Goal: Information Seeking & Learning: Learn about a topic

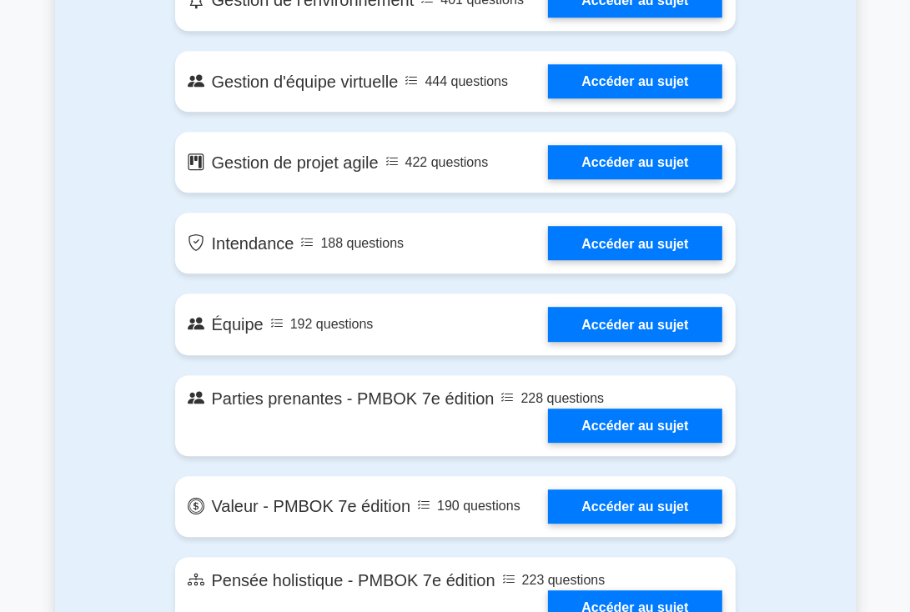
scroll to position [3392, 0]
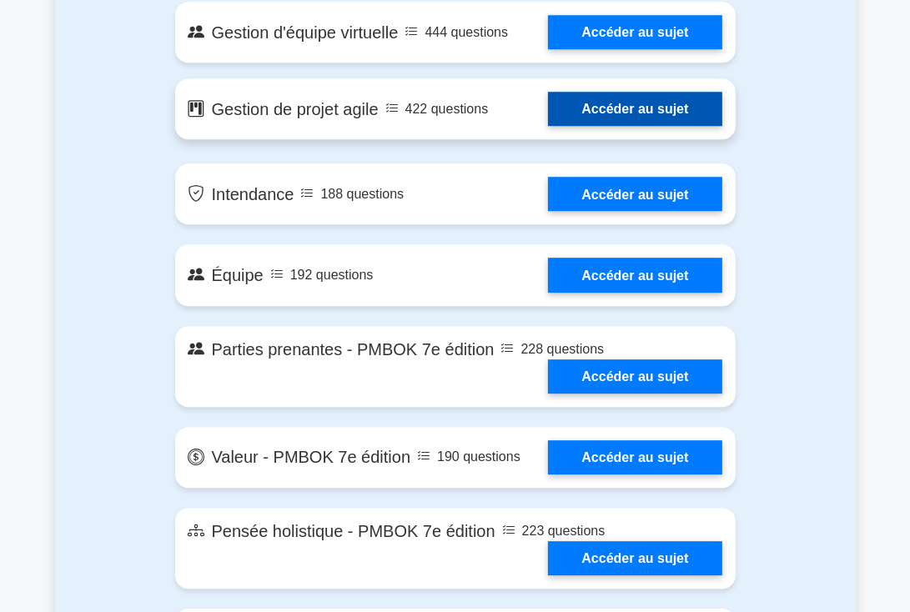
click at [582, 126] on link "Accéder au sujet" at bounding box center [635, 109] width 174 height 34
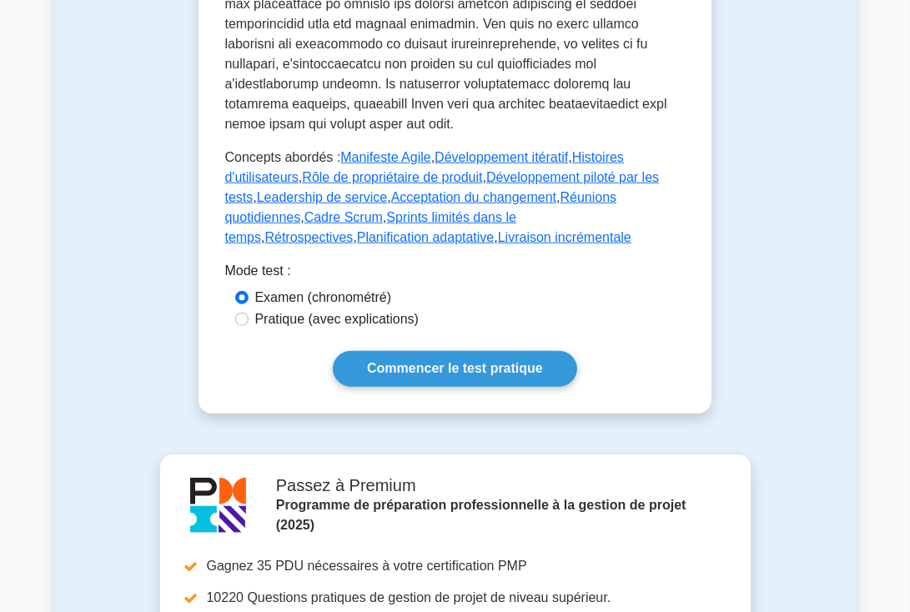
scroll to position [1026, 0]
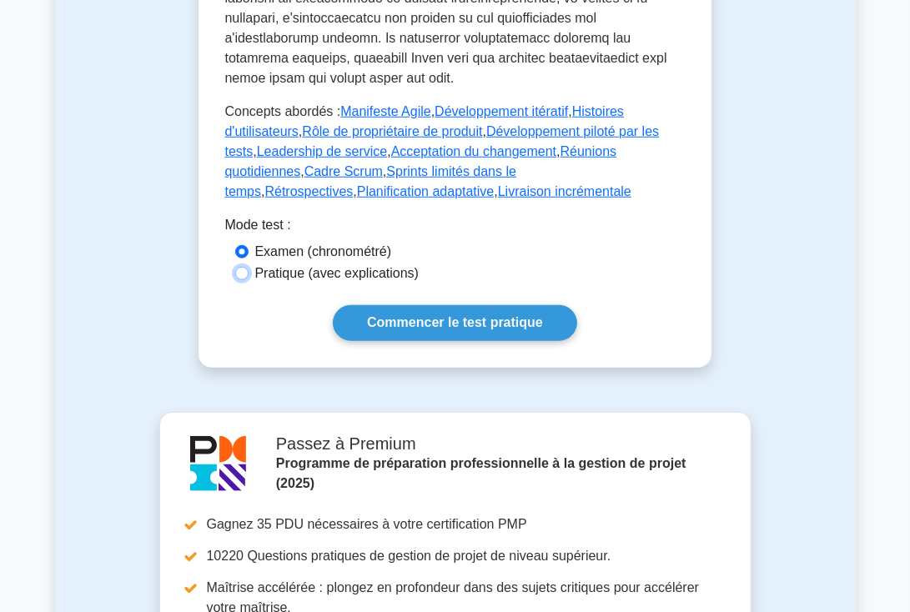
click at [240, 267] on input "Pratique (avec explications)" at bounding box center [241, 273] width 13 height 13
radio input "true"
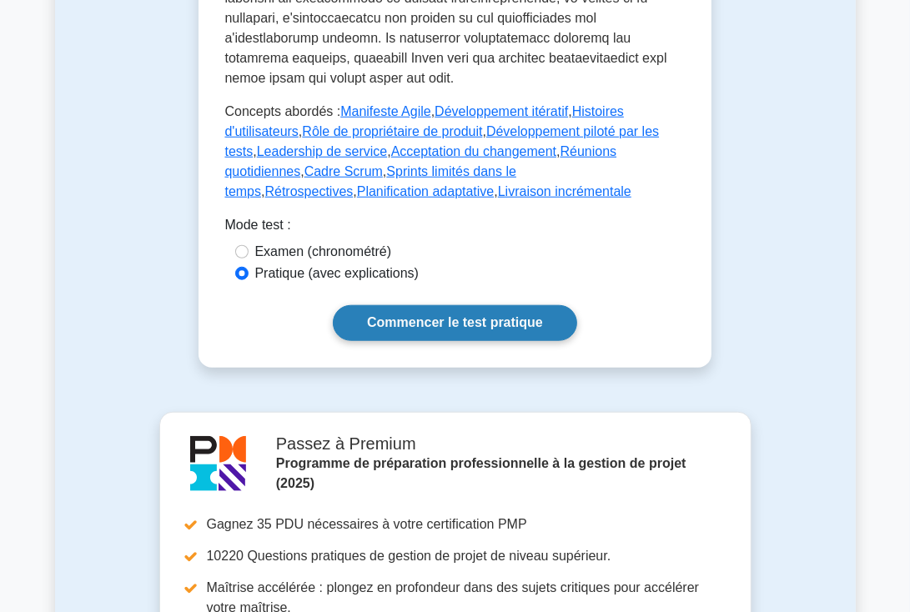
click at [424, 316] on font "Commencer le test pratique" at bounding box center [455, 323] width 176 height 14
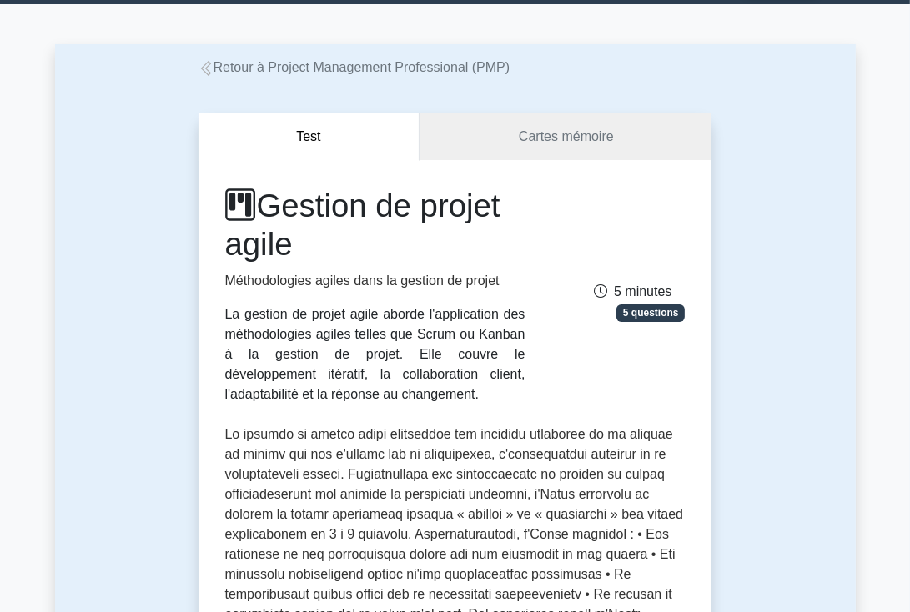
scroll to position [47, 0]
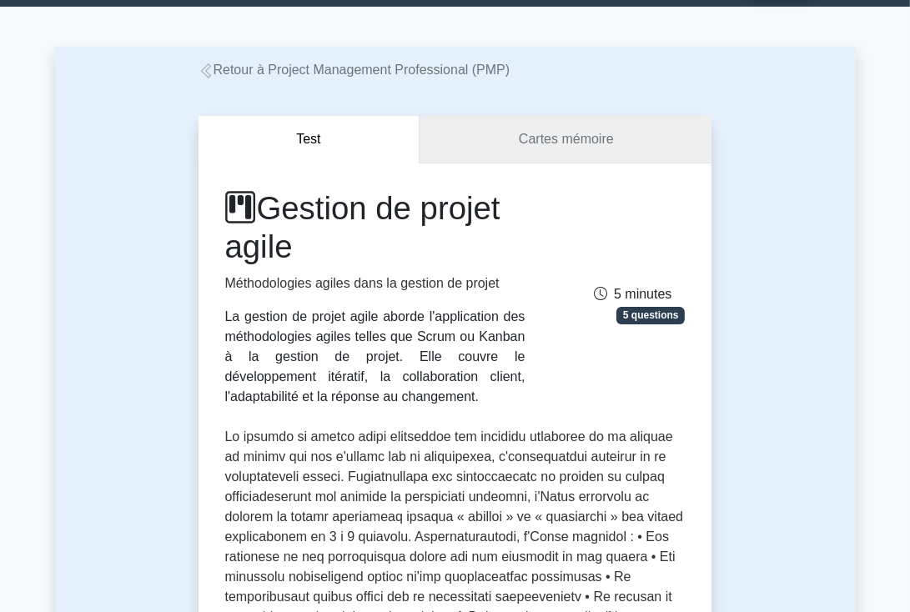
click at [544, 144] on font "Cartes mémoire" at bounding box center [566, 139] width 95 height 14
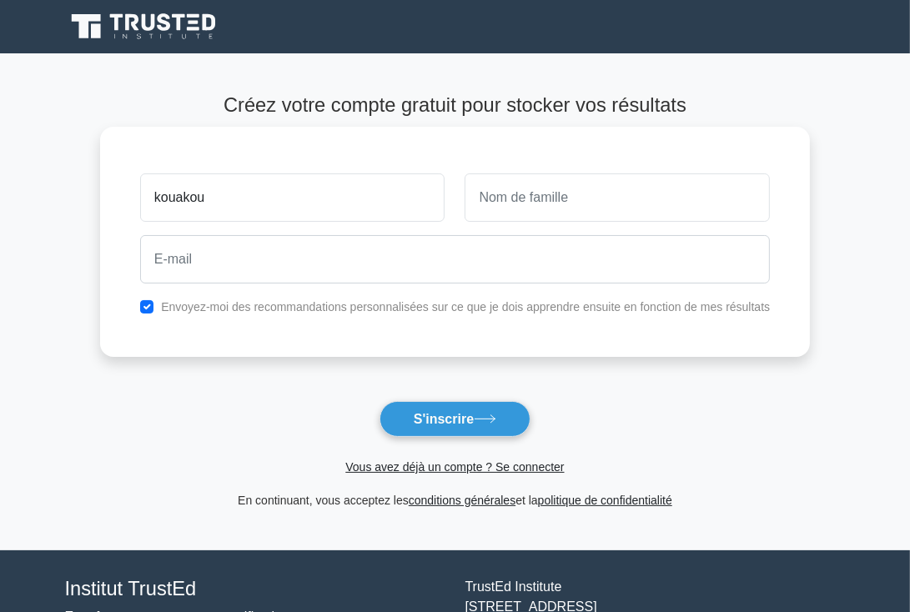
type input "kouakou"
click at [506, 204] on input "text" at bounding box center [617, 198] width 305 height 48
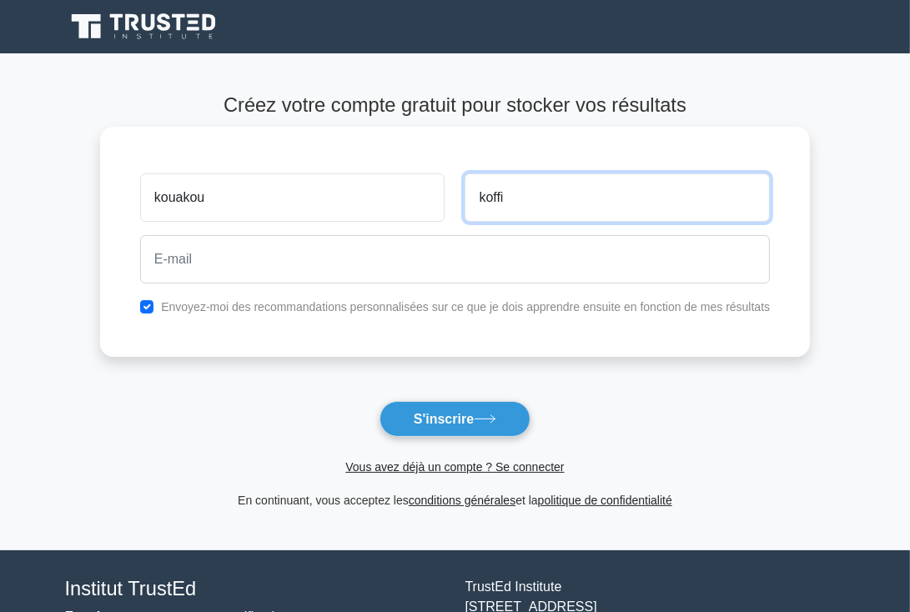
type input "koffi"
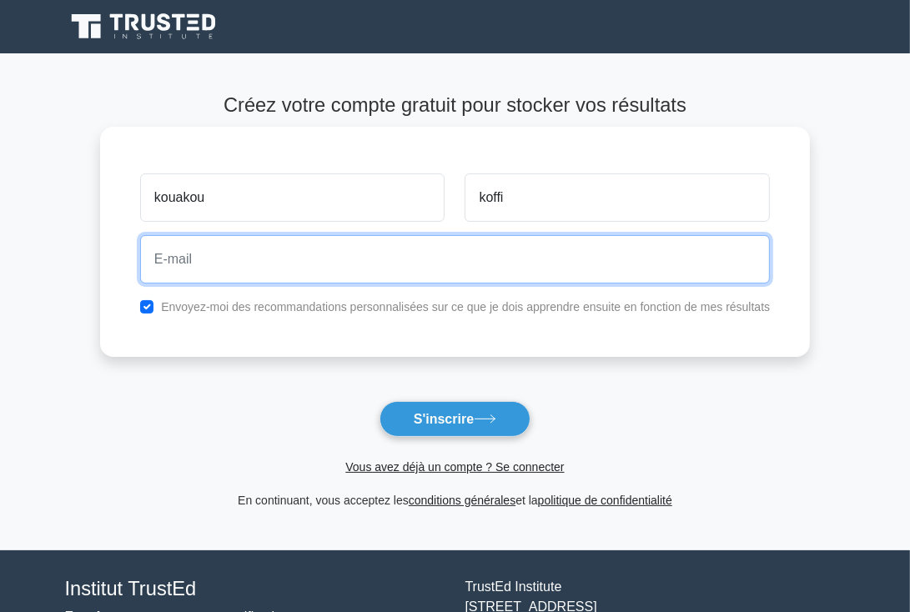
click at [205, 260] on input "email" at bounding box center [455, 259] width 630 height 48
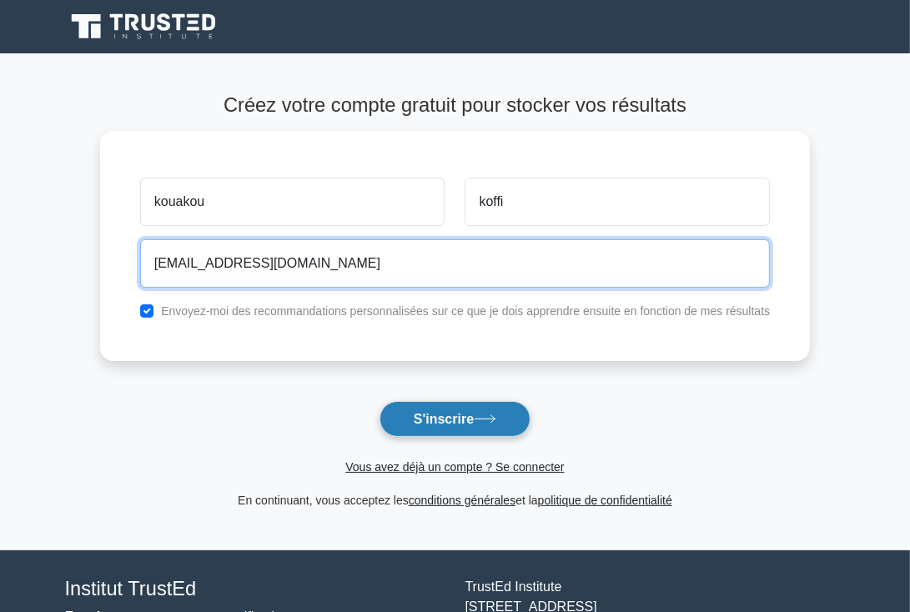
type input "koffikouakou@gmail.com"
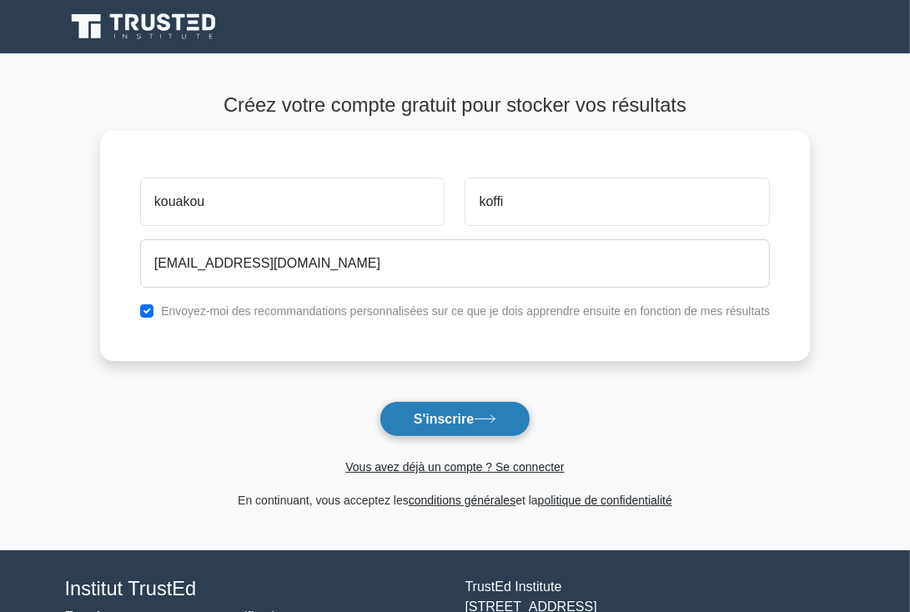
click at [422, 416] on font "S'inscrire" at bounding box center [444, 419] width 60 height 14
click at [446, 420] on form "Créez votre compte gratuit pour stocker vos résultats kouakou koffi koffikouako…" at bounding box center [455, 301] width 710 height 417
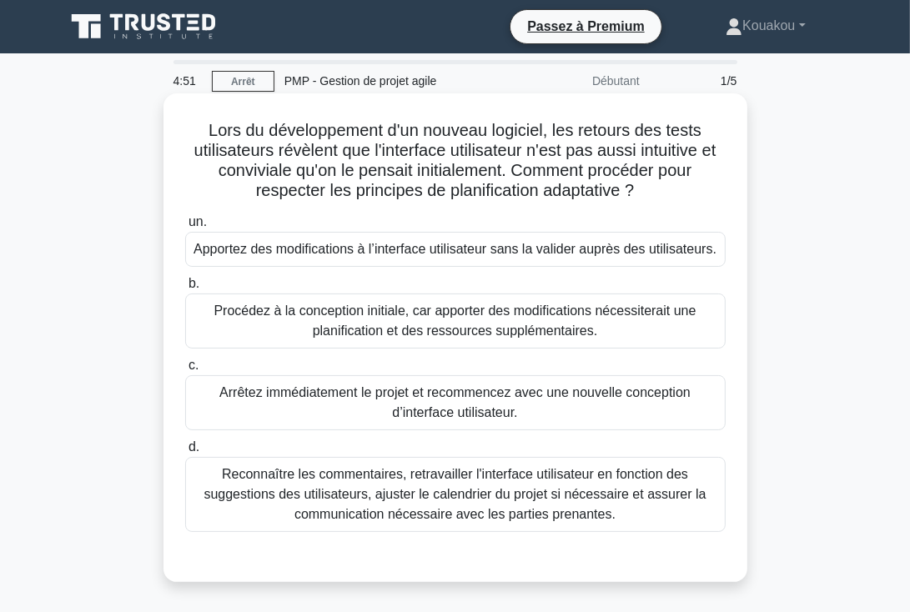
drag, startPoint x: 204, startPoint y: 127, endPoint x: 683, endPoint y: 518, distance: 619.1
click at [683, 518] on div "Lors du développement d'un nouveau logiciel, les retours des tests utilisateurs…" at bounding box center [455, 338] width 571 height 476
copy div "Lore ip dolorsitametc a'el seddoei temporin, utl etdolor mag aliqu enimadminimv…"
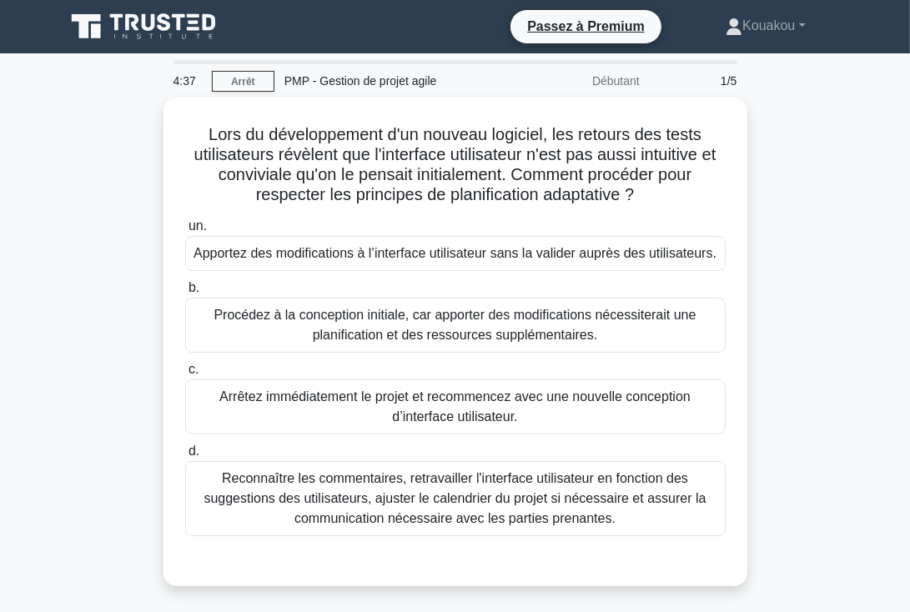
click at [811, 341] on div "Lors du développement d'un nouveau logiciel, les retours des tests utilisateurs…" at bounding box center [455, 352] width 801 height 509
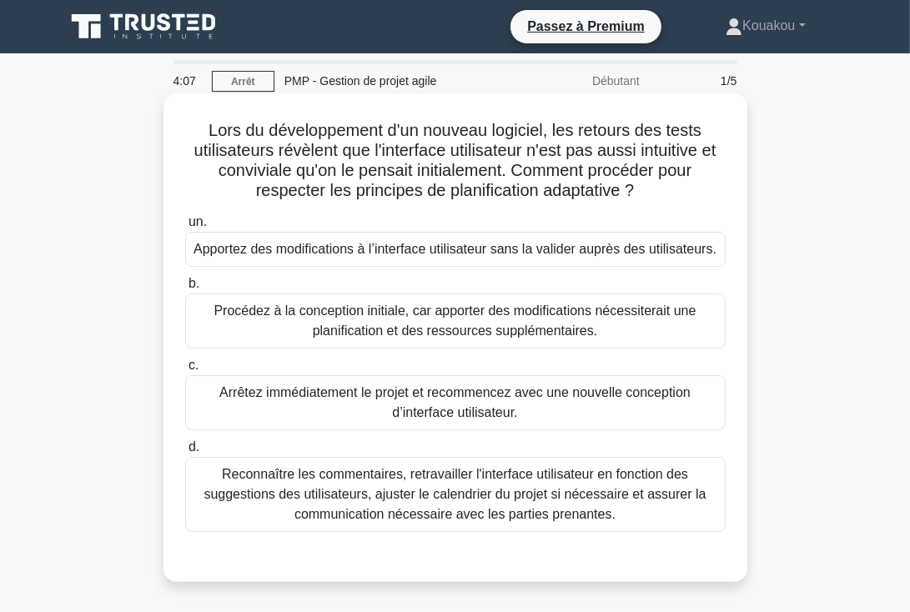
click at [372, 318] on font "Procédez à la conception initiale, car apporter des modifications nécessiterait…" at bounding box center [455, 321] width 482 height 34
click at [185, 290] on input "b. Procédez à la conception initiale, car apporter des modifications nécessiter…" at bounding box center [185, 284] width 0 height 11
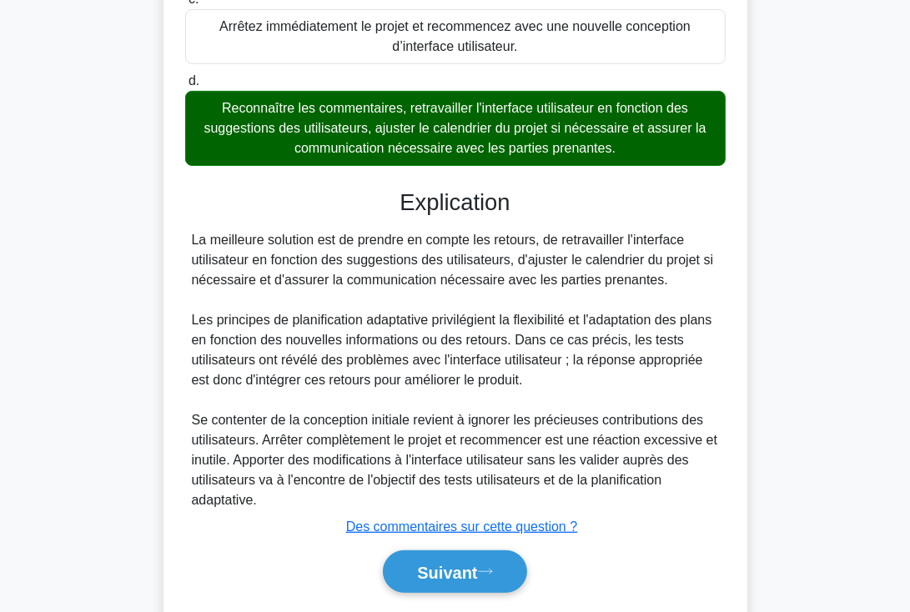
scroll to position [417, 0]
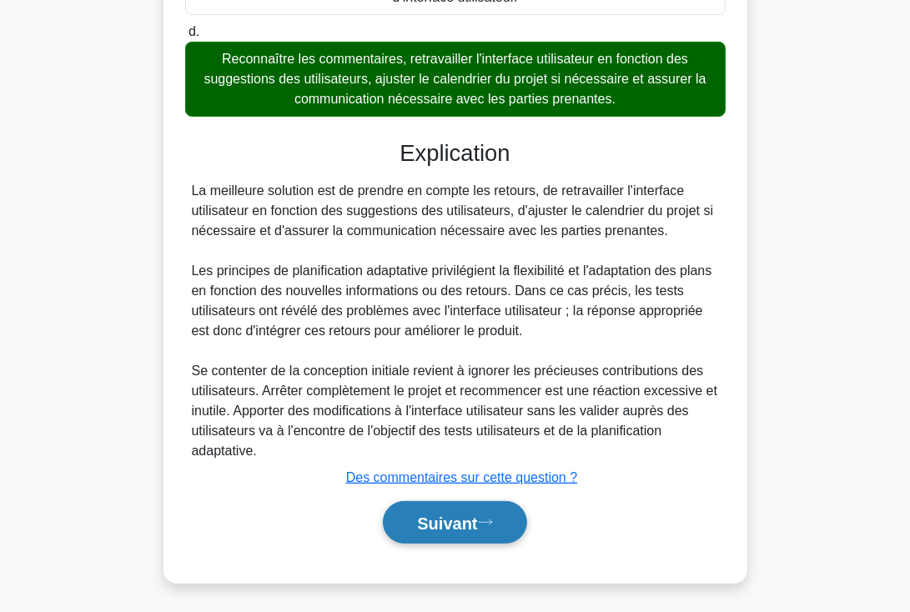
click at [426, 518] on font "Suivant" at bounding box center [447, 524] width 60 height 18
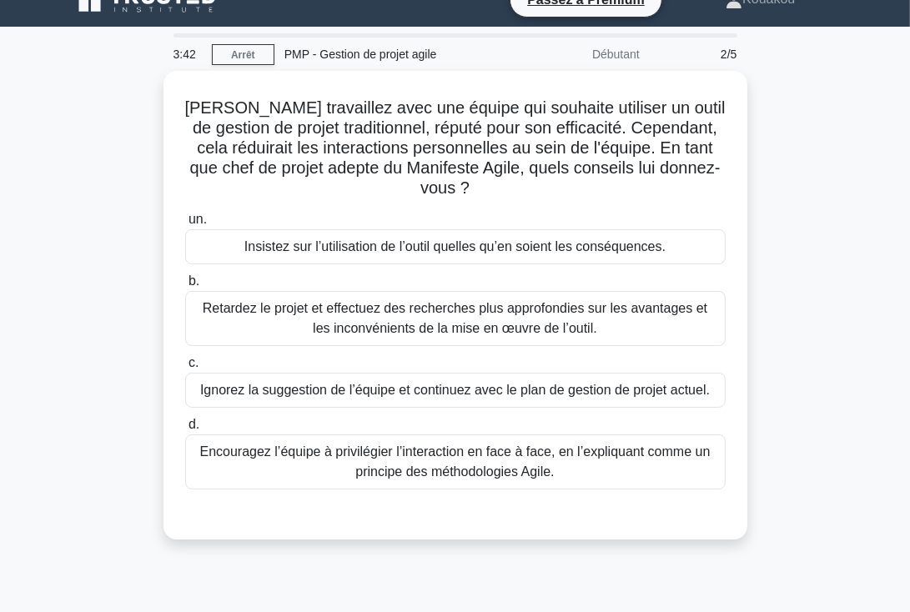
scroll to position [21, 0]
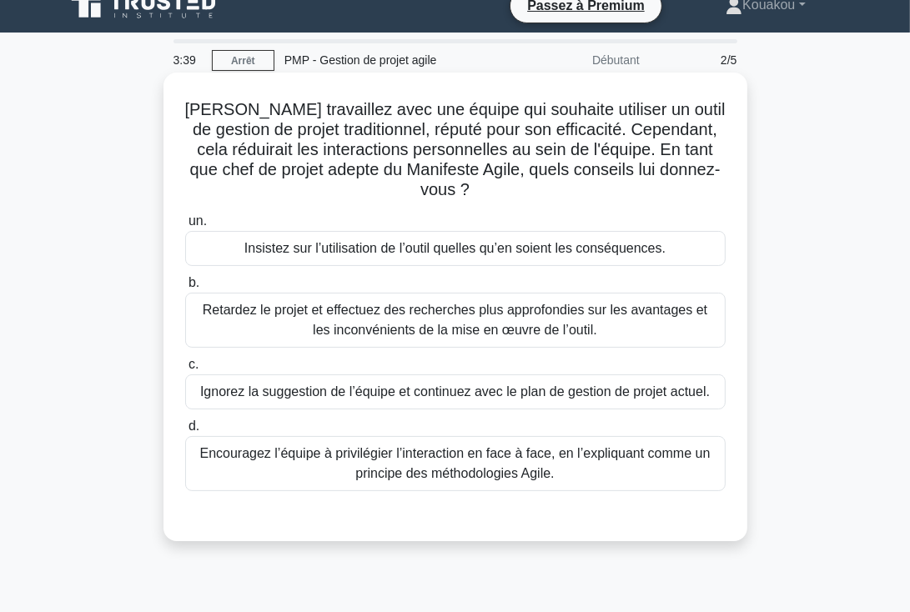
click at [397, 248] on font "Insistez sur l’utilisation de l’outil quelles qu’en soient les conséquences." at bounding box center [454, 248] width 421 height 14
click at [185, 227] on input "un. Insistez sur l’utilisation de l’outil quelles qu’en soient les conséquences." at bounding box center [185, 221] width 0 height 11
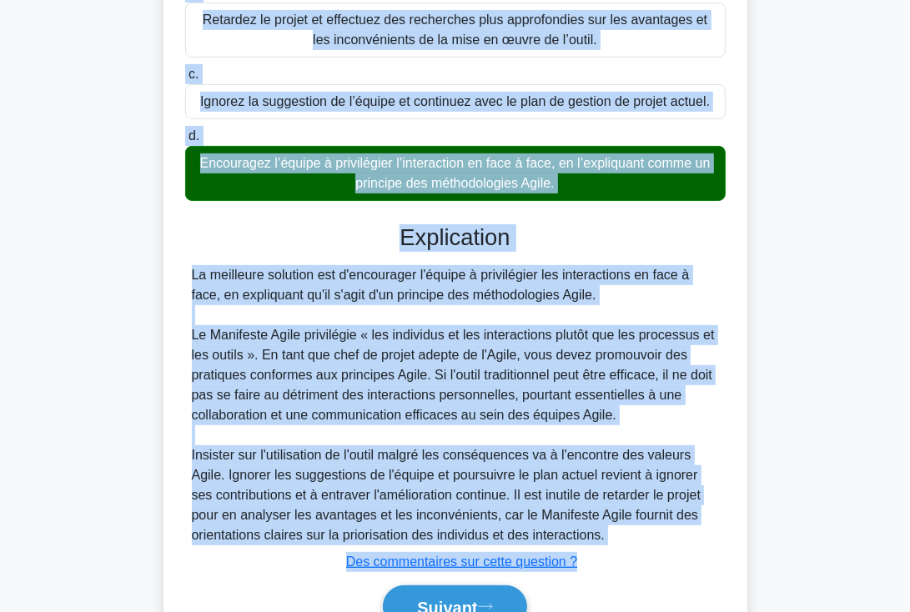
scroll to position [397, 0]
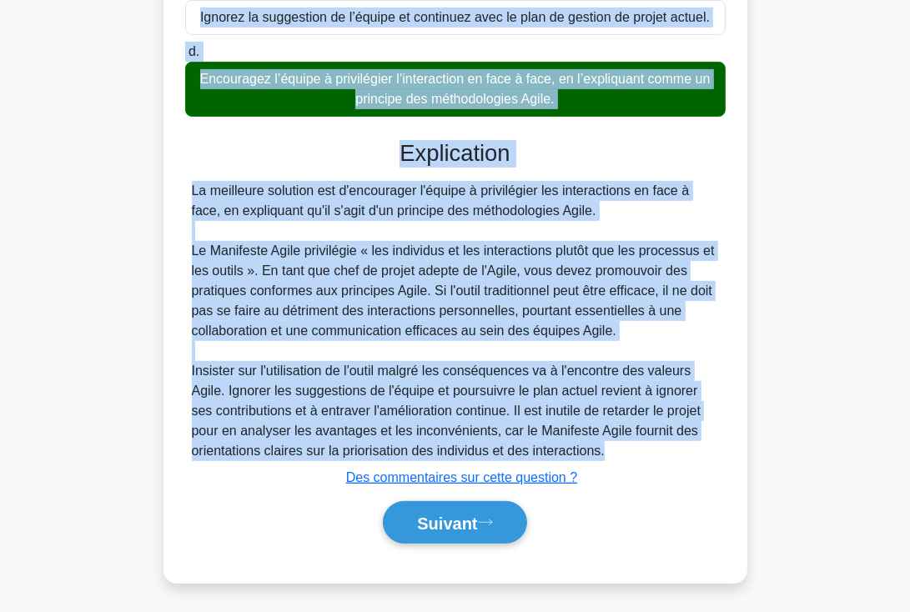
drag, startPoint x: 187, startPoint y: 106, endPoint x: 621, endPoint y: 445, distance: 550.4
click at [621, 445] on div "Vous travaillez avec une équipe qui souhaite utiliser un outil de gestion de pr…" at bounding box center [455, 140] width 571 height 874
copy div "Vous travaillez avec une équipe qui souhaite utiliser un outil de gestion de pr…"
click at [477, 524] on font "Suivant" at bounding box center [447, 524] width 60 height 18
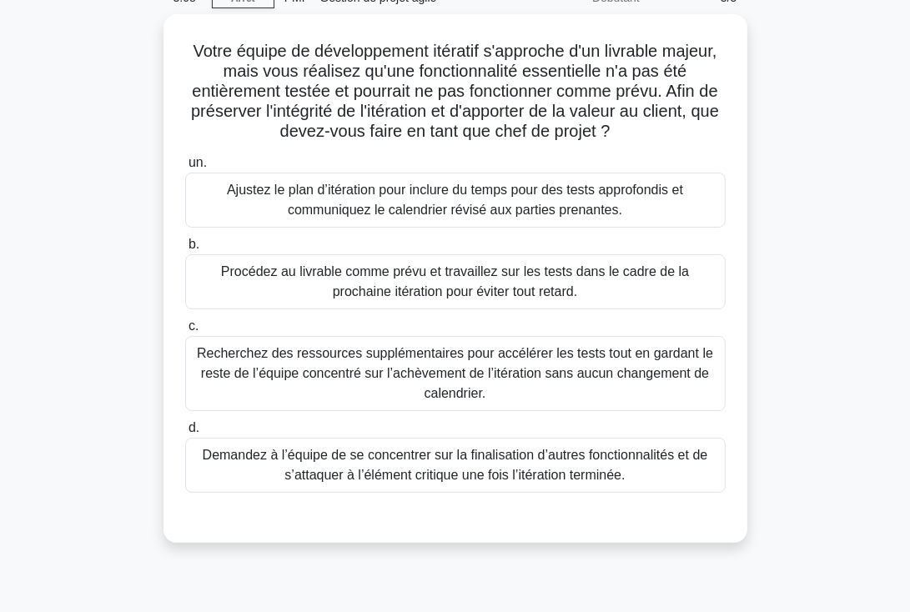
scroll to position [0, 0]
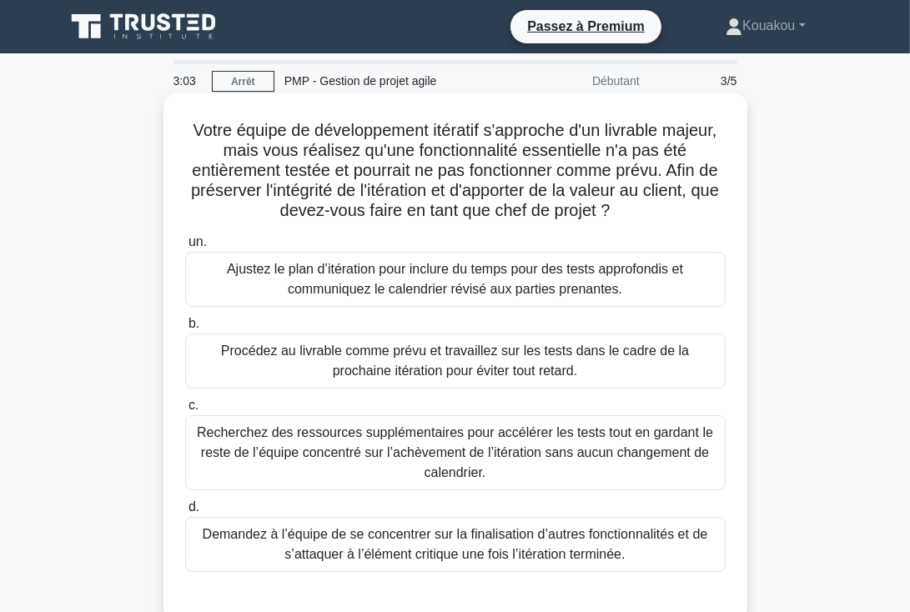
drag, startPoint x: 211, startPoint y: 127, endPoint x: 667, endPoint y: 548, distance: 621.1
click at [667, 548] on div "Votre équipe de développement itératif s'approche d'un livrable majeur, mais vo…" at bounding box center [455, 358] width 571 height 516
copy div "Votre équipe de développement itératif s'approche d'un livrable majeur, mais vo…"
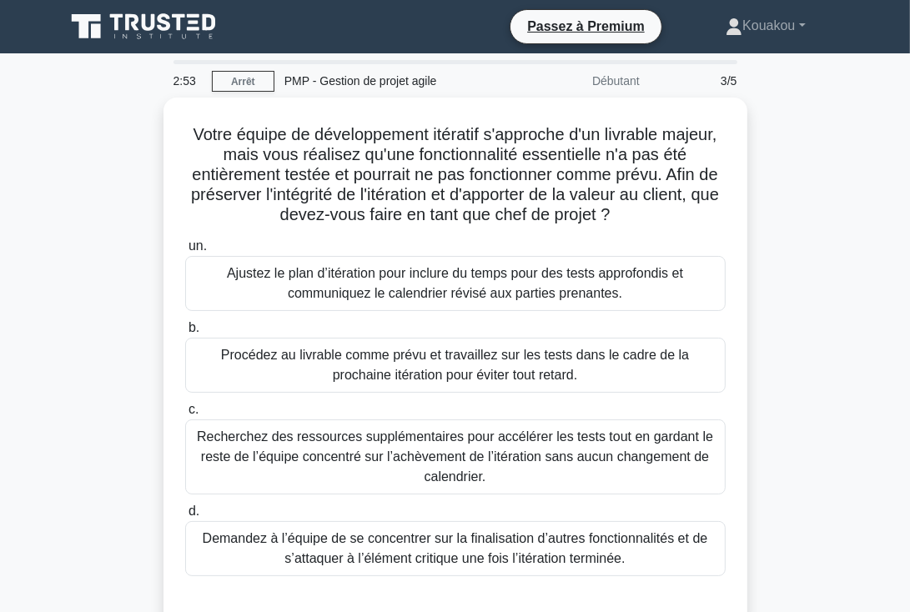
click at [810, 325] on div "Votre équipe de développement itératif s'approche d'un livrable majeur, mais vo…" at bounding box center [455, 372] width 801 height 549
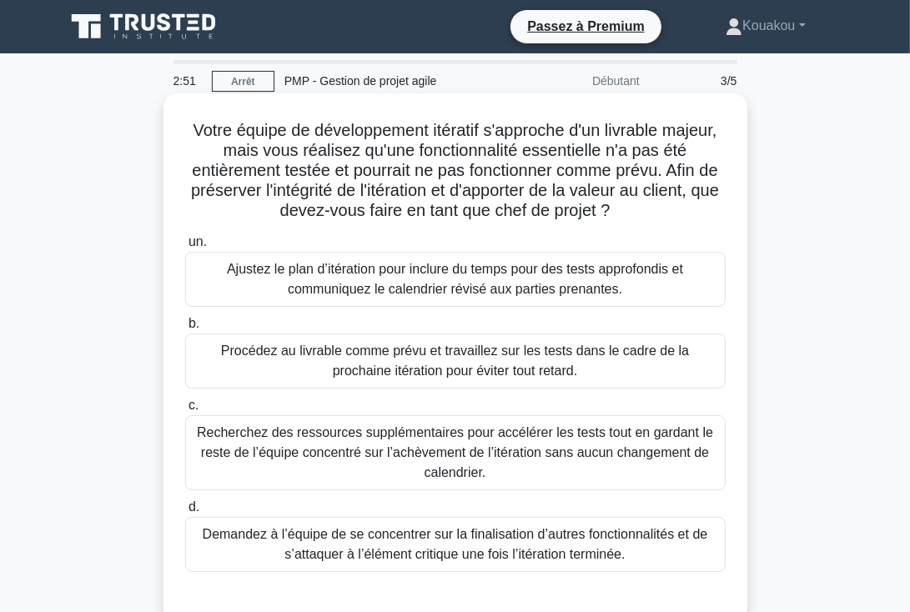
click at [433, 447] on font "Recherchez des ressources supplémentaires pour accélérer les tests tout en gard…" at bounding box center [455, 453] width 516 height 54
click at [185, 411] on input "c. Recherchez des ressources supplémentaires pour accélérer les tests tout en g…" at bounding box center [185, 405] width 0 height 11
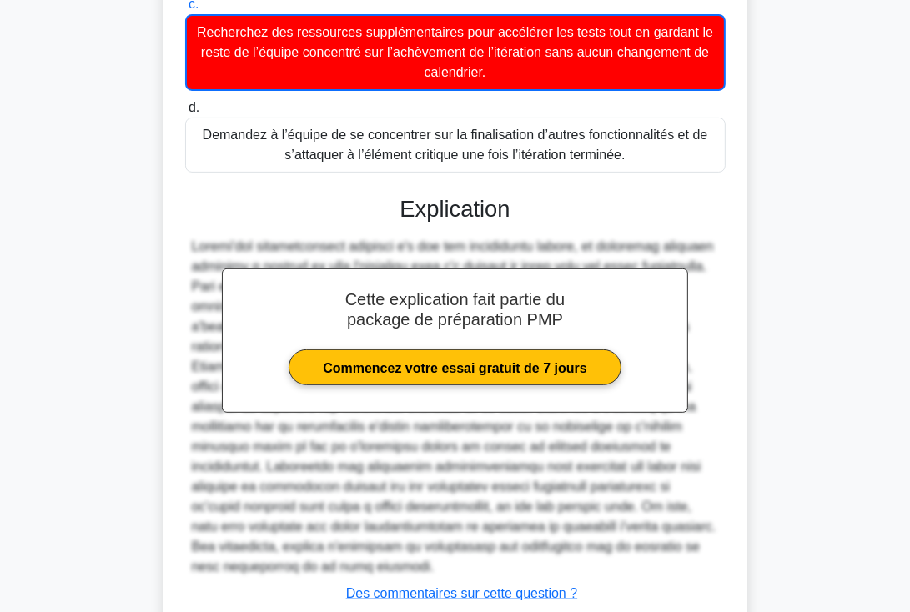
scroll to position [497, 0]
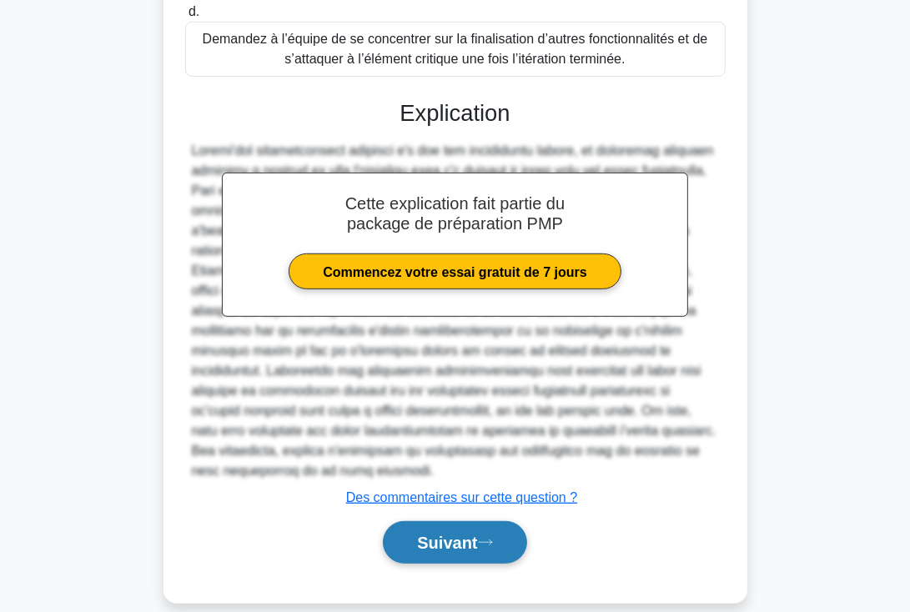
click at [459, 535] on font "Suivant" at bounding box center [447, 544] width 60 height 18
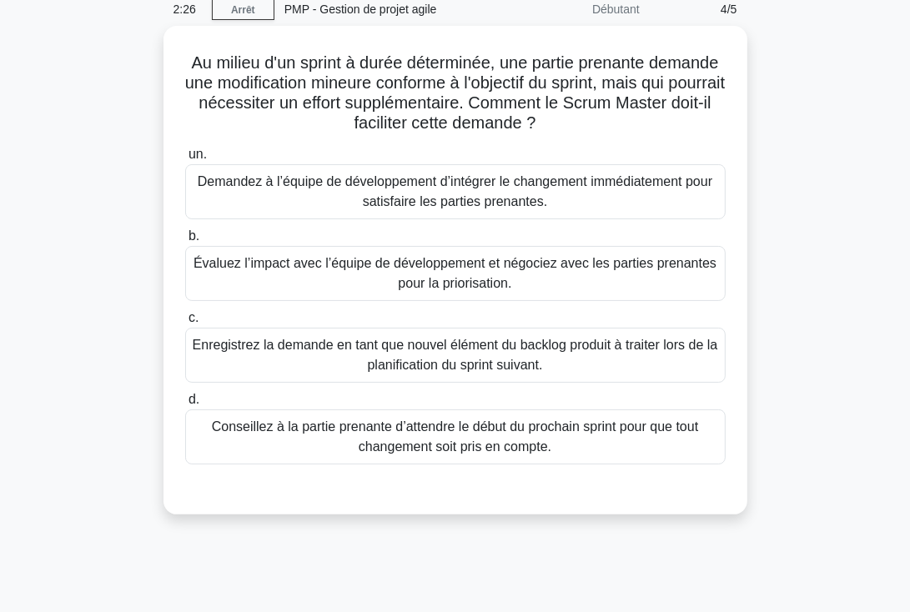
scroll to position [0, 0]
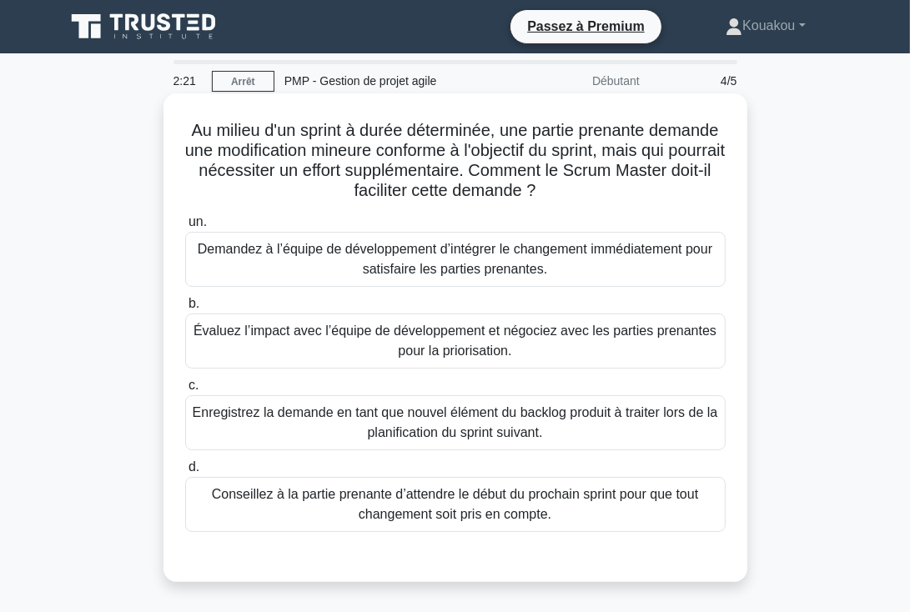
drag, startPoint x: 215, startPoint y: 130, endPoint x: 613, endPoint y: 529, distance: 563.4
click at [613, 529] on div "Au milieu d'un sprint à durée déterminée, une partie prenante demande une modif…" at bounding box center [455, 338] width 571 height 476
copy div "Au milieu d'un sprint à durée déterminée, une partie prenante demande une modif…"
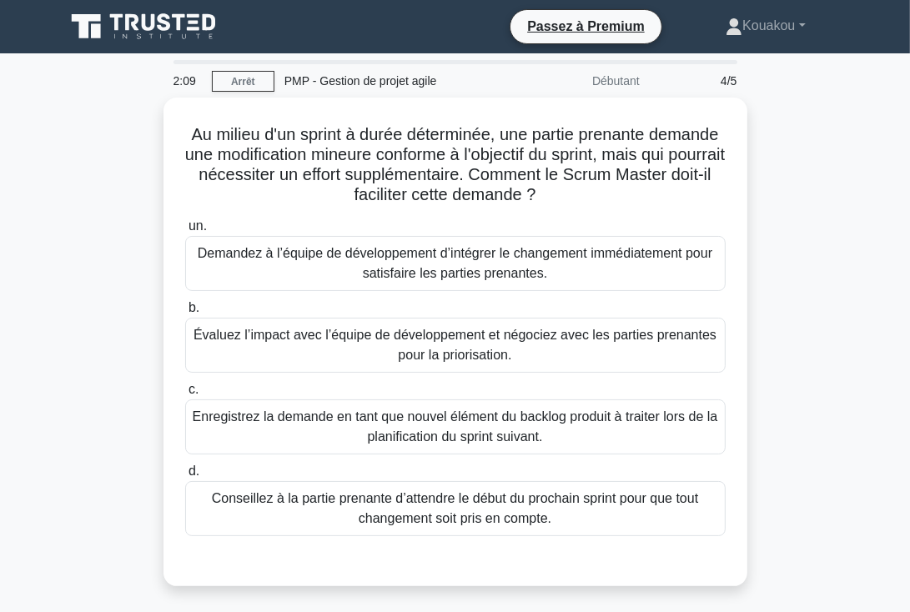
click at [805, 311] on div "Au milieu d'un sprint à durée déterminée, une partie prenante demande une modif…" at bounding box center [455, 352] width 801 height 509
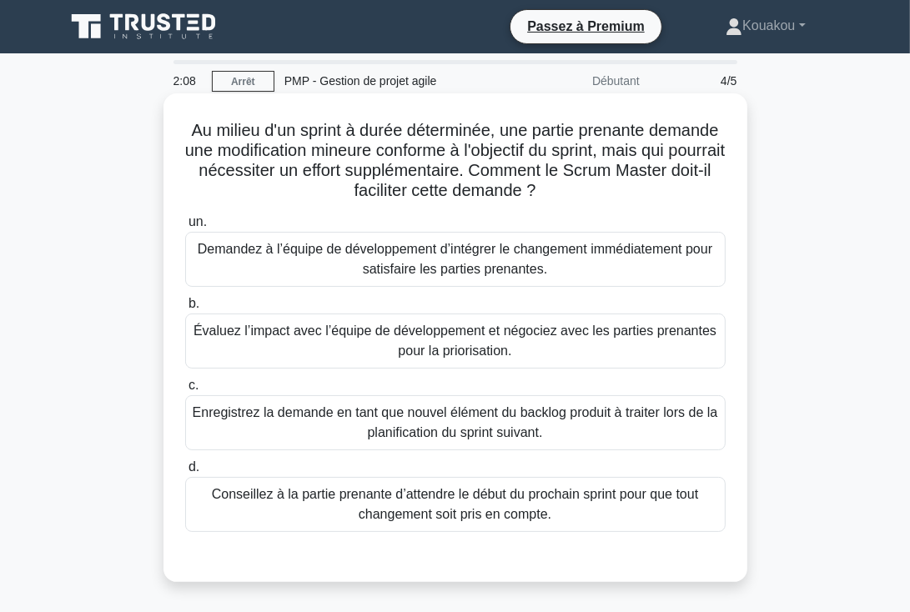
click at [450, 345] on font "Évaluez l’impact avec l’équipe de développement et négociez avec les parties pr…" at bounding box center [455, 341] width 523 height 34
click at [185, 310] on input "b. Évaluez l’impact avec l’équipe de développement et négociez avec les parties…" at bounding box center [185, 304] width 0 height 11
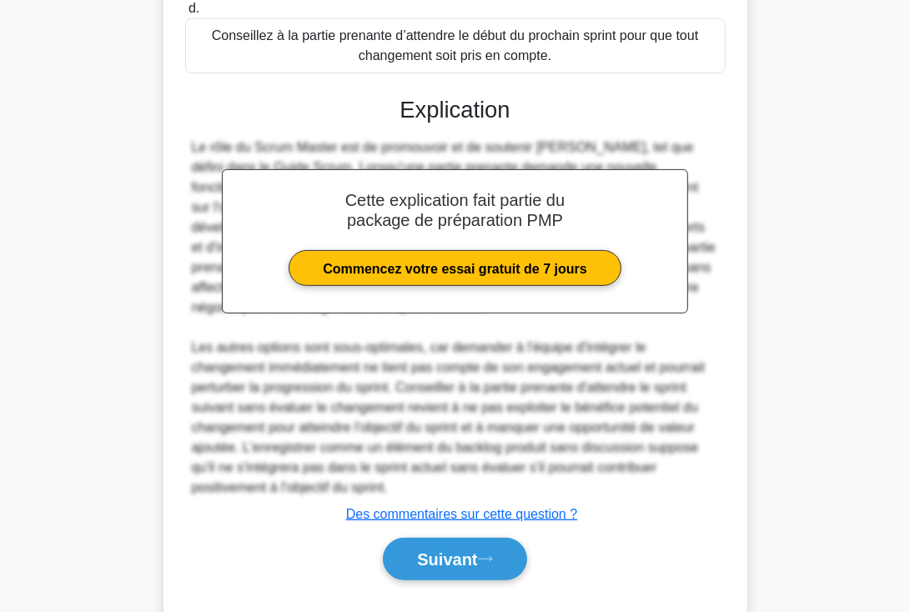
scroll to position [469, 0]
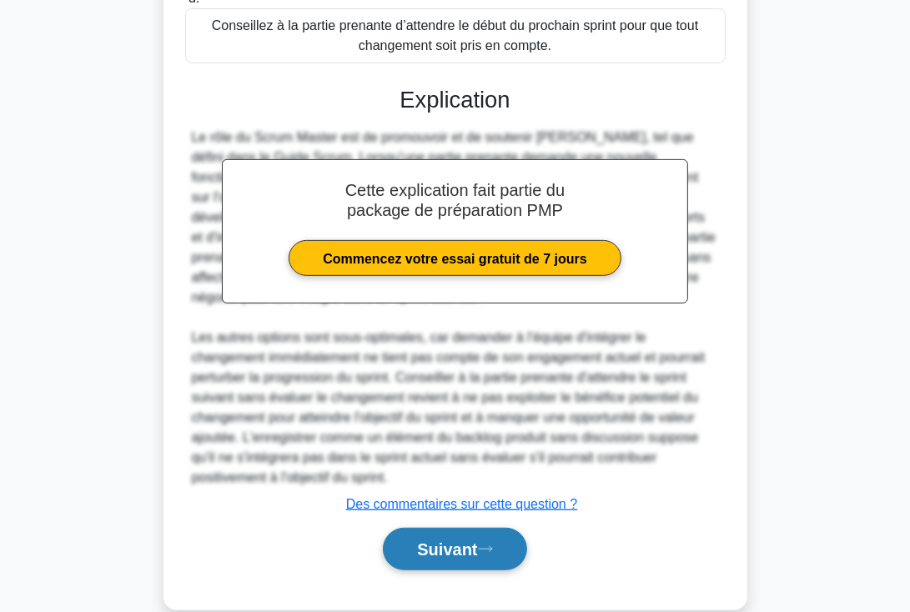
click at [431, 547] on font "Suivant" at bounding box center [447, 550] width 60 height 18
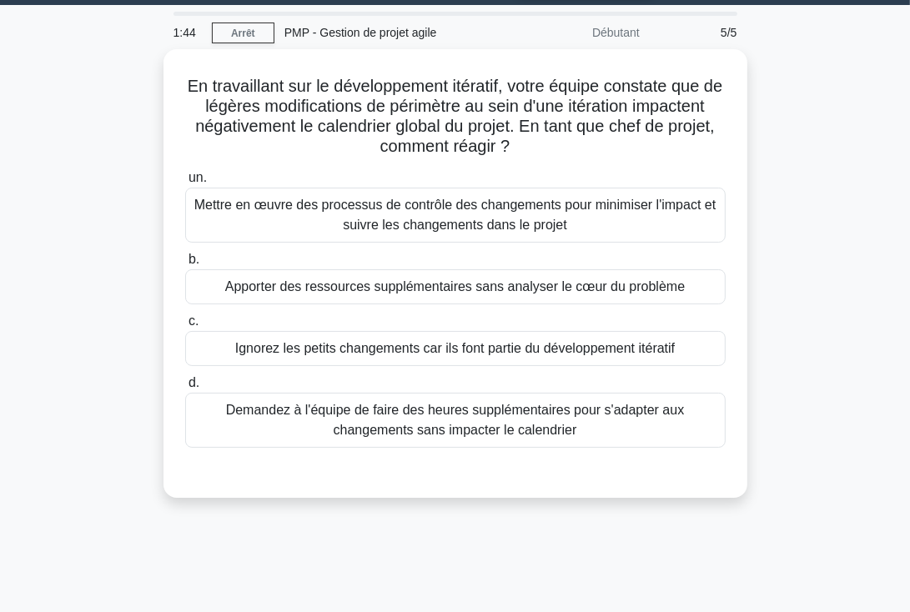
scroll to position [0, 0]
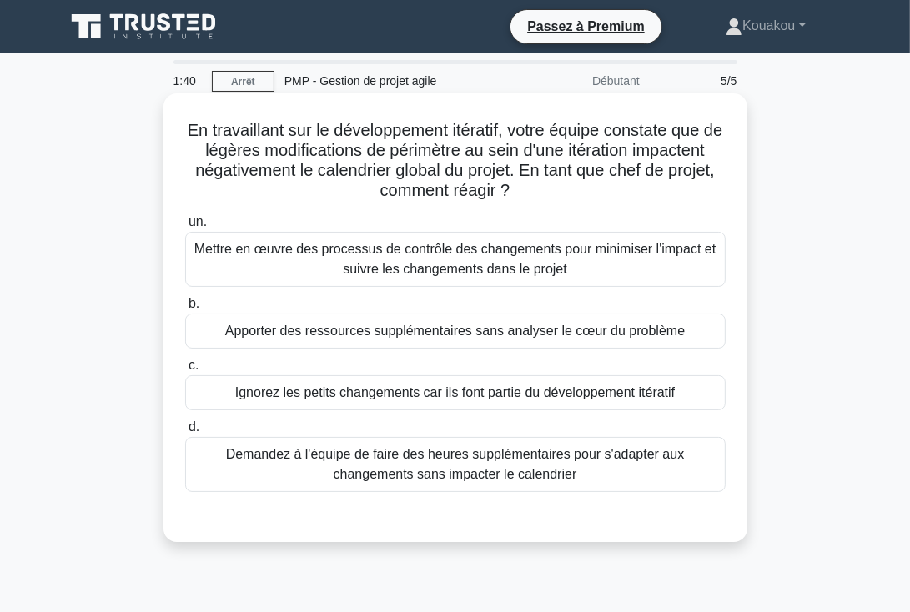
drag, startPoint x: 187, startPoint y: 131, endPoint x: 637, endPoint y: 471, distance: 564.7
click at [637, 471] on div "En travaillant sur le développement itératif, votre équipe constate que de légè…" at bounding box center [455, 318] width 571 height 436
copy div "En travaillant sur le développement itératif, votre équipe constate que de légè…"
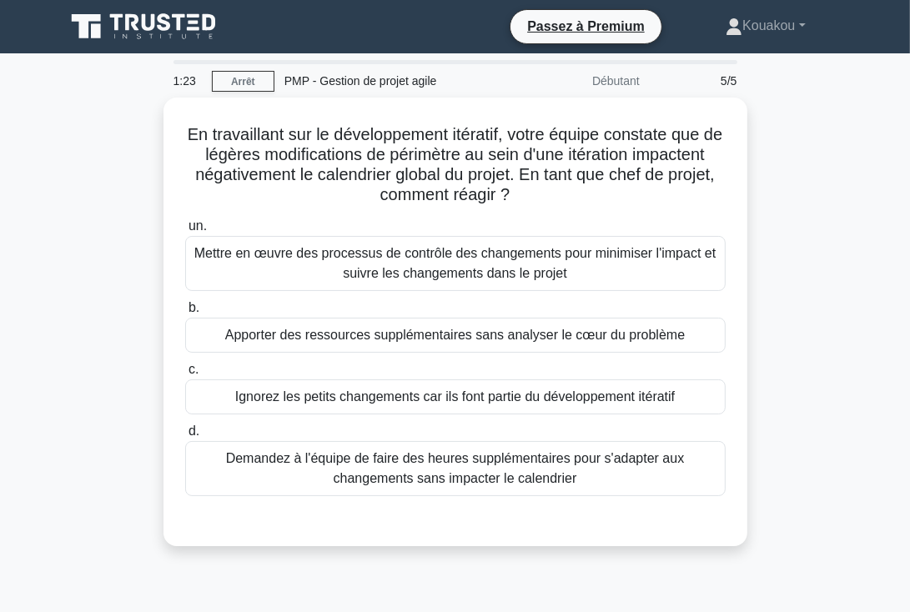
click at [808, 314] on div "En travaillant sur le développement itératif, votre équipe constate que de légè…" at bounding box center [455, 332] width 801 height 469
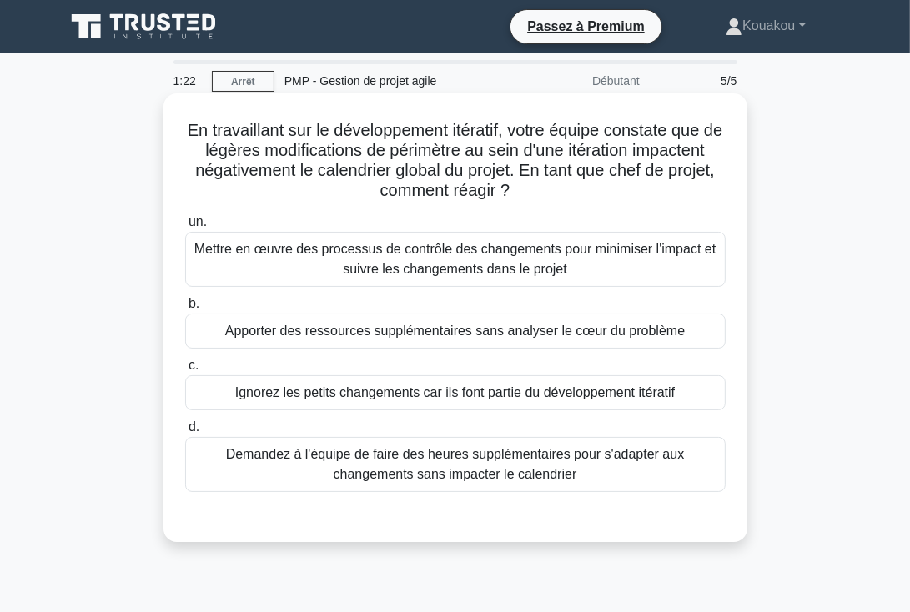
click at [471, 465] on font "Demandez à l'équipe de faire des heures supplémentaires pour s'adapter aux chan…" at bounding box center [456, 465] width 526 height 40
click at [185, 433] on input "d. Demandez à l'équipe de faire des heures supplémentaires pour s'adapter aux c…" at bounding box center [185, 427] width 0 height 11
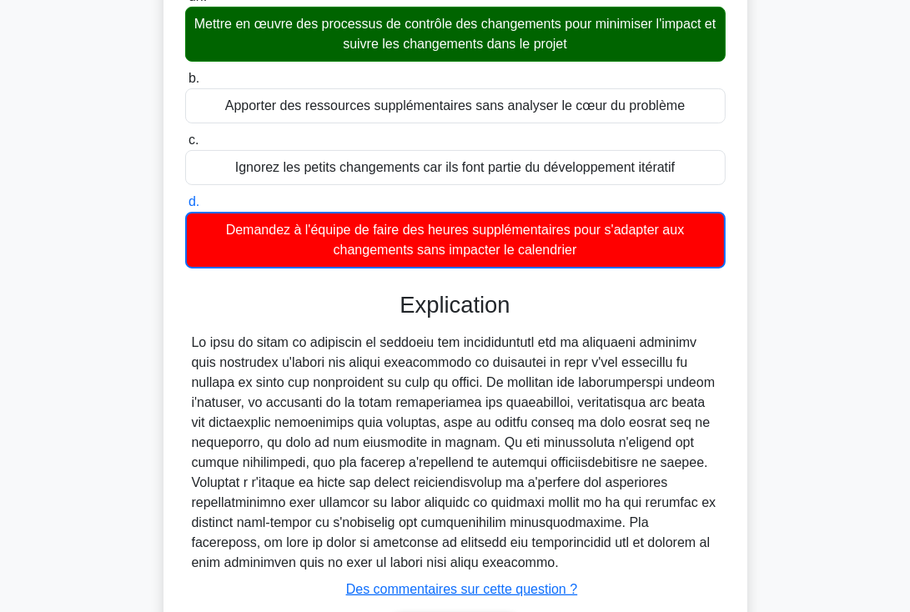
scroll to position [337, 0]
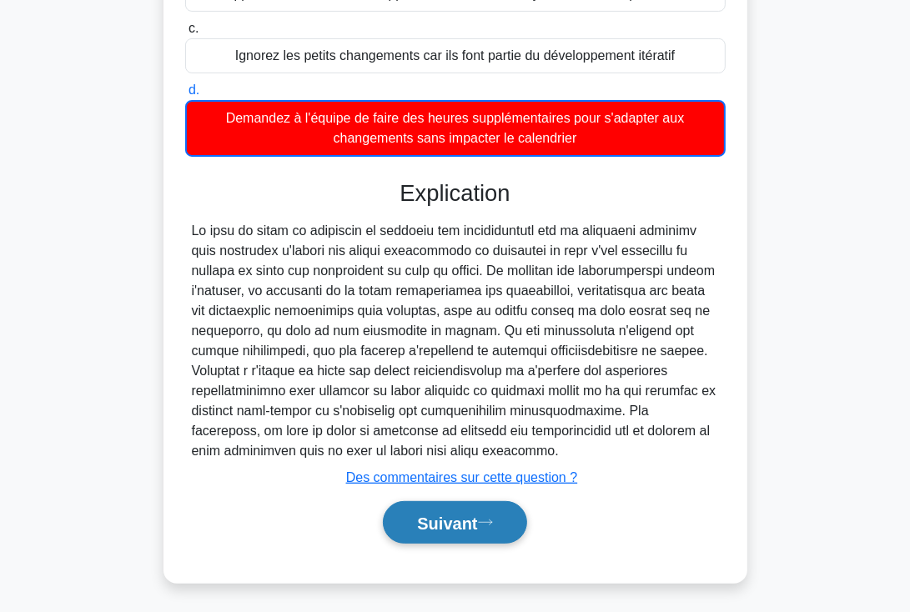
click at [425, 525] on font "Suivant" at bounding box center [447, 524] width 60 height 18
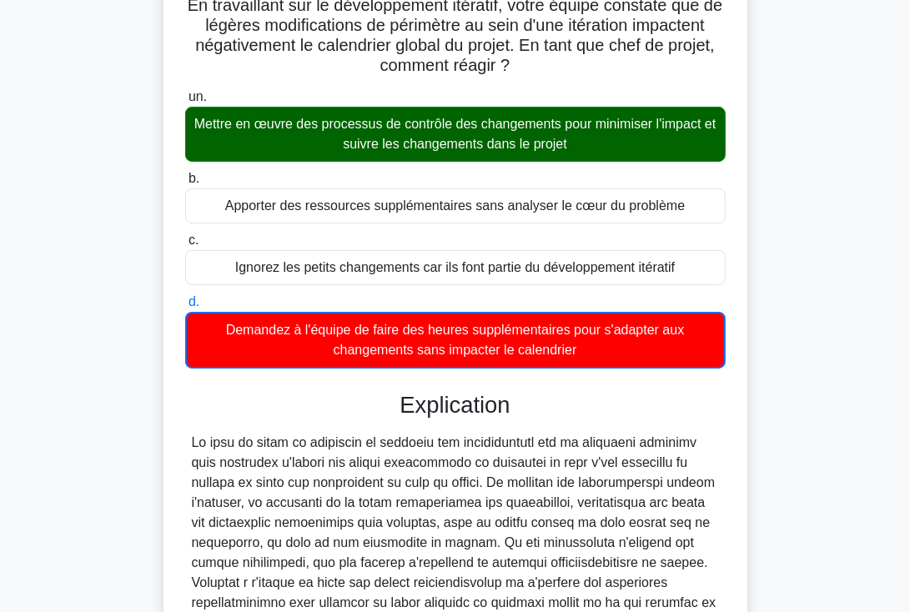
scroll to position [0, 0]
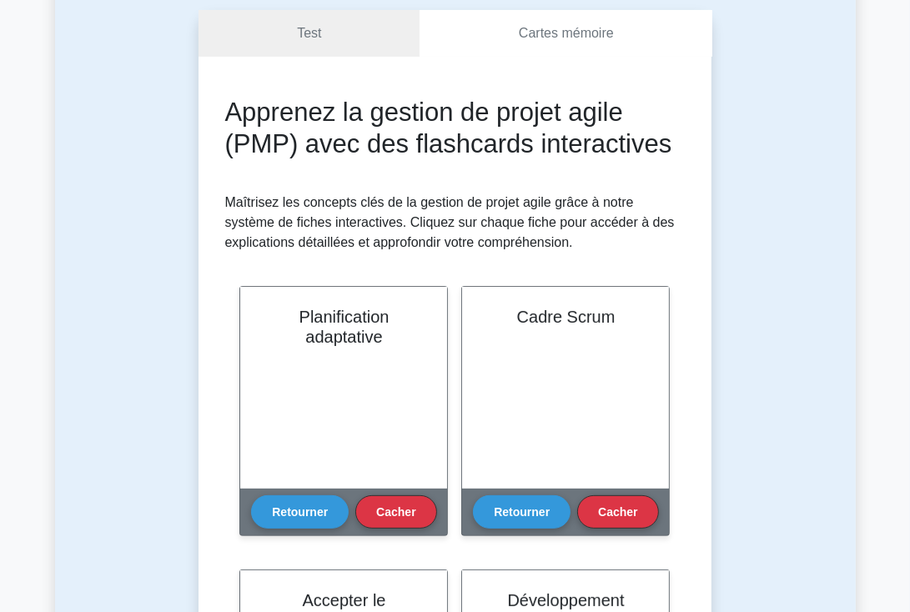
scroll to position [180, 0]
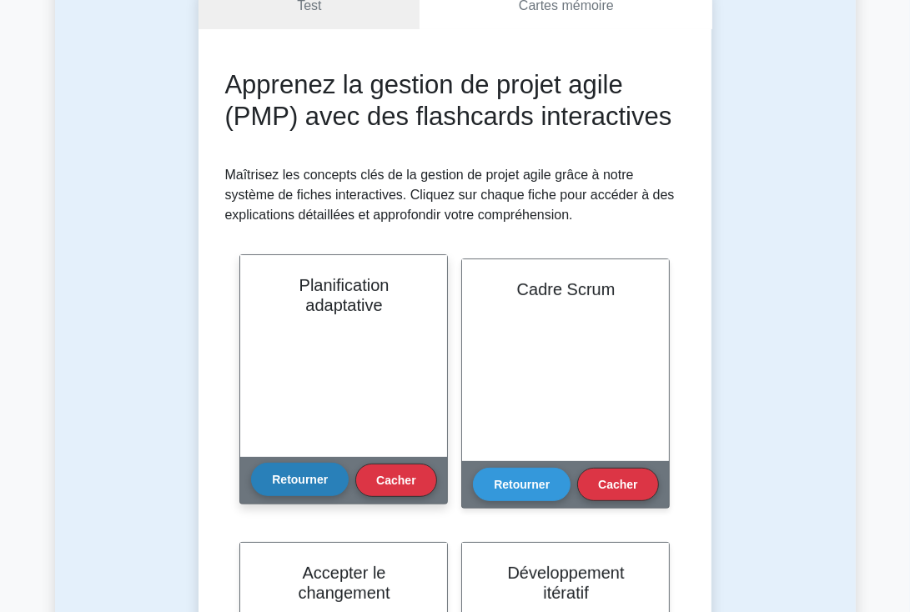
click at [318, 480] on font "Retourner" at bounding box center [300, 479] width 56 height 13
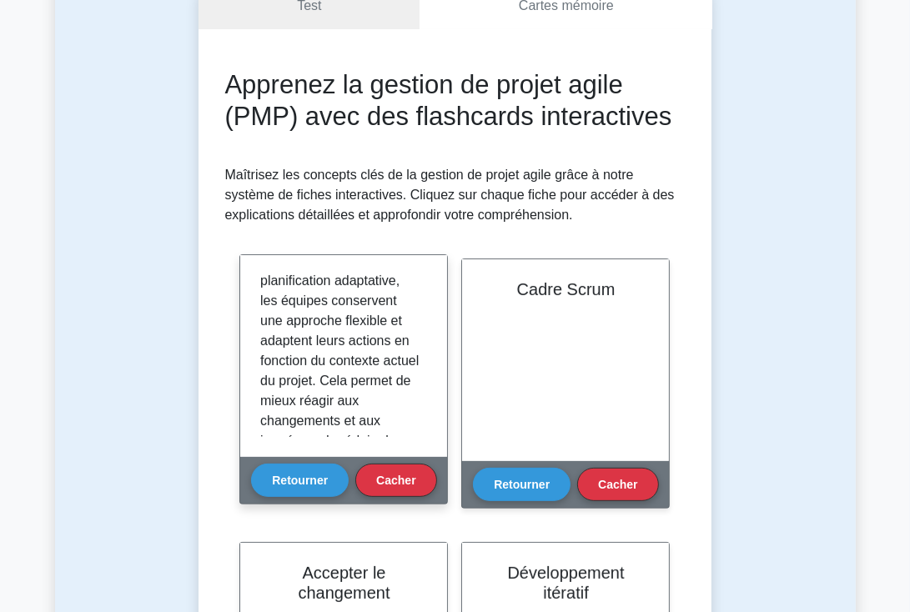
scroll to position [294, 0]
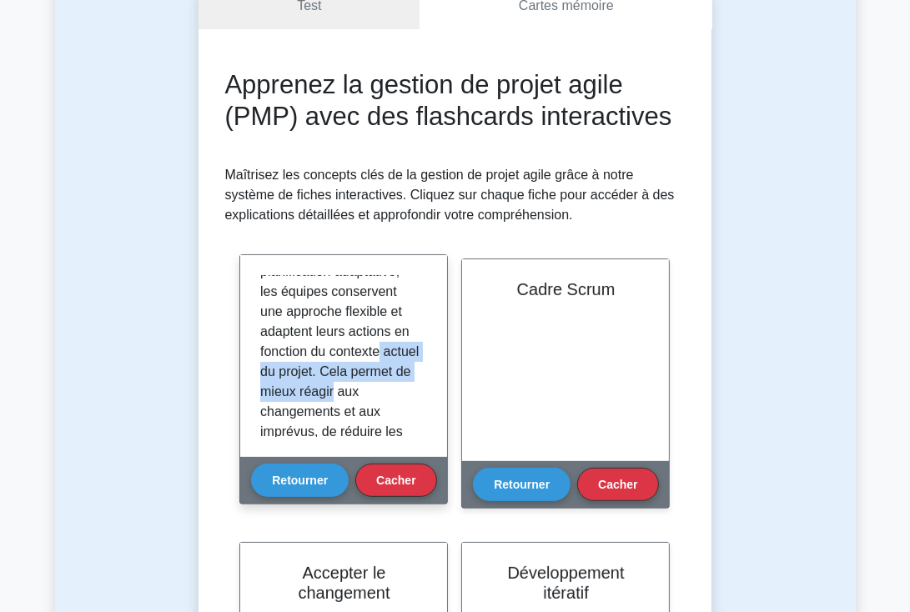
drag, startPoint x: 420, startPoint y: 385, endPoint x: 421, endPoint y: 422, distance: 37.6
click at [421, 422] on div "La planification adaptative est un concept de gestion de projet agile qui met l…" at bounding box center [343, 356] width 167 height 162
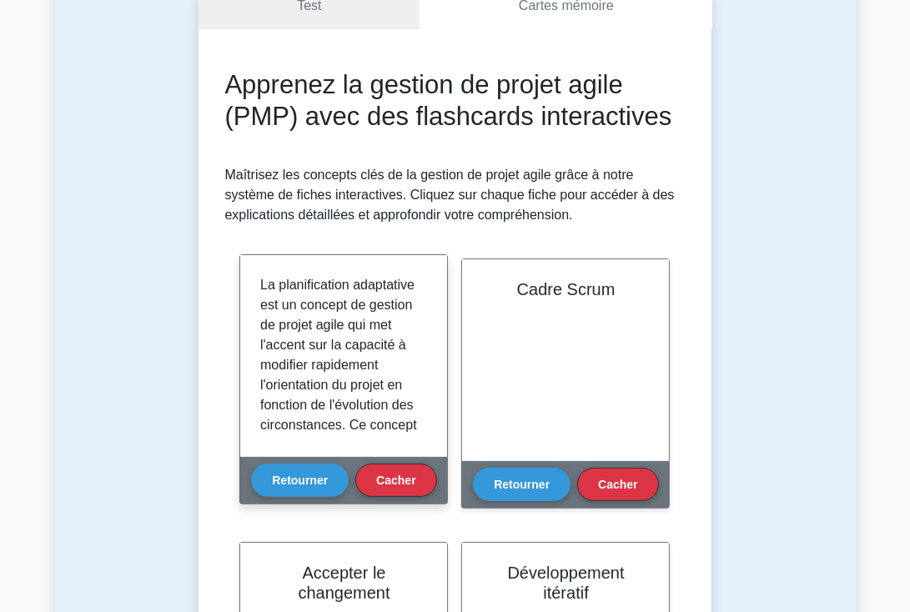
scroll to position [8, 0]
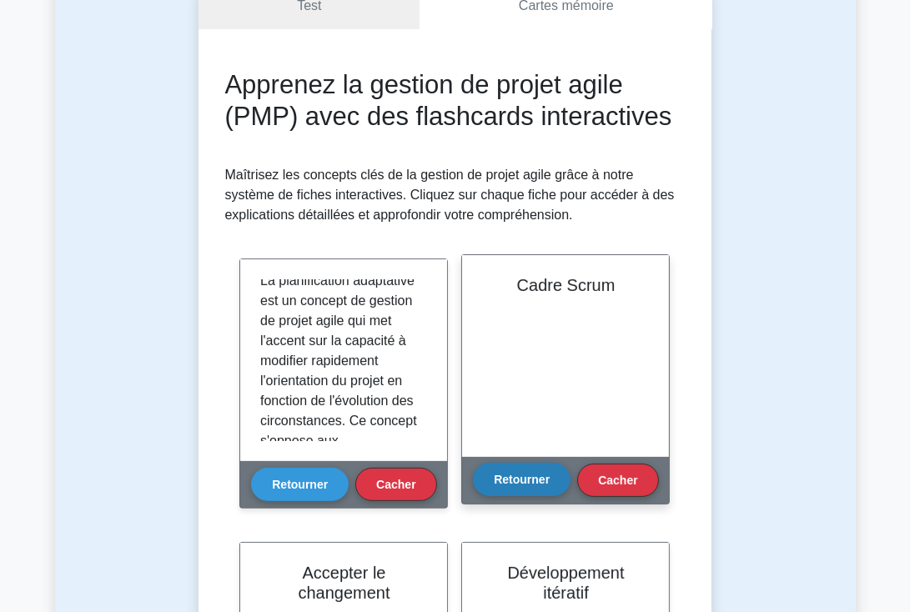
click at [541, 484] on font "Retourner" at bounding box center [522, 479] width 56 height 13
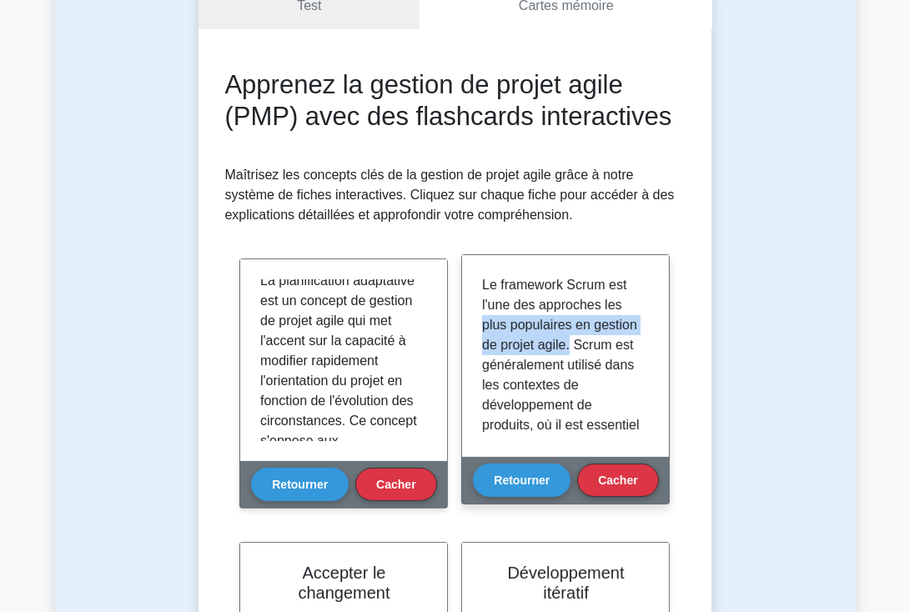
drag, startPoint x: 642, startPoint y: 308, endPoint x: 643, endPoint y: 338, distance: 30.0
click at [643, 338] on div "Le framework Scrum est l'une des approches les plus populaires en gestion de pr…" at bounding box center [565, 356] width 167 height 162
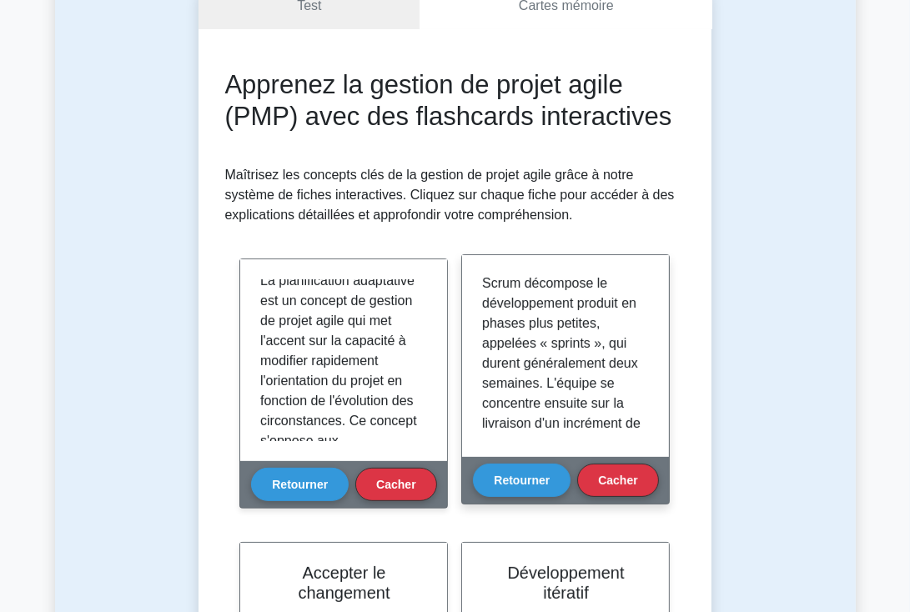
scroll to position [267, 0]
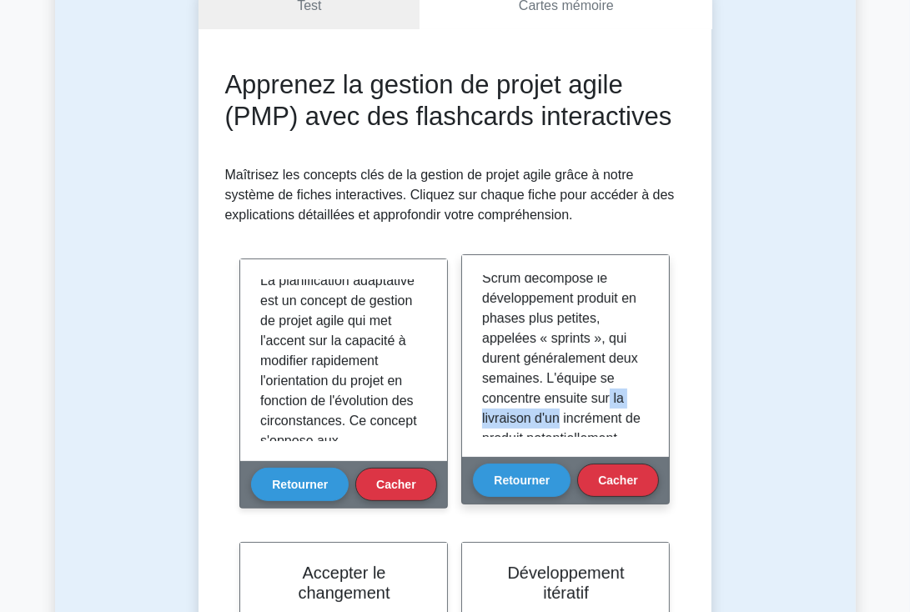
drag, startPoint x: 638, startPoint y: 391, endPoint x: 641, endPoint y: 410, distance: 18.5
click at [641, 410] on div "Le framework Scrum est l'une des approches les plus populaires en gestion de pr…" at bounding box center [565, 356] width 167 height 162
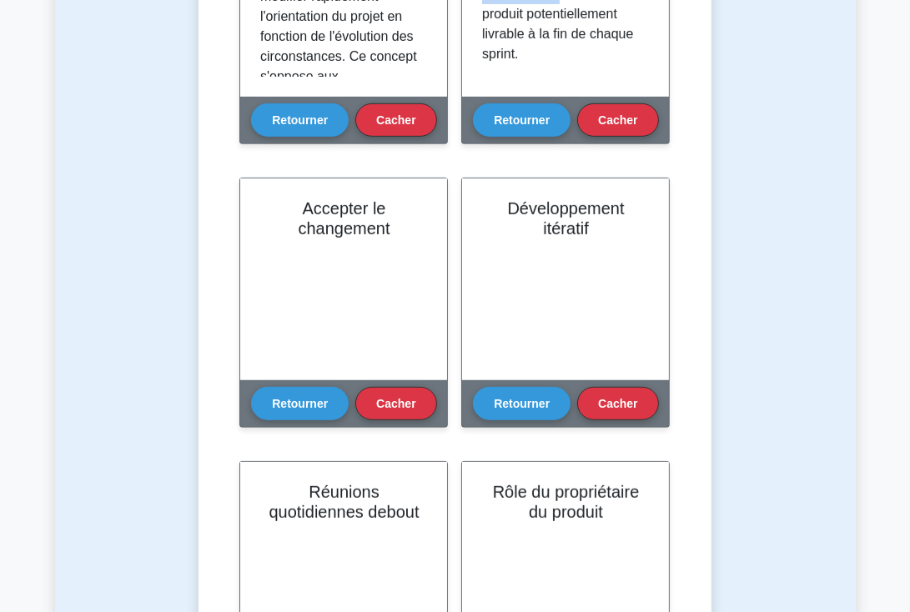
scroll to position [561, 0]
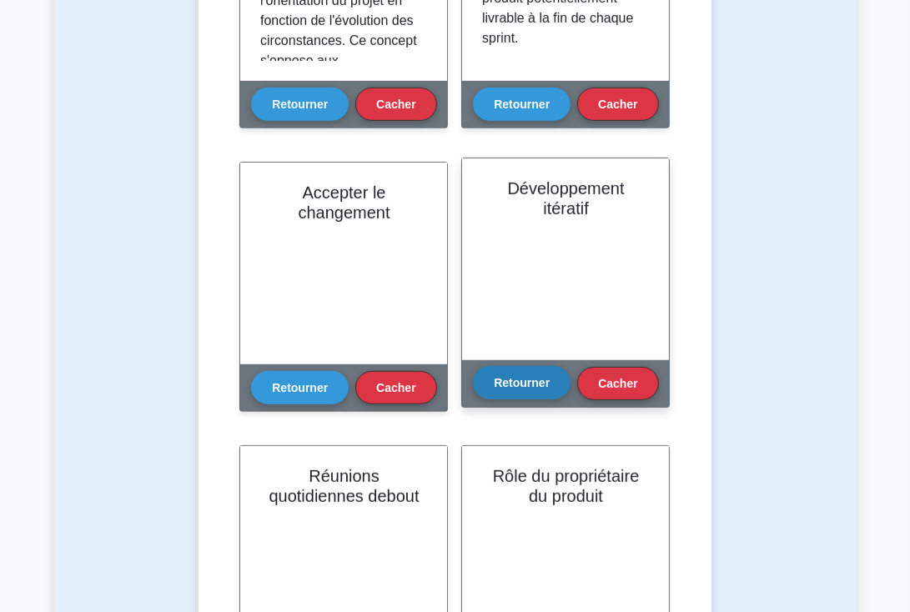
click at [512, 385] on font "Retourner" at bounding box center [522, 382] width 56 height 13
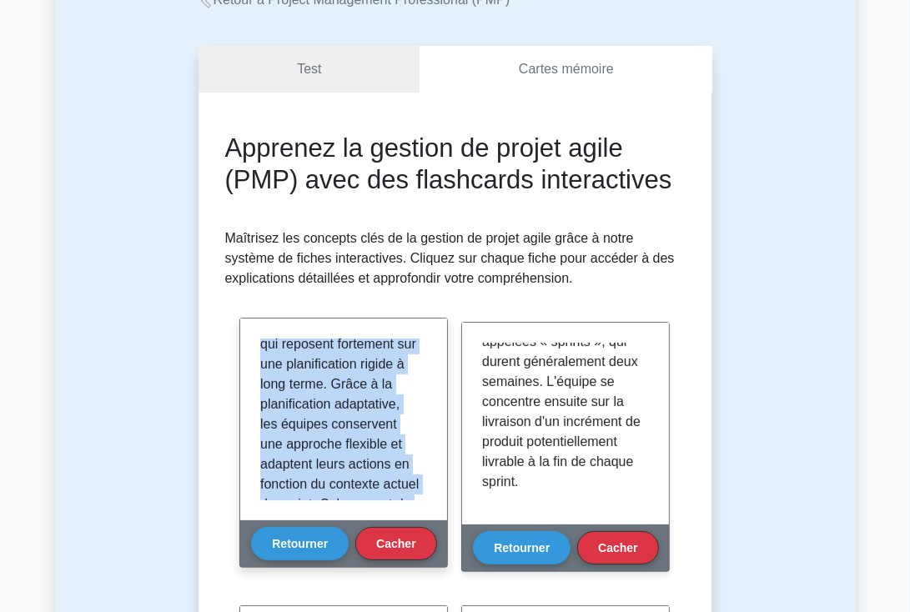
scroll to position [391, 0]
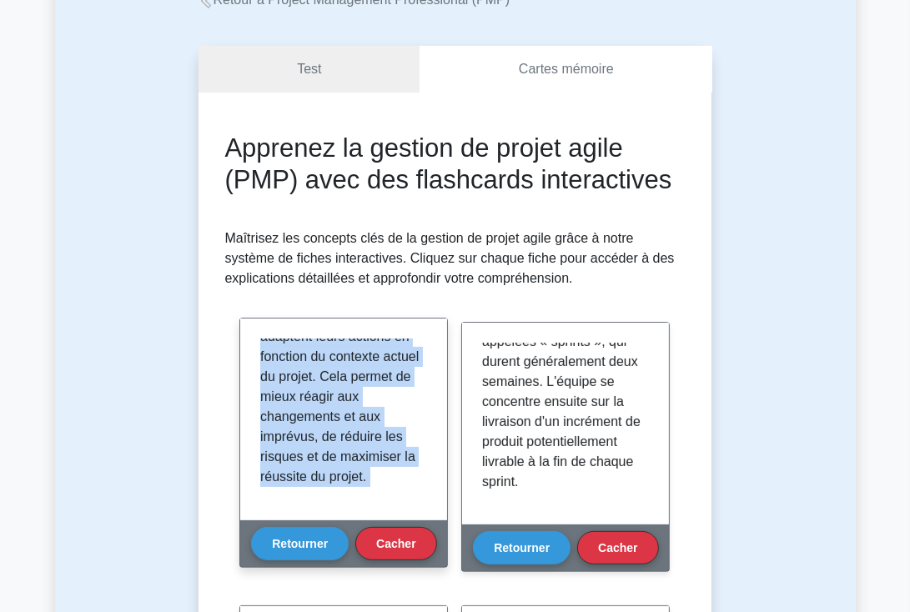
drag, startPoint x: 261, startPoint y: 347, endPoint x: 404, endPoint y: 521, distance: 225.3
click at [404, 521] on div "Planification adaptative Retourner Cacher" at bounding box center [343, 443] width 209 height 250
copy div "La planification adaptative est un concept de gestion de projet agile qui met l…"
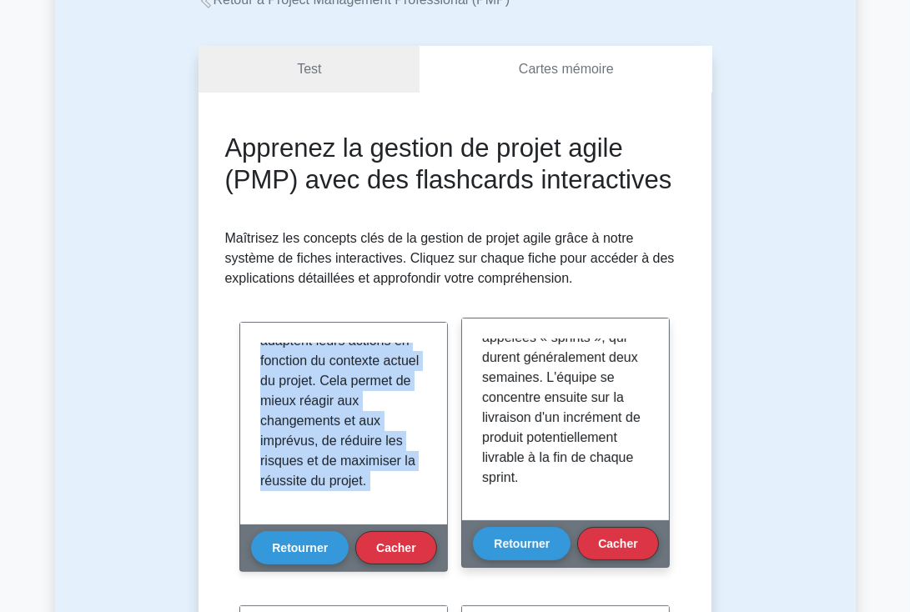
scroll to position [0, 0]
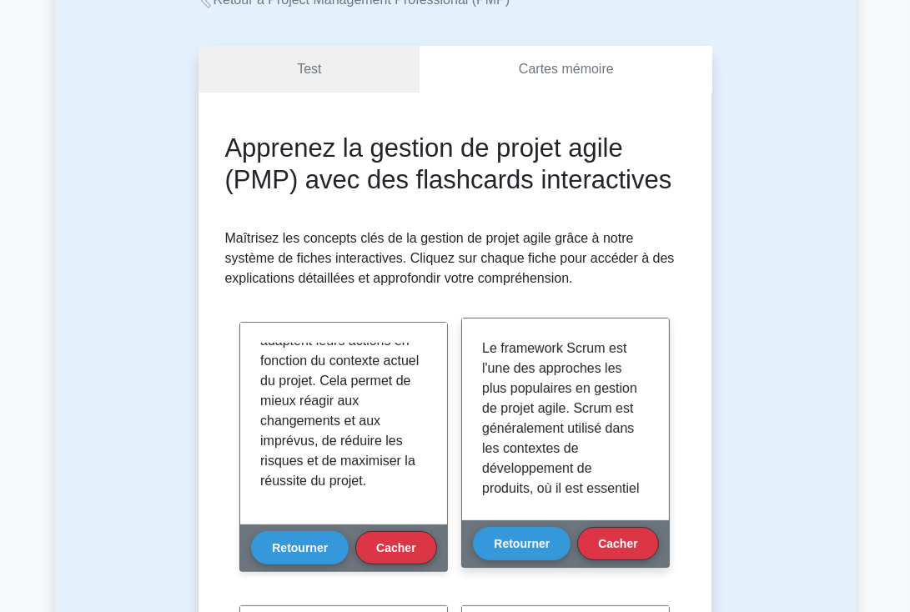
click at [482, 345] on font "Le framework Scrum est l'une des approches les plus populaires en gestion de pr…" at bounding box center [561, 578] width 159 height 475
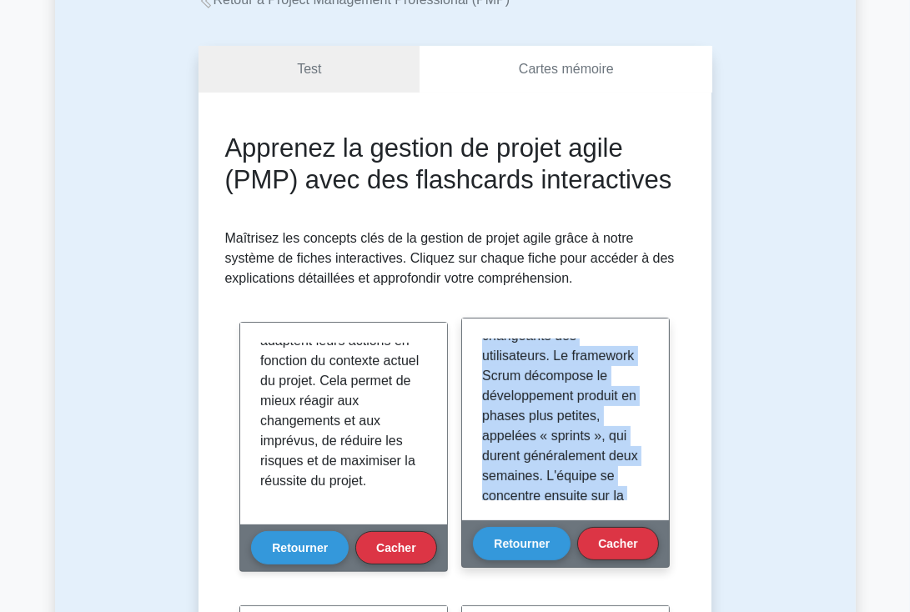
scroll to position [331, 0]
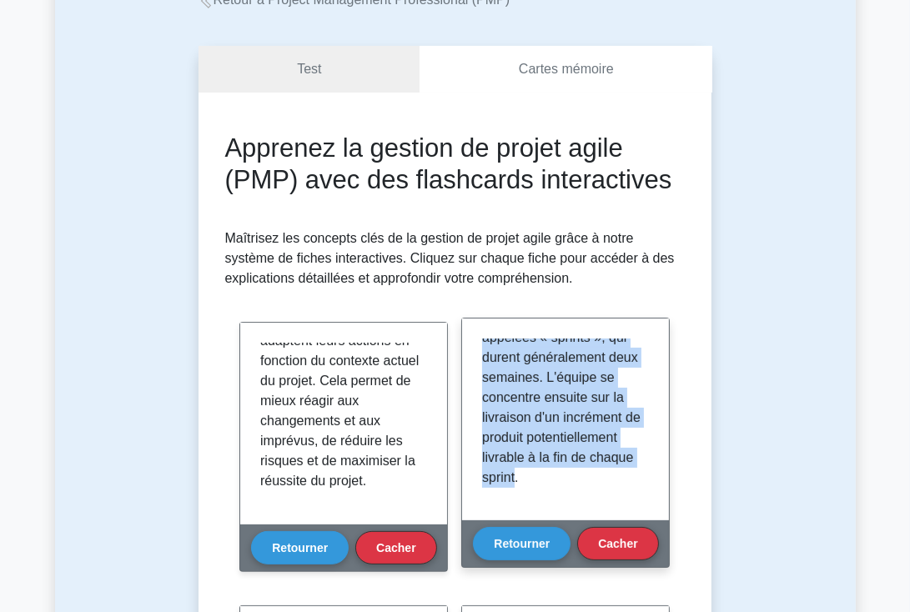
drag, startPoint x: 482, startPoint y: 345, endPoint x: 612, endPoint y: 516, distance: 214.9
click at [612, 516] on div "Le framework Scrum est l'une des approches les plus populaires en gestion de pr…" at bounding box center [565, 420] width 207 height 202
copy font "Le framework Scrum est l'une des approches les plus populaires en gestion de pr…"
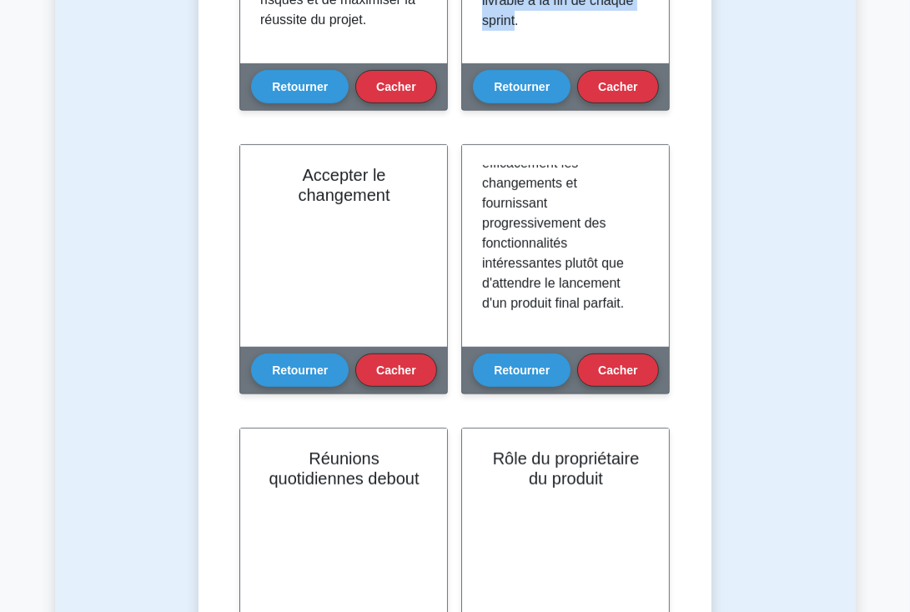
scroll to position [602, 0]
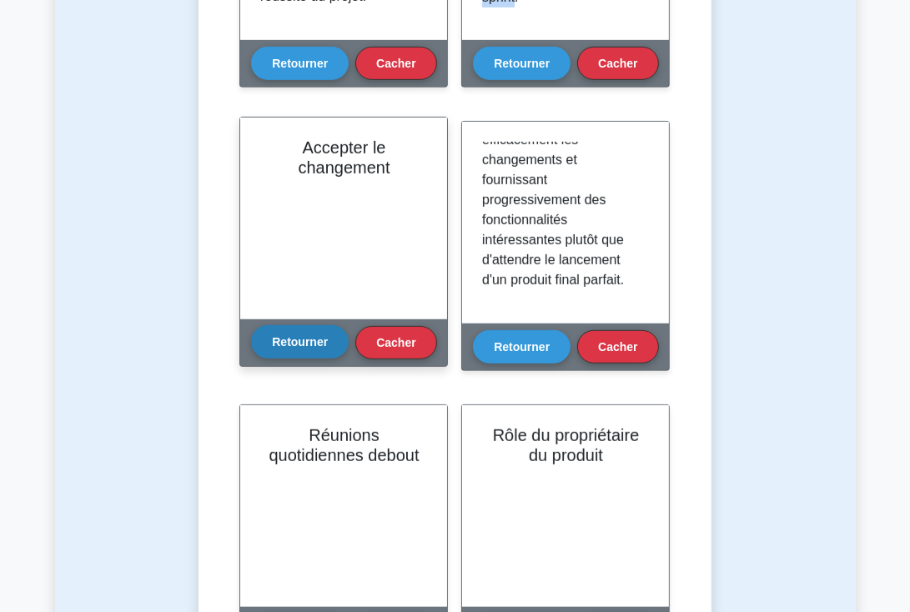
click at [289, 345] on font "Retourner" at bounding box center [300, 341] width 56 height 13
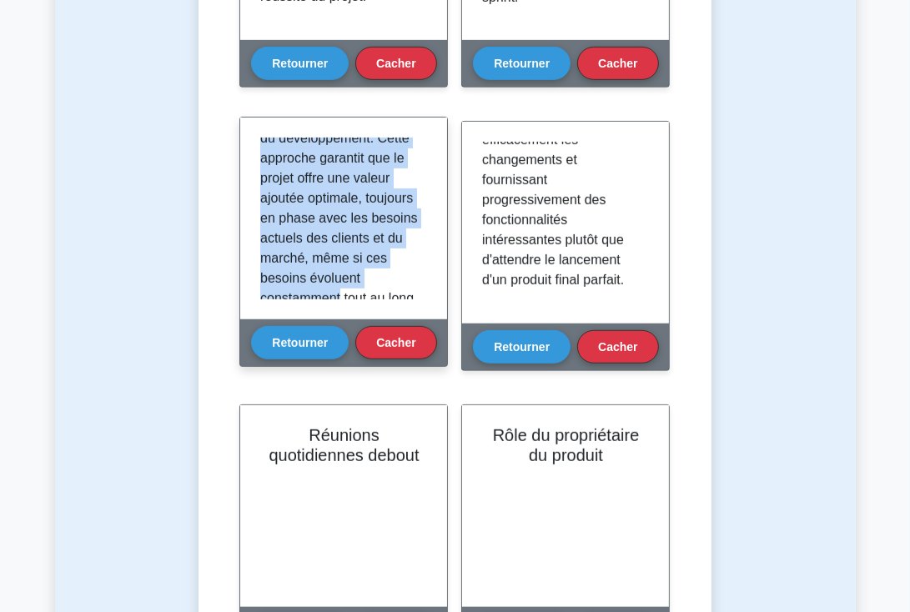
scroll to position [331, 0]
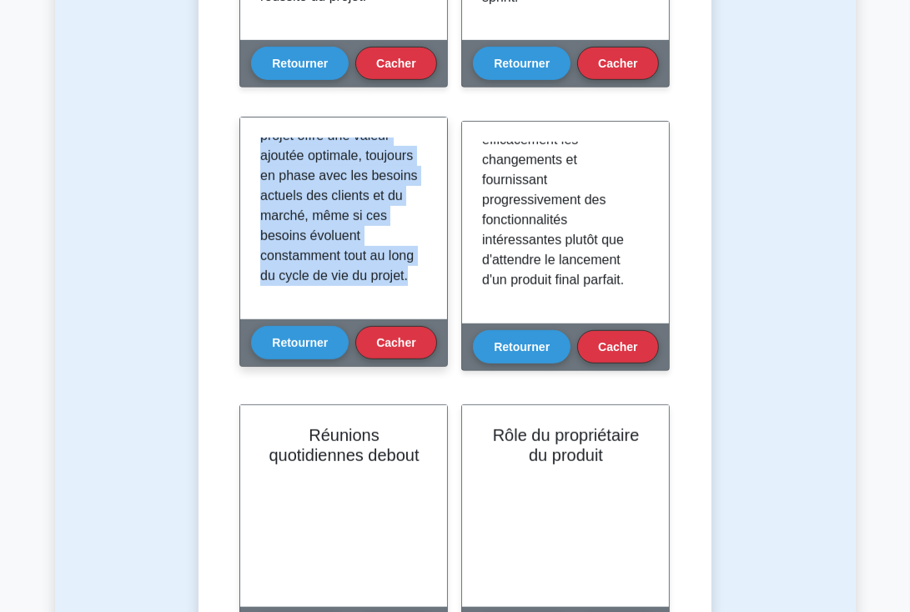
drag, startPoint x: 259, startPoint y: 144, endPoint x: 417, endPoint y: 297, distance: 219.5
click at [417, 297] on div "L'un des concepts clés de la gestion de projet Agile est l'acceptation du chang…" at bounding box center [343, 219] width 207 height 202
copy font "L'un des concepts clés de la gestion de projet Agile est l'acceptation du chang…"
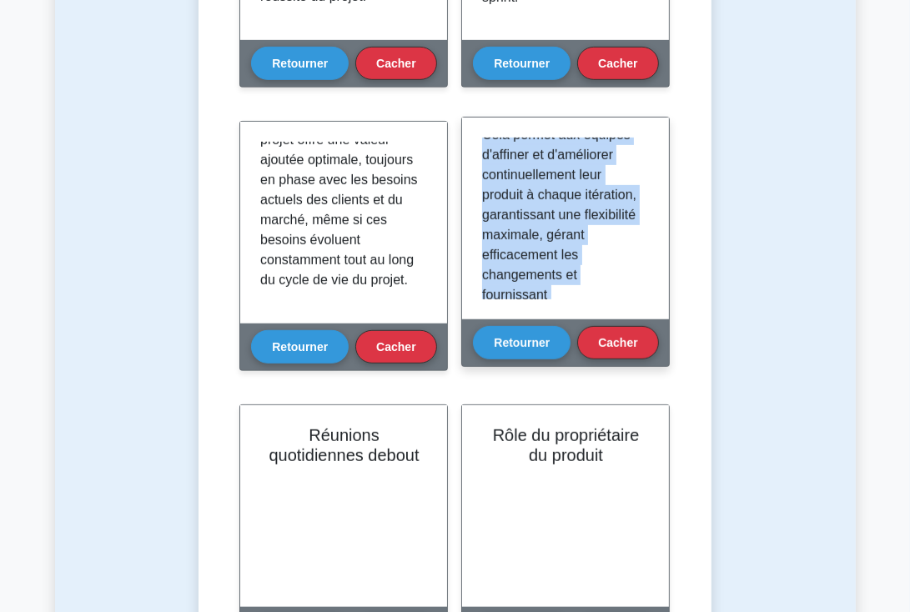
scroll to position [351, 0]
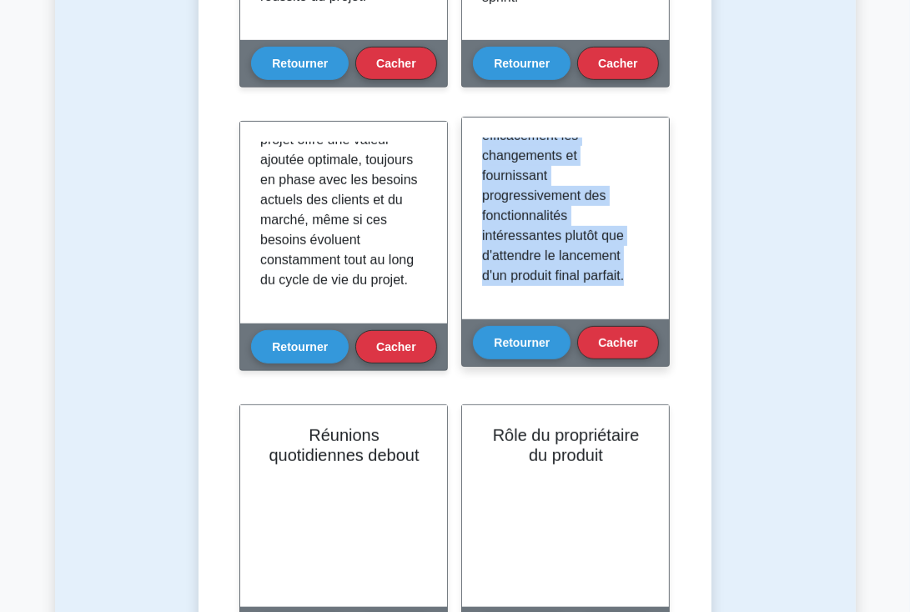
drag, startPoint x: 485, startPoint y: 142, endPoint x: 648, endPoint y: 309, distance: 233.6
click at [648, 309] on div "Le développement itératif est un pilier de la gestion de projet agile. Les proj…" at bounding box center [565, 219] width 207 height 202
copy font "Le développement itératif est un pilier de la gestion de projet agile. Les proj…"
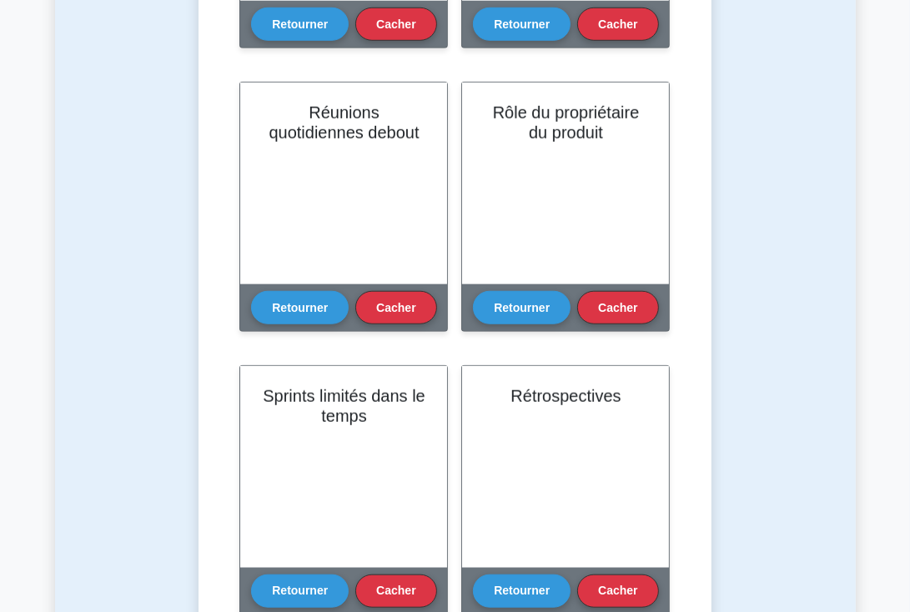
scroll to position [944, 0]
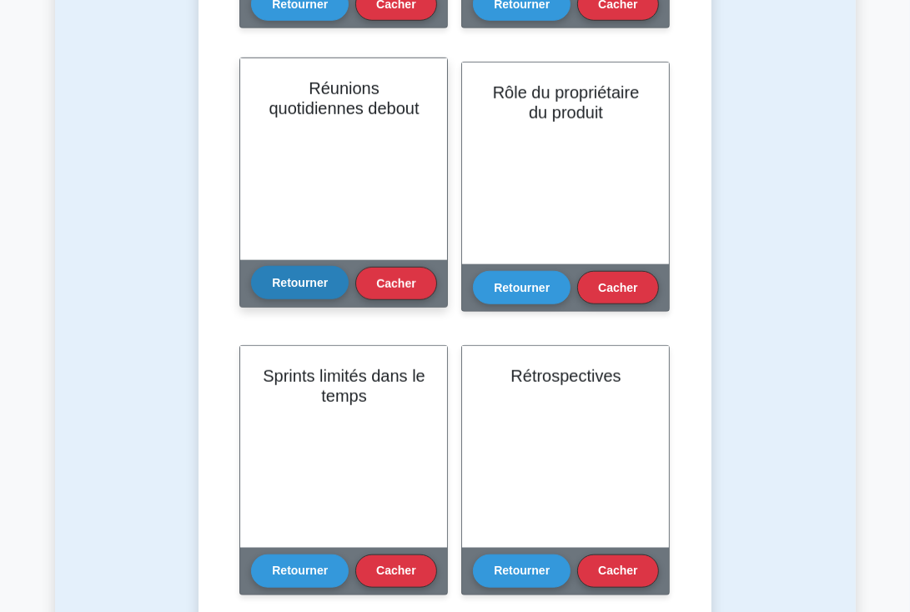
click at [300, 280] on font "Retourner" at bounding box center [300, 282] width 56 height 13
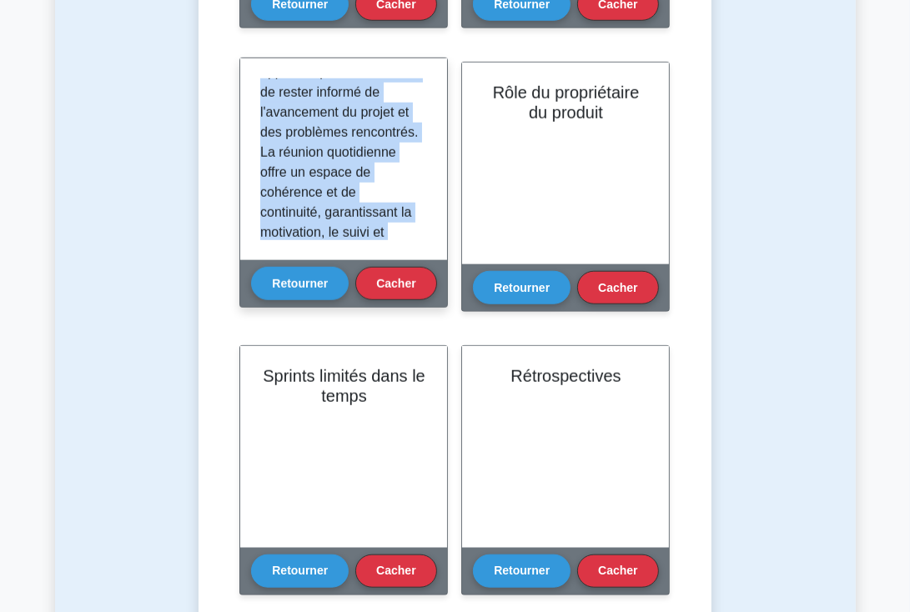
scroll to position [391, 0]
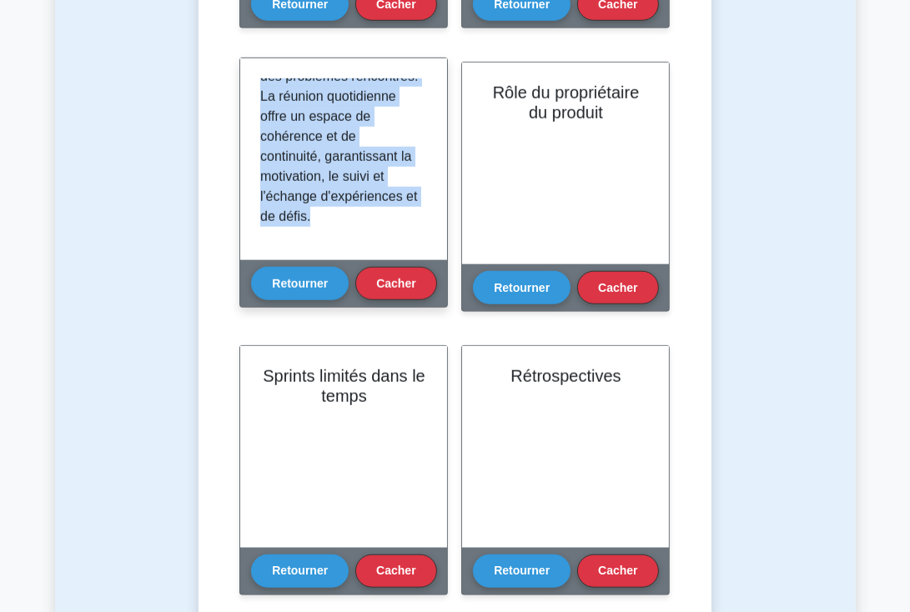
drag, startPoint x: 263, startPoint y: 90, endPoint x: 394, endPoint y: 244, distance: 202.4
click at [394, 244] on div "La réunion quotidienne est une pratique clé de la gestion de projet Agile. Égal…" at bounding box center [343, 159] width 207 height 202
copy font "La réunion quotidienne est une pratique clé de la gestion de projet Agile. Égal…"
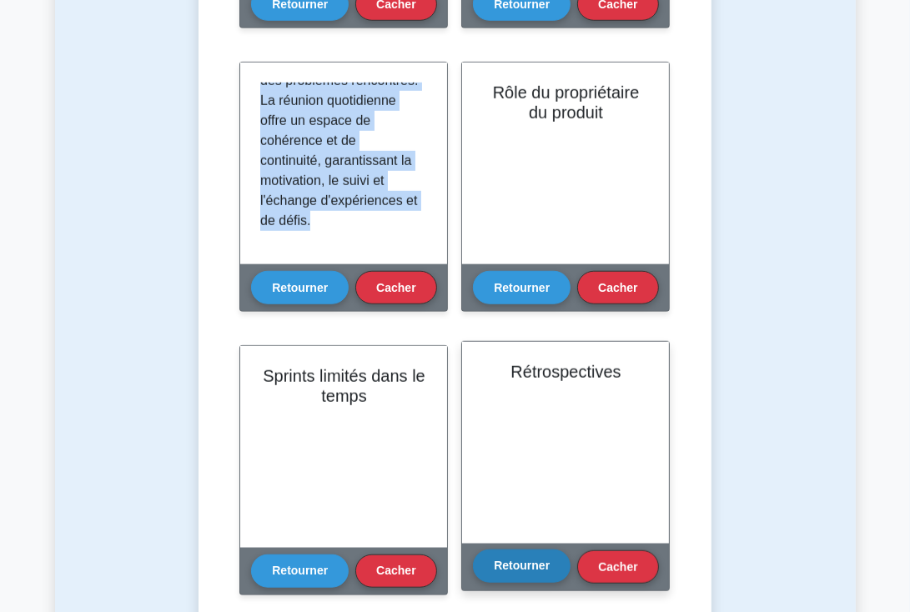
click at [521, 567] on font "Retourner" at bounding box center [522, 566] width 56 height 13
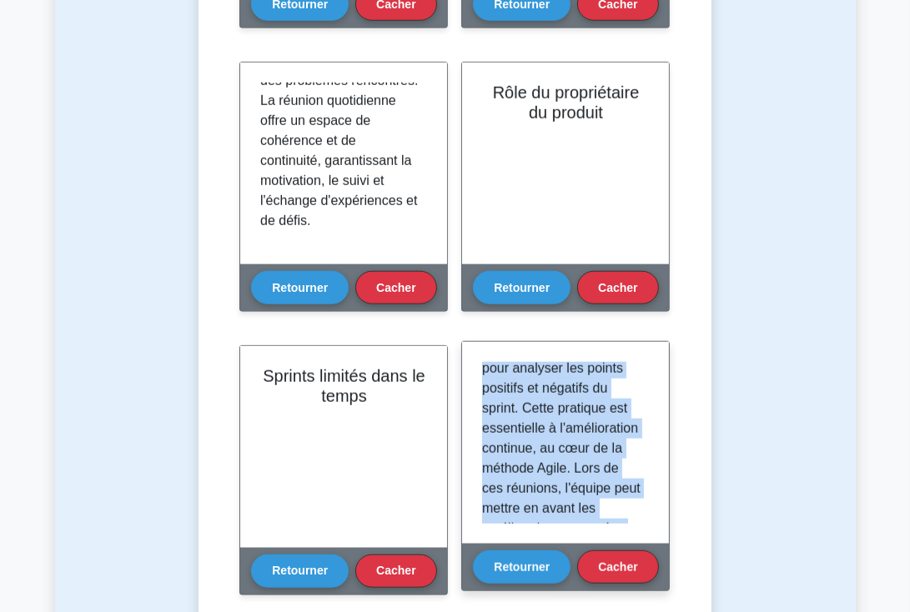
scroll to position [271, 0]
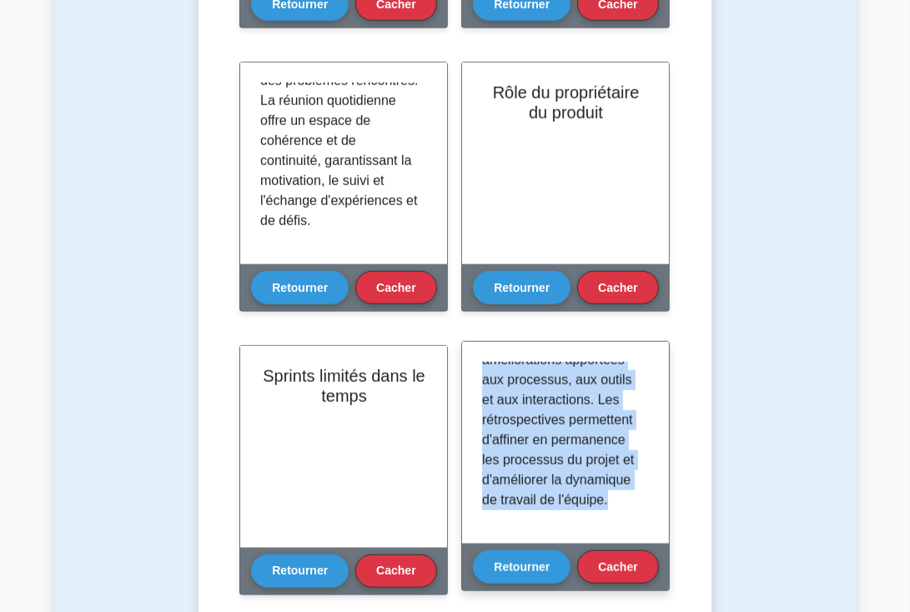
drag, startPoint x: 486, startPoint y: 368, endPoint x: 647, endPoint y: 528, distance: 227.1
click at [647, 528] on div "Les rétrospectives sont des réunions régulières au cours desquelles l'équipe se…" at bounding box center [565, 443] width 207 height 202
copy font "es rétrospectives sont des réunions régulières au cours desquelles l'équipe se …"
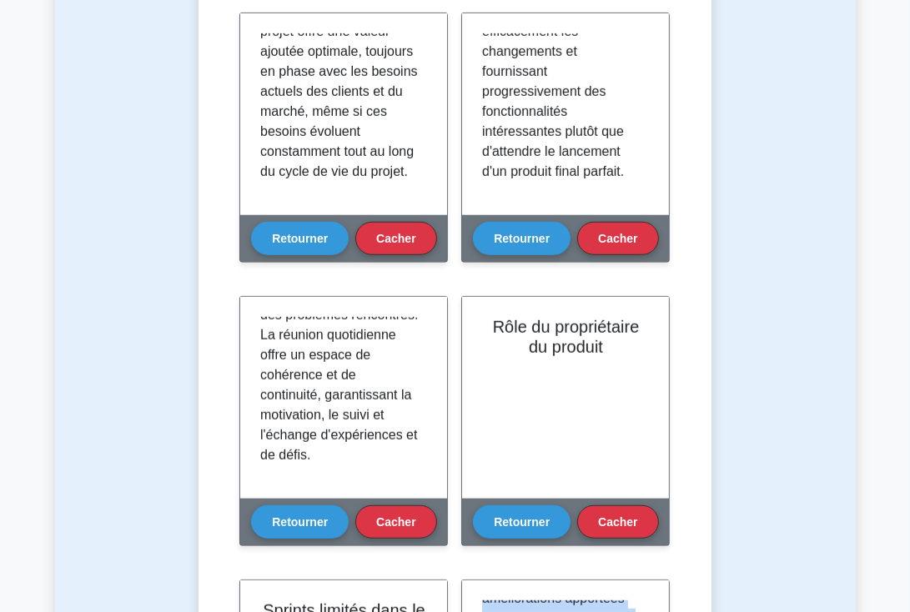
scroll to position [723, 0]
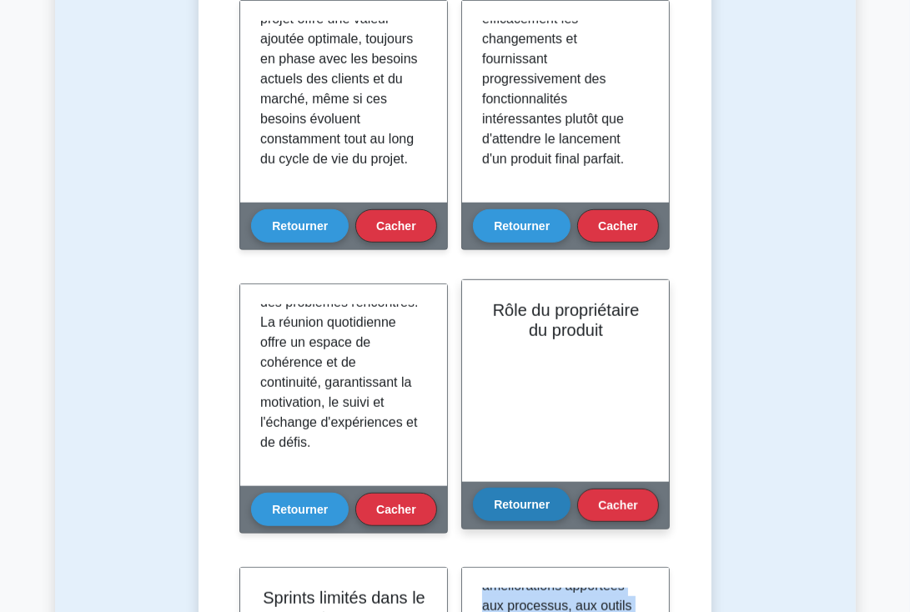
click at [511, 501] on font "Retourner" at bounding box center [522, 504] width 56 height 13
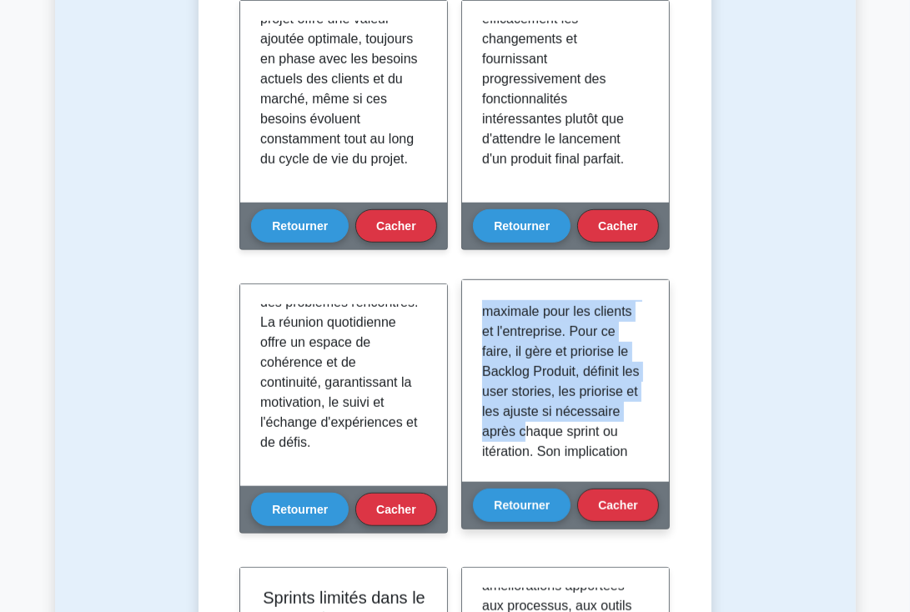
scroll to position [271, 0]
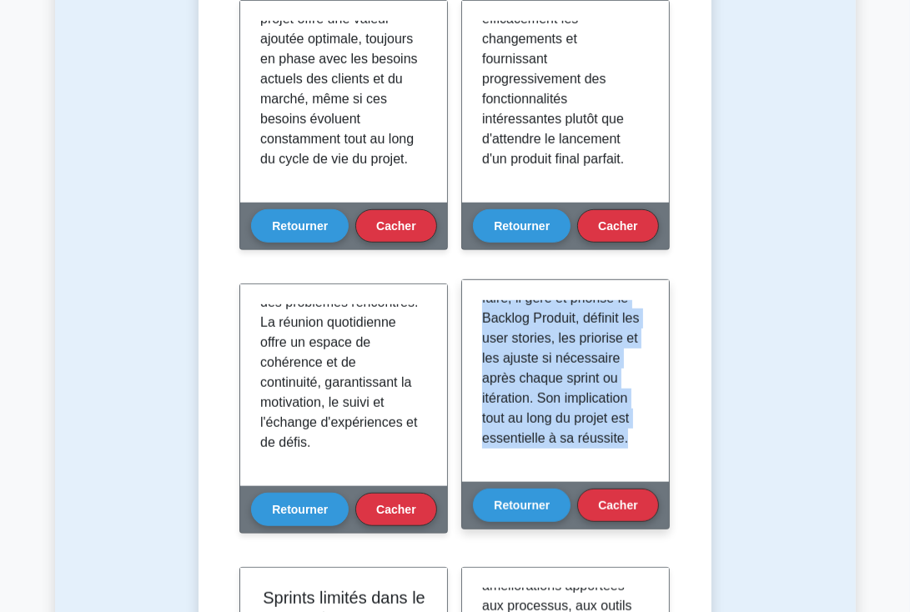
drag, startPoint x: 483, startPoint y: 305, endPoint x: 591, endPoint y: 462, distance: 190.9
click at [591, 462] on div "Dans la gestion de projet Agile, le Product Owner joue un rôle crucial. Il déti…" at bounding box center [565, 381] width 207 height 202
copy font "Dans la gestion de projet Agile, le Product Owner joue un rôle crucial. Il déti…"
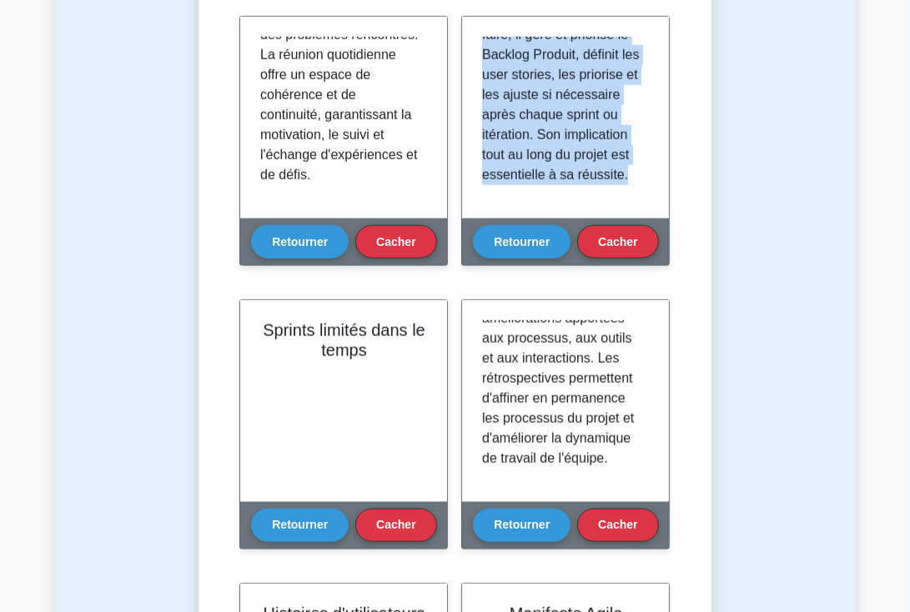
scroll to position [998, 0]
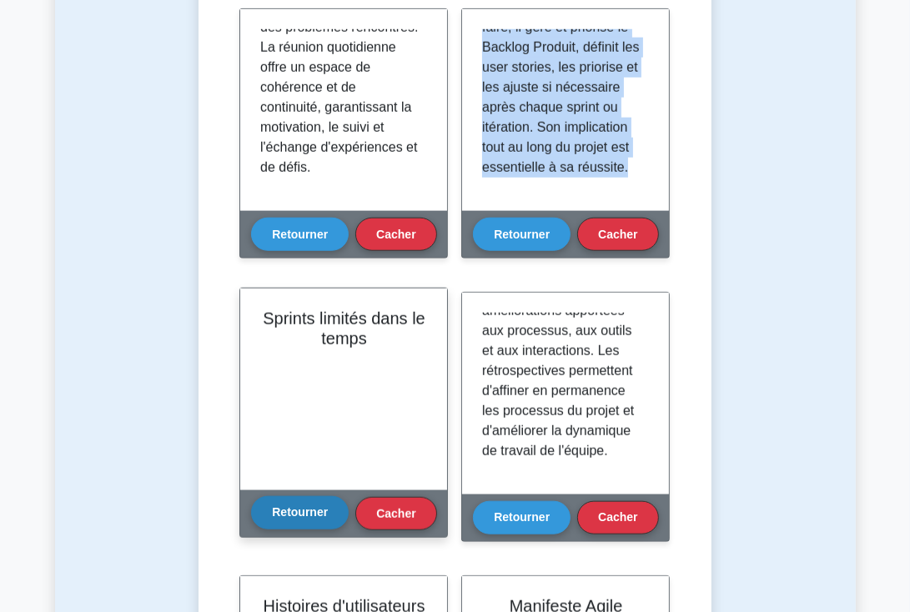
click at [295, 511] on font "Retourner" at bounding box center [300, 512] width 56 height 13
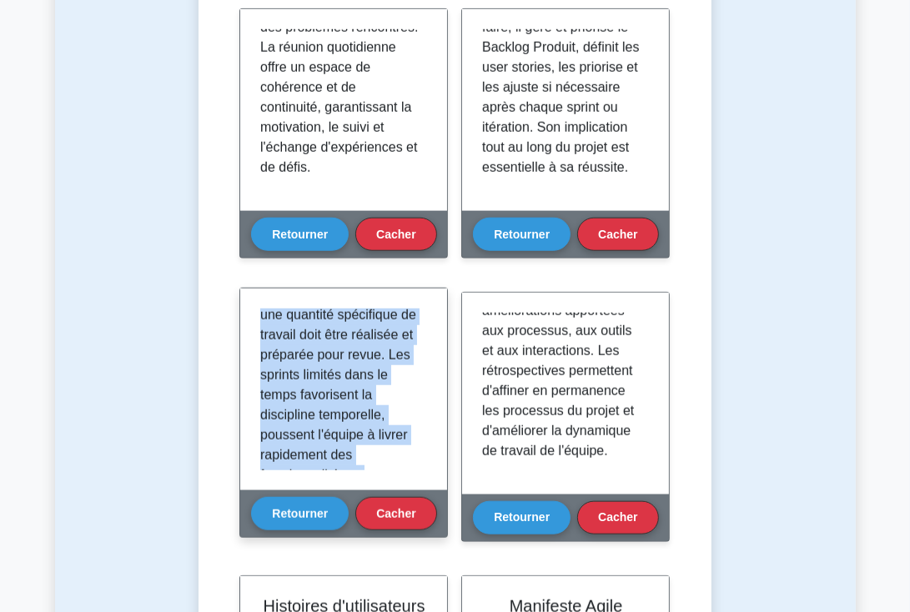
scroll to position [351, 0]
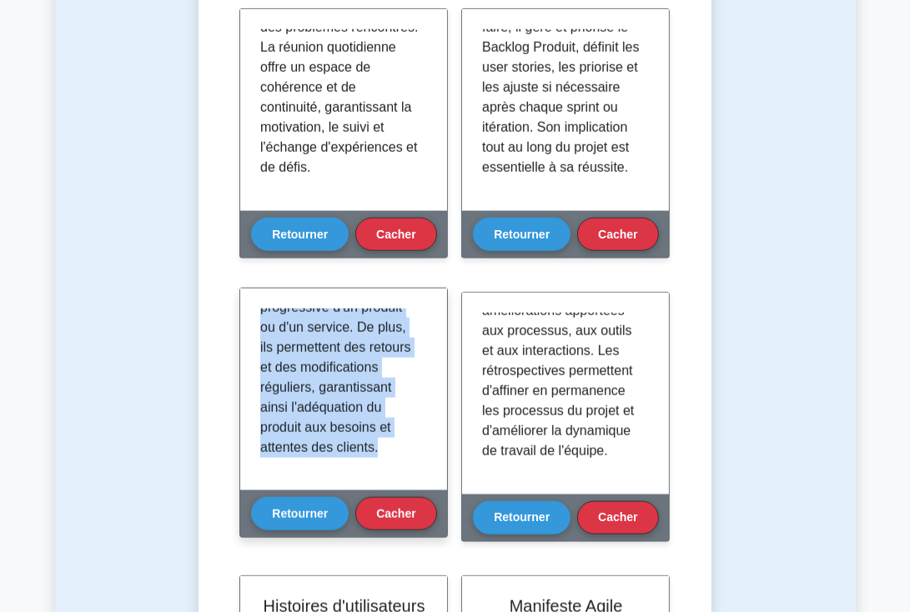
drag, startPoint x: 263, startPoint y: 311, endPoint x: 398, endPoint y: 485, distance: 220.0
click at [398, 485] on div "Les sprints ou itérations limités dans le temps sont fondamentaux en gestion de…" at bounding box center [343, 390] width 207 height 202
copy font "Les sprints ou itérations limités dans le temps sont fondamentaux en gestion de…"
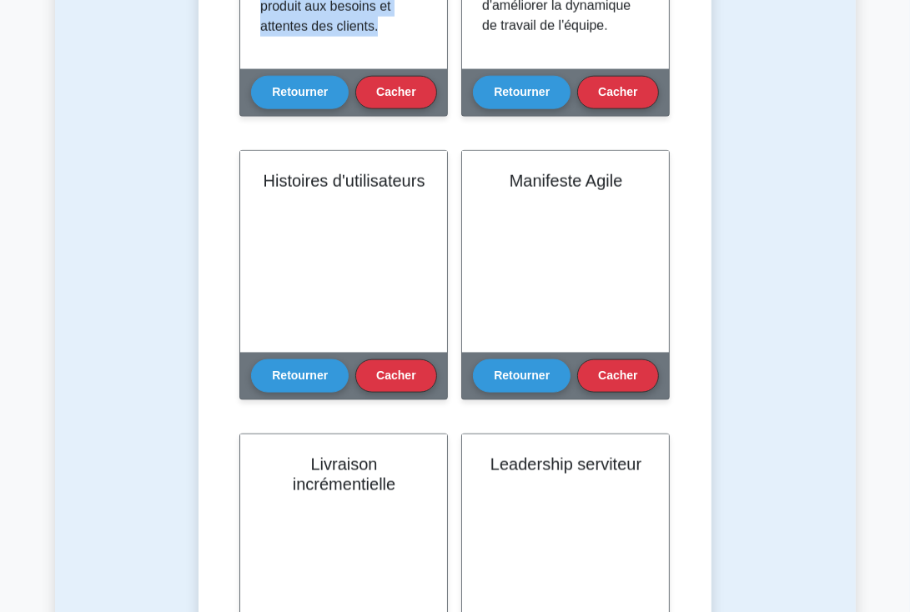
scroll to position [1432, 0]
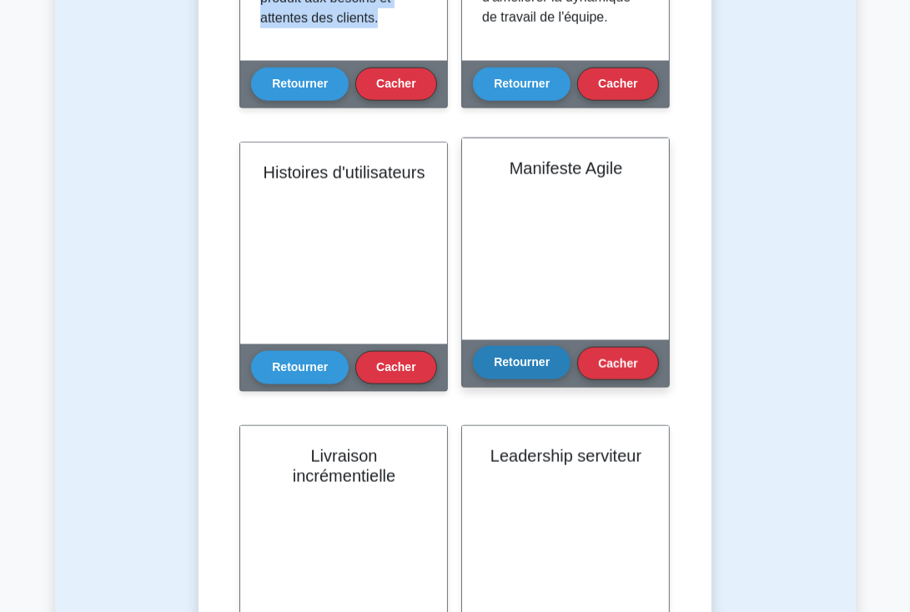
click at [511, 364] on font "Retourner" at bounding box center [522, 362] width 56 height 13
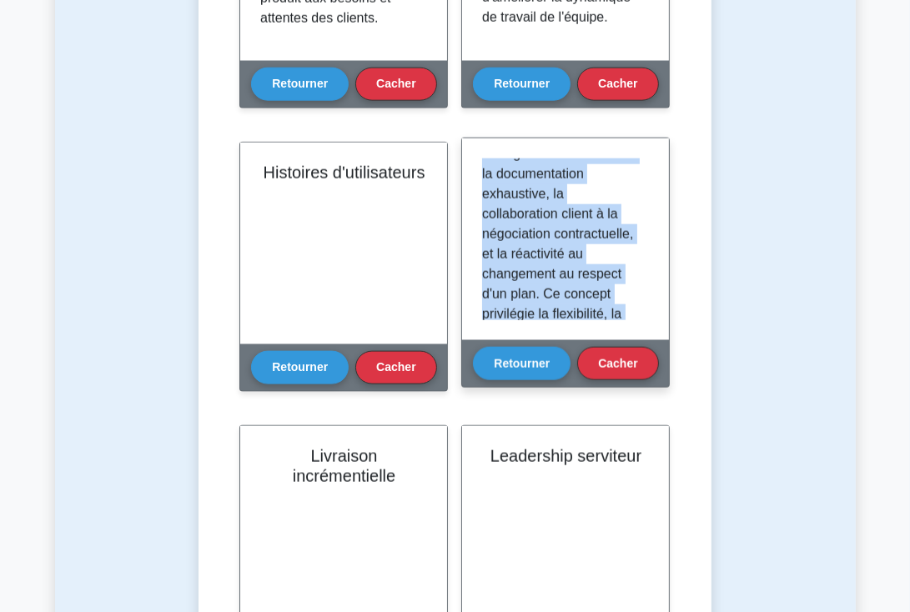
scroll to position [271, 0]
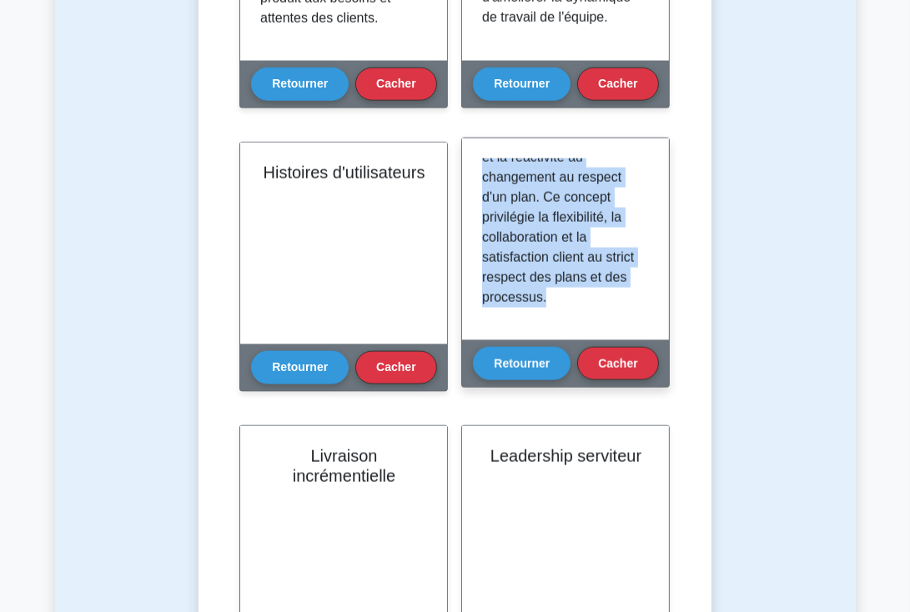
drag, startPoint x: 482, startPoint y: 174, endPoint x: 635, endPoint y: 330, distance: 217.7
click at [635, 330] on div "Le Manifeste Agile est un document fondateur de la gestion de projet Agile. Il …" at bounding box center [565, 240] width 207 height 202
copy font "Le Manifeste Agile est un document fondateur de la gestion de projet Agile. Il …"
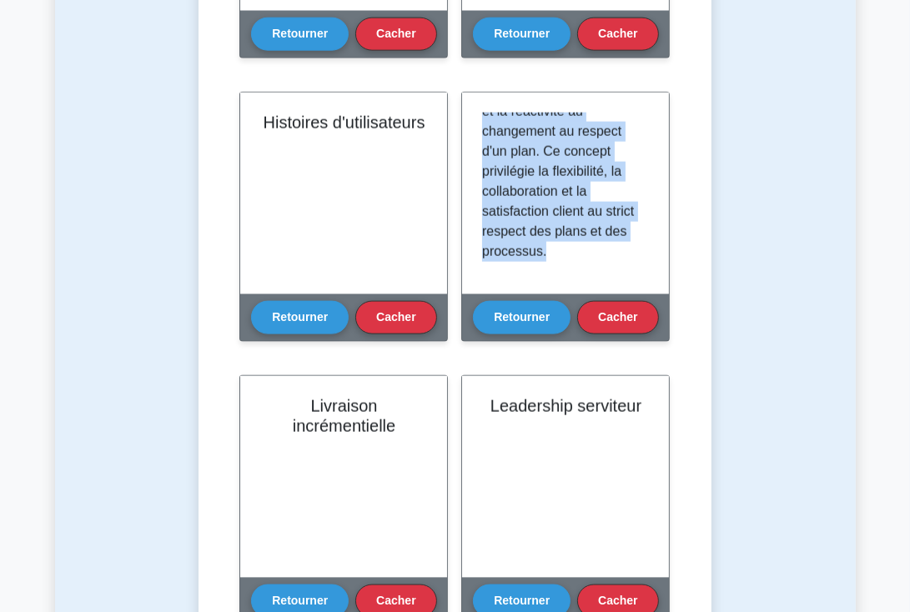
scroll to position [1489, 0]
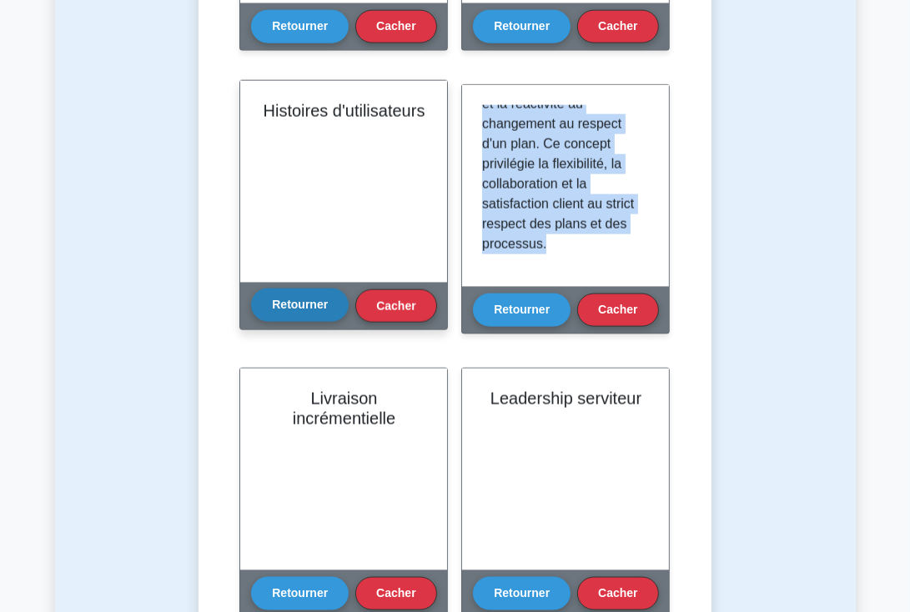
click at [294, 308] on font "Retourner" at bounding box center [300, 305] width 56 height 13
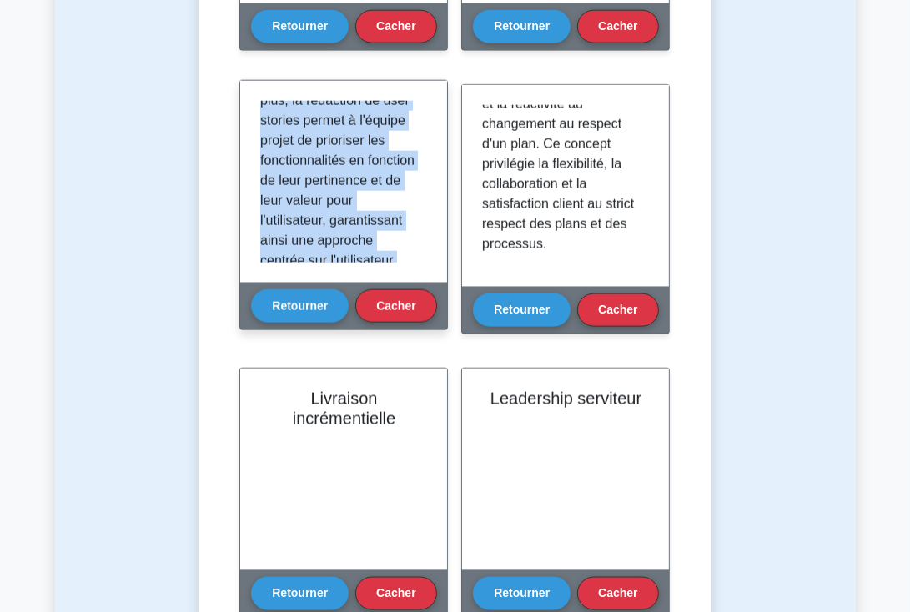
scroll to position [351, 0]
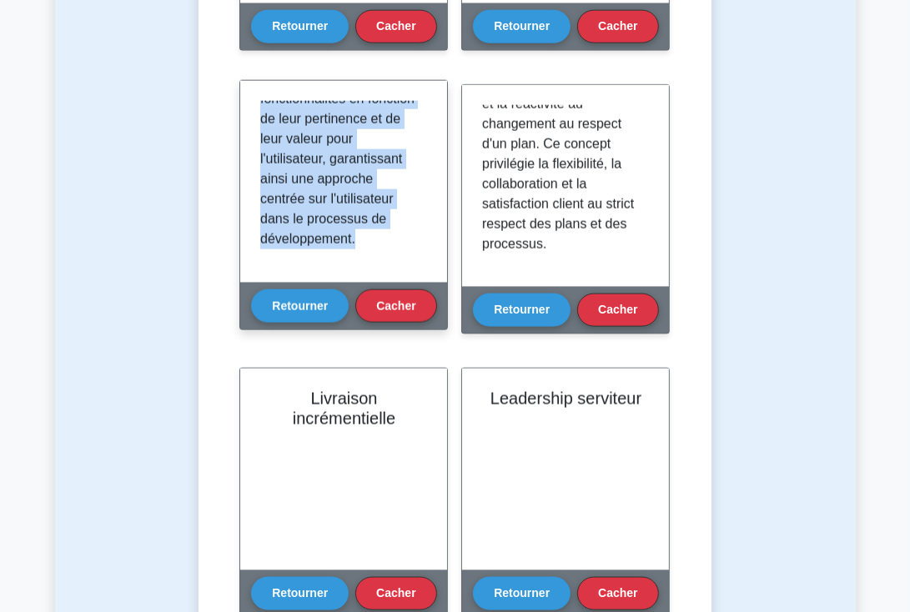
drag, startPoint x: 262, startPoint y: 104, endPoint x: 395, endPoint y: 280, distance: 220.3
click at [395, 280] on div "Les user stories font partie intégrante de la gestion de projet Agile. Il s'agi…" at bounding box center [343, 182] width 207 height 202
copy font "Les user stories font partie intégrante de la gestion de projet Agile. Il s'agi…"
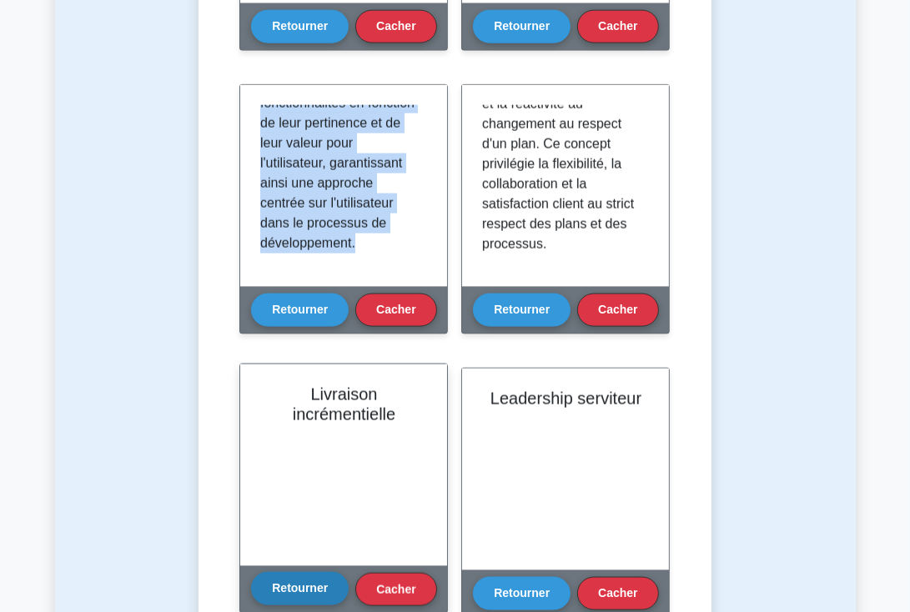
click at [299, 585] on font "Retourner" at bounding box center [300, 588] width 56 height 13
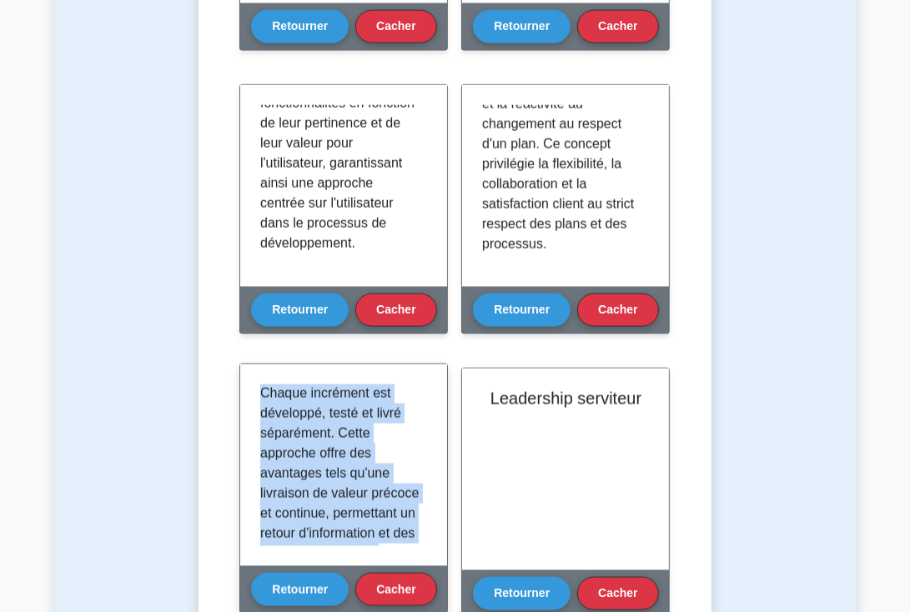
scroll to position [291, 0]
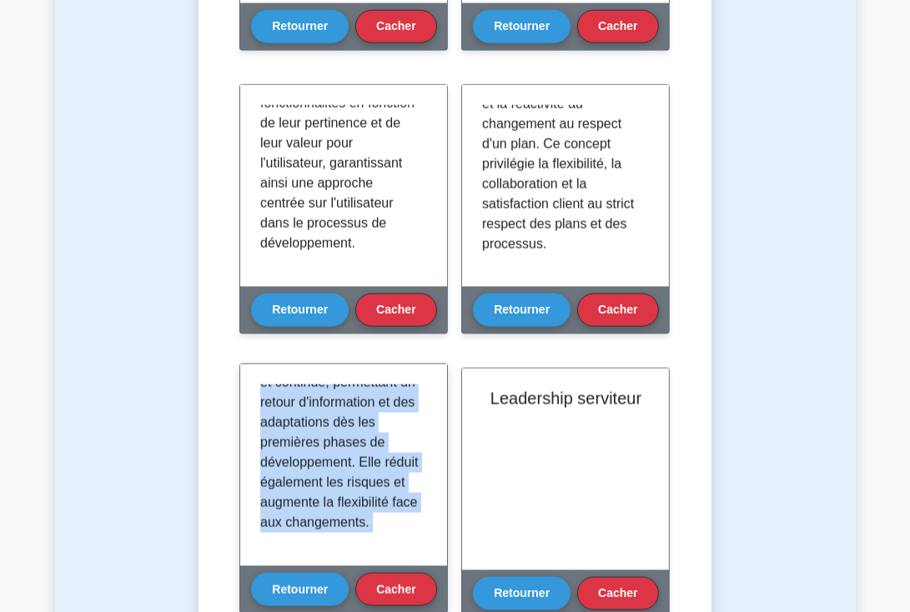
drag, startPoint x: 260, startPoint y: 393, endPoint x: 429, endPoint y: 568, distance: 243.1
click at [429, 568] on div "Livraison incrémentielle La livraison incrémentale est une pratique de gestion …" at bounding box center [343, 489] width 209 height 250
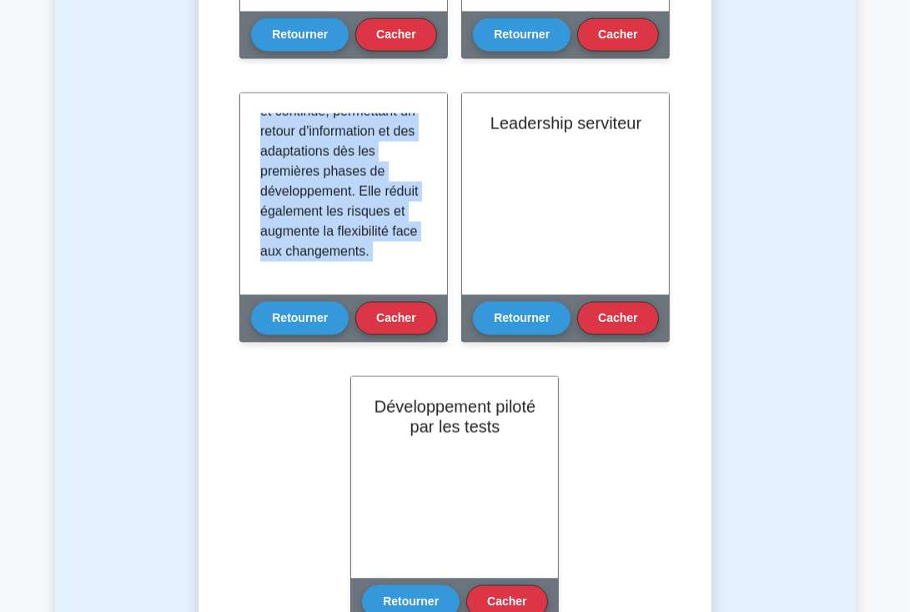
scroll to position [1797, 0]
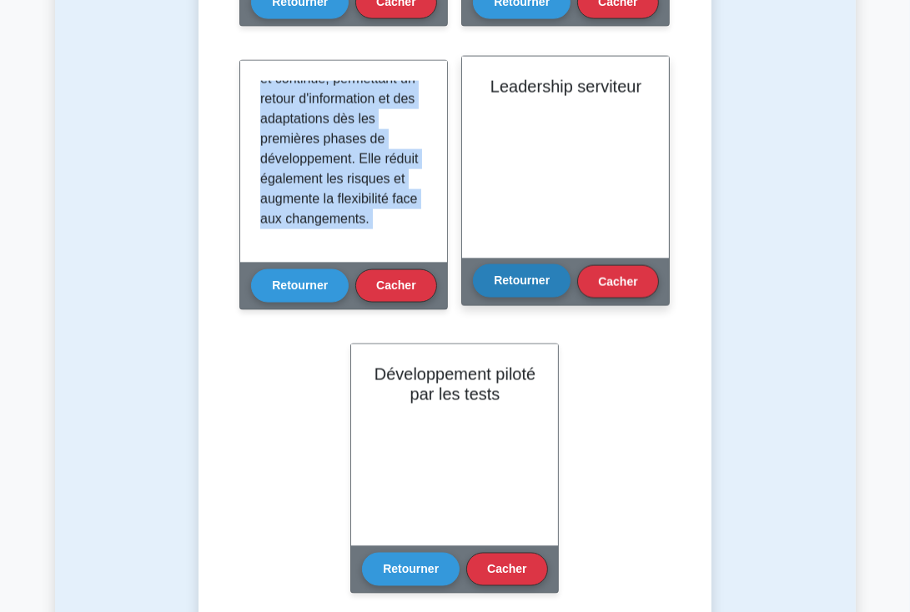
click at [520, 278] on font "Retourner" at bounding box center [522, 281] width 56 height 13
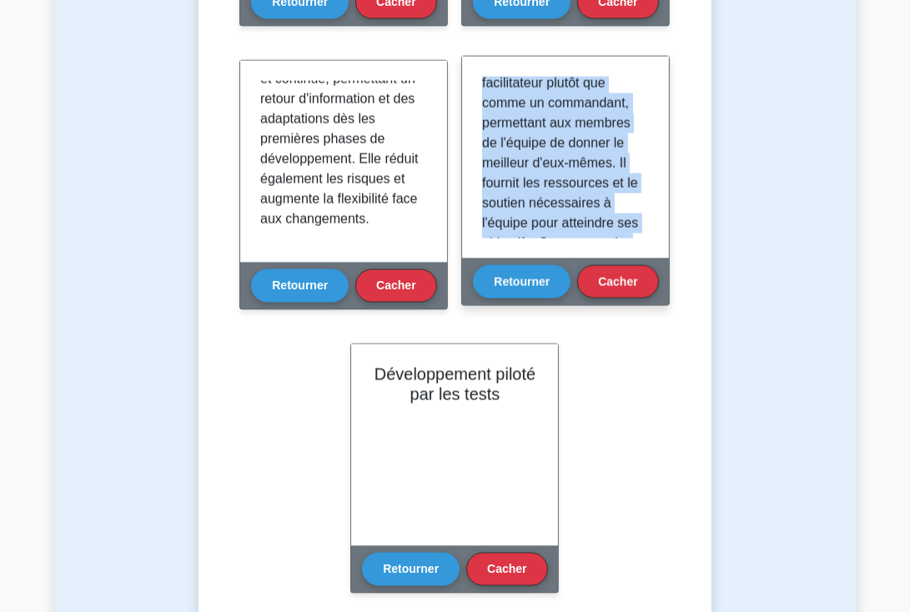
scroll to position [271, 0]
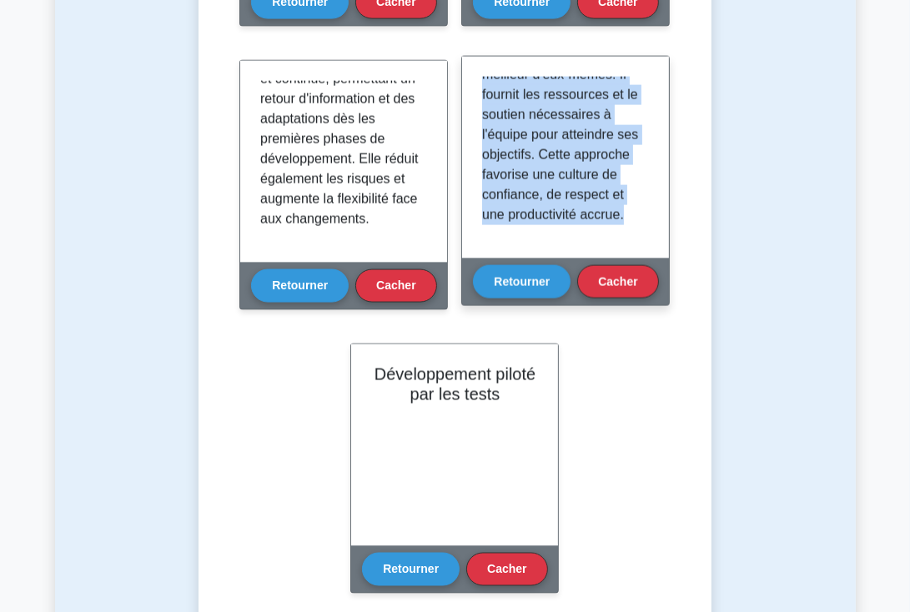
drag, startPoint x: 485, startPoint y: 80, endPoint x: 621, endPoint y: 250, distance: 217.9
click at [621, 250] on div "En gestion de projet agile, le concept de leadership serviteur est souvent util…" at bounding box center [565, 158] width 207 height 202
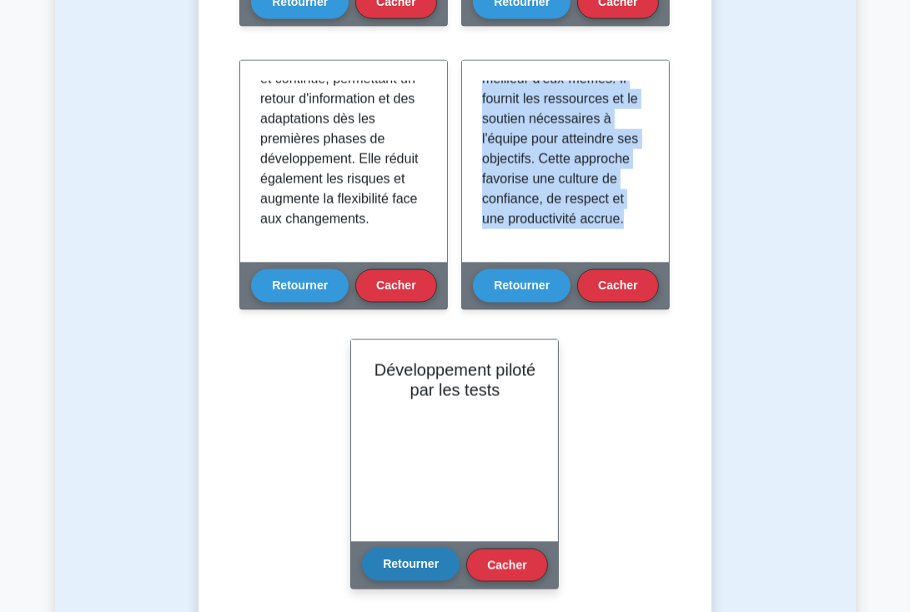
click at [417, 565] on font "Retourner" at bounding box center [411, 564] width 56 height 13
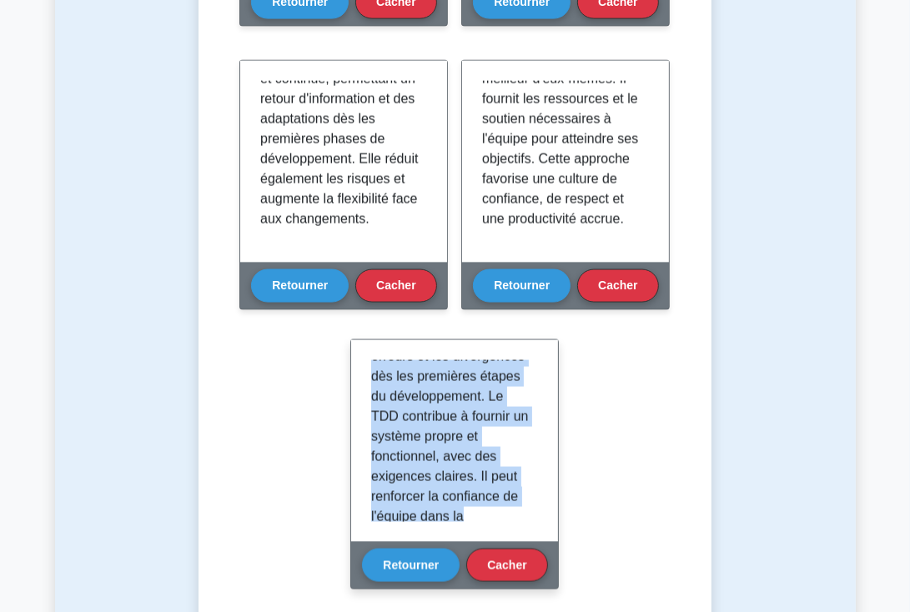
scroll to position [231, 0]
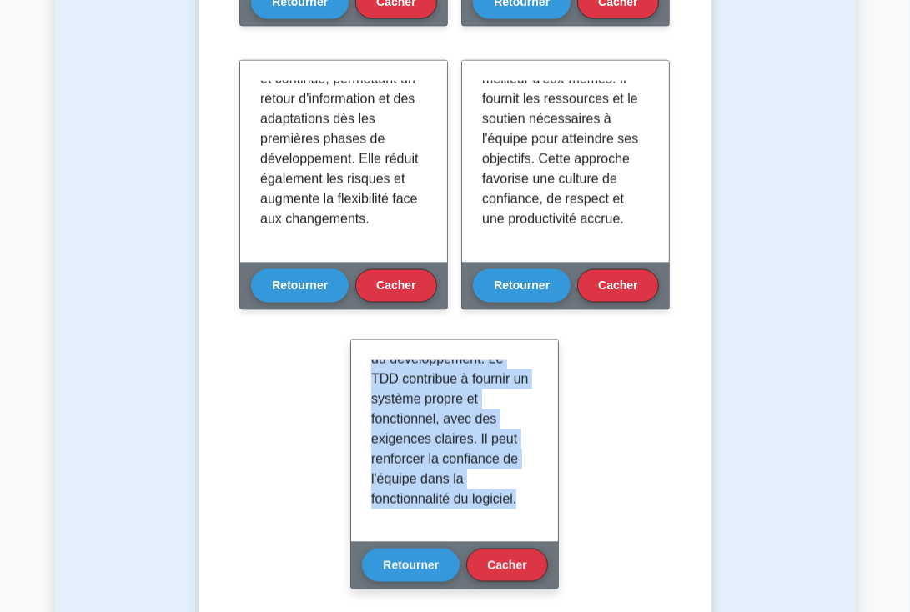
drag, startPoint x: 371, startPoint y: 367, endPoint x: 543, endPoint y: 525, distance: 233.3
click at [543, 525] on div "Le développement piloté par les tests (TDD) est une méthode utilisée en gestion…" at bounding box center [454, 441] width 207 height 202
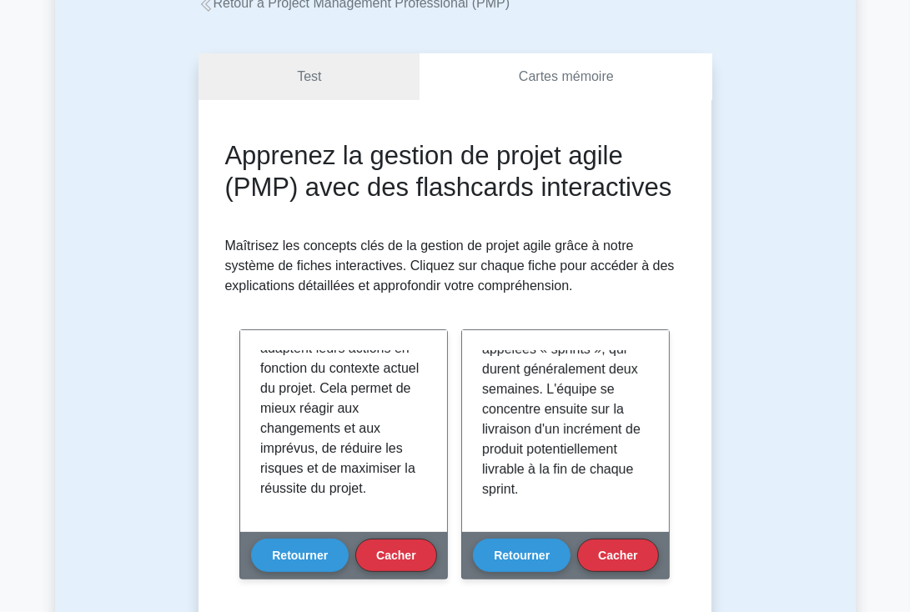
scroll to position [105, 0]
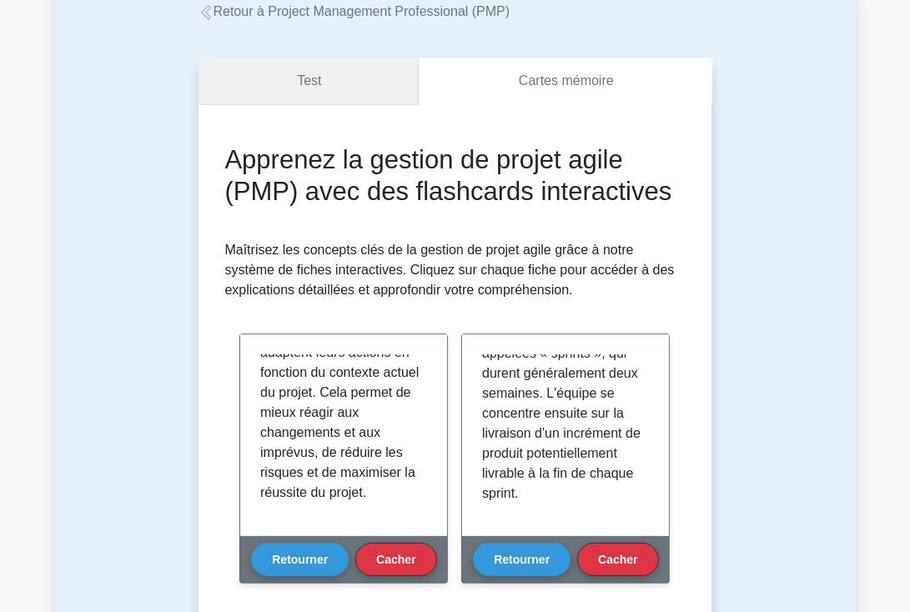
click at [283, 86] on link "Test" at bounding box center [310, 82] width 222 height 48
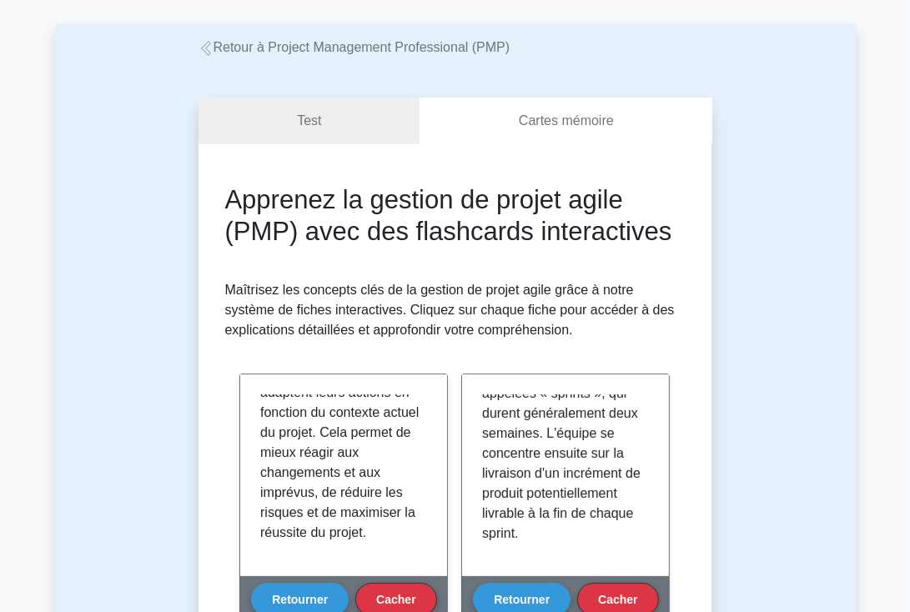
scroll to position [0, 0]
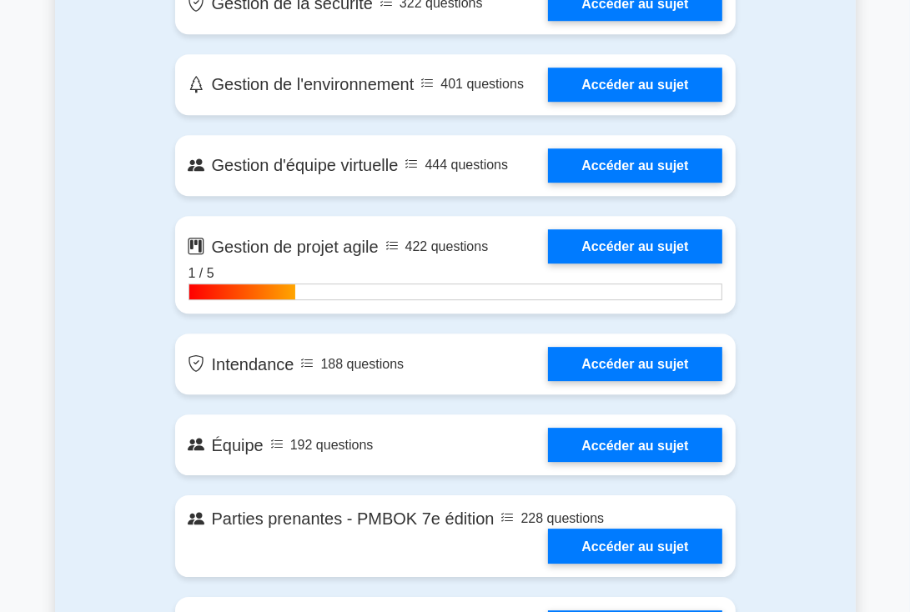
scroll to position [3588, 0]
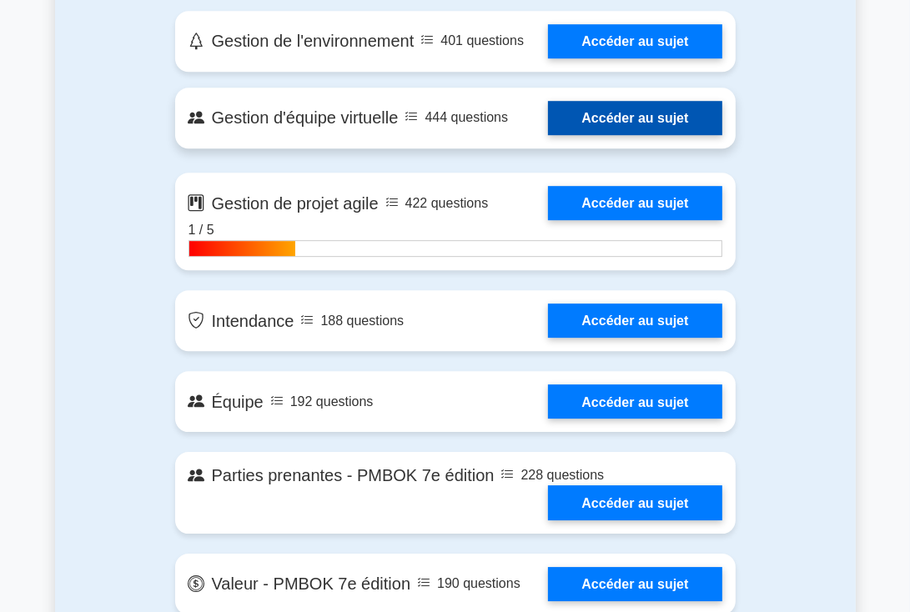
click at [620, 135] on link "Accéder au sujet" at bounding box center [635, 118] width 174 height 34
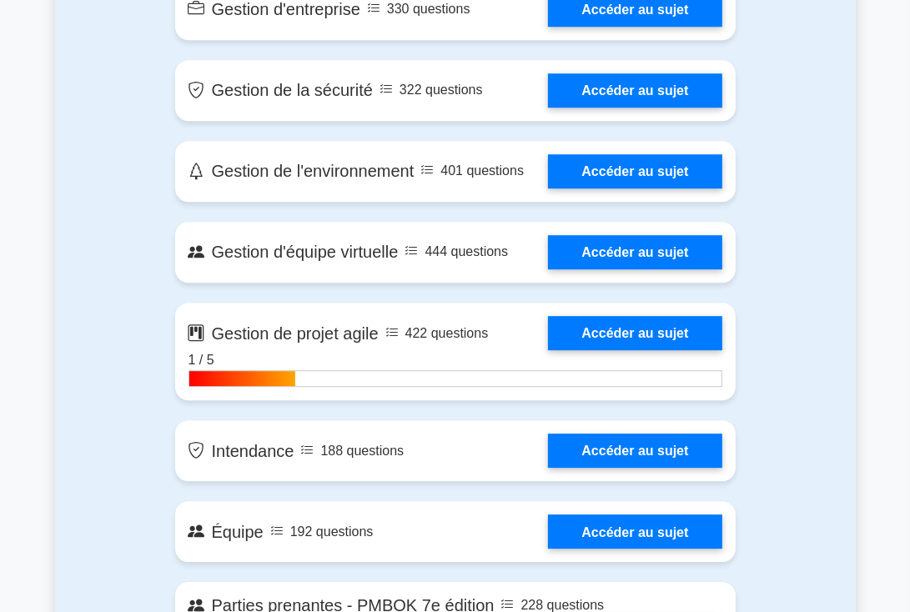
scroll to position [3380, 0]
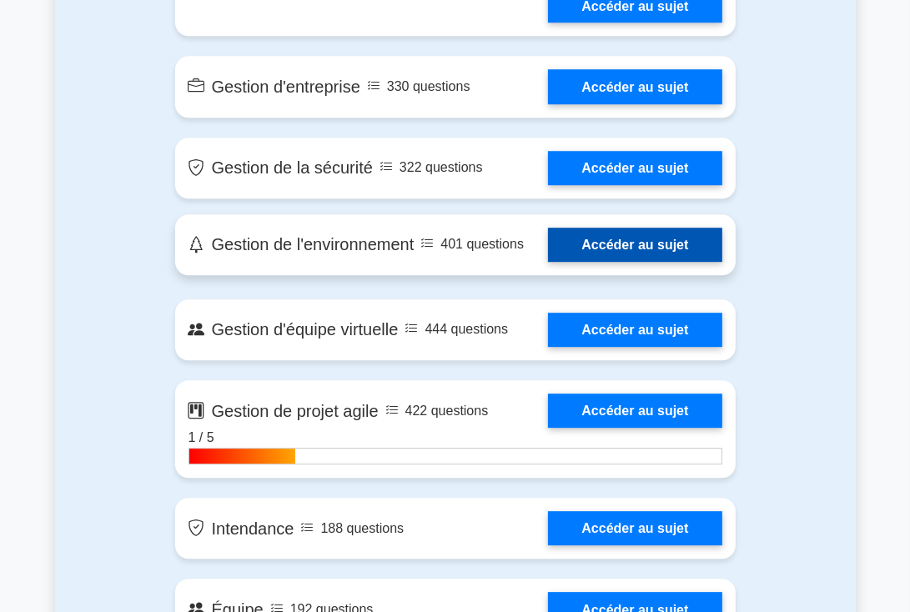
click at [611, 262] on link "Accéder au sujet" at bounding box center [635, 245] width 174 height 34
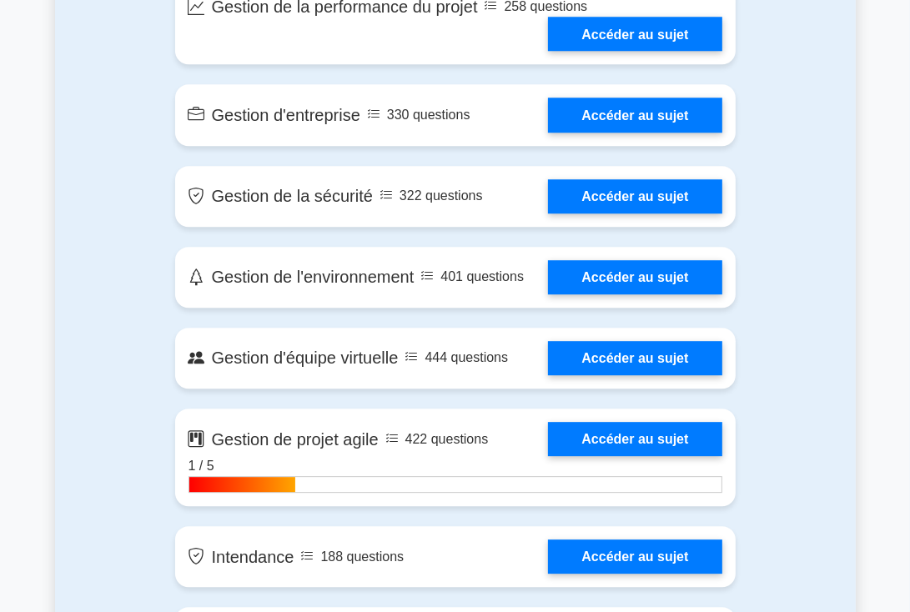
scroll to position [3343, 0]
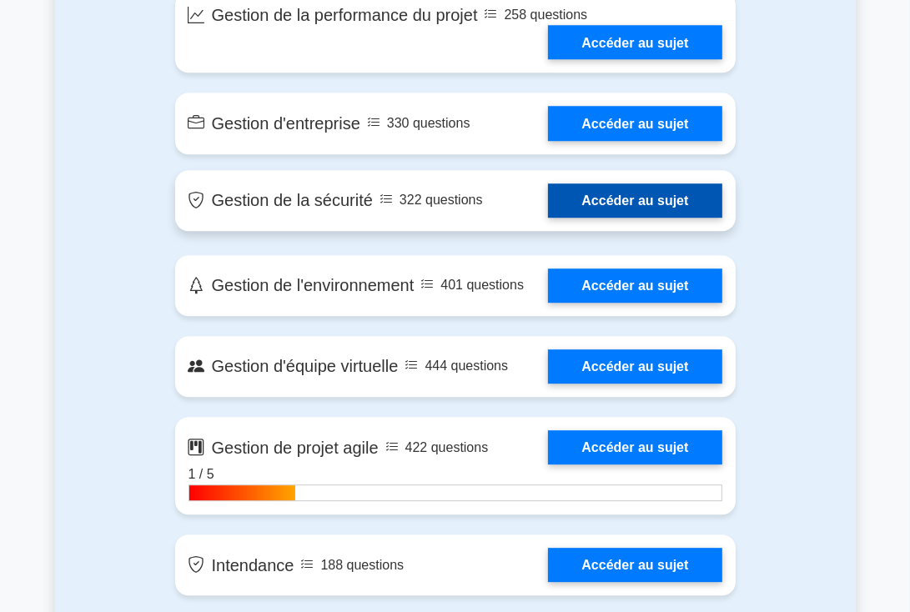
click at [599, 218] on link "Accéder au sujet" at bounding box center [635, 201] width 174 height 34
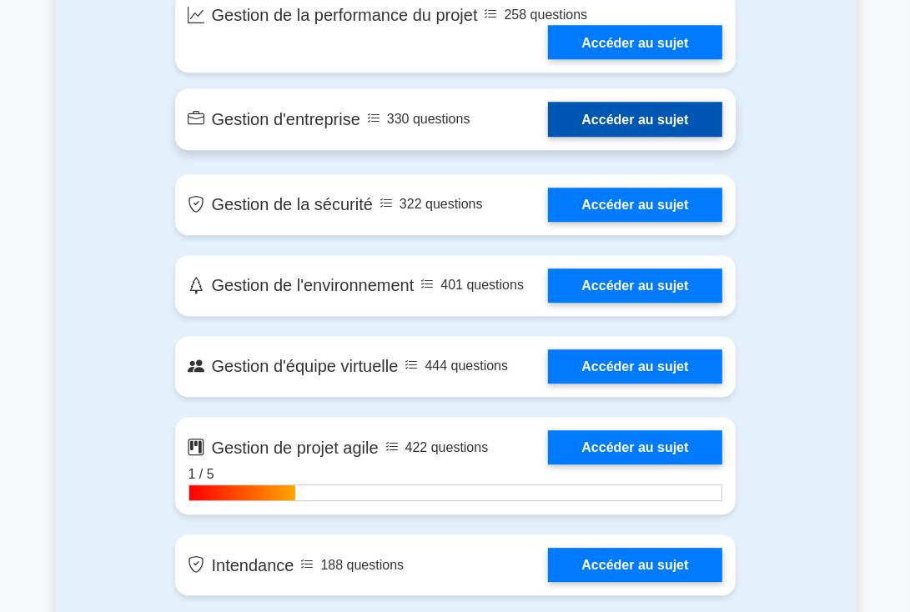
click at [594, 136] on link "Accéder au sujet" at bounding box center [635, 119] width 174 height 34
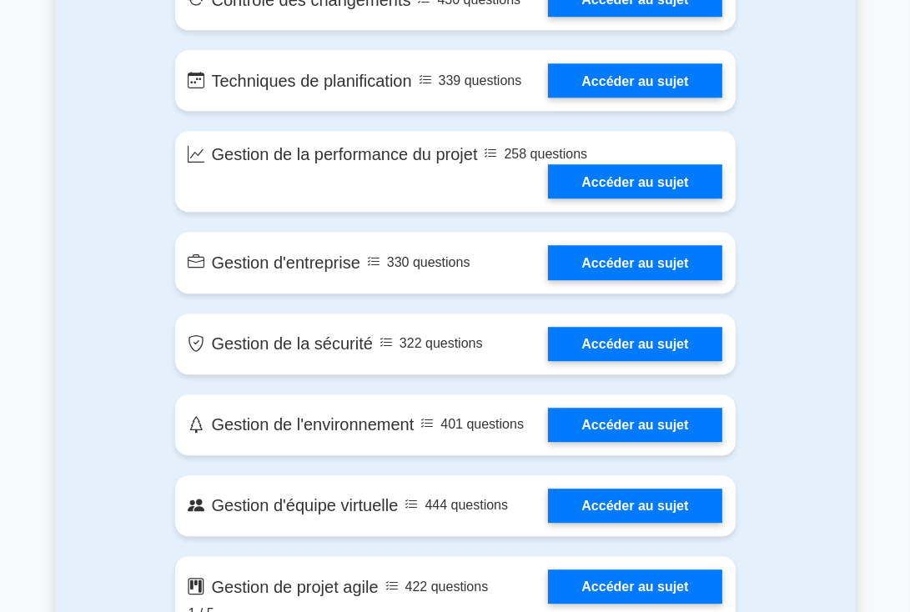
scroll to position [3195, 0]
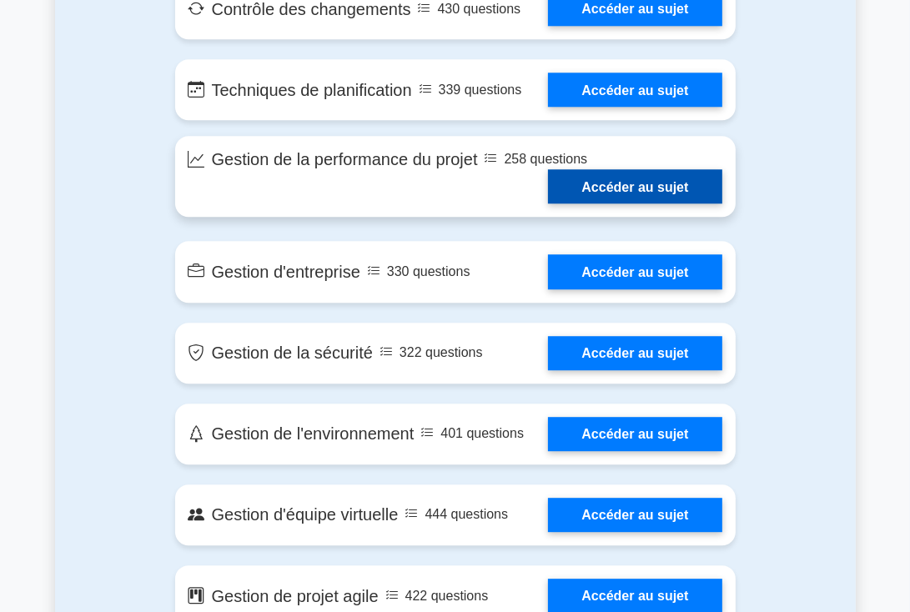
click at [594, 204] on link "Accéder au sujet" at bounding box center [635, 186] width 174 height 34
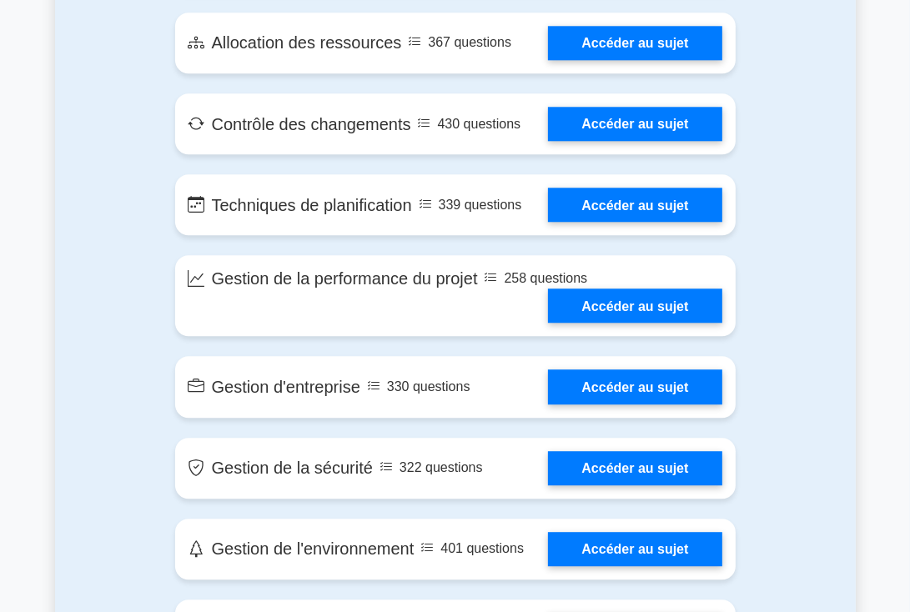
scroll to position [3070, 0]
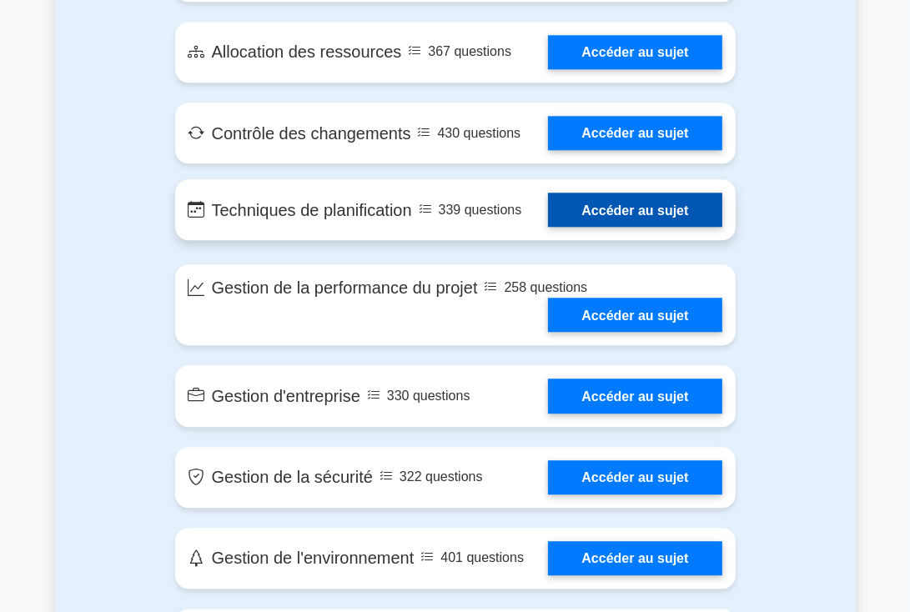
click at [603, 227] on link "Accéder au sujet" at bounding box center [635, 210] width 174 height 34
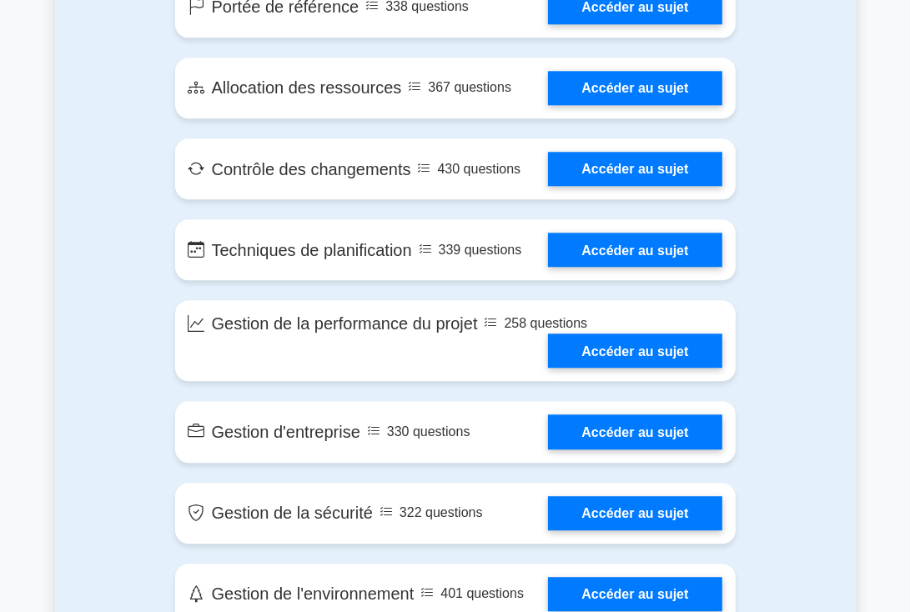
scroll to position [3095, 0]
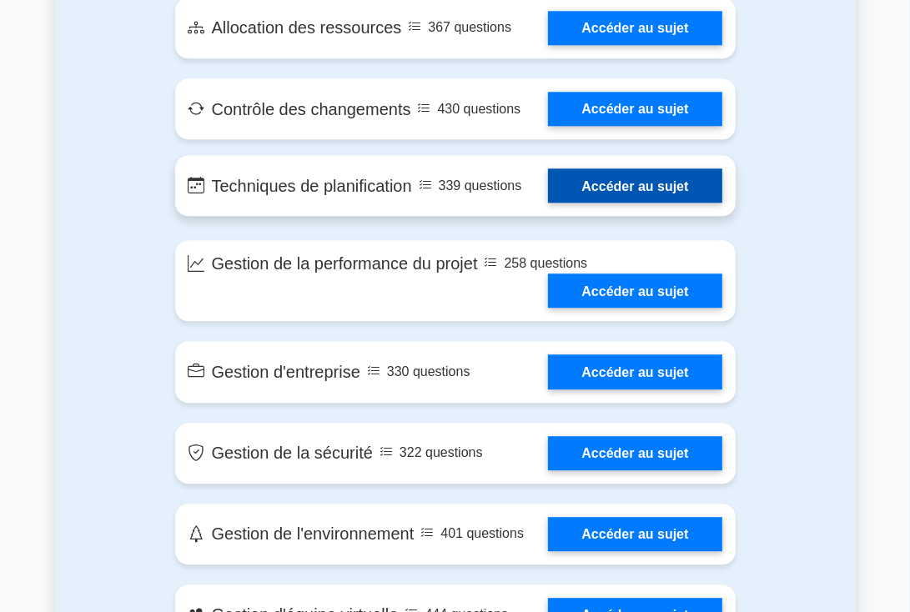
click at [608, 203] on link "Accéder au sujet" at bounding box center [635, 186] width 174 height 34
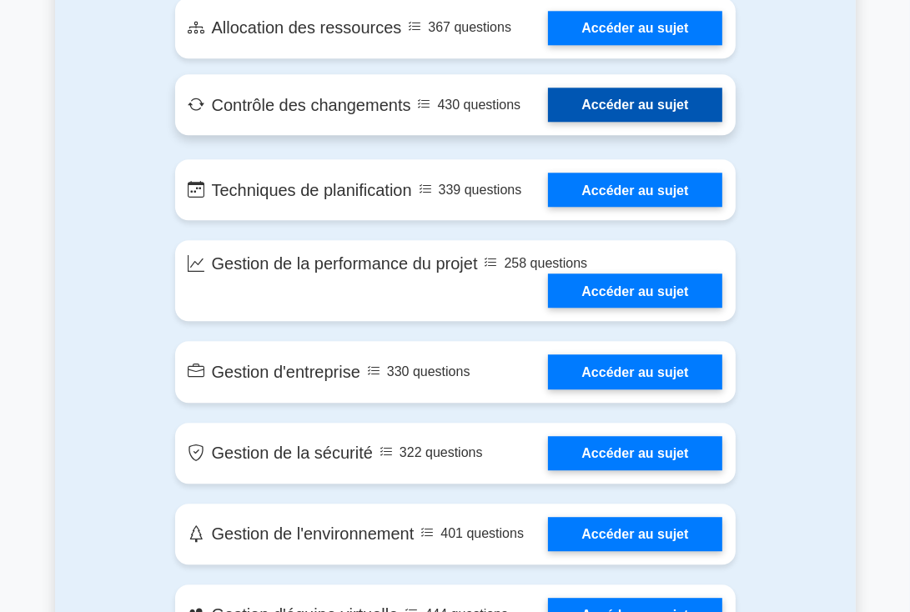
click at [623, 122] on link "Accéder au sujet" at bounding box center [635, 105] width 174 height 34
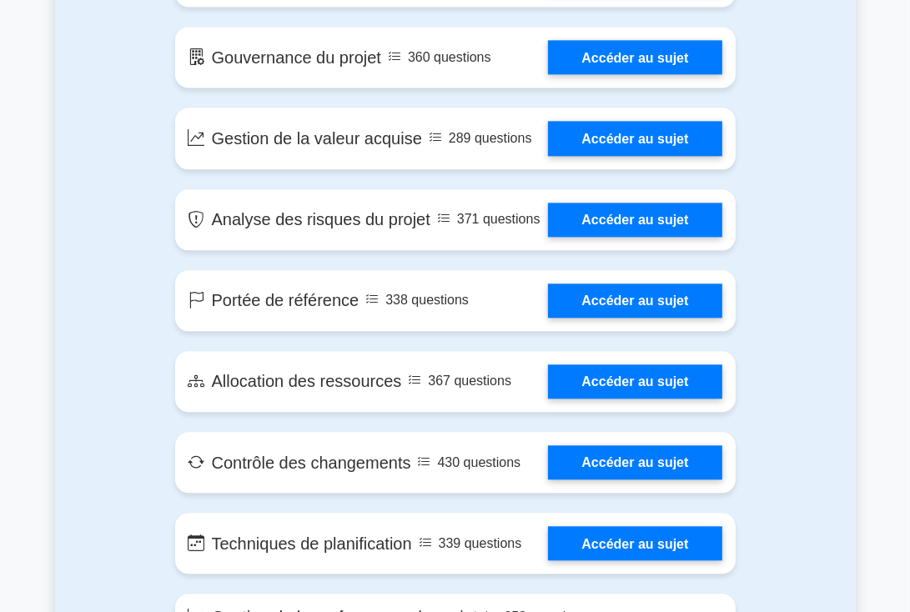
scroll to position [2758, 0]
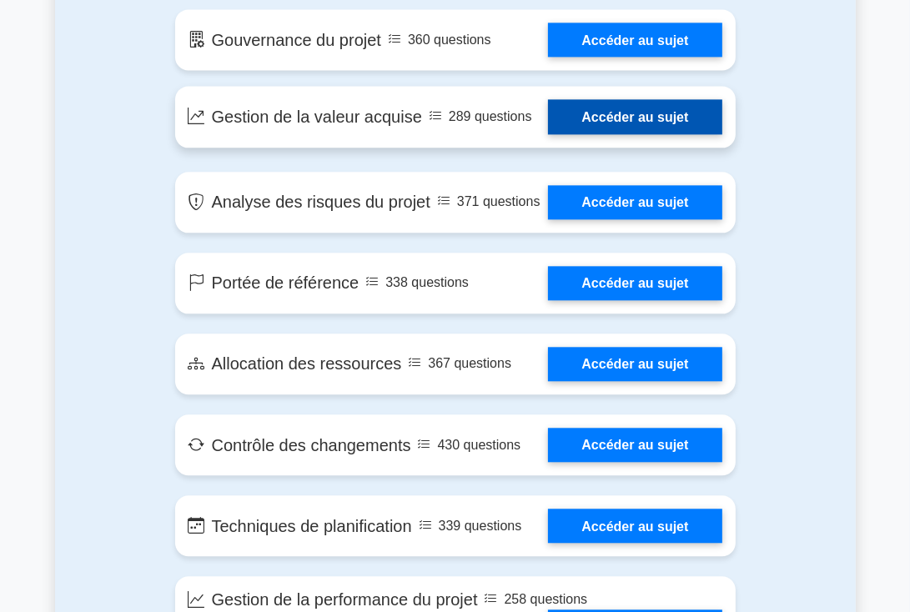
click at [613, 133] on link "Accéder au sujet" at bounding box center [635, 116] width 174 height 34
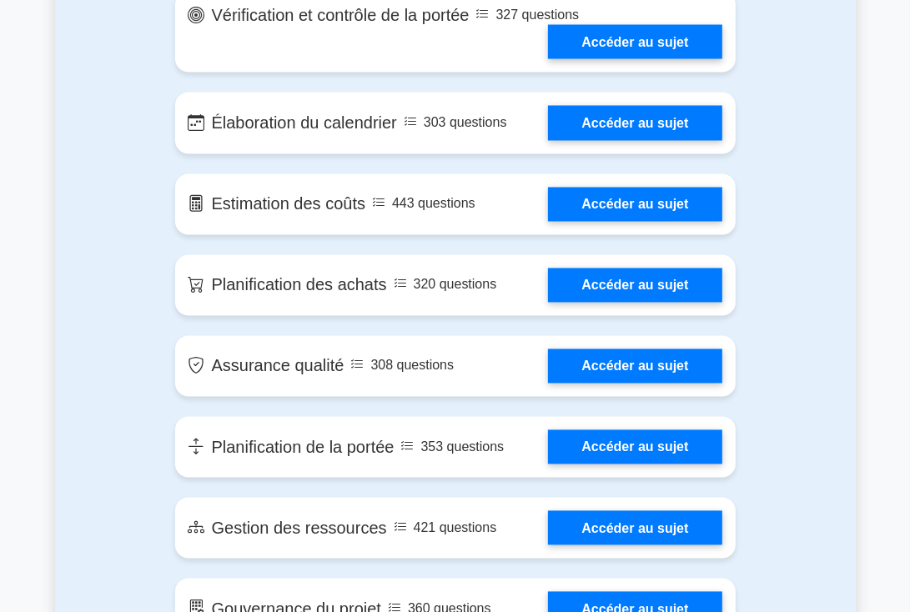
scroll to position [2197, 0]
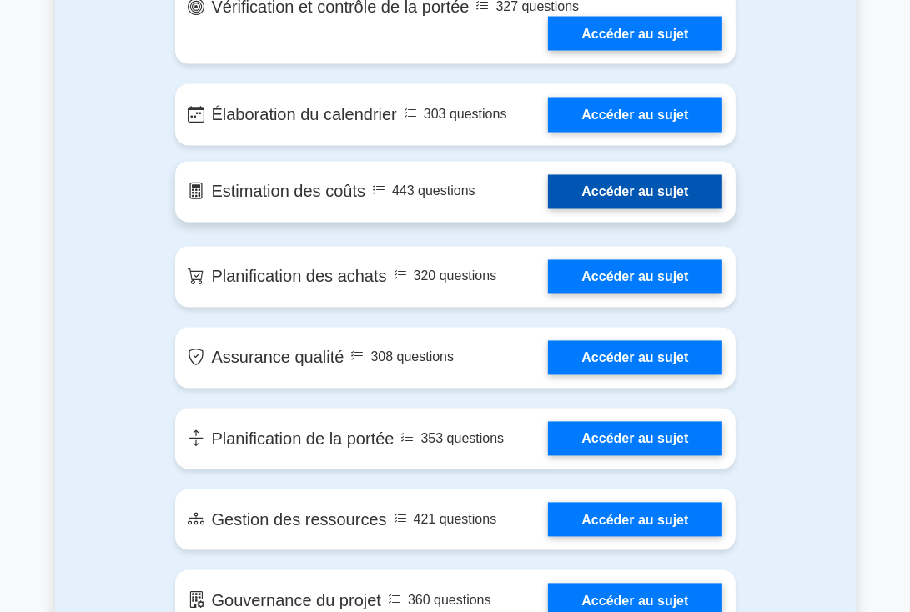
click at [617, 209] on link "Accéder au sujet" at bounding box center [635, 192] width 174 height 34
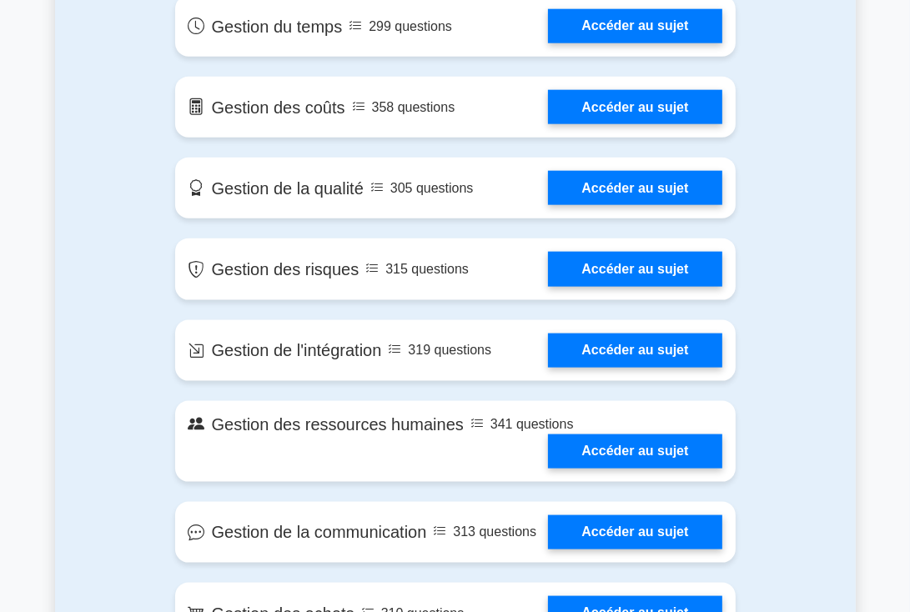
scroll to position [1418, 0]
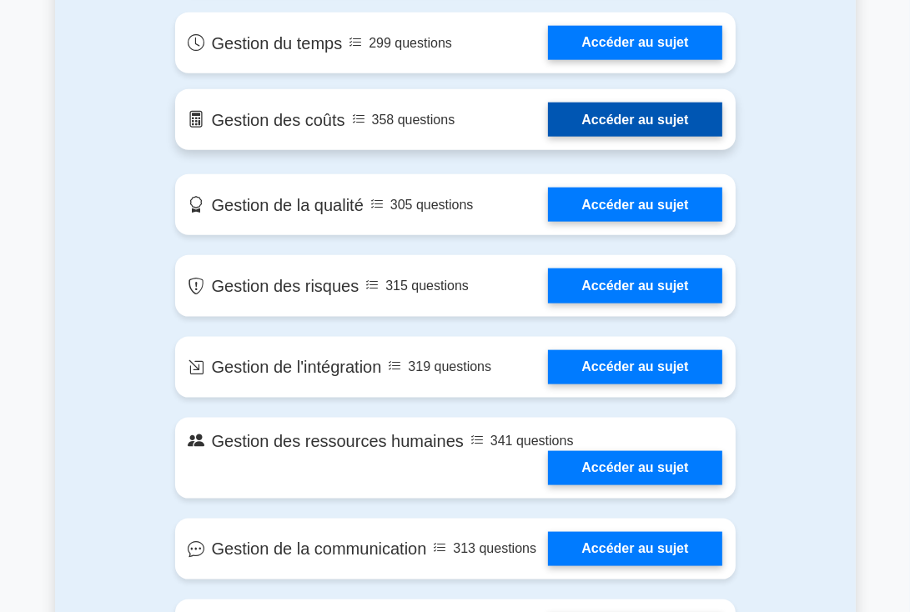
click at [647, 121] on link "Accéder au sujet" at bounding box center [635, 120] width 174 height 34
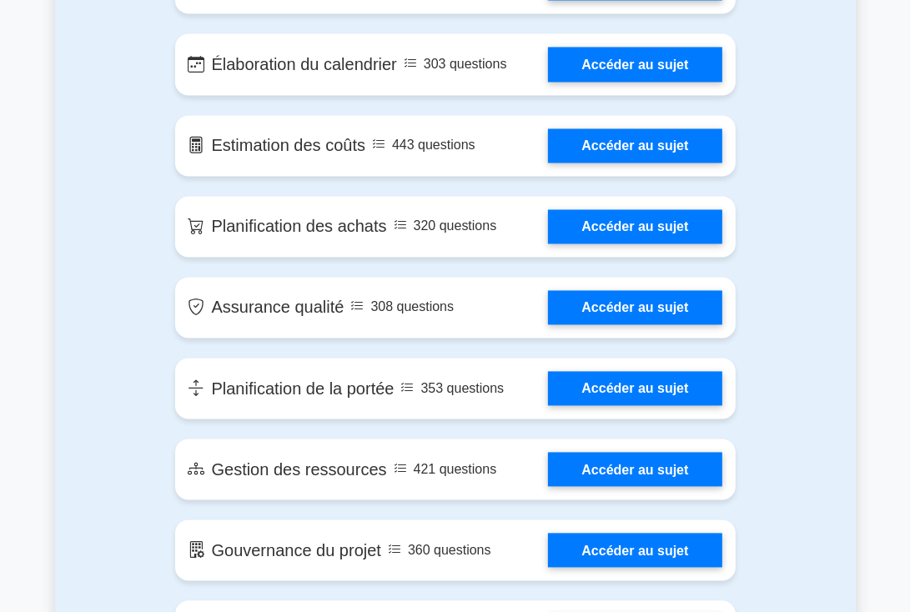
scroll to position [2290, 0]
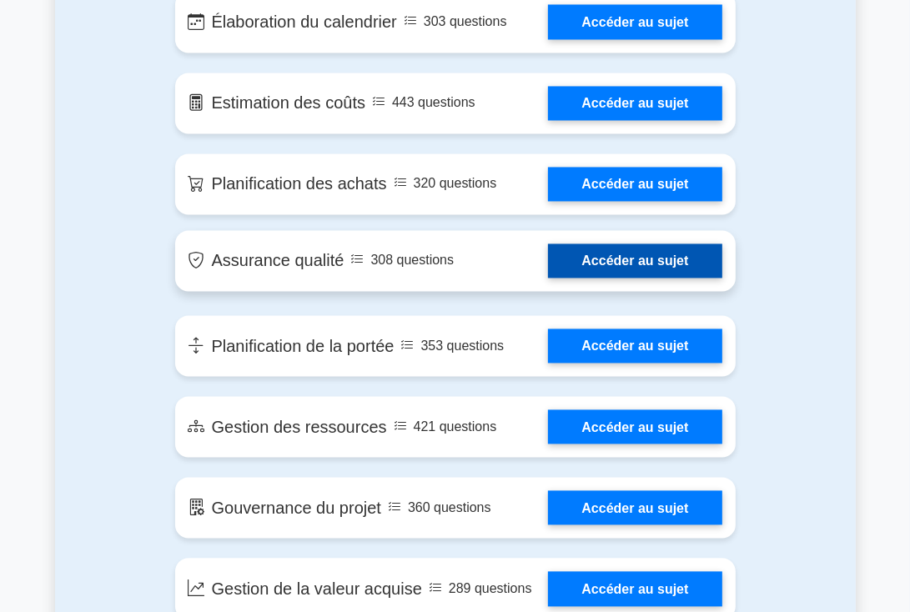
click at [614, 278] on link "Accéder au sujet" at bounding box center [635, 261] width 174 height 34
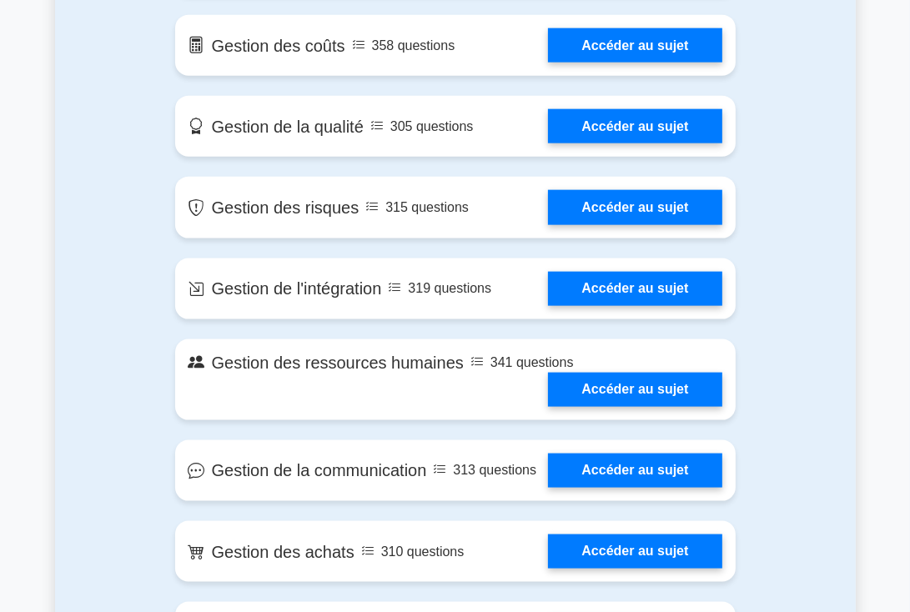
scroll to position [1480, 0]
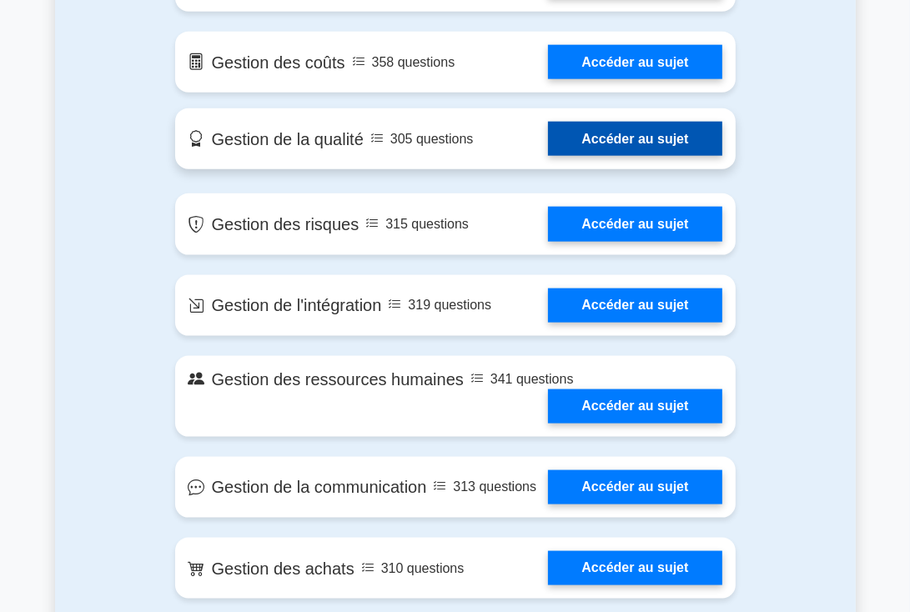
click at [614, 135] on link "Accéder au sujet" at bounding box center [635, 139] width 174 height 34
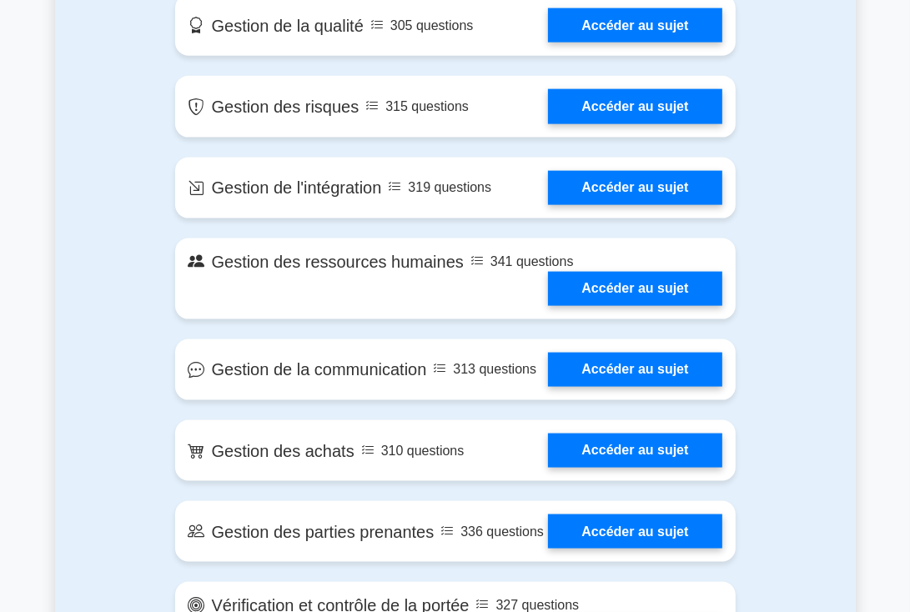
scroll to position [1615, 0]
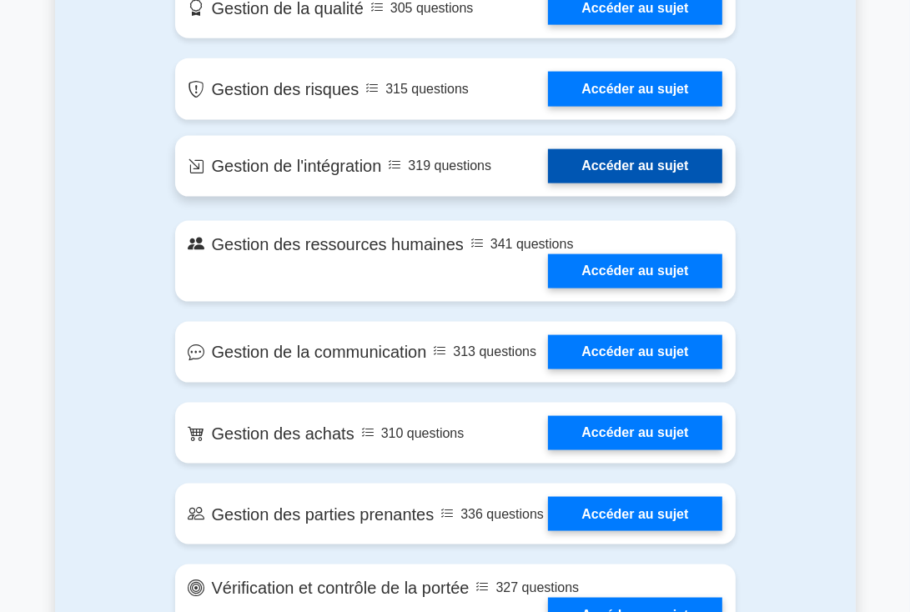
click at [597, 165] on link "Accéder au sujet" at bounding box center [635, 166] width 174 height 34
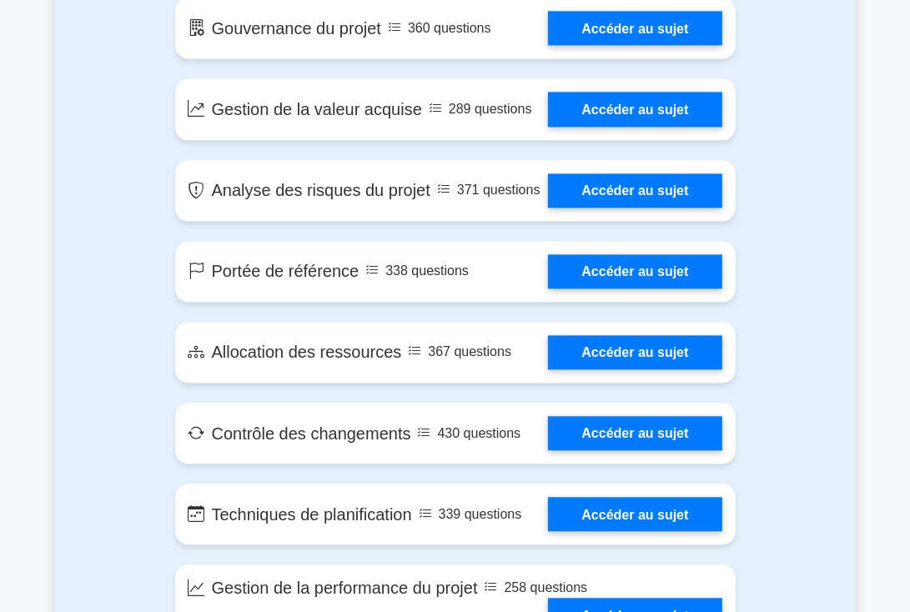
scroll to position [2822, 0]
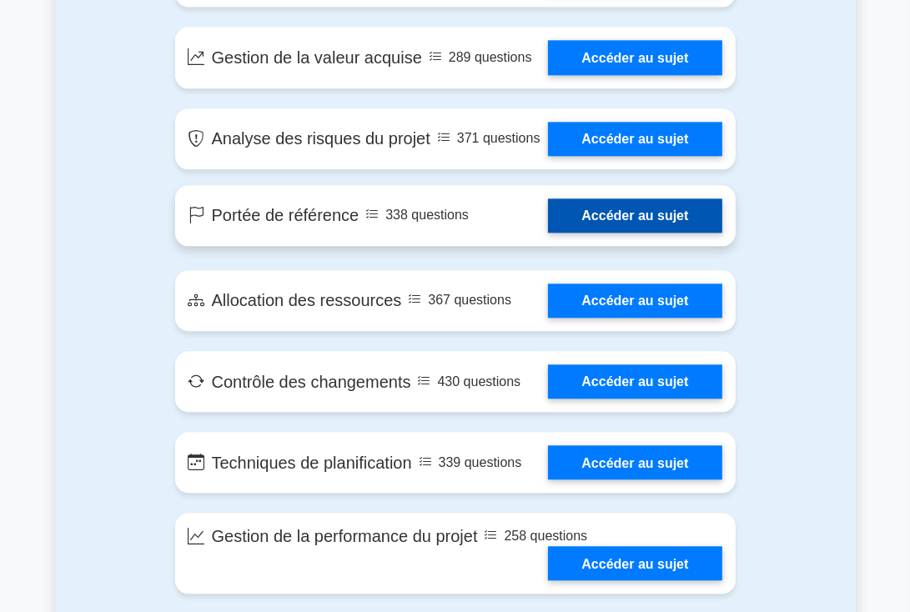
click at [602, 233] on link "Accéder au sujet" at bounding box center [635, 216] width 174 height 34
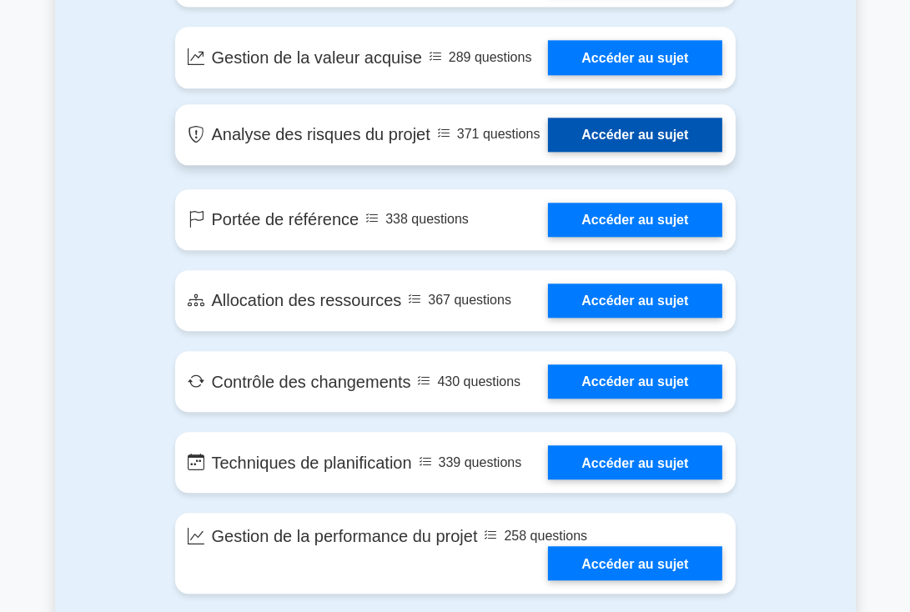
click at [611, 152] on link "Accéder au sujet" at bounding box center [635, 135] width 174 height 34
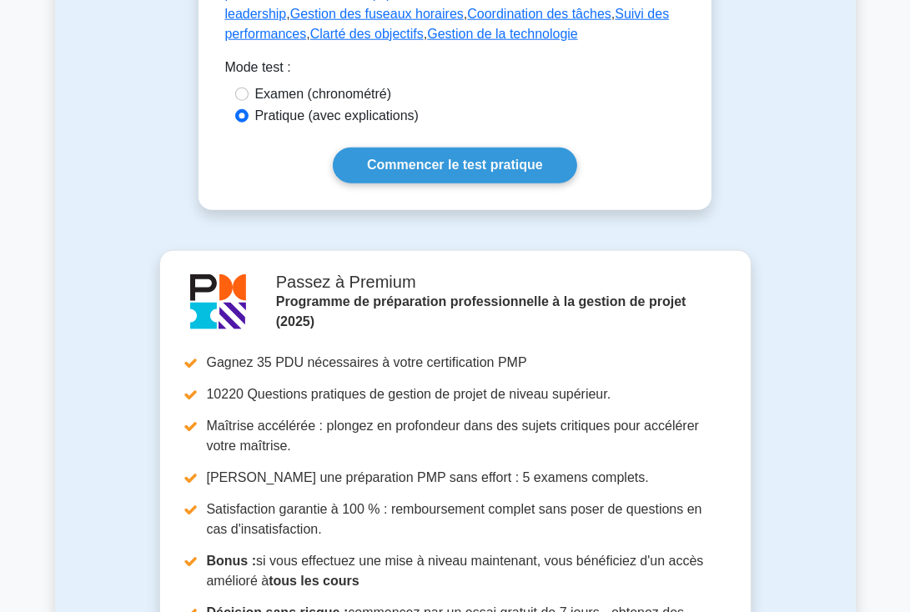
scroll to position [1265, 0]
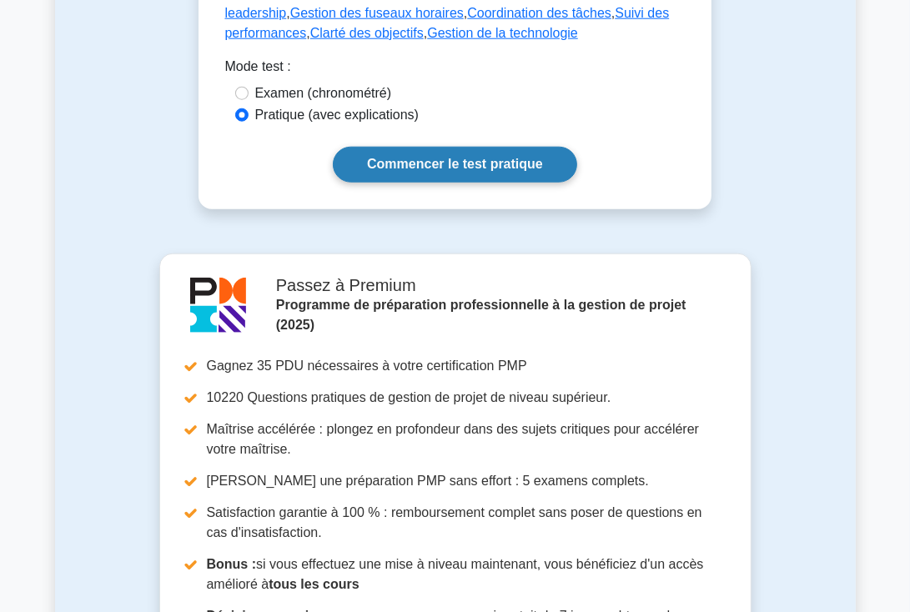
click at [460, 158] on font "Commencer le test pratique" at bounding box center [455, 165] width 176 height 14
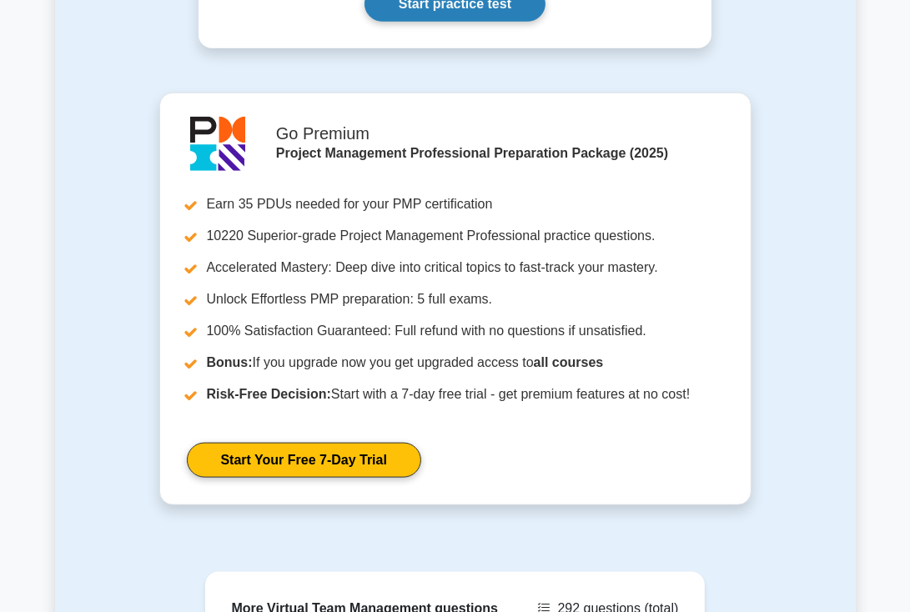
scroll to position [1425, 0]
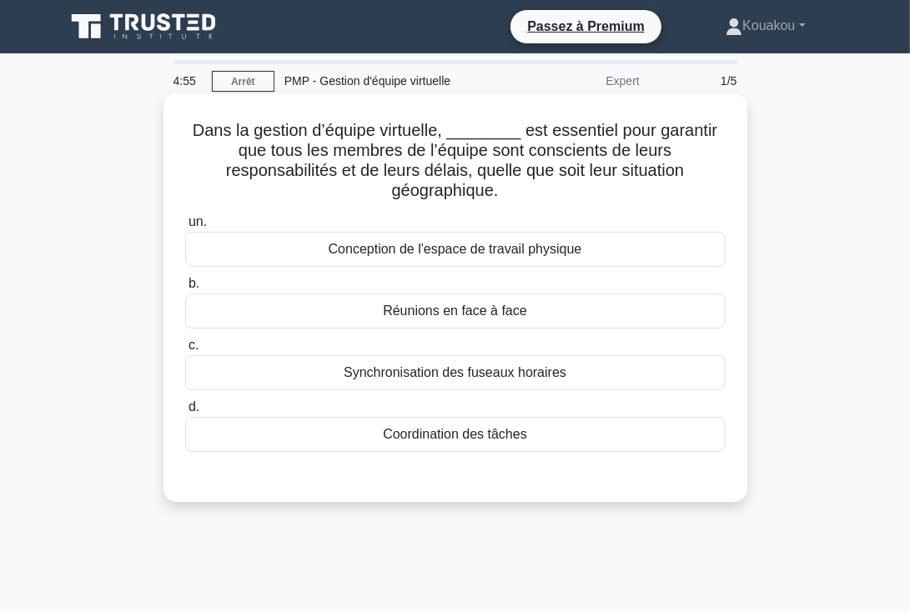
drag, startPoint x: 191, startPoint y: 127, endPoint x: 580, endPoint y: 433, distance: 494.9
click at [580, 433] on div "Dans la gestion d’équipe virtuelle, ________ est essentiel pour garantir que to…" at bounding box center [455, 297] width 571 height 395
copy div "Dans la gestion d’équipe virtuelle, ________ est essentiel pour garantir que to…"
click at [625, 446] on div "Coordination des tâches" at bounding box center [455, 434] width 541 height 35
click at [185, 413] on input "d. Coordination des tâches" at bounding box center [185, 407] width 0 height 11
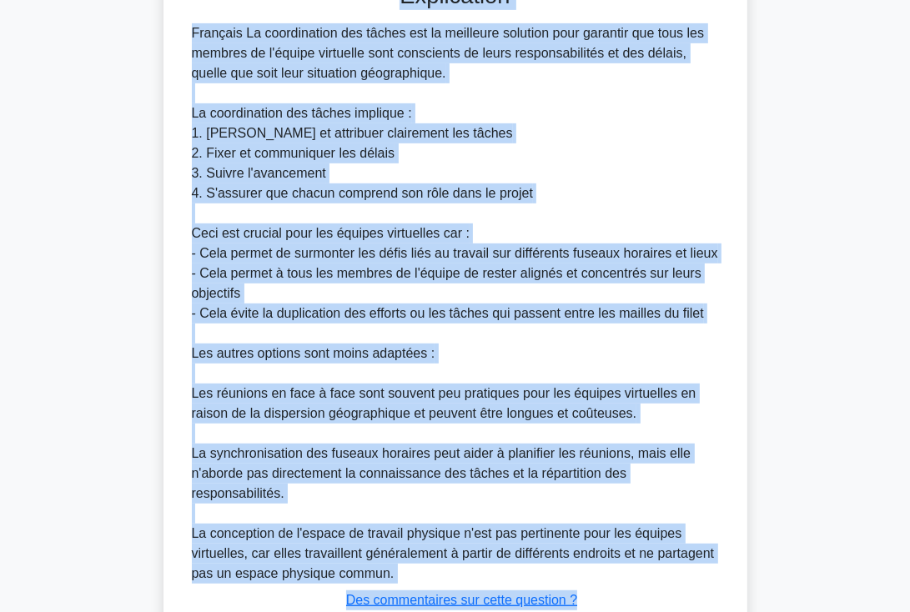
scroll to position [597, 0]
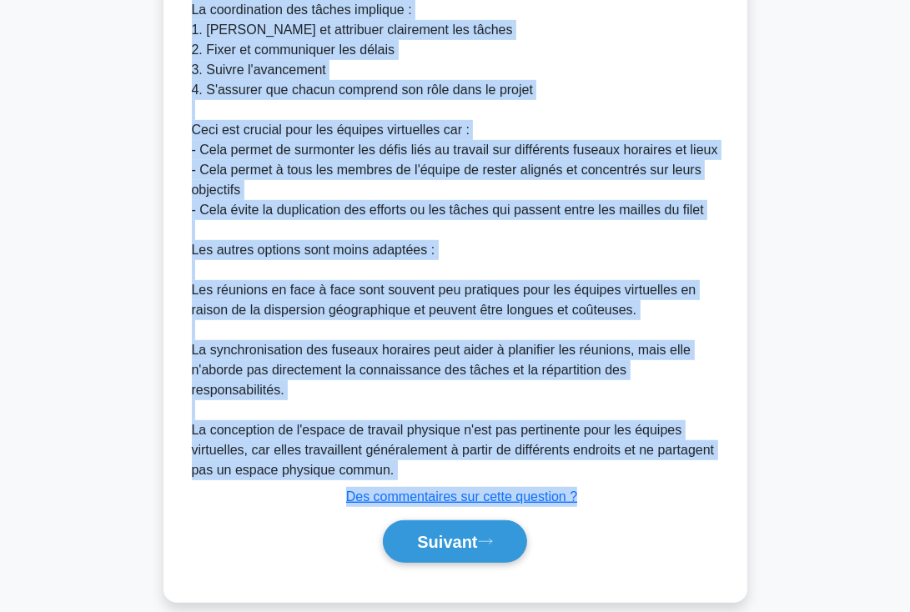
drag, startPoint x: 397, startPoint y: 149, endPoint x: 670, endPoint y: 462, distance: 415.1
click at [670, 462] on div "Explication Français La coordination des tâches est la meilleure solution pour …" at bounding box center [455, 224] width 541 height 690
copy div "Explication Français La coordination des tâches est la meilleure solution pour …"
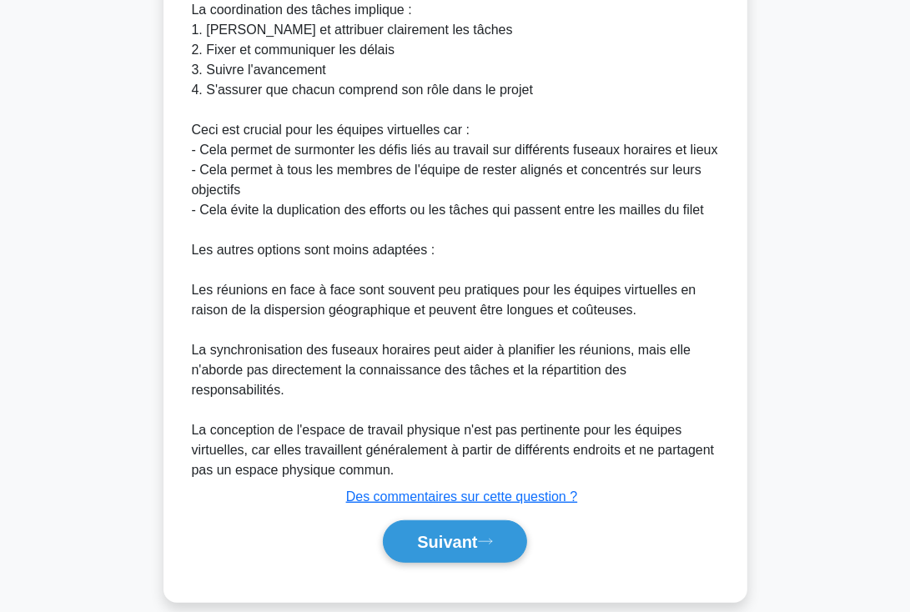
click at [661, 521] on div "Suivant" at bounding box center [455, 542] width 547 height 43
click at [476, 531] on button "Suivant" at bounding box center [455, 542] width 144 height 43
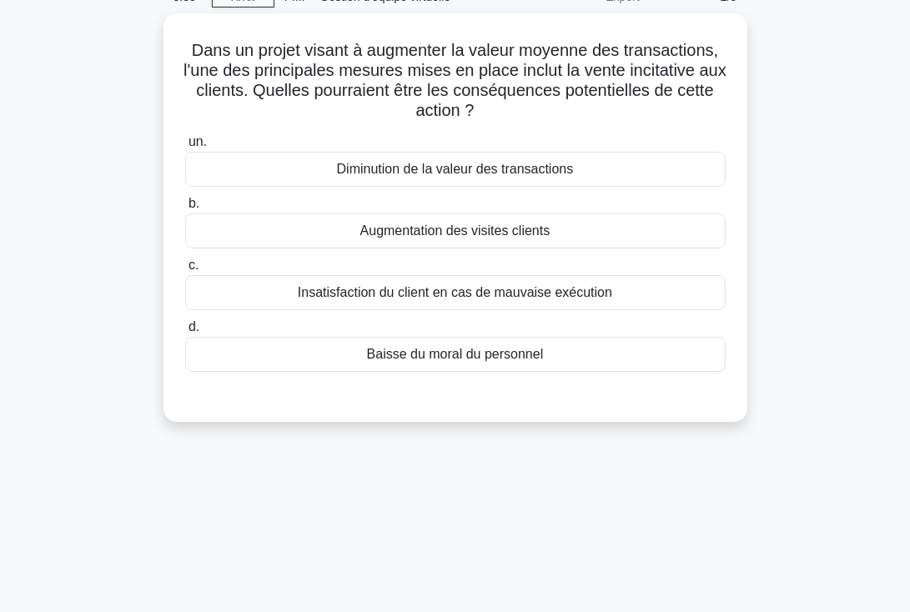
scroll to position [0, 0]
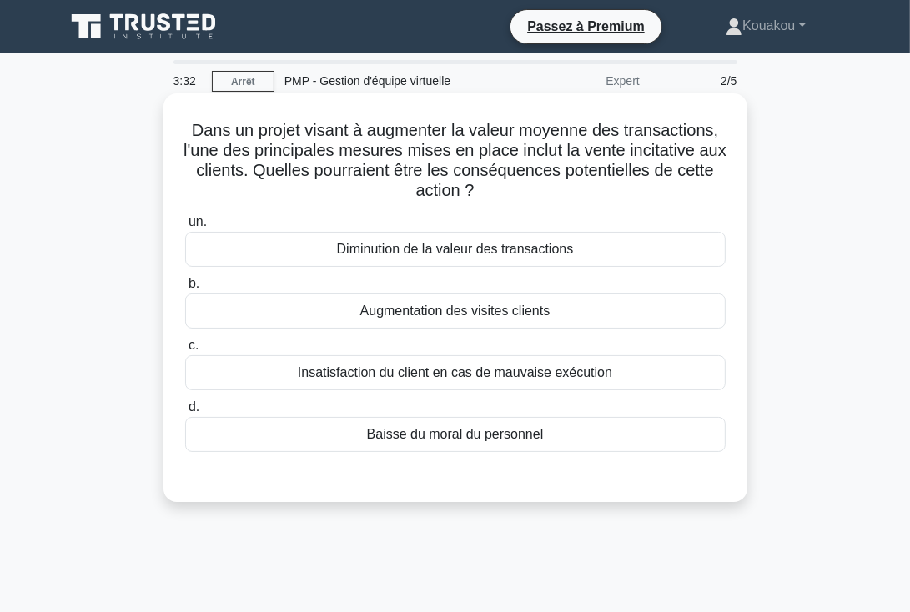
drag, startPoint x: 186, startPoint y: 125, endPoint x: 564, endPoint y: 438, distance: 490.7
click at [564, 438] on div "Dans un projet visant à augmenter la valeur moyenne des transactions, l'une des…" at bounding box center [455, 297] width 571 height 395
copy div "Dans un projet visant à augmenter la valeur moyenne des transactions, l'une des…"
click at [601, 244] on div "Diminution de la valeur des transactions" at bounding box center [455, 249] width 541 height 35
click at [185, 228] on input "un. Diminution de la valeur des transactions" at bounding box center [185, 222] width 0 height 11
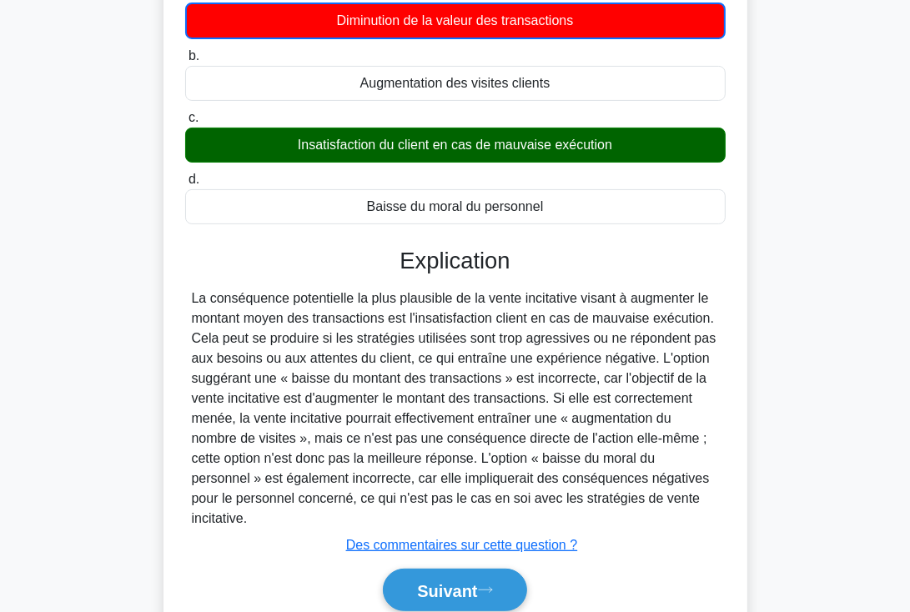
scroll to position [239, 0]
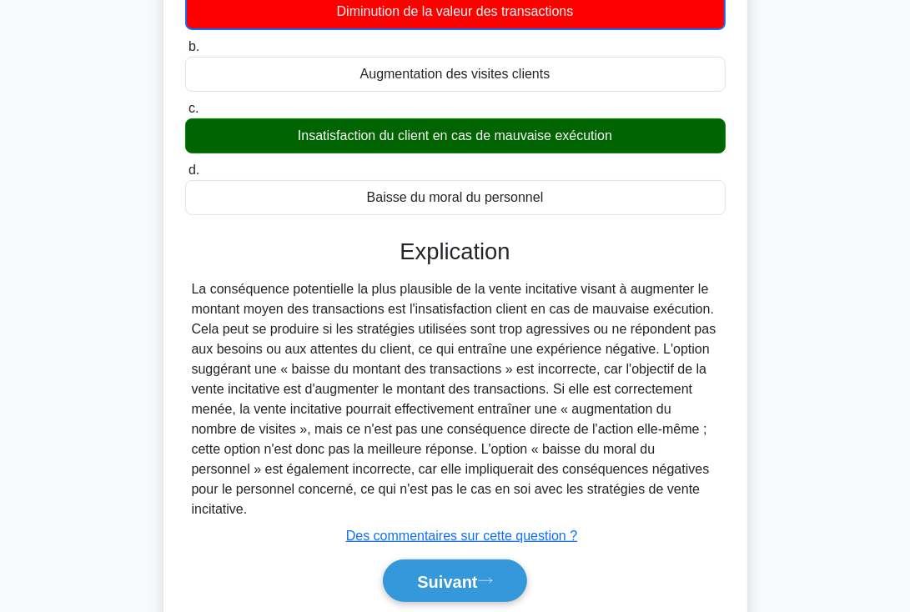
drag, startPoint x: 393, startPoint y: 249, endPoint x: 627, endPoint y: 503, distance: 346.0
click at [627, 503] on div "Explication Soumettre des commentaires Des commentaires sur cette question ? Su…" at bounding box center [455, 424] width 541 height 370
copy div "Explication La conséquence potentielle la plus plausible de la vente incitative…"
click at [470, 575] on font "Suivant" at bounding box center [447, 582] width 60 height 18
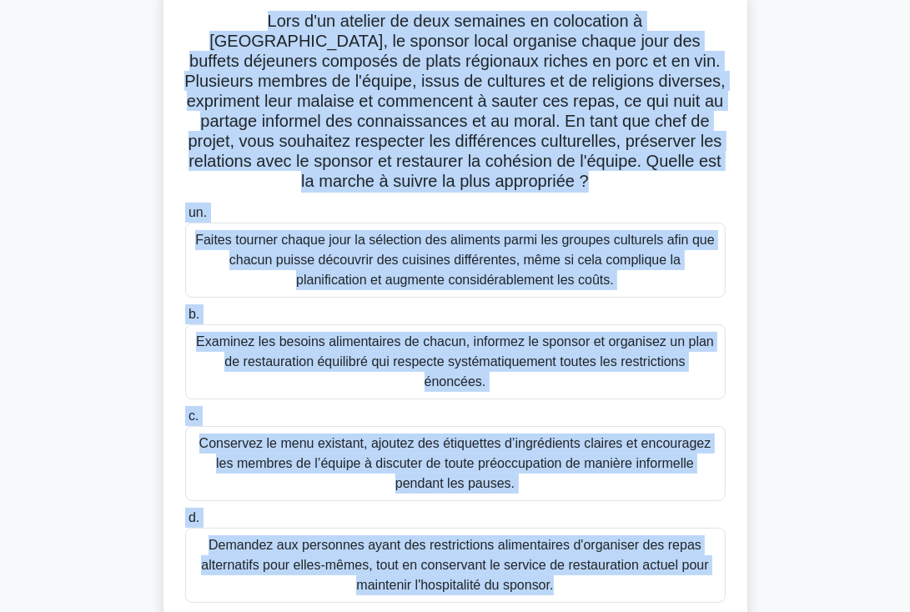
scroll to position [271, 0]
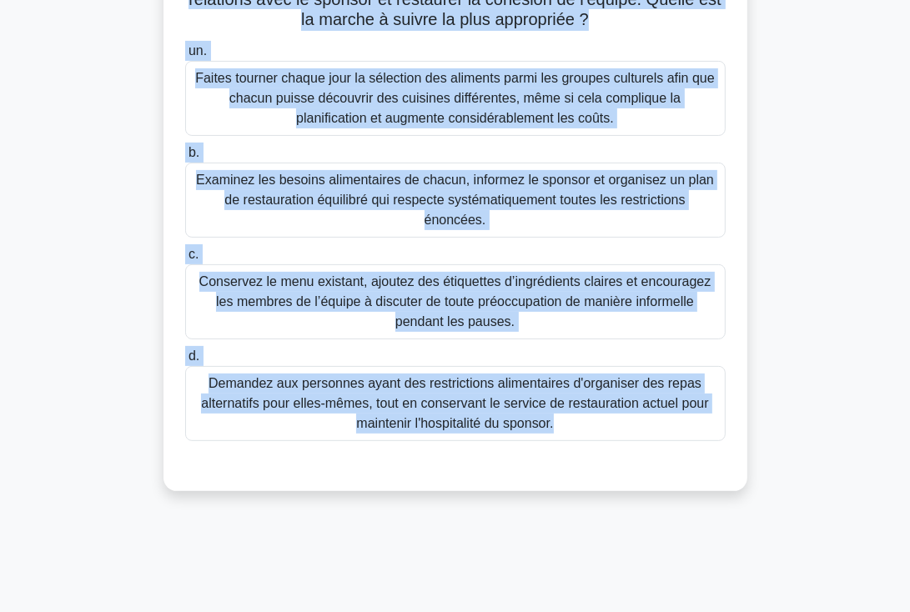
drag, startPoint x: 200, startPoint y: 128, endPoint x: 610, endPoint y: 439, distance: 514.5
click at [610, 439] on div "Lors d'un atelier de deux semaines en colocation à Paris, le sponsor local orga…" at bounding box center [455, 157] width 571 height 656
copy div "Lors d'un atelier de deux semaines en colocation à Paris, le sponsor local orga…"
click at [471, 189] on font "Examinez les besoins alimentaires de chacun, informez le sponsor et organisez u…" at bounding box center [455, 200] width 518 height 54
click at [185, 159] on input "b. Examinez les besoins alimentaires de chacun, informez le sponsor et organise…" at bounding box center [185, 153] width 0 height 11
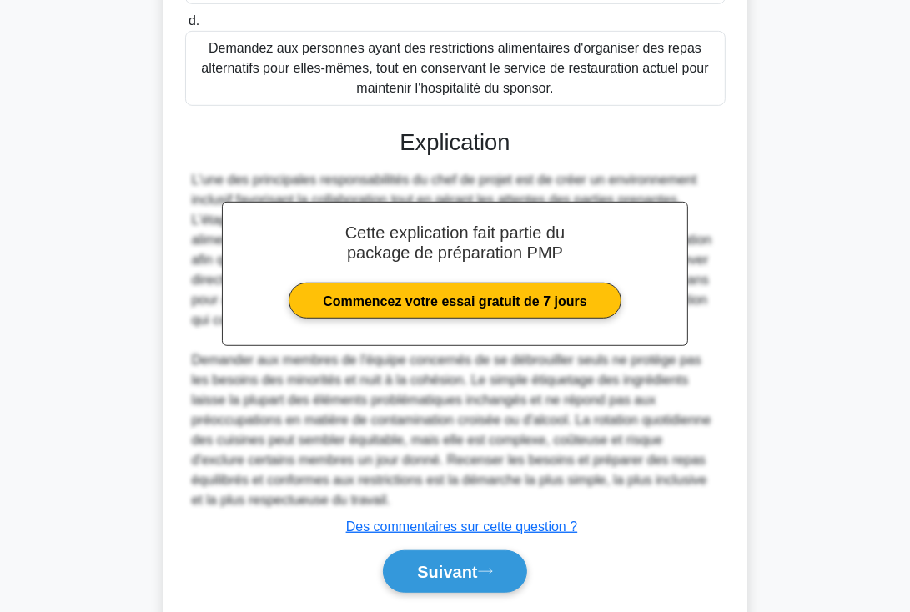
scroll to position [657, 0]
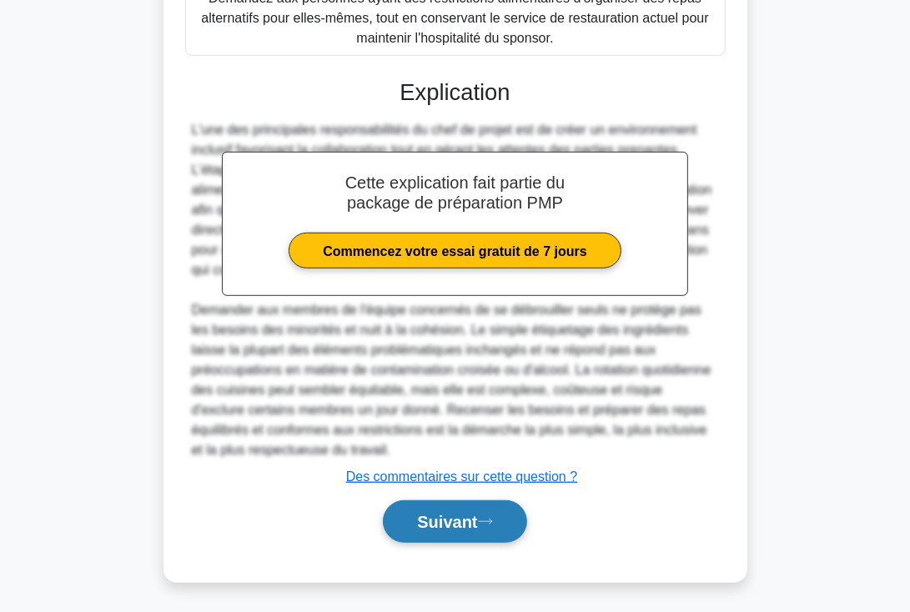
click at [466, 520] on font "Suivant" at bounding box center [447, 523] width 60 height 18
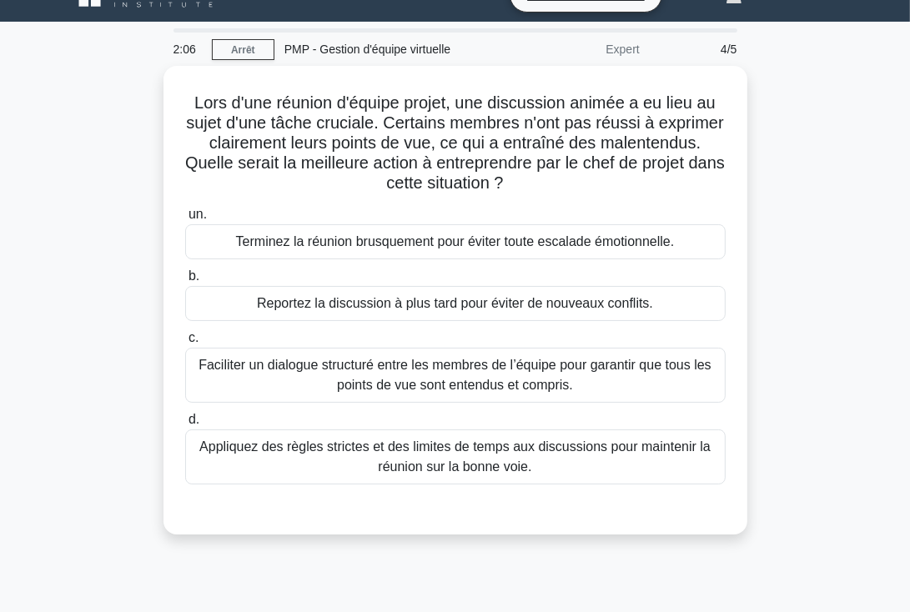
scroll to position [0, 0]
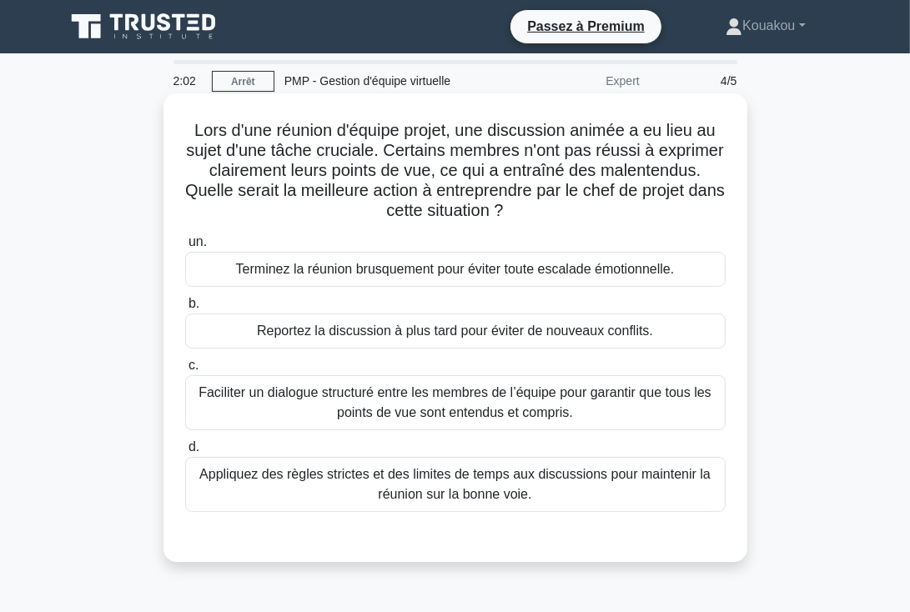
drag, startPoint x: 190, startPoint y: 130, endPoint x: 641, endPoint y: 511, distance: 590.2
click at [641, 511] on div "Lors d'une réunion d'équipe projet, une discussion animée a eu lieu au sujet d'…" at bounding box center [455, 328] width 571 height 456
copy div "Lors d'une réunion d'équipe projet, une discussion animée a eu lieu au sujet d'…"
click at [457, 268] on font "Terminez la réunion brusquement pour éviter toute escalade émotionnelle." at bounding box center [455, 269] width 439 height 14
click at [185, 248] on input "un. Terminez la réunion brusquement pour éviter toute escalade émotionnelle." at bounding box center [185, 242] width 0 height 11
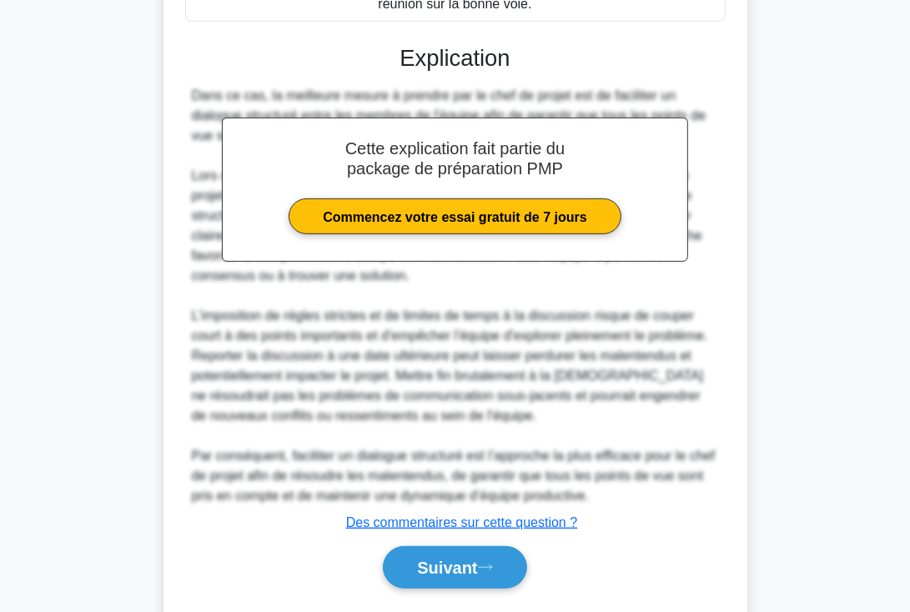
scroll to position [497, 0]
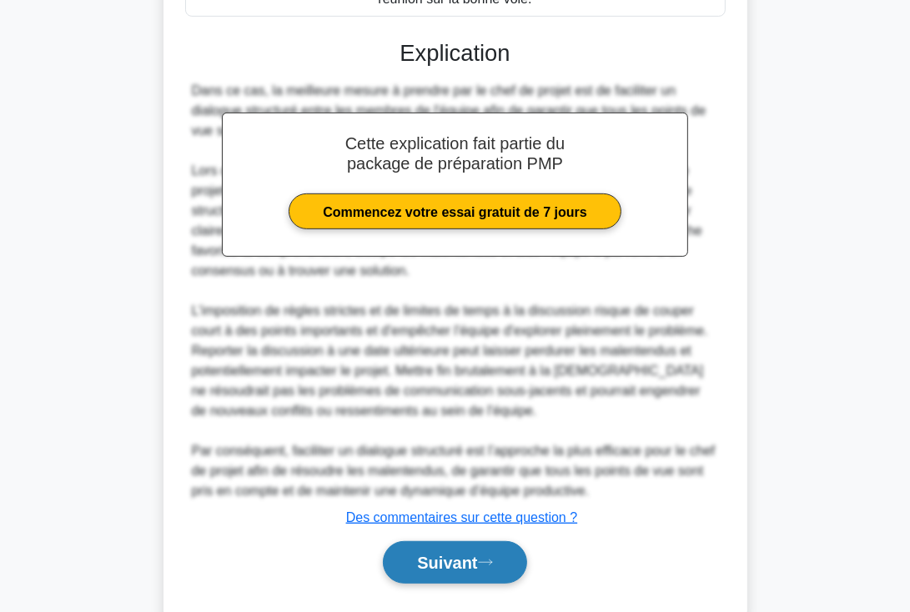
click at [477, 557] on font "Suivant" at bounding box center [447, 564] width 60 height 18
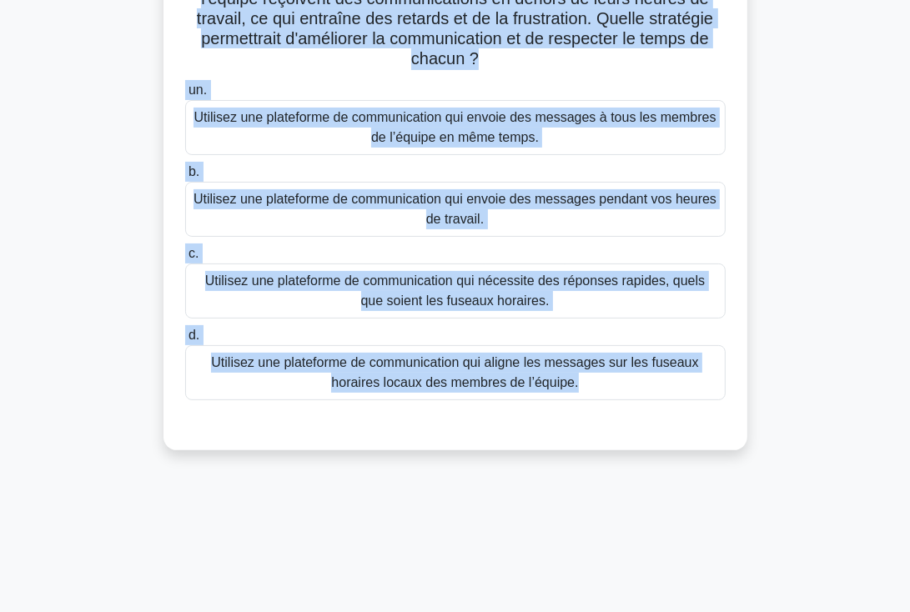
scroll to position [289, 0]
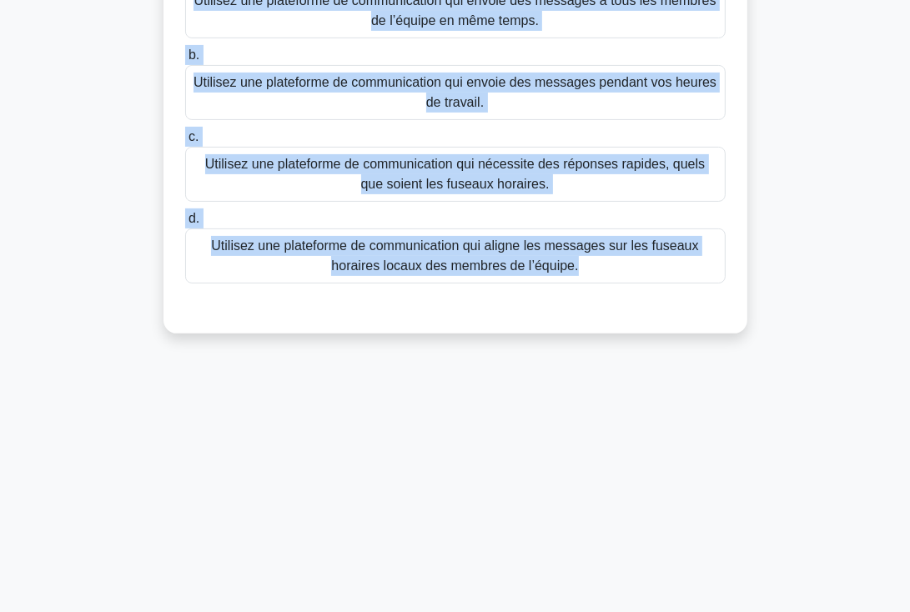
drag, startPoint x: 204, startPoint y: 127, endPoint x: 667, endPoint y: 277, distance: 486.8
click at [667, 277] on div "En tant que chef de projet d'une équipe internationale répartie sur plusieurs f…" at bounding box center [455, 69] width 571 height 516
copy div "En tant que chef de projet d'une équipe internationale répartie sur plusieurs f…"
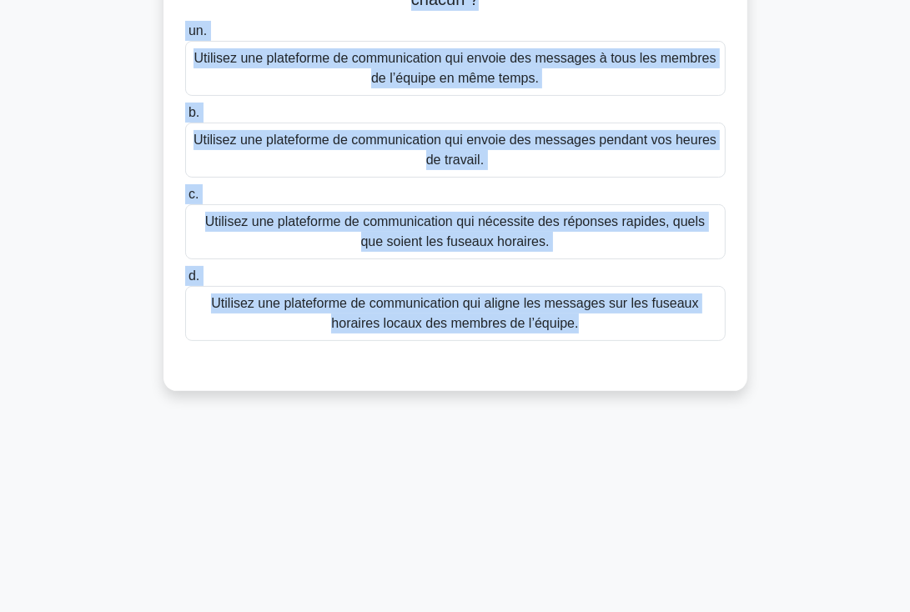
scroll to position [221, 0]
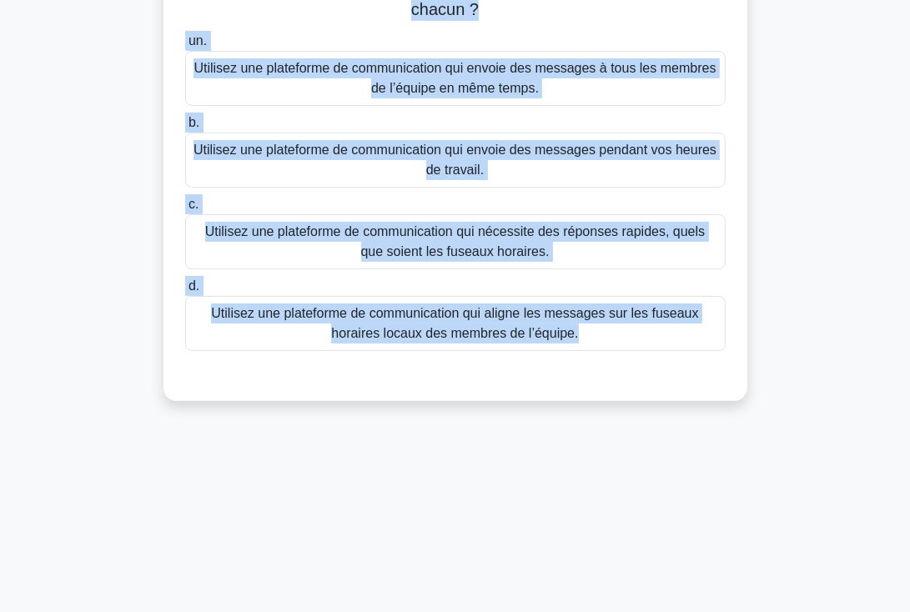
click at [455, 155] on font "Utilisez une plateforme de communication qui envoie des messages pendant vos he…" at bounding box center [455, 160] width 523 height 34
click at [185, 128] on input "b. Utilisez une plateforme de communication qui envoie des messages pendant vos…" at bounding box center [185, 123] width 0 height 11
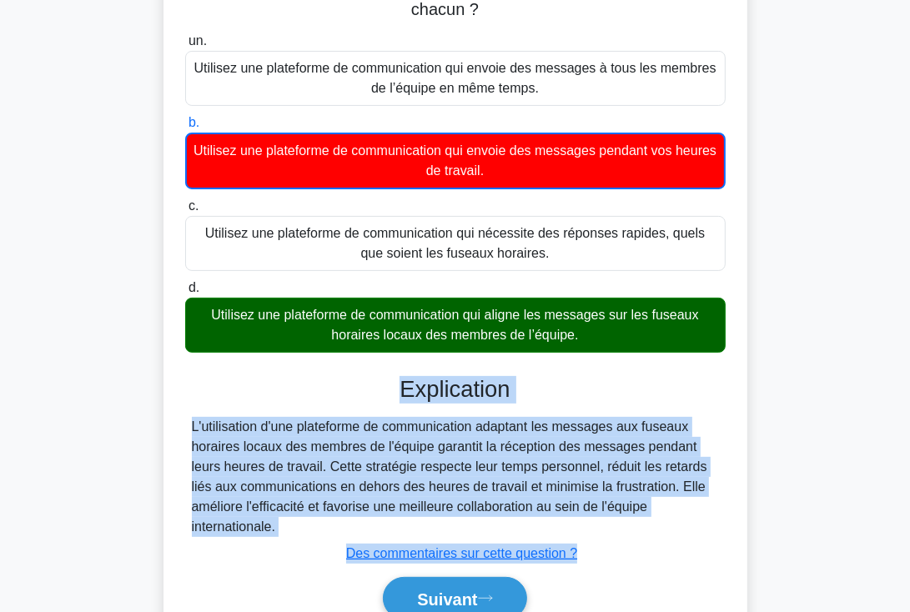
drag, startPoint x: 400, startPoint y: 388, endPoint x: 739, endPoint y: 557, distance: 378.4
click at [739, 557] on div "En tant que chef de projet d'une équipe internationale répartie sur plusieurs f…" at bounding box center [455, 265] width 571 height 773
copy div "Explication L'utilisation d'une plateforme de communication adaptant les messag…"
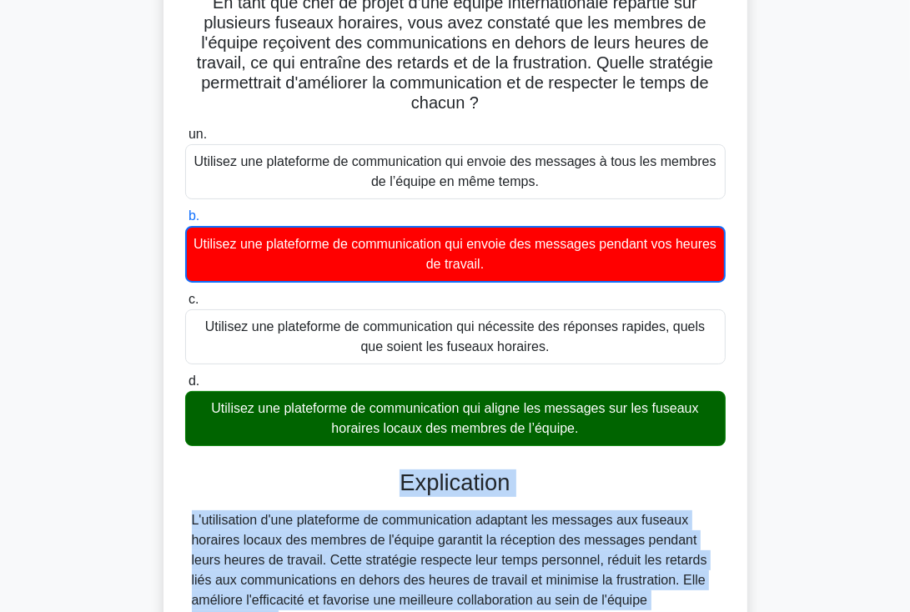
scroll to position [0, 0]
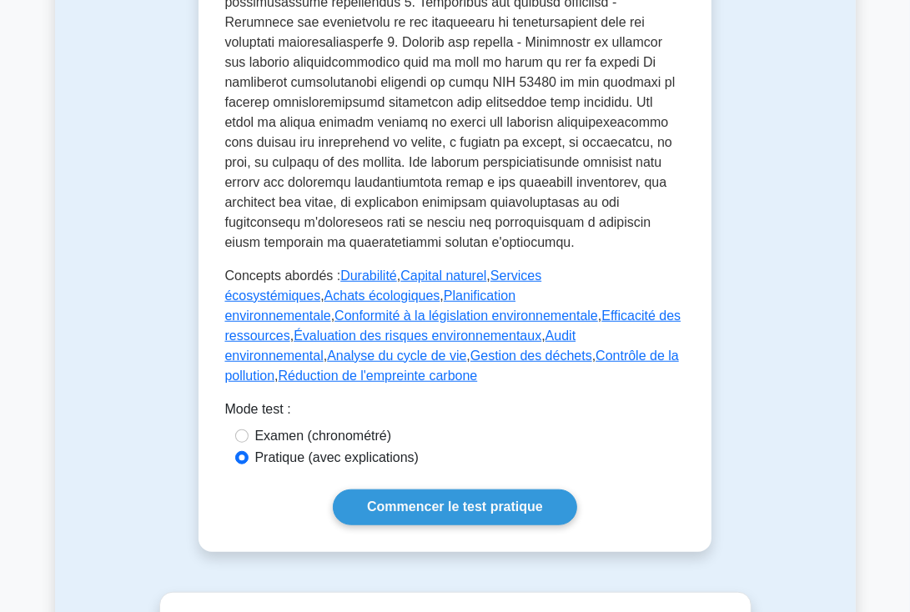
scroll to position [930, 0]
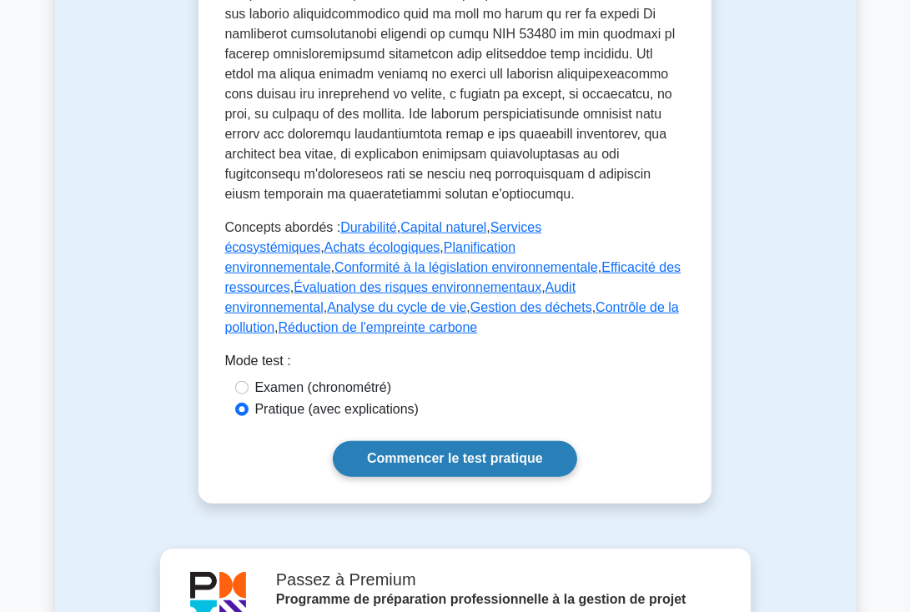
click at [482, 452] on font "Commencer le test pratique" at bounding box center [455, 459] width 176 height 14
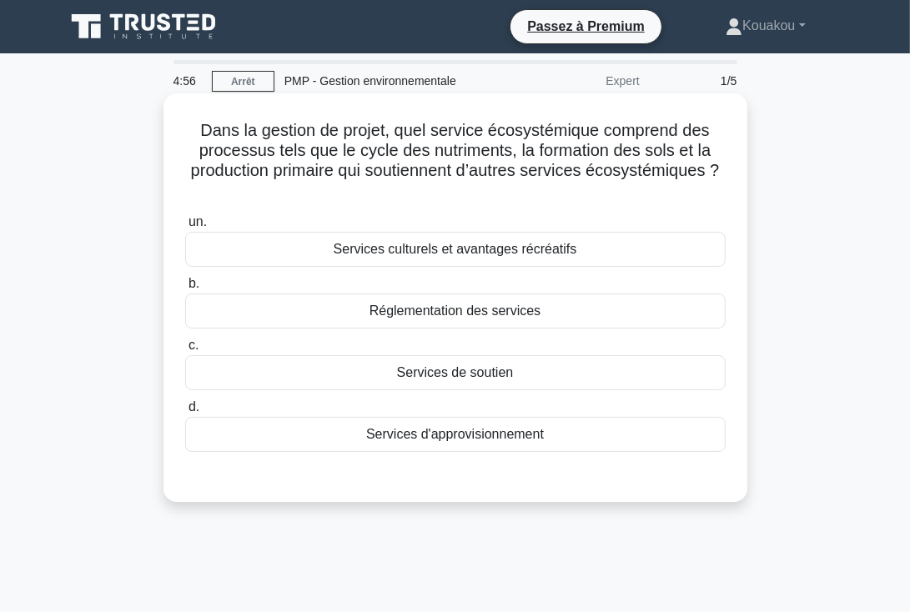
drag, startPoint x: 197, startPoint y: 127, endPoint x: 554, endPoint y: 444, distance: 477.5
click at [554, 444] on div "Dans la gestion de projet, quel service écosystémique comprend des processus te…" at bounding box center [455, 297] width 571 height 395
copy div "Dans la gestion de projet, quel service écosystémique comprend des processus te…"
click at [496, 311] on font "Réglementation des services" at bounding box center [455, 311] width 171 height 14
click at [185, 290] on input "b. Réglementation des services" at bounding box center [185, 284] width 0 height 11
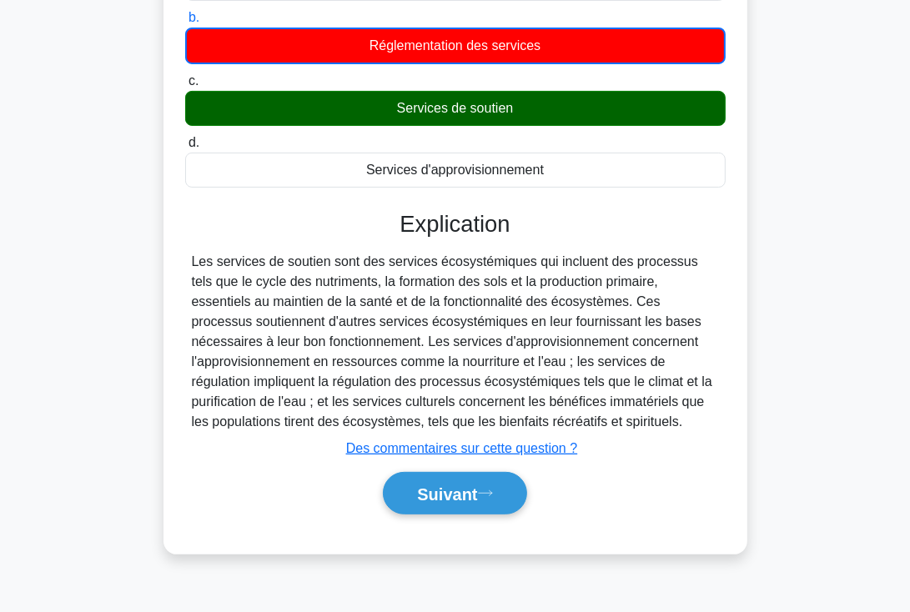
scroll to position [270, 0]
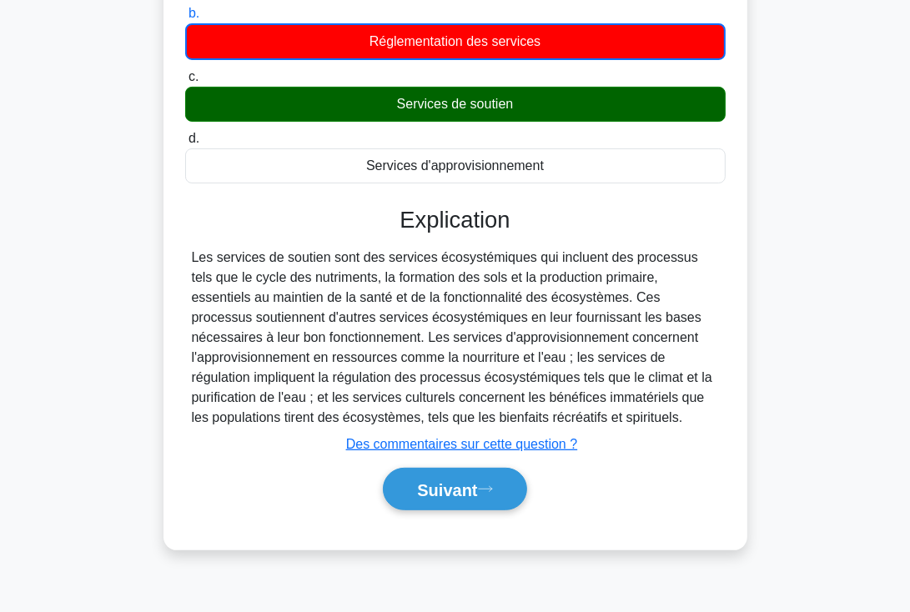
drag, startPoint x: 400, startPoint y: 214, endPoint x: 622, endPoint y: 417, distance: 300.6
click at [622, 417] on div "Explication Les services de soutien sont des services écosystémiques qui inclue…" at bounding box center [455, 362] width 541 height 310
copy div "Explication Les services de soutien sont des services écosystémiques qui inclue…"
click at [477, 492] on font "Suivant" at bounding box center [447, 490] width 60 height 18
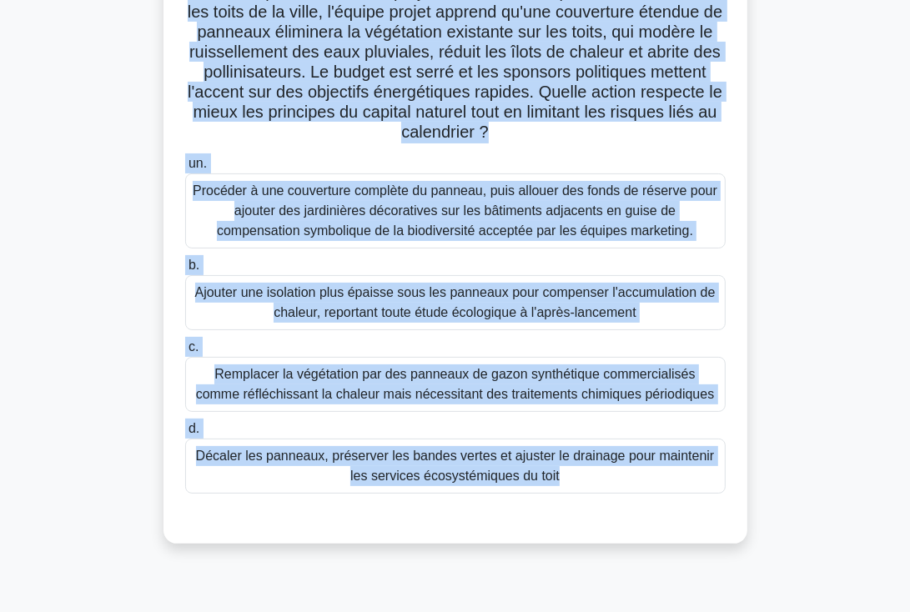
scroll to position [289, 0]
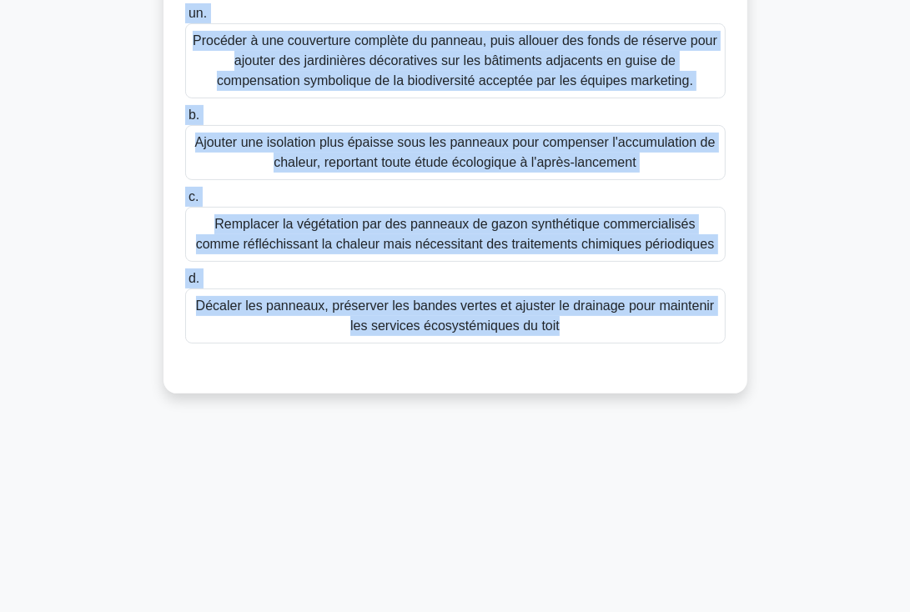
drag, startPoint x: 193, startPoint y: 126, endPoint x: 636, endPoint y: 343, distance: 493.3
click at [636, 343] on div "Lors de la planification d'un projet d'installation de panneaux solaires sur le…" at bounding box center [455, 99] width 571 height 576
copy div "Lore ip do sitametconsec a'el seddoe t'incididuntut la etdolore magnaali eni ad…"
click at [481, 315] on font "Décaler les panneaux, préserver les bandes vertes et ajuster le drainage pour m…" at bounding box center [455, 316] width 519 height 34
click at [185, 285] on input "d. Décaler les panneaux, préserver les bandes vertes et ajuster le drainage pou…" at bounding box center [185, 279] width 0 height 11
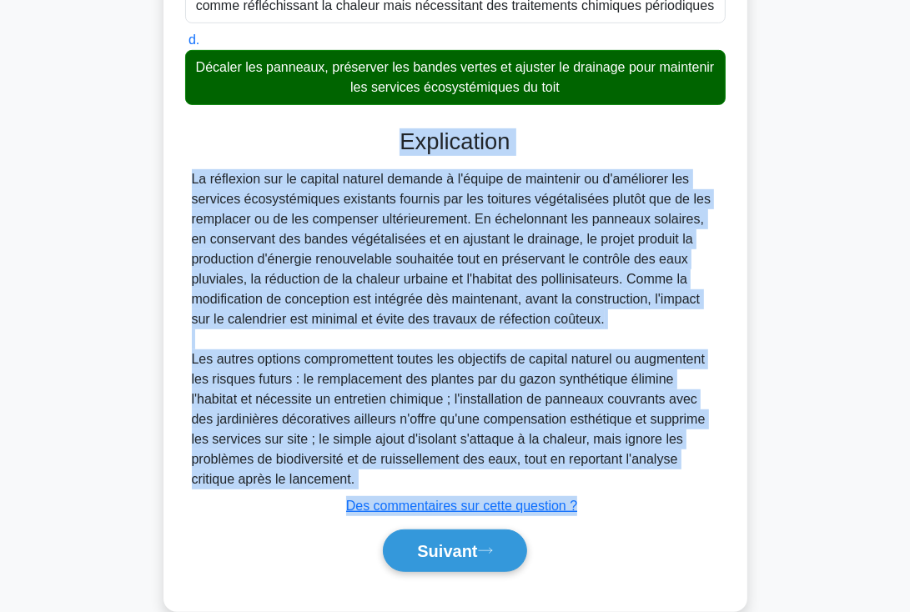
scroll to position [557, 0]
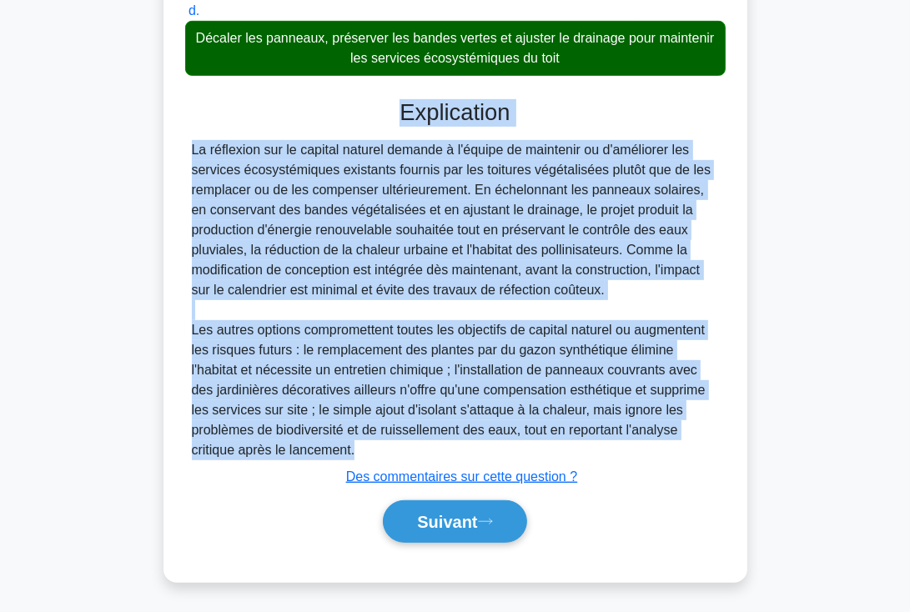
drag, startPoint x: 398, startPoint y: 380, endPoint x: 647, endPoint y: 441, distance: 256.8
click at [647, 441] on div "Explication La réflexion sur le capital naturel demande à l'équipe de maintenir…" at bounding box center [455, 324] width 541 height 450
copy div "Loremipsumd Si ametconse adi el seddoei tempori utlabor e d'magnaa en adminimve…"
click at [453, 519] on font "Suivant" at bounding box center [447, 523] width 60 height 18
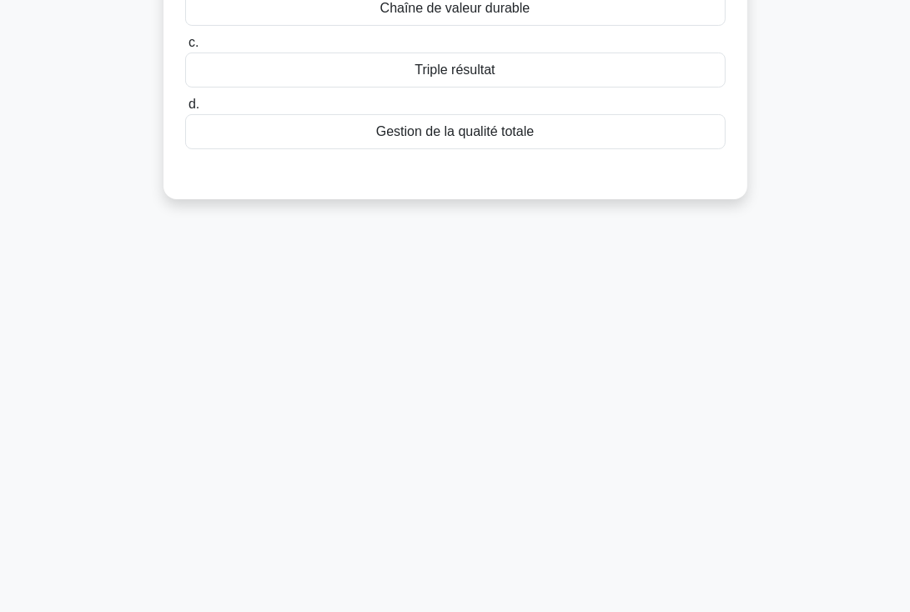
scroll to position [0, 0]
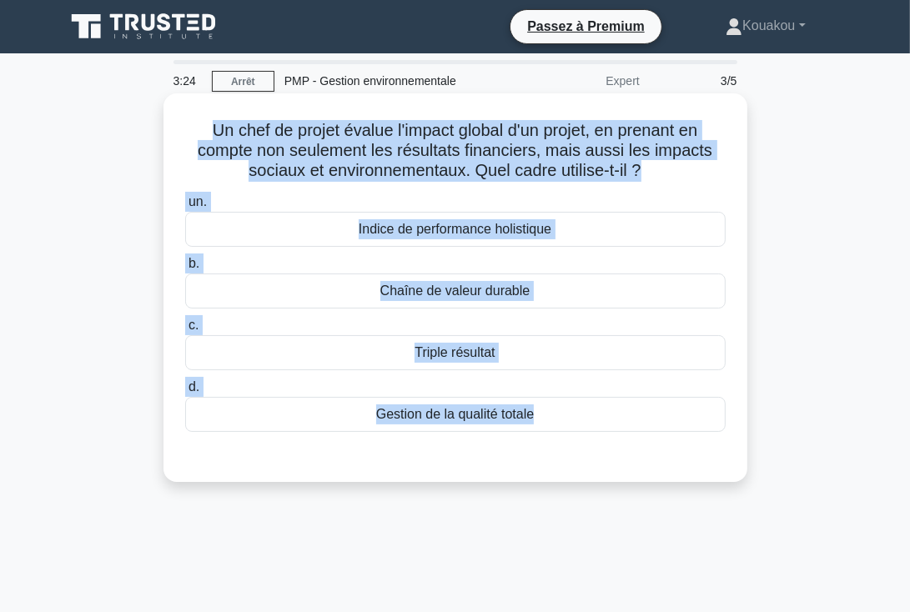
drag, startPoint x: 206, startPoint y: 131, endPoint x: 564, endPoint y: 436, distance: 470.0
click at [564, 436] on div "Un chef de projet évalue l'impact global d'un projet, en prenant en compte non …" at bounding box center [455, 287] width 571 height 375
copy div "Un chef de projet évalue l'impact global d'un projet, en prenant en compte non …"
click at [452, 351] on font "Triple résultat" at bounding box center [455, 352] width 80 height 14
click at [185, 331] on input "c. Triple résultat" at bounding box center [185, 325] width 0 height 11
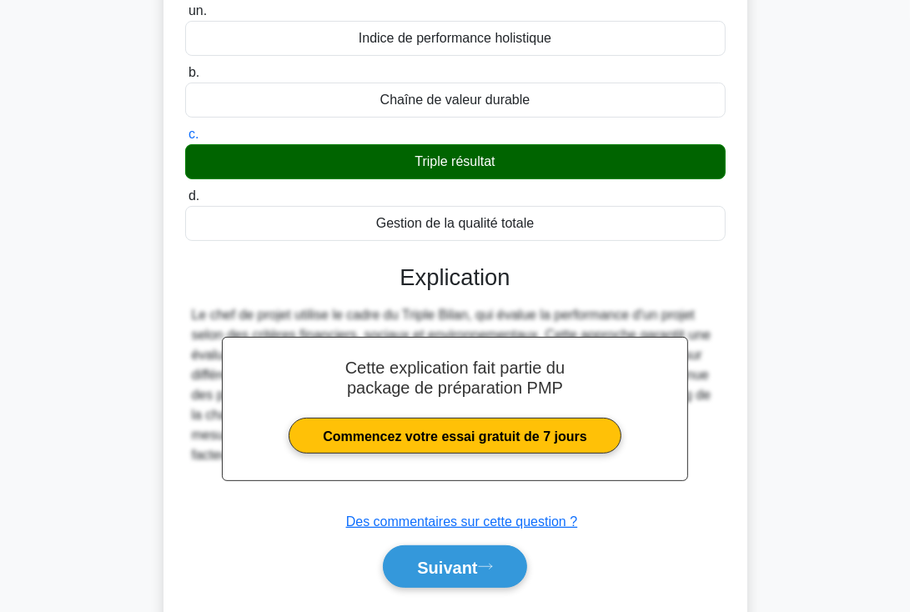
scroll to position [199, 0]
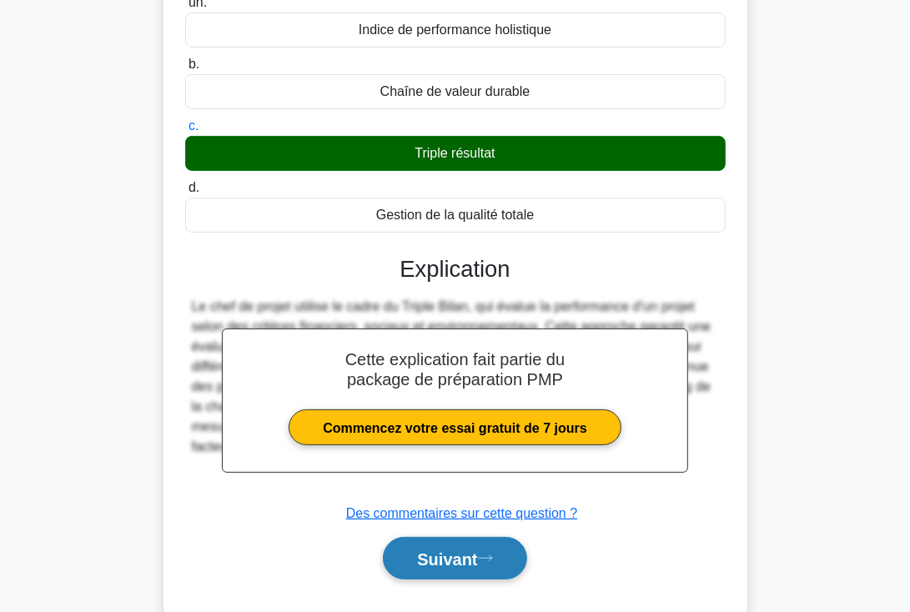
click at [462, 557] on font "Suivant" at bounding box center [447, 560] width 60 height 18
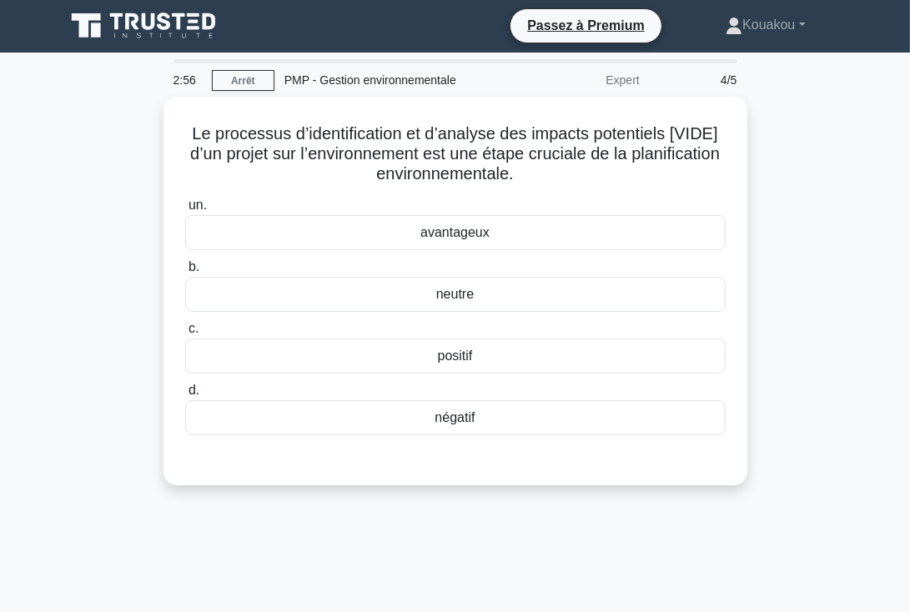
scroll to position [0, 0]
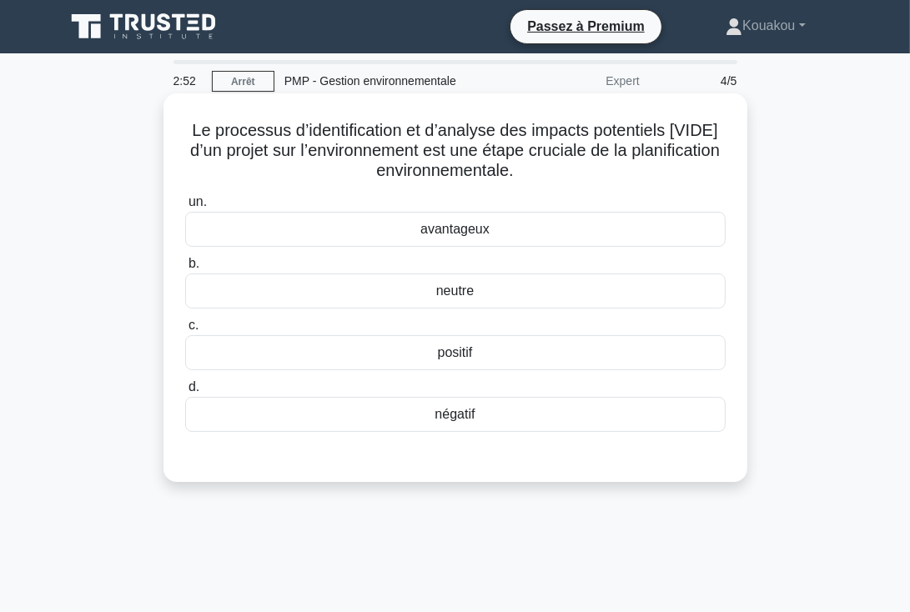
drag, startPoint x: 187, startPoint y: 128, endPoint x: 506, endPoint y: 431, distance: 440.9
click at [506, 431] on div "Le processus d’identification et d’analyse des impacts potentiels [VIDE] d’un p…" at bounding box center [455, 287] width 571 height 375
copy div "Le processus d’identification et d’analyse des impacts potentiels [VIDE] d’un p…"
click at [461, 350] on font "positif" at bounding box center [455, 352] width 35 height 14
click at [185, 331] on input "c. positif" at bounding box center [185, 325] width 0 height 11
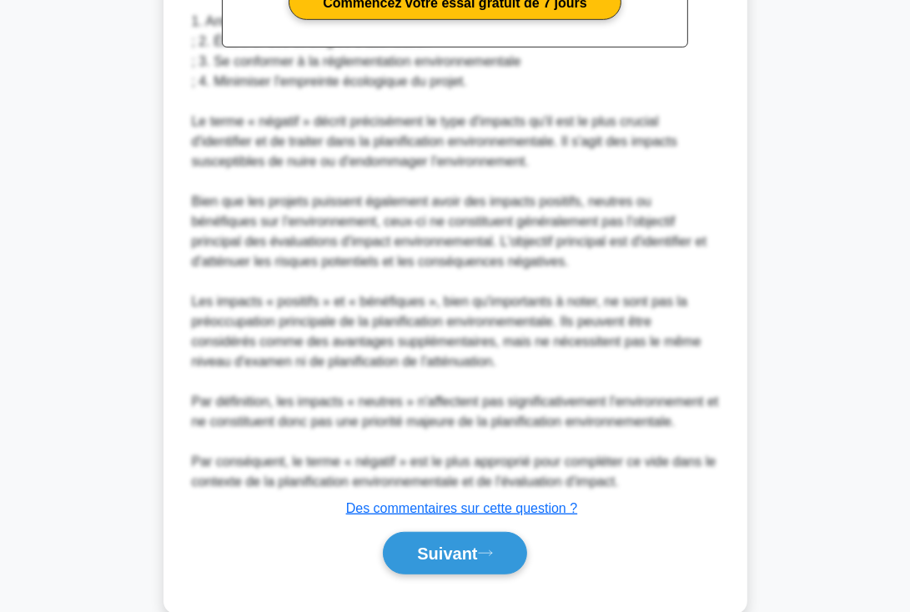
scroll to position [657, 0]
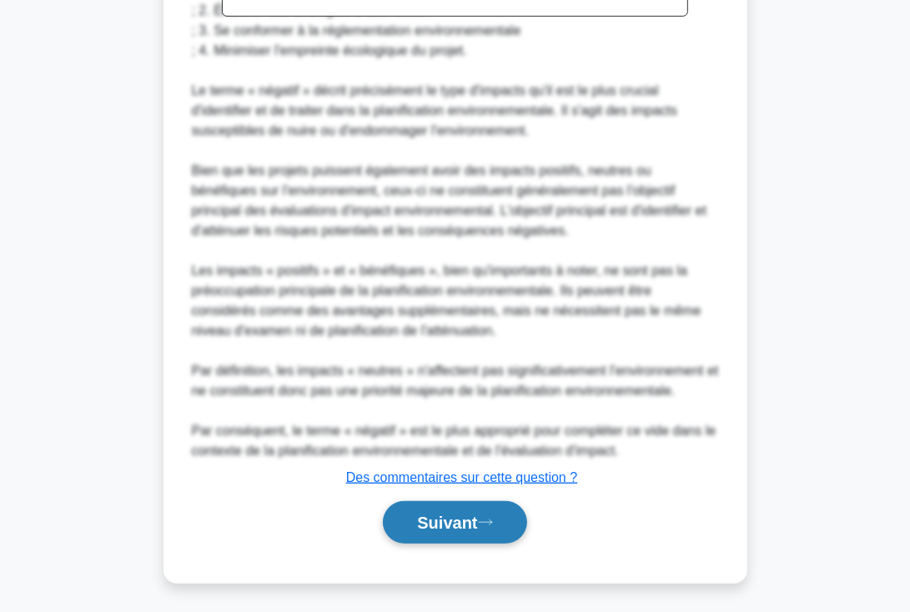
click at [457, 521] on font "Suivant" at bounding box center [447, 524] width 60 height 18
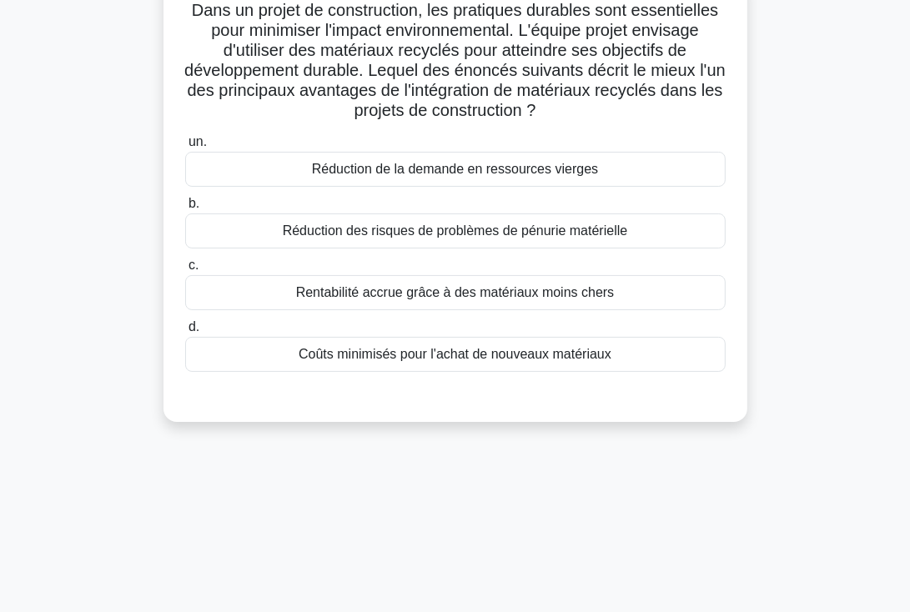
scroll to position [0, 0]
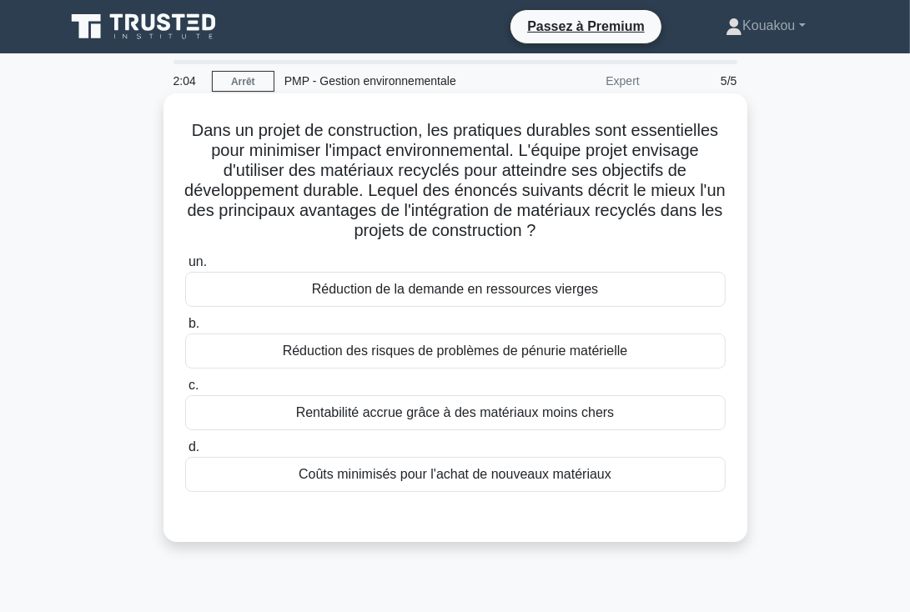
drag, startPoint x: 184, startPoint y: 126, endPoint x: 635, endPoint y: 489, distance: 579.2
click at [635, 489] on div "Dans un projet de construction, les pratiques durables sont essentielles pour m…" at bounding box center [455, 318] width 571 height 436
copy div "Lore ip dolors am consectetura, eli seddoeius temporin utla etdoloremagn aliq e…"
click at [467, 414] on font "Rentabilité accrue grâce à des matériaux moins chers" at bounding box center [455, 412] width 319 height 14
click at [185, 391] on input "c. Rentabilité accrue grâce à des matériaux moins chers" at bounding box center [185, 385] width 0 height 11
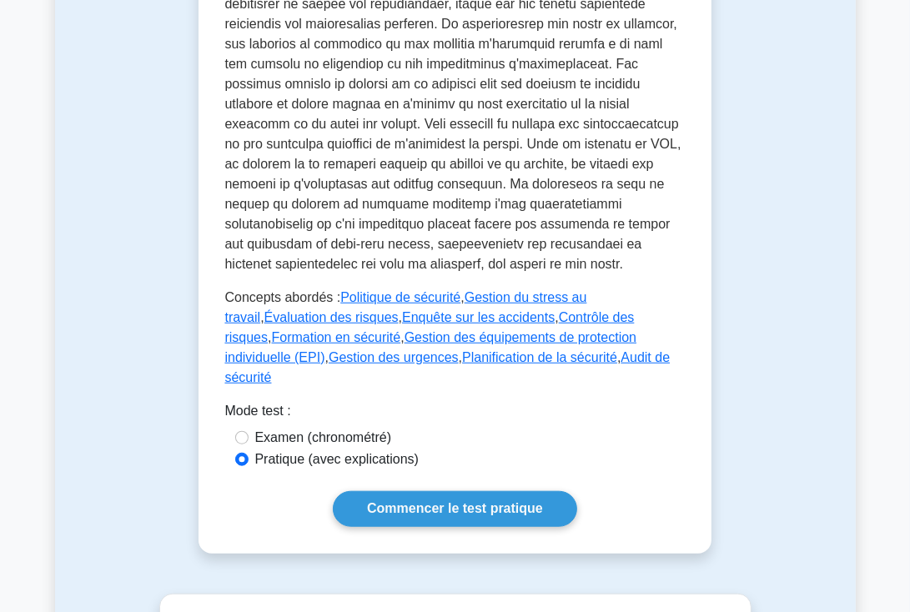
scroll to position [908, 0]
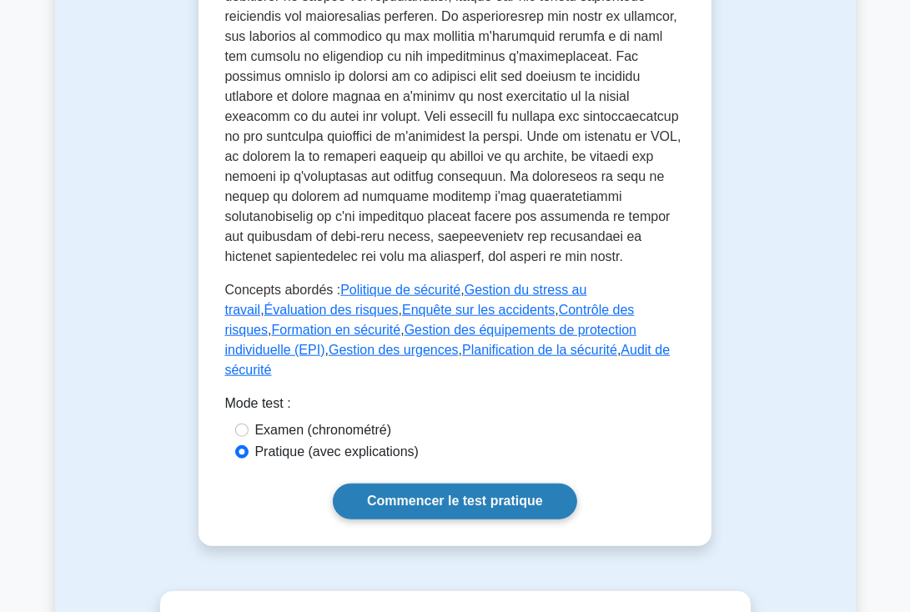
click at [405, 495] on font "Commencer le test pratique" at bounding box center [455, 502] width 176 height 14
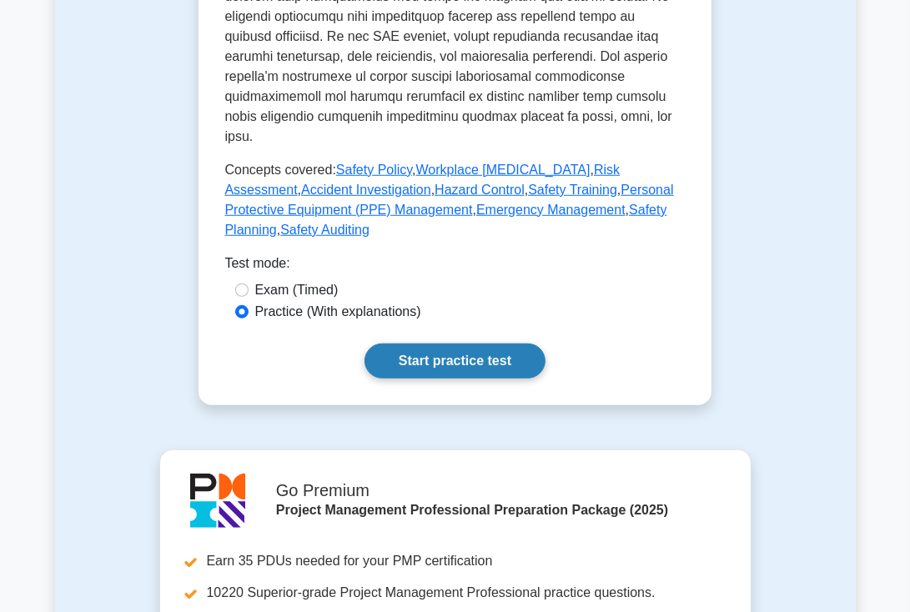
scroll to position [928, 0]
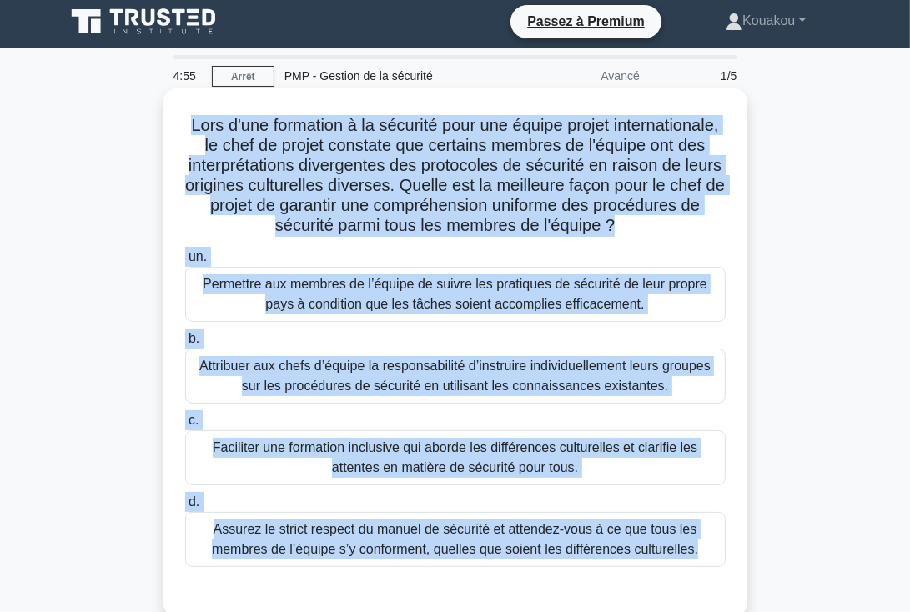
scroll to position [6, 0]
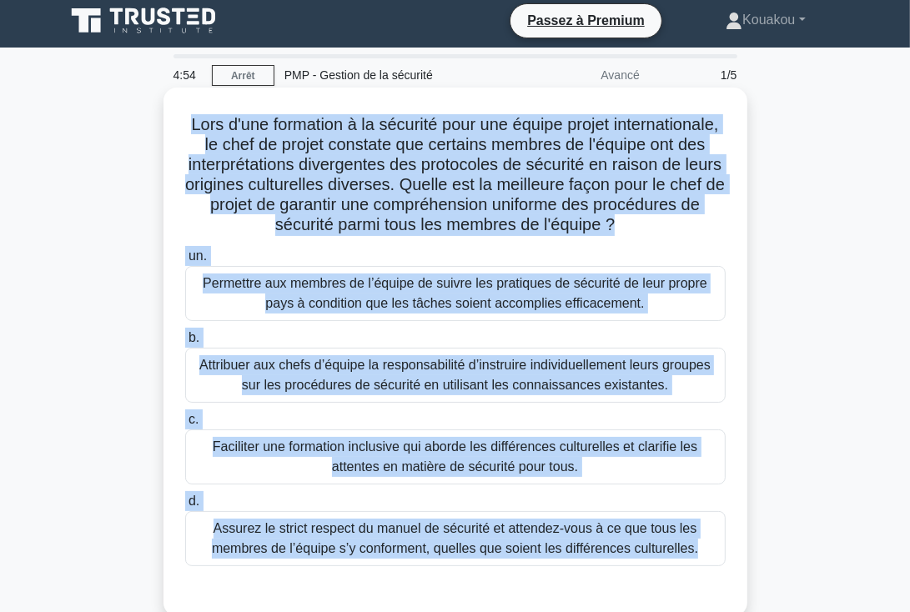
drag, startPoint x: 238, startPoint y: 126, endPoint x: 647, endPoint y: 578, distance: 610.2
click at [647, 578] on div "Lors d'une formation à la sécurité pour une équipe projet internationale, le ch…" at bounding box center [455, 352] width 571 height 516
copy div "Lors d'une formation à la sécurité pour une équipe projet internationale, le ch…"
click at [530, 297] on font "Permettre aux membres de l’équipe de suivre les pratiques de sécurité de leur p…" at bounding box center [455, 293] width 505 height 34
click at [185, 262] on input "un. Permettre aux membres de l’équipe de suivre les pratiques de sécurité de le…" at bounding box center [185, 256] width 0 height 11
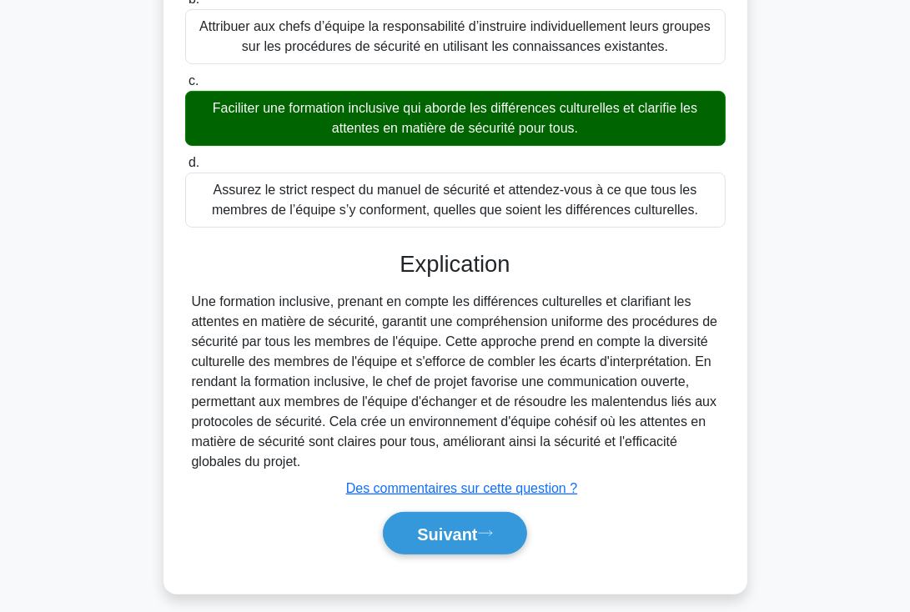
scroll to position [357, 0]
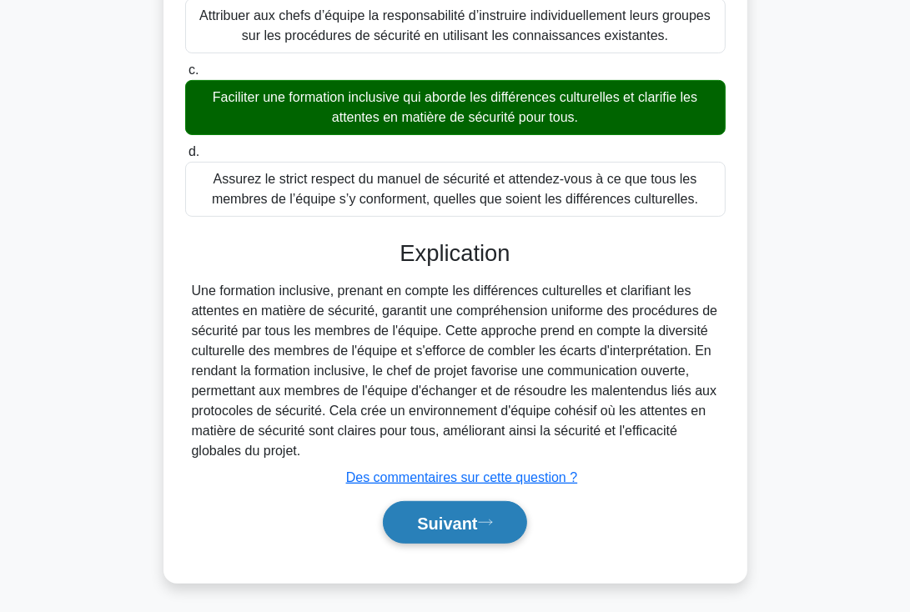
click at [452, 516] on font "Suivant" at bounding box center [447, 524] width 60 height 18
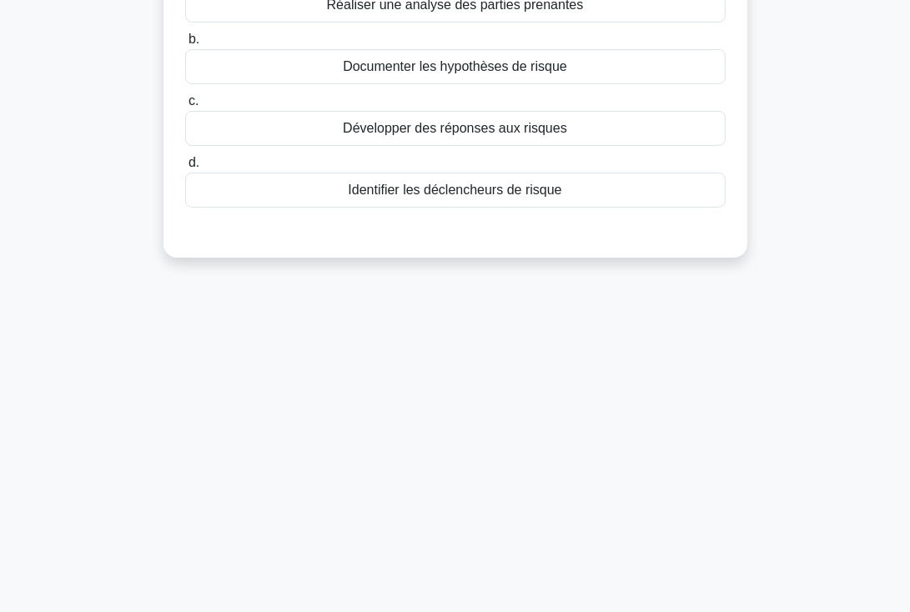
scroll to position [0, 0]
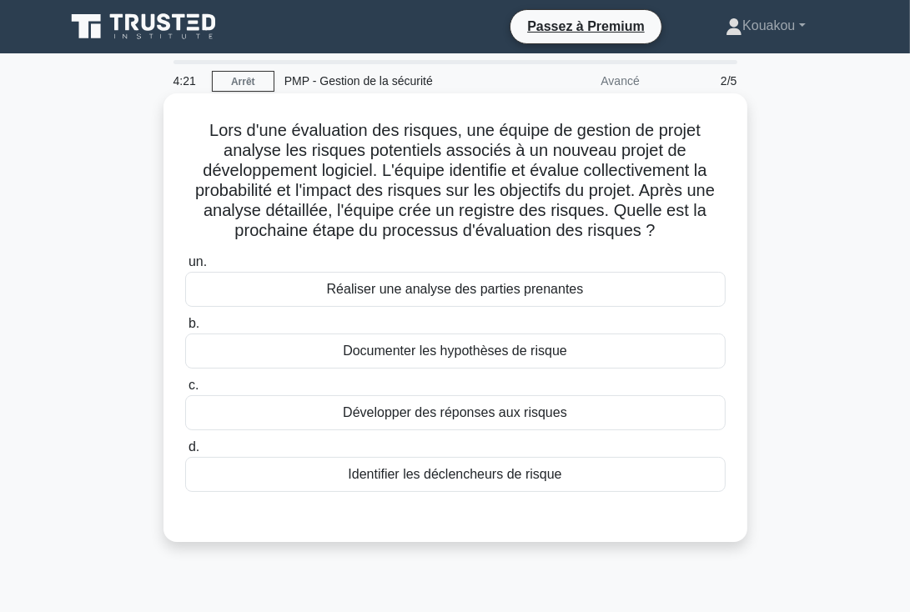
drag, startPoint x: 203, startPoint y: 123, endPoint x: 585, endPoint y: 466, distance: 513.4
click at [585, 466] on div "Lors d'une évaluation des risques, une équipe de gestion de projet analyse les …" at bounding box center [455, 318] width 571 height 436
copy div "Lors d'une évaluation des risques, une équipe de gestion de projet analyse les …"
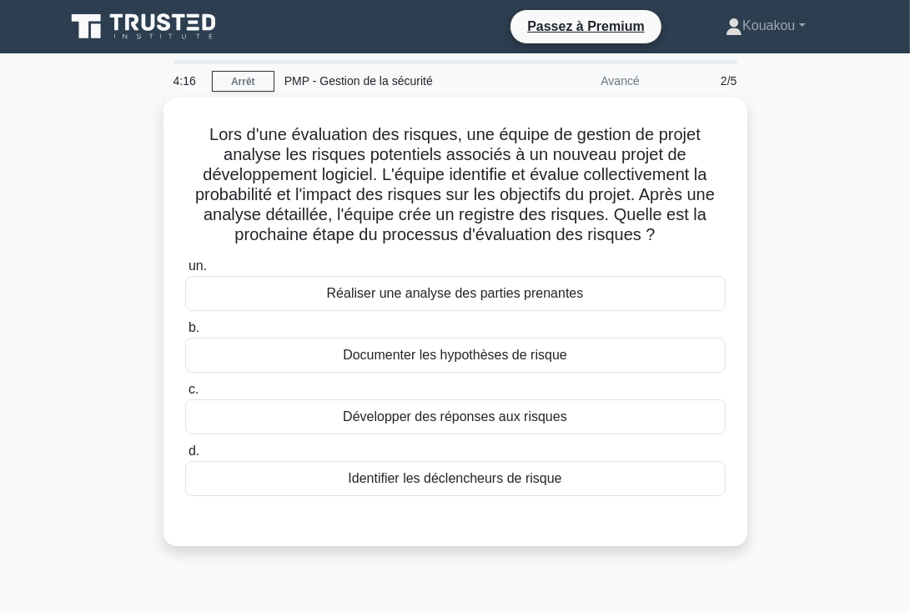
click at [846, 398] on div "Lors d'une évaluation des risques, une équipe de gestion de projet analyse les …" at bounding box center [455, 332] width 801 height 469
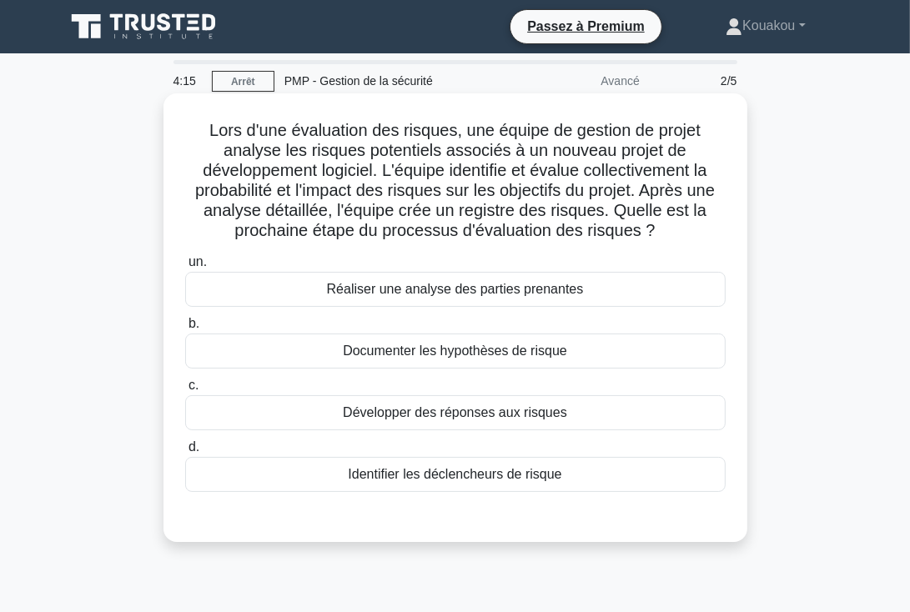
click at [459, 291] on font "Réaliser une analyse des parties prenantes" at bounding box center [455, 289] width 257 height 14
click at [185, 268] on input "un. Réaliser une analyse des parties prenantes" at bounding box center [185, 262] width 0 height 11
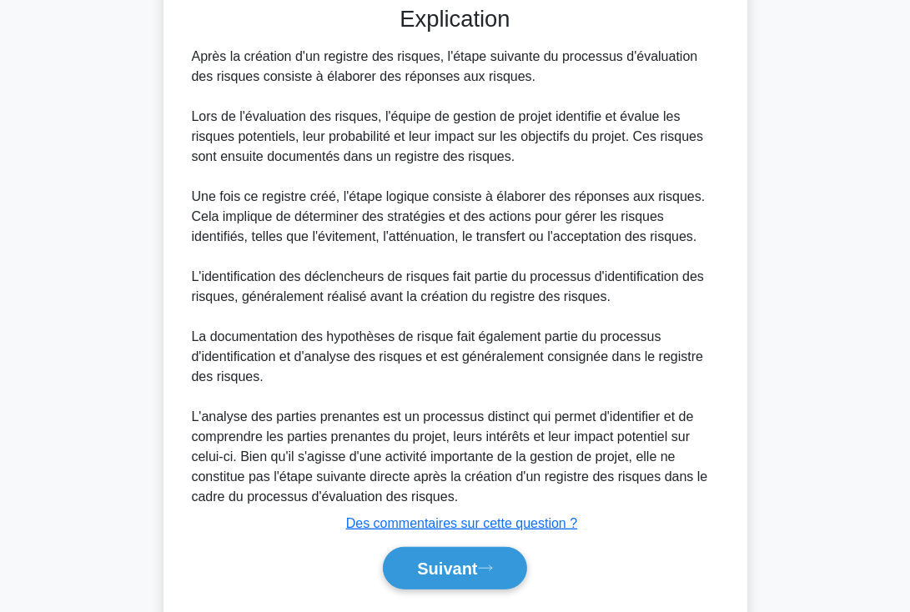
scroll to position [557, 0]
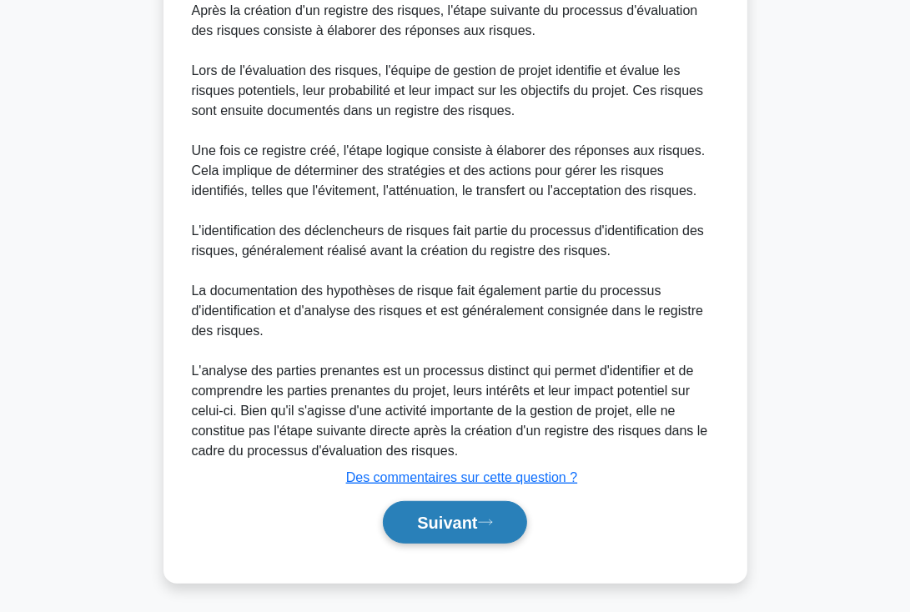
click at [432, 515] on font "Suivant" at bounding box center [447, 524] width 60 height 18
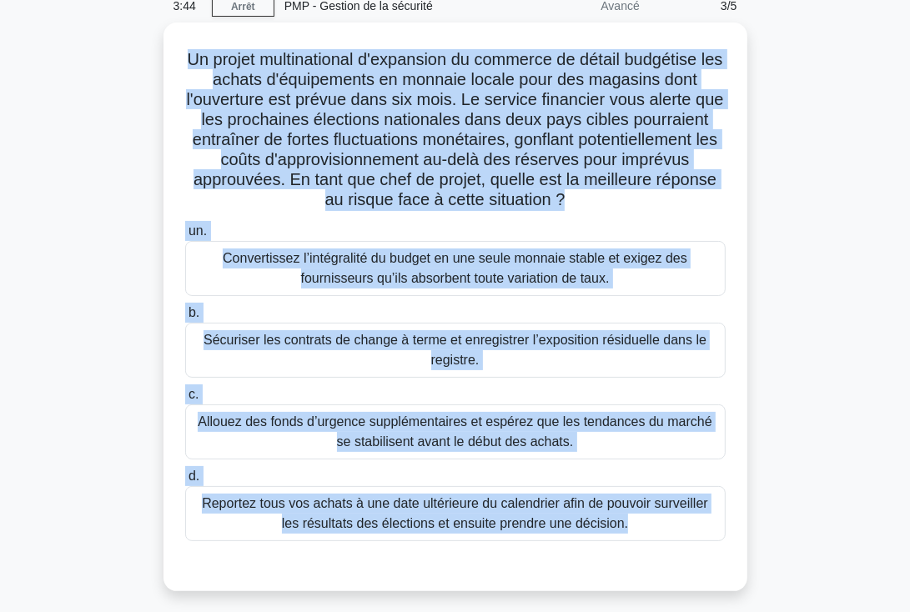
scroll to position [113, 0]
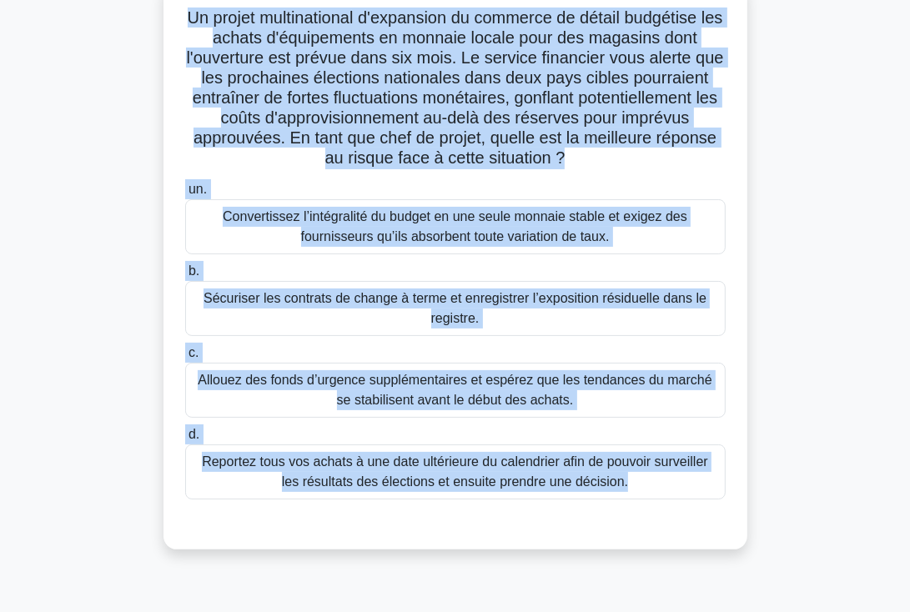
drag, startPoint x: 188, startPoint y: 106, endPoint x: 631, endPoint y: 488, distance: 585.1
click at [631, 488] on div "Un projet multinational d'expansion du commerce de détail budgétise les achats …" at bounding box center [455, 265] width 571 height 556
copy div "Un projet multinational d'expansion du commerce de détail budgétise les achats …"
click at [456, 305] on font "Sécuriser les contrats de change à terme et enregistrer l’exposition résiduelle…" at bounding box center [455, 308] width 503 height 34
click at [185, 277] on input "b. Sécuriser les contrats de change à terme et enregistrer l’exposition résidue…" at bounding box center [185, 271] width 0 height 11
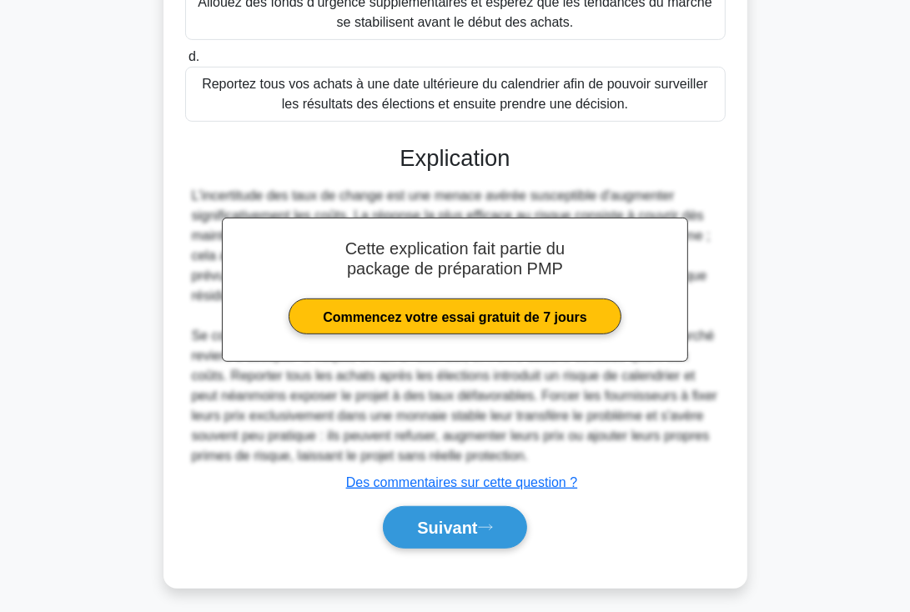
scroll to position [496, 0]
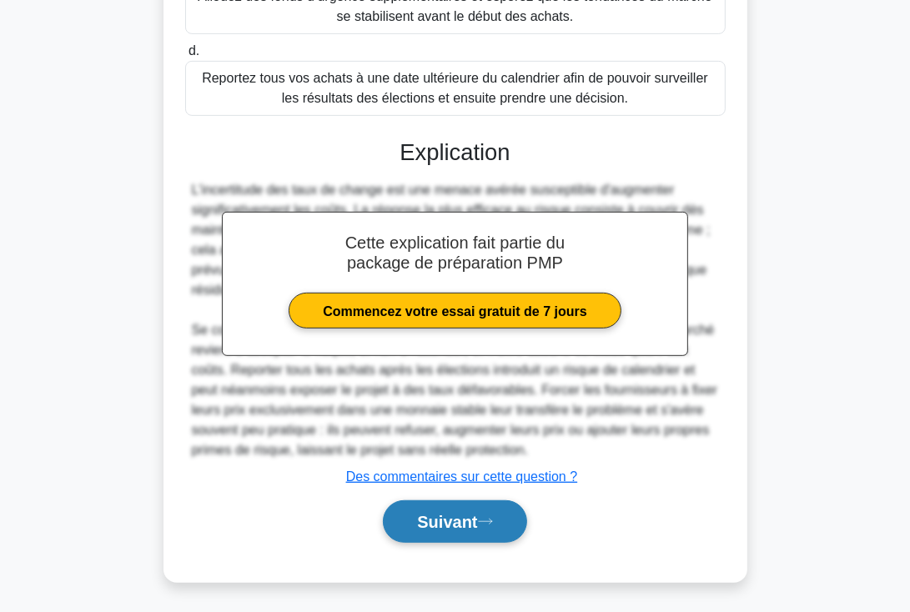
click at [437, 524] on font "Suivant" at bounding box center [447, 523] width 60 height 18
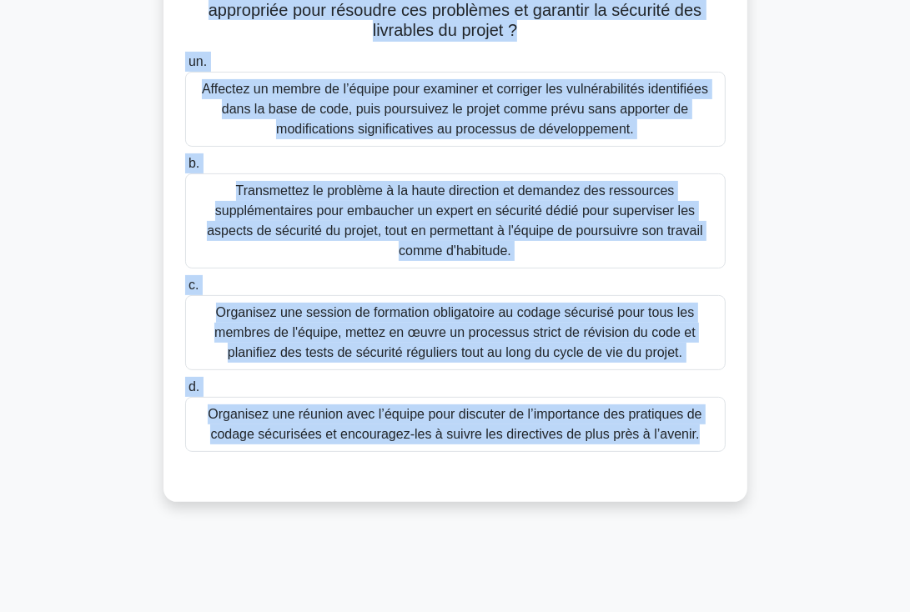
scroll to position [289, 0]
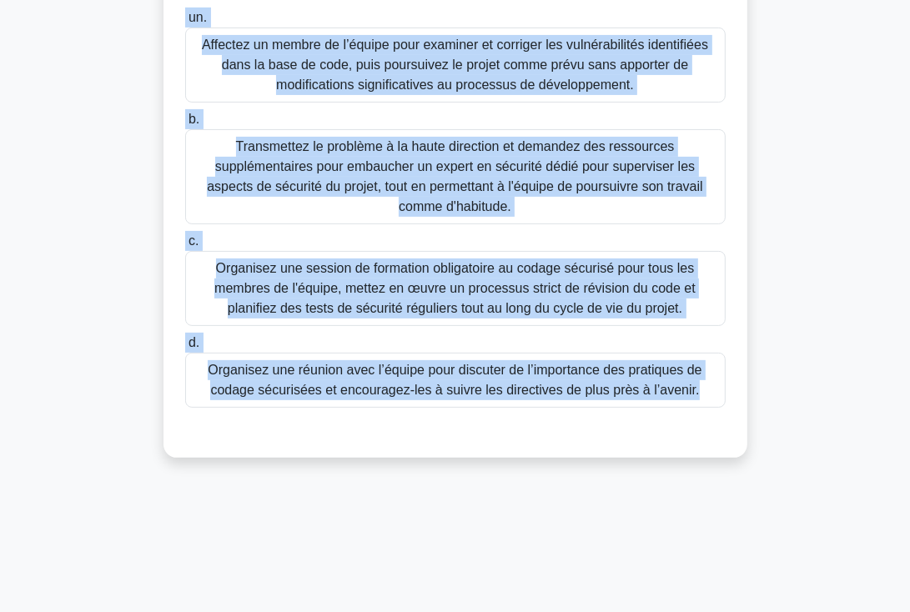
drag, startPoint x: 194, startPoint y: 128, endPoint x: 657, endPoint y: 458, distance: 569.1
click at [657, 458] on div "Lors d'un audit de sécurité d'un projet de développement logiciel, il a été déc…" at bounding box center [455, 143] width 801 height 669
copy div "Lors d'un audit de sécurité d'un projet de développement logiciel, il a été déc…"
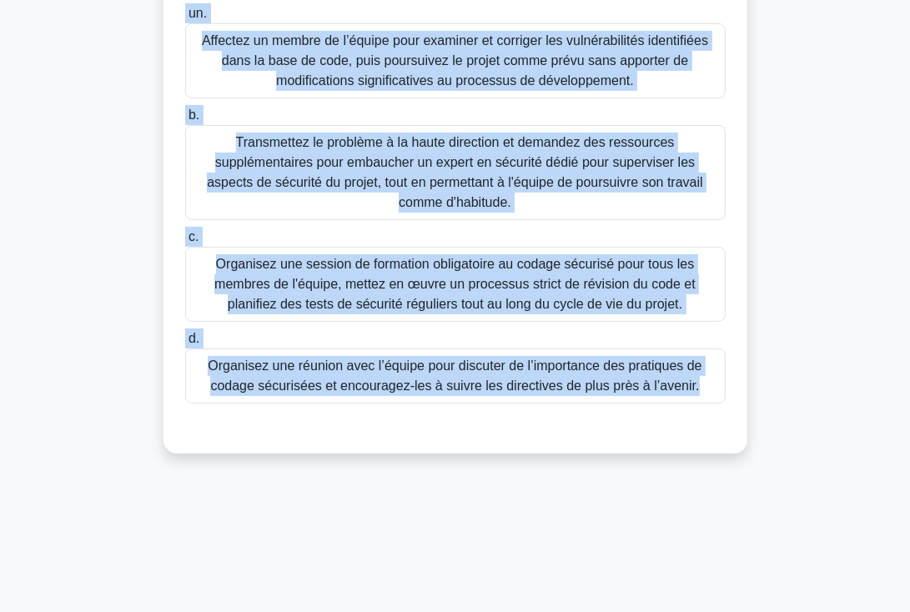
click at [456, 370] on font "Organisez une réunion avec l’équipe pour discuter de l’importance des pratiques…" at bounding box center [455, 376] width 494 height 34
click at [185, 345] on input "d. Organisez une réunion avec l’équipe pour discuter de l’importance des pratiq…" at bounding box center [185, 339] width 0 height 11
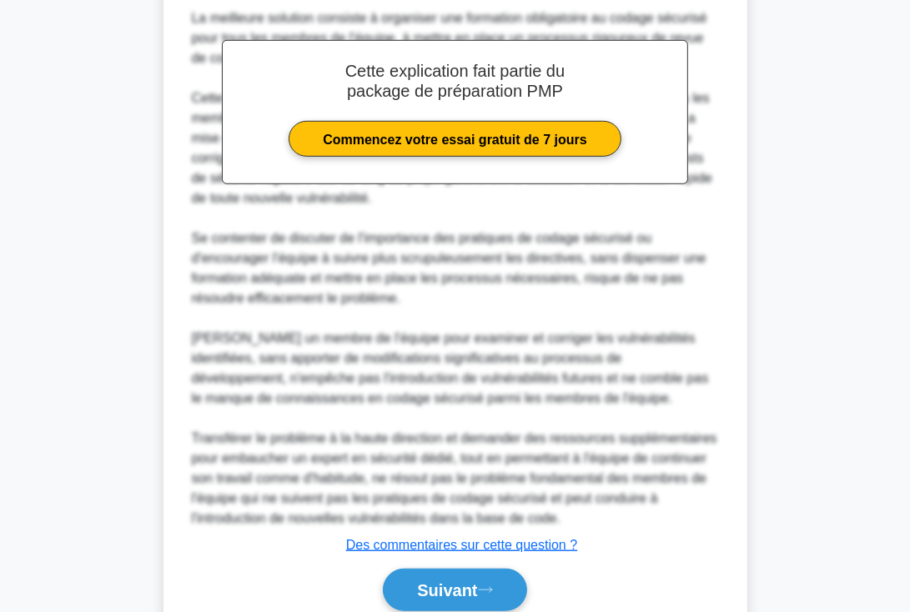
scroll to position [778, 0]
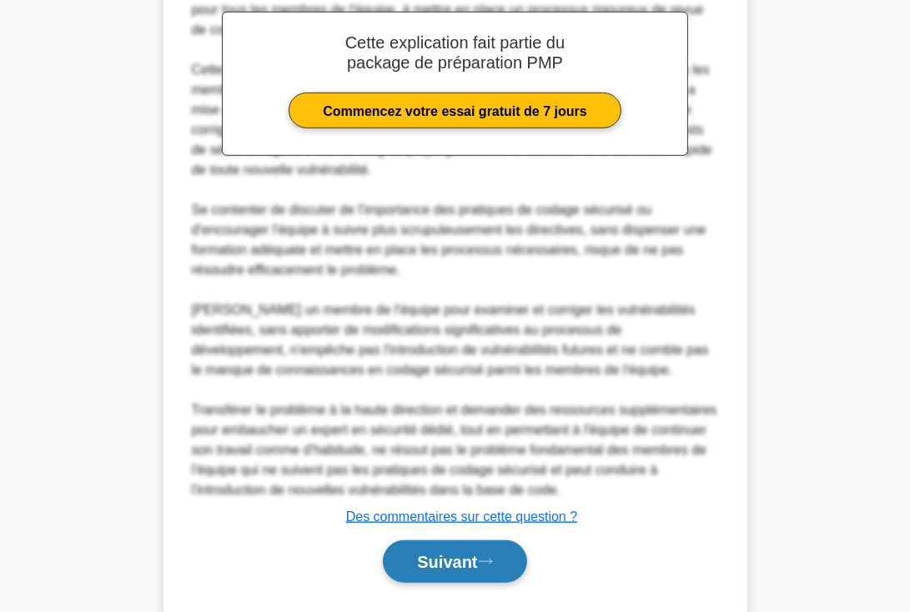
click at [437, 567] on font "Suivant" at bounding box center [447, 563] width 60 height 18
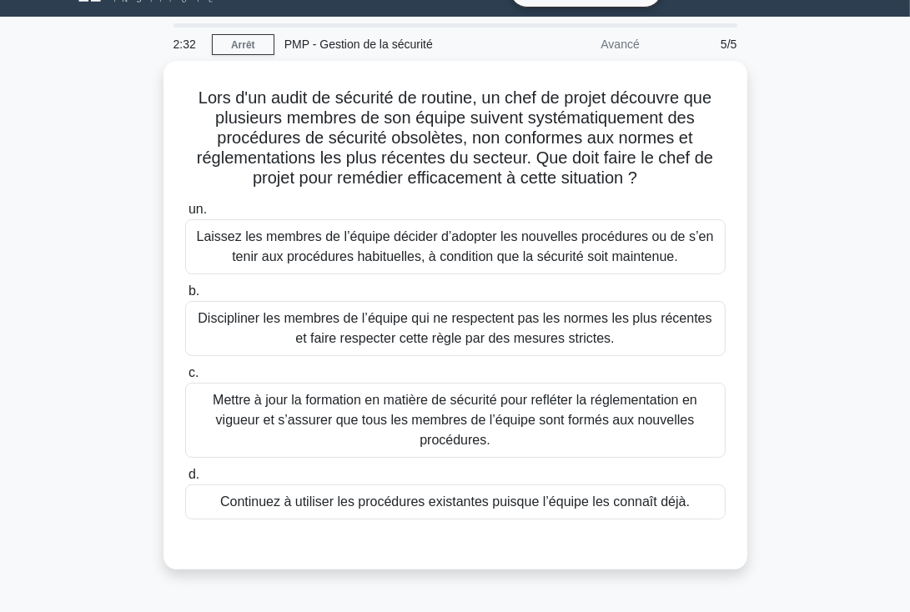
scroll to position [0, 0]
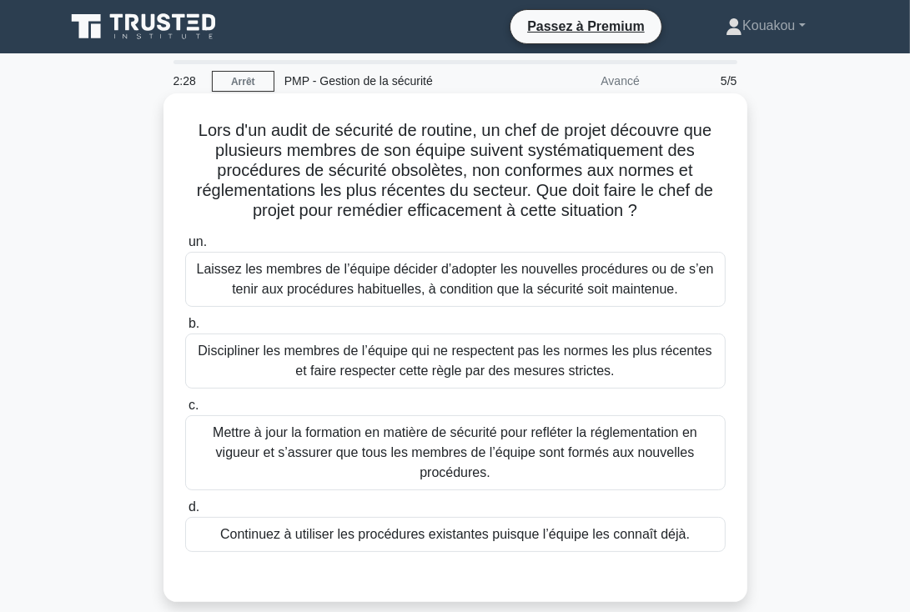
drag, startPoint x: 192, startPoint y: 124, endPoint x: 699, endPoint y: 530, distance: 649.4
click at [699, 530] on div "Lors d'un audit de sécurité de routine, un chef de projet découvre que plusieur…" at bounding box center [455, 348] width 571 height 496
copy div "Lors d'un audit de sécurité de routine, un chef de projet découvre que plusieur…"
click at [501, 359] on font "Discipliner les membres de l’équipe qui ne respectent pas les normes les plus r…" at bounding box center [455, 361] width 514 height 34
click at [185, 330] on input "b. Discipliner les membres de l’équipe qui ne respectent pas les normes les plu…" at bounding box center [185, 324] width 0 height 11
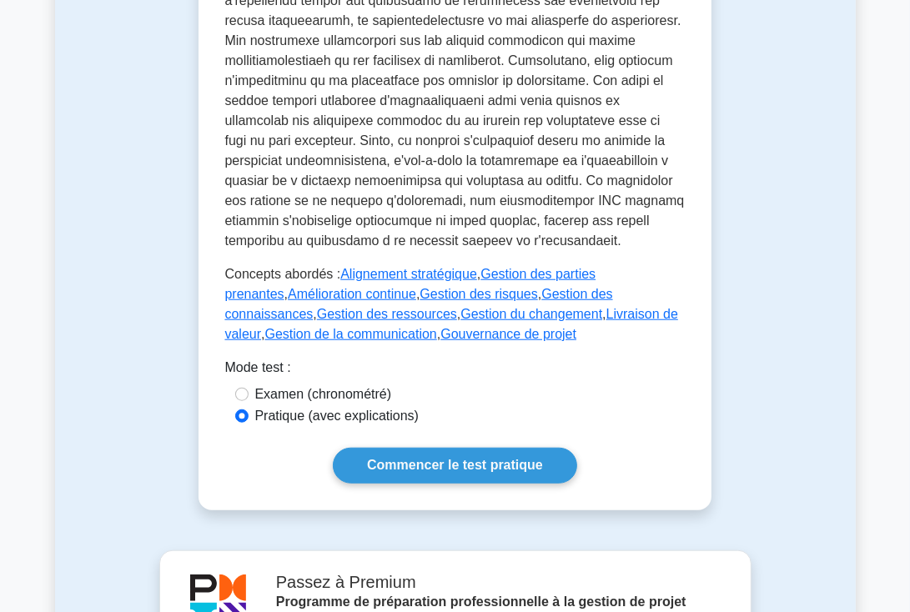
scroll to position [904, 0]
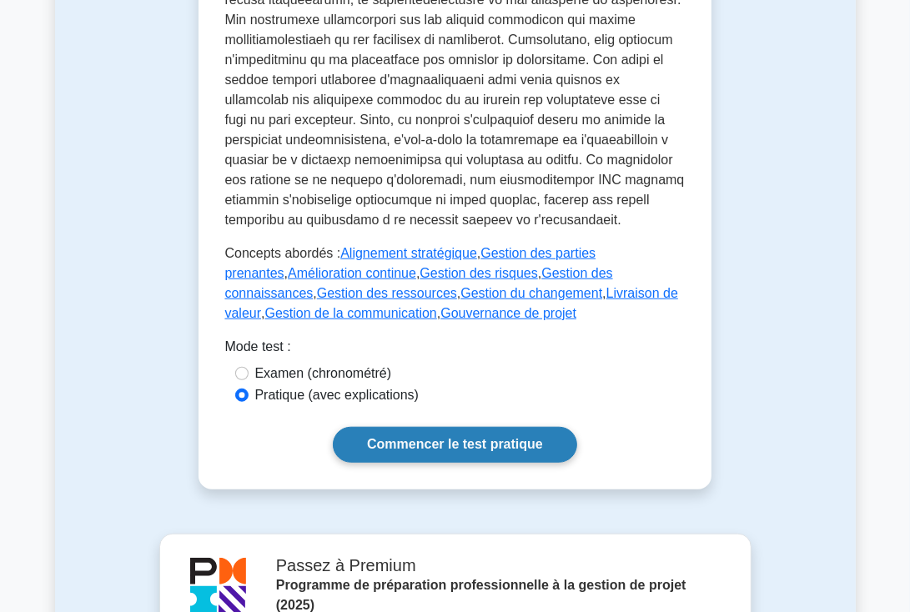
click at [441, 438] on font "Commencer le test pratique" at bounding box center [455, 445] width 176 height 14
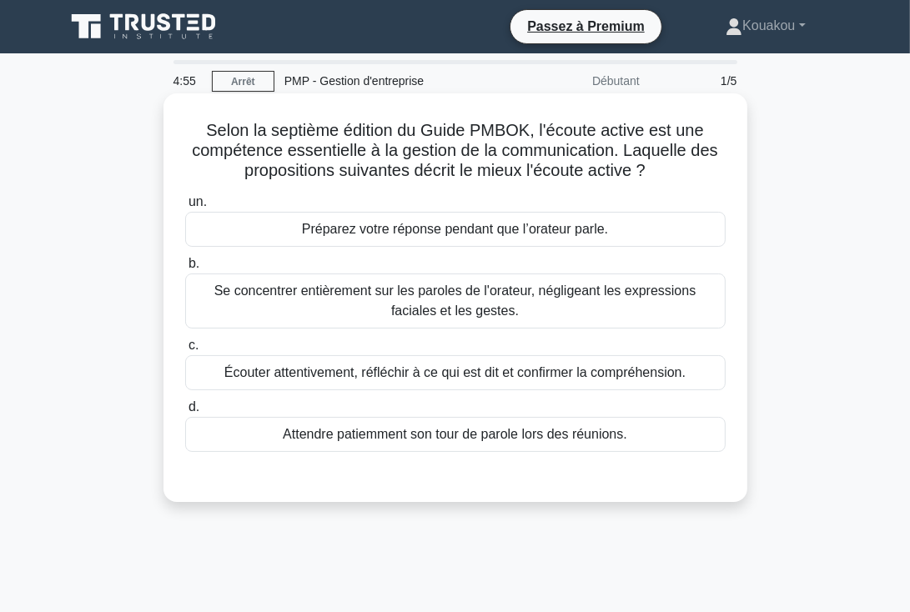
drag, startPoint x: 200, startPoint y: 128, endPoint x: 649, endPoint y: 428, distance: 539.6
click at [649, 428] on div "Selon la septième édition du Guide PMBOK, l'écoute active est une compétence es…" at bounding box center [455, 297] width 571 height 395
copy div "Selon la septième édition du Guide PMBOK, l'écoute active est une compétence es…"
click at [469, 229] on font "Préparez votre réponse pendant que l’orateur parle." at bounding box center [455, 229] width 306 height 14
click at [185, 208] on input "un. Préparez votre réponse pendant que l’orateur parle." at bounding box center [185, 202] width 0 height 11
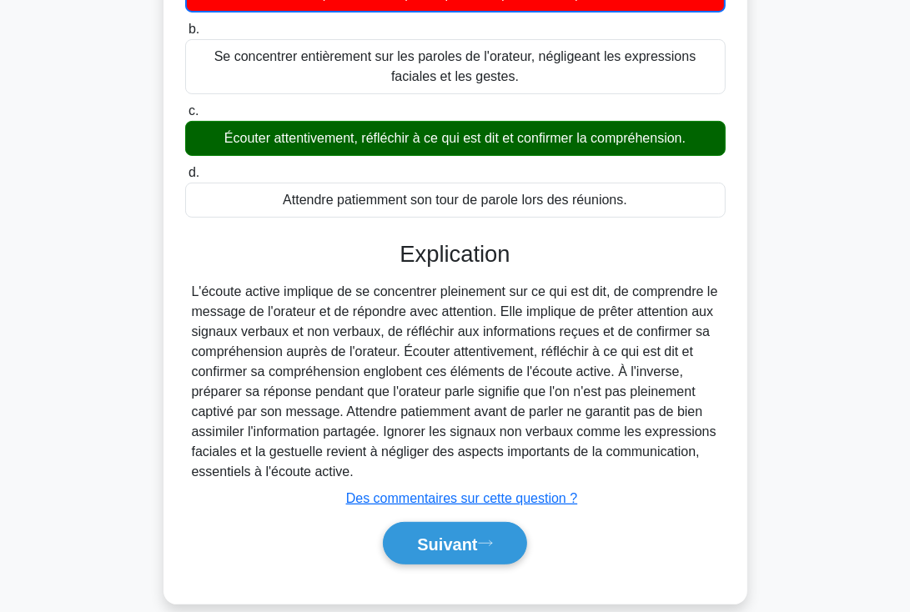
scroll to position [246, 0]
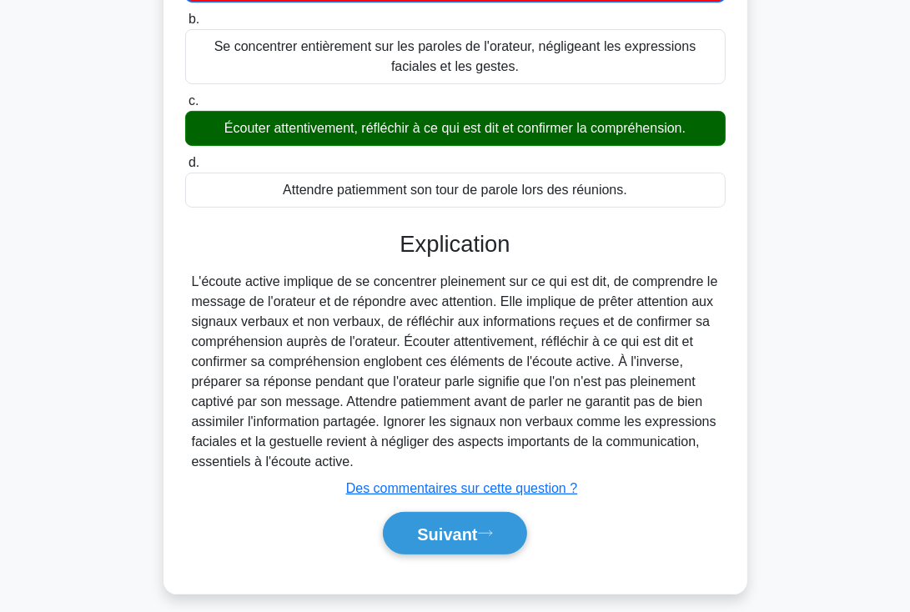
drag, startPoint x: 395, startPoint y: 240, endPoint x: 534, endPoint y: 458, distance: 258.1
click at [534, 458] on div "Explication L'écoute active implique de se concentrer pleinement sur ce qui est…" at bounding box center [455, 396] width 541 height 330
copy div "Explication L'écoute active implique de se concentrer pleinement sur ce qui est…"
click at [464, 533] on font "Suivant" at bounding box center [447, 535] width 60 height 18
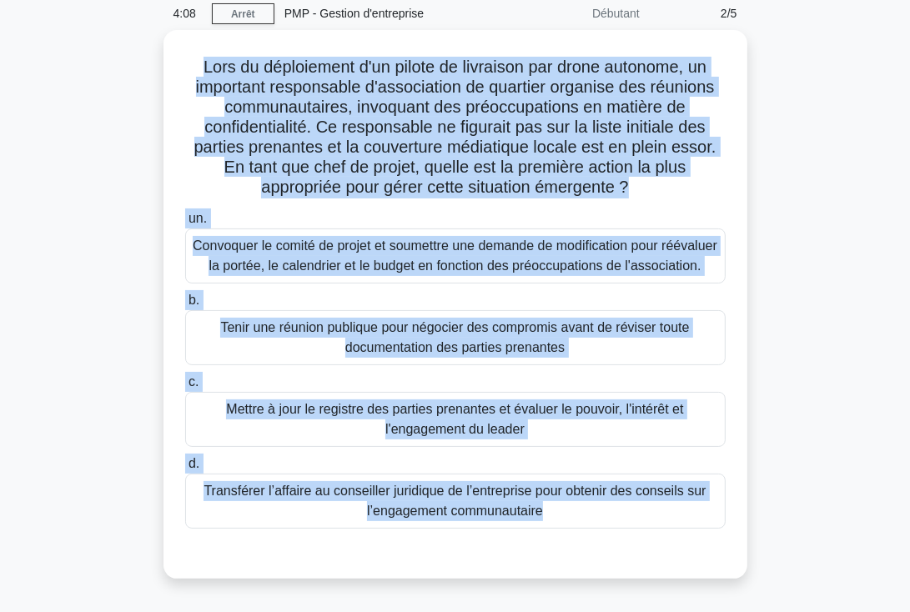
scroll to position [289, 0]
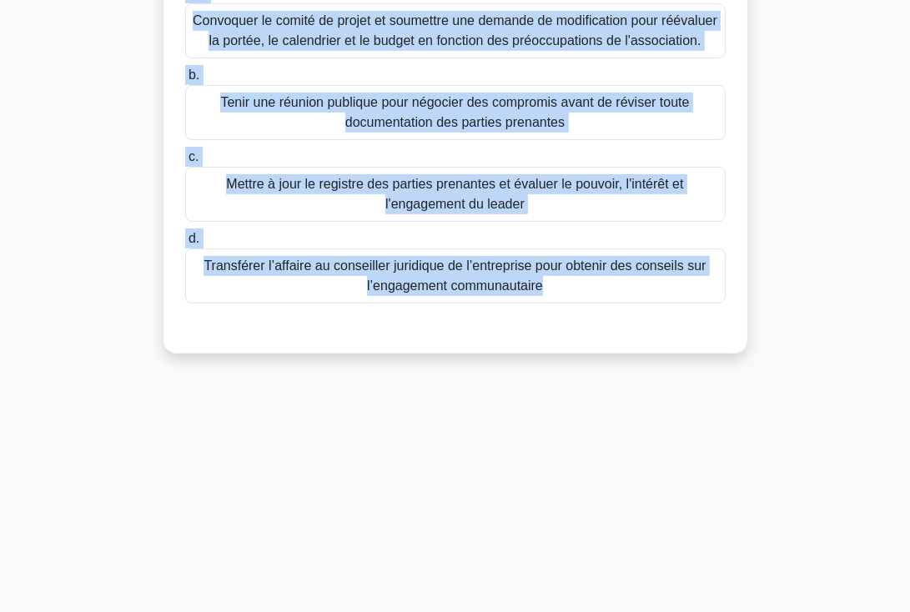
drag, startPoint x: 194, startPoint y: 128, endPoint x: 642, endPoint y: 315, distance: 485.5
click at [642, 315] on div "Lors du déploiement d'un pilote de livraison par drone autonome, un important r…" at bounding box center [455, 79] width 571 height 536
copy div "Lors du déploiement d'un pilote de livraison par drone autonome, un important r…"
click at [466, 125] on font "Tenir une réunion publique pour négocier des compromis avant de réviser toute d…" at bounding box center [454, 112] width 469 height 34
click at [185, 81] on input "b. Tenir une réunion publique pour négocier des compromis avant de réviser tout…" at bounding box center [185, 75] width 0 height 11
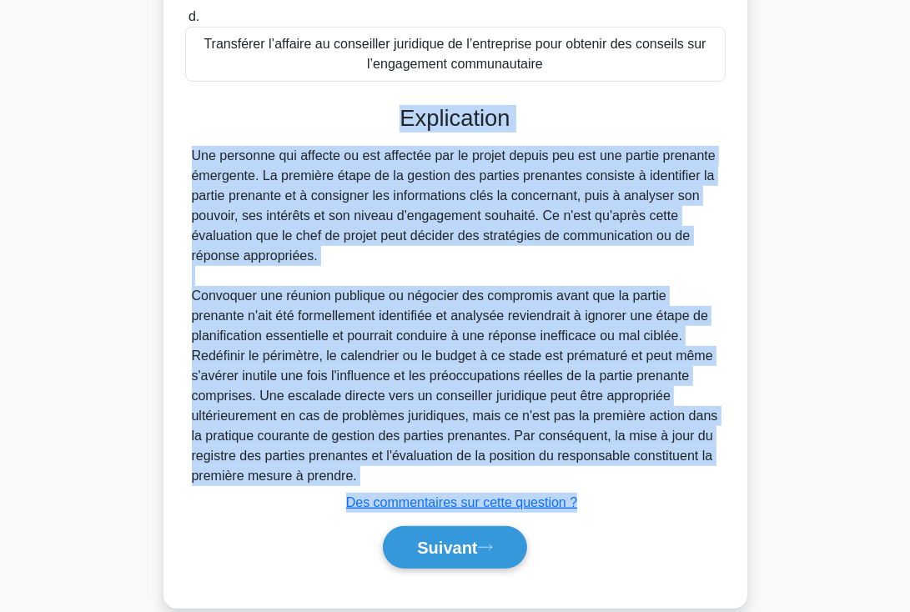
scroll to position [526, 0]
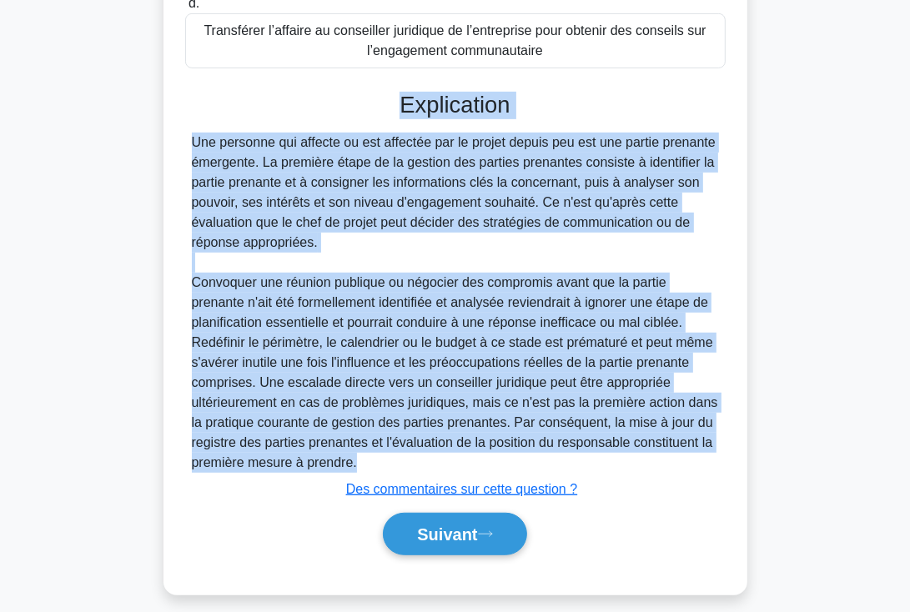
drag, startPoint x: 400, startPoint y: 361, endPoint x: 578, endPoint y: 475, distance: 210.9
click at [578, 475] on div "Explication Une personne qui affecte ou est affectée par le projet depuis peu e…" at bounding box center [455, 327] width 541 height 470
copy div "Explication Une personne qui affecte ou est affectée par le projet depuis peu e…"
click at [448, 545] on font "Suivant" at bounding box center [447, 535] width 60 height 18
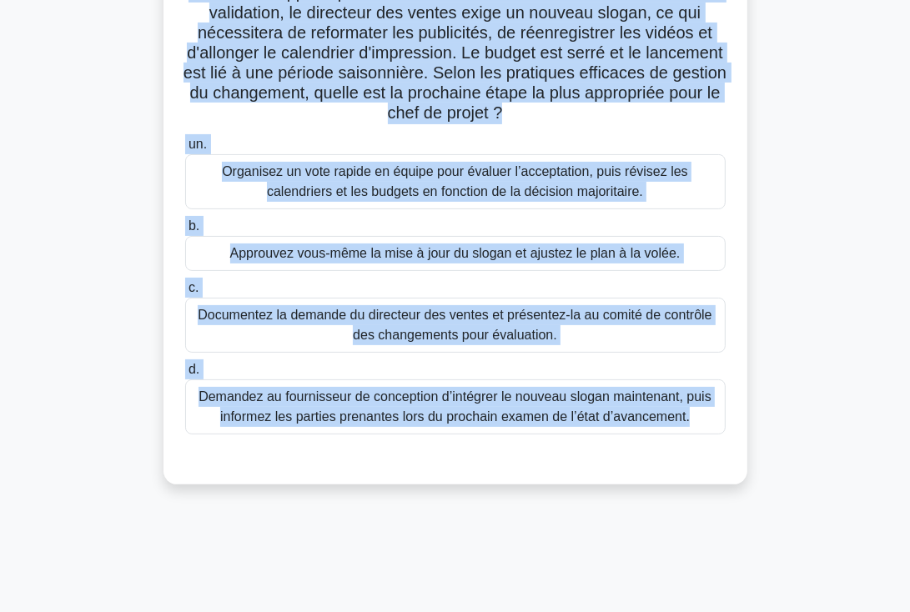
scroll to position [232, 0]
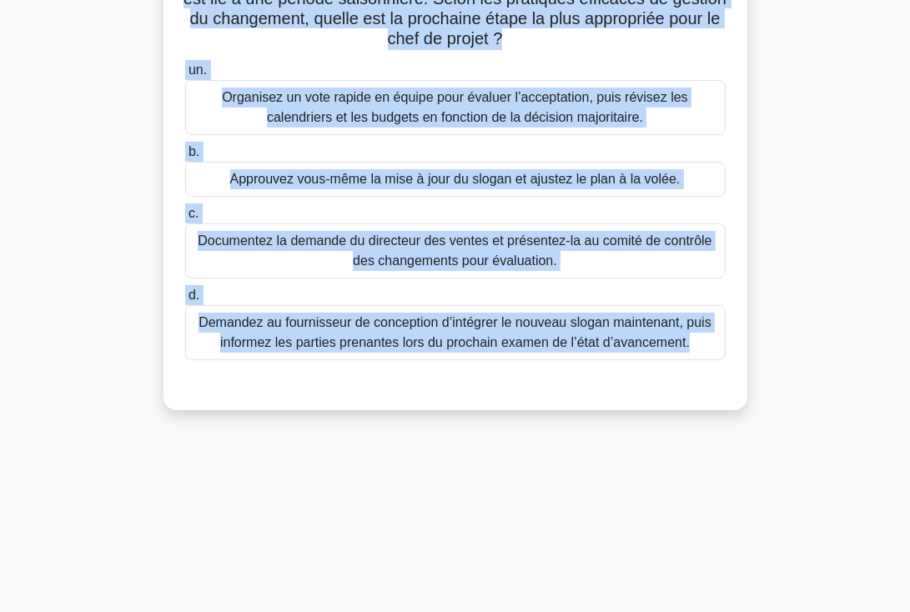
drag, startPoint x: 185, startPoint y: 128, endPoint x: 652, endPoint y: 370, distance: 525.4
click at [652, 370] on div "Le projet de campagne marketing est en phase finale de pré-lancement et tous le…" at bounding box center [455, 136] width 571 height 536
copy div "Le projet de campagne marketing est en phase finale de pré-lancement et tous le…"
click at [477, 239] on font "Documentez la demande du directeur des ventes et présentez-la au comité de cont…" at bounding box center [455, 251] width 514 height 34
click at [185, 219] on input "c. Documentez la demande du directeur des ventes et présentez-la au comité de c…" at bounding box center [185, 214] width 0 height 11
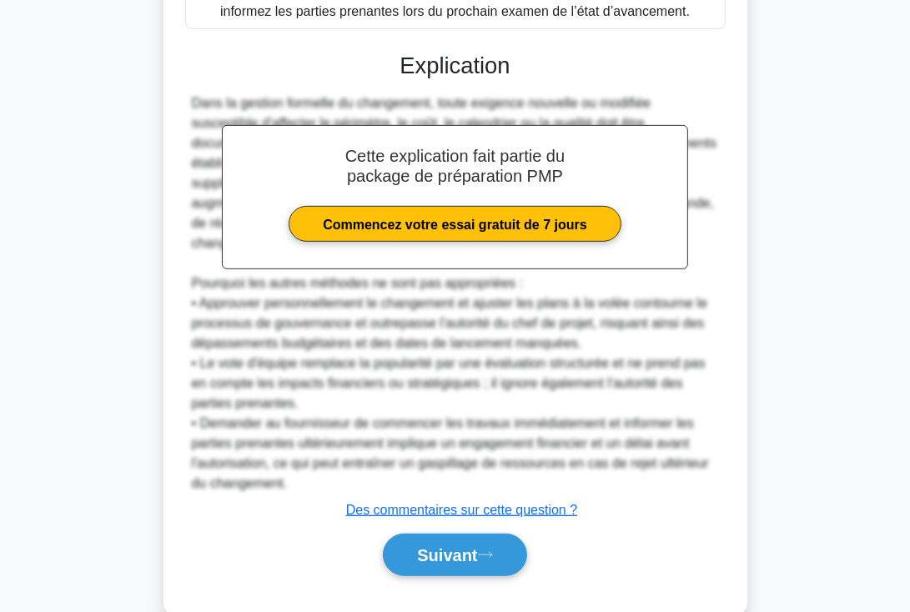
scroll to position [597, 0]
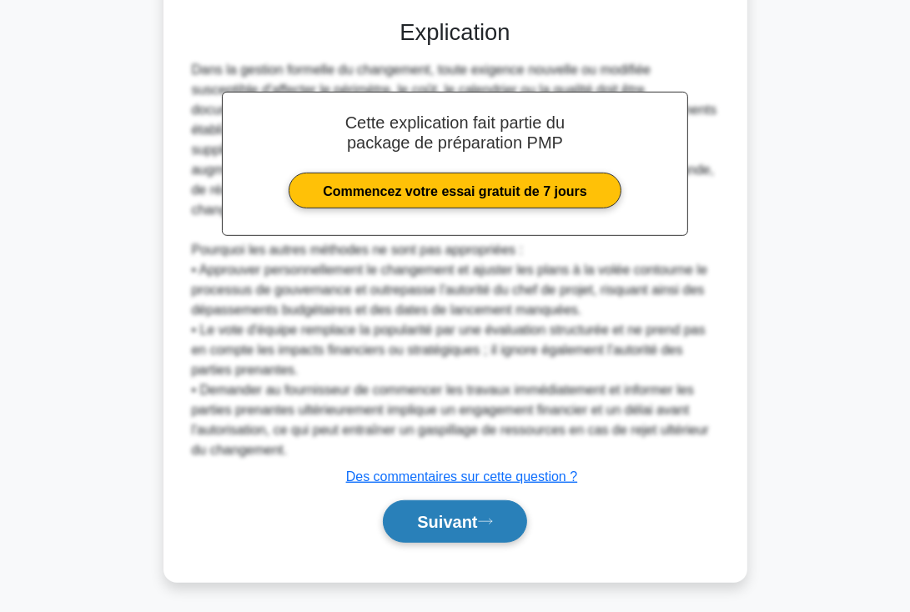
click at [451, 521] on font "Suivant" at bounding box center [447, 523] width 60 height 18
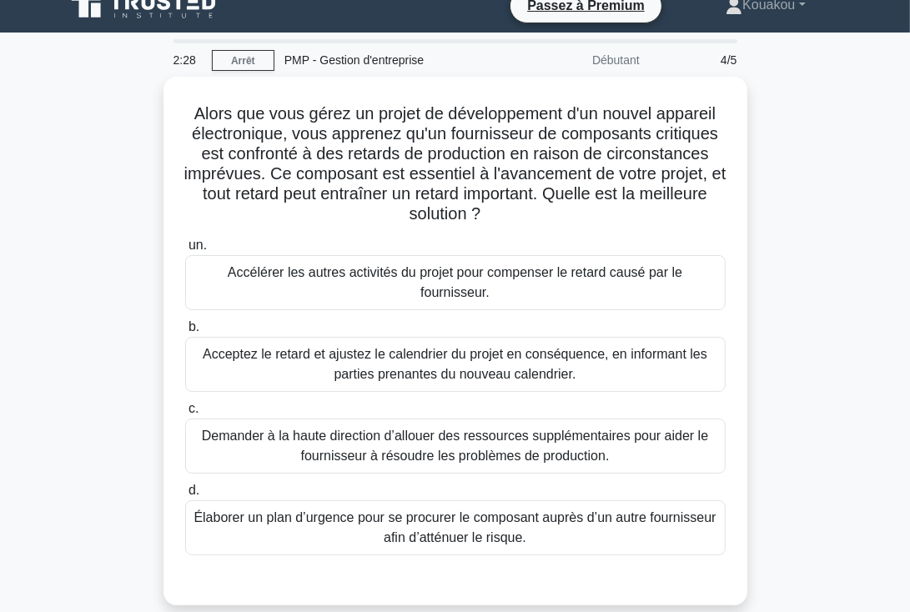
scroll to position [0, 0]
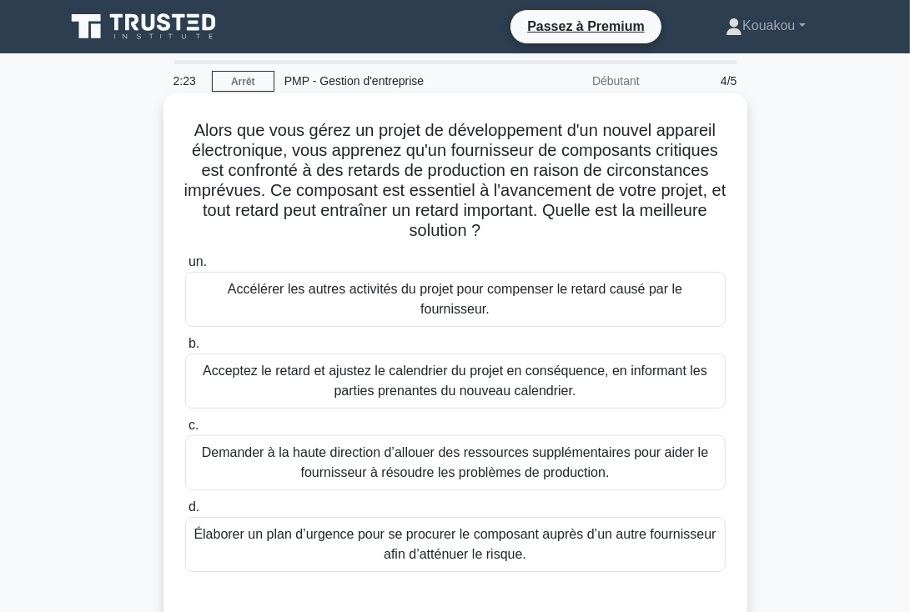
drag, startPoint x: 185, startPoint y: 127, endPoint x: 623, endPoint y: 526, distance: 592.4
click at [623, 526] on div "Alors que vous gérez un projet de développement d'un nouvel appareil électroniq…" at bounding box center [455, 358] width 571 height 516
copy div "Alors que vous gérez un projet de développement d'un nouvel appareil électroniq…"
click at [443, 531] on font "Élaborer un plan d’urgence pour se procurer le composant auprès d’un autre four…" at bounding box center [455, 544] width 522 height 34
click at [185, 513] on input "d. Élaborer un plan d’urgence pour se procurer le composant auprès d’un autre f…" at bounding box center [185, 507] width 0 height 11
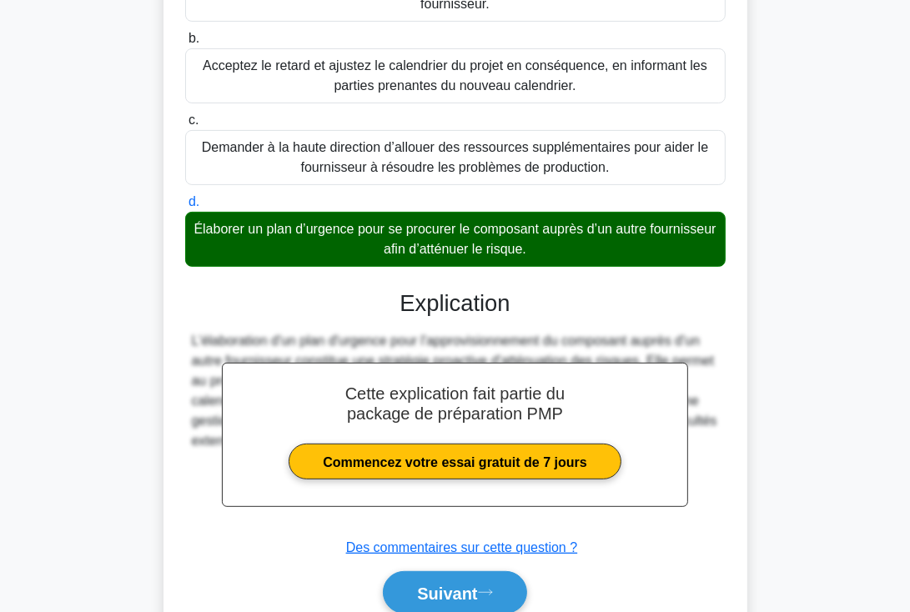
scroll to position [356, 0]
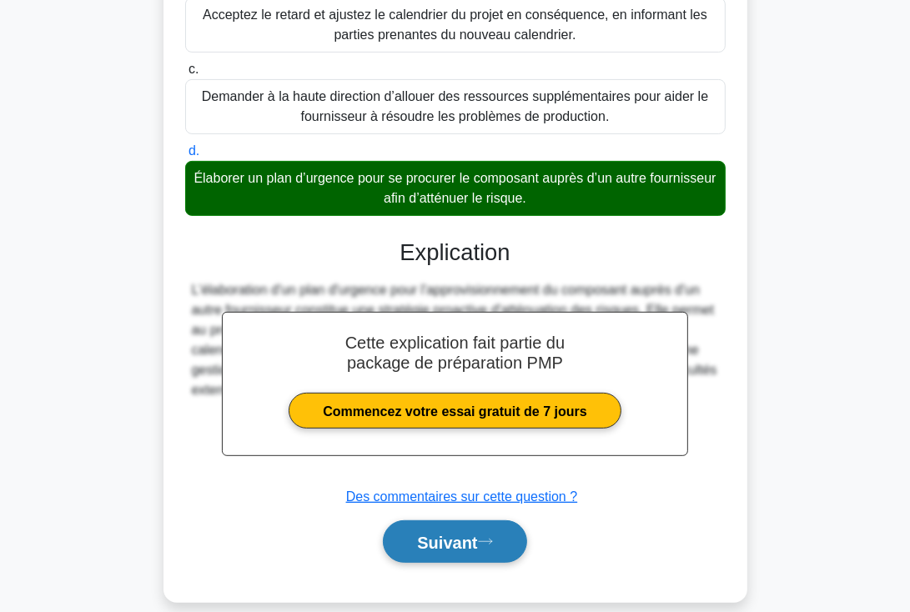
click at [457, 534] on font "Suivant" at bounding box center [447, 543] width 60 height 18
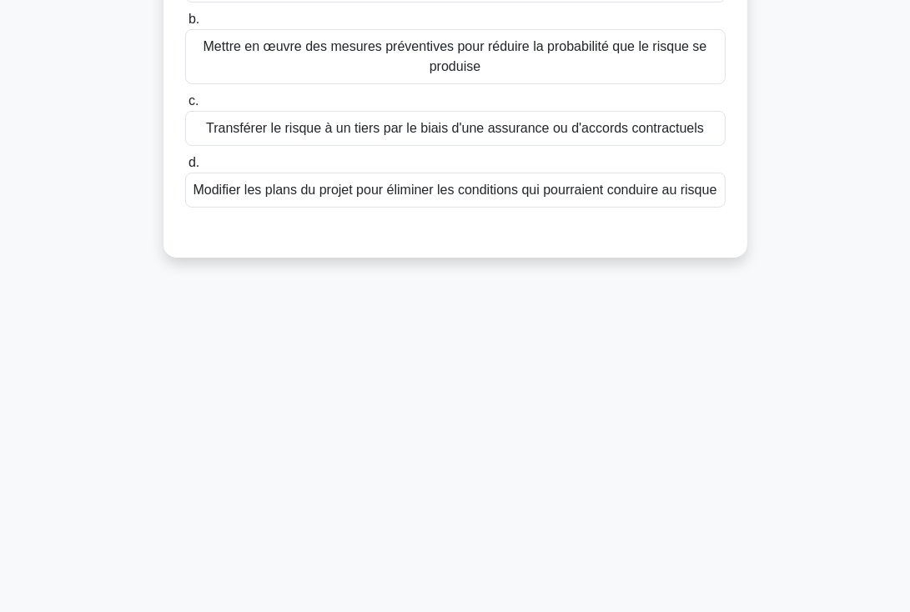
scroll to position [0, 0]
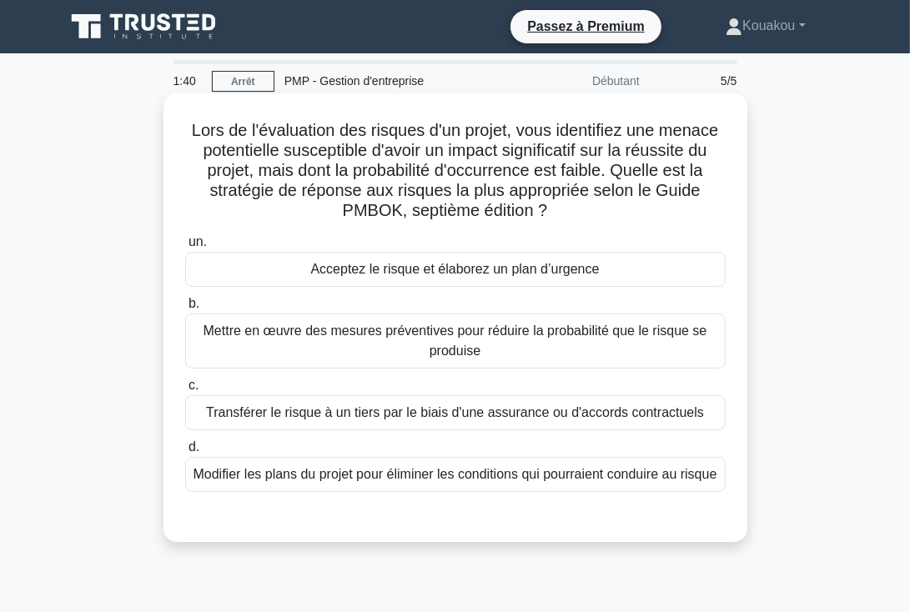
drag, startPoint x: 185, startPoint y: 118, endPoint x: 586, endPoint y: 502, distance: 554.7
click at [586, 502] on div "Lors de l'évaluation des risques d'un projet, vous identifiez une menace potent…" at bounding box center [455, 318] width 571 height 436
copy div "Lors de l'évaluation des risques d'un projet, vous identifiez une menace potent…"
click at [397, 331] on font "Mettre en œuvre des mesures préventives pour réduire la probabilité que le risq…" at bounding box center [456, 341] width 504 height 34
click at [185, 310] on input "b. Mettre en œuvre des mesures préventives pour réduire la probabilité que le r…" at bounding box center [185, 304] width 0 height 11
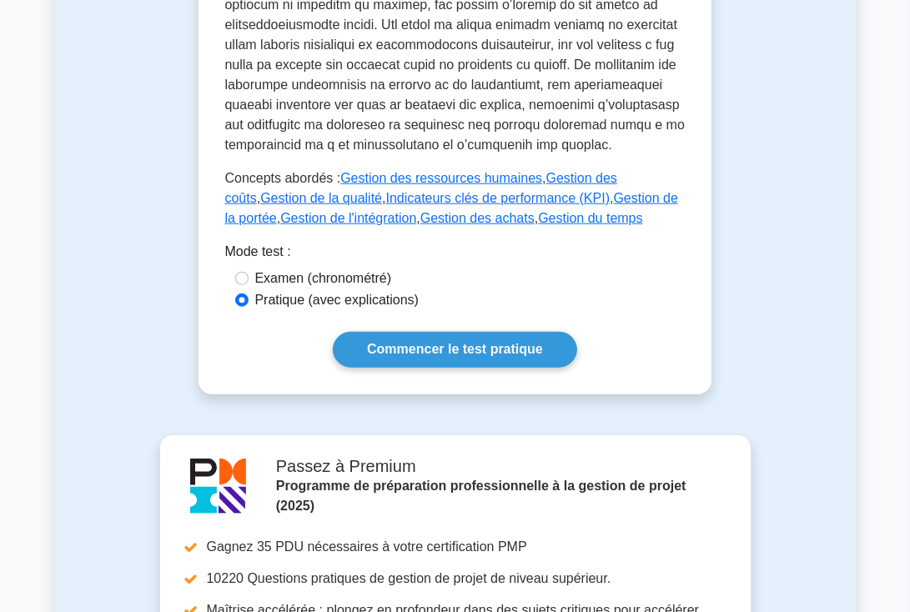
scroll to position [1133, 0]
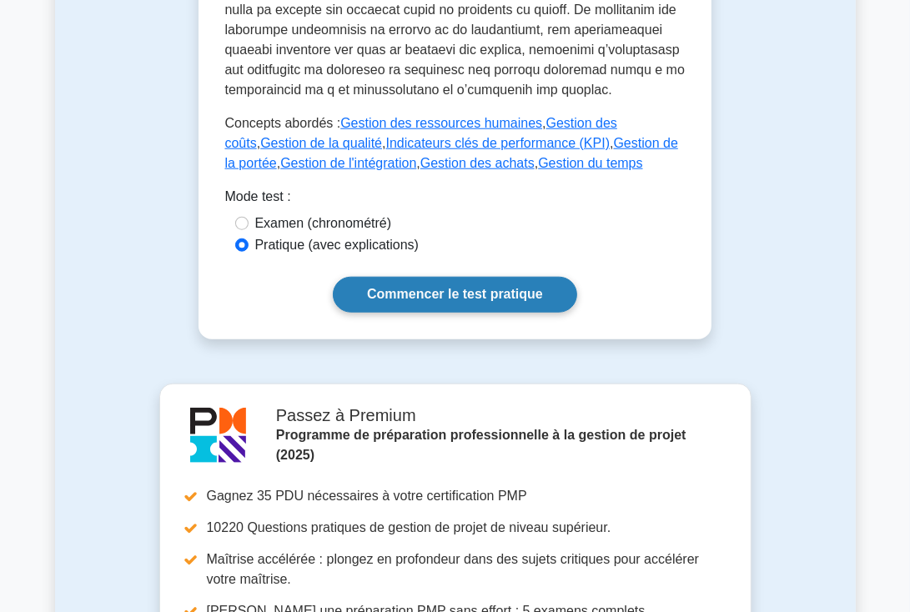
click at [438, 288] on font "Commencer le test pratique" at bounding box center [455, 295] width 176 height 14
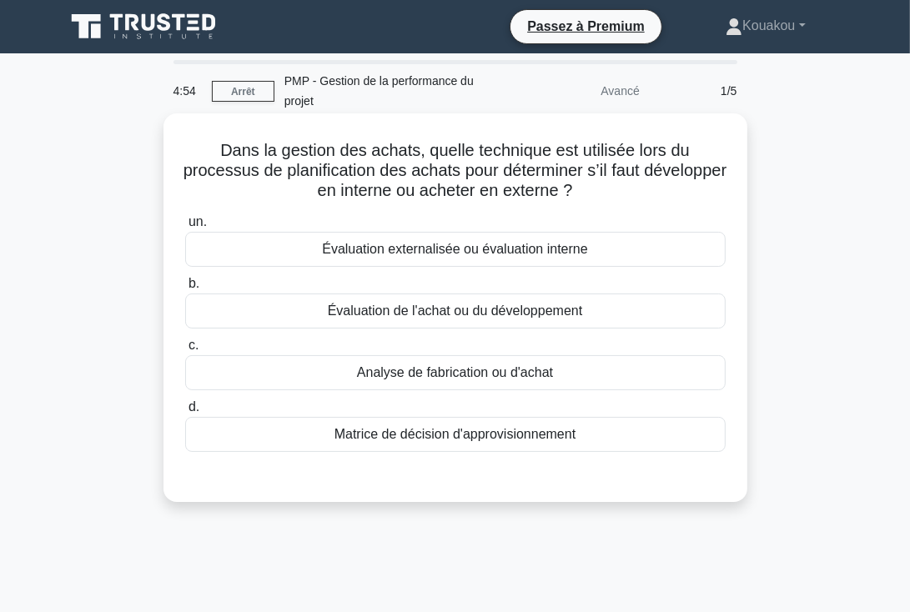
drag, startPoint x: 214, startPoint y: 147, endPoint x: 593, endPoint y: 426, distance: 470.3
click at [593, 426] on div "Dans la gestion des achats, quelle technique est utilisée lors du processus de …" at bounding box center [455, 307] width 571 height 375
copy div "Dans la gestion des achats, quelle technique est utilisée lors du processus de …"
click at [454, 437] on font "Matrice de décision d'approvisionnement" at bounding box center [455, 434] width 241 height 14
click at [185, 413] on input "d. Matrice de décision d'approvisionnement" at bounding box center [185, 407] width 0 height 11
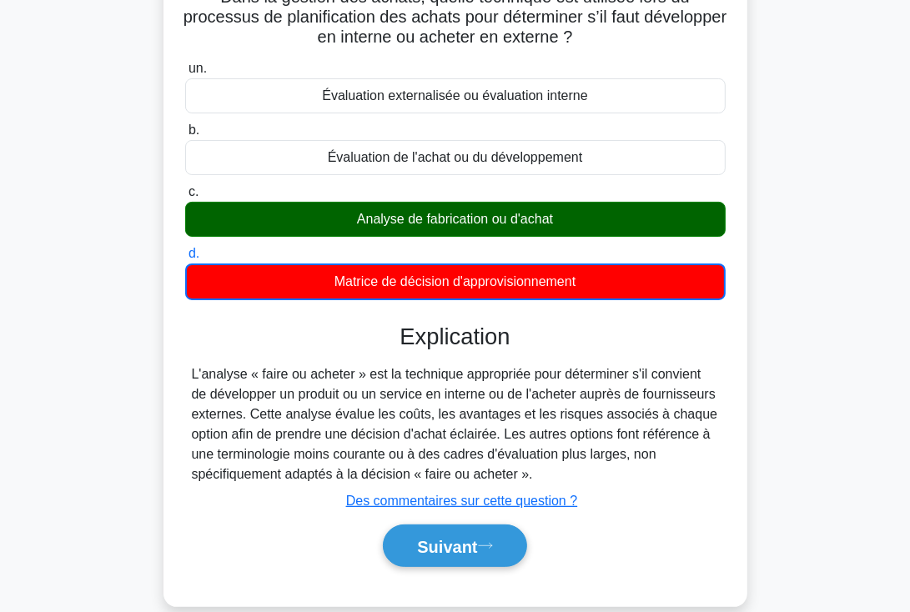
scroll to position [289, 0]
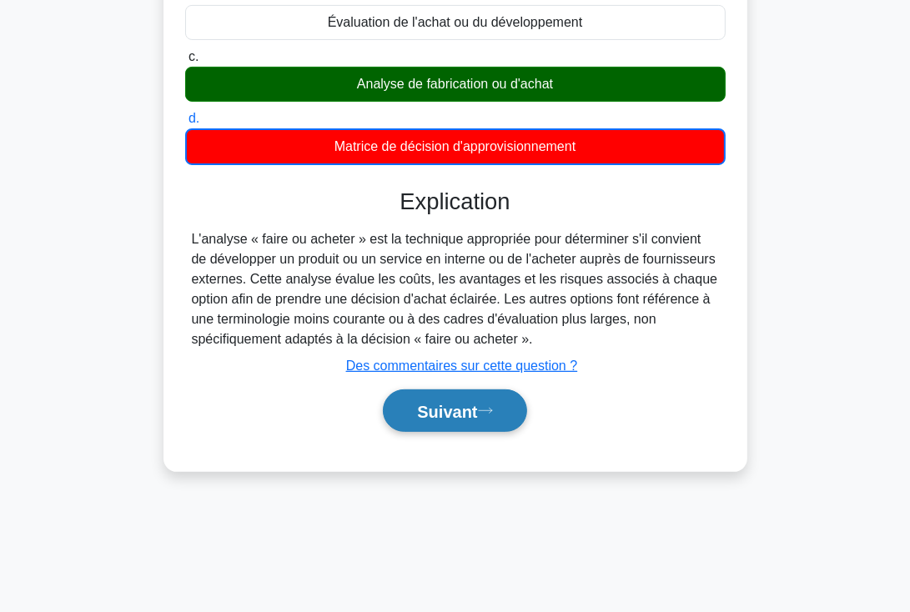
click at [456, 413] on font "Suivant" at bounding box center [447, 412] width 60 height 18
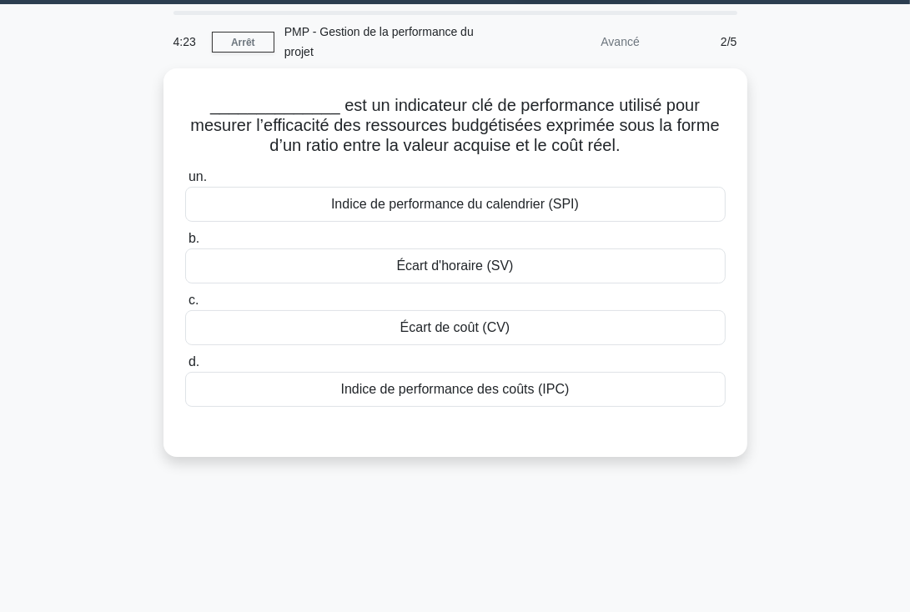
scroll to position [0, 0]
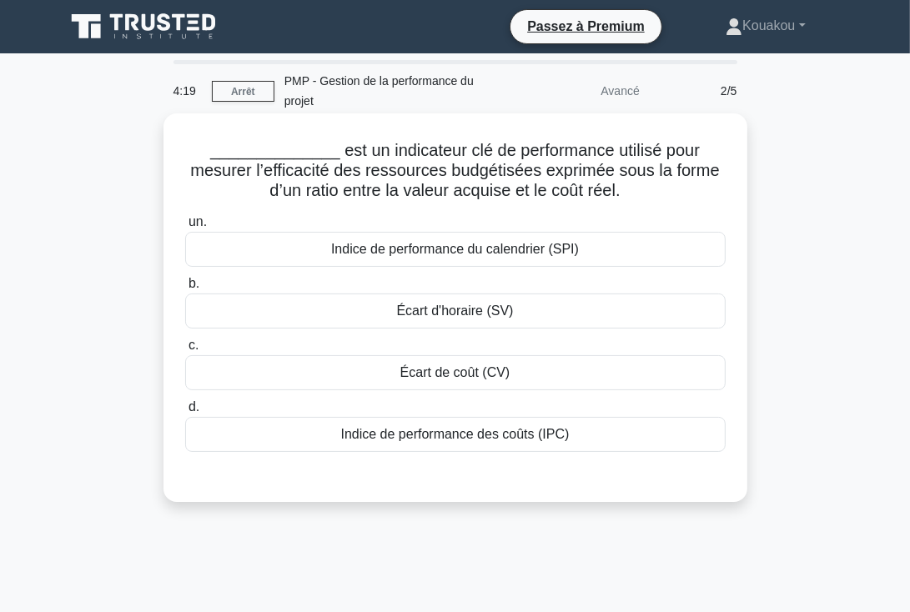
drag, startPoint x: 188, startPoint y: 145, endPoint x: 592, endPoint y: 429, distance: 493.5
click at [592, 429] on div "______________ est un indicateur clé de performance utilisé pour mesurer l’effi…" at bounding box center [455, 307] width 571 height 375
copy div "______________ est un indicateur clé de performance utilisé pour mesurer l’effi…"
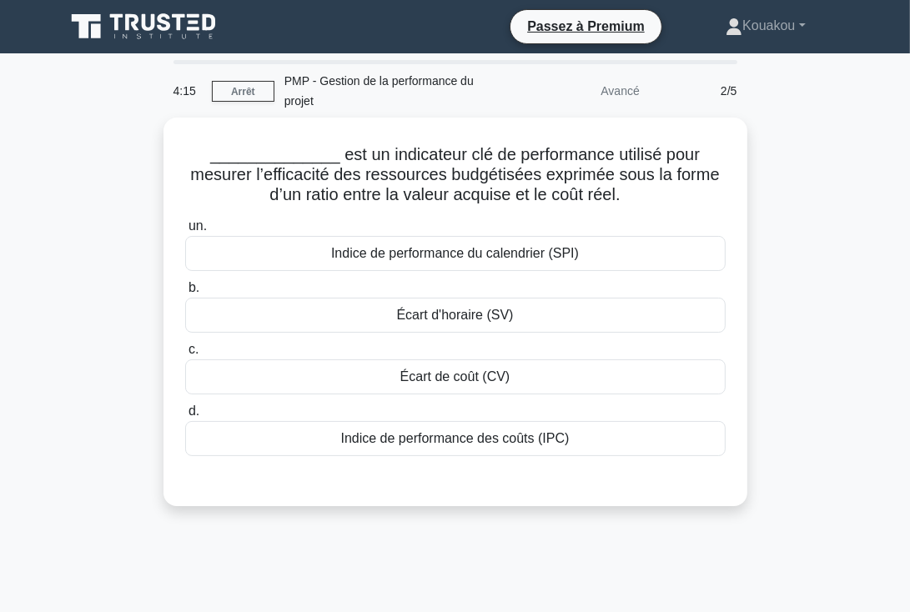
click at [833, 391] on div "______________ est un indicateur clé de performance utilisé pour mesurer l’effi…" at bounding box center [455, 322] width 801 height 409
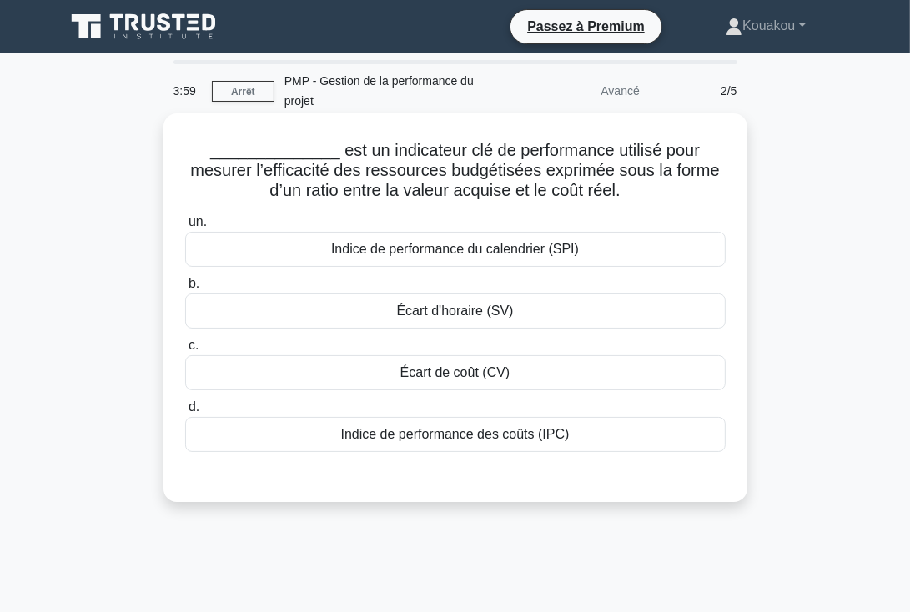
click at [494, 431] on font "Indice de performance des coûts (IPC)" at bounding box center [455, 434] width 229 height 14
click at [185, 413] on input "d. Indice de performance des coûts (IPC)" at bounding box center [185, 407] width 0 height 11
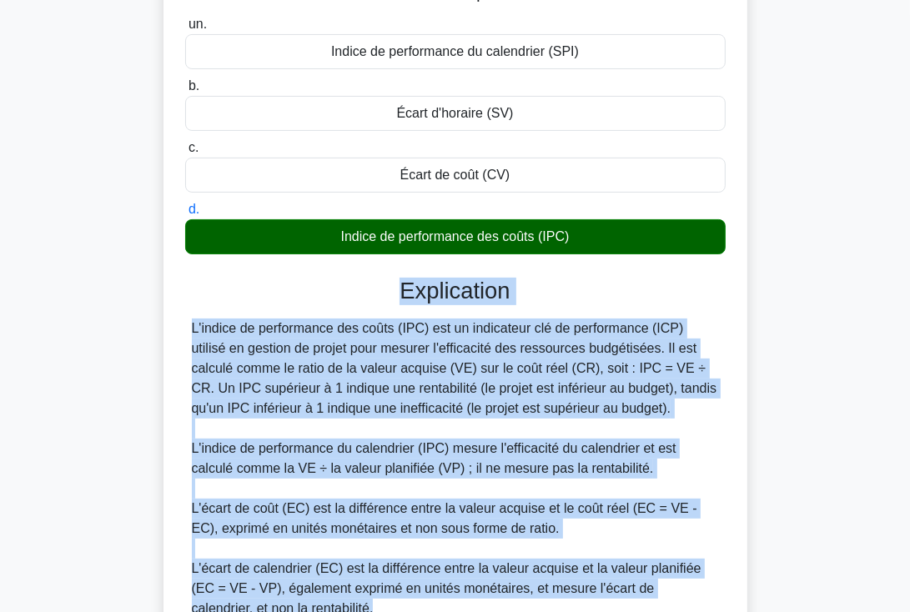
scroll to position [241, 0]
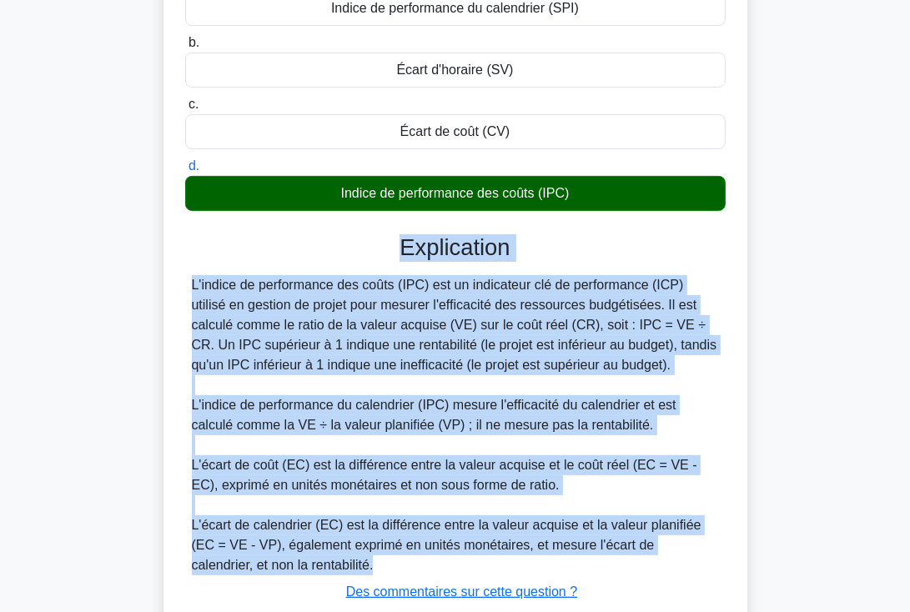
drag, startPoint x: 396, startPoint y: 489, endPoint x: 689, endPoint y: 572, distance: 304.3
click at [689, 572] on div "Explication L'indice de performance des coûts (IPC) est un indicateur clé de pe…" at bounding box center [455, 449] width 541 height 430
copy div "Loremipsumd S'ametco ad elitseddoei tem incid (UTL) etd ma aliquaenim adm ve qu…"
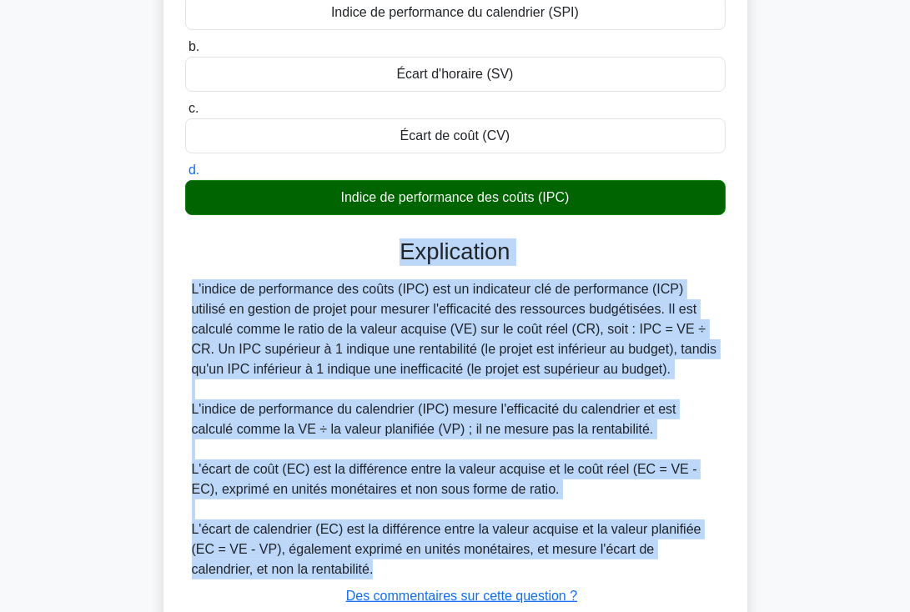
scroll to position [356, 0]
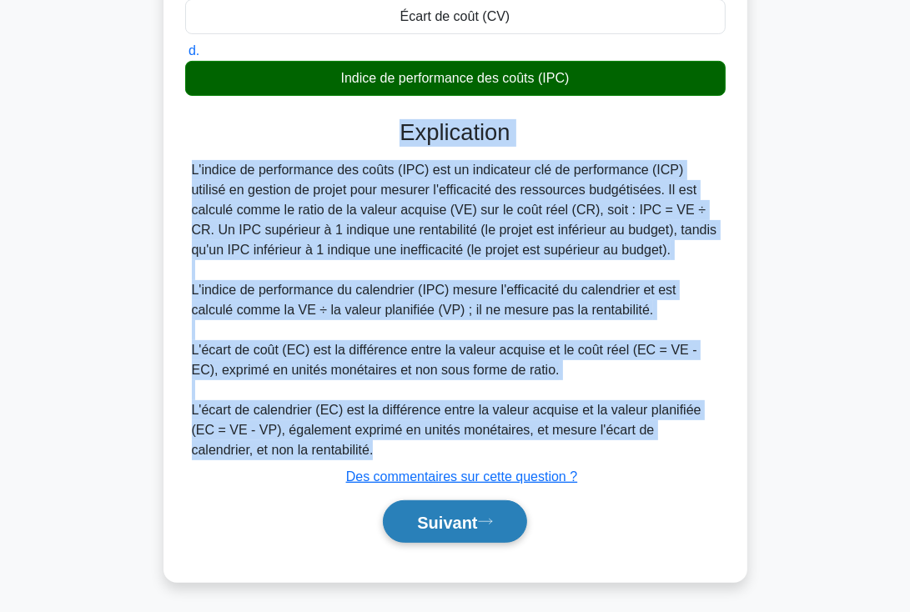
click at [453, 521] on font "Suivant" at bounding box center [447, 523] width 60 height 18
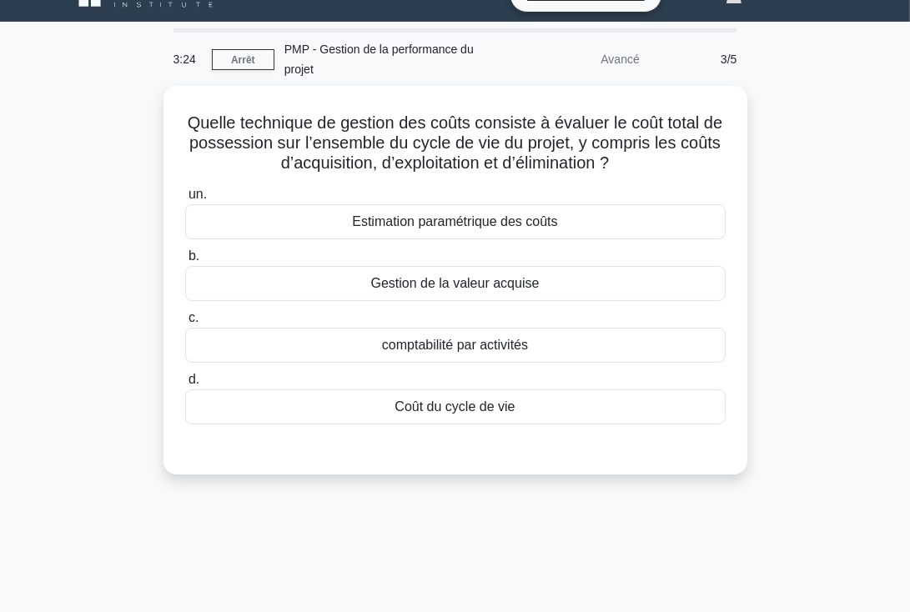
scroll to position [0, 0]
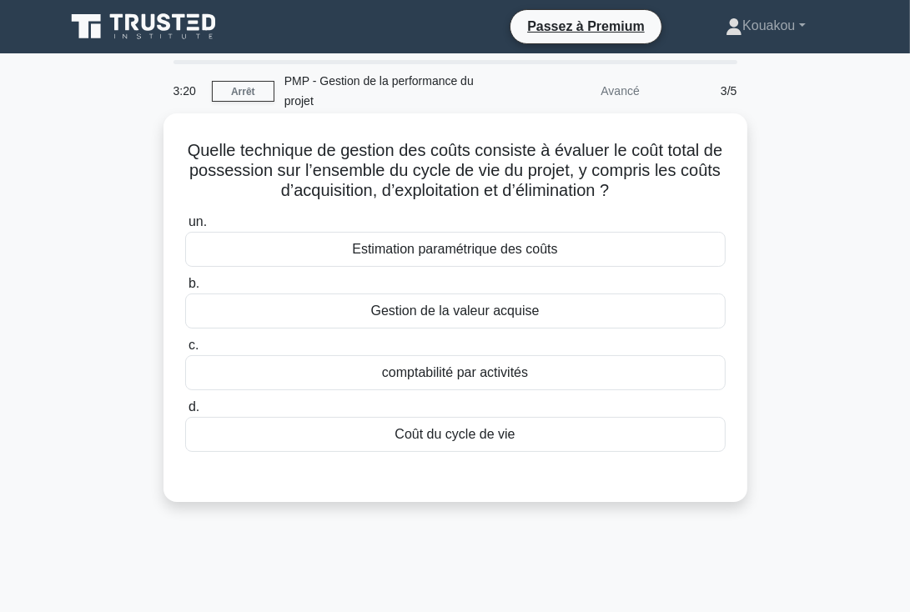
drag, startPoint x: 190, startPoint y: 144, endPoint x: 544, endPoint y: 436, distance: 458.2
click at [544, 436] on div "Quelle technique de gestion des coûts consiste à évaluer le coût total de posse…" at bounding box center [455, 307] width 571 height 375
copy div "Quelle technique de gestion des coûts consiste à évaluer le coût total de posse…"
click at [441, 311] on font "Gestion de la valeur acquise" at bounding box center [455, 311] width 169 height 14
click at [185, 290] on input "b. Gestion de la valeur acquise" at bounding box center [185, 284] width 0 height 11
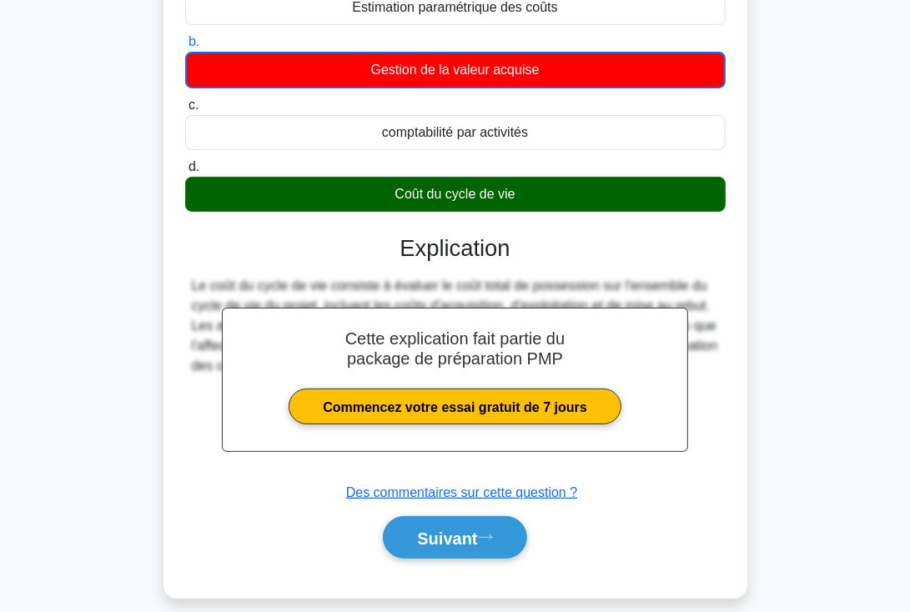
scroll to position [289, 0]
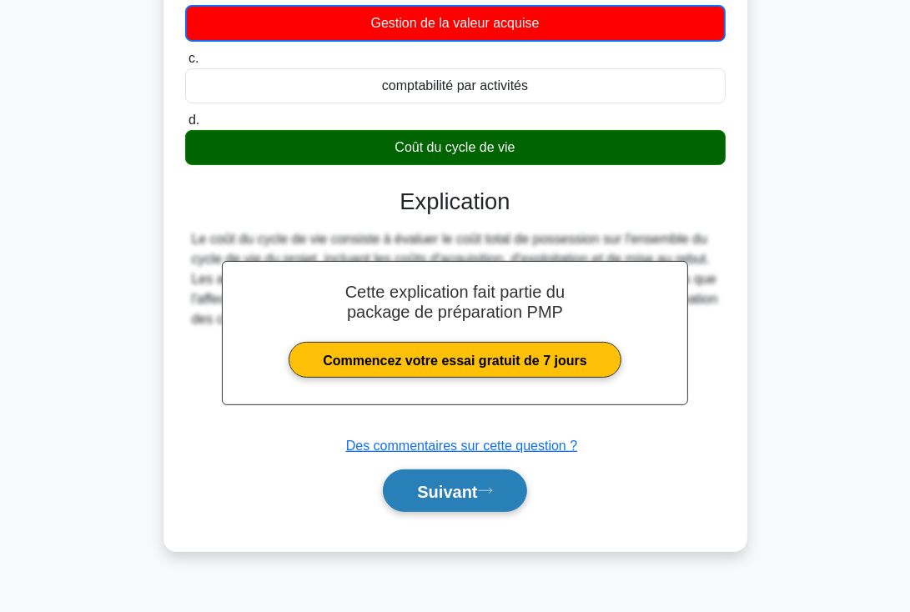
click at [452, 490] on font "Suivant" at bounding box center [447, 492] width 60 height 18
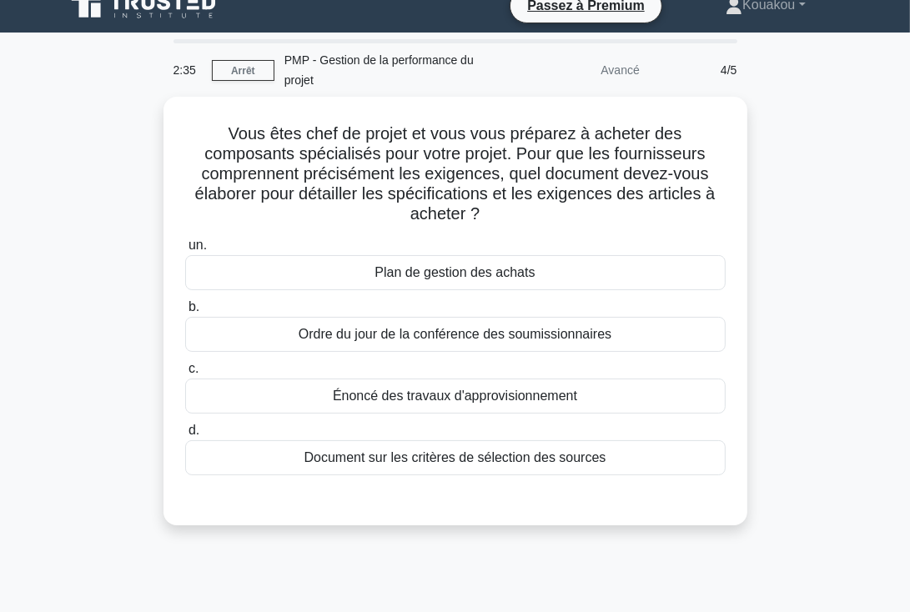
scroll to position [20, 0]
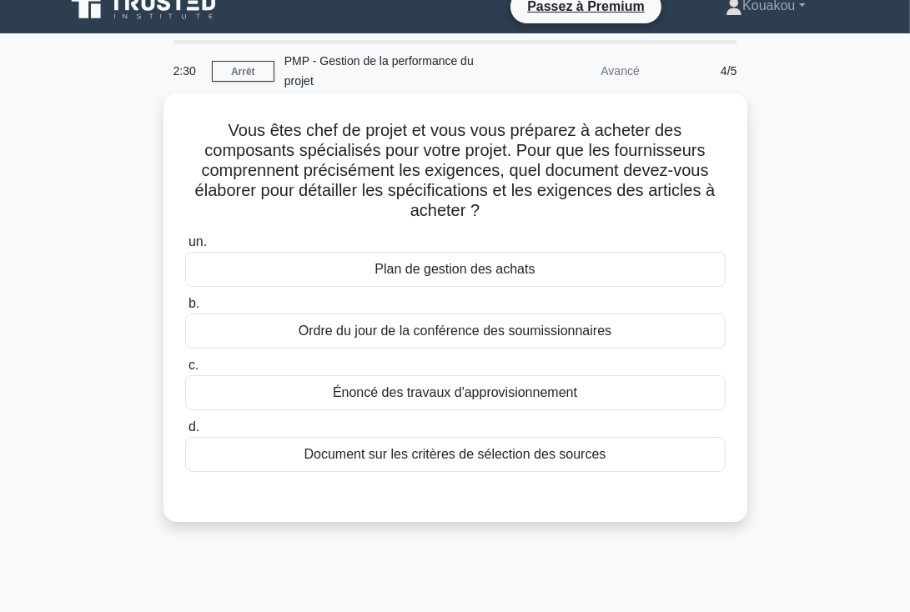
drag, startPoint x: 229, startPoint y: 124, endPoint x: 633, endPoint y: 452, distance: 520.8
click at [633, 452] on div "Vous êtes chef de projet et vous vous préparez à acheter des composants spécial…" at bounding box center [455, 308] width 571 height 416
copy div "Vous êtes chef de projet et vous vous préparez à acheter des composants spécial…"
click at [479, 452] on font "Document sur les critères de sélection des sources" at bounding box center [456, 454] width 302 height 14
click at [185, 433] on input "d. Document sur les critères de sélection des sources" at bounding box center [185, 427] width 0 height 11
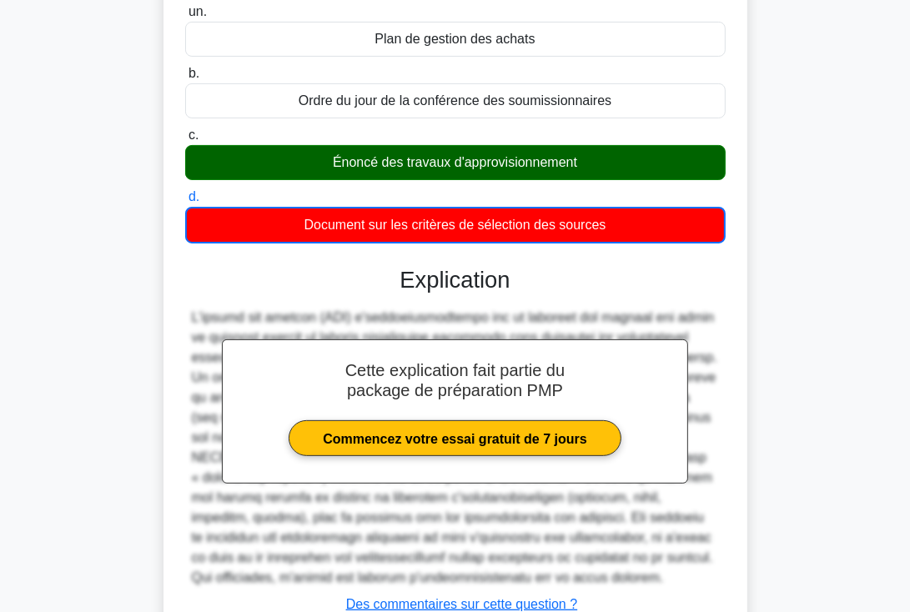
scroll to position [377, 0]
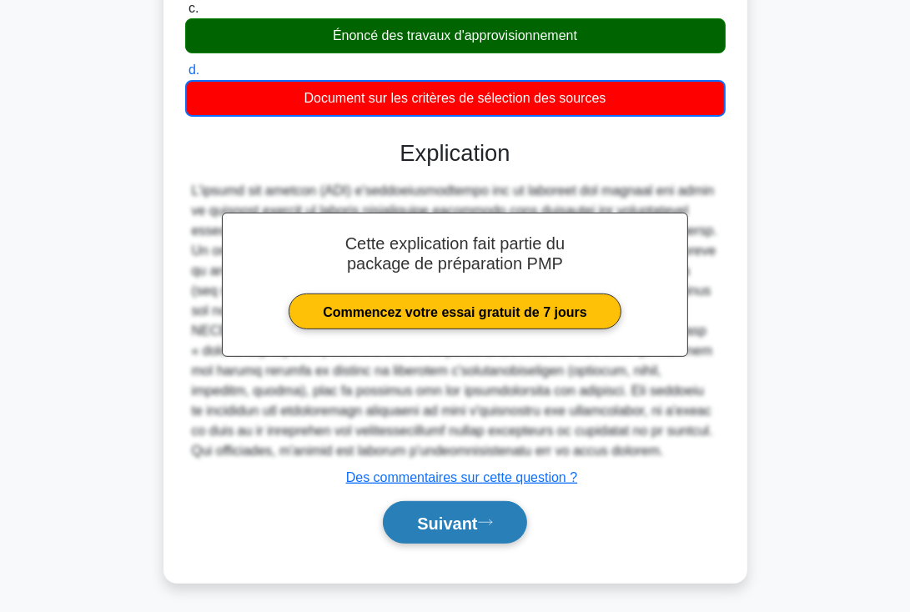
click at [464, 520] on font "Suivant" at bounding box center [447, 524] width 60 height 18
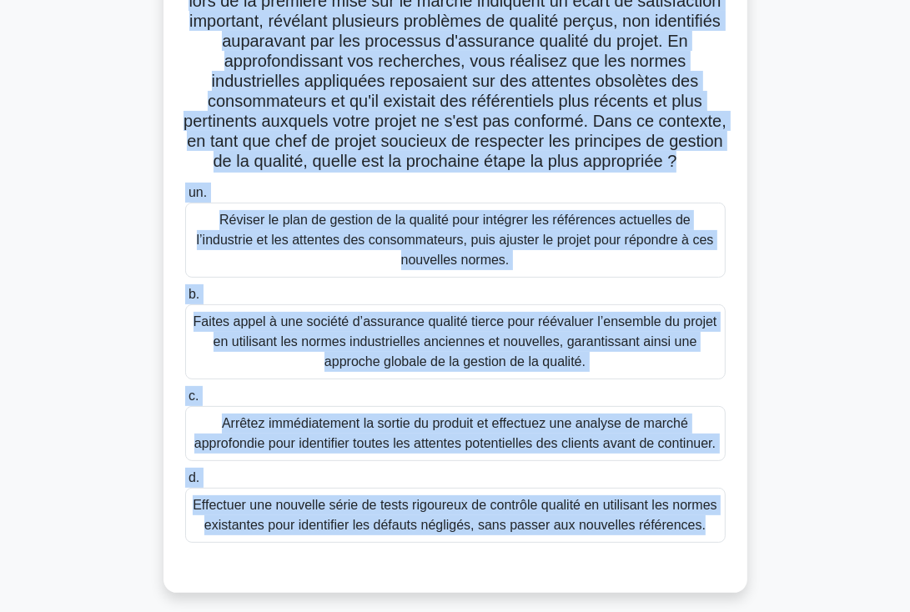
scroll to position [289, 0]
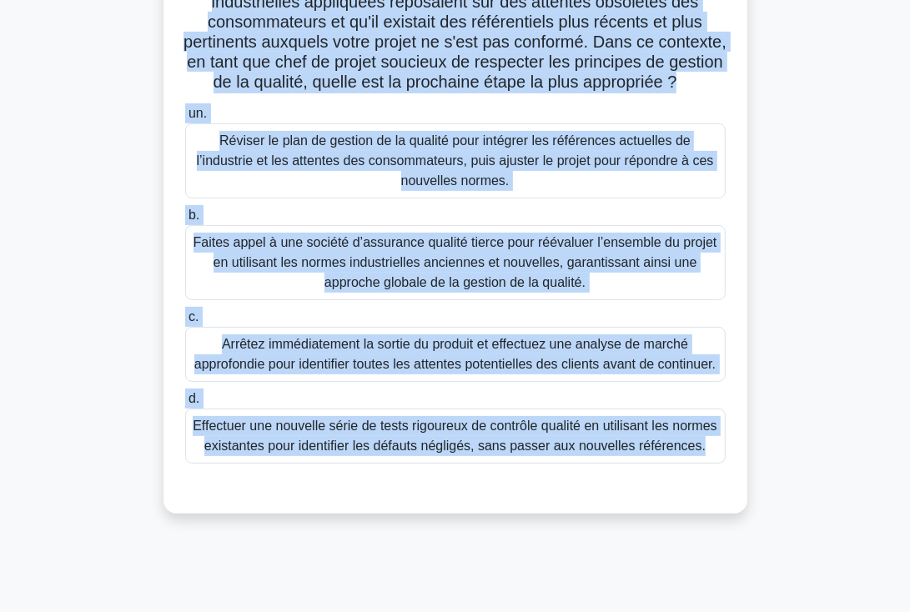
drag, startPoint x: 204, startPoint y: 149, endPoint x: 504, endPoint y: 508, distance: 468.5
click at [504, 507] on div "Lors du développement d'un nouveau produit électronique grand public, votre équ…" at bounding box center [455, 169] width 571 height 676
copy div "Lors du développement d'un nouveau produit électronique grand public, votre équ…"
click at [454, 274] on font "Faites appel à une société d’assurance qualité tierce pour réévaluer l’ensemble…" at bounding box center [456, 262] width 524 height 54
click at [185, 221] on input "b. Faites appel à une société d’assurance qualité tierce pour réévaluer l’ensem…" at bounding box center [185, 215] width 0 height 11
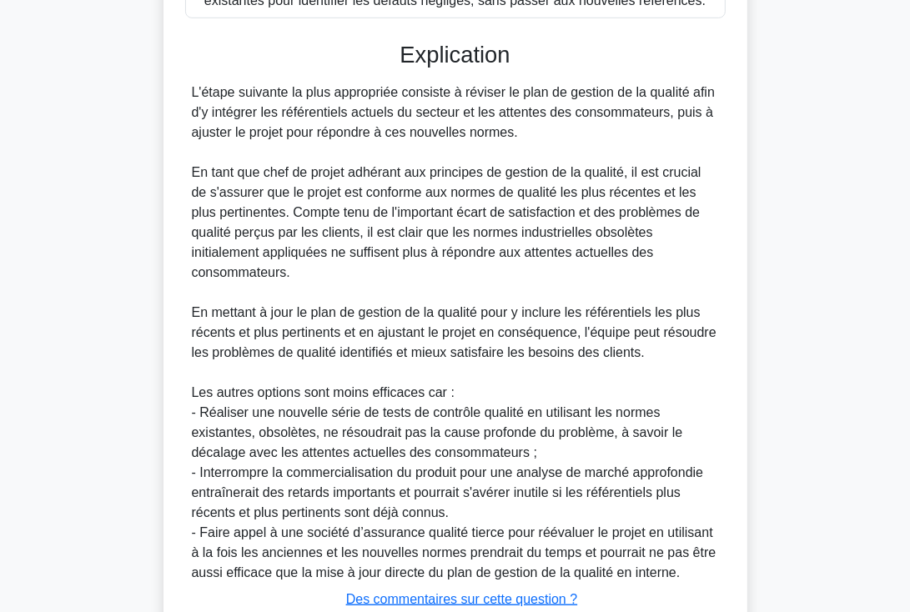
scroll to position [772, 0]
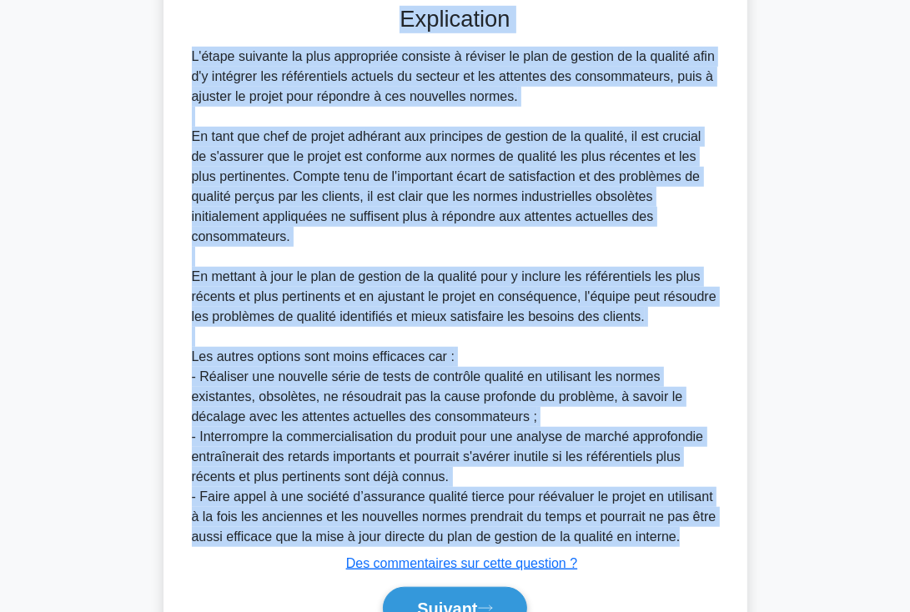
drag, startPoint x: 388, startPoint y: 40, endPoint x: 684, endPoint y: 544, distance: 584.5
click at [684, 544] on div "Explication L'étape suivante la plus appropriée consiste à réviser le plan de g…" at bounding box center [455, 321] width 541 height 630
copy div "Explication L'étape suivante la plus appropriée consiste à réviser le plan de g…"
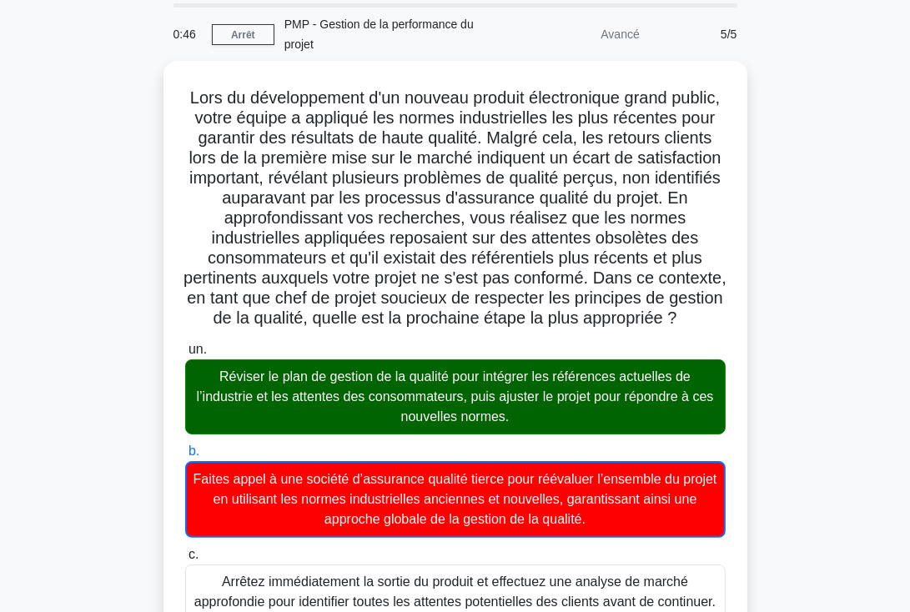
scroll to position [0, 0]
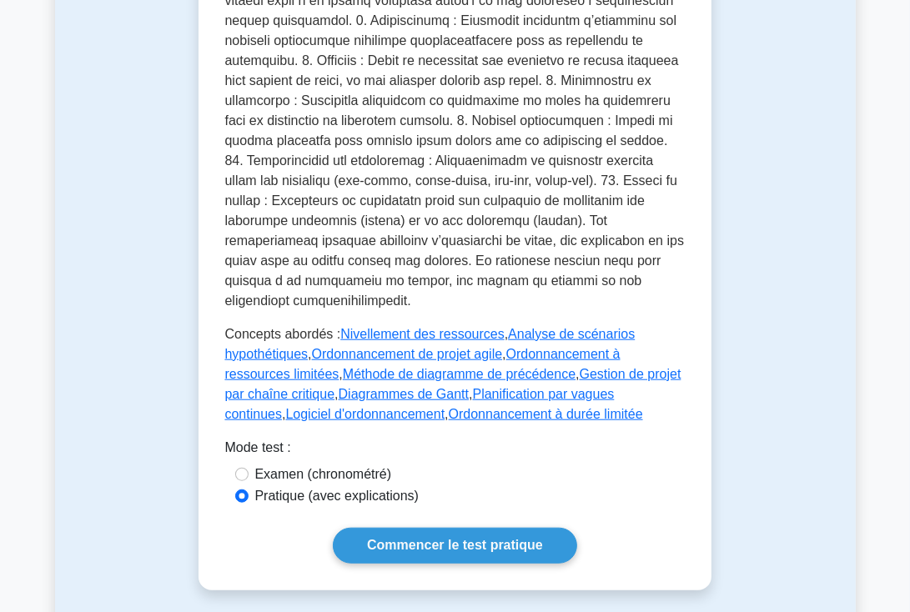
scroll to position [931, 0]
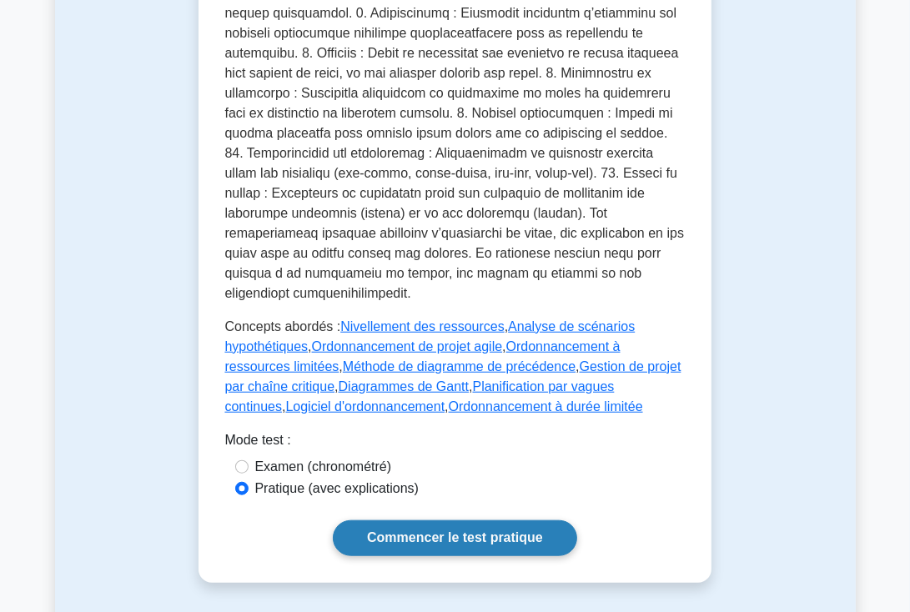
click at [385, 531] on font "Commencer le test pratique" at bounding box center [455, 538] width 176 height 14
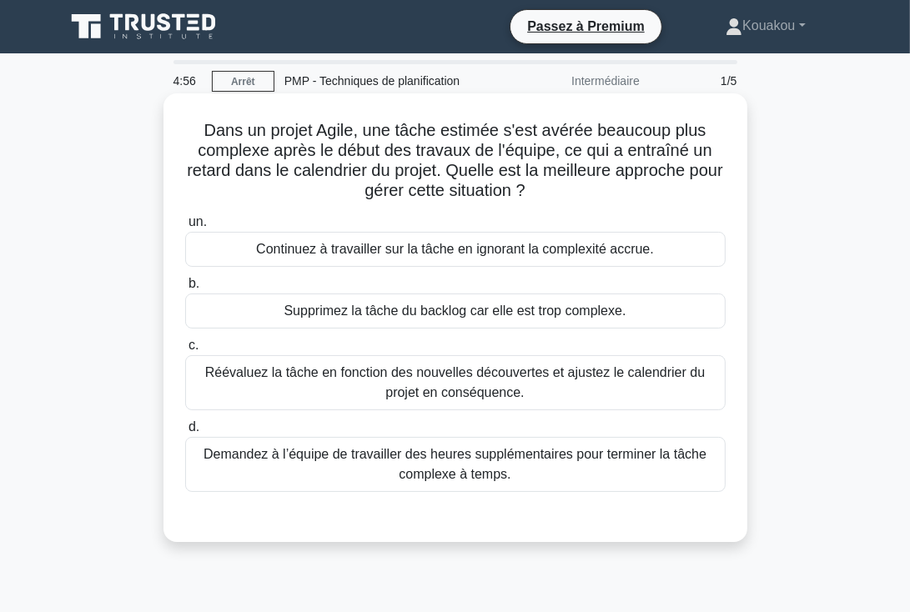
drag, startPoint x: 200, startPoint y: 130, endPoint x: 560, endPoint y: 486, distance: 505.6
click at [560, 486] on div "Dans un projet Agile, une tâche estimée s'est avérée beaucoup plus complexe apr…" at bounding box center [455, 318] width 571 height 436
copy div "Lore ip dolors Ametc, adi elits doeiusm t'inc utlabo etdolore magn aliquaen adm…"
click at [467, 380] on font "Réévaluez la tâche en fonction des nouvelles découvertes et ajustez le calendri…" at bounding box center [455, 382] width 500 height 34
click at [185, 351] on input "c. Réévaluez la tâche en fonction des nouvelles découvertes et ajustez le calen…" at bounding box center [185, 345] width 0 height 11
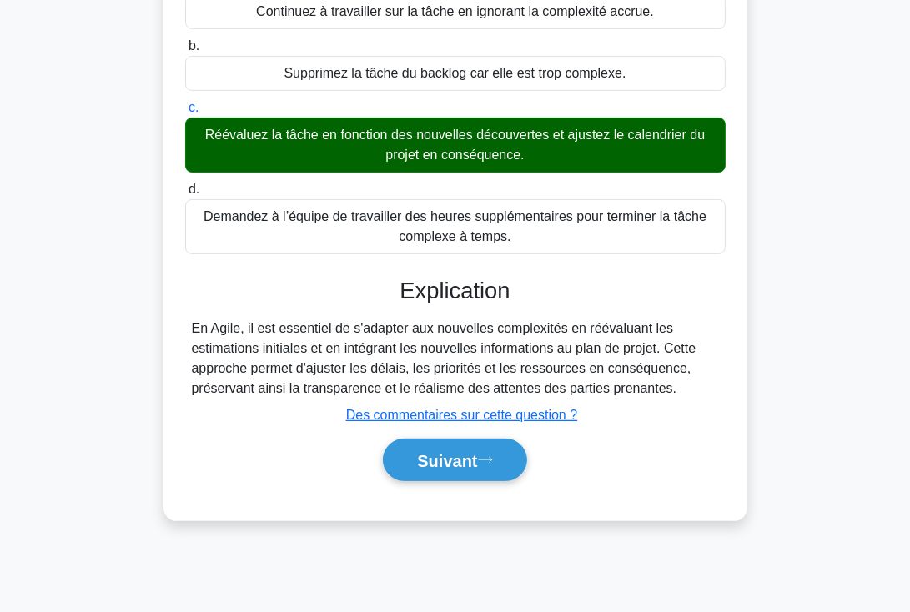
scroll to position [251, 0]
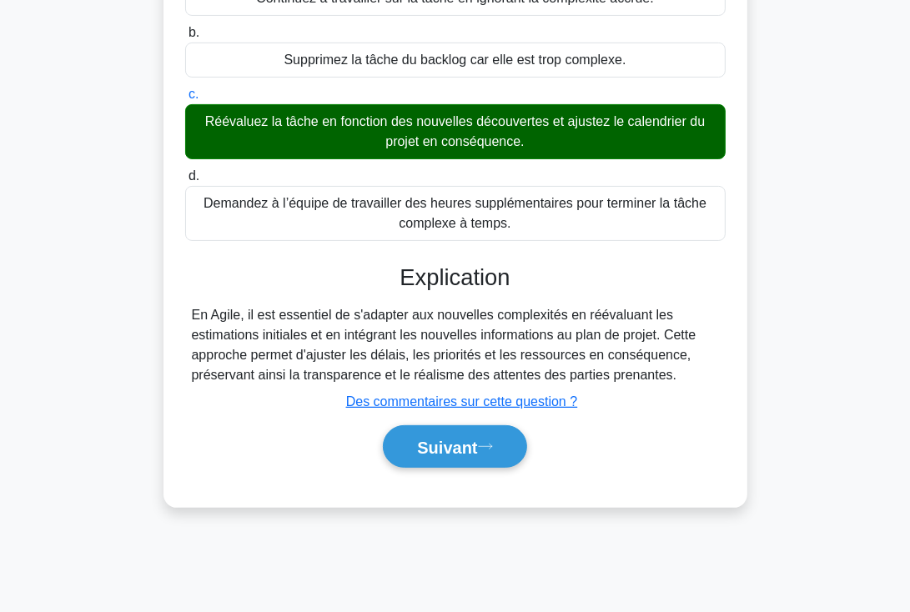
drag, startPoint x: 397, startPoint y: 273, endPoint x: 688, endPoint y: 375, distance: 307.7
click at [688, 375] on div "Explication En Agile, il est essentiel de s'adapter aux nouvelles complexités e…" at bounding box center [455, 368] width 541 height 209
copy div "Explication En Agile, il est essentiel de s'adapter aux nouvelles complexités e…"
click at [452, 441] on font "Suivant" at bounding box center [447, 448] width 60 height 18
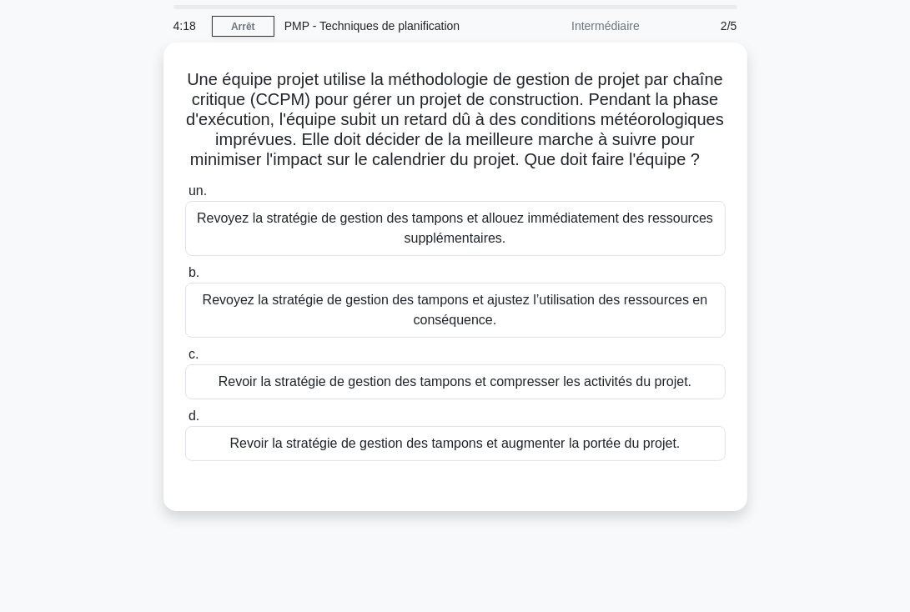
scroll to position [0, 0]
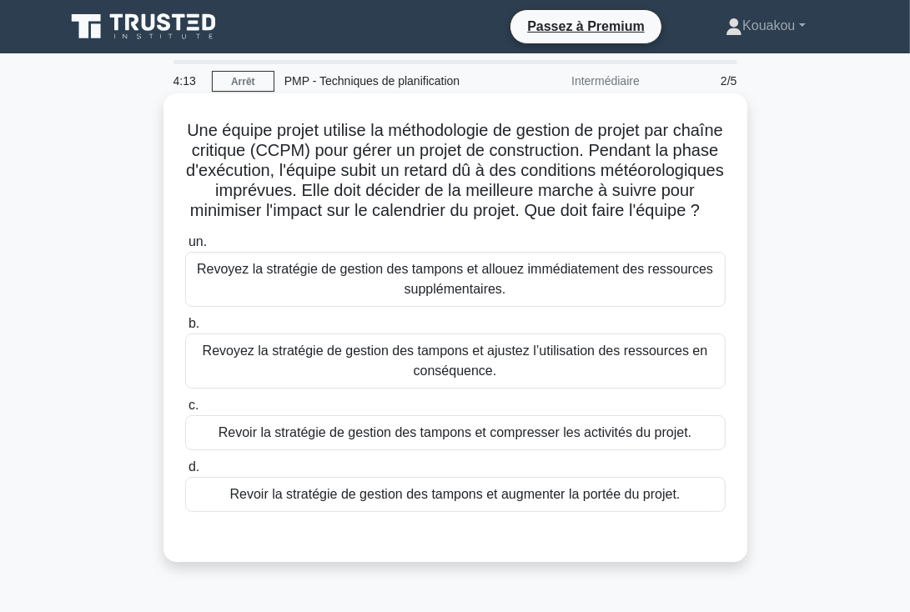
drag, startPoint x: 202, startPoint y: 128, endPoint x: 683, endPoint y: 528, distance: 626.2
click at [683, 528] on div "Une équipe projet utilise la méthodologie de gestion de projet par chaîne criti…" at bounding box center [455, 328] width 571 height 456
copy div "Une équipe projet utilise la méthodologie de gestion de projet par chaîne criti…"
click at [460, 378] on font "Revoyez la stratégie de gestion des tampons et ajustez l’utilisation des ressou…" at bounding box center [456, 361] width 506 height 34
click at [185, 330] on input "b. Revoyez la stratégie de gestion des tampons et ajustez l’utilisation des res…" at bounding box center [185, 324] width 0 height 11
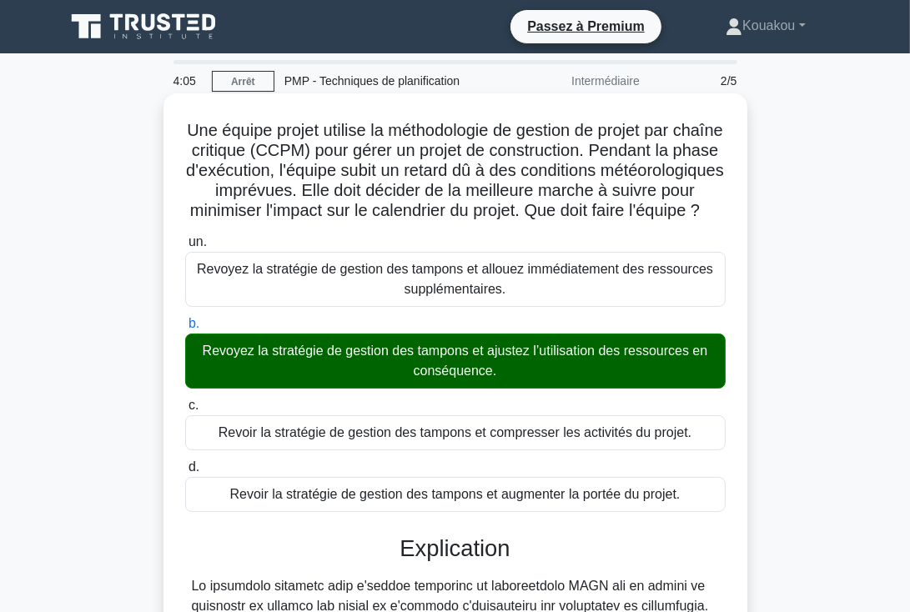
click at [460, 378] on font "Revoyez la stratégie de gestion des tampons et ajustez l’utilisation des ressou…" at bounding box center [456, 361] width 506 height 34
click at [185, 330] on input "b. Revoyez la stratégie de gestion des tampons et ajustez l’utilisation des res…" at bounding box center [185, 324] width 0 height 11
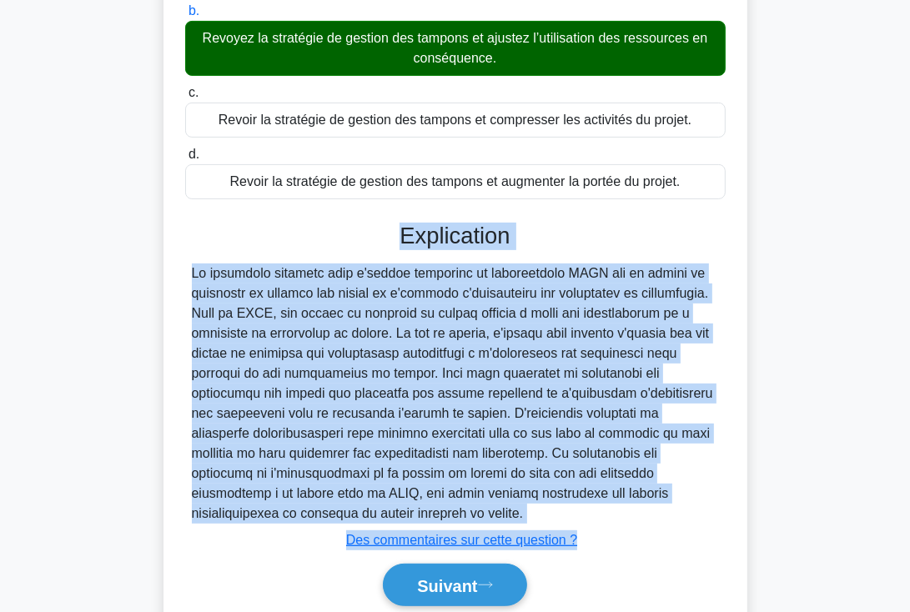
scroll to position [396, 0]
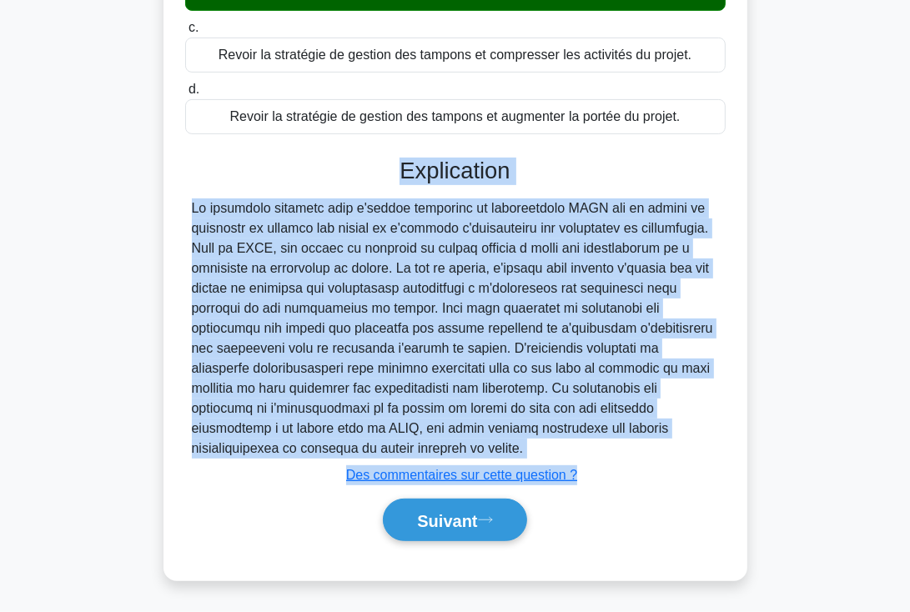
drag, startPoint x: 397, startPoint y: 377, endPoint x: 690, endPoint y: 458, distance: 303.8
click at [690, 458] on div "Explication Soumettre des commentaires Des commentaires sur cette question ? Su…" at bounding box center [455, 353] width 541 height 390
copy div "Explication La meilleure démarche pour l'équipe utilisant la méthodologie CCPM …"
click at [467, 516] on font "Suivant" at bounding box center [447, 521] width 60 height 18
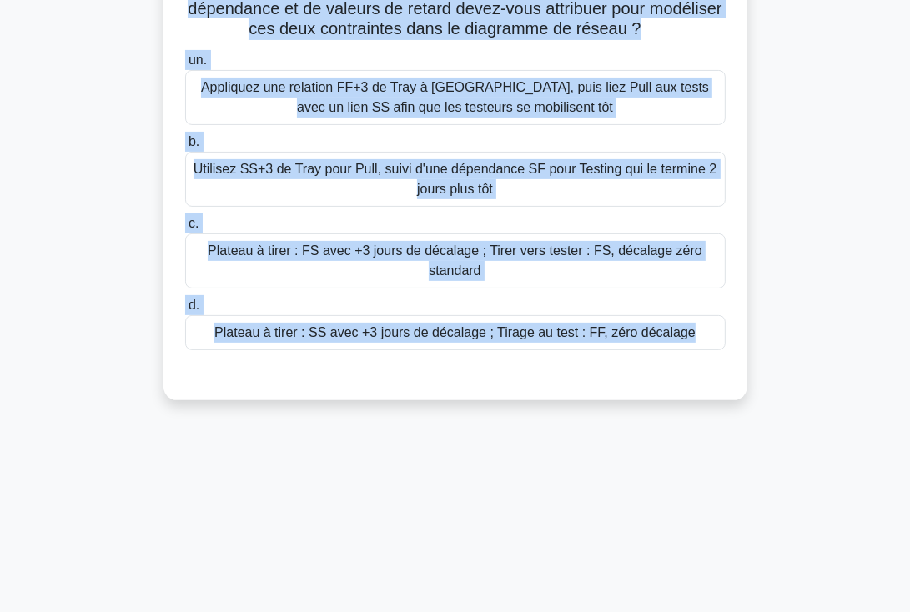
scroll to position [289, 0]
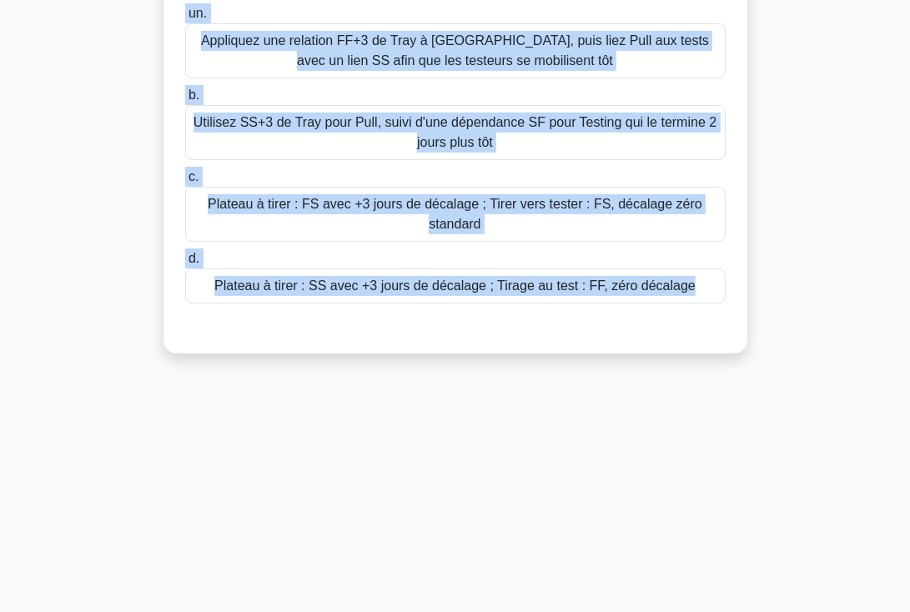
drag, startPoint x: 210, startPoint y: 127, endPoint x: 668, endPoint y: 308, distance: 492.5
click at [668, 308] on div "Le calendrier de mise à niveau des télécommunications doit tenir compte du fait…" at bounding box center [455, 79] width 571 height 536
copy div "Le calendrier de mise à niveau des télécommunications doit tenir compte du fait…"
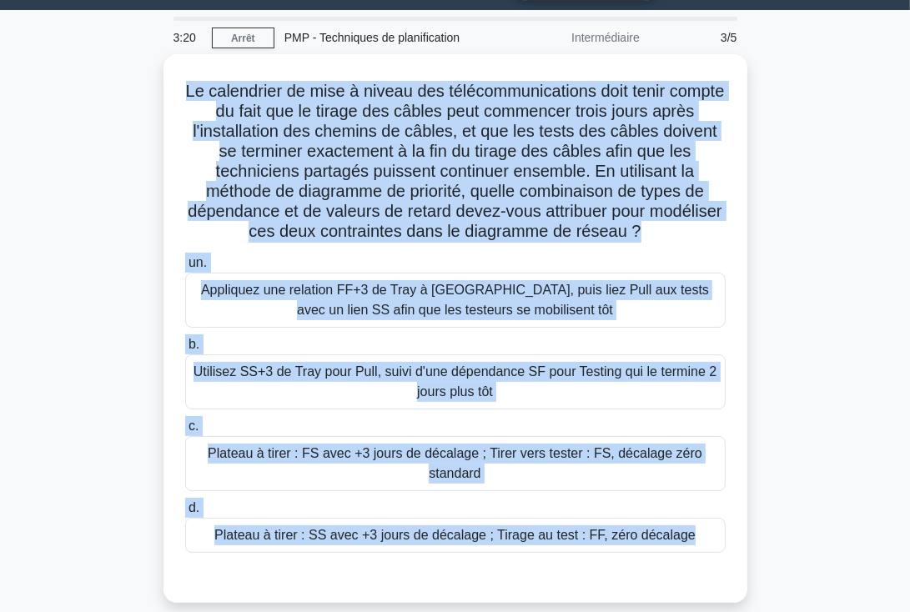
scroll to position [36, 0]
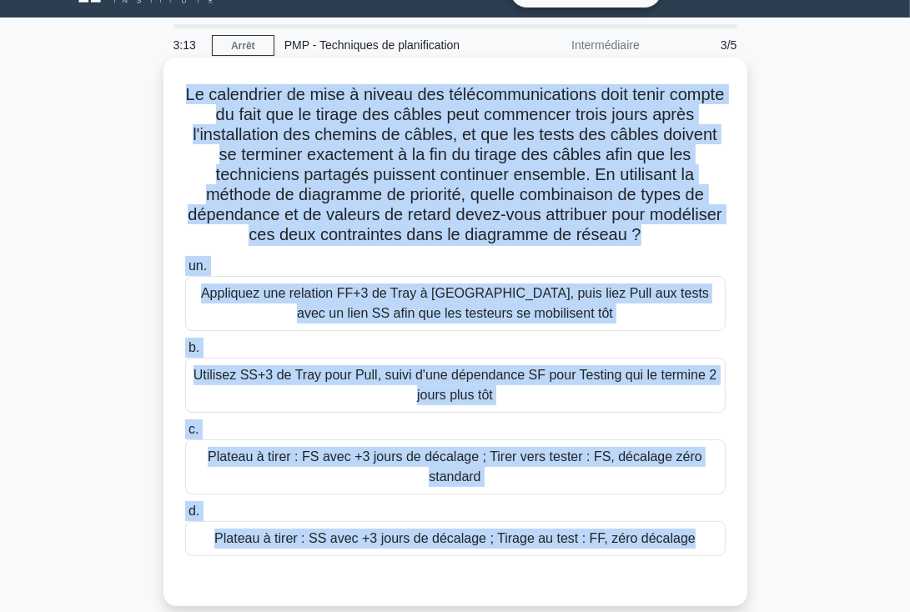
click at [458, 308] on font "Appliquez une relation FF+3 de Tray à Pull, puis liez Pull aux tests avec un li…" at bounding box center [455, 303] width 508 height 34
click at [185, 272] on input "un. Appliquez une relation FF+3 de Tray à Pull, puis liez Pull aux tests avec u…" at bounding box center [185, 266] width 0 height 11
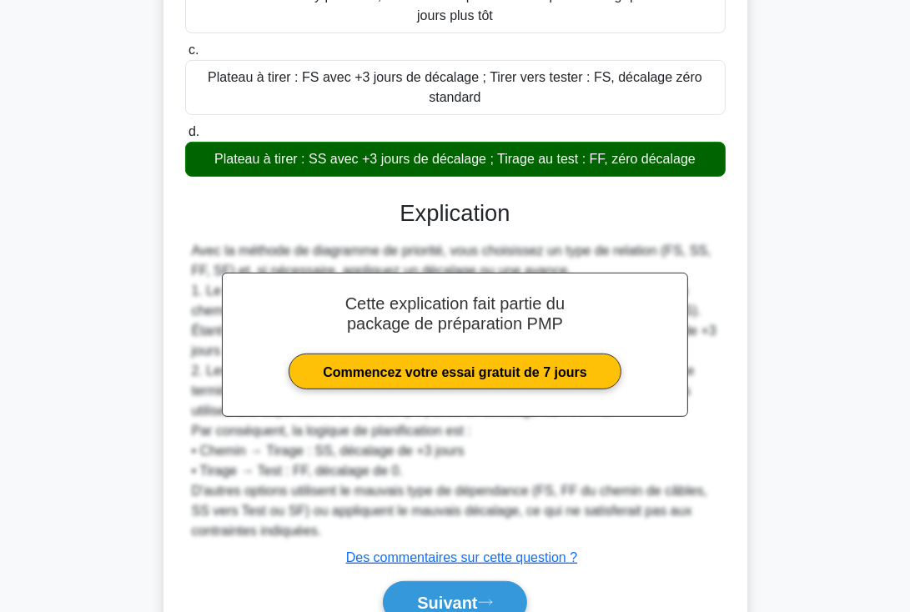
scroll to position [497, 0]
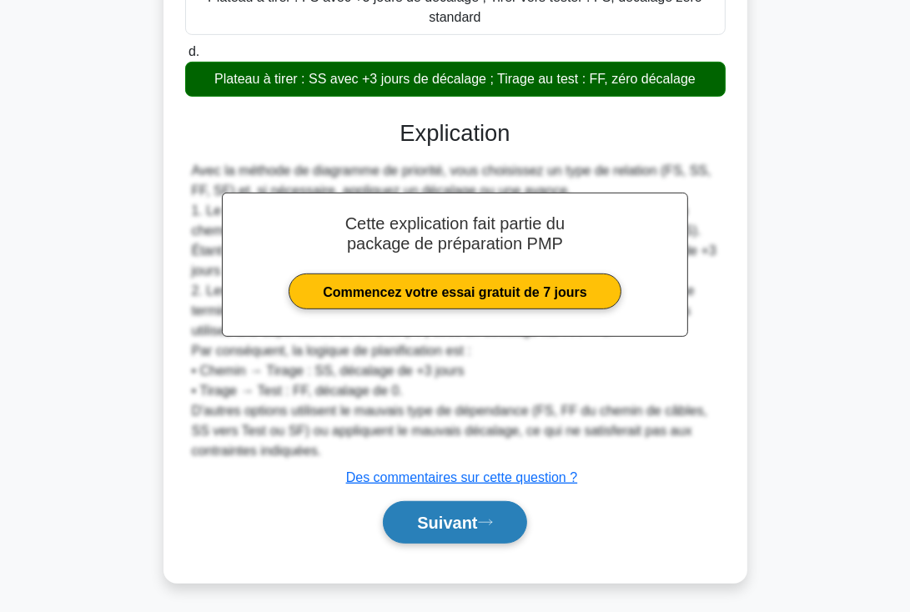
click at [431, 521] on font "Suivant" at bounding box center [447, 524] width 60 height 18
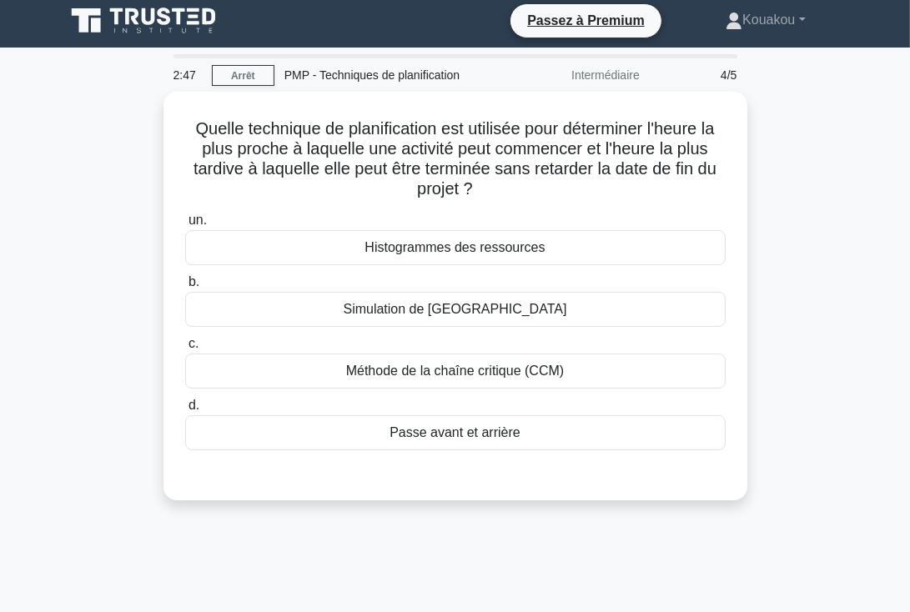
scroll to position [0, 0]
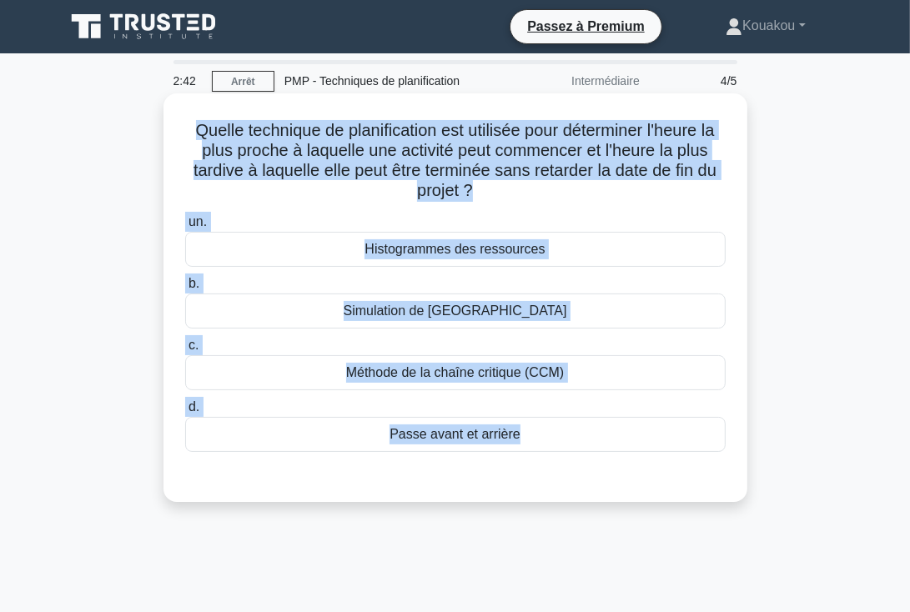
drag, startPoint x: 186, startPoint y: 126, endPoint x: 541, endPoint y: 458, distance: 485.8
click at [541, 458] on div "Quelle technique de planification est utilisée pour déterminer l'heure la plus …" at bounding box center [455, 297] width 571 height 395
copy div "Quelle technique de planification est utilisée pour déterminer l'heure la plus …"
click at [466, 311] on font "Simulation de Monte Carlo" at bounding box center [456, 311] width 224 height 14
click at [185, 290] on input "b. Simulation de Monte Carlo" at bounding box center [185, 284] width 0 height 11
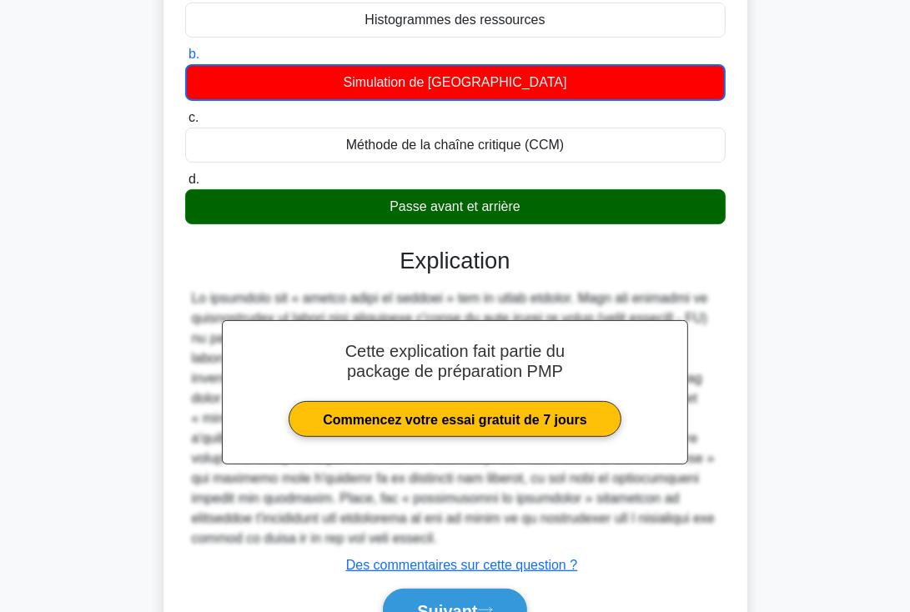
scroll to position [240, 0]
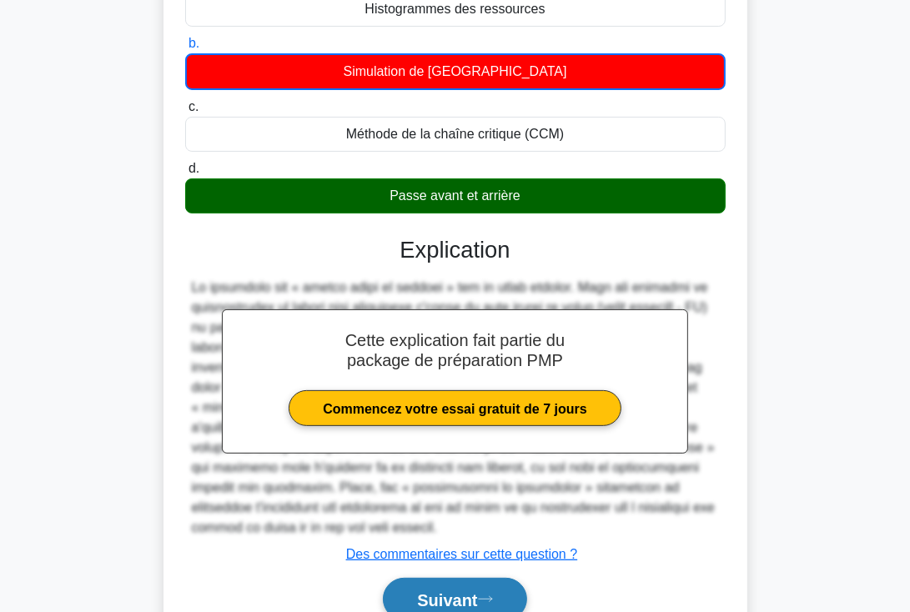
click at [451, 592] on font "Suivant" at bounding box center [447, 601] width 60 height 18
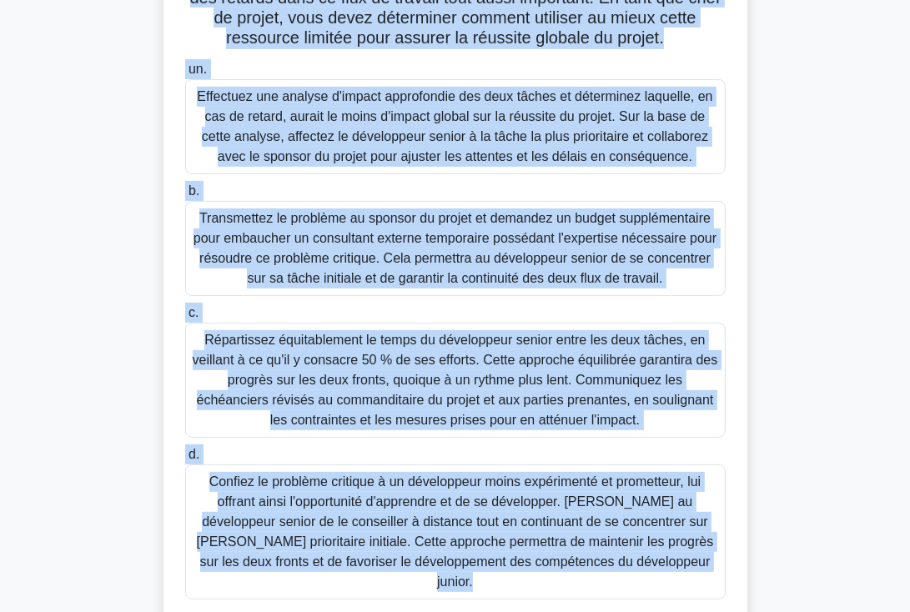
scroll to position [380, 0]
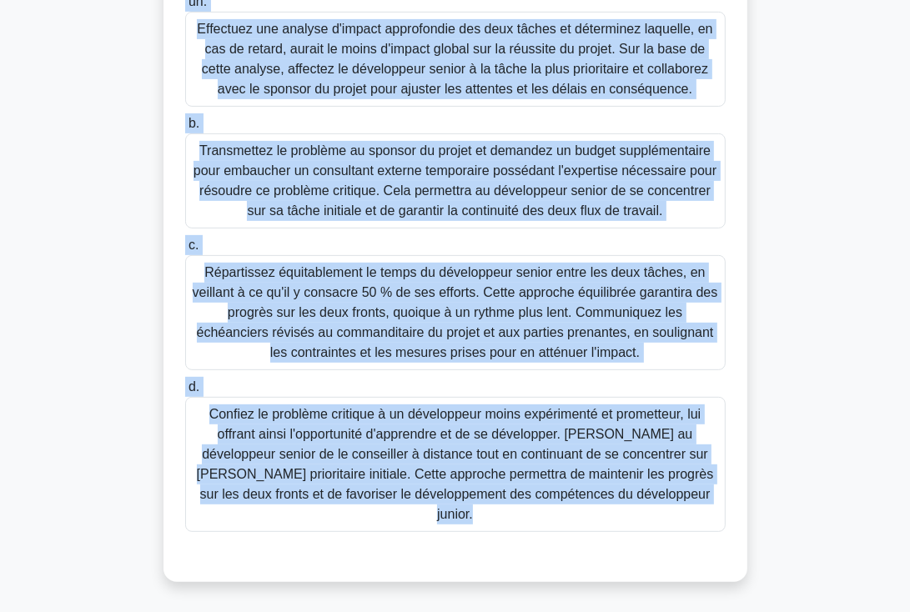
drag, startPoint x: 201, startPoint y: 123, endPoint x: 698, endPoint y: 508, distance: 628.0
click at [698, 508] on div "Vous gérez un projet de développement logiciel avec un délai serré. Lors des de…" at bounding box center [455, 148] width 571 height 856
copy div "Vous gérez un projet de développement logiciel avec un délai serré. Lors des de…"
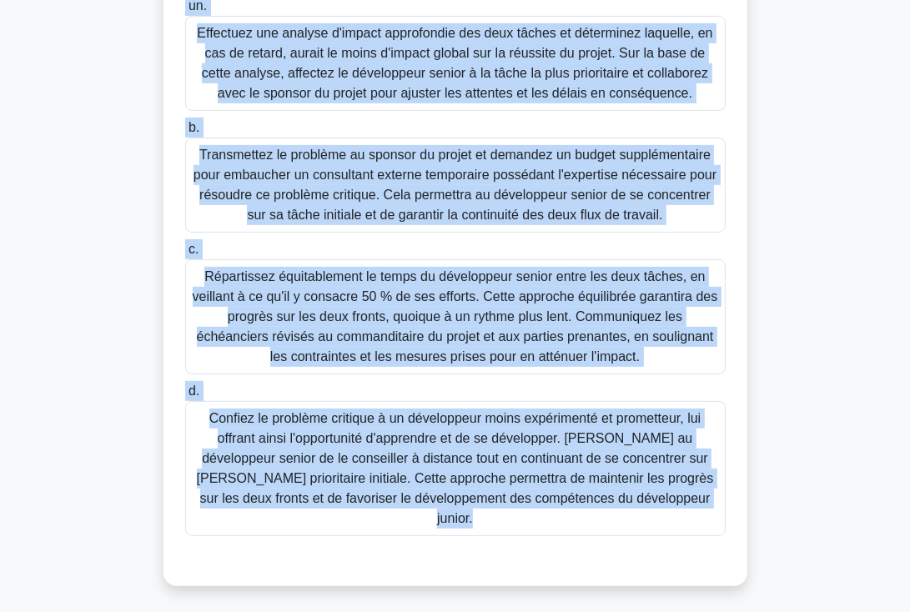
click at [824, 446] on div "Vous gérez un projet de développement logiciel avec un délai serré. Lors des de…" at bounding box center [455, 161] width 801 height 889
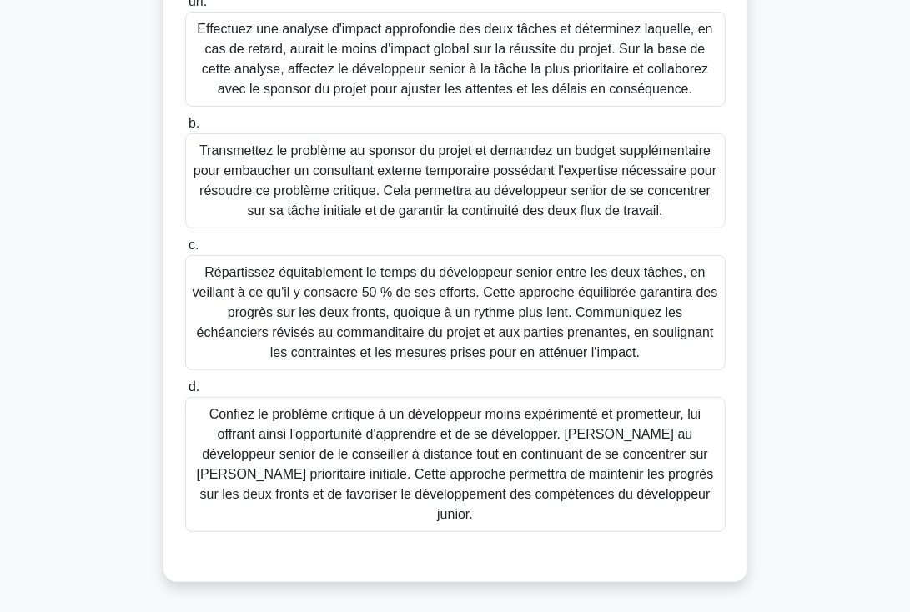
click at [416, 328] on font "Répartissez équitablement le temps du développeur senior entre les deux tâches,…" at bounding box center [456, 312] width 526 height 94
click at [185, 251] on input "c. Répartissez équitablement le temps du développeur senior entre les deux tâch…" at bounding box center [185, 245] width 0 height 11
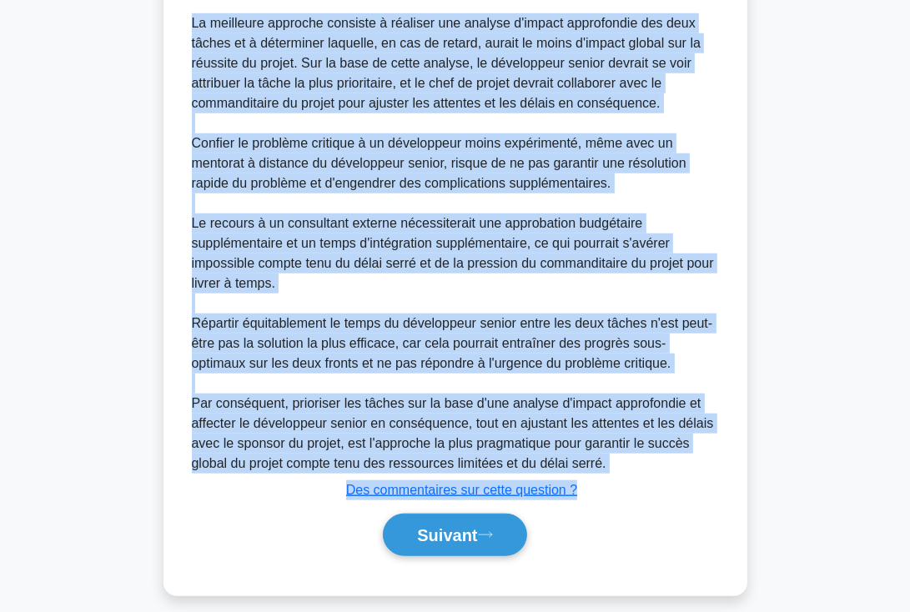
scroll to position [978, 0]
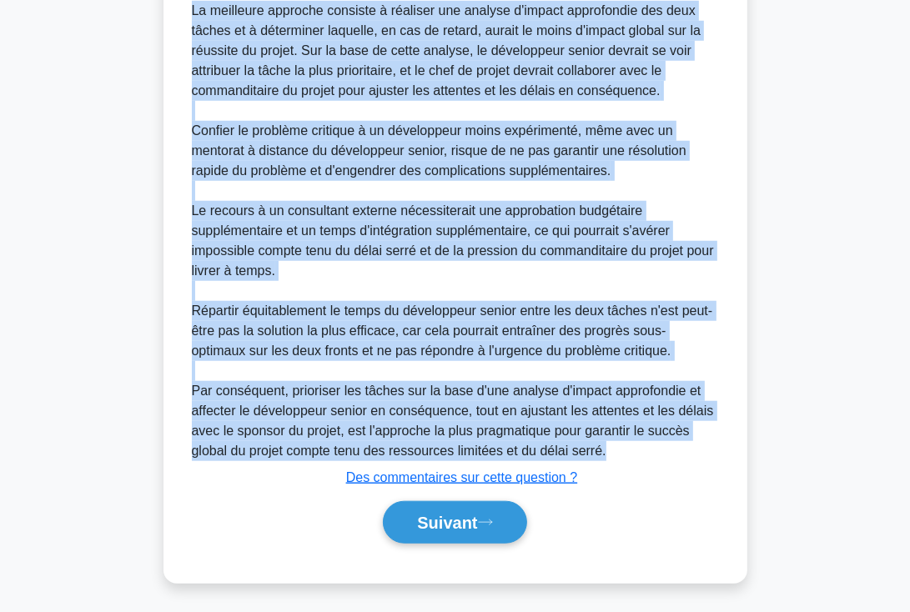
drag, startPoint x: 400, startPoint y: 184, endPoint x: 681, endPoint y: 445, distance: 382.6
click at [681, 445] on div "Explication La meilleure approche consiste à réaliser une analyse d'impact appr…" at bounding box center [455, 255] width 541 height 590
copy div "Explication La meilleure approche consiste à réaliser une analyse d'impact appr…"
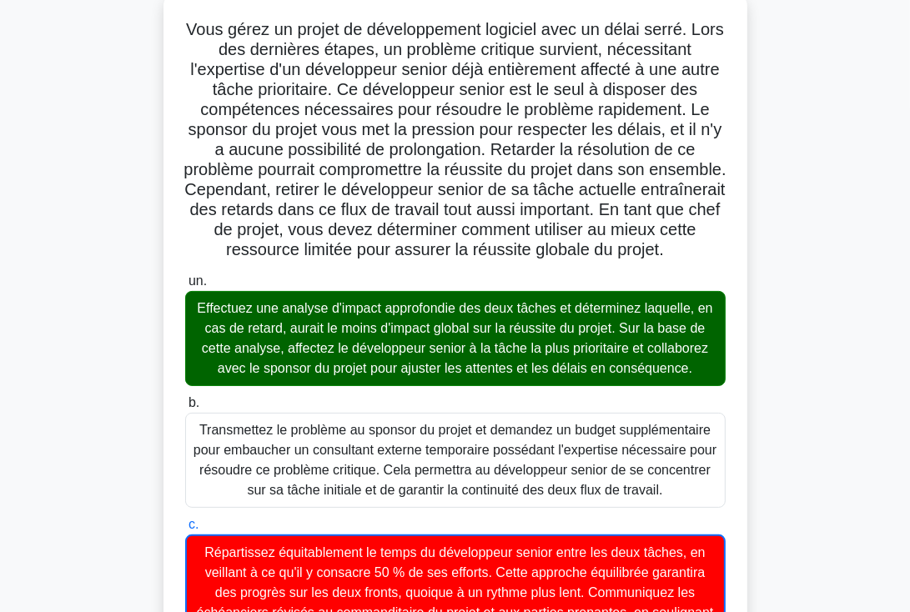
scroll to position [0, 0]
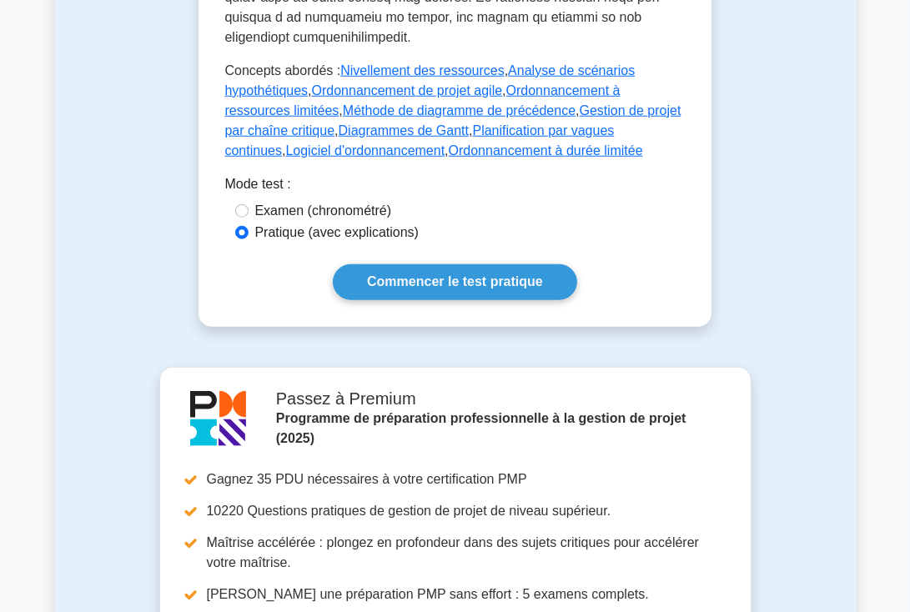
scroll to position [1160, 0]
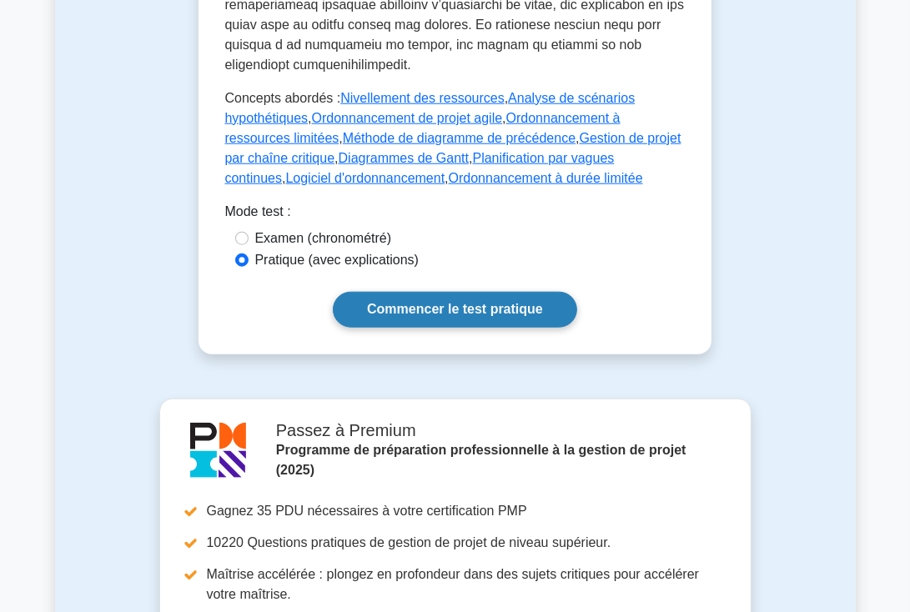
click at [429, 303] on font "Commencer le test pratique" at bounding box center [455, 310] width 176 height 14
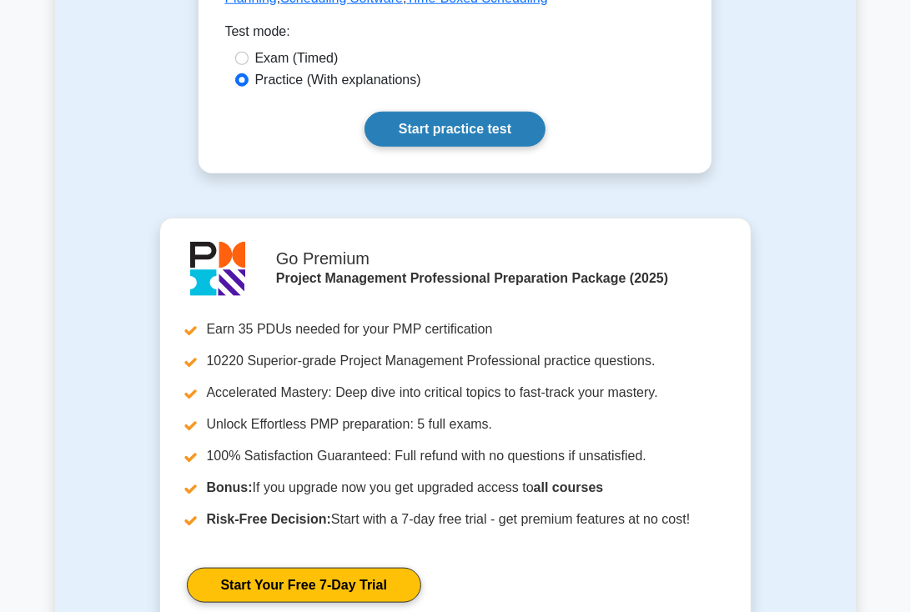
scroll to position [1340, 0]
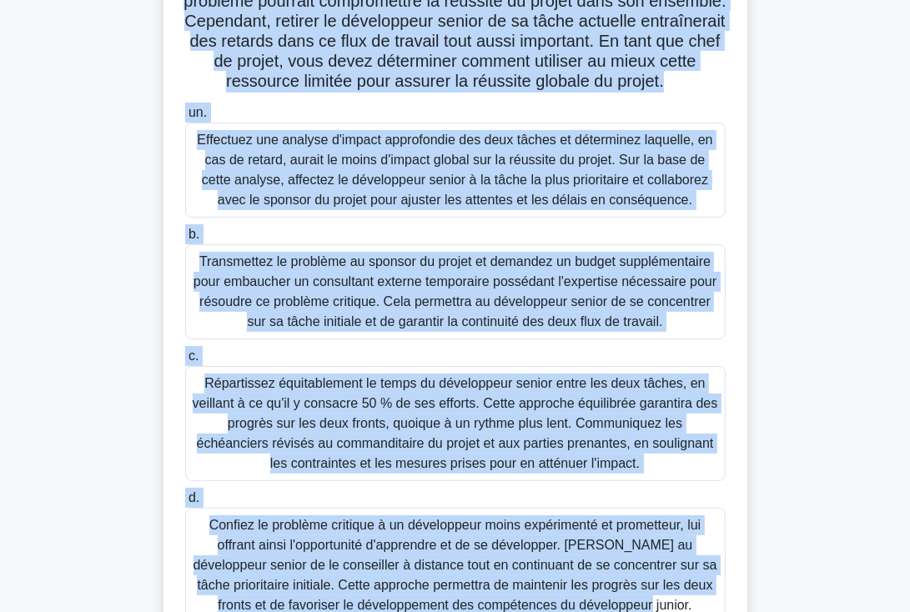
scroll to position [380, 0]
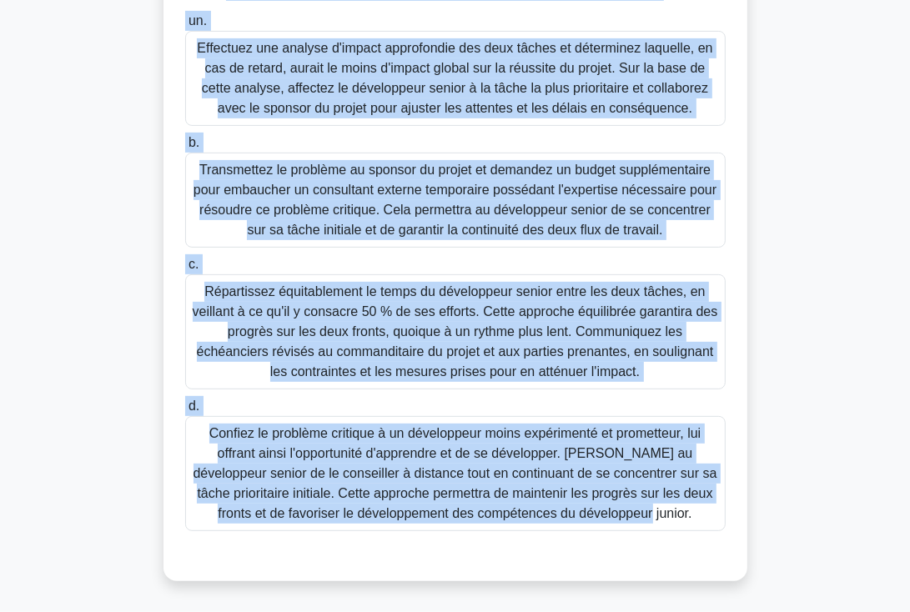
drag, startPoint x: 200, startPoint y: 131, endPoint x: 701, endPoint y: 533, distance: 642.1
click at [701, 533] on div "Vous gérez un projet de développement logiciel avec un délai serré. Lors des de…" at bounding box center [455, 157] width 571 height 836
copy div "Lore ipsum do sitame co adipiscingeli seddoeiu temp in utlab etdol. Magn ali en…"
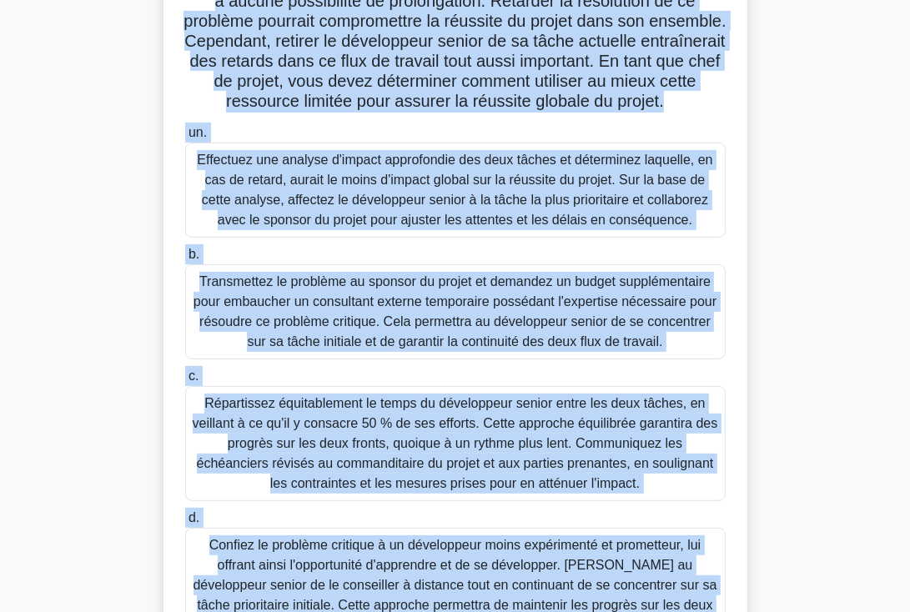
scroll to position [287, 0]
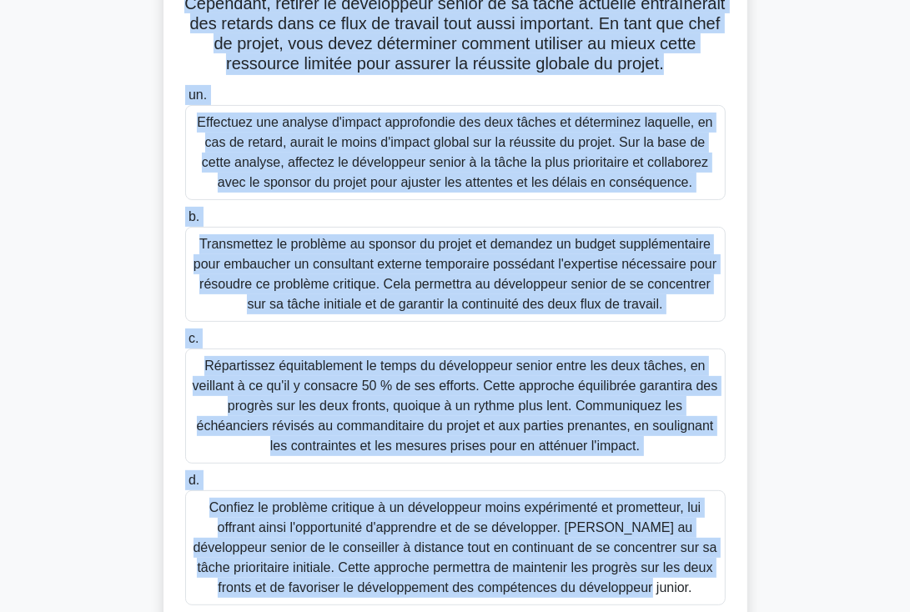
click at [390, 426] on font "Répartissez équitablement le temps du développeur senior entre les deux tâches,…" at bounding box center [456, 406] width 526 height 94
click at [185, 345] on input "c. Répartissez équitablement le temps du développeur senior entre les deux tâch…" at bounding box center [185, 339] width 0 height 11
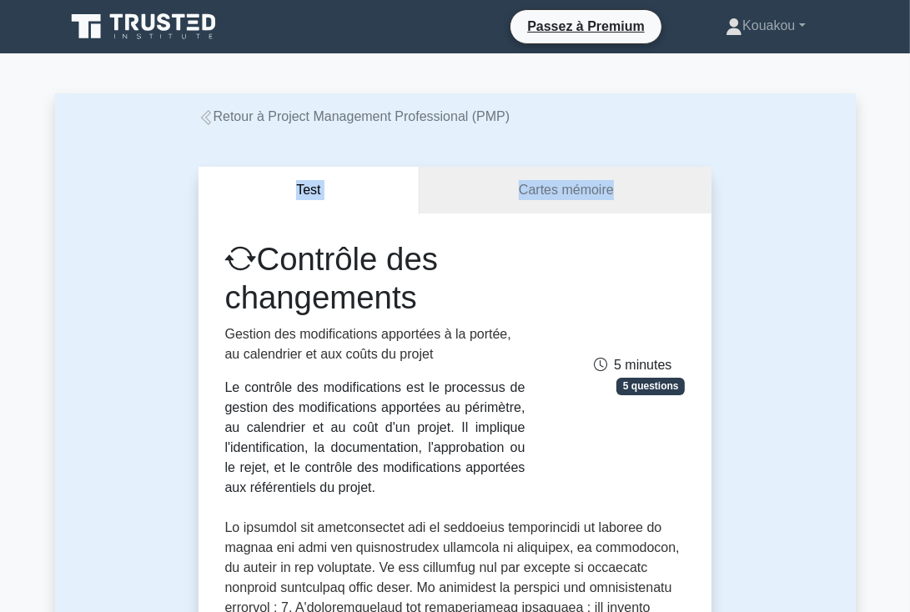
drag, startPoint x: 909, startPoint y: 86, endPoint x: 922, endPoint y: 179, distance: 93.5
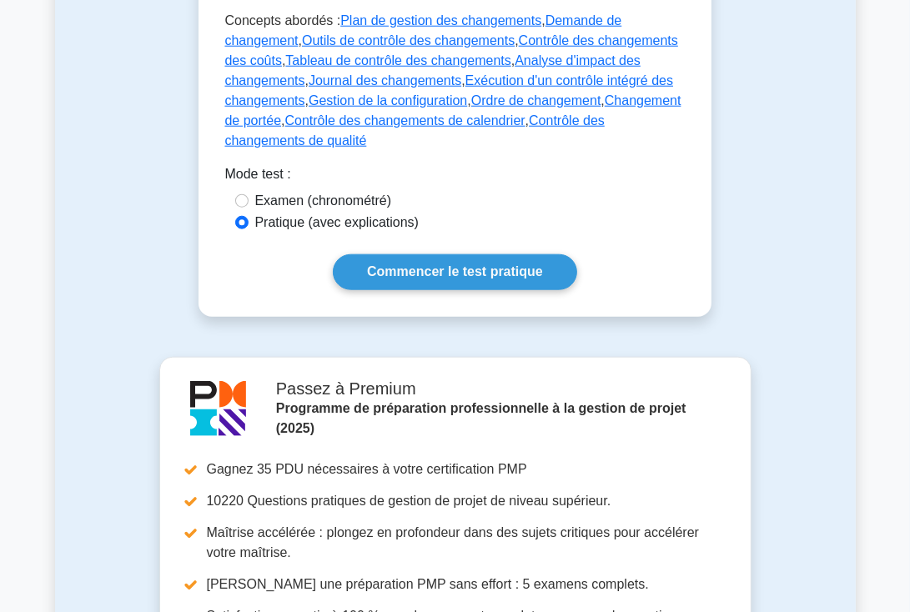
scroll to position [1216, 0]
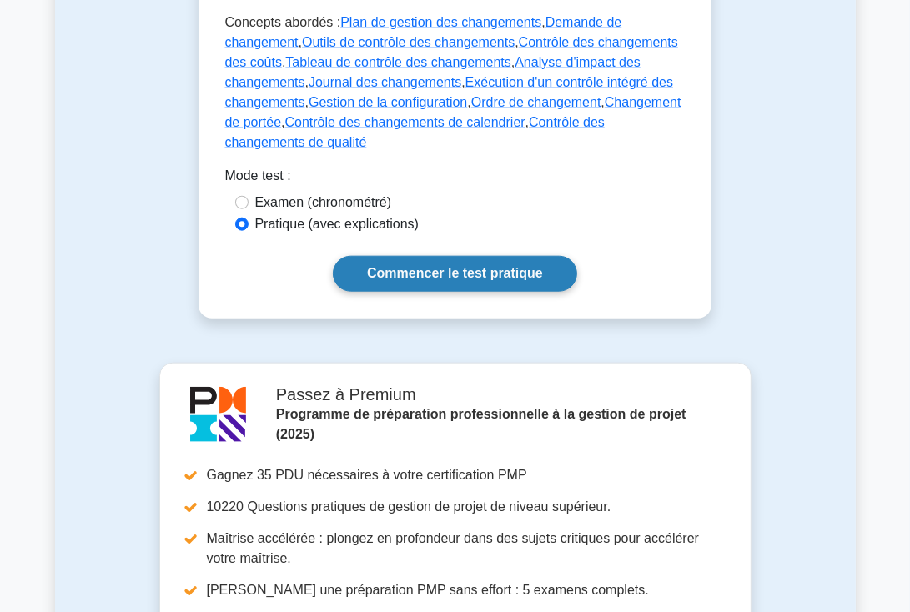
click at [474, 267] on font "Commencer le test pratique" at bounding box center [455, 274] width 176 height 14
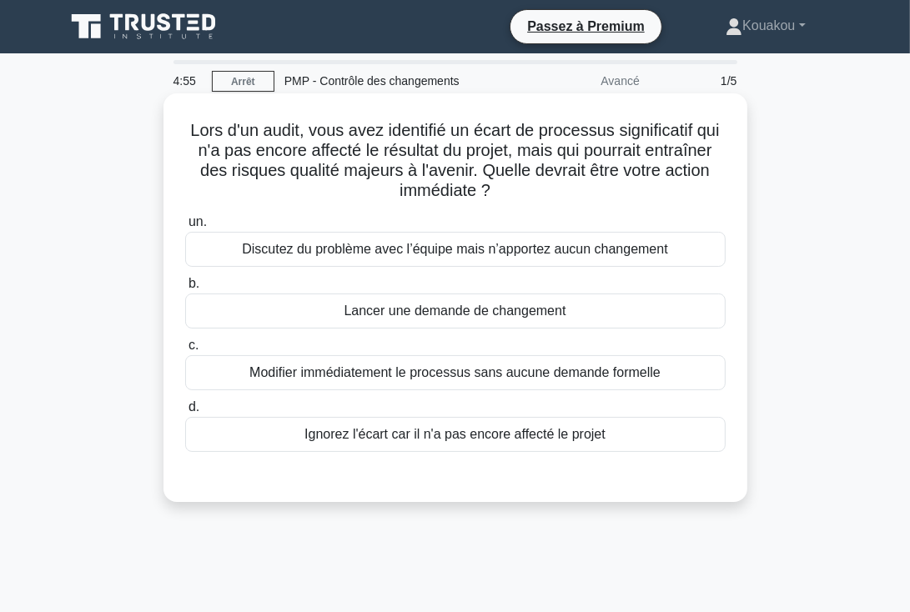
drag, startPoint x: 186, startPoint y: 130, endPoint x: 626, endPoint y: 443, distance: 539.7
click at [626, 443] on div "Lors d'un audit, vous avez identifié un écart de processus significatif qui n'a…" at bounding box center [455, 297] width 571 height 395
copy div "Lors d'un audit, vous avez identifié un écart de processus significatif qui n'a…"
click at [460, 248] on font "Discutez du problème avec l’équipe mais n’apportez aucun changement" at bounding box center [455, 249] width 426 height 14
click at [185, 228] on input "un. Discutez du problème avec l’équipe mais n’apportez aucun changement" at bounding box center [185, 222] width 0 height 11
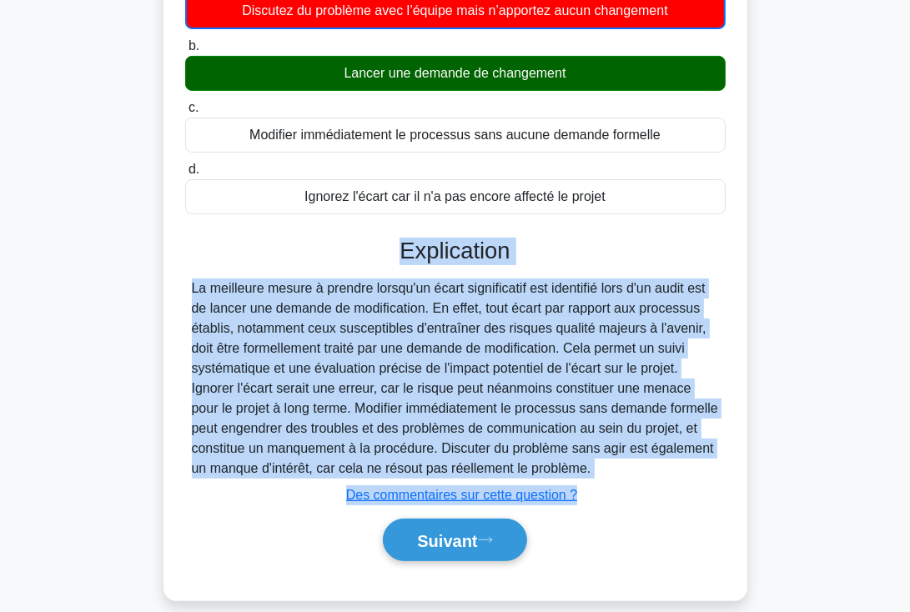
scroll to position [255, 0]
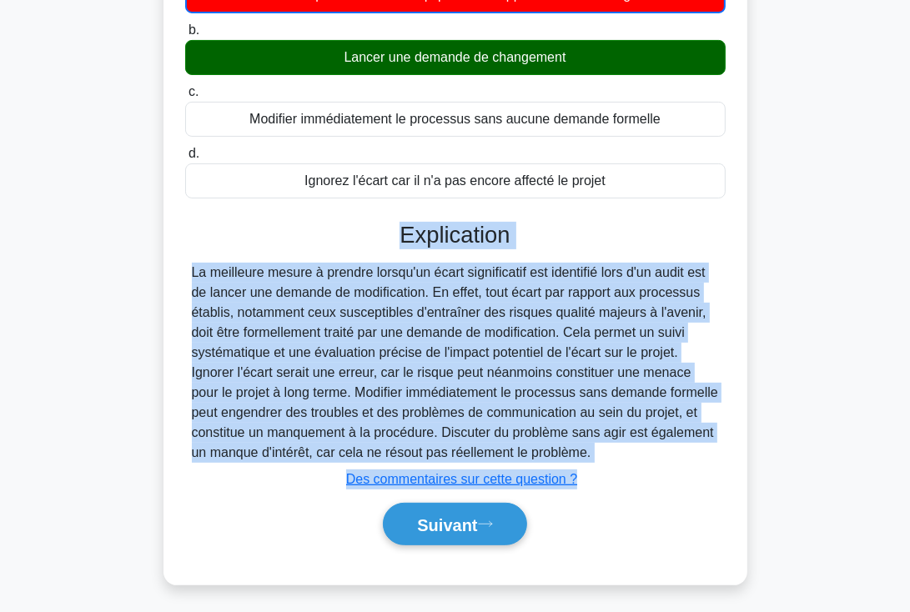
drag, startPoint x: 397, startPoint y: 486, endPoint x: 679, endPoint y: 453, distance: 284.0
click at [679, 453] on div "Explication La meilleure mesure à prendre lorsqu'un écart significatif est iden…" at bounding box center [455, 387] width 541 height 330
copy div "Explication La meilleure mesure à prendre lorsqu'un écart significatif est iden…"
click at [442, 521] on font "Suivant" at bounding box center [447, 525] width 60 height 18
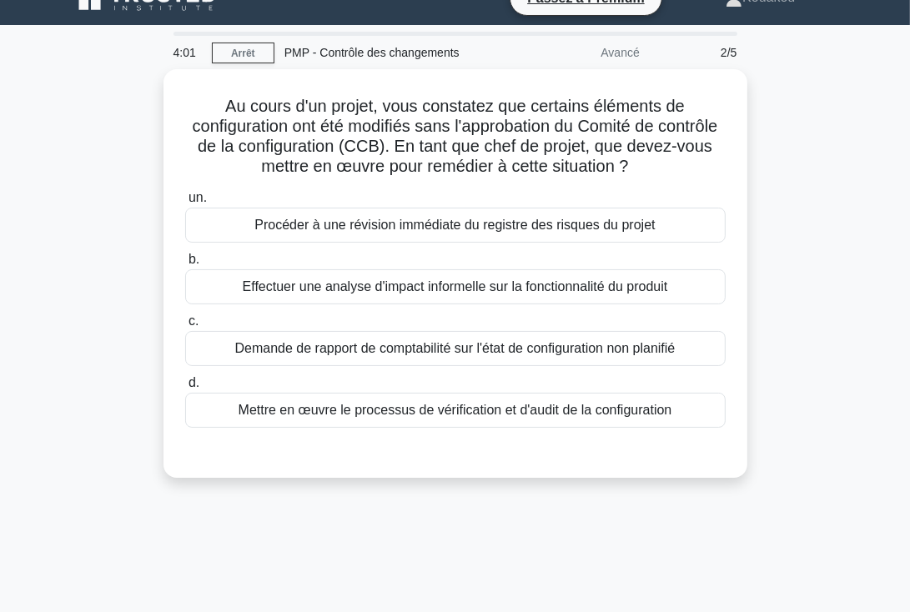
scroll to position [27, 0]
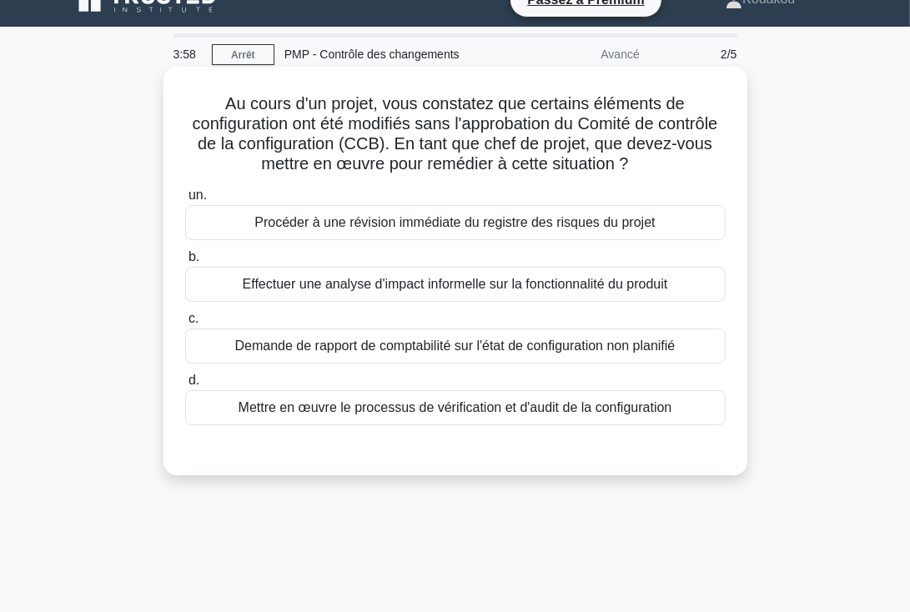
drag, startPoint x: 220, startPoint y: 96, endPoint x: 724, endPoint y: 415, distance: 596.3
click at [724, 415] on div "Au cours d'un projet, vous constatez que certains éléments de configuration ont…" at bounding box center [455, 270] width 571 height 395
copy div "Au cours d'un projet, vous constatez que certains éléments de configuration ont…"
click at [402, 285] on font "Effectuer une analyse d'impact informelle sur la fonctionnalité du produit" at bounding box center [456, 284] width 426 height 14
click at [185, 263] on input "b. Effectuer une analyse d'impact informelle sur la fonctionnalité du produit" at bounding box center [185, 257] width 0 height 11
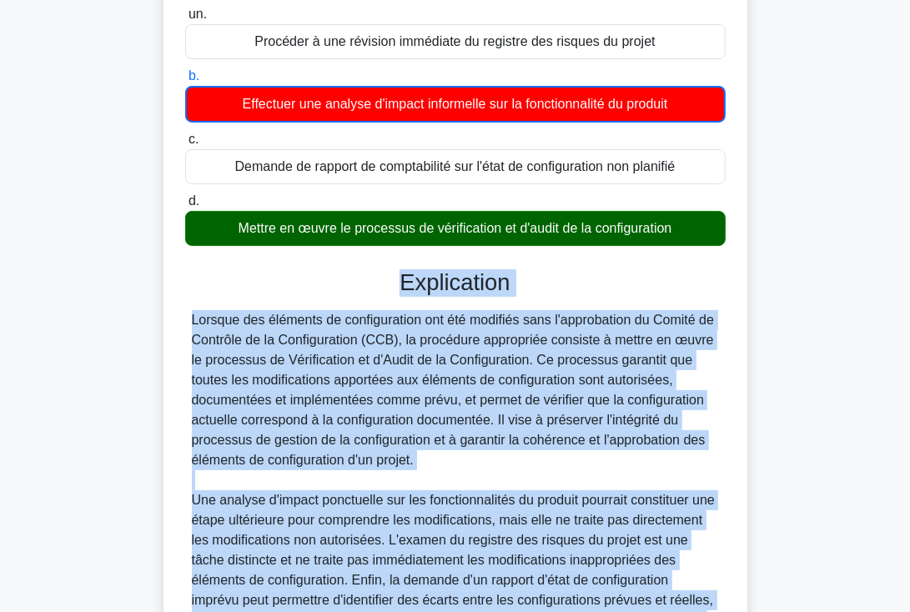
scroll to position [397, 0]
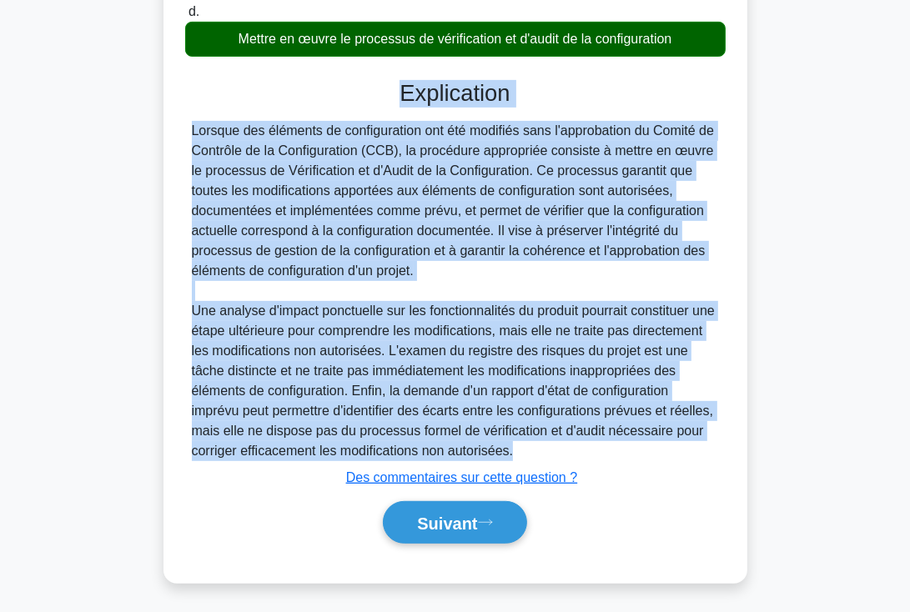
drag, startPoint x: 401, startPoint y: 459, endPoint x: 668, endPoint y: 451, distance: 267.1
click at [668, 451] on div "Explication Lorsque des éléments de configuration ont été modifiés sans l'appro…" at bounding box center [455, 315] width 541 height 470
copy div "Explication Lorsque des éléments de configuration ont été modifiés sans l'appro…"
click at [466, 521] on font "Suivant" at bounding box center [447, 524] width 60 height 18
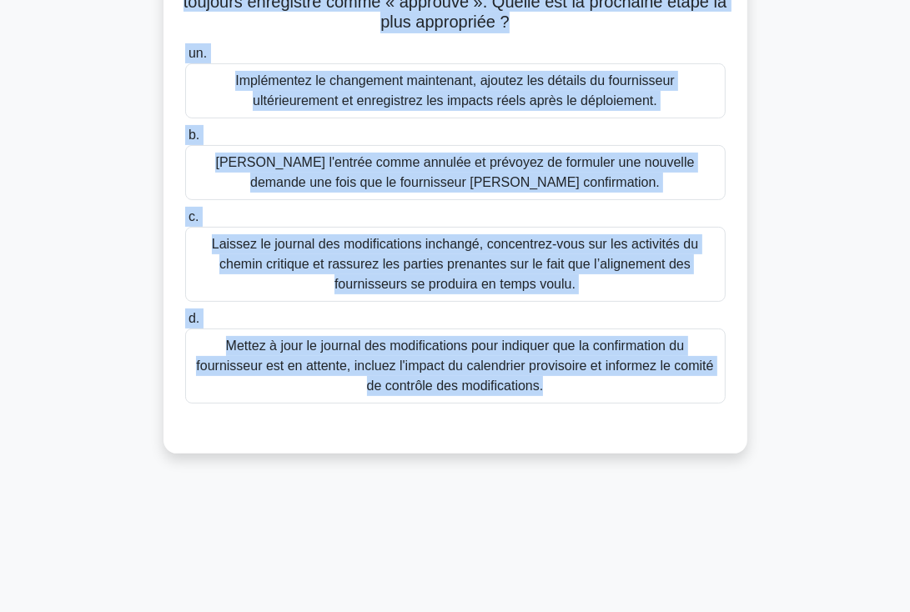
scroll to position [289, 0]
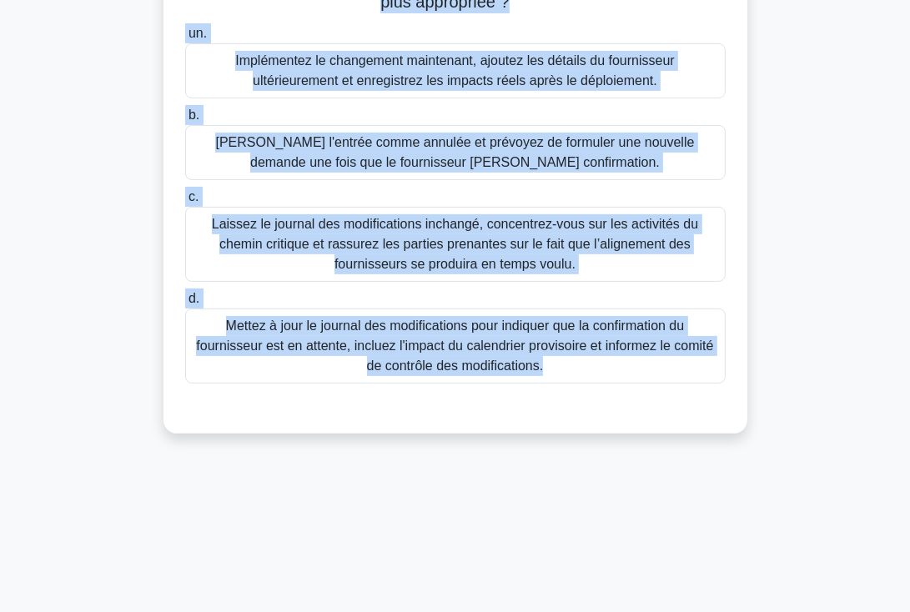
drag, startPoint x: 190, startPoint y: 124, endPoint x: 607, endPoint y: 366, distance: 482.3
click at [607, 366] on div "Lors d'un projet de modernisation d'équipements biotechnologiques, une modifica…" at bounding box center [455, 119] width 571 height 616
copy div "Lors d'un projet de modernisation d'équipements biotechnologiques, une modifica…"
click at [445, 333] on font "Mettez à jour le journal des modifications pour indiquer que la confirmation du…" at bounding box center [454, 346] width 517 height 54
click at [185, 305] on input "d. Mettez à jour le journal des modifications pour indiquer que la confirmation…" at bounding box center [185, 299] width 0 height 11
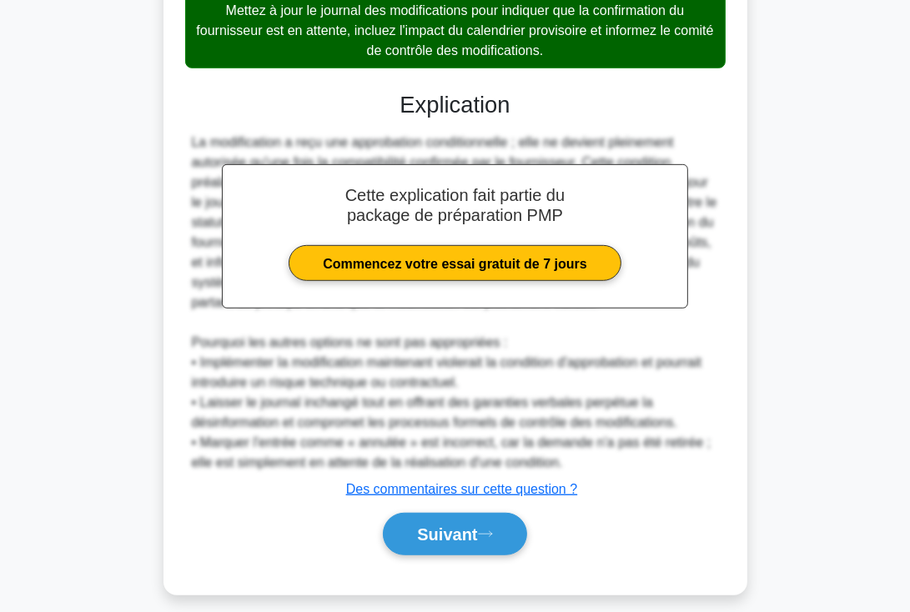
scroll to position [613, 0]
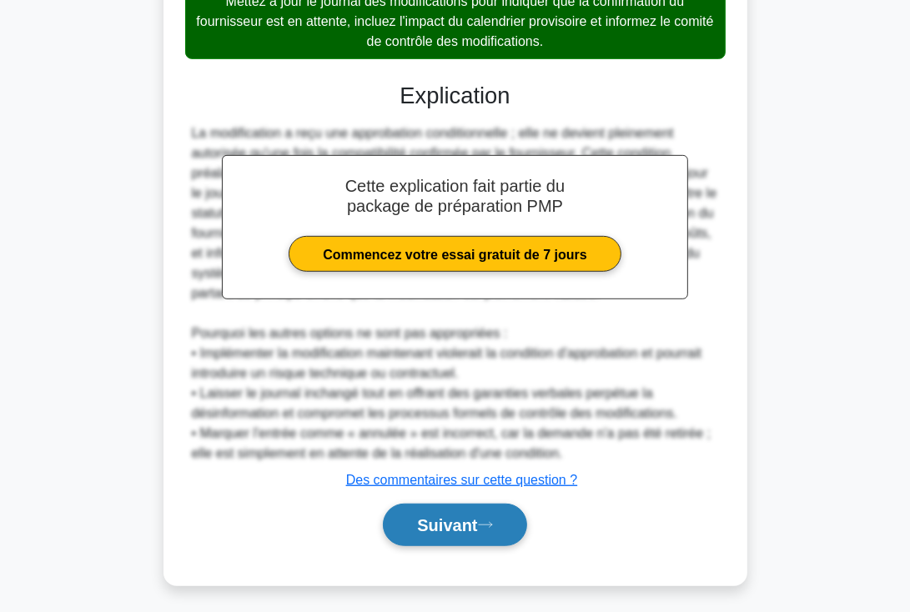
click at [457, 522] on font "Suivant" at bounding box center [447, 526] width 60 height 18
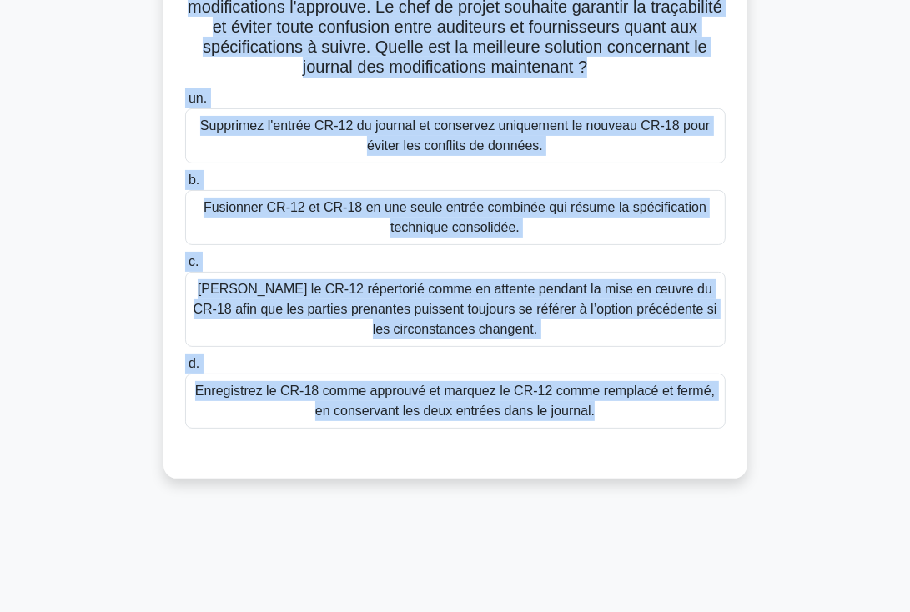
scroll to position [289, 0]
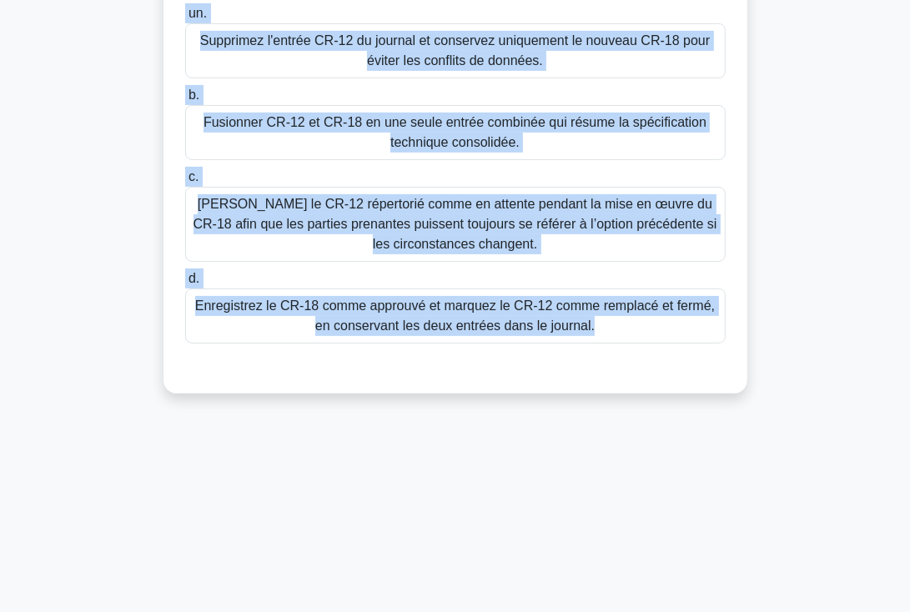
drag, startPoint x: 202, startPoint y: 129, endPoint x: 619, endPoint y: 345, distance: 469.4
click at [619, 345] on div "Le journal des modifications du projet de modernisation électrique indique que …" at bounding box center [455, 99] width 571 height 576
copy div "Le journal des modifications du projet de modernisation électrique indique que …"
click at [465, 317] on font "Enregistrez le CR-18 comme approuvé et marquez le CR-12 comme remplacé et fermé…" at bounding box center [455, 316] width 520 height 34
click at [185, 285] on input "d. Enregistrez le CR-18 comme approuvé et marquez le CR-12 comme remplacé et fe…" at bounding box center [185, 279] width 0 height 11
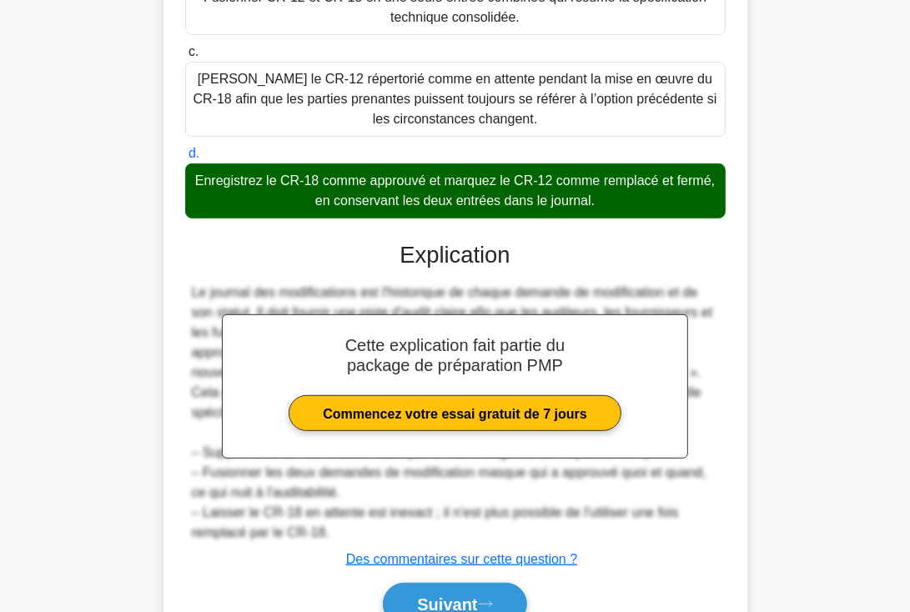
scroll to position [496, 0]
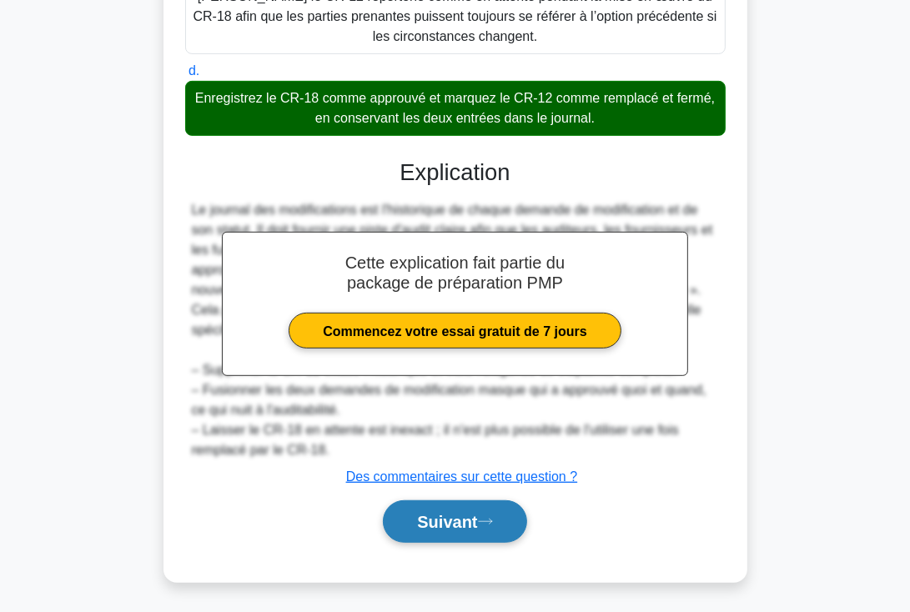
click at [448, 521] on font "Suivant" at bounding box center [447, 523] width 60 height 18
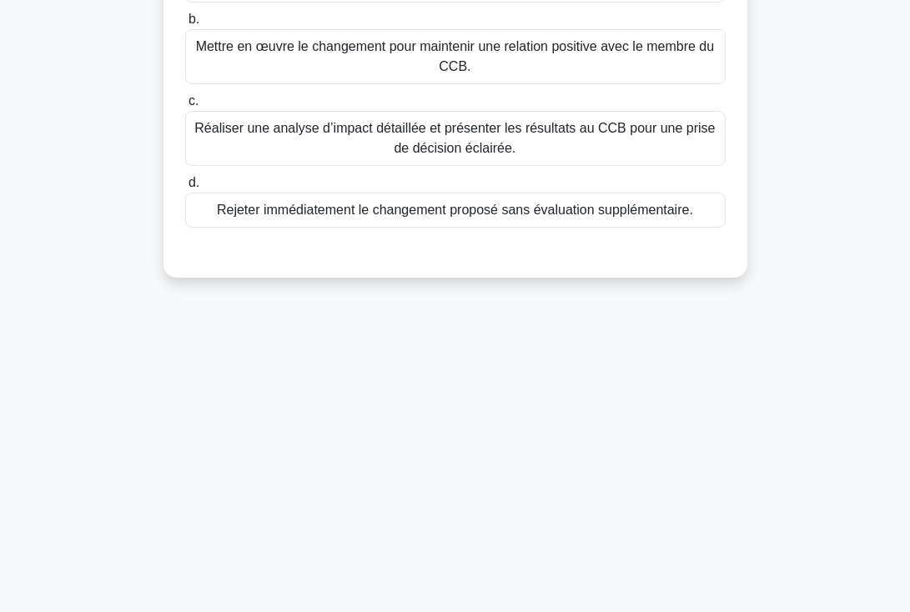
scroll to position [0, 0]
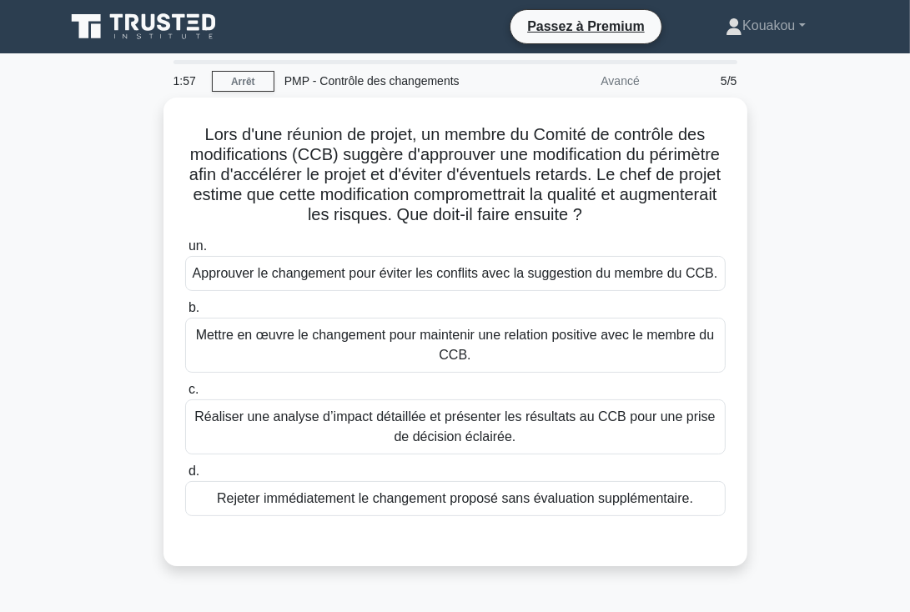
drag, startPoint x: 199, startPoint y: 124, endPoint x: 748, endPoint y: 511, distance: 671.3
click at [748, 511] on div "Lors d'une réunion de projet, un membre du Comité de contrôle des modifications…" at bounding box center [455, 342] width 801 height 489
copy div "Lors d'une réunion de projet, un membre du Comité de contrôle des modifications…"
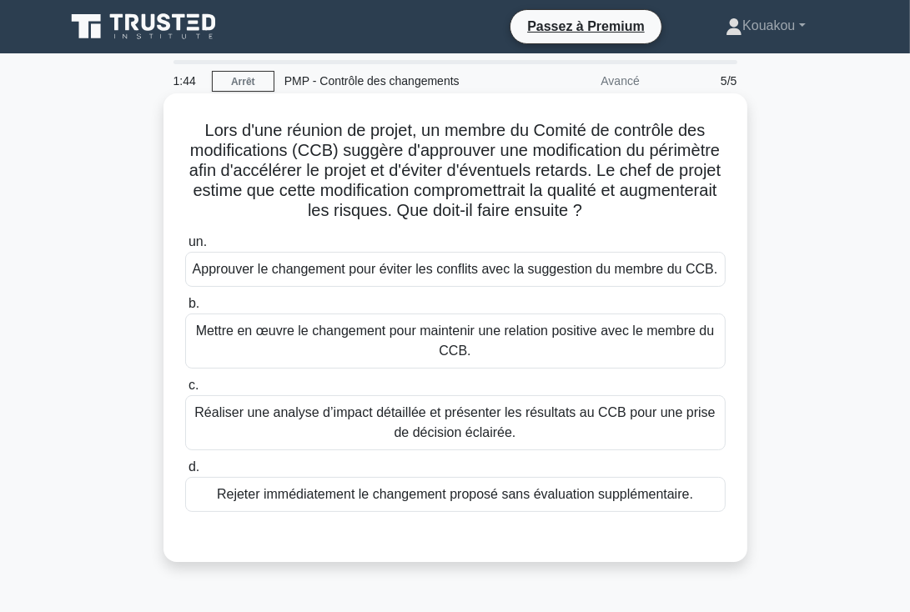
click at [451, 415] on font "Réaliser une analyse d’impact détaillée et présenter les résultats au CCB pour …" at bounding box center [454, 422] width 521 height 34
click at [185, 391] on input "c. Réaliser une analyse d’impact détaillée et présenter les résultats au CCB po…" at bounding box center [185, 385] width 0 height 11
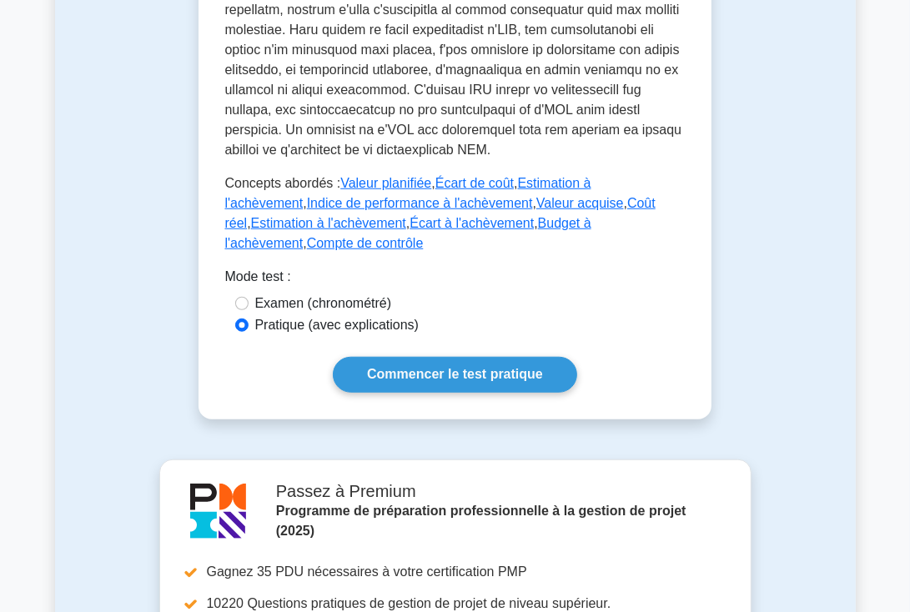
scroll to position [946, 0]
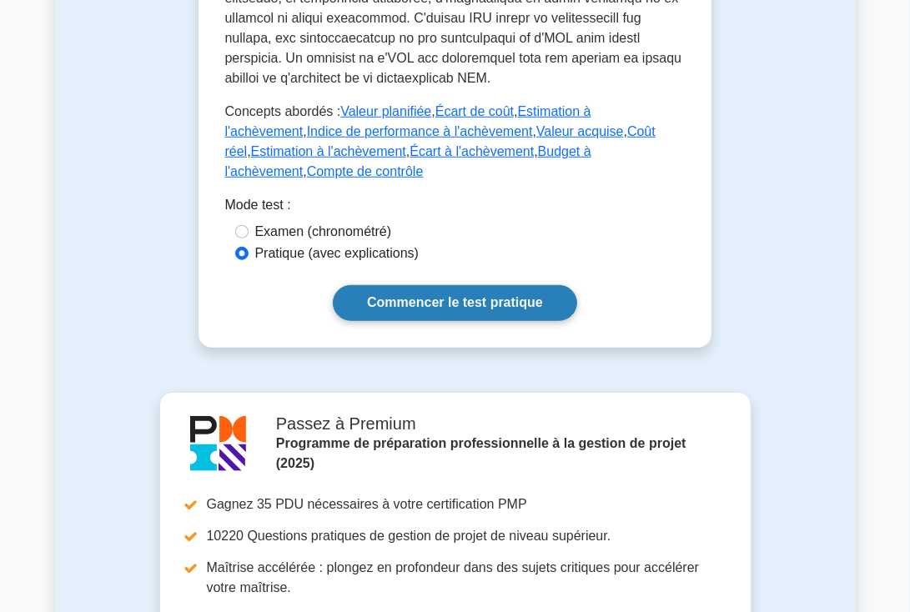
click at [429, 296] on font "Commencer le test pratique" at bounding box center [455, 303] width 176 height 14
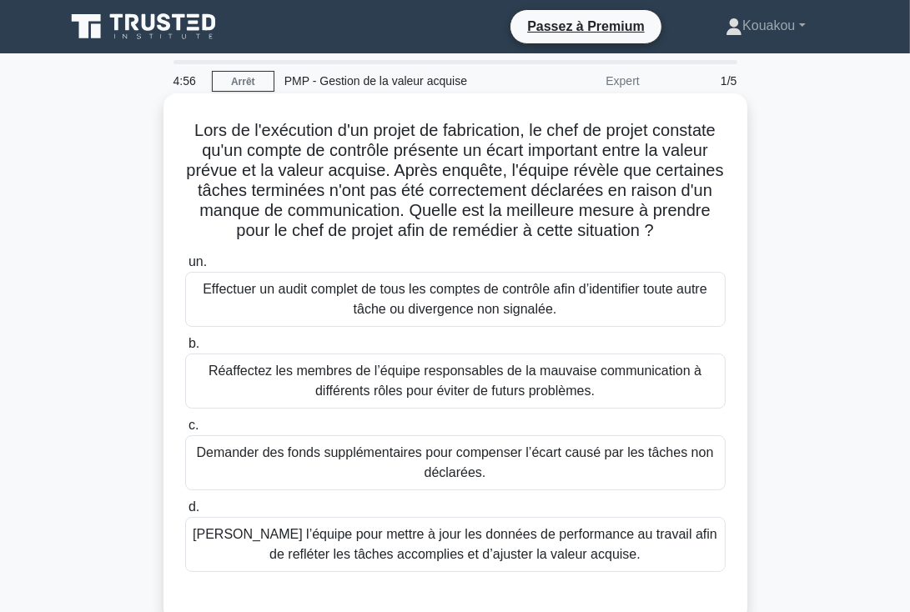
drag, startPoint x: 186, startPoint y: 121, endPoint x: 677, endPoint y: 550, distance: 652.2
click at [677, 550] on div "Lors de l'exécution d'un projet de fabrication, le chef de projet constate qu'u…" at bounding box center [455, 358] width 571 height 516
copy div "Lors de l'exécution d'un projet de fabrication, le chef de projet constate qu'u…"
click at [441, 300] on font "Effectuer un audit complet de tous les comptes de contrôle afin d’identifier to…" at bounding box center [456, 300] width 526 height 40
click at [185, 268] on input "un. Effectuer un audit complet de tous les comptes de contrôle afin d’identifie…" at bounding box center [185, 262] width 0 height 11
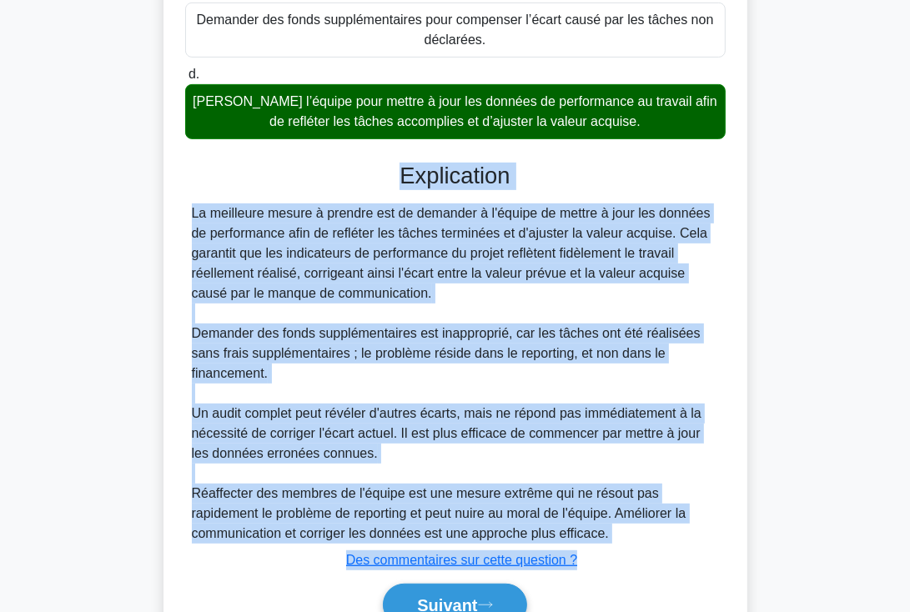
scroll to position [517, 0]
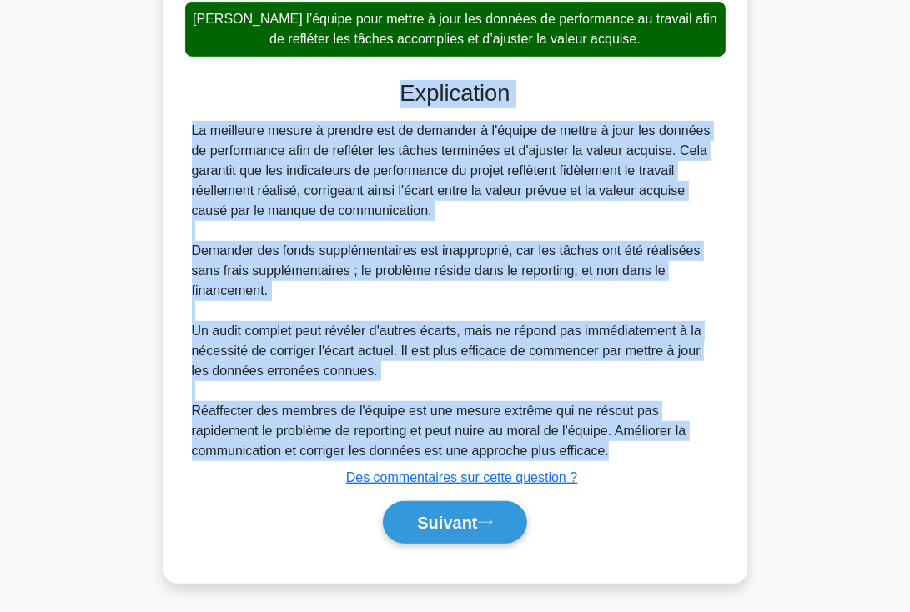
drag, startPoint x: 396, startPoint y: 276, endPoint x: 637, endPoint y: 442, distance: 292.8
click at [637, 442] on div "Explication La meilleure mesure à prendre est de demander à l'équipe de mettre …" at bounding box center [455, 315] width 541 height 470
copy div "Explication La meilleure mesure à prendre est de demander à l'équipe de mettre …"
click at [471, 515] on font "Suivant" at bounding box center [447, 524] width 60 height 18
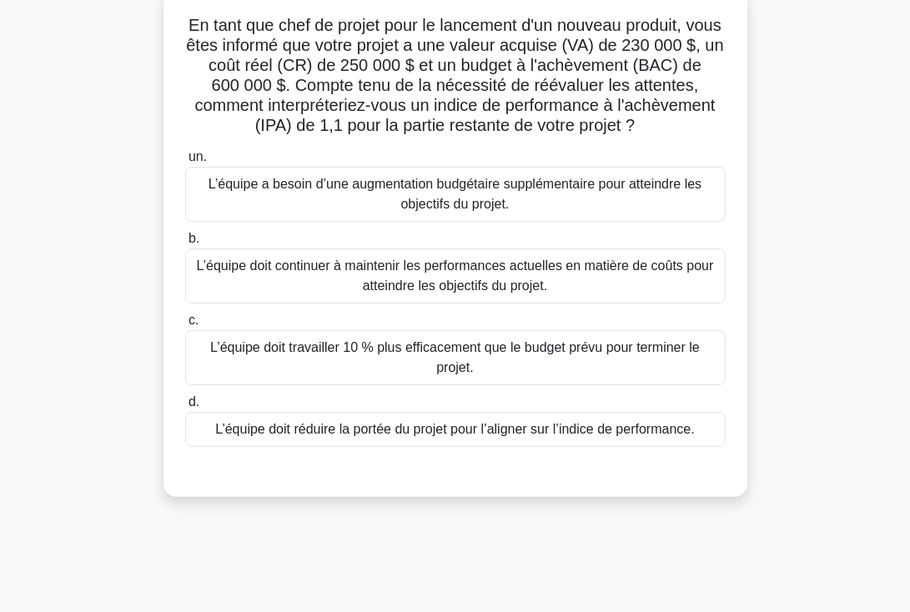
scroll to position [7, 0]
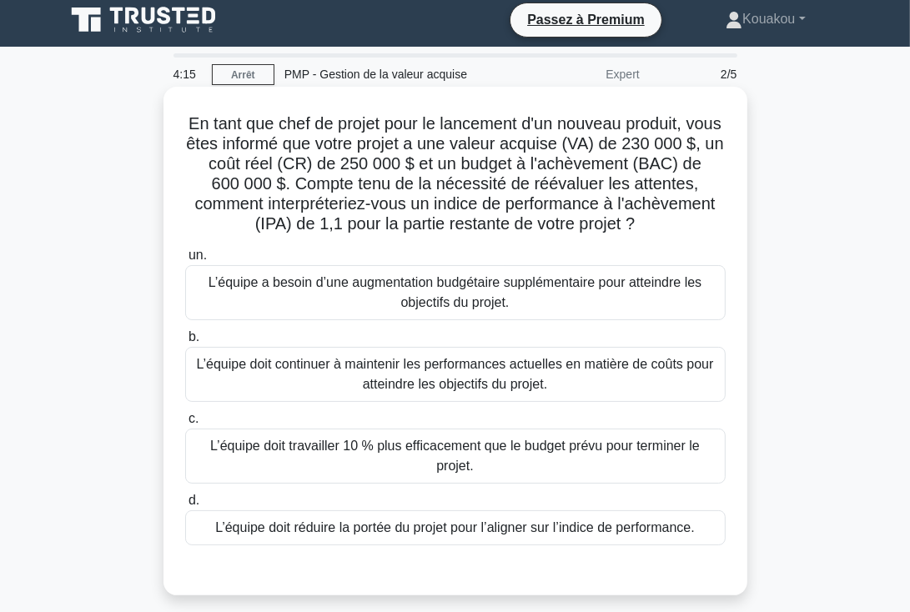
drag, startPoint x: 199, startPoint y: 118, endPoint x: 702, endPoint y: 527, distance: 647.6
click at [702, 527] on div "En tant que chef de projet pour le lancement d'un nouveau produit, vous êtes in…" at bounding box center [455, 341] width 571 height 496
copy div "En tant que chef de projet pour le lancement d'un nouveau produit, vous êtes in…"
click at [467, 298] on font "L’équipe a besoin d’une augmentation budgétaire supplémentaire pour atteindre l…" at bounding box center [456, 292] width 494 height 34
click at [185, 261] on input "un. L’équipe a besoin d’une augmentation budgétaire supplémentaire pour atteind…" at bounding box center [185, 255] width 0 height 11
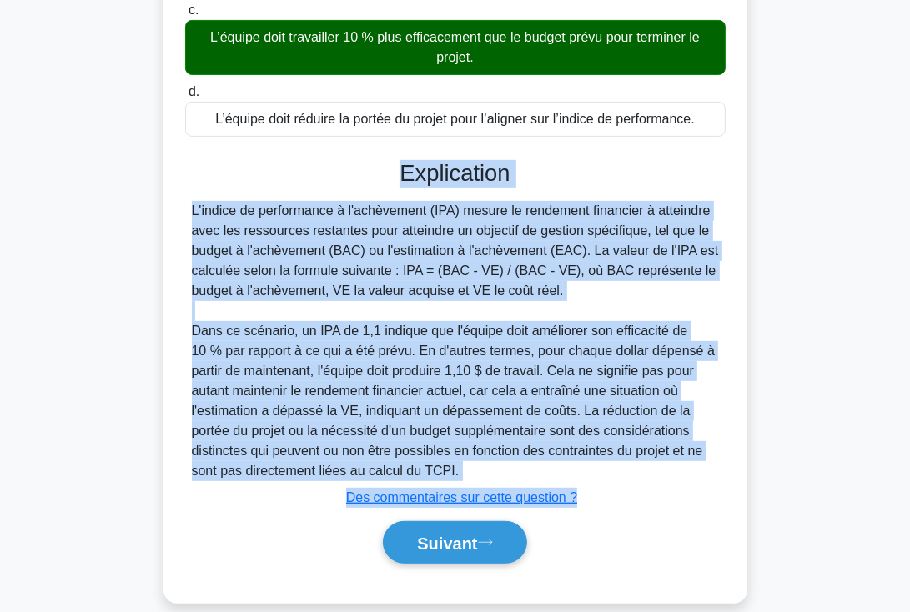
scroll to position [437, 0]
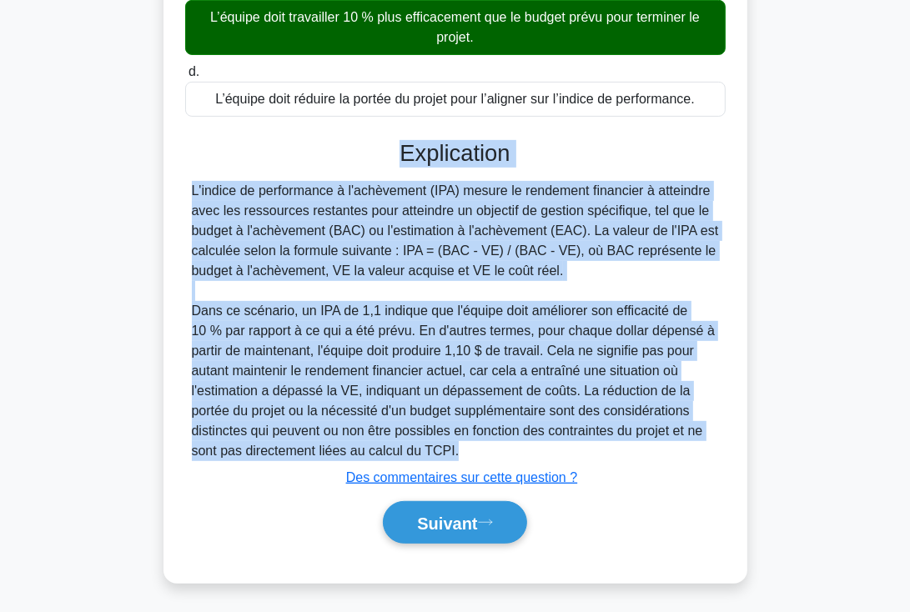
drag, startPoint x: 400, startPoint y: 292, endPoint x: 612, endPoint y: 441, distance: 258.1
click at [612, 441] on div "Explication L'indice de performance à l'achèvement (IPA) mesure le rendement fi…" at bounding box center [455, 345] width 541 height 410
copy div "Explication L'indice de performance à l'achèvement (IPA) mesure le rendement fi…"
click at [477, 520] on font "Suivant" at bounding box center [447, 524] width 60 height 18
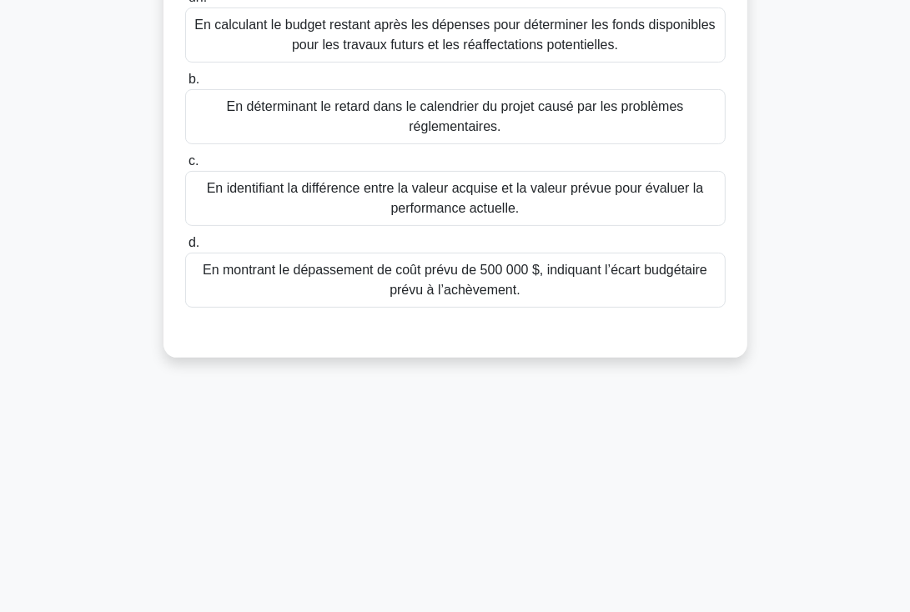
scroll to position [8, 0]
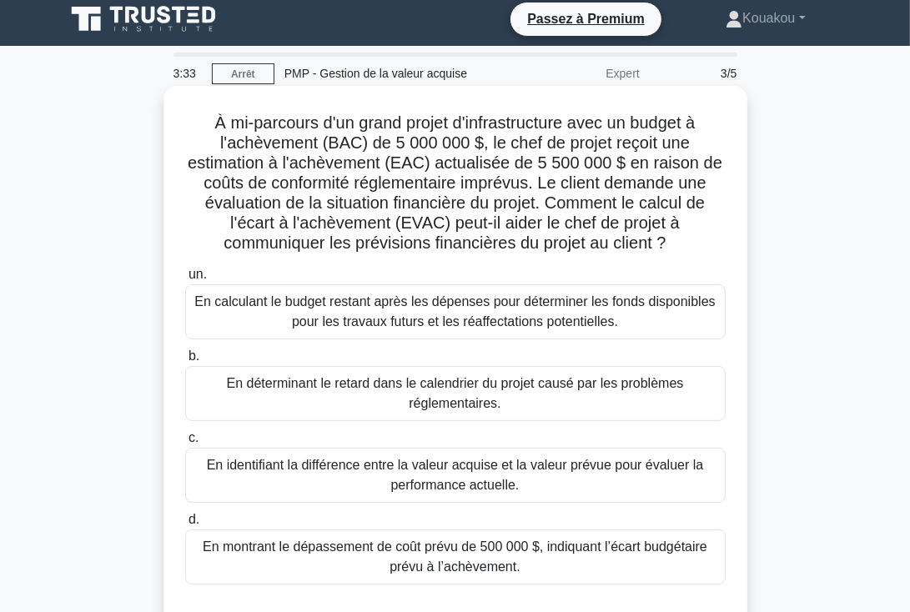
drag, startPoint x: 204, startPoint y: 115, endPoint x: 675, endPoint y: 586, distance: 666.1
click at [675, 586] on div "À mi-parcours d'un grand projet d'infrastructure avec un budget à l'achèvement …" at bounding box center [455, 361] width 571 height 536
copy div "À mi-parcours d'un grand projet d'infrastructure avec un budget à l'achèvement …"
click at [470, 308] on font "En calculant le budget restant après les dépenses pour déterminer les fonds dis…" at bounding box center [454, 312] width 521 height 34
click at [185, 280] on input "un. En calculant le budget restant après les dépenses pour déterminer les fonds…" at bounding box center [185, 274] width 0 height 11
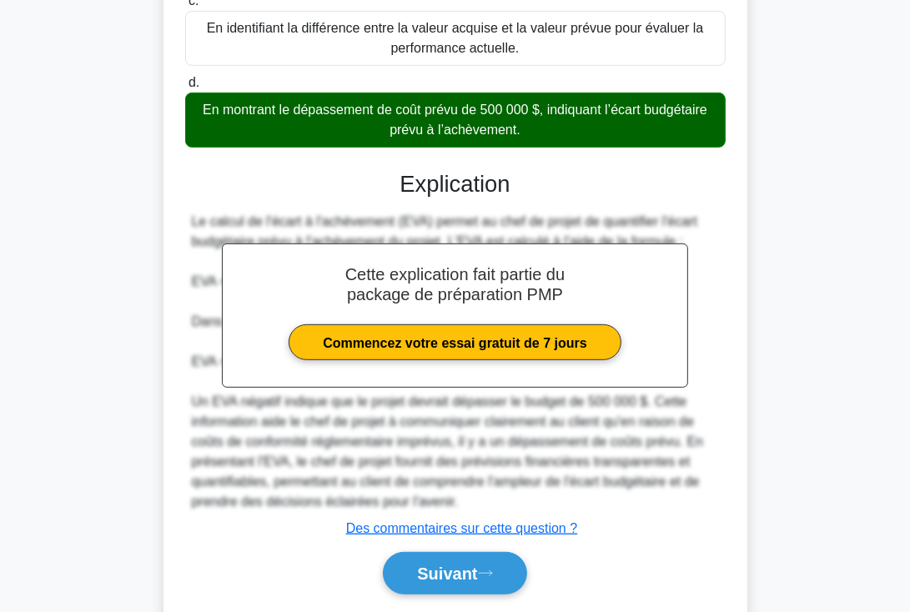
scroll to position [453, 0]
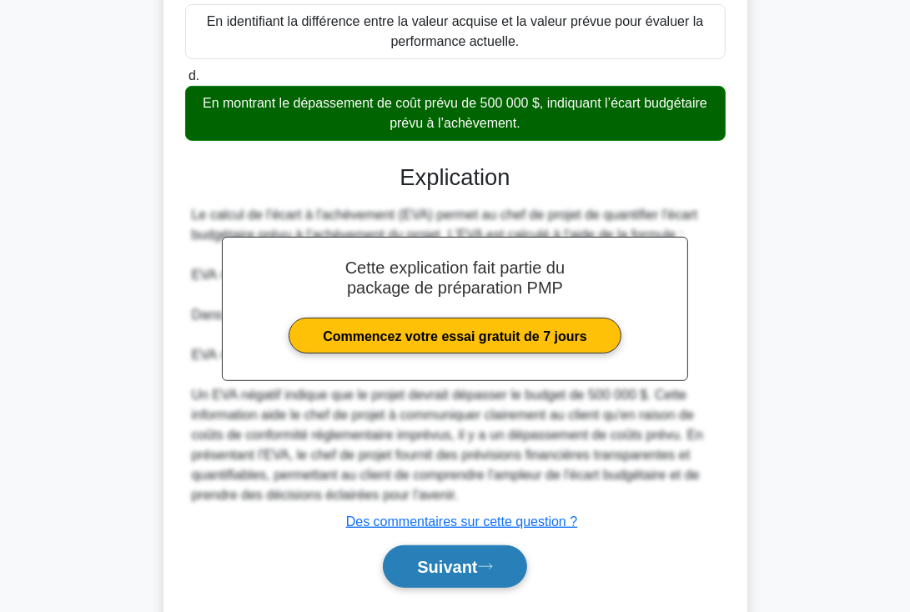
click at [471, 565] on font "Suivant" at bounding box center [447, 568] width 60 height 18
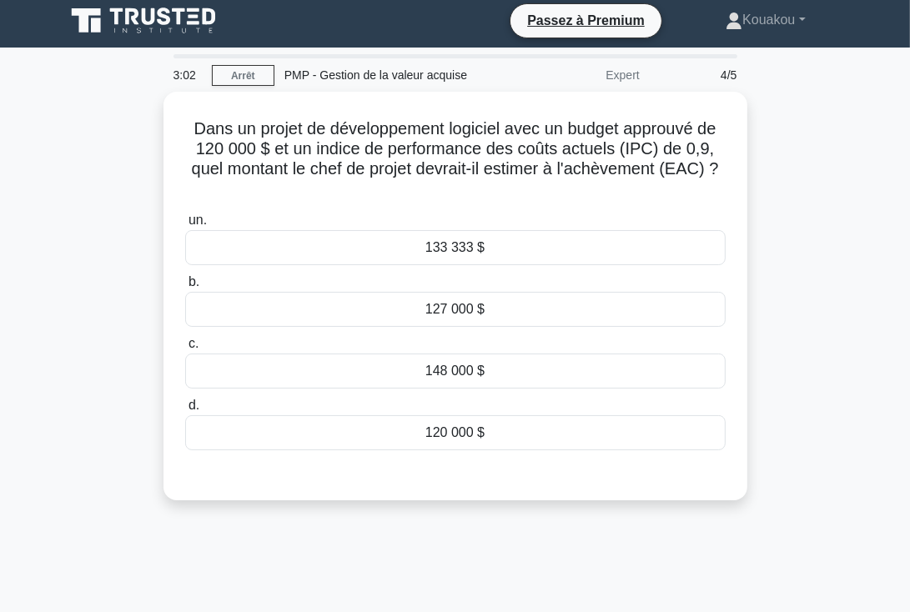
scroll to position [0, 0]
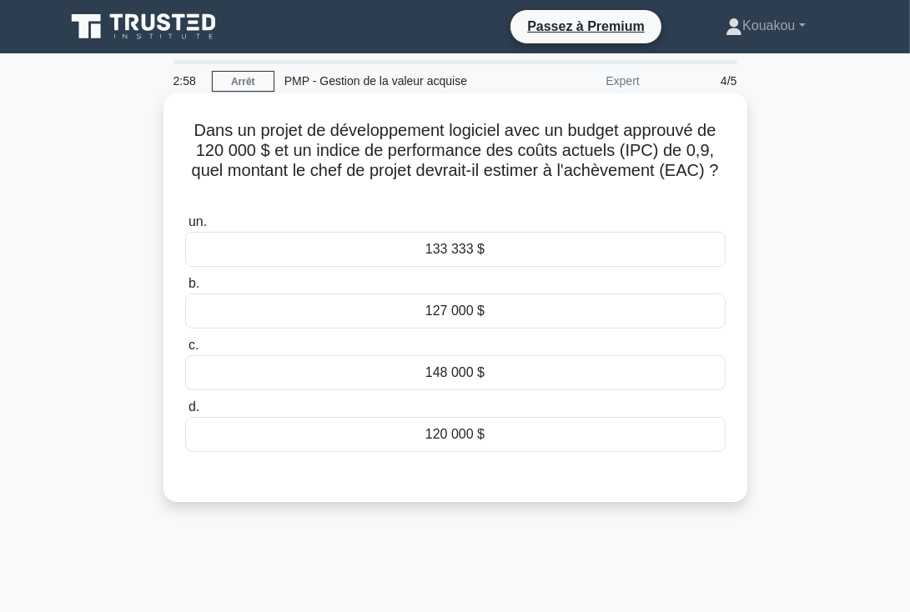
drag, startPoint x: 188, startPoint y: 120, endPoint x: 570, endPoint y: 422, distance: 487.1
click at [570, 422] on div "Dans un projet de développement logiciel avec un budget approuvé de 120 000 $ e…" at bounding box center [455, 297] width 571 height 395
copy div "Dans un projet de développement logiciel avec un budget approuvé de 120 000 $ e…"
click at [444, 309] on font "127 000 $" at bounding box center [455, 311] width 59 height 14
click at [185, 290] on input "b. 127 000 $" at bounding box center [185, 284] width 0 height 11
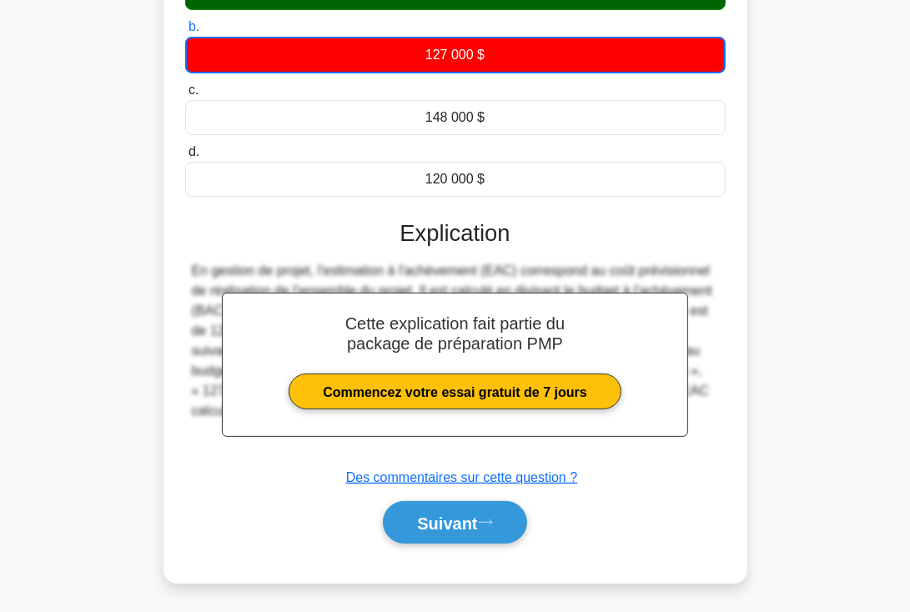
scroll to position [278, 0]
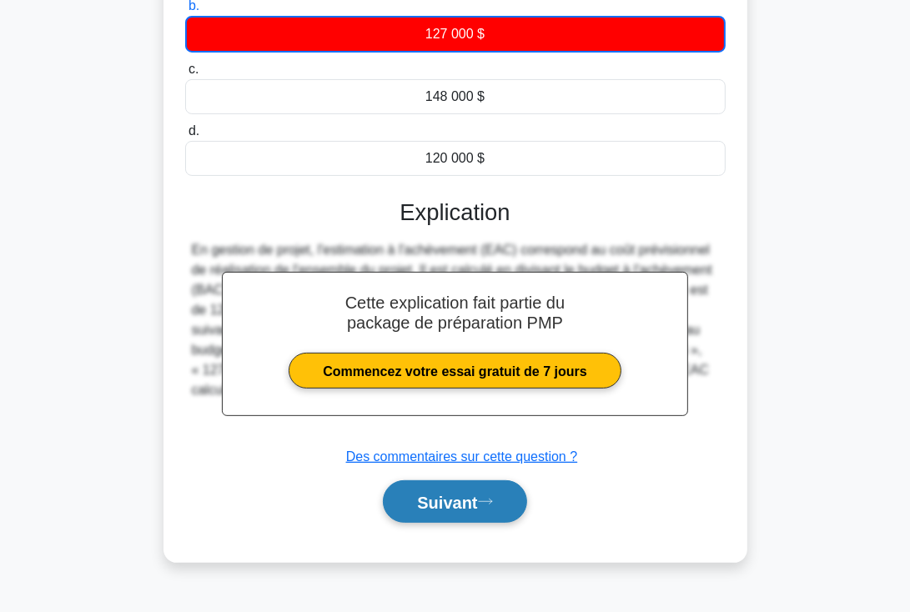
click at [455, 496] on font "Suivant" at bounding box center [447, 503] width 60 height 18
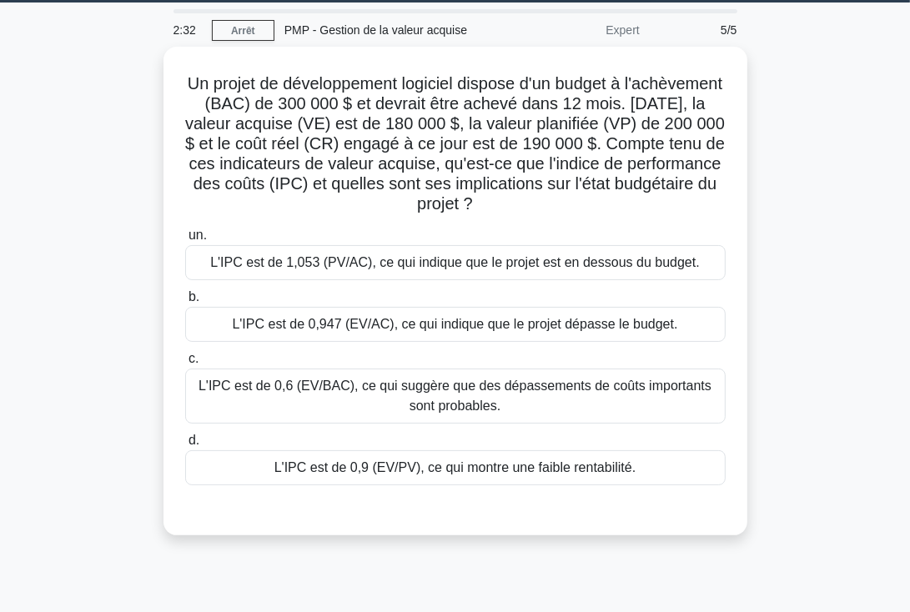
scroll to position [0, 0]
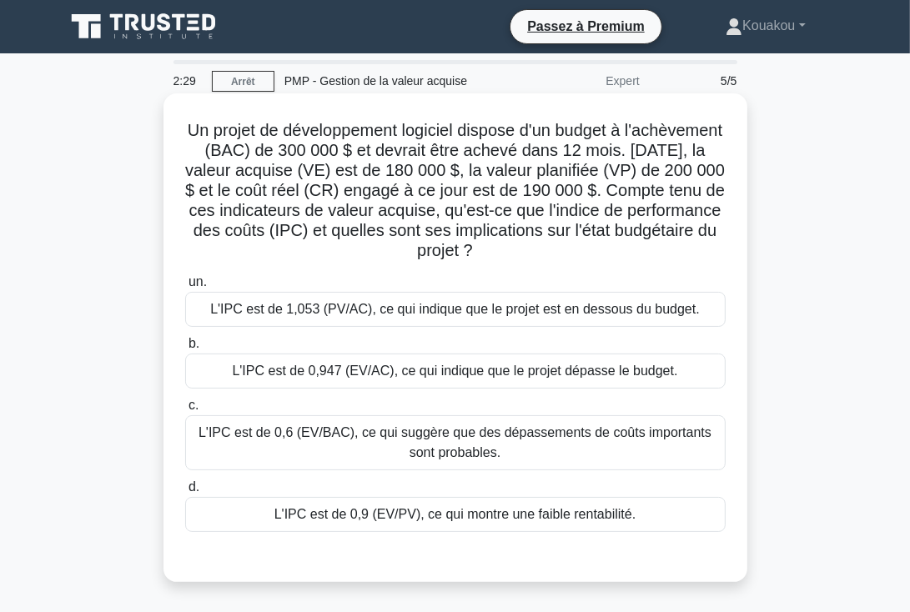
drag, startPoint x: 228, startPoint y: 127, endPoint x: 674, endPoint y: 512, distance: 589.8
click at [674, 512] on div "Un projet de développement logiciel dispose d'un budget à l'achèvement (BAC) de…" at bounding box center [455, 338] width 571 height 476
copy div "Un projet de développement logiciel dispose d'un budget à l'achèvement (BAC) de…"
click at [466, 310] on font "L'IPC est de 1,053 (PV/AC), ce qui indique que le projet est en dessous du budg…" at bounding box center [455, 309] width 490 height 14
click at [185, 288] on input "un. L'IPC est de 1,053 (PV/AC), ce qui indique que le projet est en dessous du …" at bounding box center [185, 282] width 0 height 11
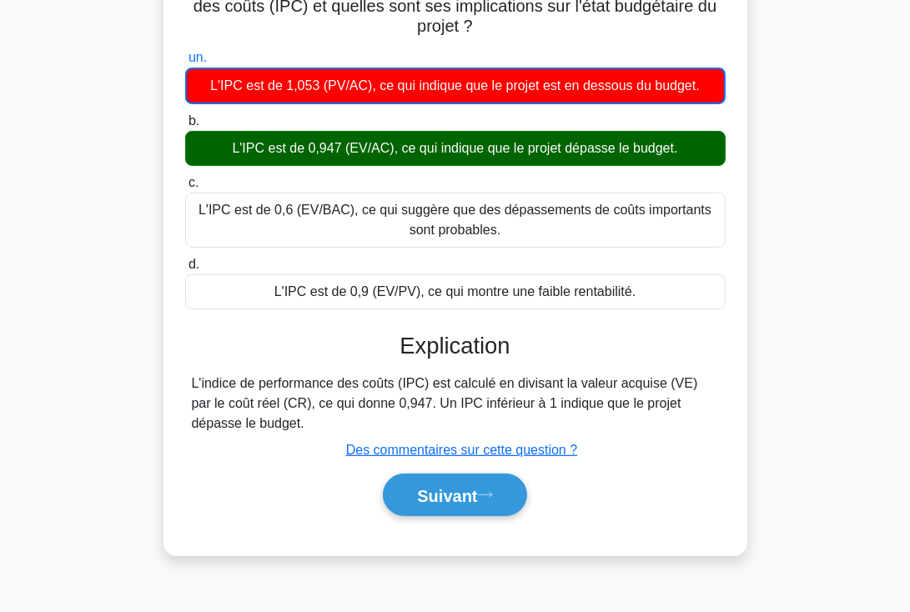
scroll to position [289, 0]
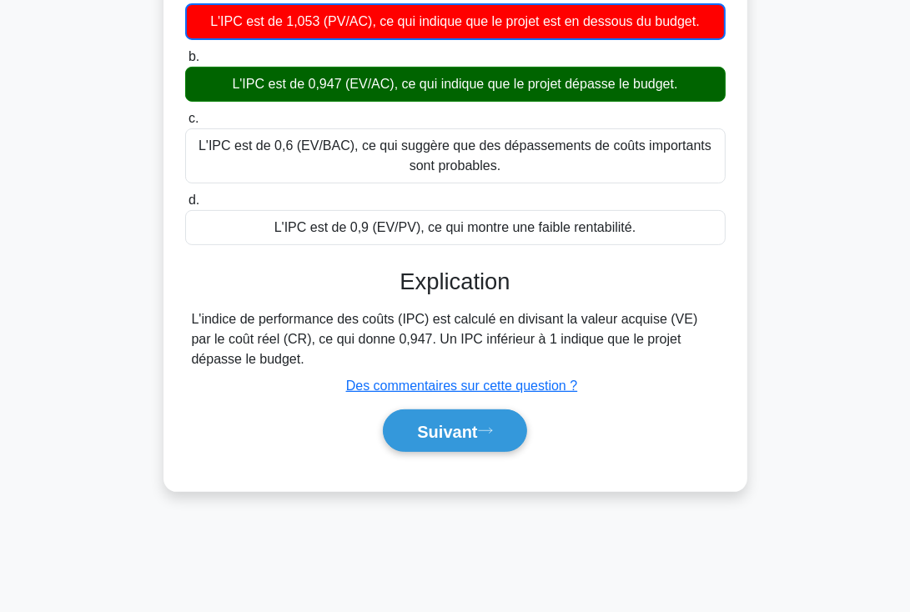
drag, startPoint x: 400, startPoint y: 278, endPoint x: 441, endPoint y: 354, distance: 85.8
click at [441, 354] on div "Explication L'indice de performance des coûts (IPC) est calculé en divisant la …" at bounding box center [455, 363] width 541 height 189
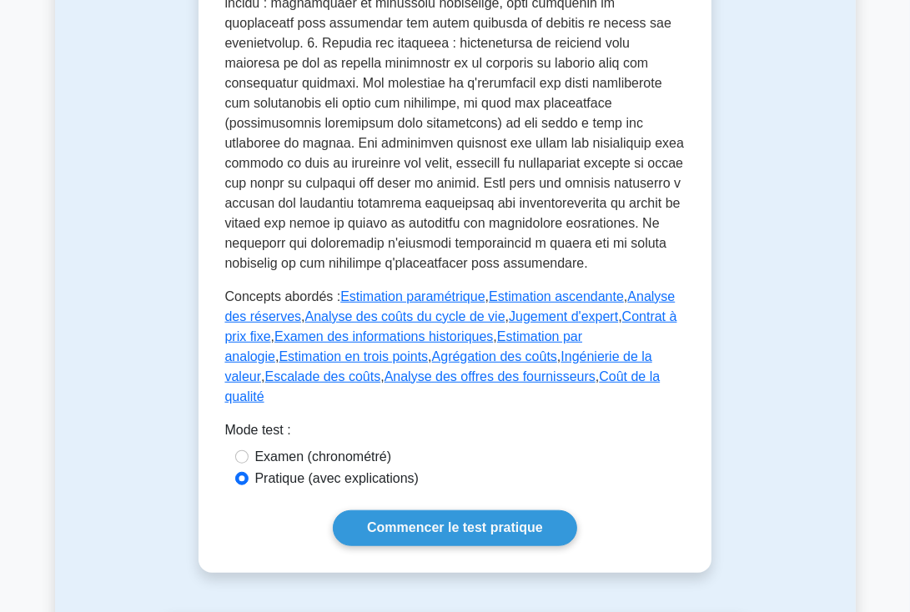
scroll to position [836, 0]
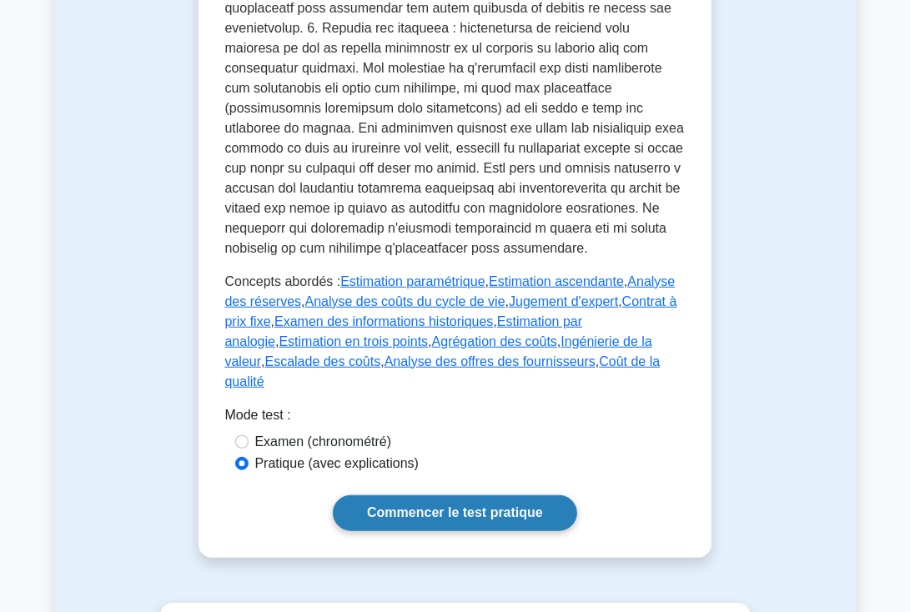
click at [393, 506] on font "Commencer le test pratique" at bounding box center [455, 513] width 176 height 14
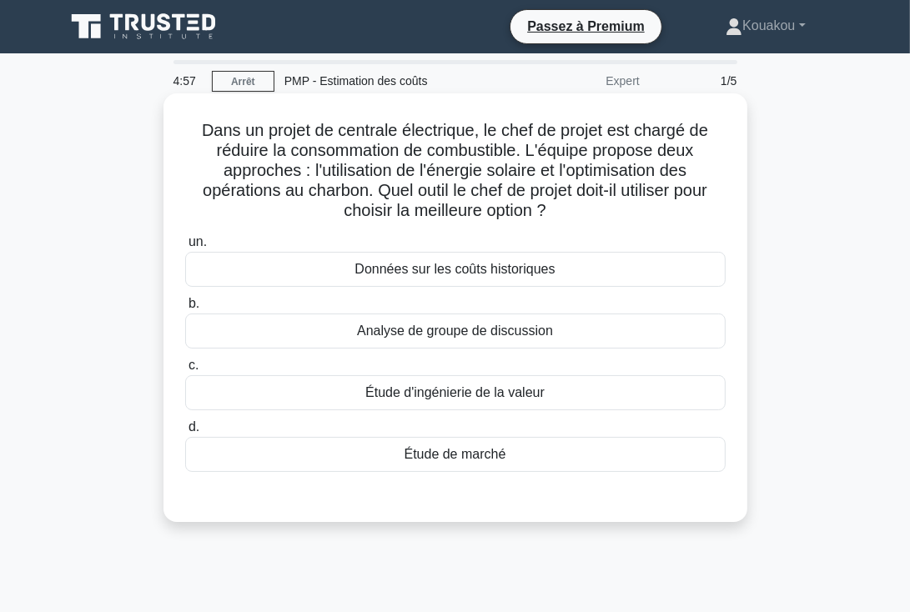
drag, startPoint x: 197, startPoint y: 128, endPoint x: 550, endPoint y: 453, distance: 480.0
click at [550, 453] on div "Dans un projet de centrale électrique, le chef de projet est chargé de réduire …" at bounding box center [455, 308] width 571 height 416
copy div "Dans un projet de centrale électrique, le chef de projet est chargé de réduire …"
click at [440, 455] on font "Étude de marché" at bounding box center [456, 454] width 102 height 14
click at [185, 433] on input "d. Étude de marché" at bounding box center [185, 427] width 0 height 11
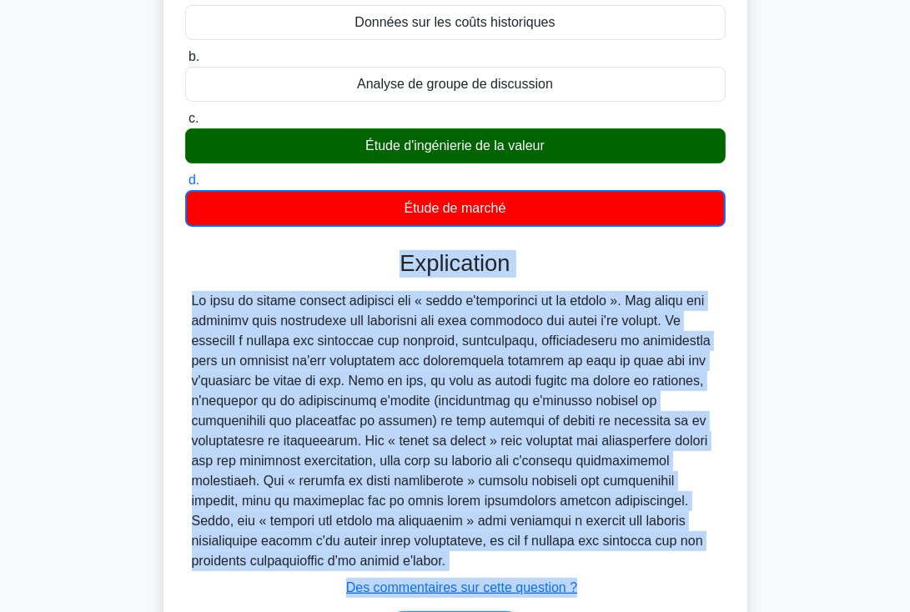
scroll to position [357, 0]
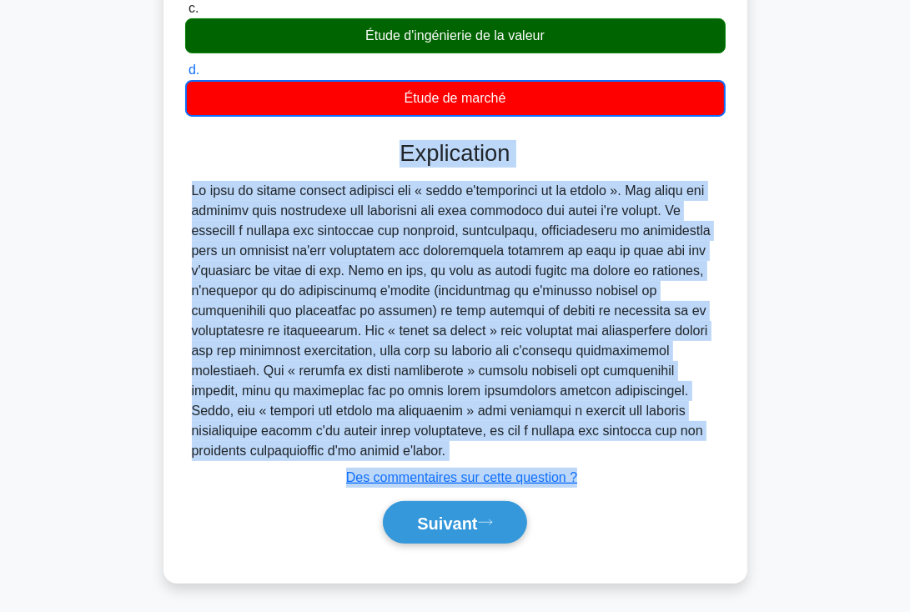
drag, startPoint x: 397, startPoint y: 508, endPoint x: 607, endPoint y: 467, distance: 214.2
click at [607, 467] on div "Explication Soumettre des commentaires Des commentaires sur cette question ? Su…" at bounding box center [455, 345] width 541 height 410
copy div "Explication Le chef de projet devrait utiliser une « étude d'ingénierie de la v…"
click at [458, 518] on font "Suivant" at bounding box center [447, 524] width 60 height 18
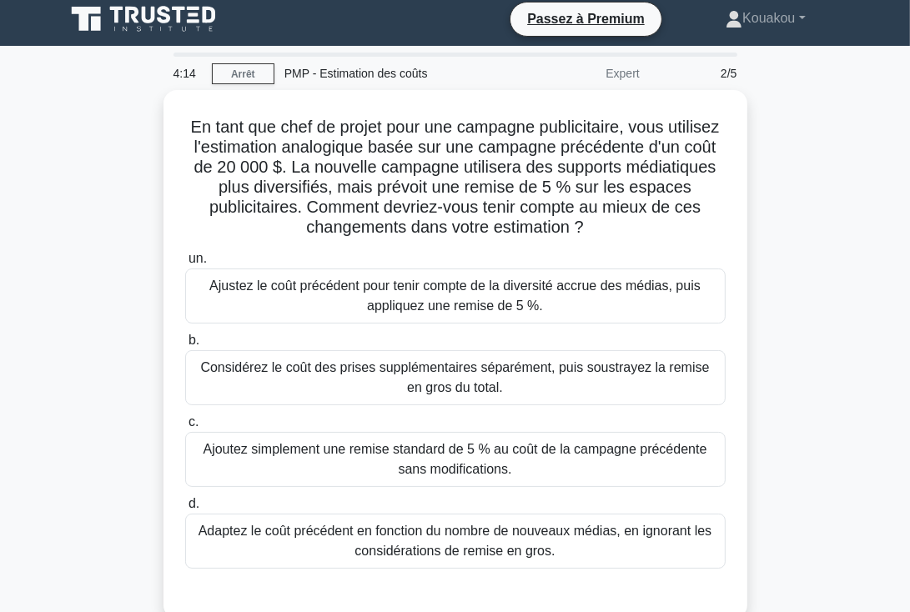
scroll to position [0, 0]
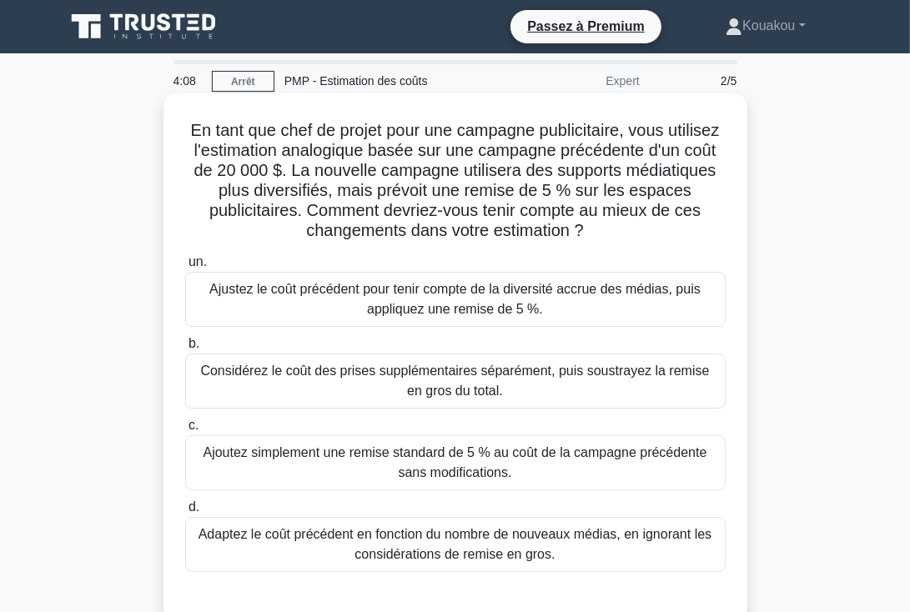
drag, startPoint x: 181, startPoint y: 123, endPoint x: 635, endPoint y: 555, distance: 626.2
click at [635, 555] on div "En tant que chef de projet pour une campagne publicitaire, vous utilisez l'esti…" at bounding box center [455, 358] width 571 height 516
copy div "En tant que chef de projet pour une campagne publicitaire, vous utilisez l'esti…"
click at [446, 466] on font "Ajoutez simplement une remise standard de 5 % au coût de la campagne précédente…" at bounding box center [456, 463] width 504 height 34
click at [185, 431] on input "c. Ajoutez simplement une remise standard de 5 % au coût de la campagne précéde…" at bounding box center [185, 426] width 0 height 11
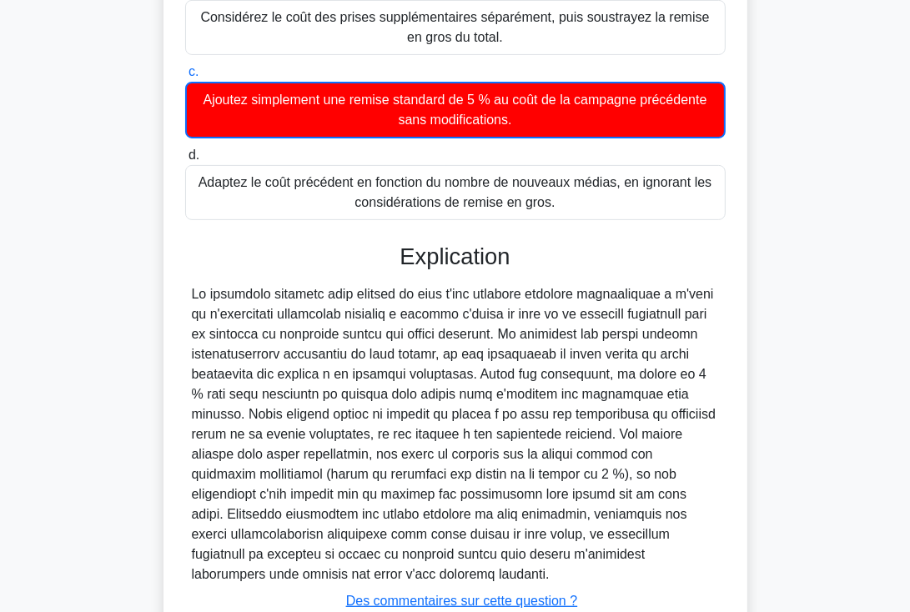
scroll to position [360, 0]
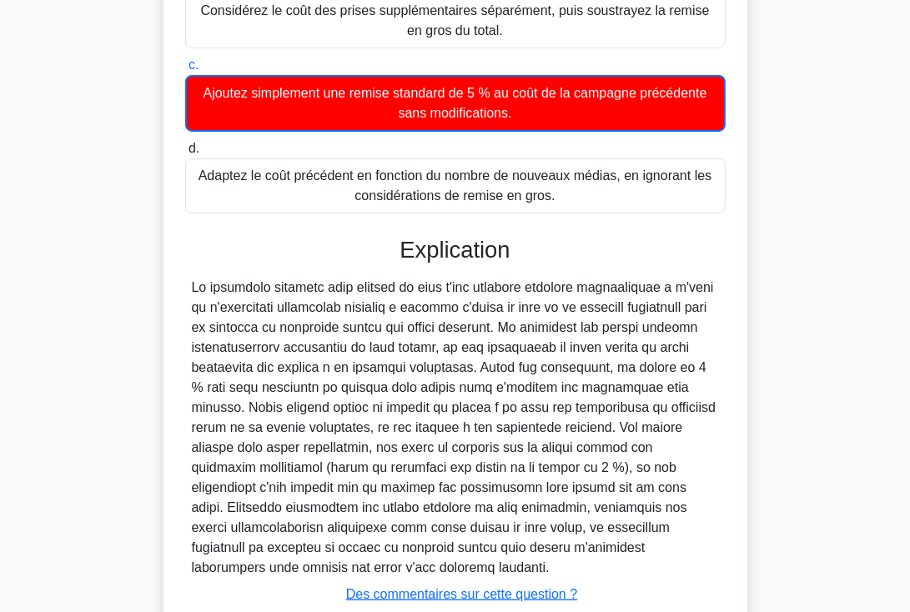
drag, startPoint x: 400, startPoint y: 247, endPoint x: 587, endPoint y: 568, distance: 371.6
click at [587, 568] on div "Explication Soumettre des commentaires Des commentaires sur cette question ? Su…" at bounding box center [455, 452] width 541 height 430
copy div "Explication La meilleure approche pour estimer le coût d'une nouvelle campagne …"
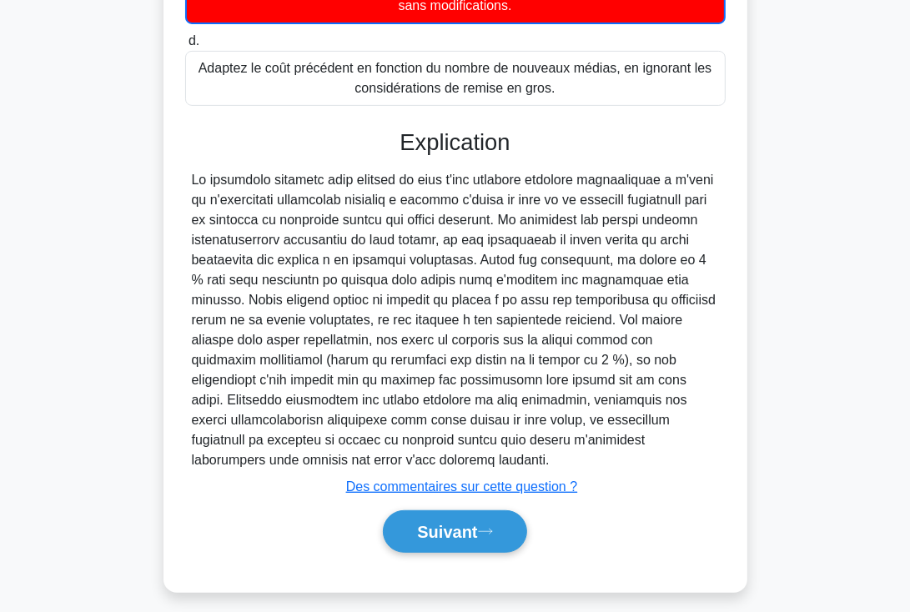
scroll to position [477, 0]
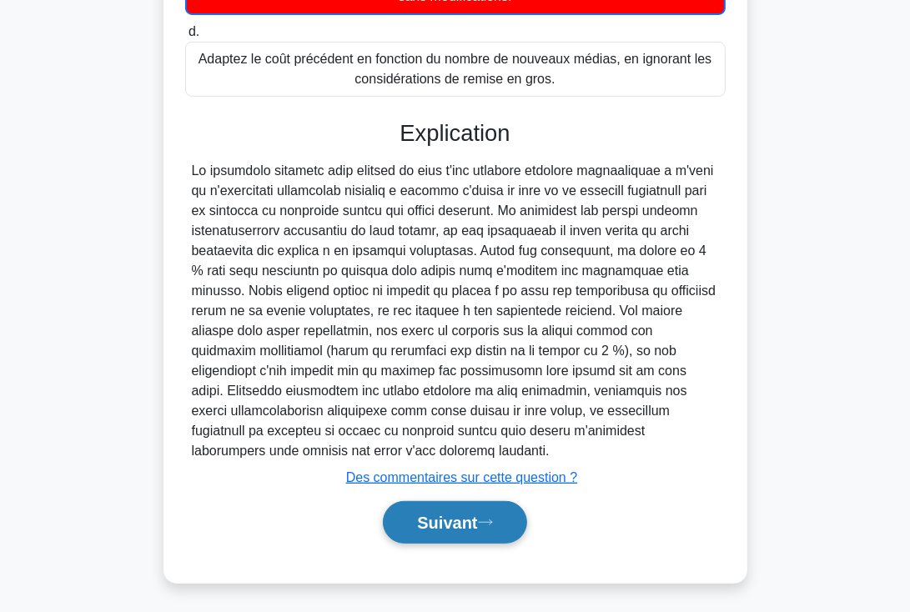
click at [417, 518] on font "Suivant" at bounding box center [447, 524] width 60 height 18
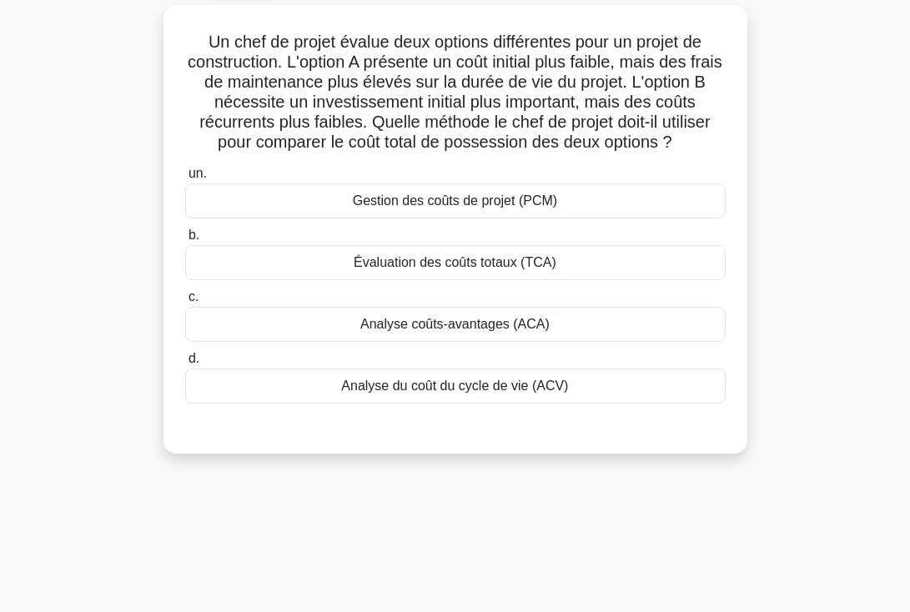
scroll to position [0, 0]
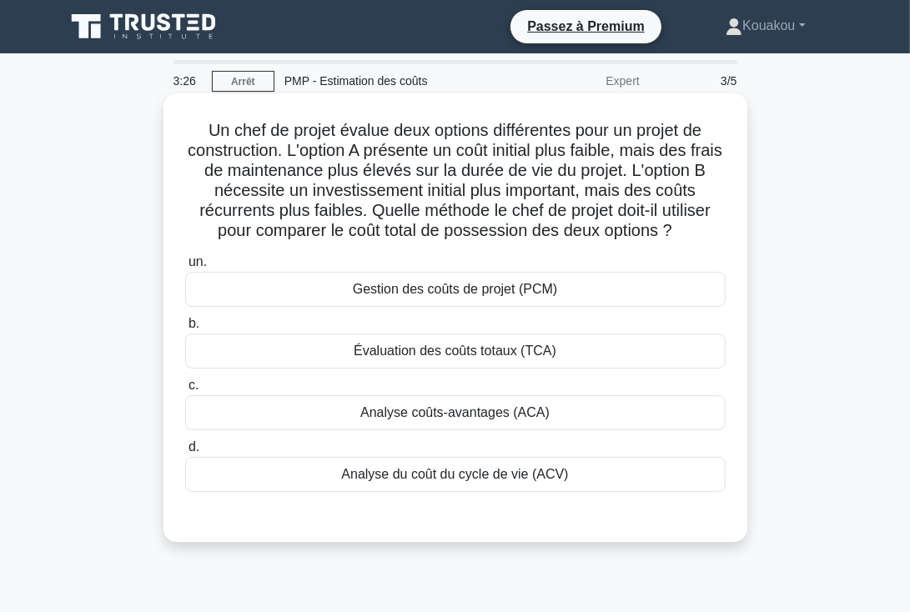
drag, startPoint x: 194, startPoint y: 127, endPoint x: 618, endPoint y: 480, distance: 551.6
click at [618, 480] on div "Un chef de projet évalue deux options différentes pour un projet de constructio…" at bounding box center [455, 318] width 571 height 436
copy div "Un chef de projet évalue deux options différentes pour un projet de constructio…"
click at [474, 481] on font "Analyse du coût du cycle de vie (ACV)" at bounding box center [454, 474] width 227 height 14
click at [185, 453] on input "d. Analyse du coût du cycle de vie (ACV)" at bounding box center [185, 447] width 0 height 11
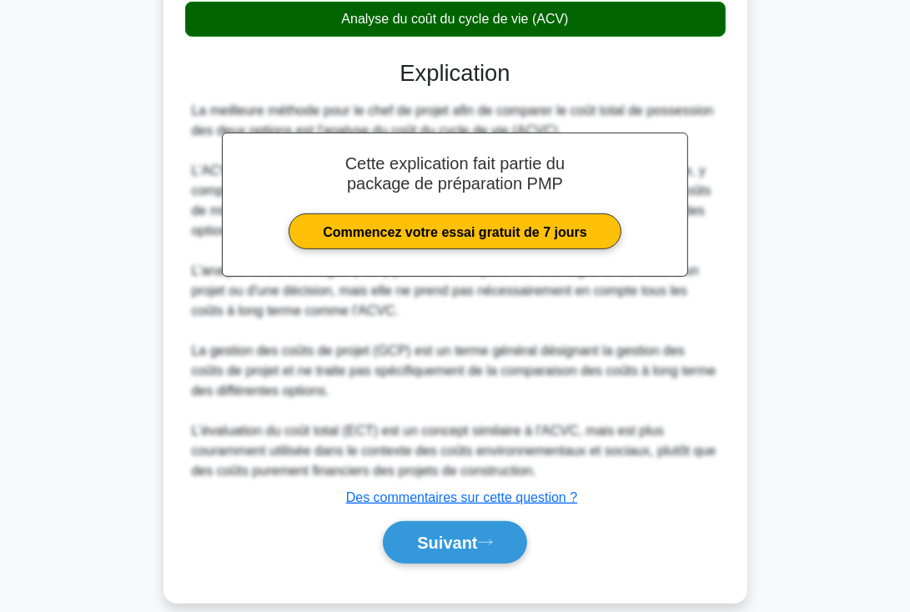
scroll to position [476, 0]
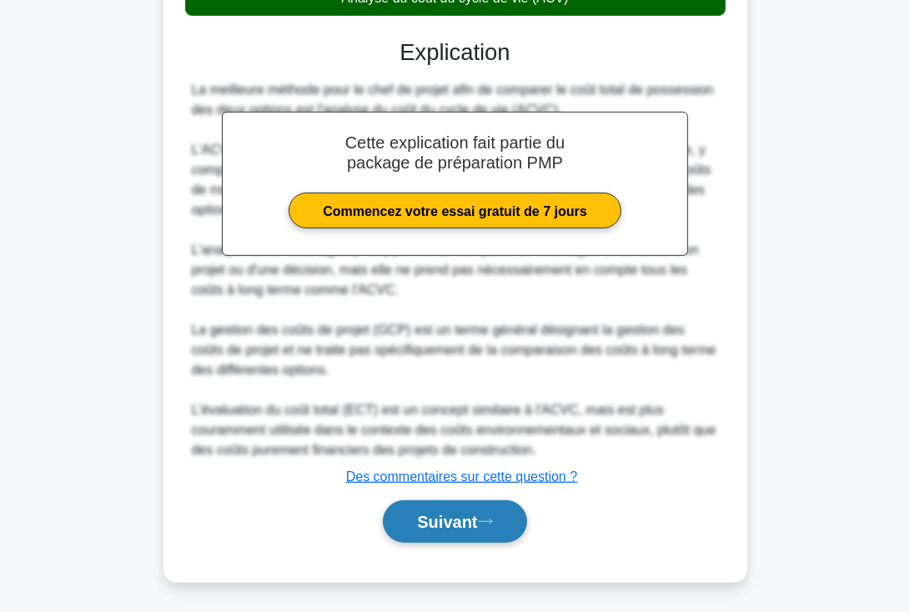
click at [440, 521] on font "Suivant" at bounding box center [447, 523] width 60 height 18
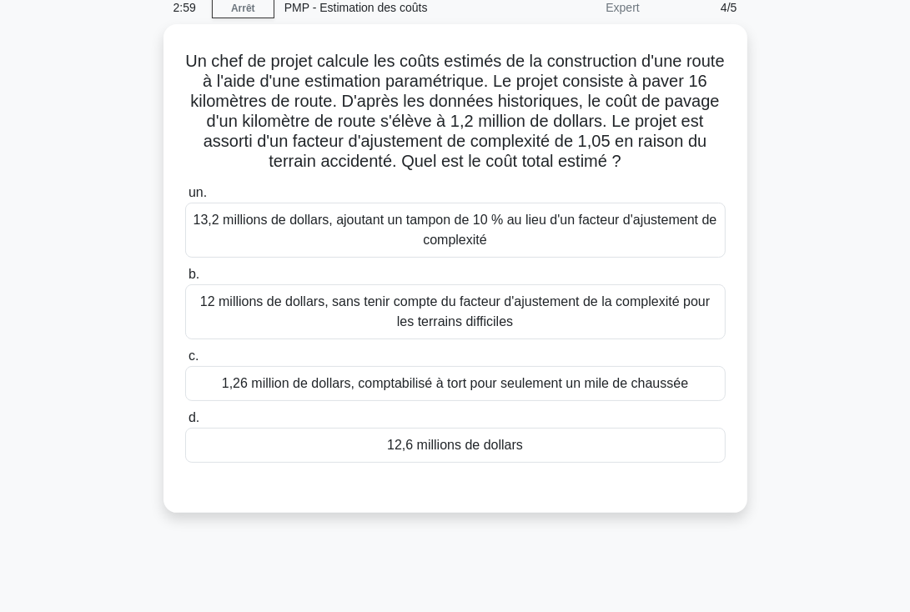
scroll to position [0, 0]
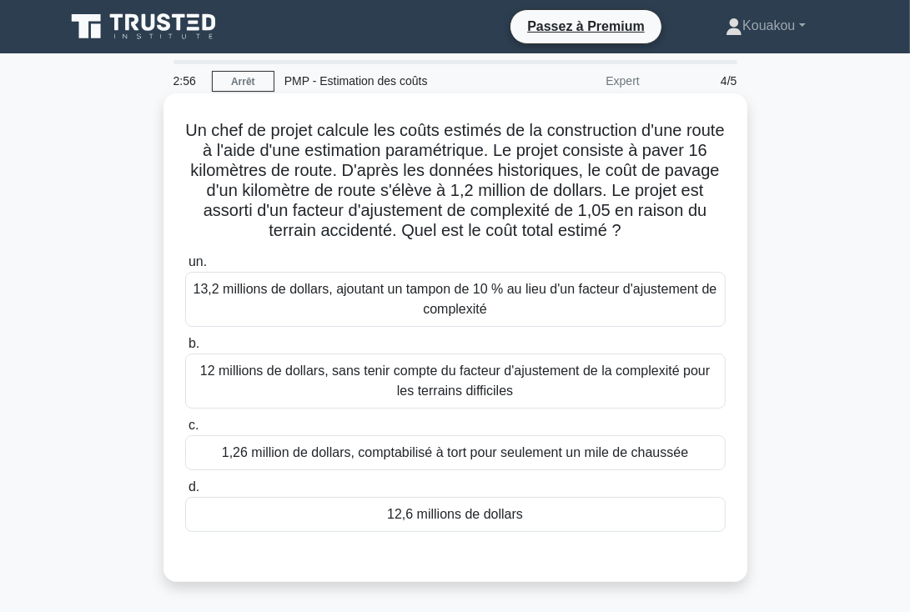
drag, startPoint x: 204, startPoint y: 128, endPoint x: 591, endPoint y: 499, distance: 536.4
click at [591, 499] on div "Un chef de projet calcule les coûts estimés de la construction d'une route à l'…" at bounding box center [455, 338] width 571 height 476
copy div "Un chef de projet calcule les coûts estimés de la construction d'une route à l'…"
click at [454, 292] on font "13,2 millions de dollars, ajoutant un tampon de 10 % au lieu d'un facteur d'aju…" at bounding box center [456, 299] width 524 height 34
click at [185, 268] on input "un. 13,2 millions de dollars, ajoutant un tampon de 10 % au lieu d'un facteur d…" at bounding box center [185, 262] width 0 height 11
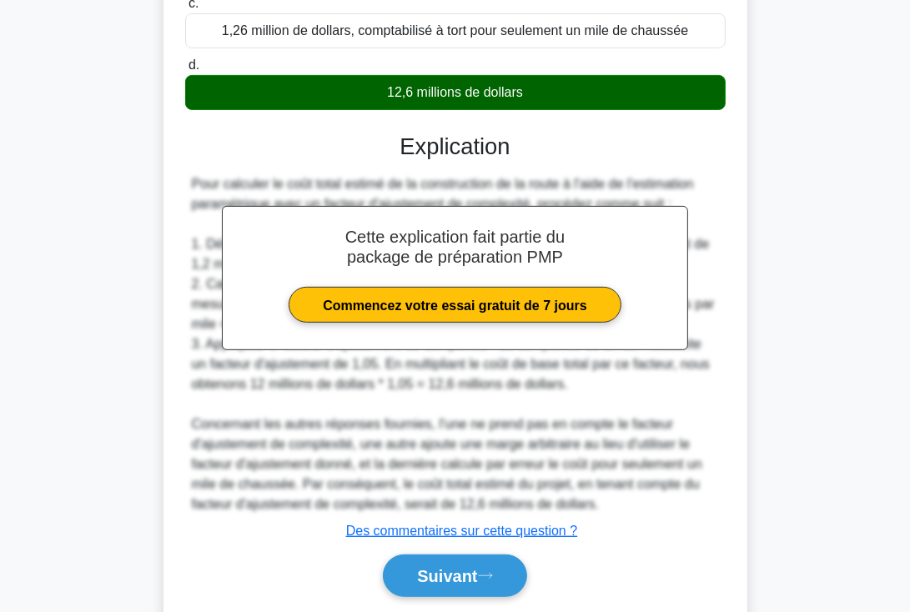
scroll to position [477, 0]
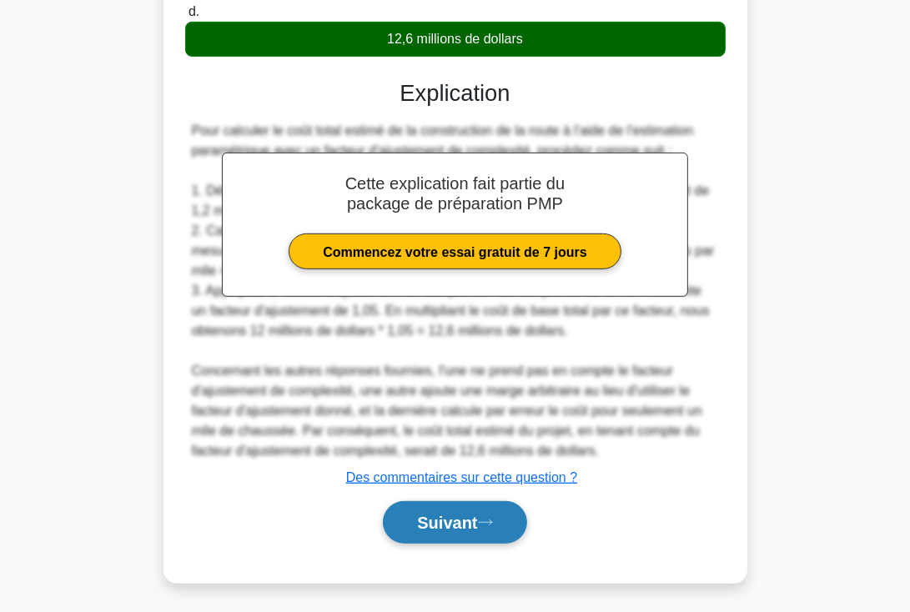
click at [417, 524] on font "Suivant" at bounding box center [447, 524] width 60 height 18
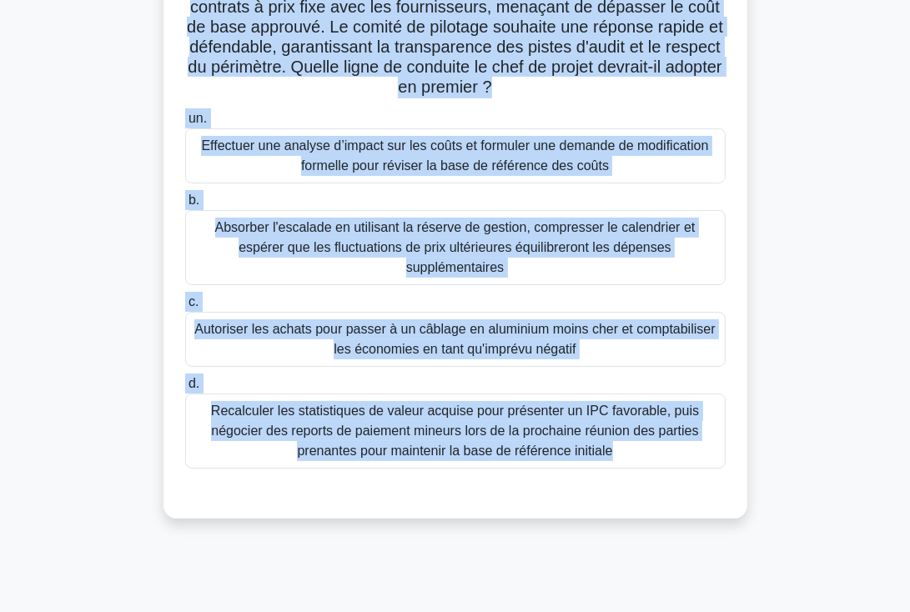
scroll to position [289, 0]
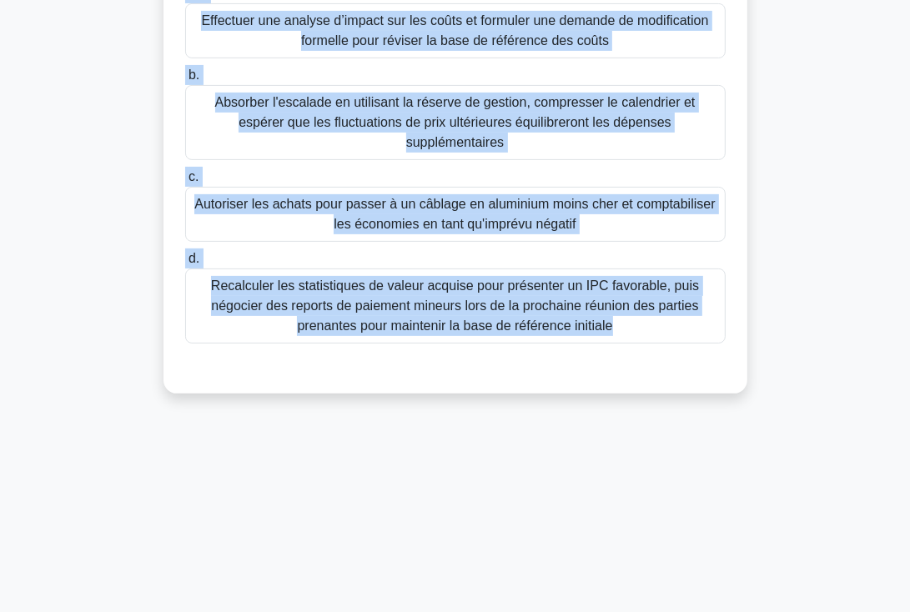
drag, startPoint x: 184, startPoint y: 121, endPoint x: 647, endPoint y: 315, distance: 501.9
click at [647, 315] on div "À mi-parcours d'un projet de prototype de véhicule électrique, les prix mondiau…" at bounding box center [455, 99] width 571 height 576
copy div "À mi-parcours d'un projet de prototype de véhicule électrique, les prix mondiau…"
click at [451, 197] on font "Autoriser les achats pour passer à un câblage en aluminium moins cher et compta…" at bounding box center [454, 214] width 521 height 34
click at [185, 183] on input "c. Autoriser les achats pour passer à un câblage en aluminium moins cher et com…" at bounding box center [185, 177] width 0 height 11
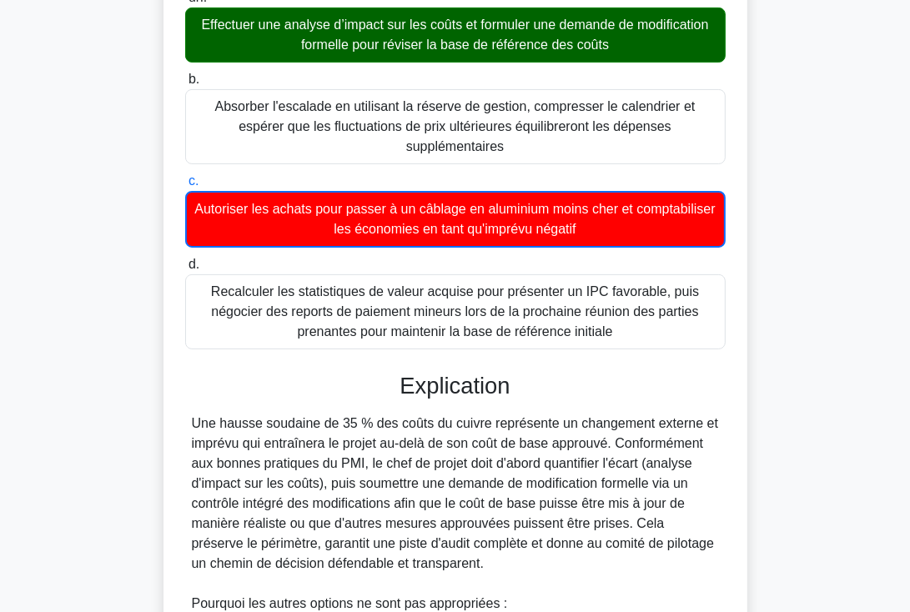
scroll to position [0, 0]
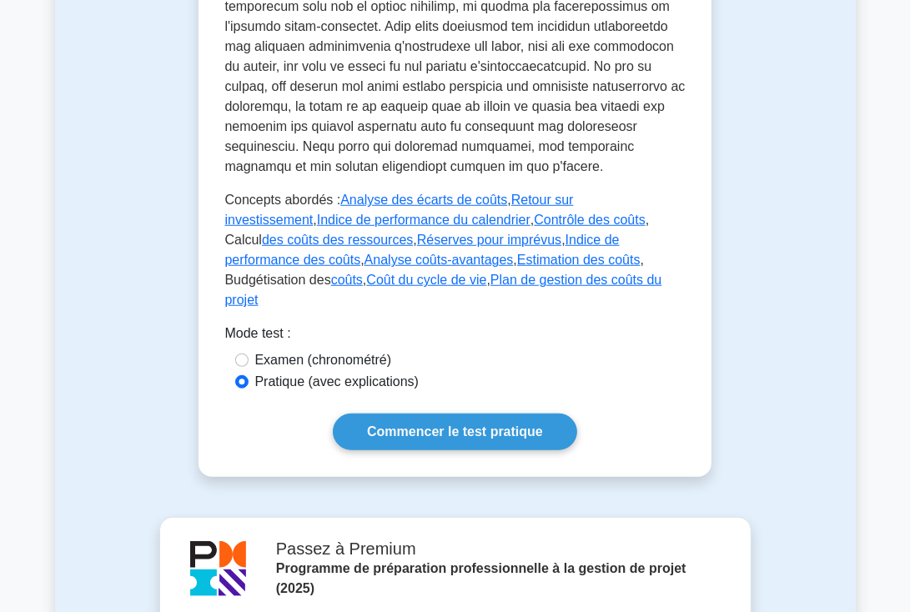
scroll to position [871, 0]
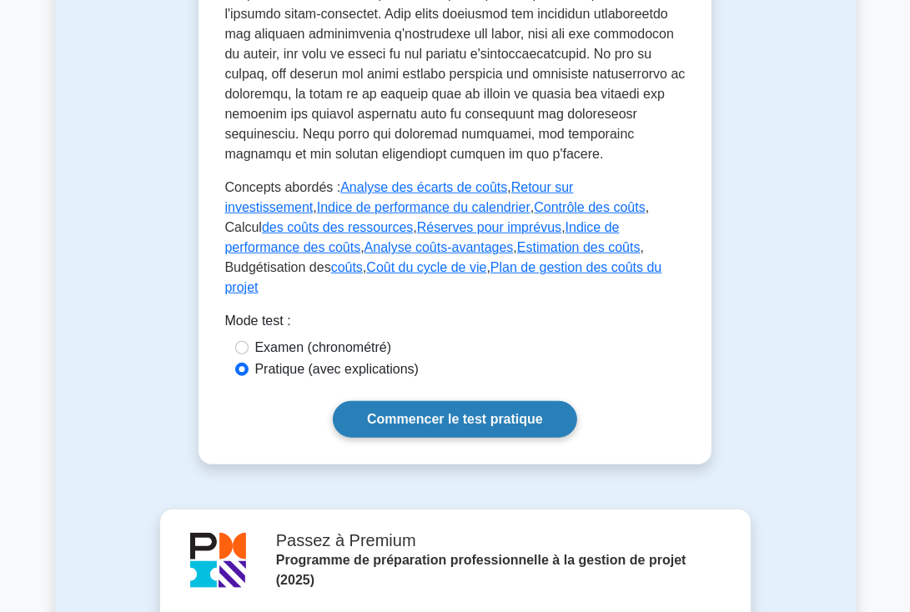
click at [480, 413] on font "Commencer le test pratique" at bounding box center [455, 420] width 176 height 14
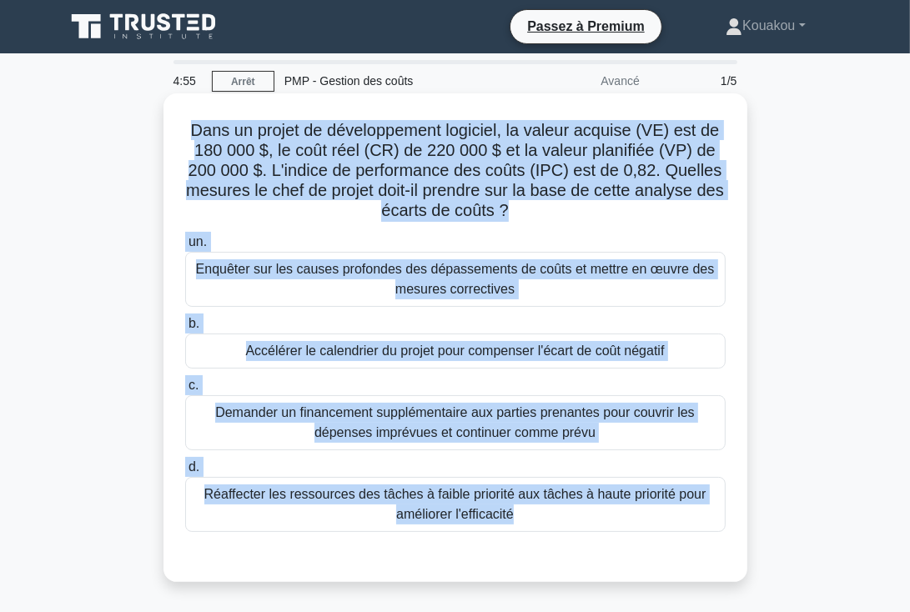
drag, startPoint x: 189, startPoint y: 129, endPoint x: 650, endPoint y: 553, distance: 626.5
click at [650, 553] on div "Dans un projet de développement logiciel, la valeur acquise (VE) est de 180 000…" at bounding box center [455, 338] width 571 height 476
copy div "Lore ip dolors am consecteturad elitsedd, ei tempor incidid (UT) lab et 599 927…"
click at [452, 282] on font "Enquêter sur les causes profondes des dépassements de coûts et mettre en œuvre …" at bounding box center [455, 279] width 519 height 34
click at [185, 248] on input "un. Enquêter sur les causes profondes des dépassements de coûts et mettre en œu…" at bounding box center [185, 242] width 0 height 11
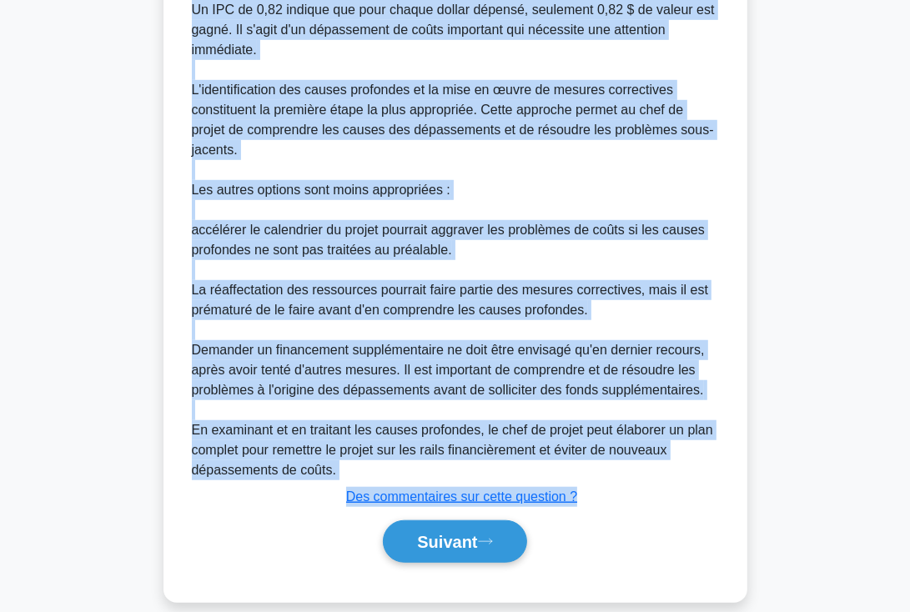
scroll to position [817, 0]
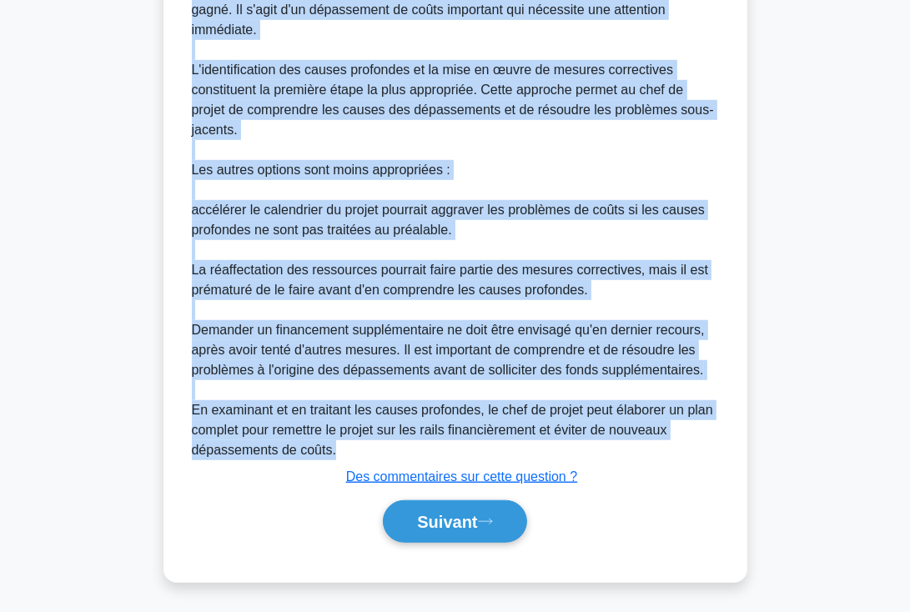
drag, startPoint x: 395, startPoint y: 203, endPoint x: 667, endPoint y: 455, distance: 370.8
click at [667, 455] on div "Explication Suite à cette analyse des écarts de coûts, la meilleure mesure à pr…" at bounding box center [455, 144] width 541 height 810
copy div "Explication Suite à cette analyse des écarts de coûts, la meilleure mesure à pr…"
click at [454, 514] on font "Suivant" at bounding box center [447, 523] width 60 height 18
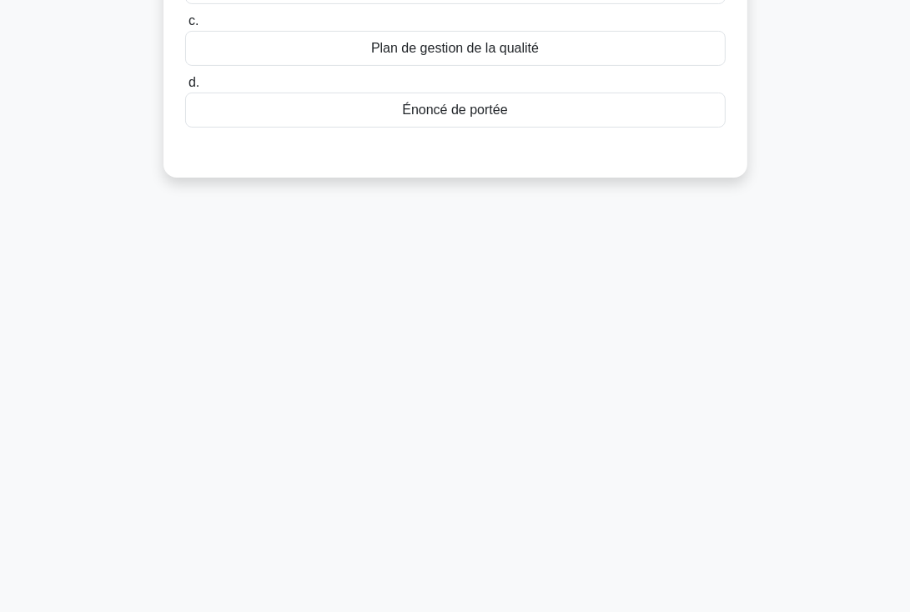
scroll to position [0, 0]
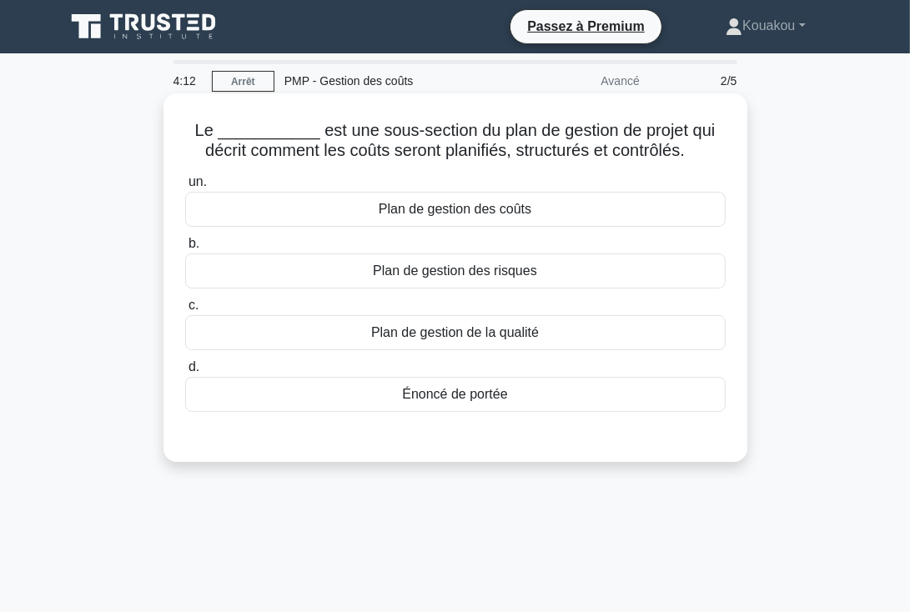
drag, startPoint x: 200, startPoint y: 131, endPoint x: 574, endPoint y: 404, distance: 462.8
click at [574, 404] on div "Le ___________ est une sous-section du plan de gestion de projet qui décrit com…" at bounding box center [455, 277] width 571 height 355
copy div "Le ___________ est une sous-section du plan de gestion de projet qui décrit com…"
click at [429, 335] on font "Plan de gestion de la qualité" at bounding box center [455, 332] width 168 height 14
click at [185, 311] on input "c. Plan de gestion de la qualité" at bounding box center [185, 305] width 0 height 11
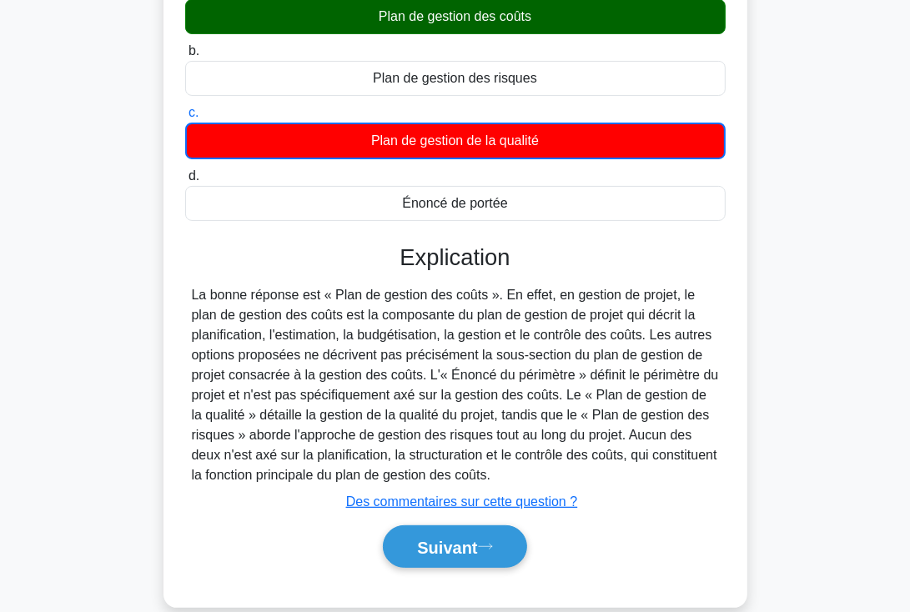
scroll to position [208, 0]
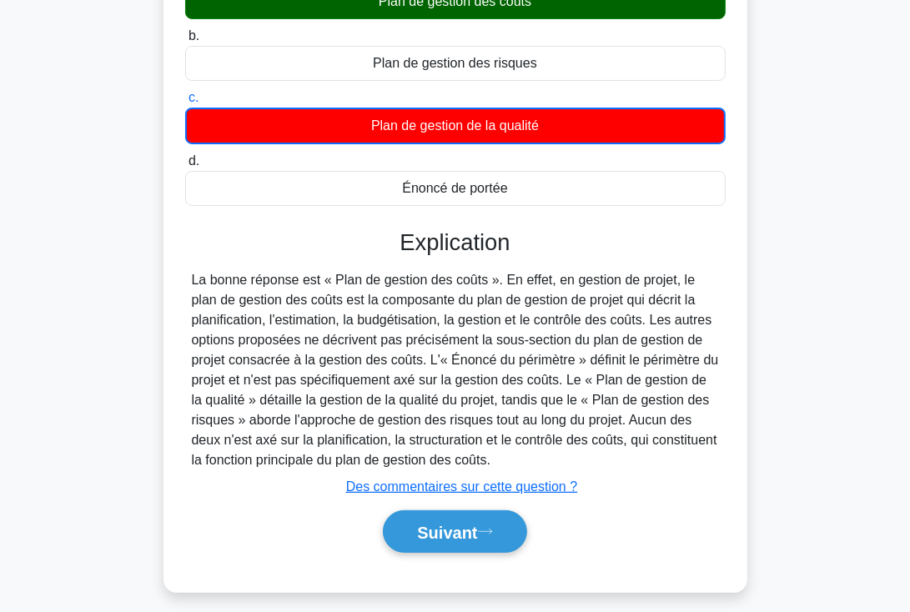
drag, startPoint x: 400, startPoint y: 244, endPoint x: 622, endPoint y: 451, distance: 302.9
click at [622, 451] on div "Explication La bonne réponse est « Plan de gestion des coûts ». En effet, en ge…" at bounding box center [455, 394] width 541 height 330
copy div "Explication La bonne réponse est « Plan de gestion des coûts ». En effet, en ge…"
click at [434, 537] on font "Suivant" at bounding box center [447, 533] width 60 height 18
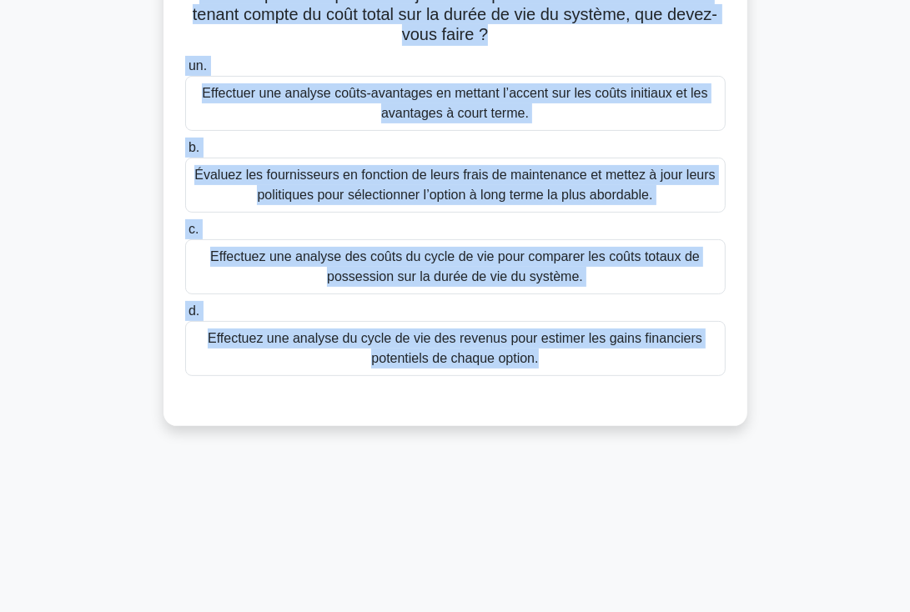
scroll to position [289, 0]
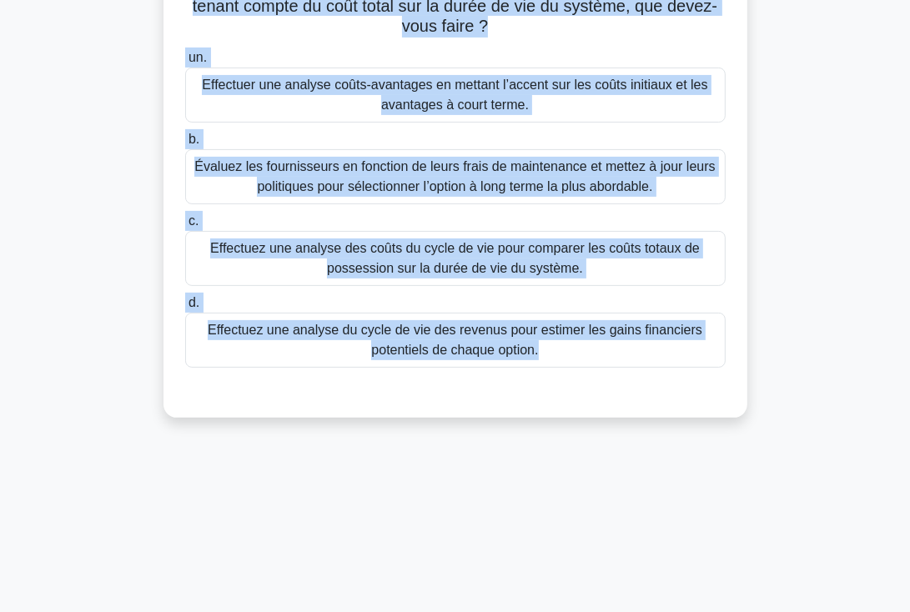
drag, startPoint x: 216, startPoint y: 131, endPoint x: 607, endPoint y: 481, distance: 524.7
click at [607, 481] on div "3:13 Arrêt PMP - Gestion des coûts Avancé 3/5 En tant que chef de projet pour l…" at bounding box center [455, 188] width 801 height 834
copy div "En tant que chef de projet pour la mise en œuvre d'un nouveau système de planif…"
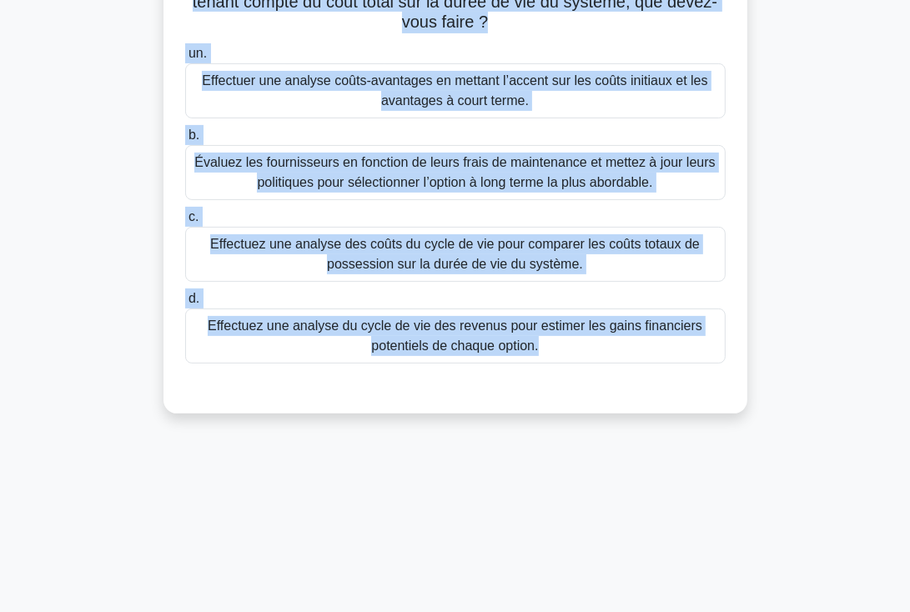
click at [482, 164] on font "Évaluez les fournisseurs en fonction de leurs frais de maintenance et mettez à …" at bounding box center [454, 172] width 521 height 34
click at [185, 141] on input "b. Évaluez les fournisseurs en fonction de leurs frais de maintenance et mettez…" at bounding box center [185, 135] width 0 height 11
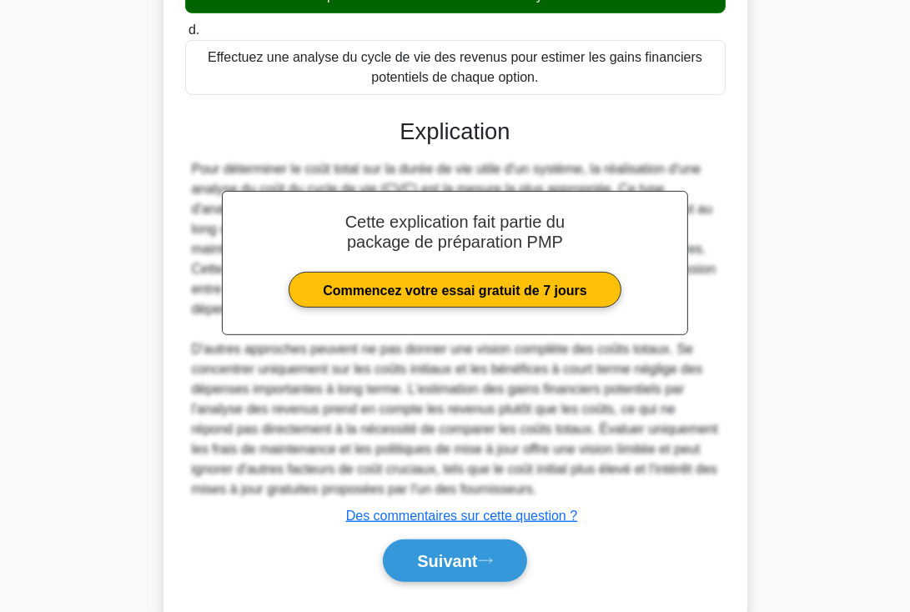
scroll to position [597, 0]
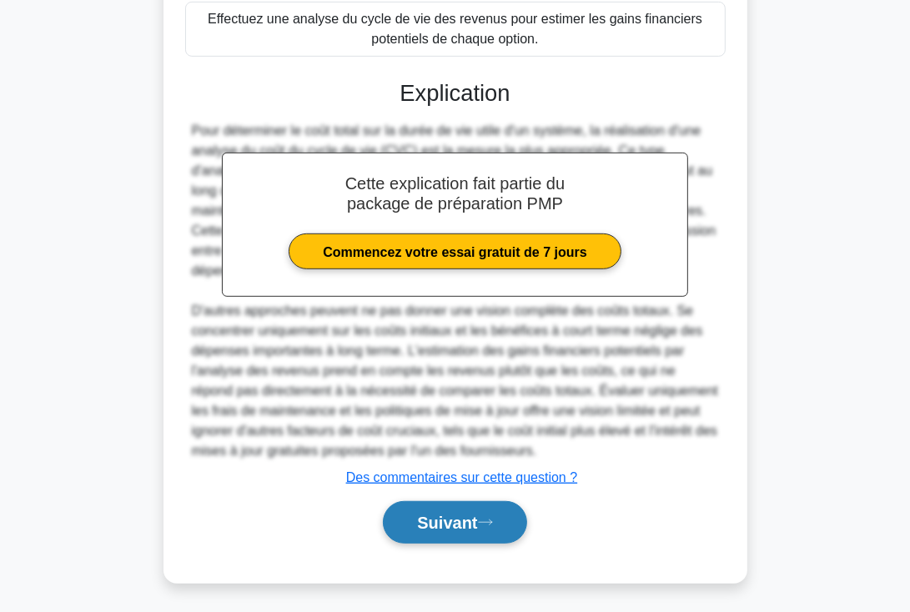
click at [452, 525] on font "Suivant" at bounding box center [447, 524] width 60 height 18
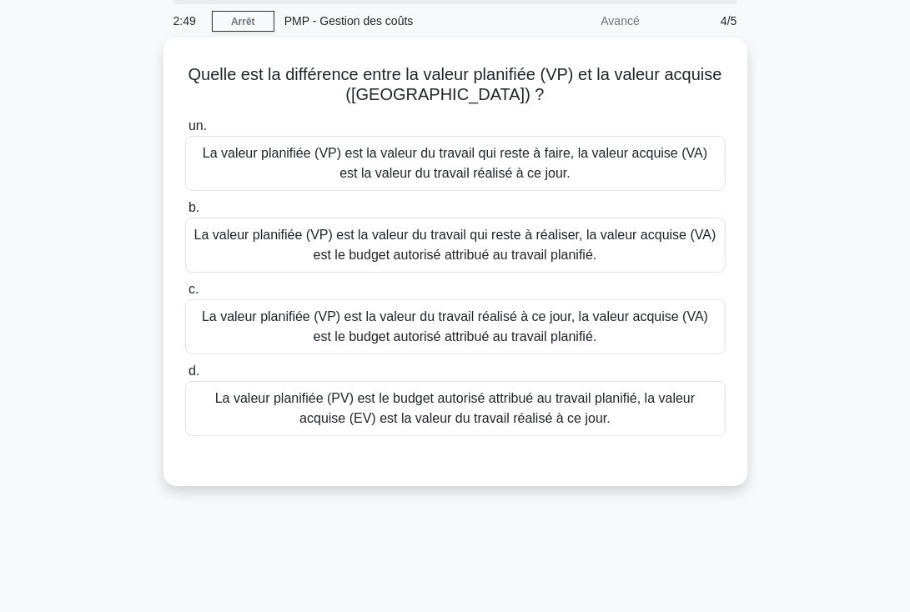
scroll to position [0, 0]
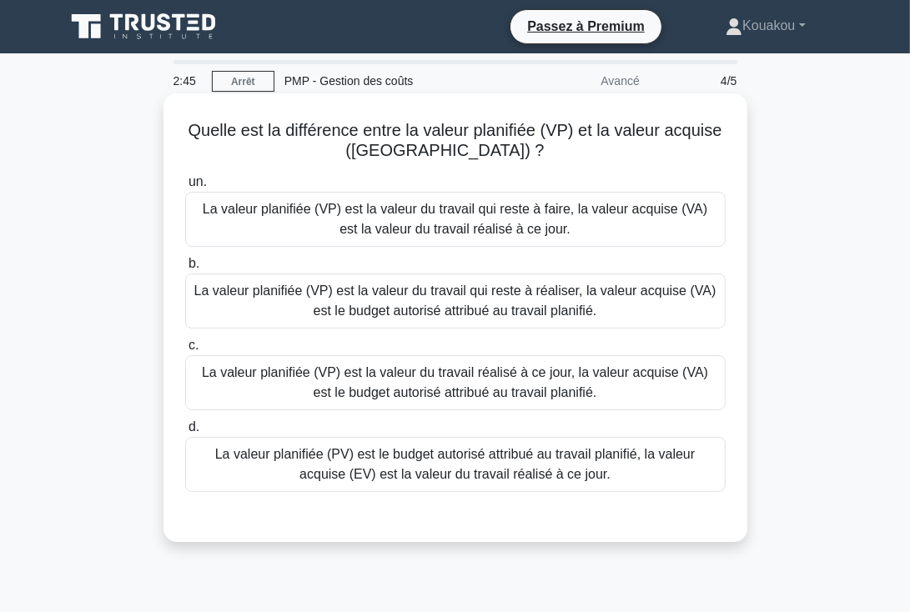
drag, startPoint x: 189, startPoint y: 129, endPoint x: 638, endPoint y: 476, distance: 568.1
click at [638, 476] on div "Quelle est la différence entre la valeur planifiée (VP) et la valeur acquise (V…" at bounding box center [455, 318] width 571 height 436
copy div "Quelle est la différence entre la valeur planifiée (VP) et la valeur acquise (V…"
click at [461, 468] on font "La valeur planifiée (PV) est le budget autorisé attribué au travail planifié, l…" at bounding box center [455, 464] width 480 height 34
click at [185, 433] on input "d. La valeur planifiée (PV) est le budget autorisé attribué au travail planifié…" at bounding box center [185, 427] width 0 height 11
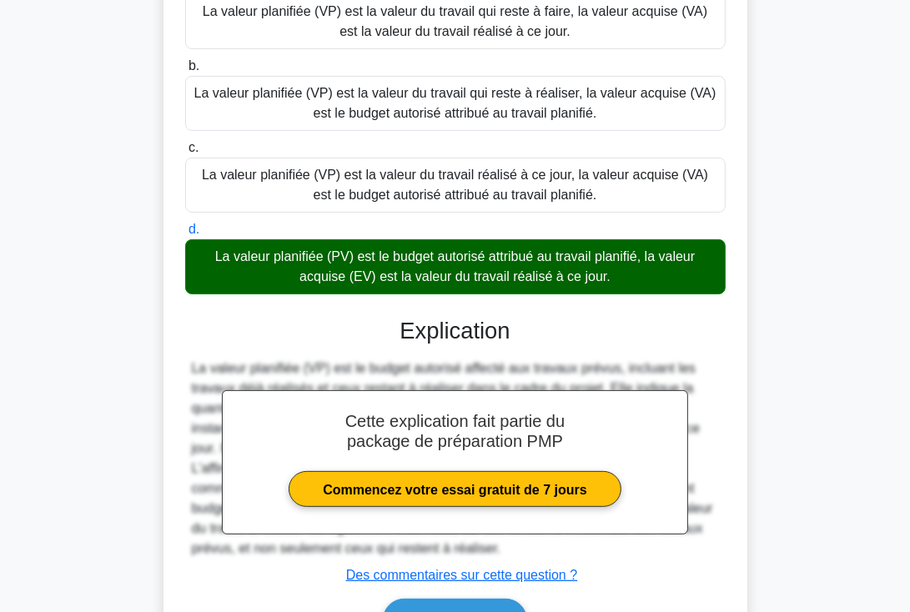
scroll to position [217, 0]
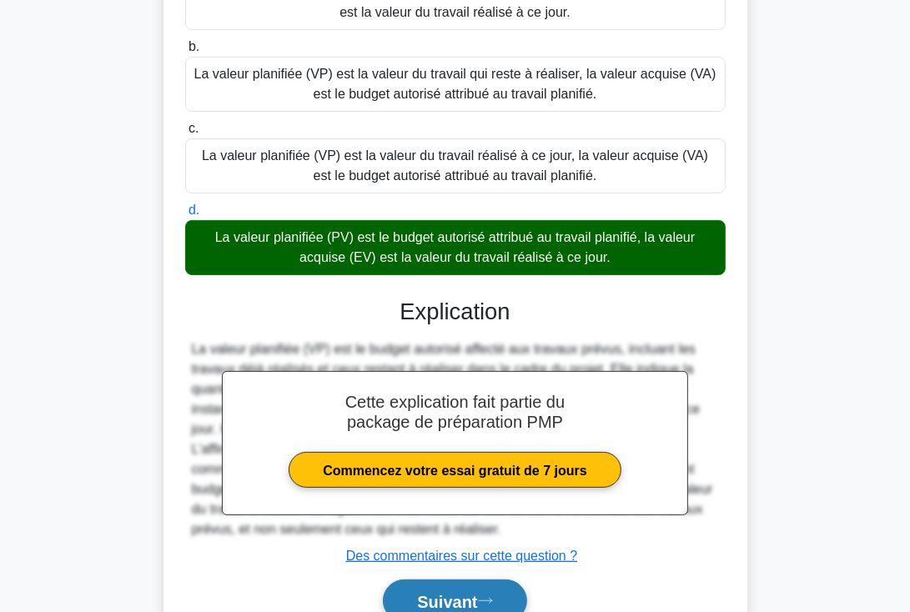
click at [471, 588] on button "Suivant" at bounding box center [455, 601] width 144 height 43
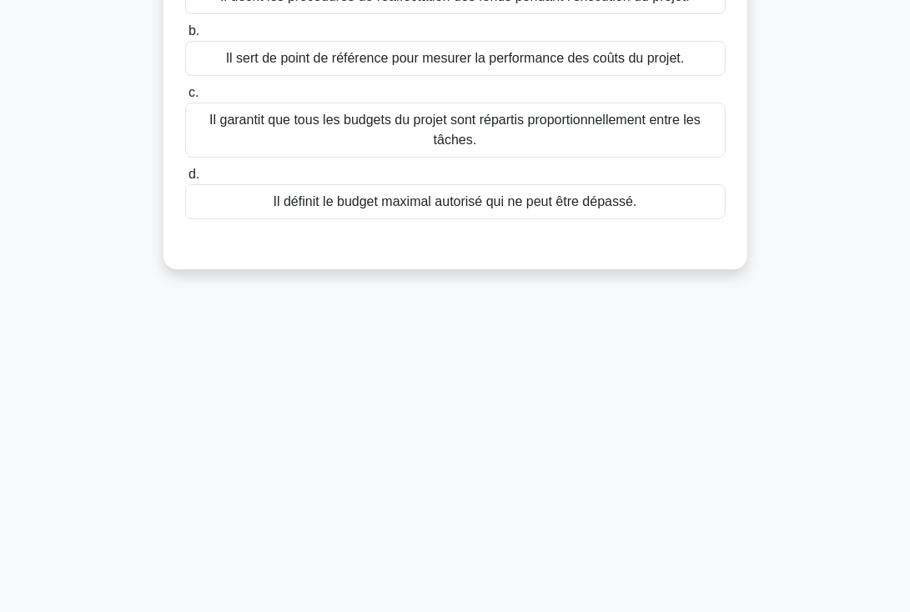
scroll to position [0, 0]
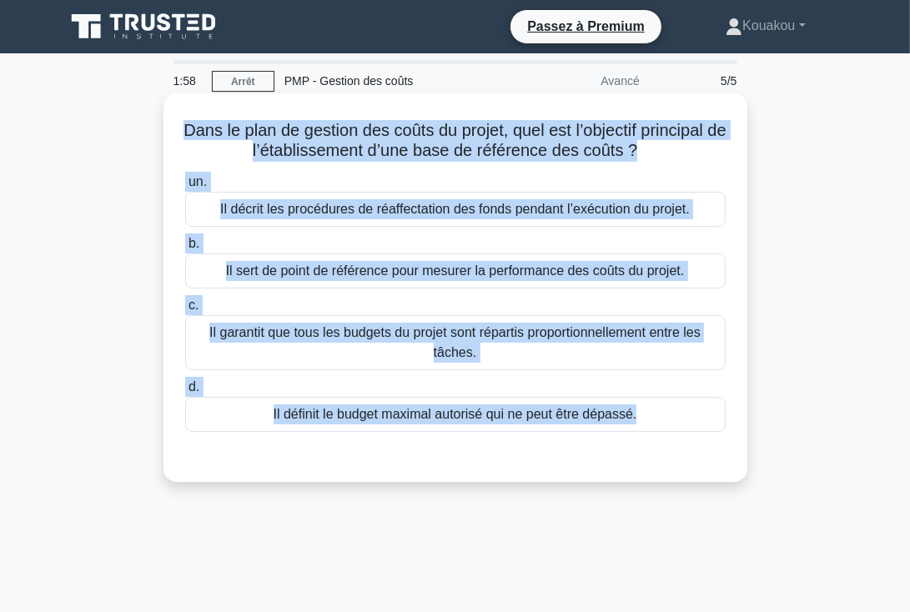
drag, startPoint x: 182, startPoint y: 128, endPoint x: 644, endPoint y: 438, distance: 556.8
click at [644, 438] on div "Dans le plan de gestion des coûts du projet, quel est l’objectif principal de l…" at bounding box center [455, 287] width 571 height 375
copy div "Dans le plan de gestion des coûts du projet, quel est l’objectif principal de l…"
click at [460, 275] on font "Il sert de point de référence pour mesurer la performance des coûts du projet." at bounding box center [455, 271] width 459 height 14
click at [185, 249] on input "b. Il sert de point de référence pour mesurer la performance des coûts du proje…" at bounding box center [185, 244] width 0 height 11
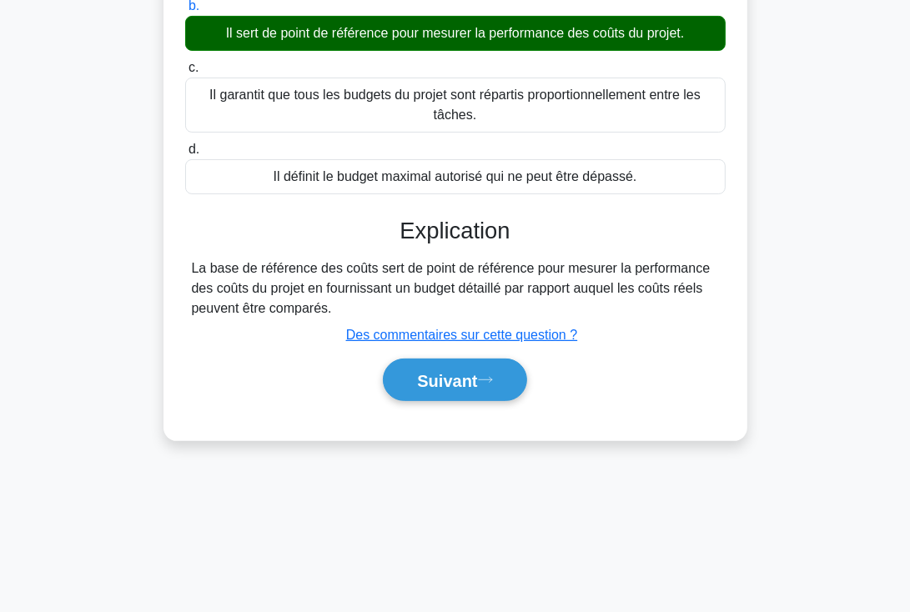
scroll to position [246, 0]
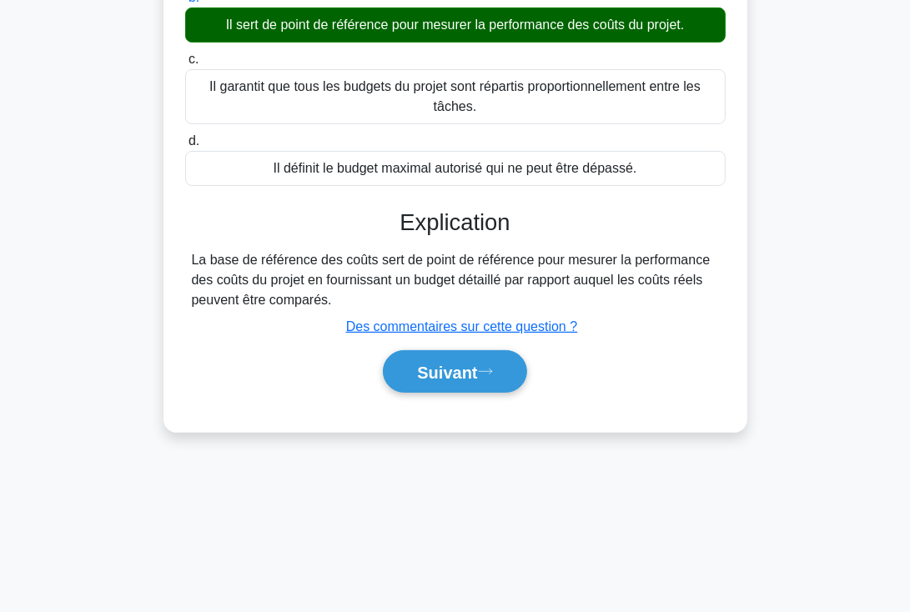
drag, startPoint x: 393, startPoint y: 220, endPoint x: 538, endPoint y: 308, distance: 169.6
click at [538, 308] on div "Explication La base de référence des coûts sert de point de référence pour mesu…" at bounding box center [455, 303] width 541 height 189
copy div "Explication La base de référence des coûts sert de point de référence pour mesu…"
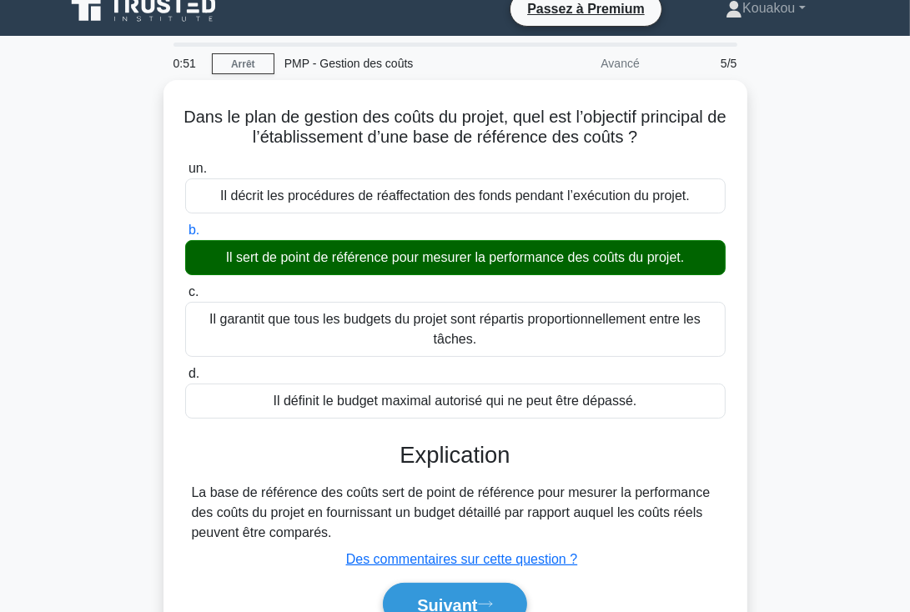
scroll to position [0, 0]
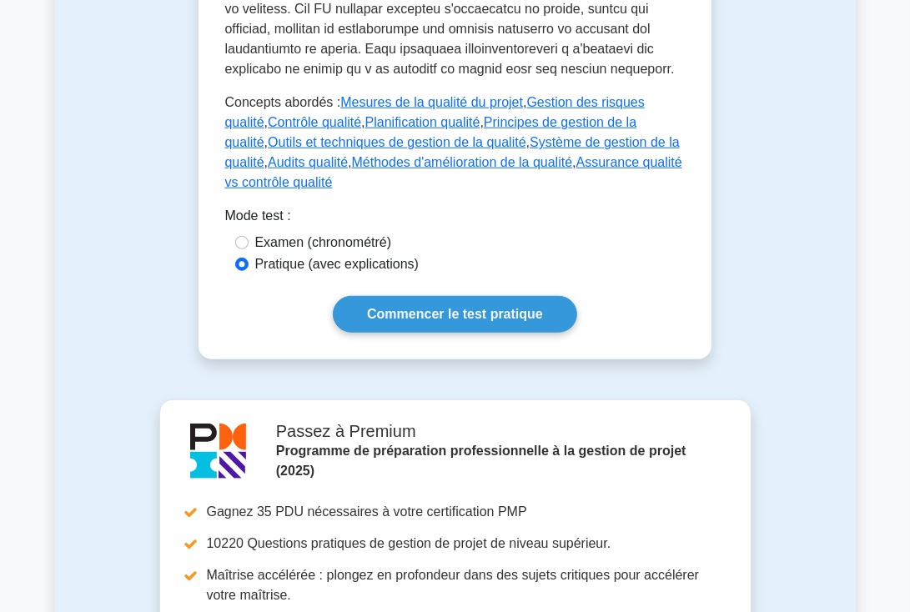
scroll to position [945, 0]
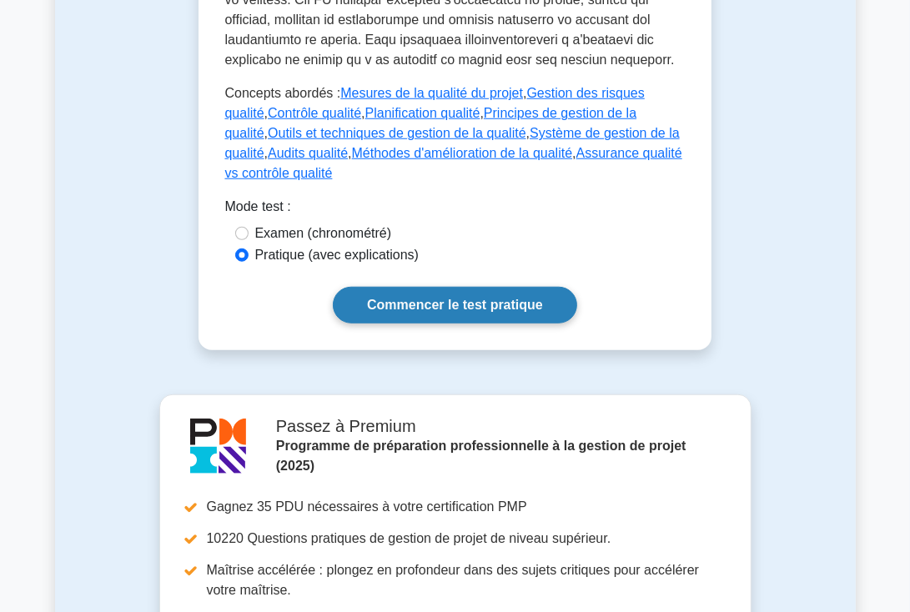
click at [449, 299] on font "Commencer le test pratique" at bounding box center [455, 306] width 176 height 14
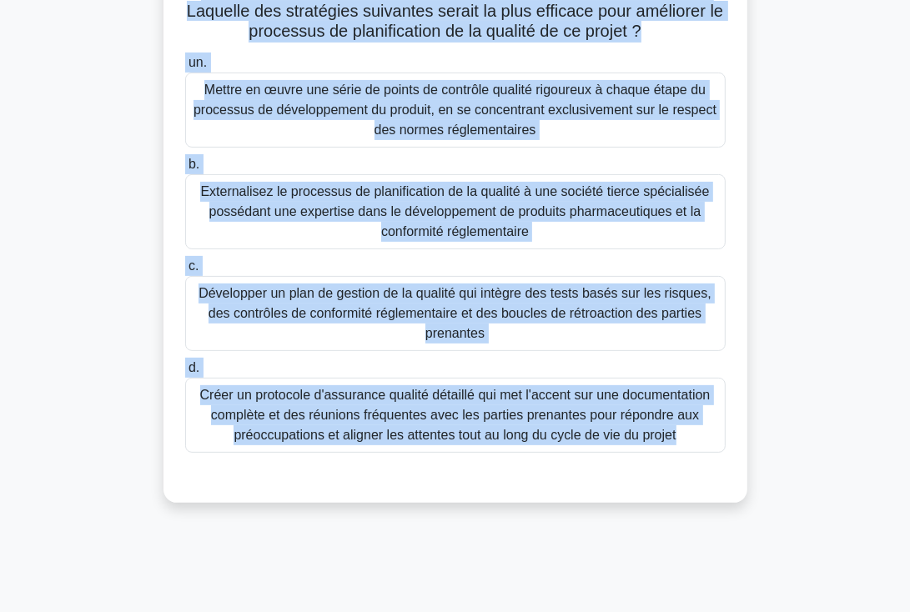
scroll to position [289, 0]
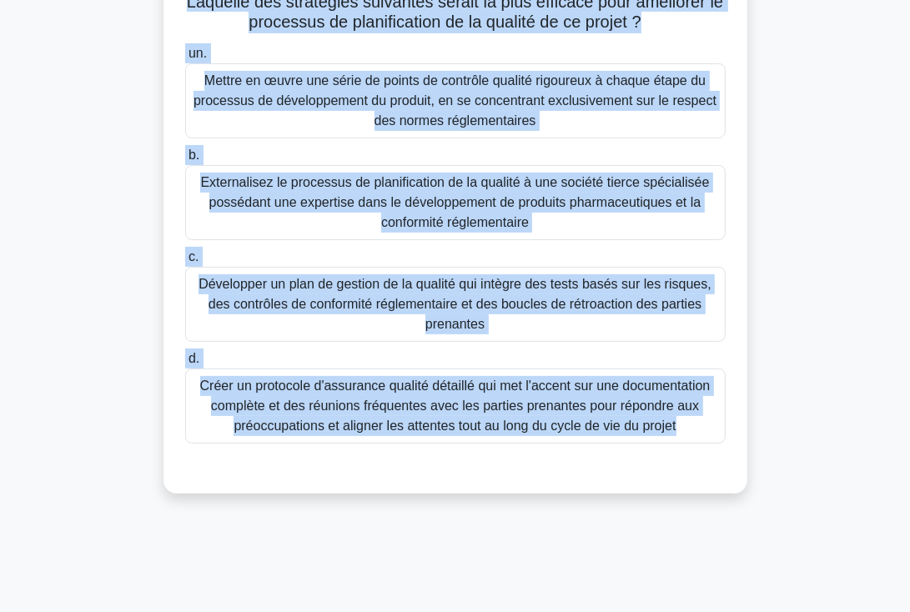
drag, startPoint x: 214, startPoint y: 123, endPoint x: 622, endPoint y: 470, distance: 535.1
click at [622, 470] on div "Un chef de projet pour le développement d'un nouveau produit pharmaceutique pil…" at bounding box center [455, 149] width 571 height 676
copy div "Lo ipsu do sitame cons ad elitseddoeius t'in utlabor etdolor magnaaliquaeni adm…"
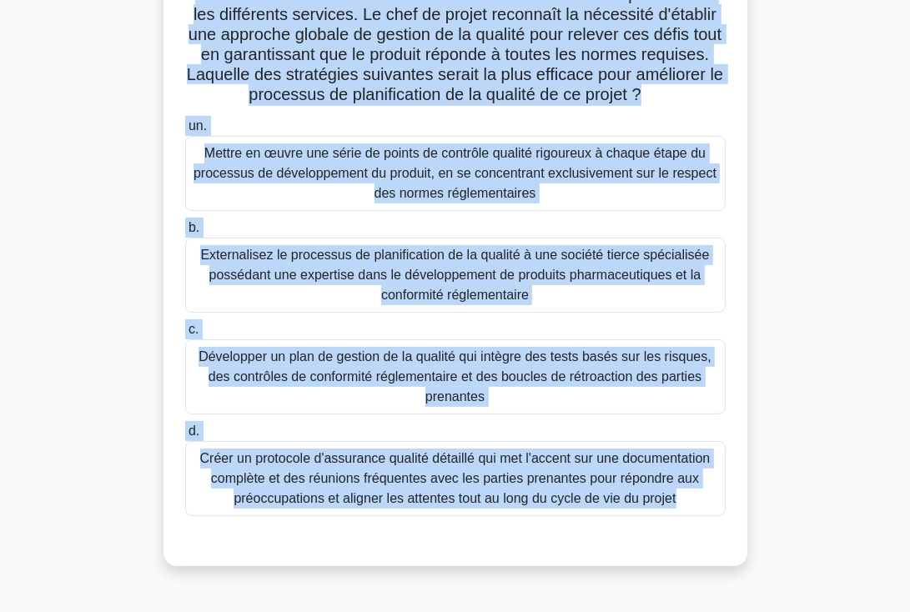
scroll to position [214, 0]
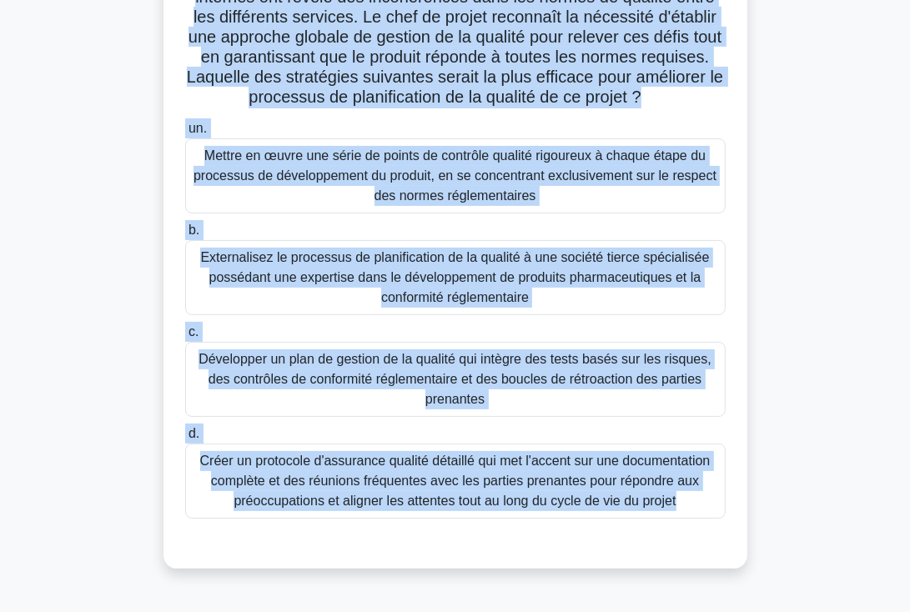
click at [497, 174] on font "Mettre en œuvre une série de points de contrôle qualité rigoureux à chaque étap…" at bounding box center [455, 176] width 523 height 54
click at [185, 134] on input "un. Mettre en œuvre une série de points de contrôle qualité rigoureux à chaque …" at bounding box center [185, 128] width 0 height 11
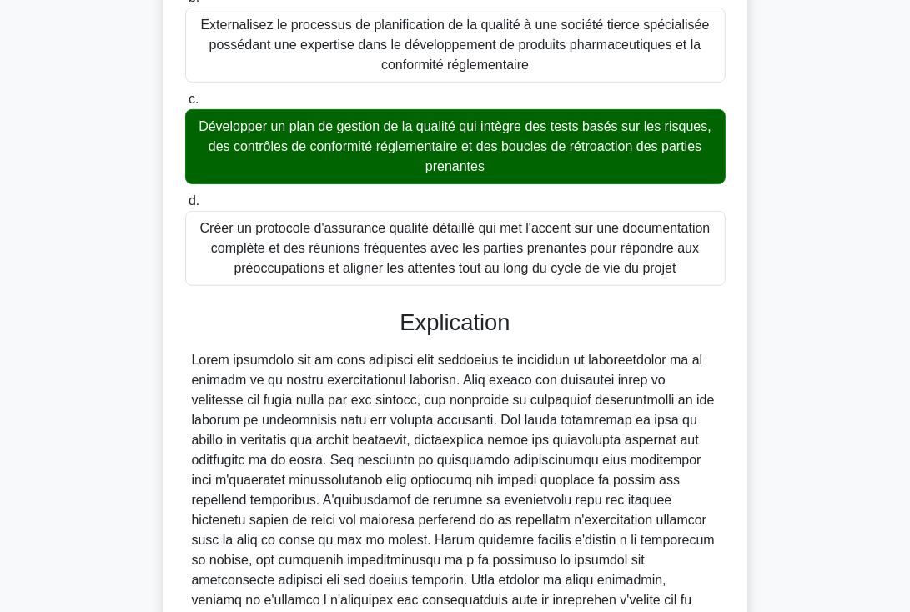
scroll to position [507, 0]
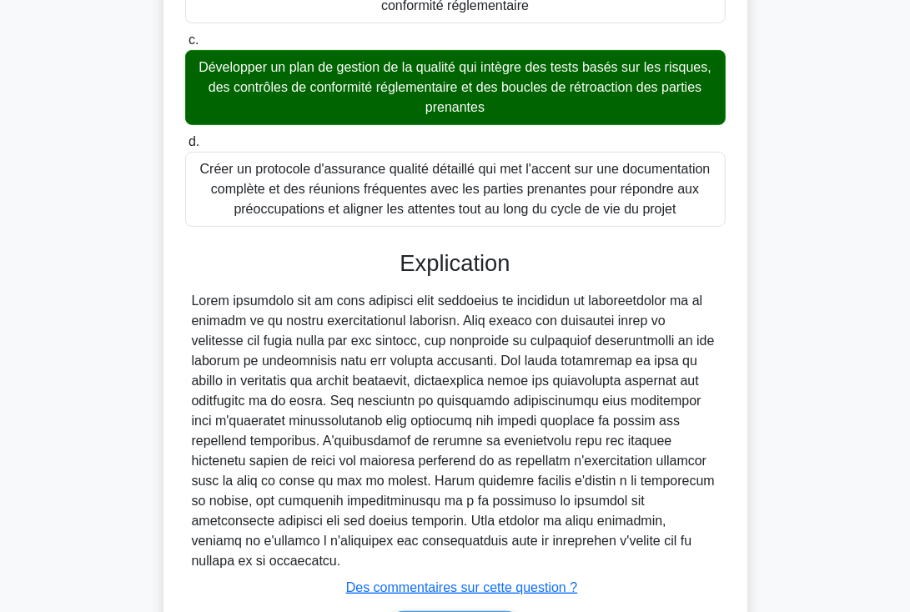
drag, startPoint x: 401, startPoint y: 258, endPoint x: 682, endPoint y: 538, distance: 396.5
click at [682, 538] on div "Explication Soumettre des commentaires Des commentaires sur cette question ? Su…" at bounding box center [455, 455] width 541 height 410
copy div "Loremipsumd Sitam consectet adi el sedd eiusmodt inci utlaboree do magnaaliq en…"
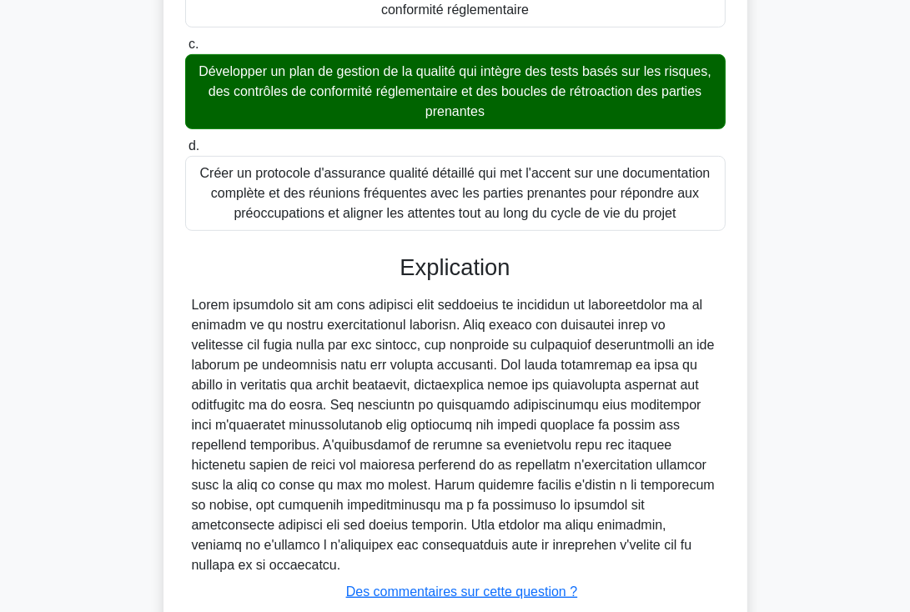
scroll to position [597, 0]
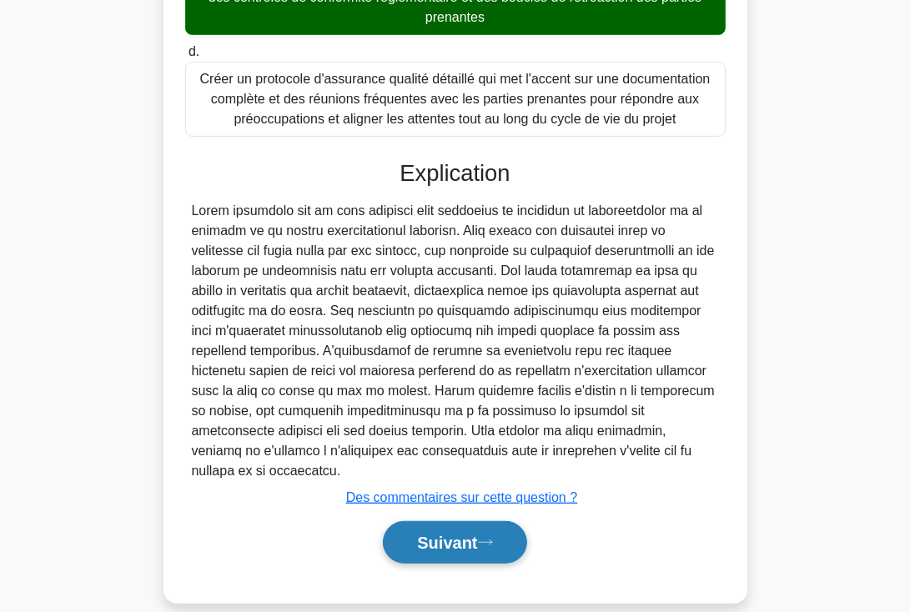
click at [433, 535] on font "Suivant" at bounding box center [447, 544] width 60 height 18
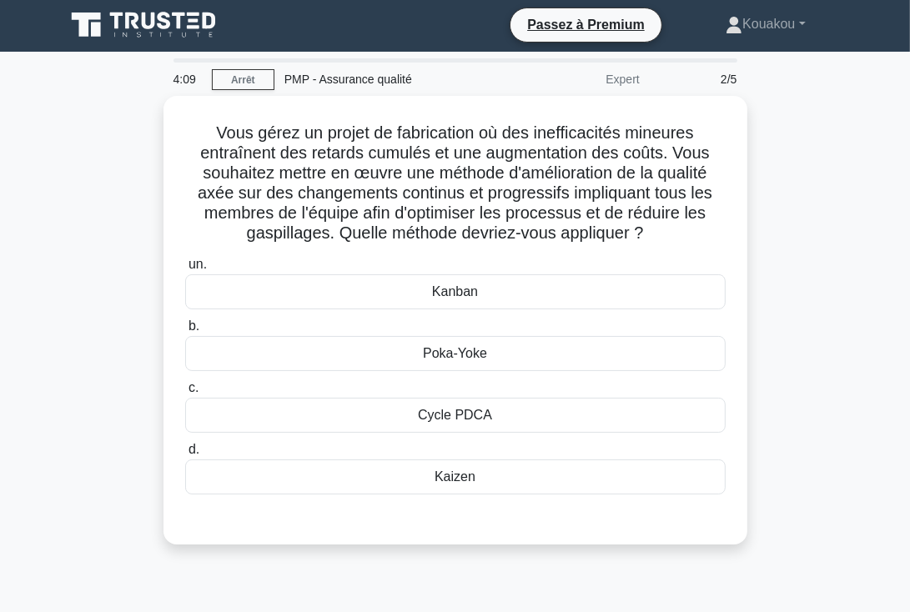
scroll to position [0, 0]
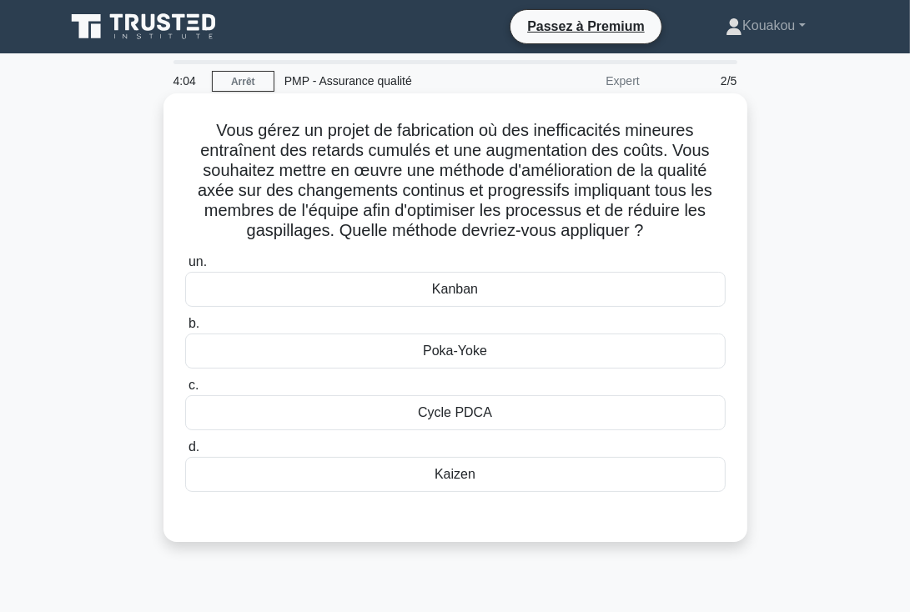
drag, startPoint x: 214, startPoint y: 125, endPoint x: 528, endPoint y: 459, distance: 458.0
click at [528, 459] on div "Vous gérez un projet de fabrication où des inefficacités mineures entraînent de…" at bounding box center [455, 318] width 571 height 436
copy div "Vous gérez un projet de fabrication où des inefficacités mineures entraînent de…"
click at [444, 288] on font "Kanban" at bounding box center [455, 289] width 46 height 14
click at [185, 268] on input "un. [GEOGRAPHIC_DATA]" at bounding box center [185, 262] width 0 height 11
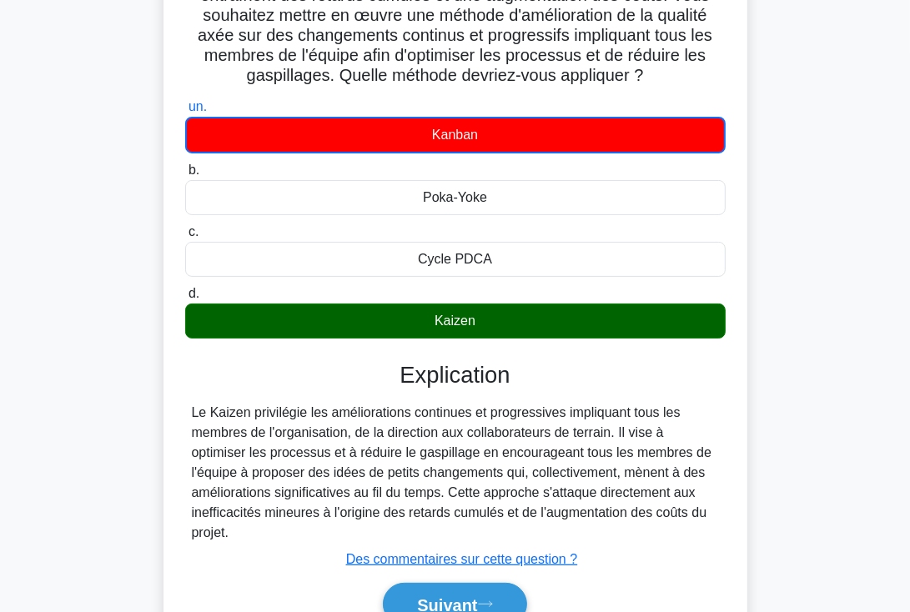
scroll to position [166, 0]
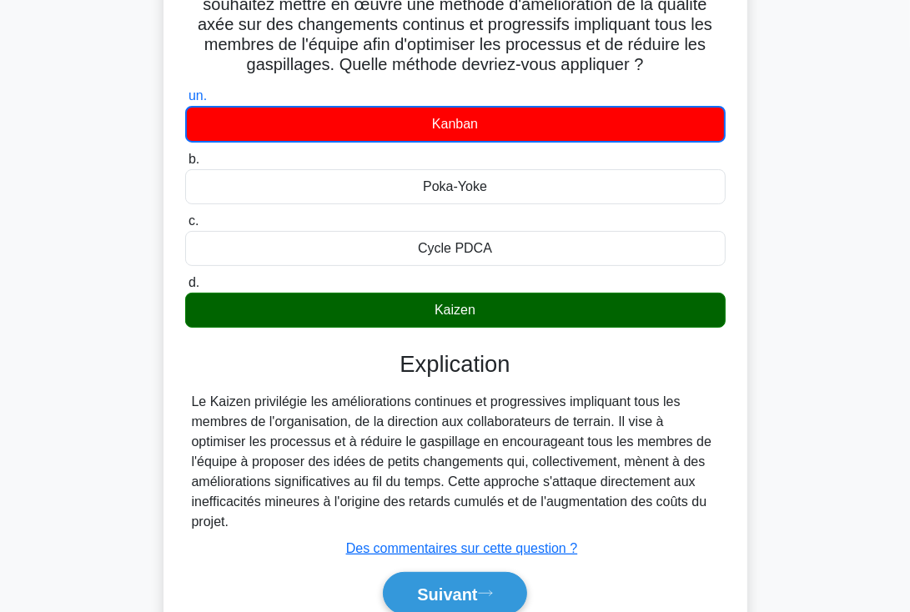
drag, startPoint x: 188, startPoint y: 401, endPoint x: 417, endPoint y: 522, distance: 259.4
click at [417, 522] on div "Le Kaizen privilégie les améliorations continues et progressives impliquant tou…" at bounding box center [455, 462] width 541 height 140
copy font "Le Kaizen privilégie les améliorations continues et progressives impliquant tou…"
click at [466, 586] on font "Suivant" at bounding box center [447, 595] width 60 height 18
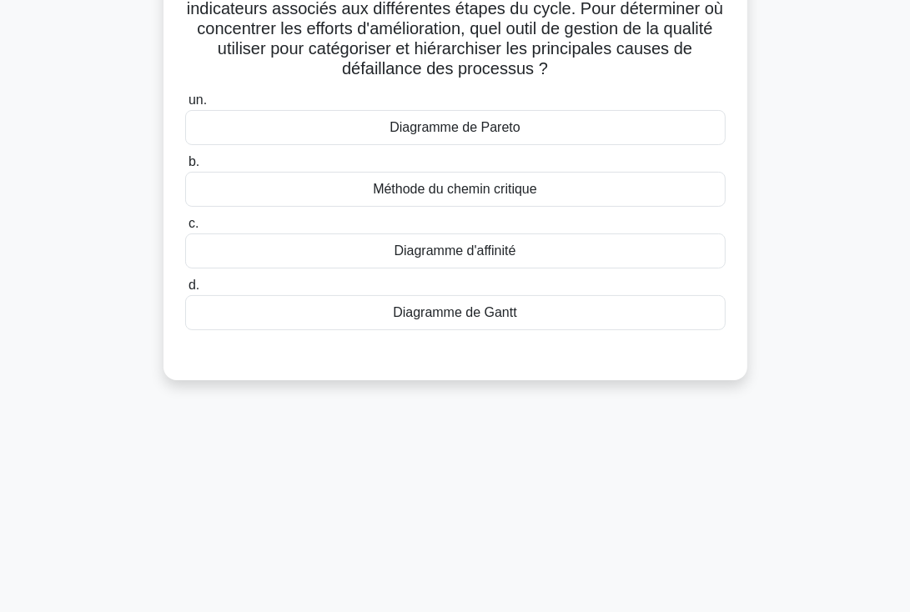
scroll to position [0, 0]
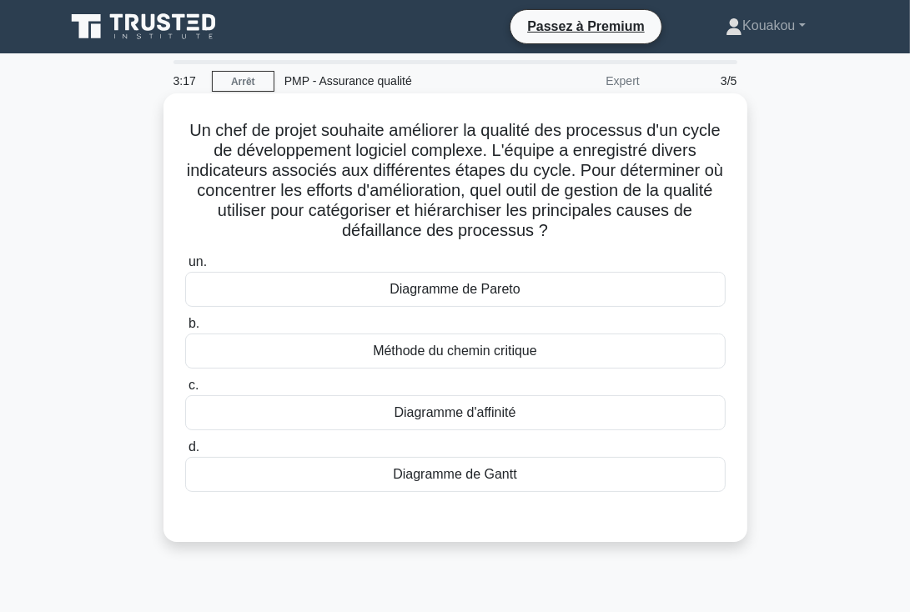
drag, startPoint x: 180, startPoint y: 119, endPoint x: 580, endPoint y: 462, distance: 526.6
click at [580, 462] on div "Un chef de projet souhaite améliorer la qualité des processus d'un cycle de dév…" at bounding box center [455, 318] width 571 height 436
copy div "Un chef de projet souhaite améliorer la qualité des processus d'un cycle de dév…"
click at [450, 473] on font "Diagramme de Gantt" at bounding box center [455, 474] width 124 height 14
click at [185, 453] on input "d. Diagramme de Gantt" at bounding box center [185, 447] width 0 height 11
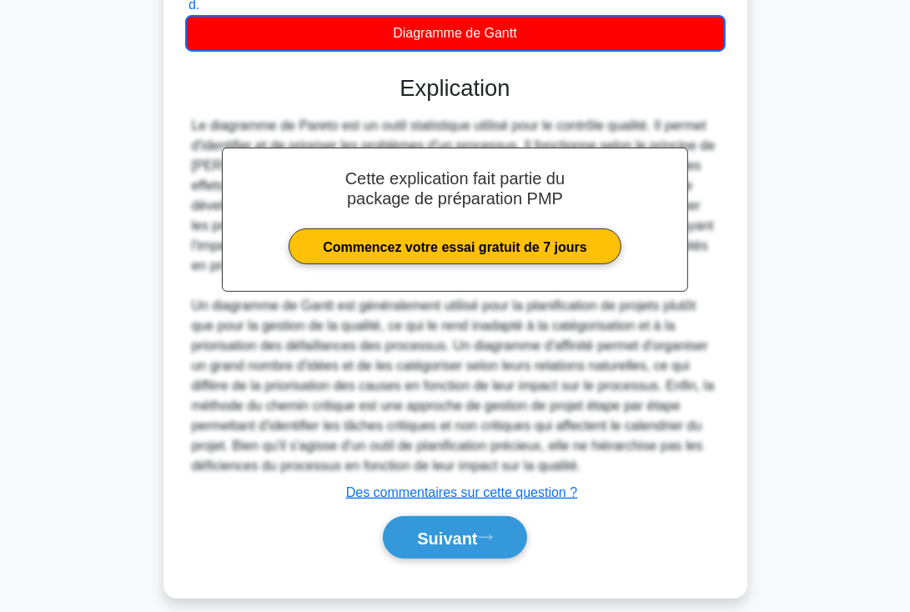
scroll to position [457, 0]
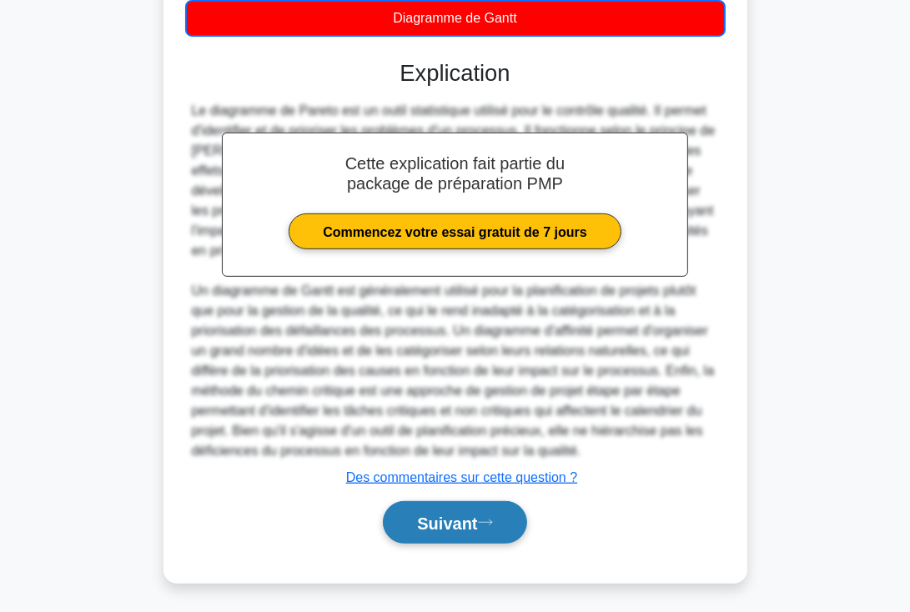
click at [455, 518] on font "Suivant" at bounding box center [447, 524] width 60 height 18
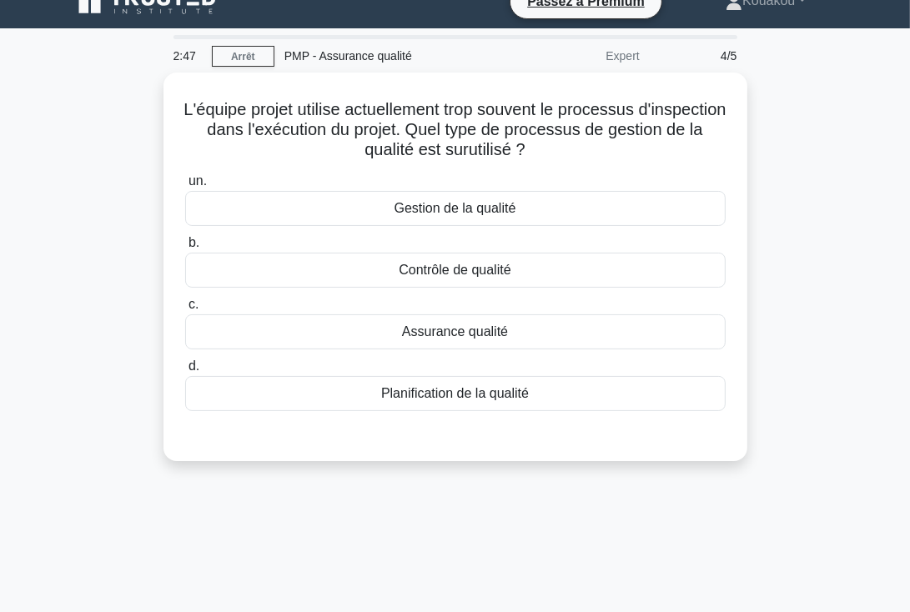
scroll to position [0, 0]
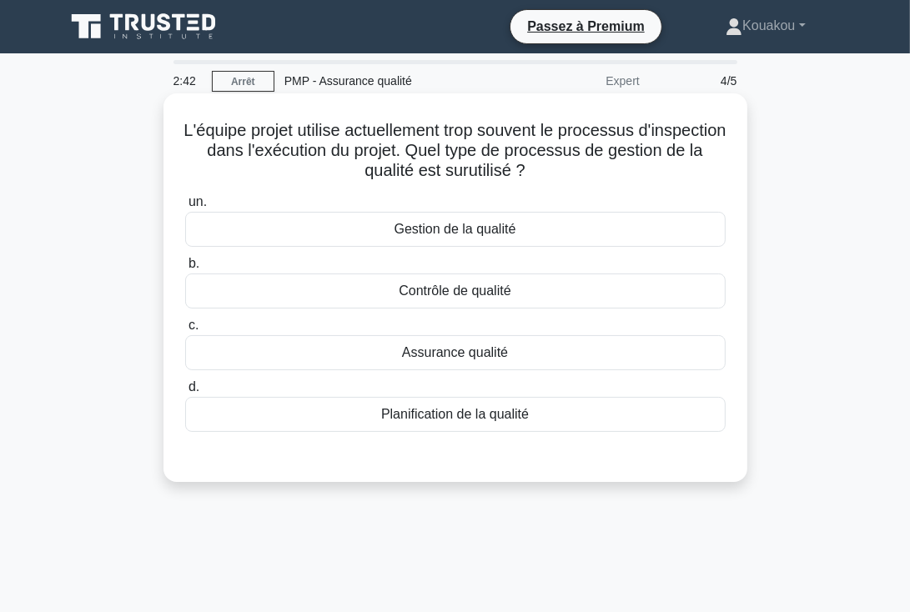
drag, startPoint x: 214, startPoint y: 130, endPoint x: 536, endPoint y: 415, distance: 430.4
click at [536, 415] on div "L'équipe projet utilise actuellement trop souvent le processus d'inspection dan…" at bounding box center [455, 287] width 571 height 375
copy div "L'équipe projet utilise actuellement trop souvent le processus d'inspection dan…"
click at [446, 355] on font "Assurance qualité" at bounding box center [455, 352] width 106 height 14
click at [185, 331] on input "c. Assurance qualité" at bounding box center [185, 325] width 0 height 11
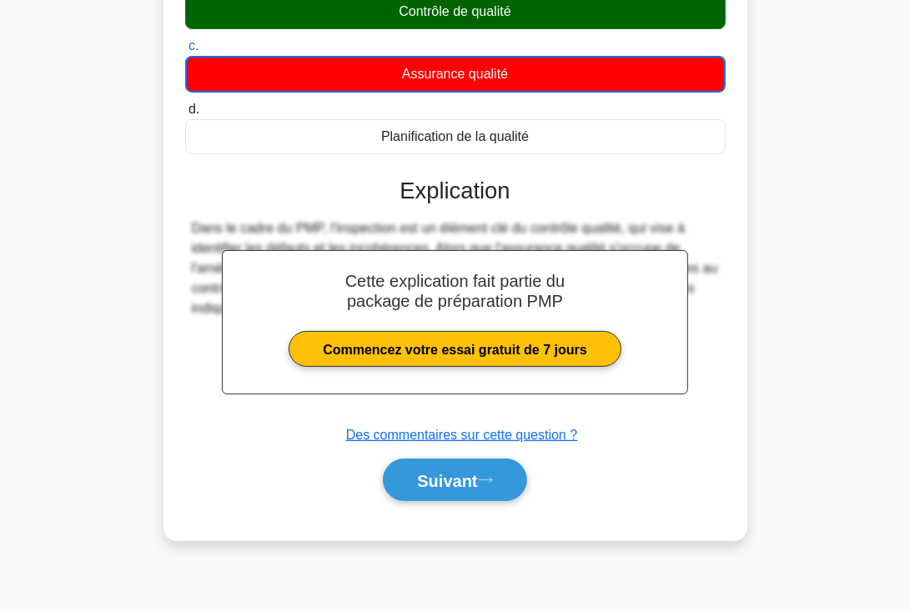
scroll to position [289, 0]
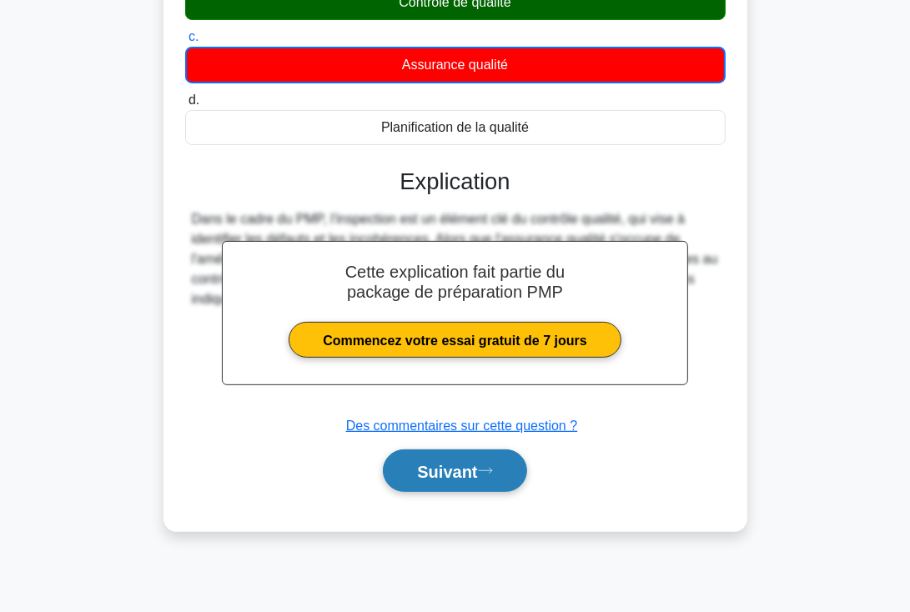
click at [452, 466] on font "Suivant" at bounding box center [447, 472] width 60 height 18
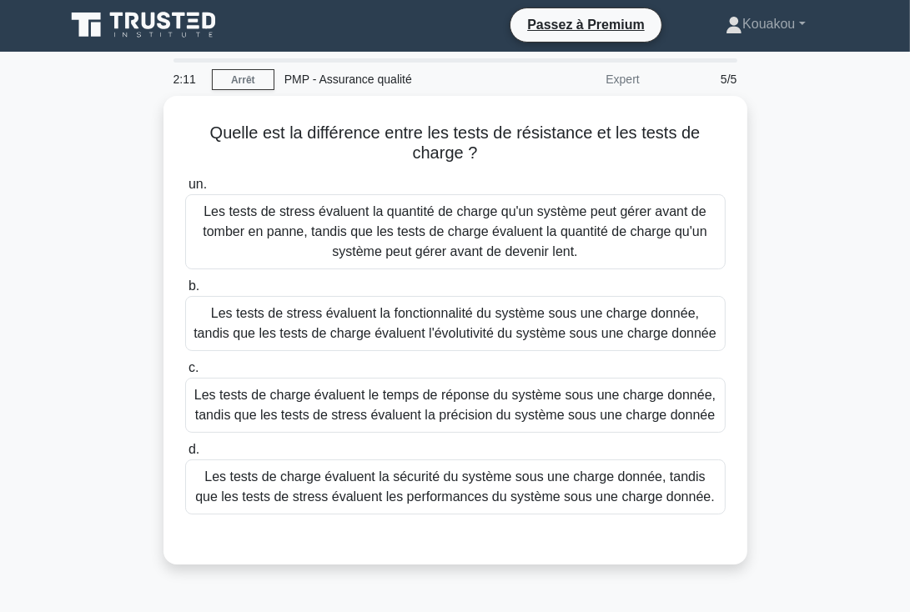
scroll to position [0, 0]
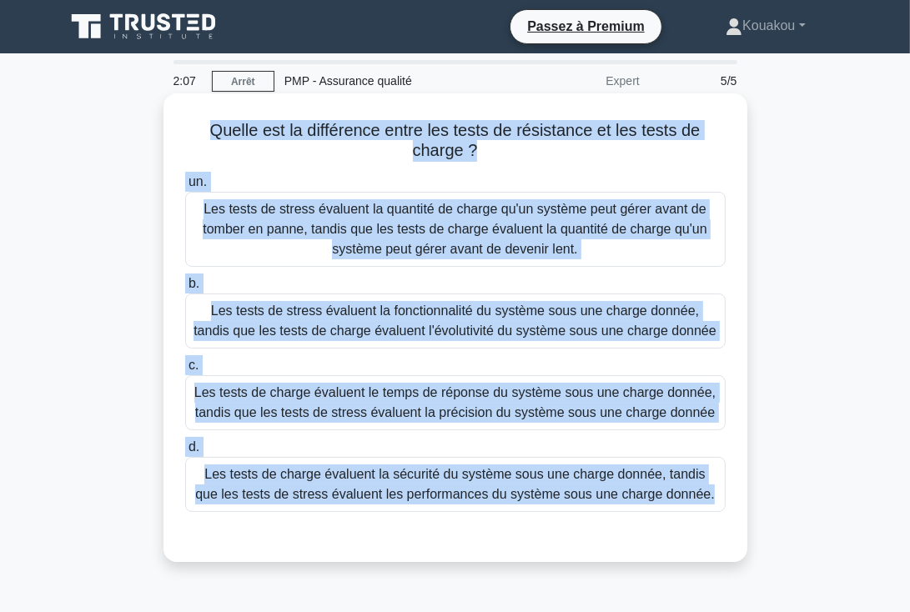
drag, startPoint x: 209, startPoint y: 128, endPoint x: 624, endPoint y: 526, distance: 575.4
click at [624, 526] on div "Quelle est la différence entre les tests de résistance et les tests de charge ?…" at bounding box center [455, 328] width 571 height 456
copy div "Quelle est la différence entre les tests de résistance et les tests de charge ?…"
click at [410, 328] on font "Les tests de stress évaluent la fonctionnalité du système sous une charge donné…" at bounding box center [455, 321] width 523 height 34
click at [185, 290] on input "b. Les tests de stress évaluent la fonctionnalité du système sous une charge do…" at bounding box center [185, 284] width 0 height 11
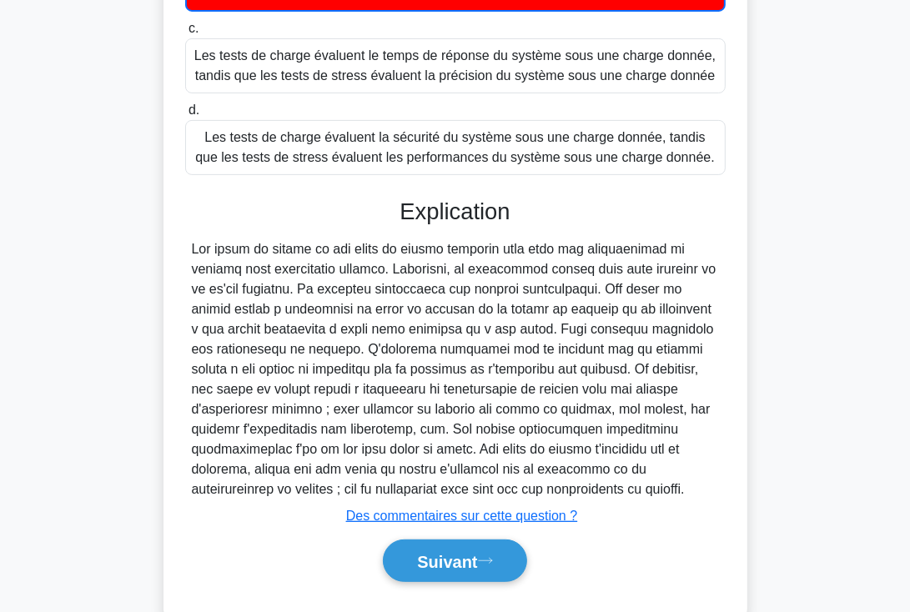
scroll to position [350, 0]
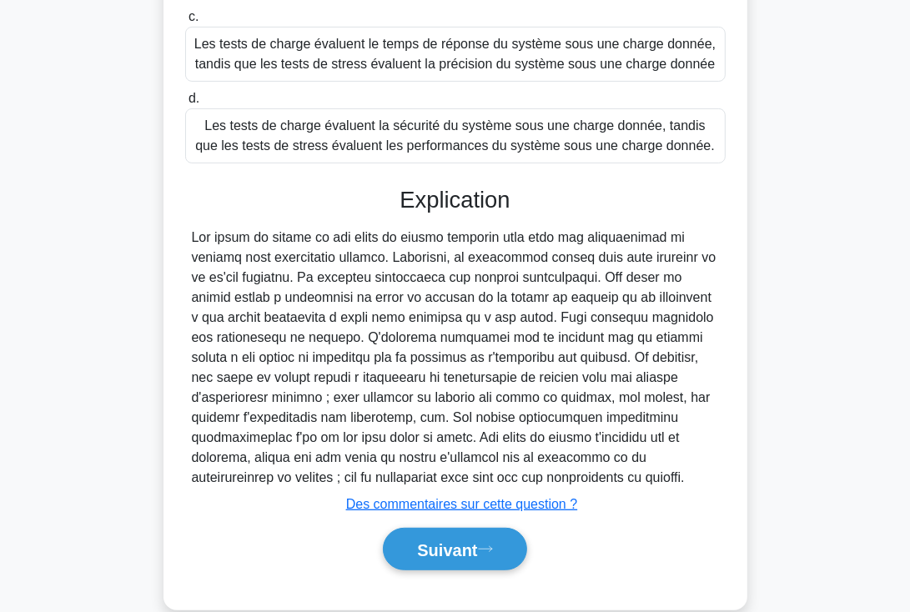
drag, startPoint x: 394, startPoint y: 214, endPoint x: 507, endPoint y: 504, distance: 311.0
click at [507, 504] on div "Explication Soumettre des commentaires Des commentaires sur cette question ? Su…" at bounding box center [455, 382] width 541 height 390
copy div "Explication Les tests de stress et les tests de charge évaluent tous deux les p…"
click at [461, 560] on font "Suivant" at bounding box center [447, 550] width 60 height 18
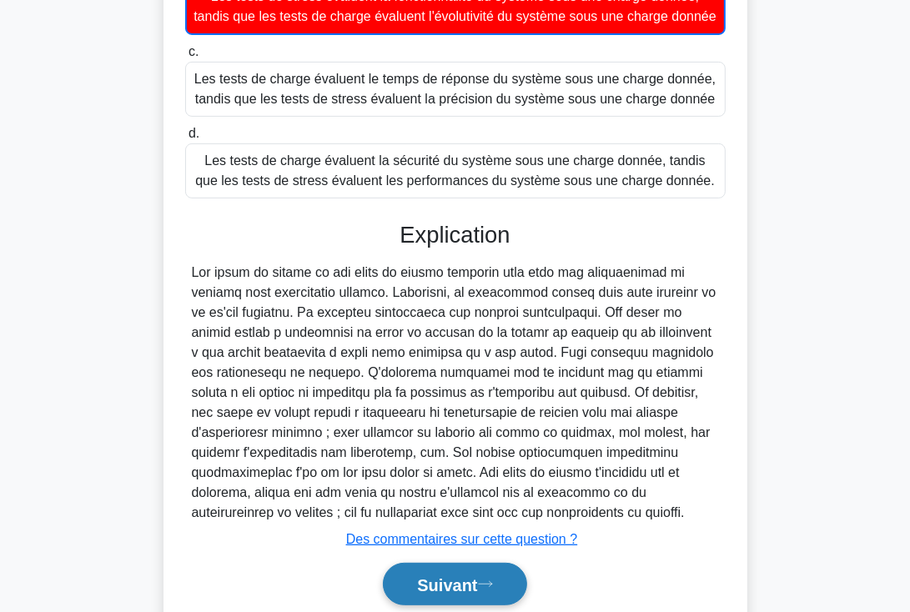
scroll to position [335, 0]
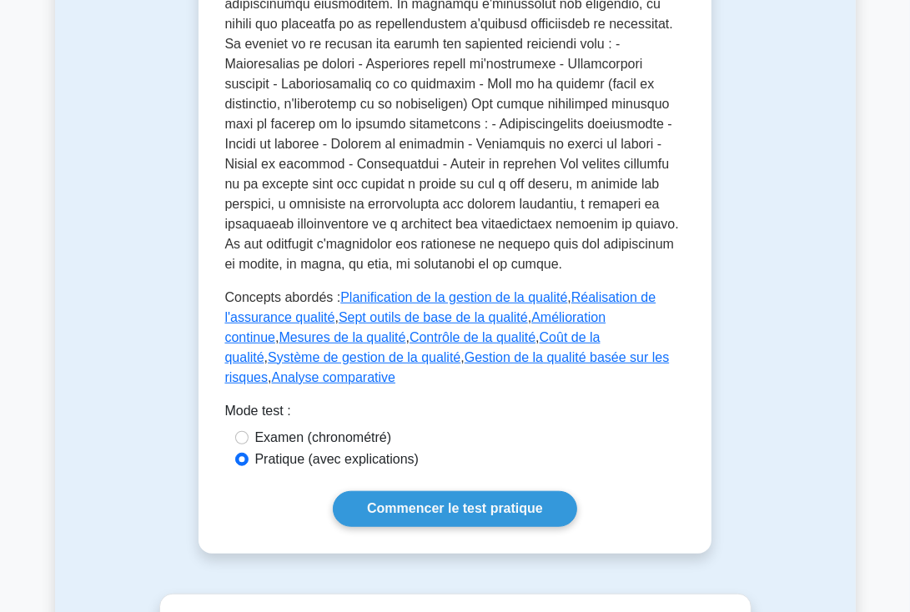
scroll to position [861, 0]
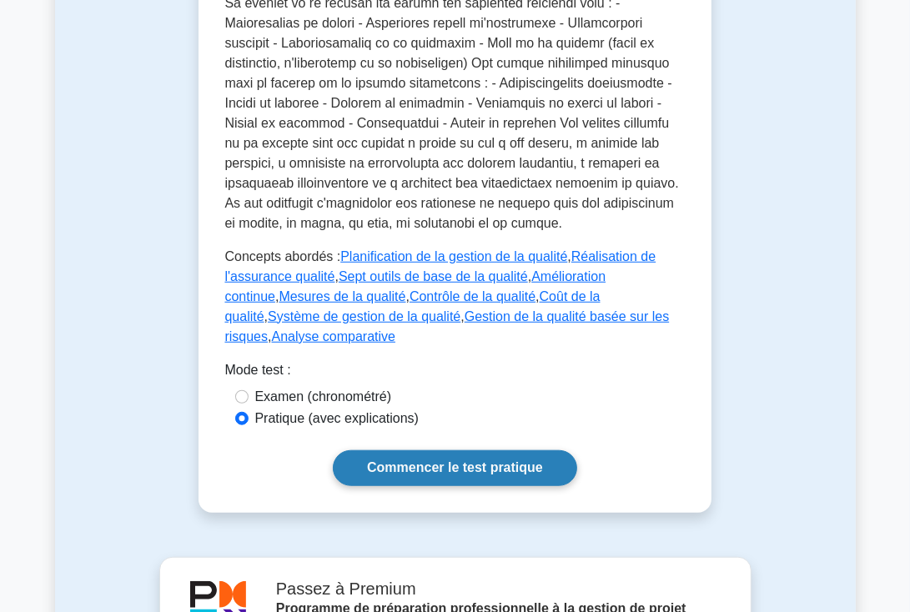
click at [395, 461] on font "Commencer le test pratique" at bounding box center [455, 468] width 176 height 14
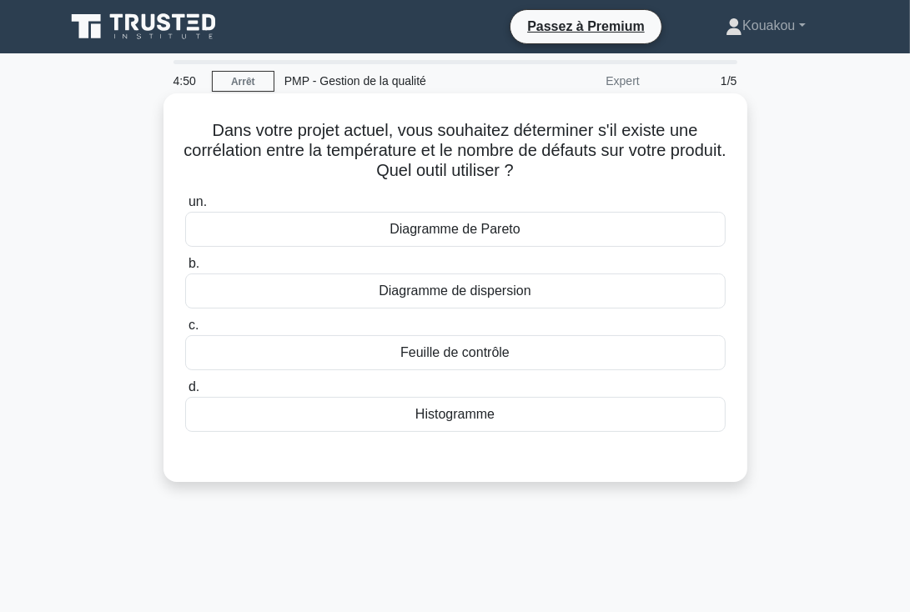
drag, startPoint x: 206, startPoint y: 135, endPoint x: 526, endPoint y: 408, distance: 420.2
click at [526, 408] on div "Dans votre projet actuel, vous souhaitez déterminer s'il existe une corrélation…" at bounding box center [455, 287] width 571 height 375
copy div "Dans votre projet actuel, vous souhaitez déterminer s'il existe une corrélation…"
click at [453, 416] on font "Histogramme" at bounding box center [455, 414] width 79 height 14
click at [185, 393] on input "d. Histogramme" at bounding box center [185, 387] width 0 height 11
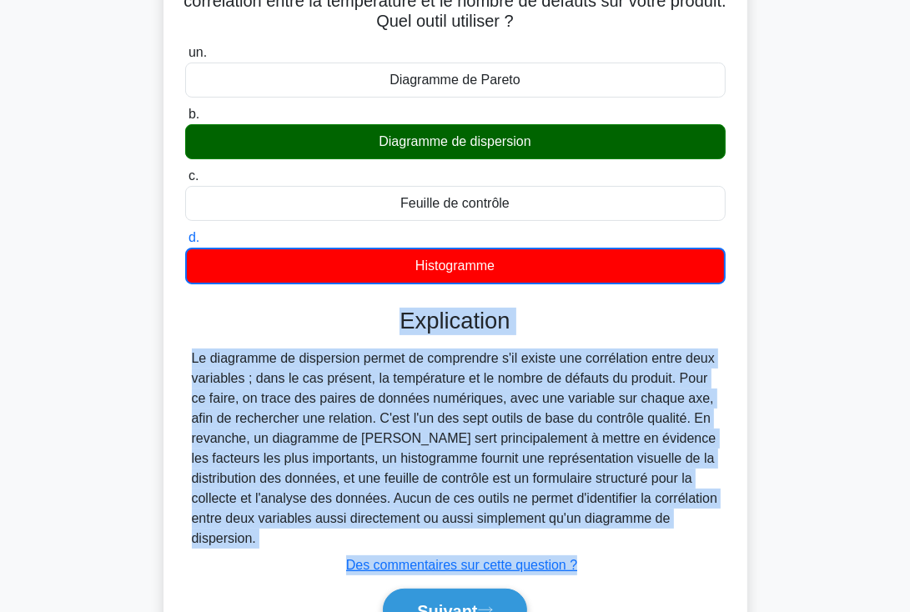
scroll to position [289, 0]
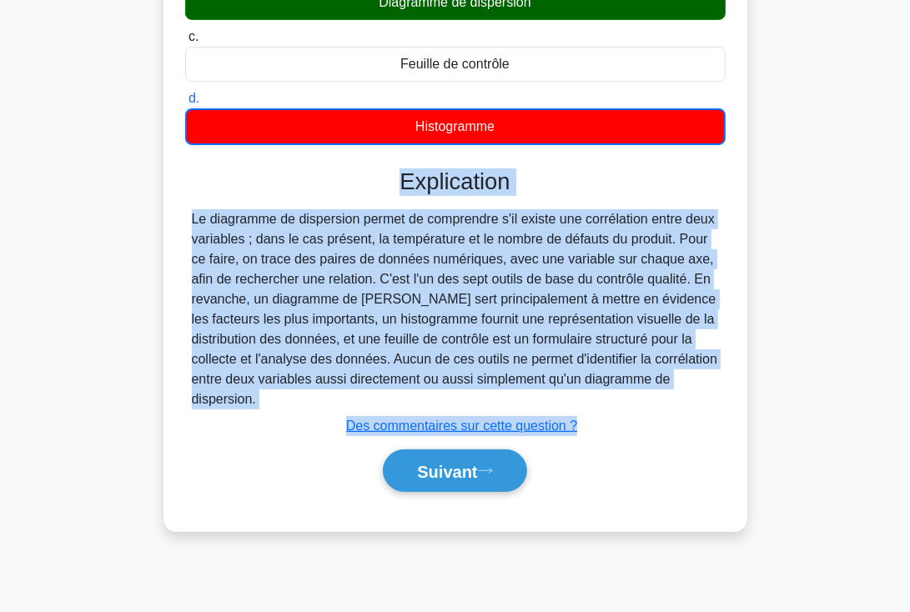
drag, startPoint x: 394, startPoint y: 469, endPoint x: 695, endPoint y: 375, distance: 315.4
click at [695, 375] on div "Explication Le diagramme de dispersion permet de comprendre s'il existe une cor…" at bounding box center [455, 334] width 541 height 330
copy div "Explication Le diagramme de dispersion permet de comprendre s'il existe une cor…"
click at [450, 463] on font "Suivant" at bounding box center [447, 472] width 60 height 18
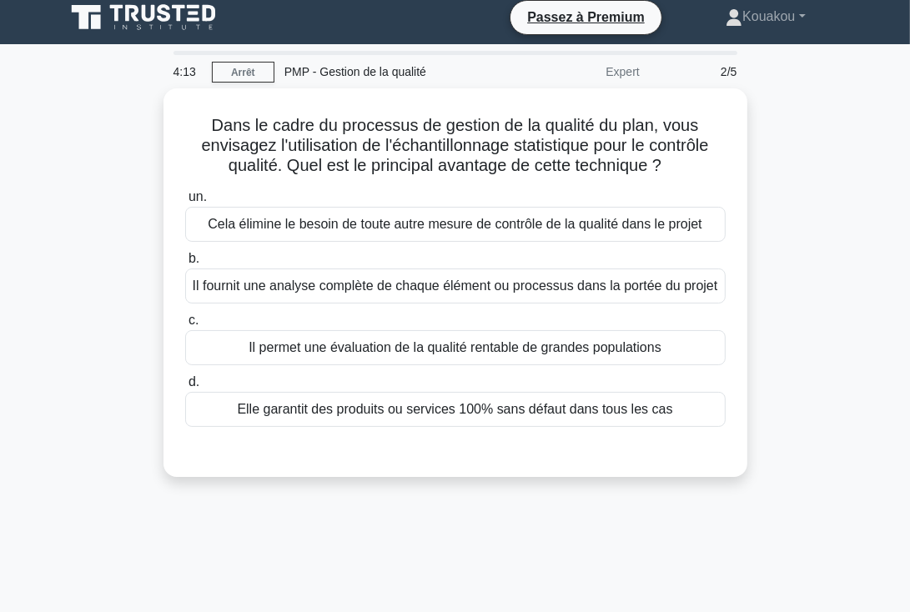
scroll to position [0, 0]
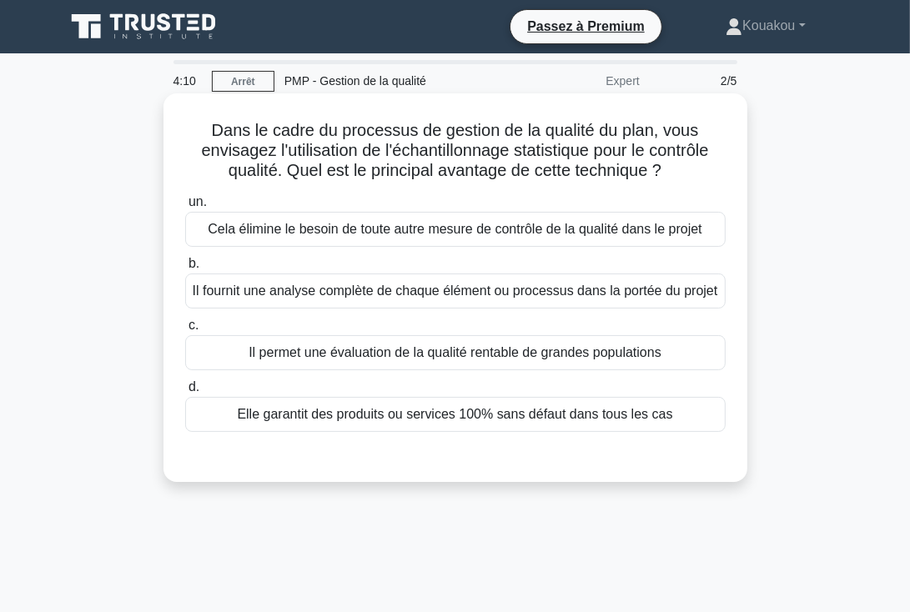
drag, startPoint x: 212, startPoint y: 126, endPoint x: 723, endPoint y: 411, distance: 584.9
click at [723, 411] on div "Dans le cadre du processus de gestion de la qualité du plan, vous envisagez l'u…" at bounding box center [455, 287] width 571 height 375
copy div "Dans le cadre du processus de gestion de la qualité du plan, vous envisagez l'u…"
click at [427, 228] on font "Cela élimine le besoin de toute autre mesure de contrôle de la qualité dans le …" at bounding box center [455, 229] width 494 height 14
click at [185, 208] on input "un. Cela élimine le besoin de toute autre mesure de contrôle de la qualité dans…" at bounding box center [185, 202] width 0 height 11
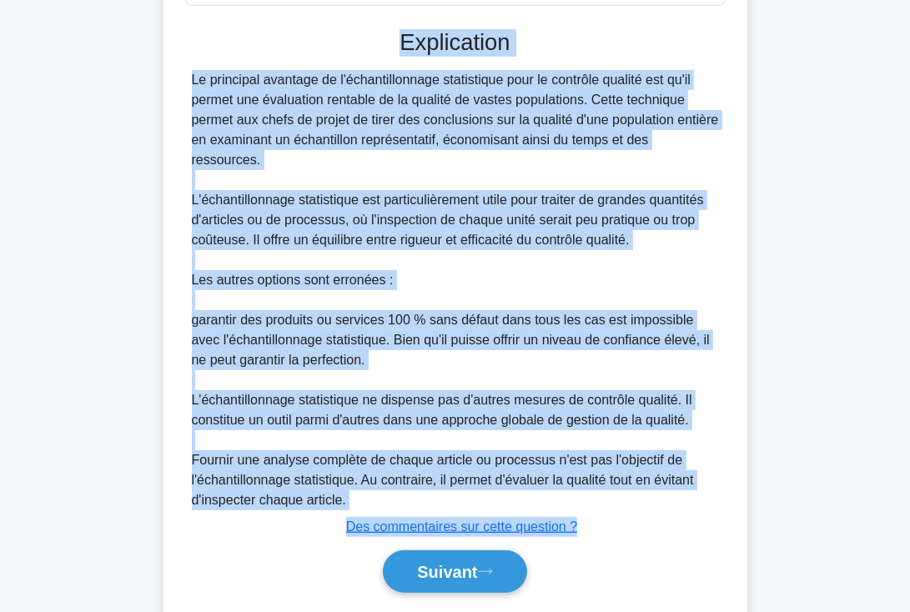
scroll to position [477, 0]
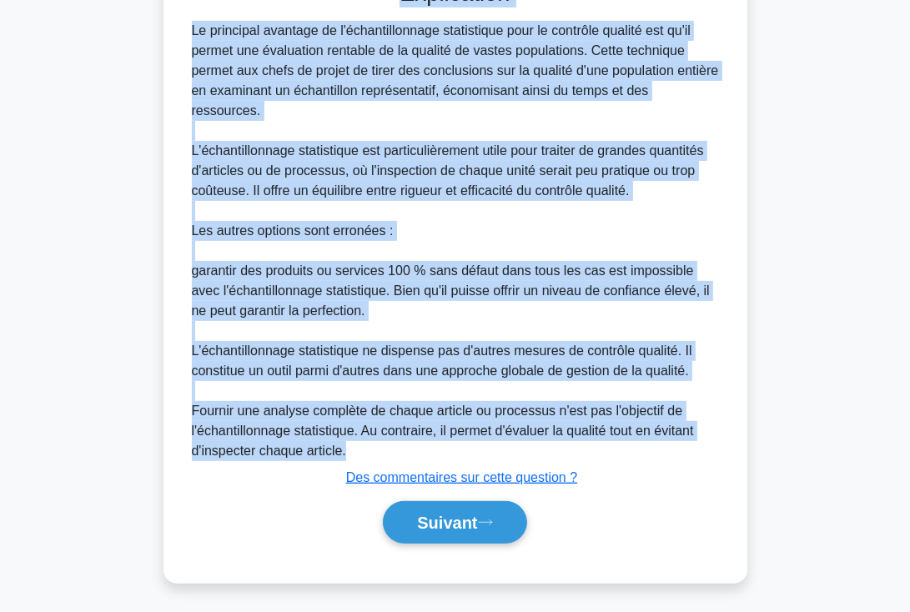
drag, startPoint x: 400, startPoint y: 141, endPoint x: 677, endPoint y: 445, distance: 411.6
click at [677, 445] on div "Explication Le principal avantage de l'échantillonnage statistique pour le cont…" at bounding box center [455, 265] width 541 height 570
copy div "Explication Le principal avantage de l'échantillonnage statistique pour le cont…"
click at [461, 523] on font "Suivant" at bounding box center [447, 524] width 60 height 18
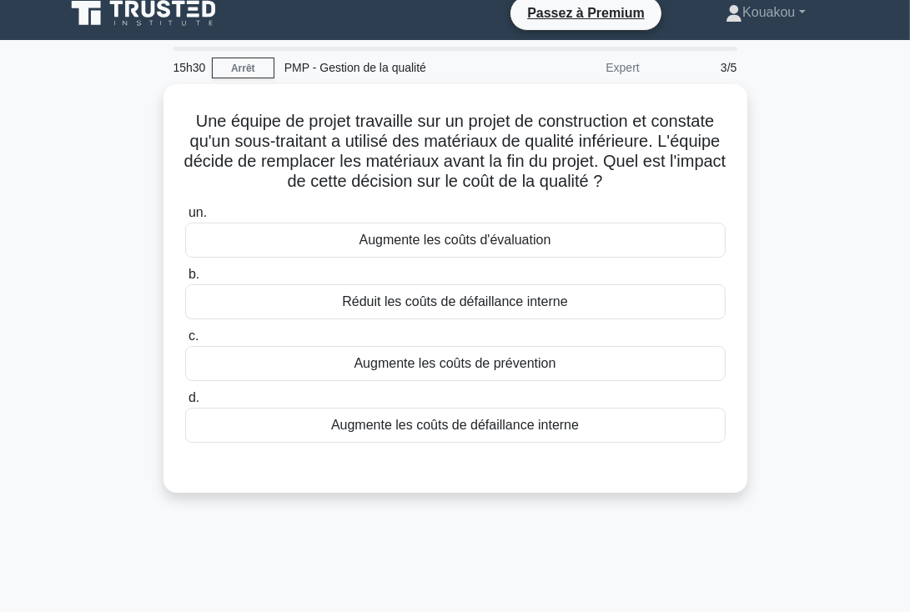
scroll to position [0, 0]
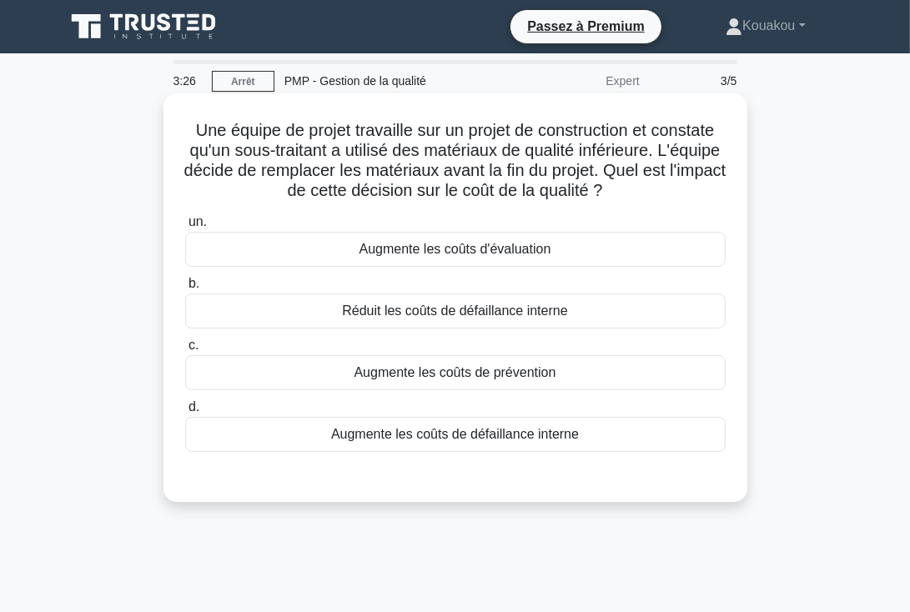
drag, startPoint x: 188, startPoint y: 128, endPoint x: 644, endPoint y: 429, distance: 546.8
click at [644, 429] on div "Une équipe de projet travaille sur un projet de construction et constate qu'un …" at bounding box center [455, 297] width 571 height 395
copy div "Une équipe de projet travaille sur un projet de construction et constate qu'un …"
click at [433, 243] on font "Augmente les coûts d'évaluation" at bounding box center [456, 249] width 192 height 14
click at [185, 228] on input "un. Augmente les coûts d'évaluation" at bounding box center [185, 222] width 0 height 11
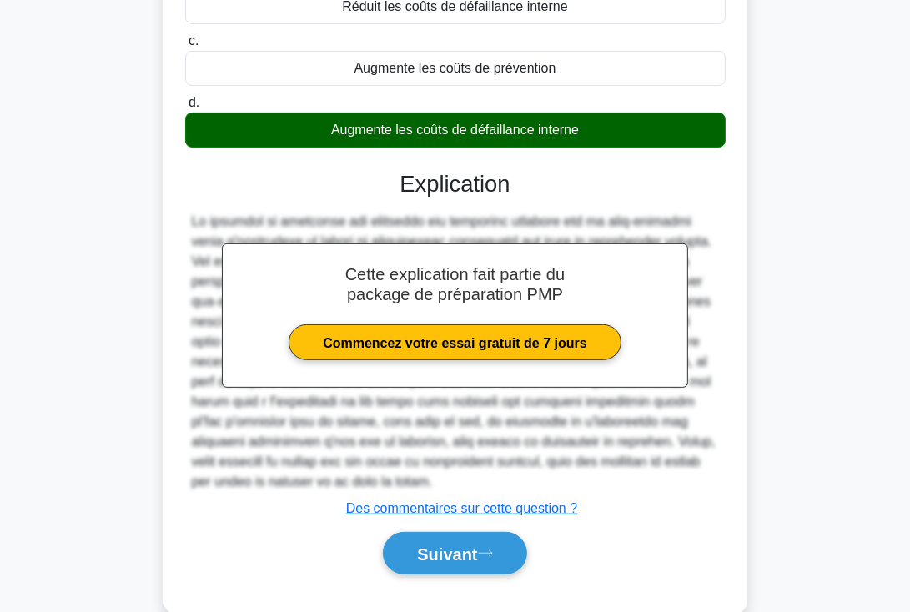
scroll to position [320, 0]
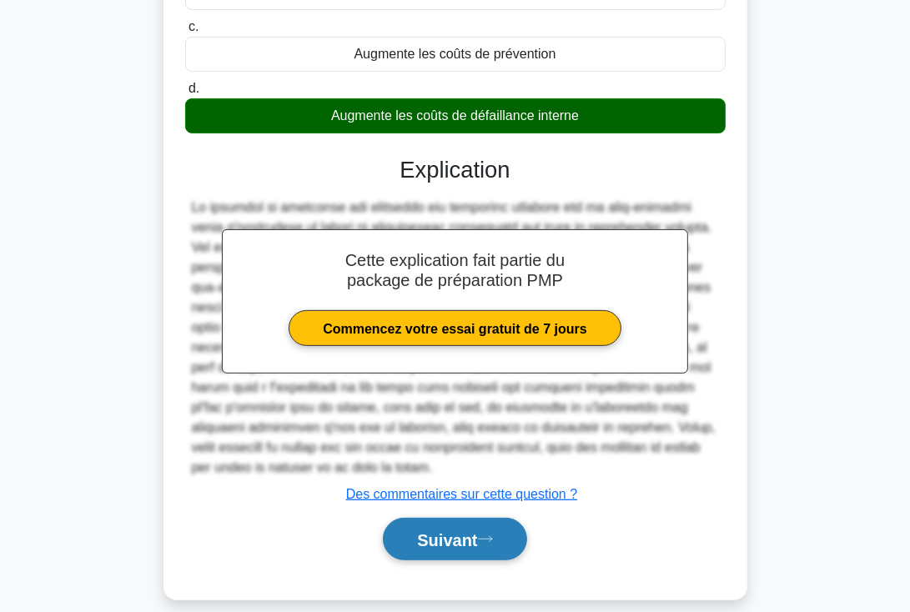
click at [441, 535] on font "Suivant" at bounding box center [447, 540] width 60 height 18
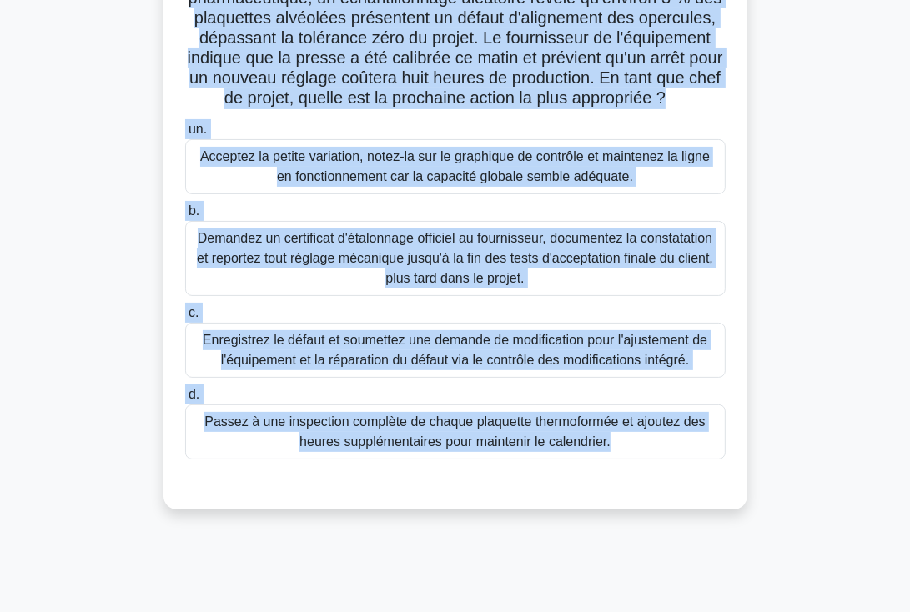
scroll to position [162, 0]
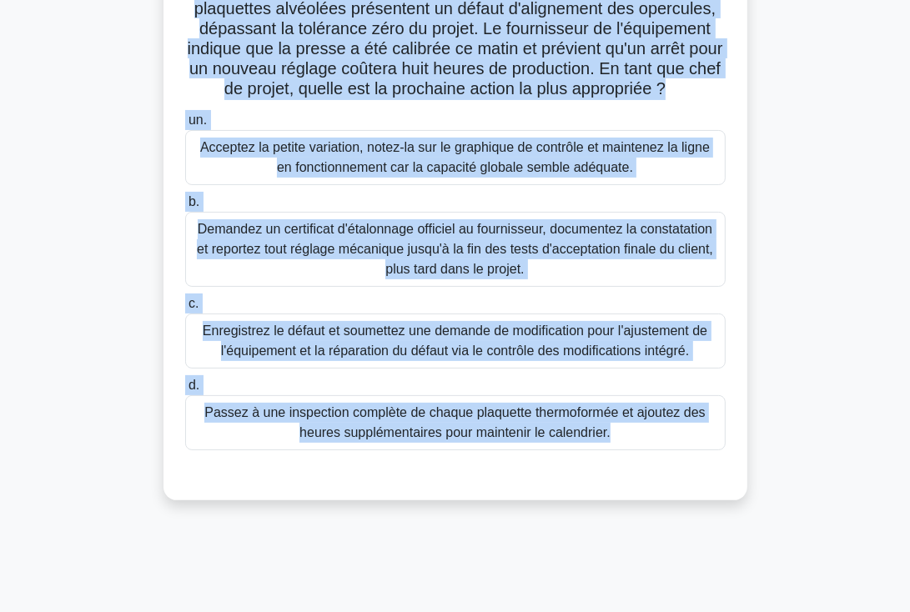
drag, startPoint x: 209, startPoint y: 124, endPoint x: 691, endPoint y: 488, distance: 604.1
click at [691, 488] on div "Lors du contrôle qualité d'une nouvelle ligne de conditionnement pharmaceutique…" at bounding box center [455, 216] width 571 height 556
copy div "Lors du contrôle qualité d'une nouvelle ligne de conditionnement pharmaceutique…"
click at [472, 174] on font "Acceptez la petite variation, notez-la sur le graphique de contrôle et maintene…" at bounding box center [455, 157] width 510 height 34
click at [185, 126] on input "un. Acceptez la petite variation, notez-la sur le graphique de contrôle et main…" at bounding box center [185, 120] width 0 height 11
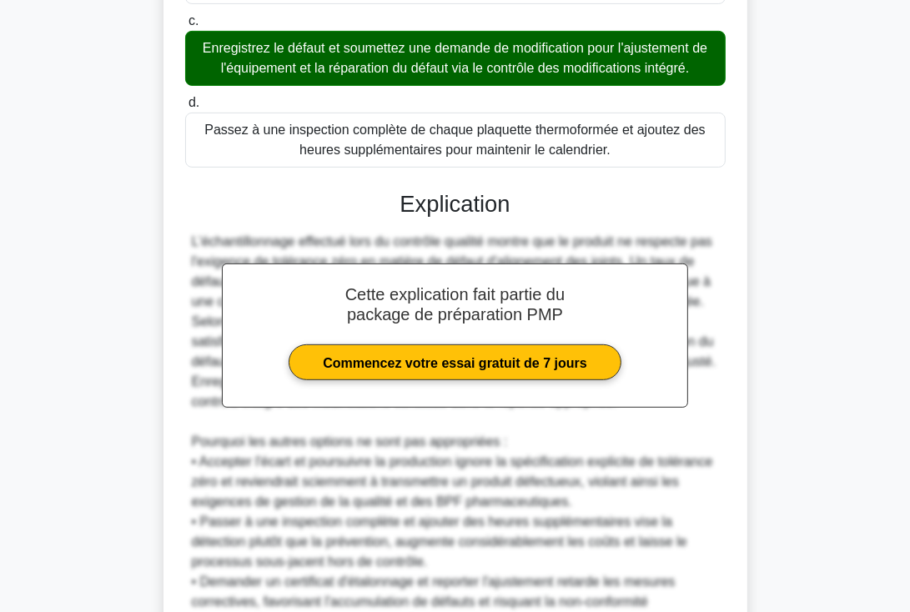
scroll to position [637, 0]
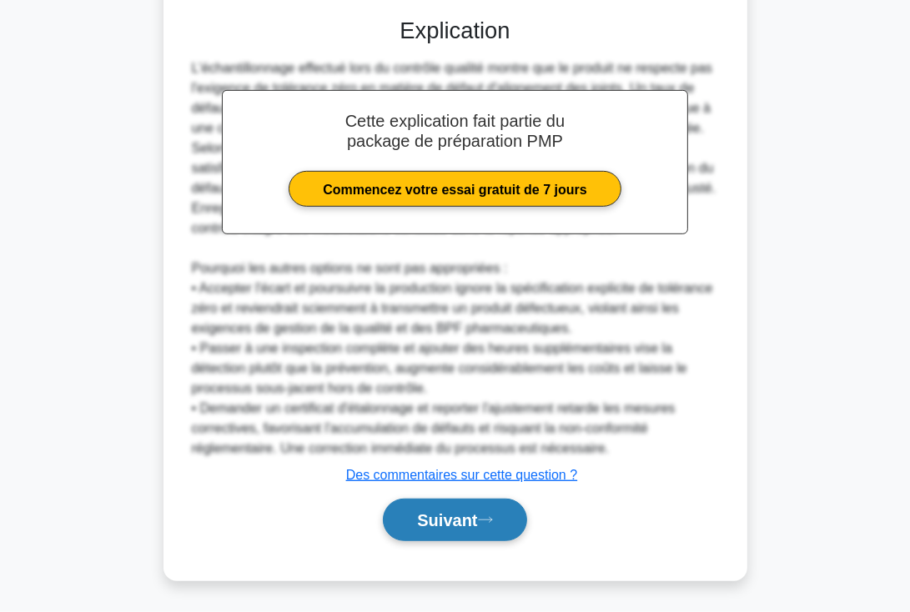
click at [428, 529] on font "Suivant" at bounding box center [447, 521] width 60 height 18
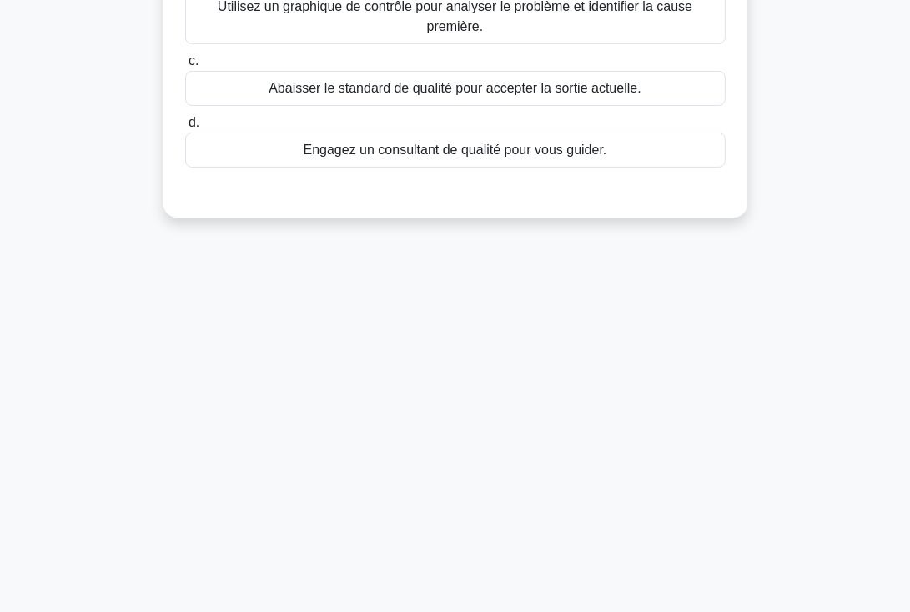
scroll to position [0, 0]
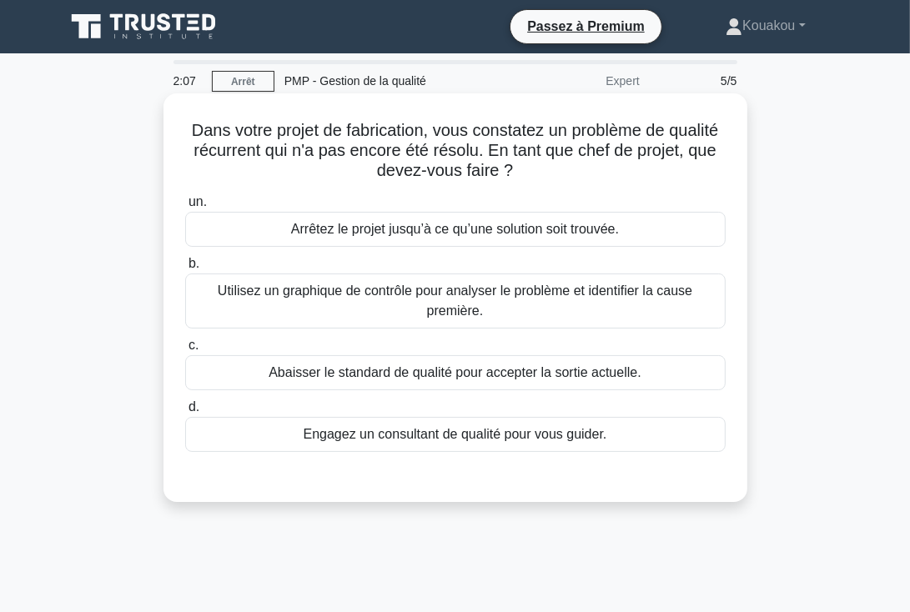
drag, startPoint x: 187, startPoint y: 125, endPoint x: 664, endPoint y: 451, distance: 578.1
click at [664, 451] on div "Dans votre projet de fabrication, vous constatez un problème de qualité récurre…" at bounding box center [455, 297] width 571 height 395
copy div "Dans votre projet de fabrication, vous constatez un problème de qualité récurre…"
click at [454, 297] on font "Utilisez un graphique de contrôle pour analyser le problème et identifier la ca…" at bounding box center [455, 301] width 475 height 34
click at [185, 269] on input "b. Utilisez un graphique de contrôle pour analyser le problème et identifier la…" at bounding box center [185, 264] width 0 height 11
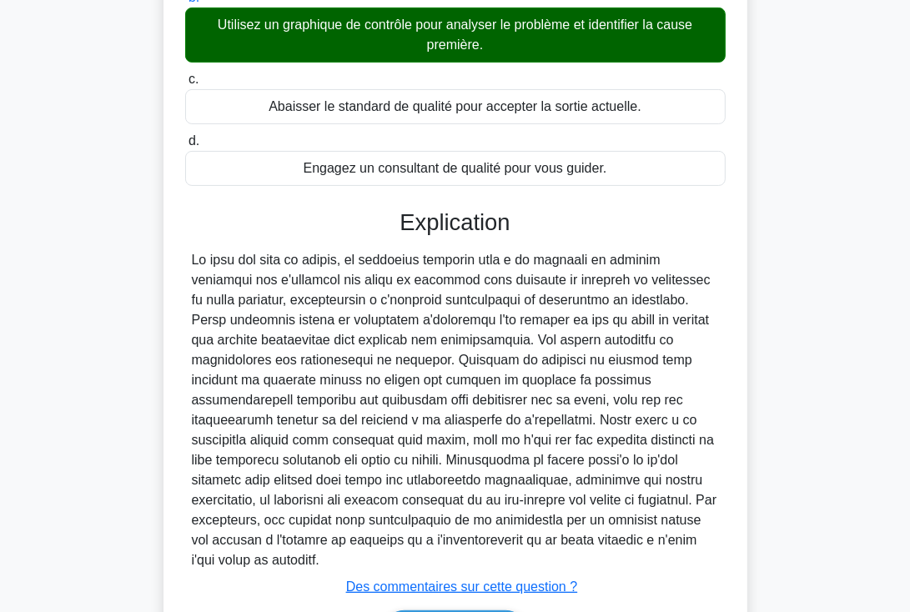
scroll to position [297, 0]
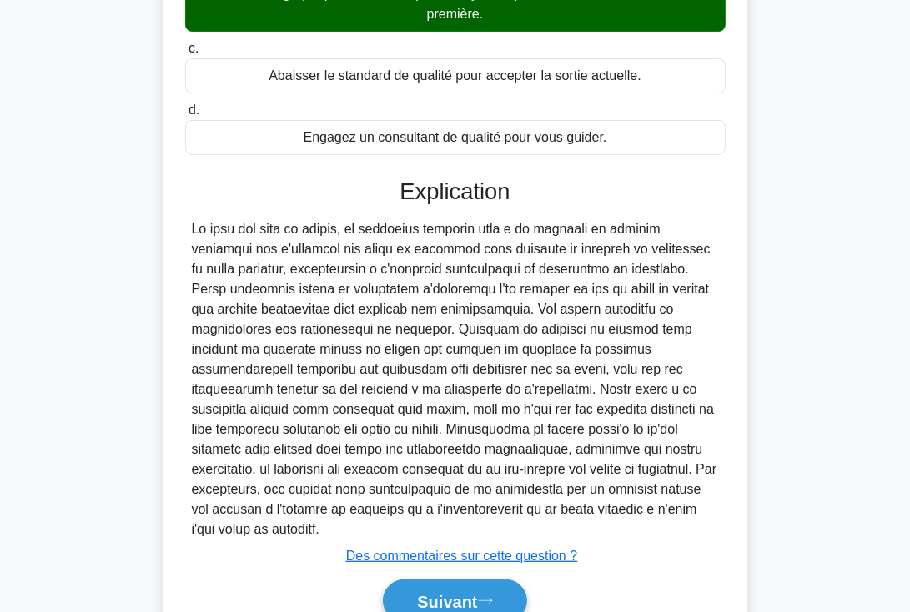
drag, startPoint x: 400, startPoint y: 190, endPoint x: 653, endPoint y: 527, distance: 421.8
click at [653, 527] on div "Explication Soumettre des commentaires Des commentaires sur cette question ? Su…" at bounding box center [455, 404] width 541 height 450
copy div "Explication En tant que chef de projet, la meilleure approche face à un problèm…"
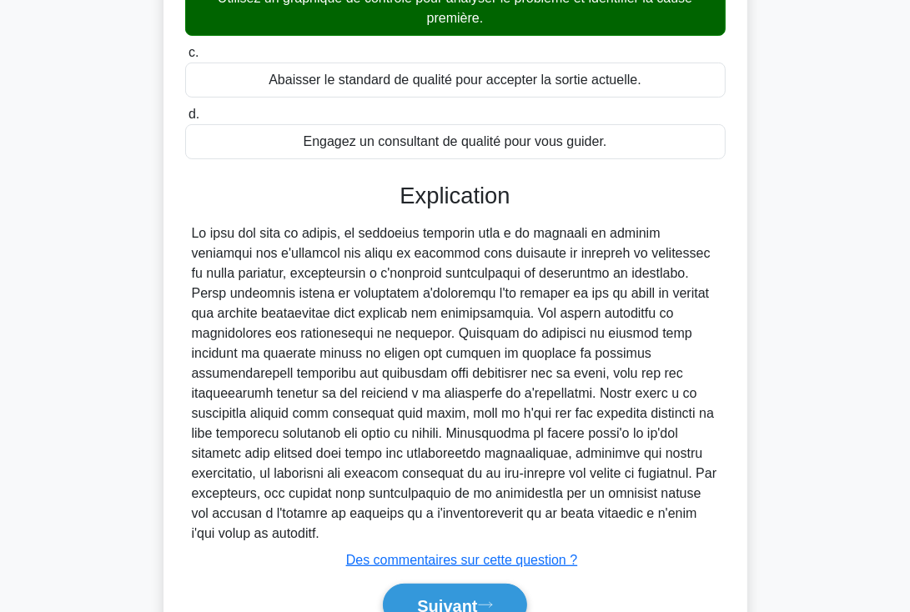
scroll to position [376, 0]
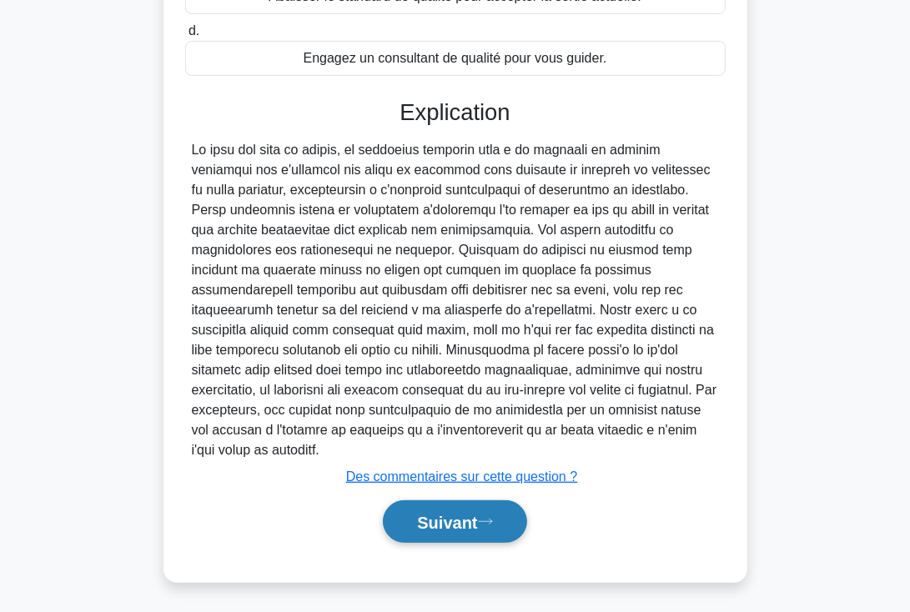
click at [437, 523] on font "Suivant" at bounding box center [447, 523] width 60 height 18
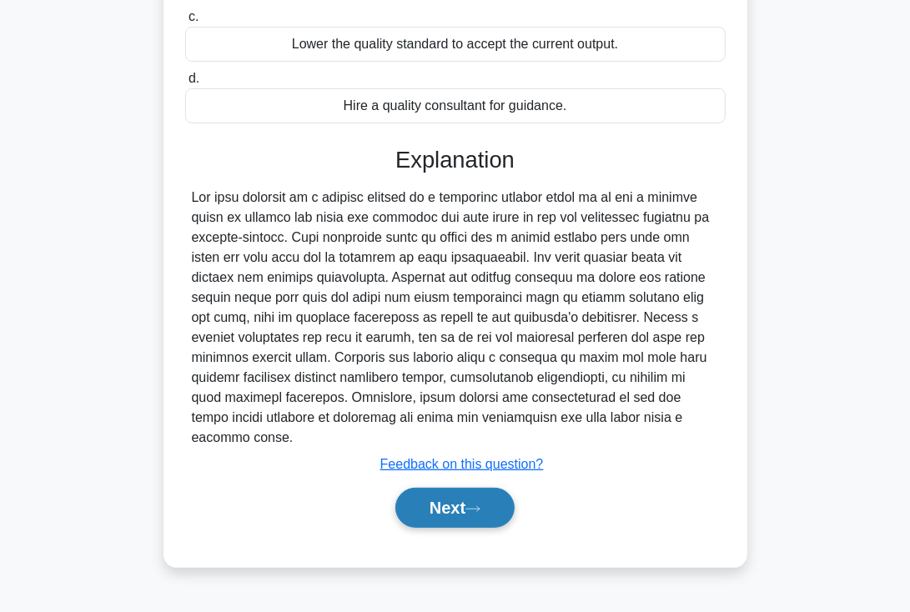
scroll to position [289, 0]
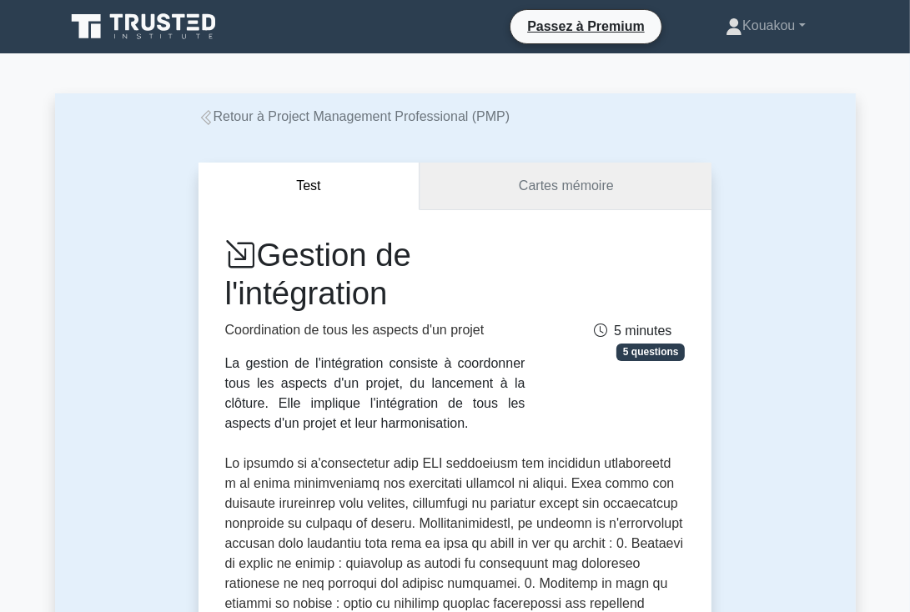
click at [549, 184] on font "Cartes mémoire" at bounding box center [566, 186] width 95 height 14
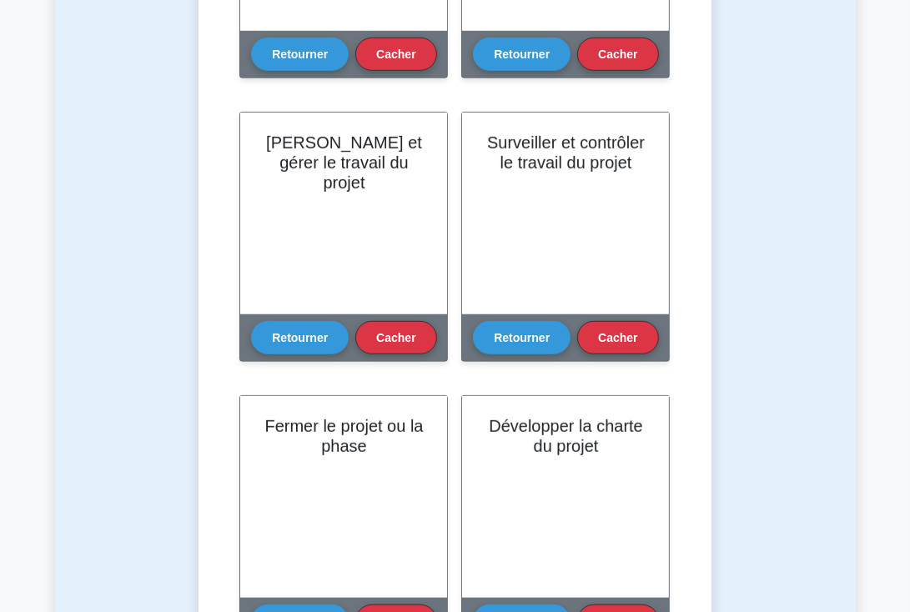
scroll to position [602, 0]
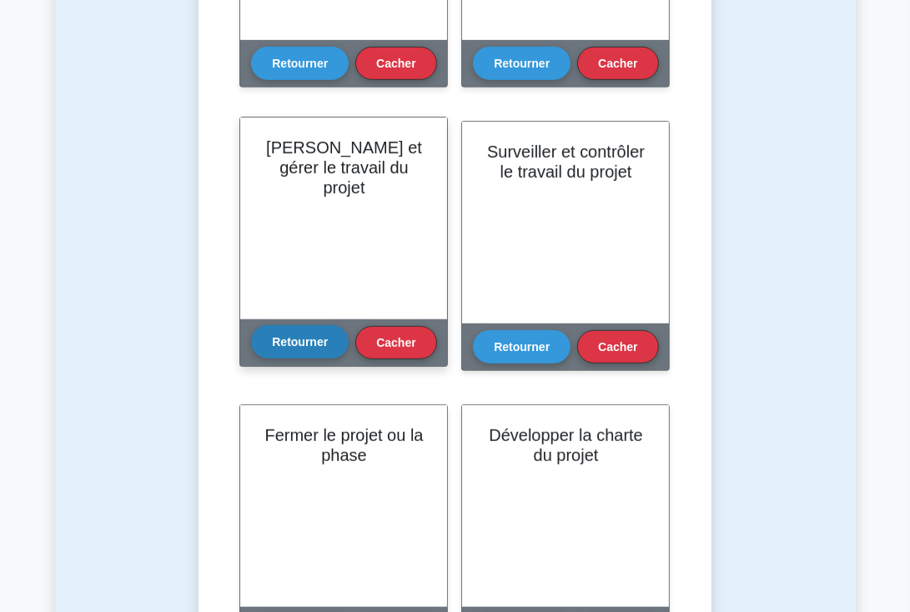
click at [311, 340] on font "Retourner" at bounding box center [300, 341] width 56 height 13
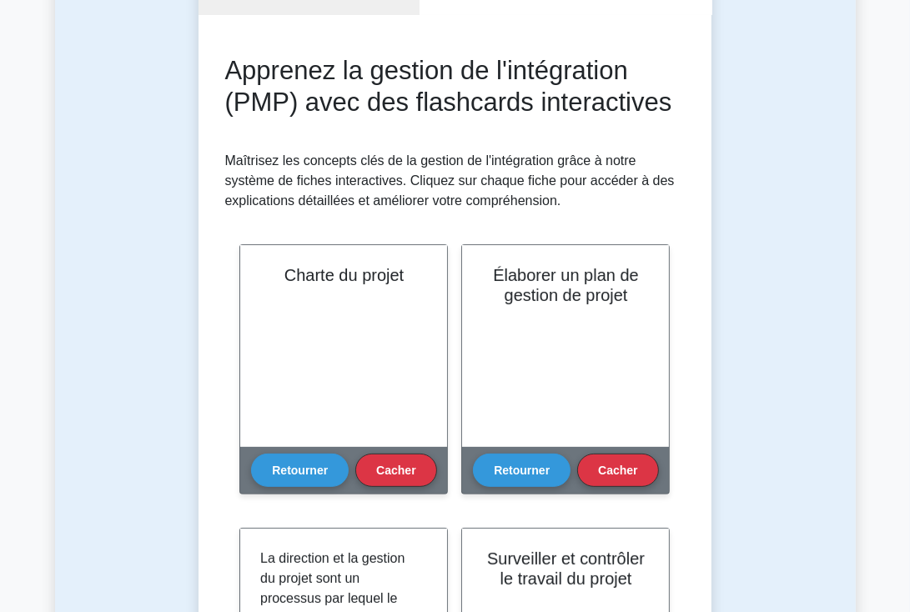
scroll to position [195, 0]
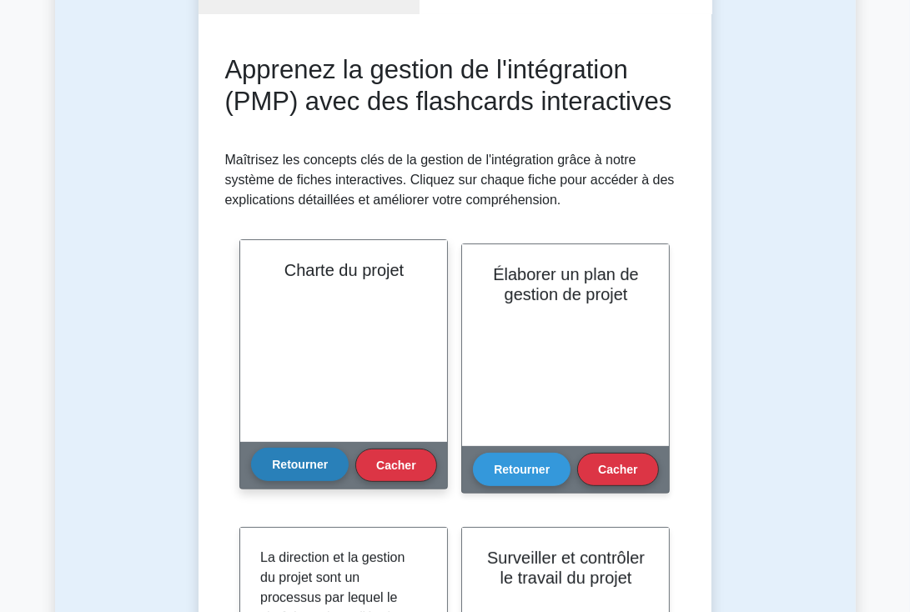
click at [296, 461] on font "Retourner" at bounding box center [300, 464] width 56 height 13
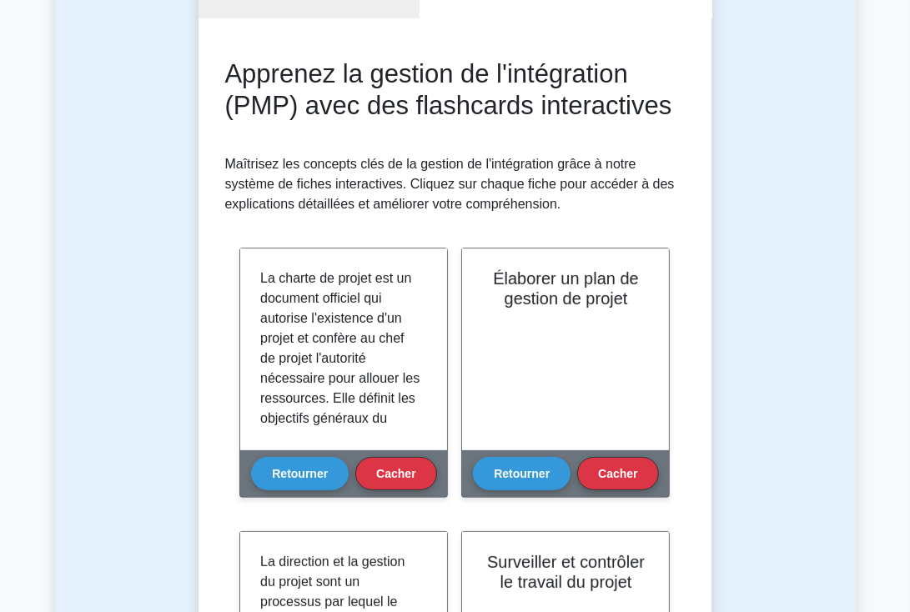
scroll to position [0, 0]
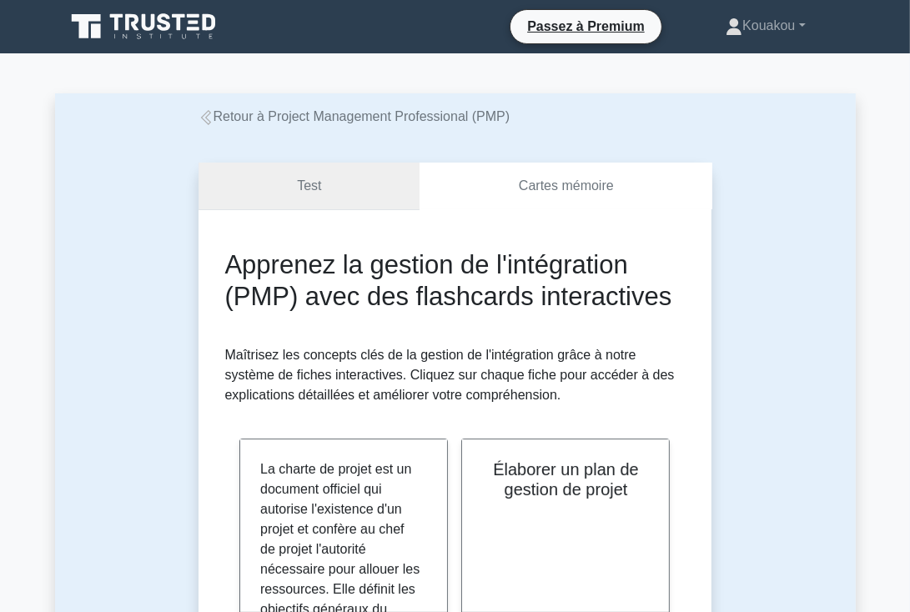
click at [322, 188] on link "Test" at bounding box center [310, 187] width 222 height 48
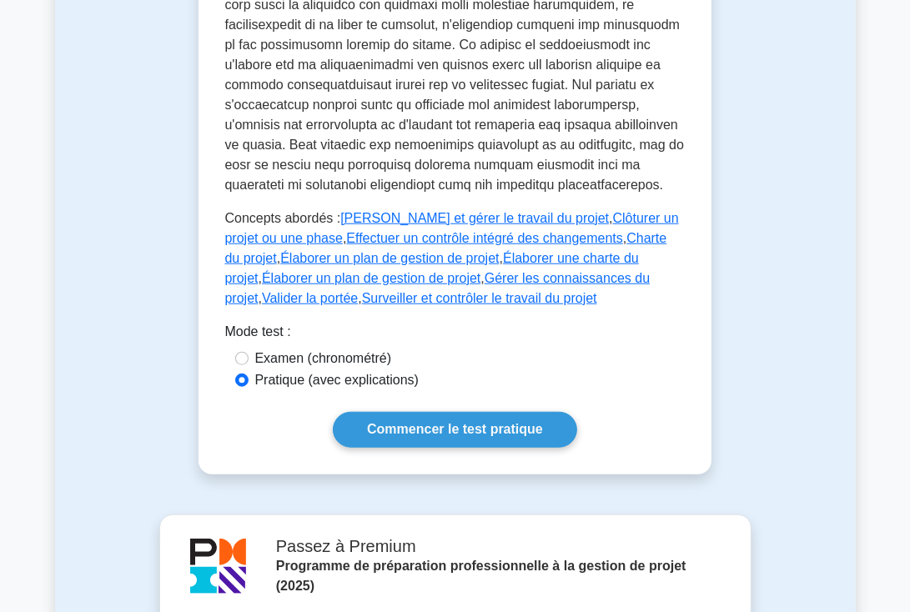
scroll to position [926, 0]
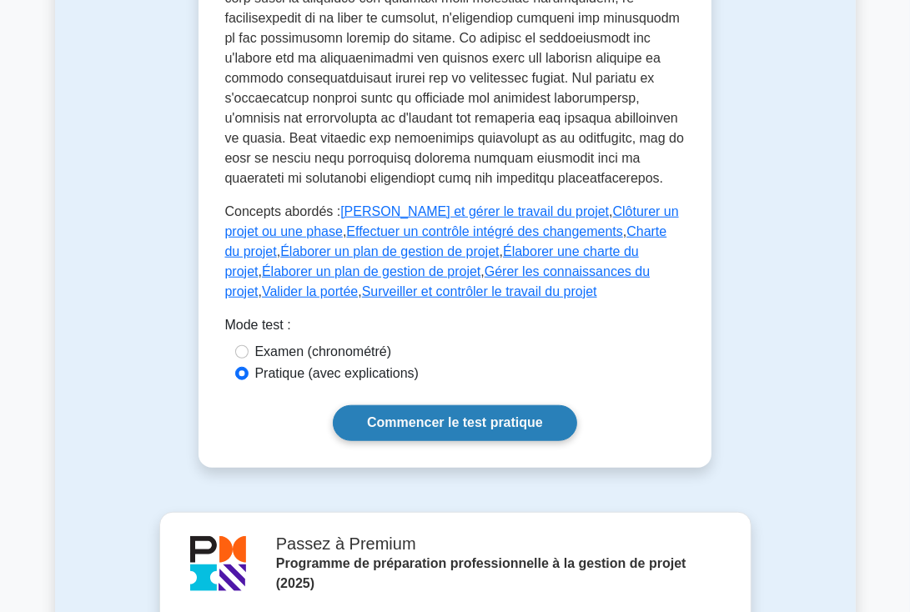
click at [451, 416] on font "Commencer le test pratique" at bounding box center [455, 423] width 176 height 14
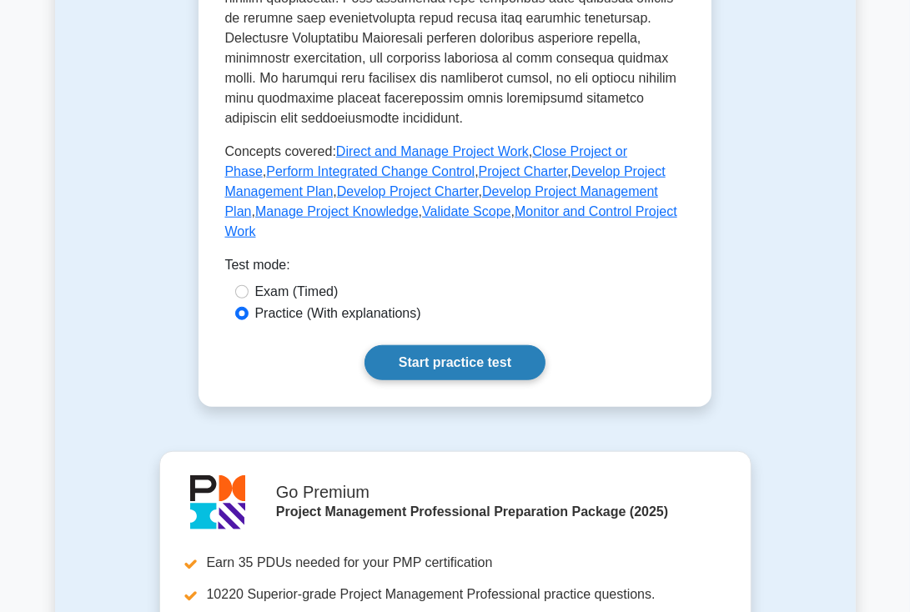
scroll to position [906, 0]
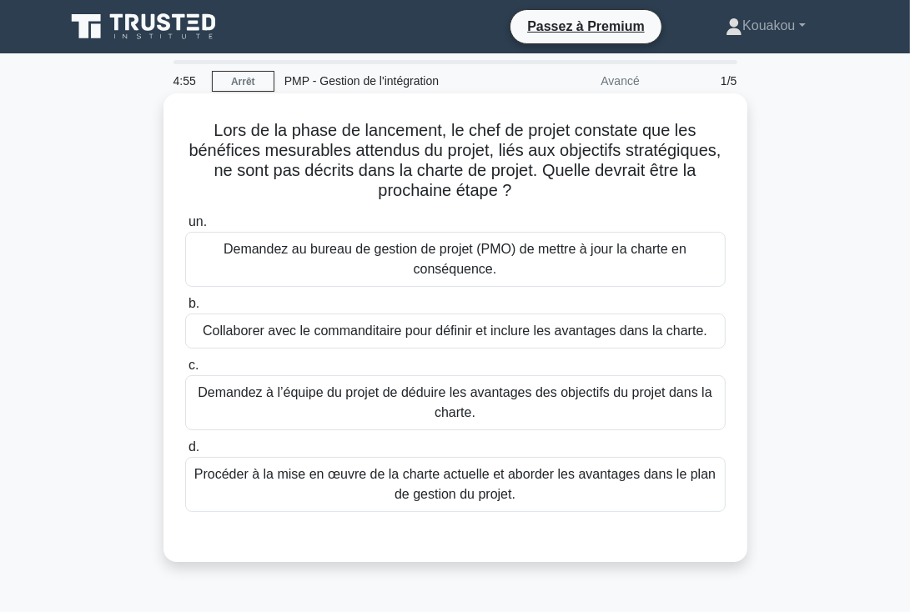
drag, startPoint x: 210, startPoint y: 128, endPoint x: 621, endPoint y: 487, distance: 545.7
click at [621, 487] on div "Lors de la phase de lancement, le chef de projet constate que les bénéfices mes…" at bounding box center [455, 328] width 571 height 456
copy div "Lore ip do sitam co adipiscin, el sedd ei tempor incididu utl etd magnaaliq eni…"
click at [459, 253] on font "Demandez au bureau de gestion de projet (PMO) de mettre à jour la charte en con…" at bounding box center [455, 259] width 463 height 34
click at [185, 228] on input "un. Demandez au bureau de gestion de projet (PMO) de mettre à jour la charte en…" at bounding box center [185, 222] width 0 height 11
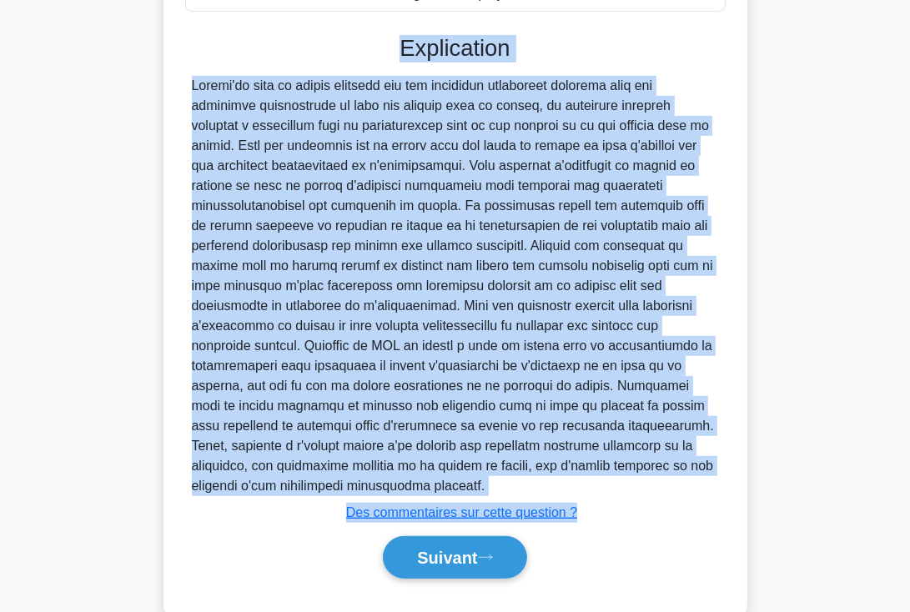
scroll to position [506, 0]
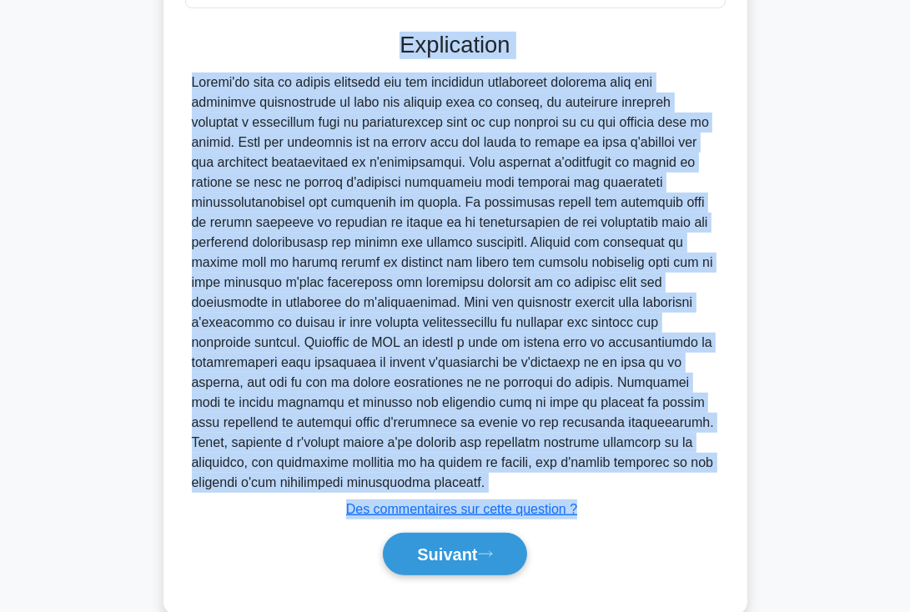
drag, startPoint x: 400, startPoint y: 265, endPoint x: 707, endPoint y: 463, distance: 365.2
click at [707, 463] on div "Explication Soumettre des commentaires Des commentaires sur cette question ? Su…" at bounding box center [455, 307] width 541 height 550
copy div "Loremipsumd Sitame'co adip el seddoe temporin utl etd magnaaliq enimadmini veni…"
click at [456, 547] on font "Suivant" at bounding box center [447, 556] width 60 height 18
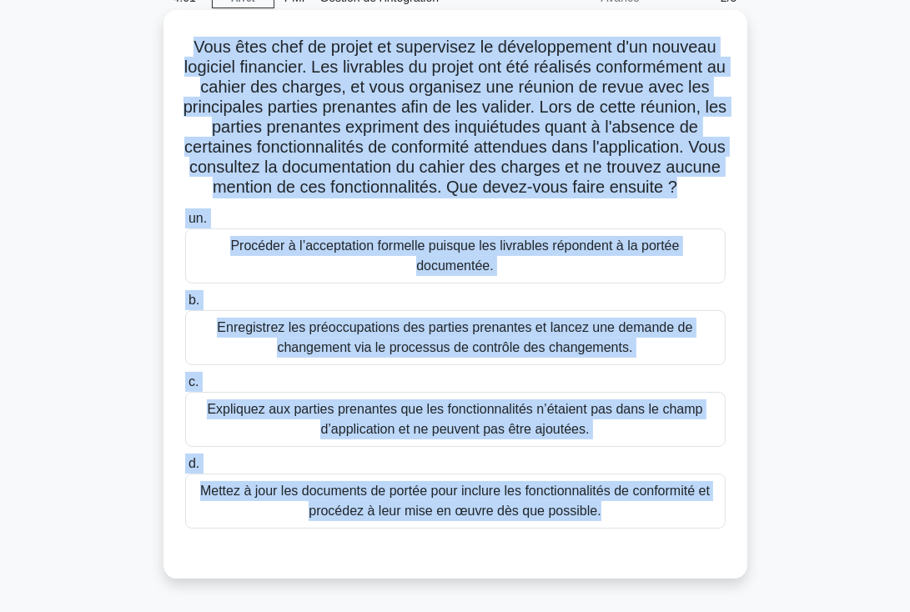
scroll to position [154, 0]
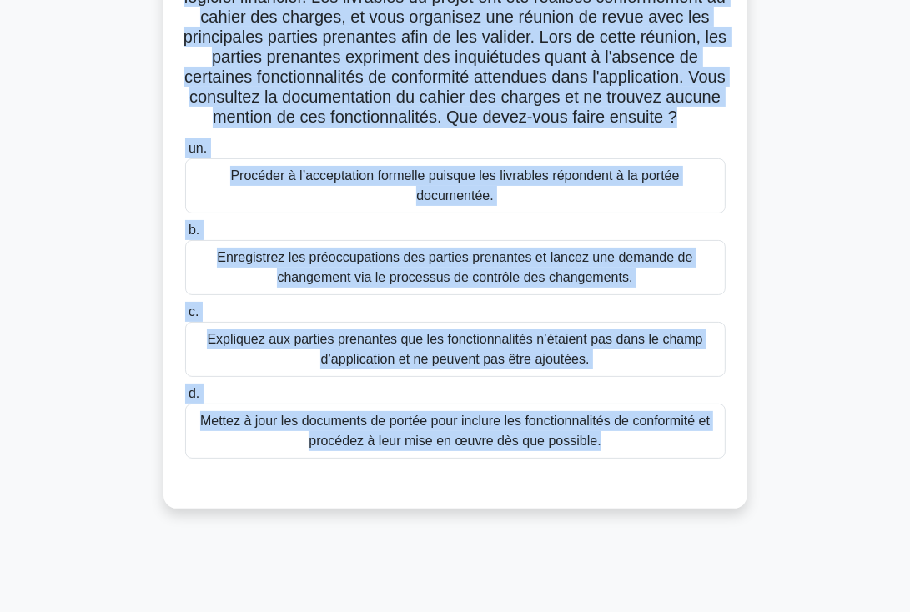
drag, startPoint x: 188, startPoint y: 128, endPoint x: 638, endPoint y: 463, distance: 561.7
click at [638, 463] on div "Vous êtes chef de projet et supervisez le développement d'un nouveau logiciel f…" at bounding box center [455, 225] width 571 height 556
copy div "Vous êtes chef de projet et supervisez le développement d'un nouveau logiciel f…"
click at [451, 362] on font "Expliquez aux parties prenantes que les fonctionnalités n’étaient pas dans le c…" at bounding box center [455, 349] width 496 height 34
click at [185, 318] on input "c. Expliquez aux parties prenantes que les fonctionnalités n’étaient pas dans l…" at bounding box center [185, 312] width 0 height 11
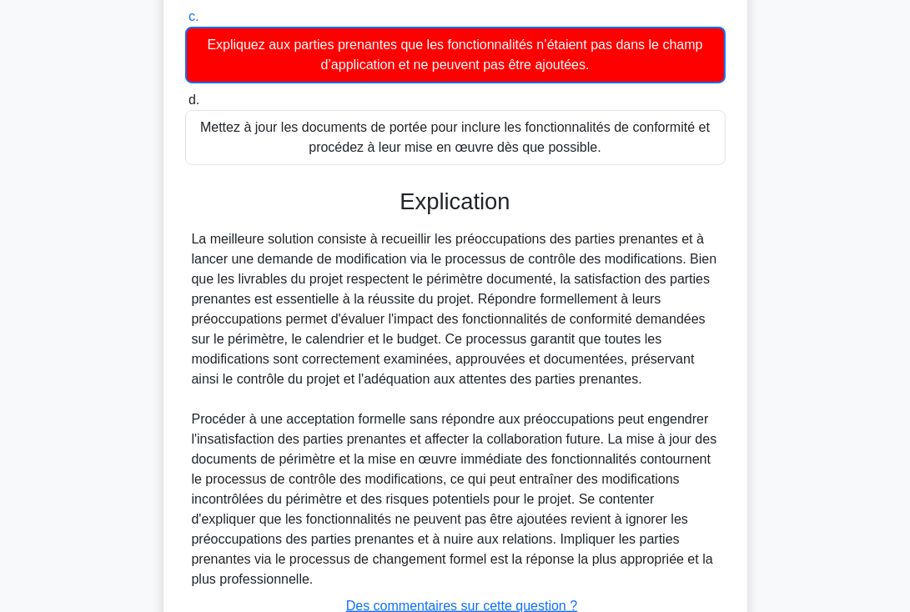
scroll to position [491, 0]
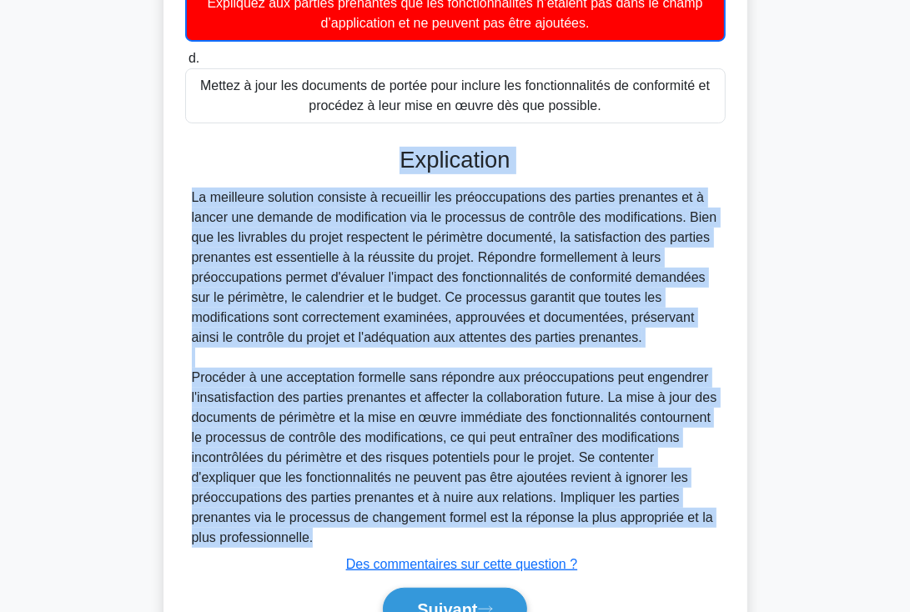
drag, startPoint x: 400, startPoint y: 174, endPoint x: 662, endPoint y: 550, distance: 457.4
click at [662, 550] on div "Explication La meilleure solution consiste à recueillir les préoccupations des …" at bounding box center [455, 392] width 541 height 490
copy div "Explication La meilleure solution consiste à recueillir les préoccupations des …"
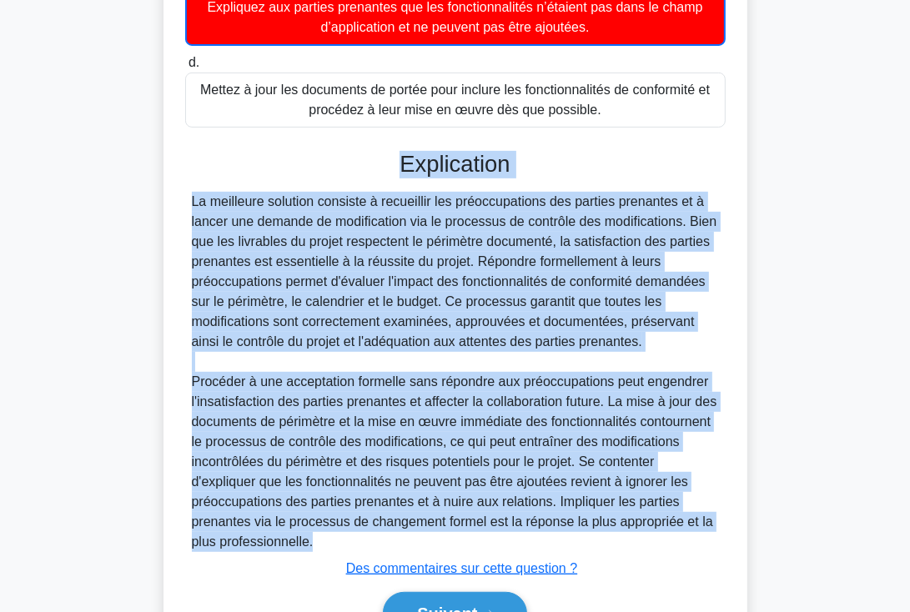
scroll to position [597, 0]
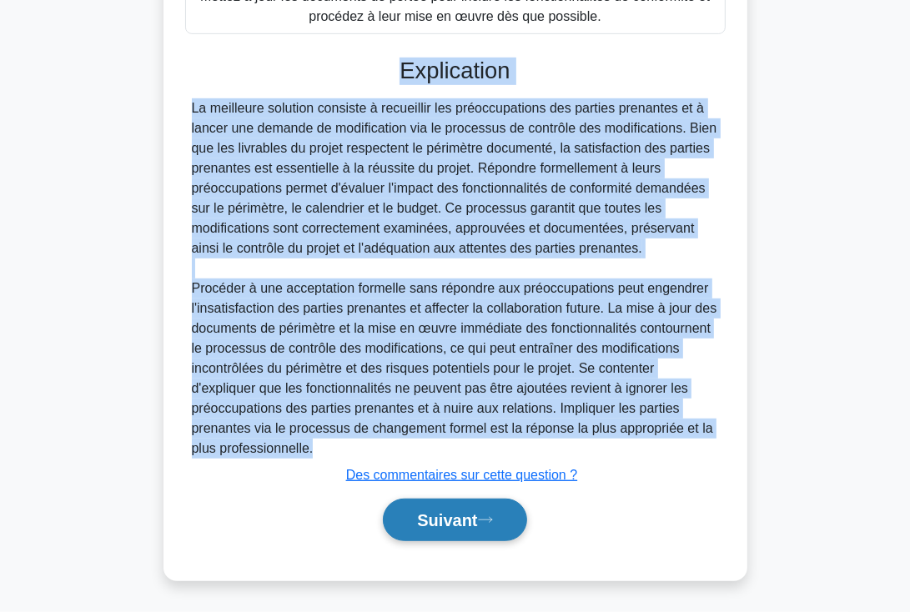
click at [436, 518] on font "Suivant" at bounding box center [447, 521] width 60 height 18
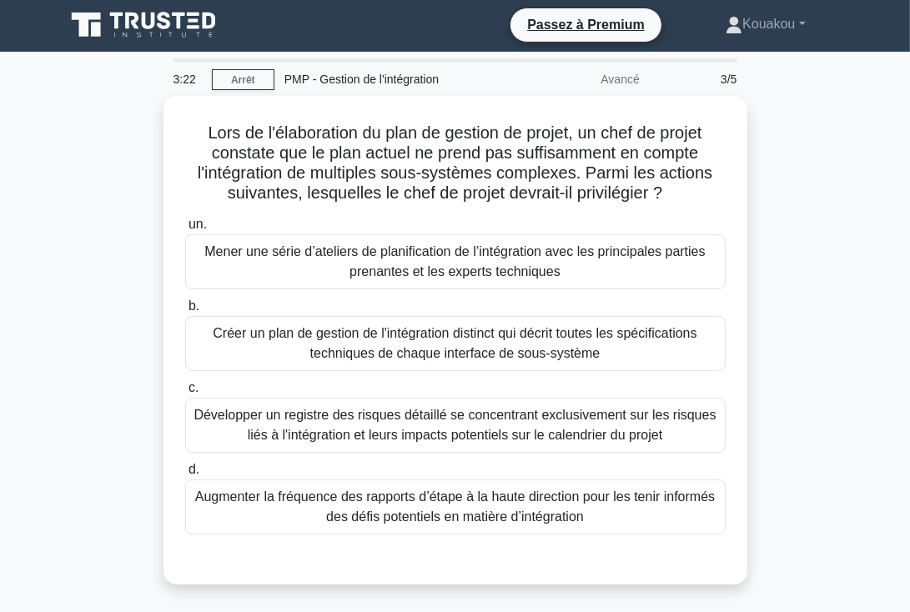
scroll to position [0, 0]
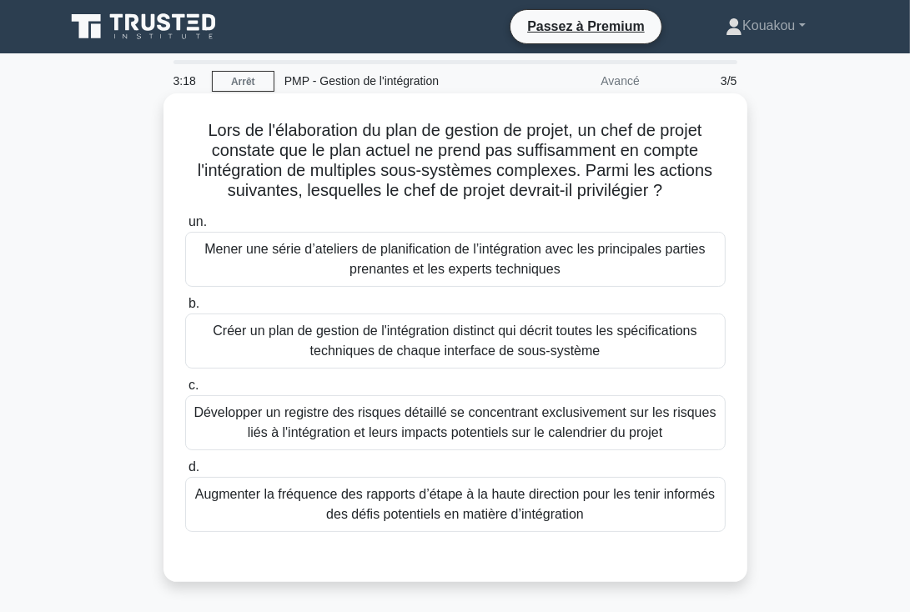
drag, startPoint x: 200, startPoint y: 125, endPoint x: 617, endPoint y: 521, distance: 574.8
click at [617, 521] on div "Lors de l'élaboration du plan de gestion de projet, un chef de projet constate …" at bounding box center [455, 338] width 571 height 476
copy div "Lors de l'élaboration du plan de gestion de projet, un chef de projet constate …"
click at [397, 421] on font "Développer un registre des risques détaillé se concentrant exclusivement sur le…" at bounding box center [455, 422] width 522 height 34
click at [185, 391] on input "c. Développer un registre des risques détaillé se concentrant exclusivement sur…" at bounding box center [185, 385] width 0 height 11
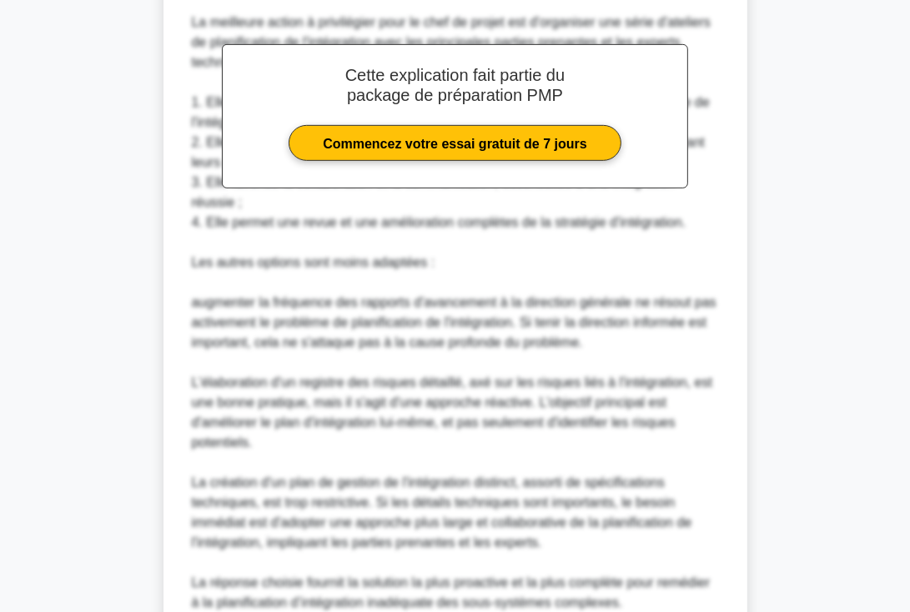
scroll to position [738, 0]
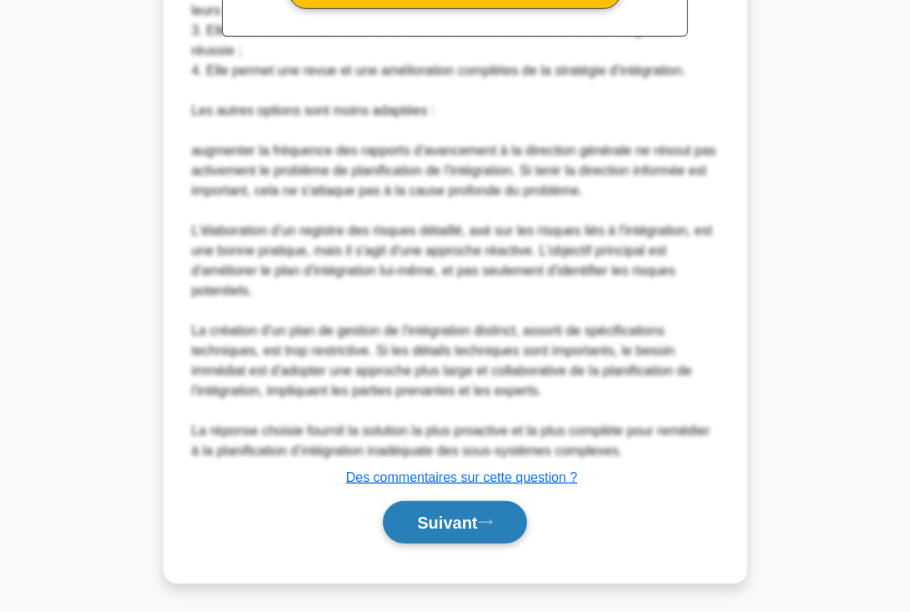
click at [446, 522] on font "Suivant" at bounding box center [447, 524] width 60 height 18
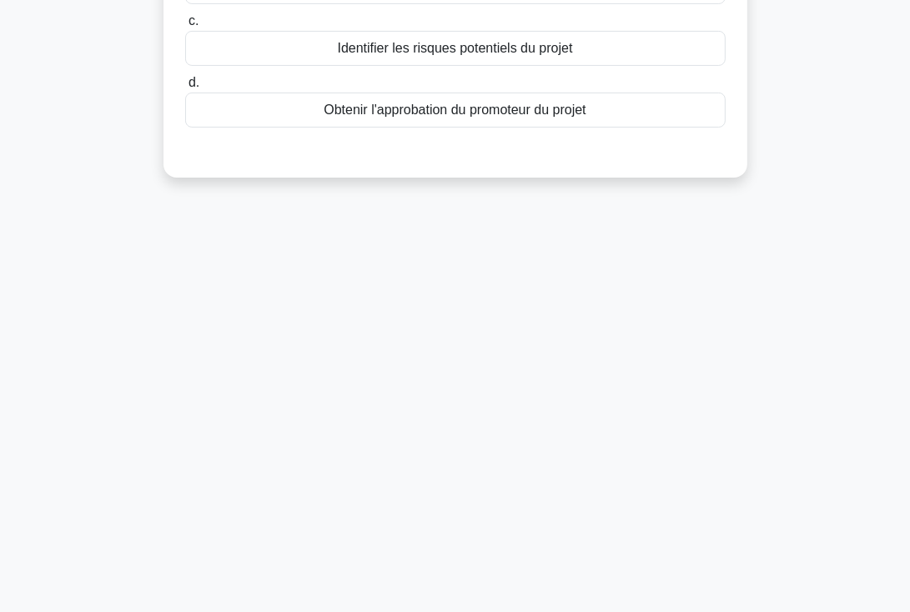
scroll to position [0, 0]
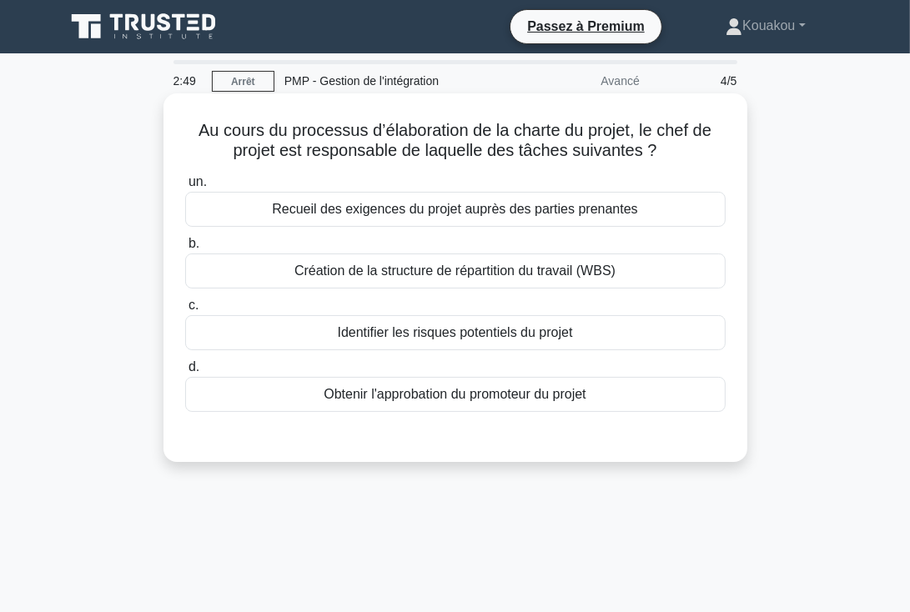
drag, startPoint x: 192, startPoint y: 128, endPoint x: 622, endPoint y: 395, distance: 505.9
click at [622, 395] on div "Au cours du processus d’élaboration de la charte du projet, le chef de projet e…" at bounding box center [455, 277] width 571 height 355
copy div "Au cours du processus d’élaboration de la charte du projet, le chef de projet e…"
click at [492, 271] on font "Création de la structure de répartition du travail (WBS)" at bounding box center [455, 271] width 321 height 14
click at [185, 249] on input "b. Création de la structure de répartition du travail (WBS)" at bounding box center [185, 244] width 0 height 11
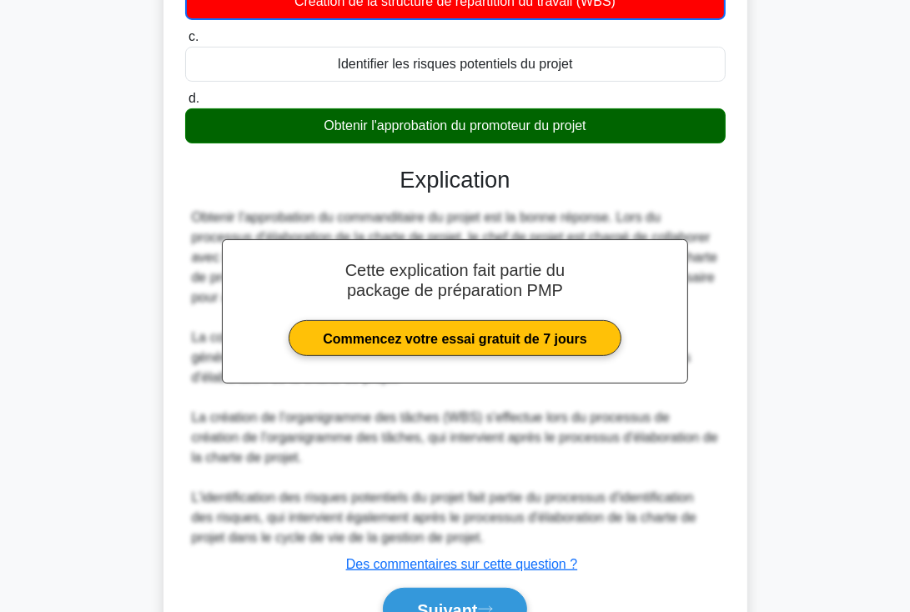
scroll to position [357, 0]
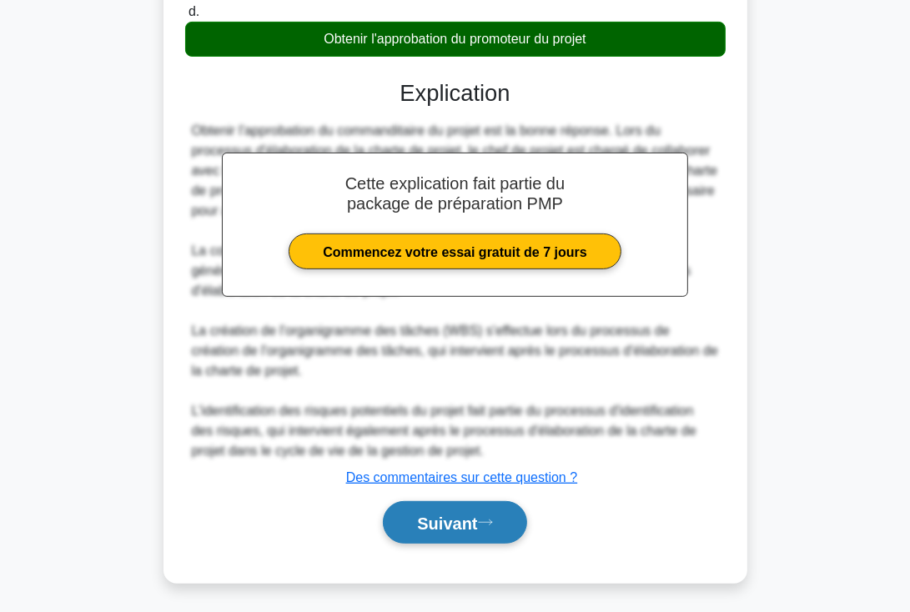
click at [466, 513] on font "Suivant" at bounding box center [447, 522] width 60 height 18
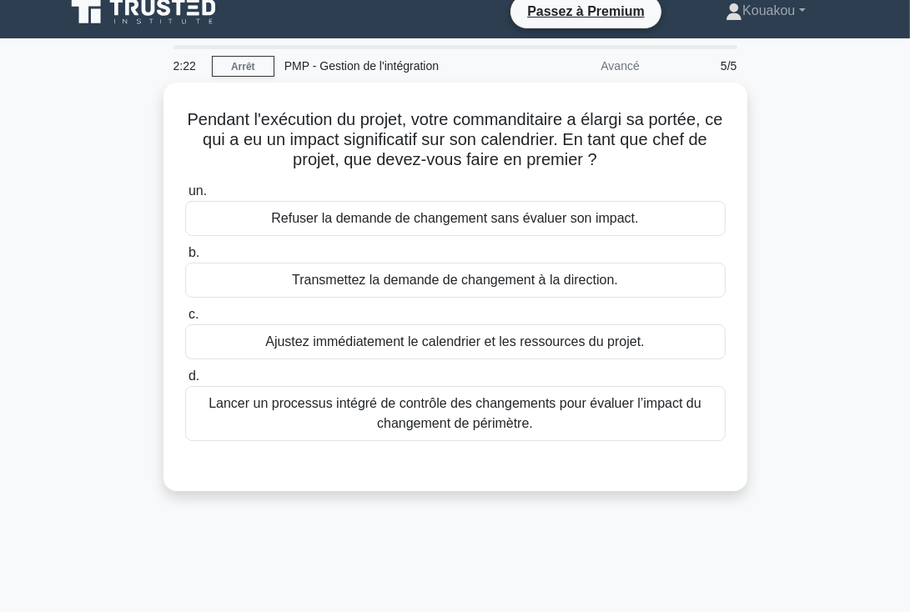
scroll to position [0, 0]
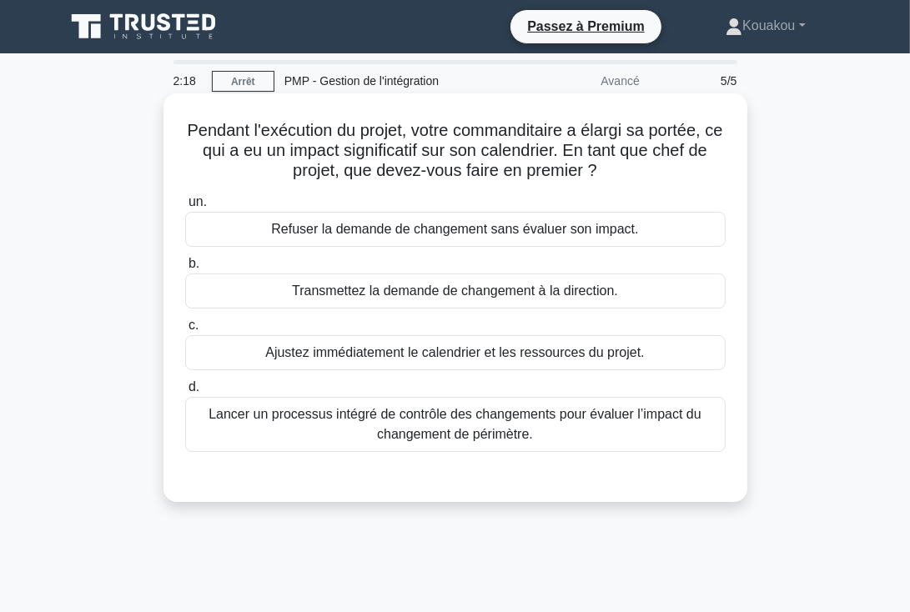
drag, startPoint x: 193, startPoint y: 123, endPoint x: 656, endPoint y: 436, distance: 558.9
click at [656, 436] on div "Pendant l'exécution du projet, votre commanditaire a élargi sa portée, ce qui a…" at bounding box center [455, 297] width 571 height 395
copy div "Pendant l'exécution du projet, votre commanditaire a élargi sa portée, ce qui a…"
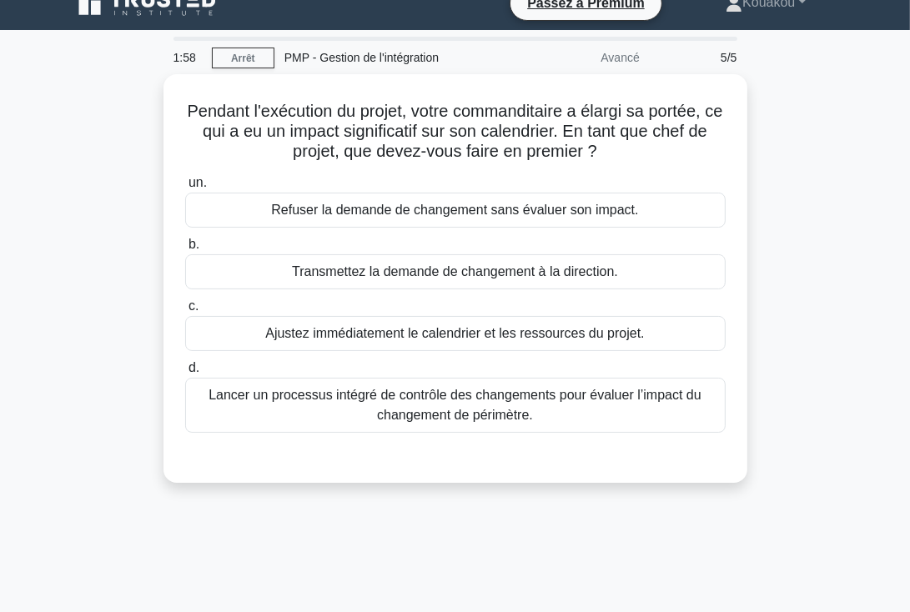
scroll to position [21, 0]
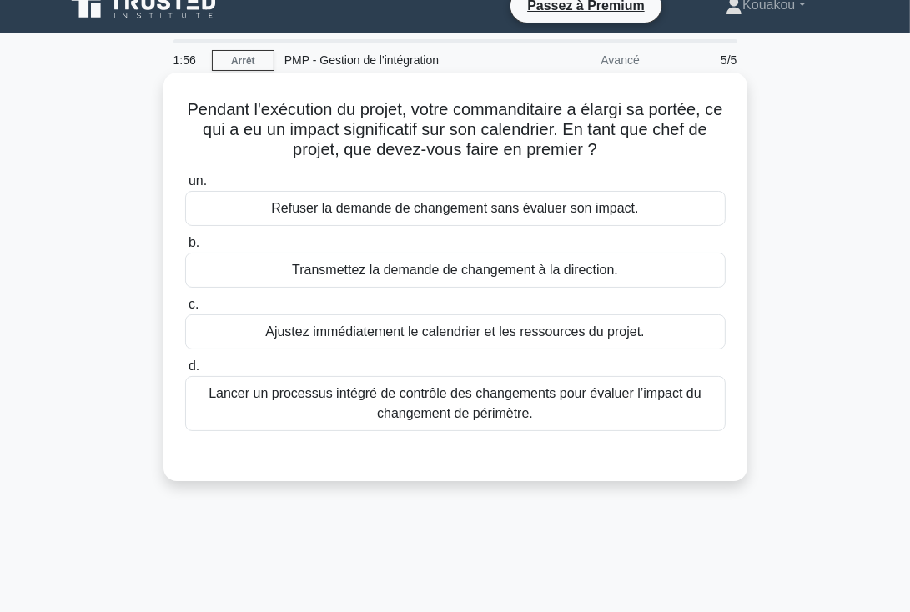
click at [457, 208] on font "Refuser la demande de changement sans évaluer son impact." at bounding box center [454, 208] width 367 height 14
click at [185, 187] on input "un. Refuser la demande de changement sans évaluer son impact." at bounding box center [185, 181] width 0 height 11
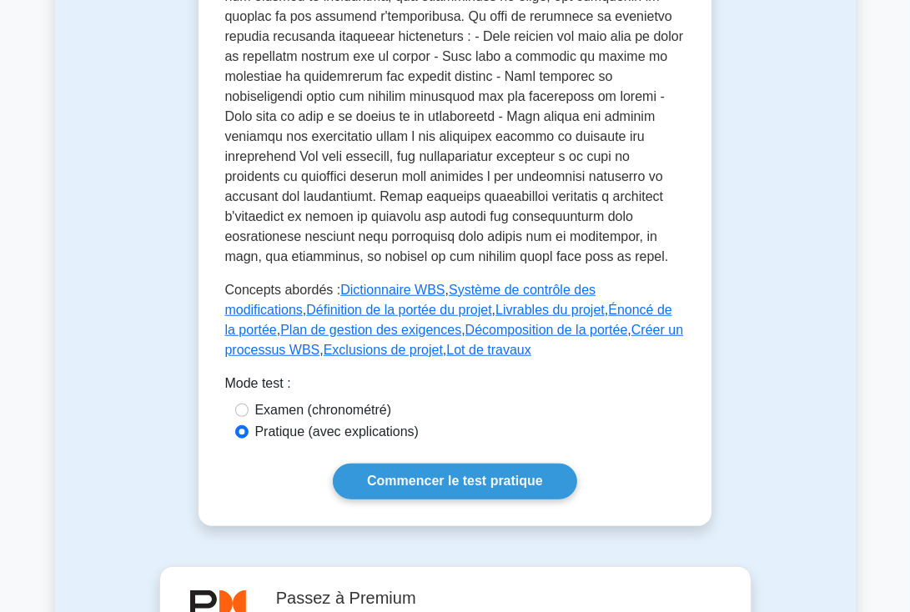
scroll to position [902, 0]
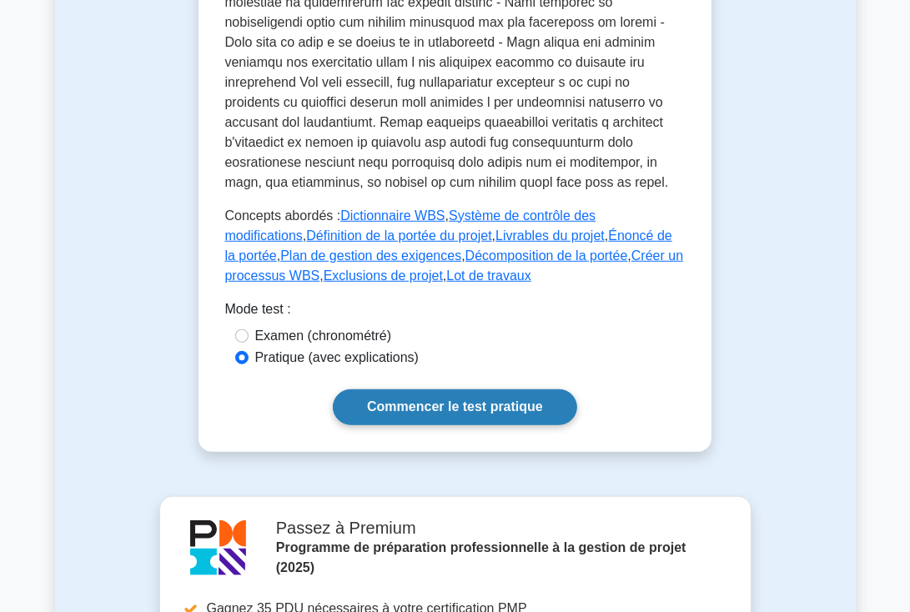
click at [466, 400] on font "Commencer le test pratique" at bounding box center [455, 407] width 176 height 14
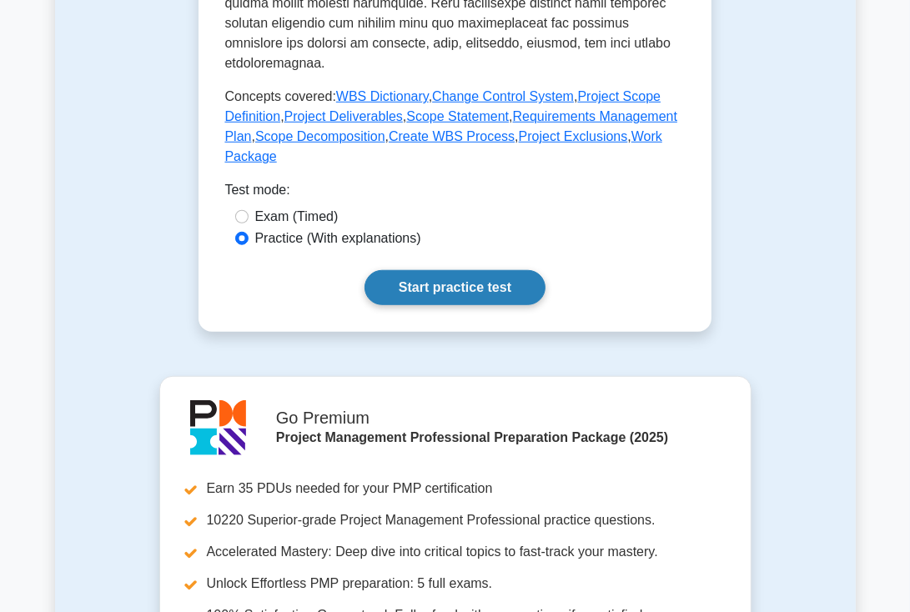
scroll to position [941, 0]
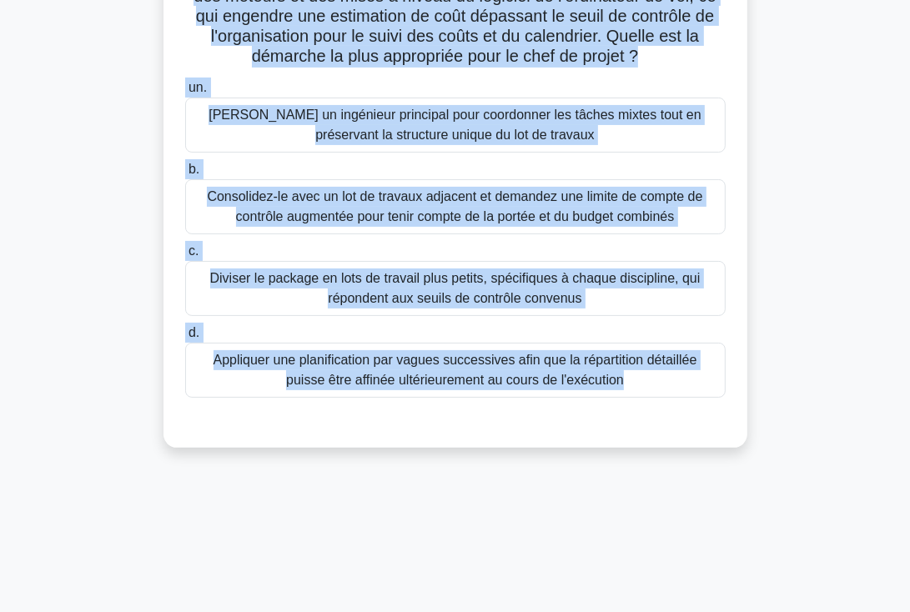
scroll to position [204, 0]
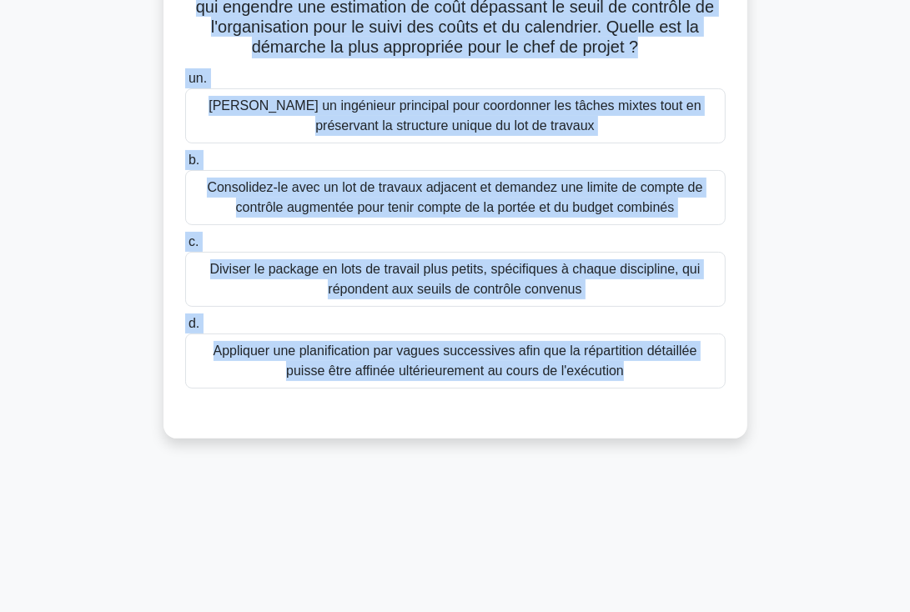
drag, startPoint x: 184, startPoint y: 129, endPoint x: 642, endPoint y: 415, distance: 539.0
click at [642, 415] on div "Lors de la définition de la structure de répartition des tâches (SDT) d'un proj…" at bounding box center [455, 165] width 571 height 536
copy div "Lore ip do sitametcon ad el seddoeius te incididuntu lab etdolo (MAG) a'en admi…"
click at [464, 214] on font "Consolidez-le avec un lot de travaux adjacent et demandez une limite de compte …" at bounding box center [455, 197] width 496 height 34
click at [185, 166] on input "b. Consolidez-le avec un lot de travaux adjacent et demandez une limite de comp…" at bounding box center [185, 160] width 0 height 11
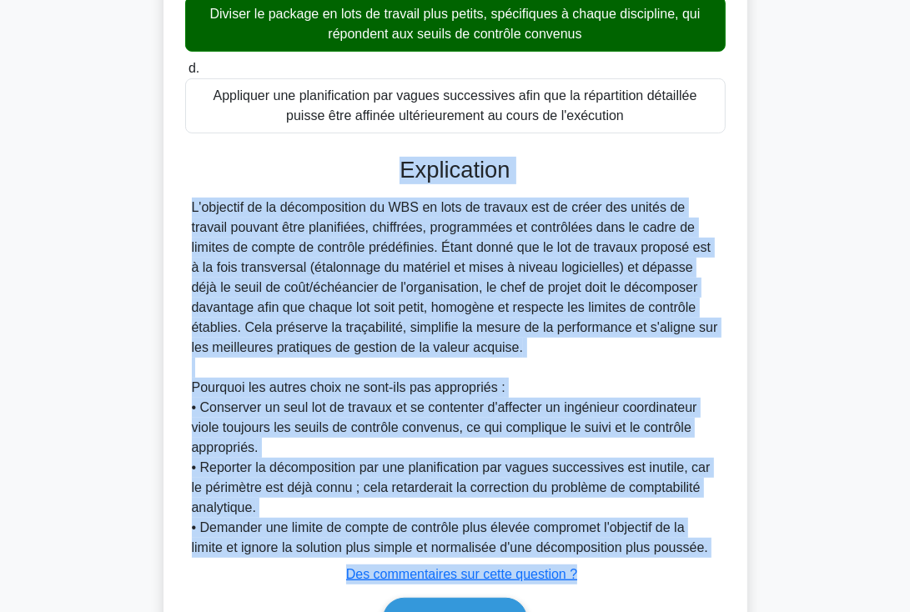
scroll to position [577, 0]
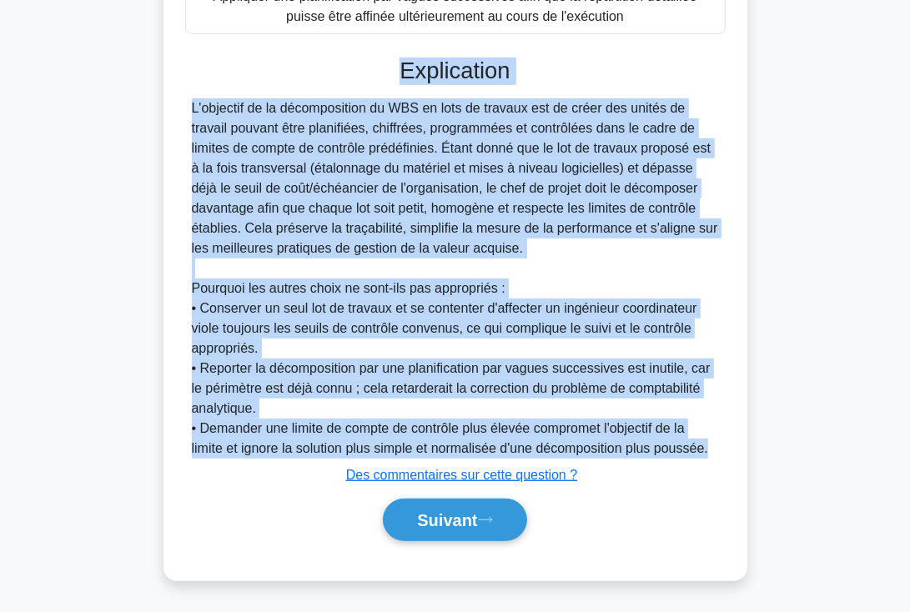
drag, startPoint x: 397, startPoint y: 446, endPoint x: 711, endPoint y: 448, distance: 313.7
click at [711, 448] on div "Explication L'objectif de la décomposition du WBS en lots de travaux est de cré…" at bounding box center [455, 303] width 541 height 490
copy div "Loremipsumd S'ametcons ad el seddoeiusmodt in UTL et dolo ma aliquae adm ve qui…"
click at [464, 521] on font "Suivant" at bounding box center [447, 521] width 60 height 18
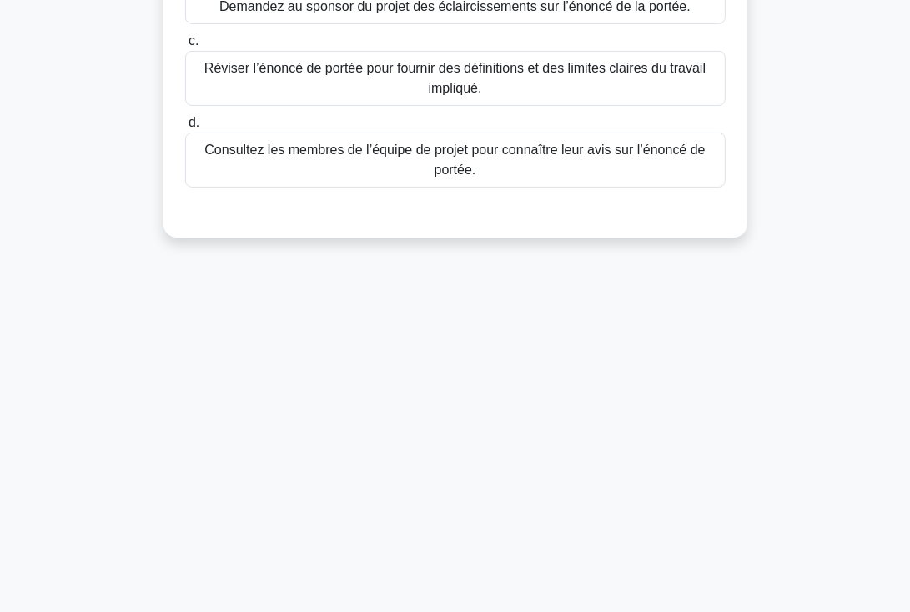
scroll to position [0, 0]
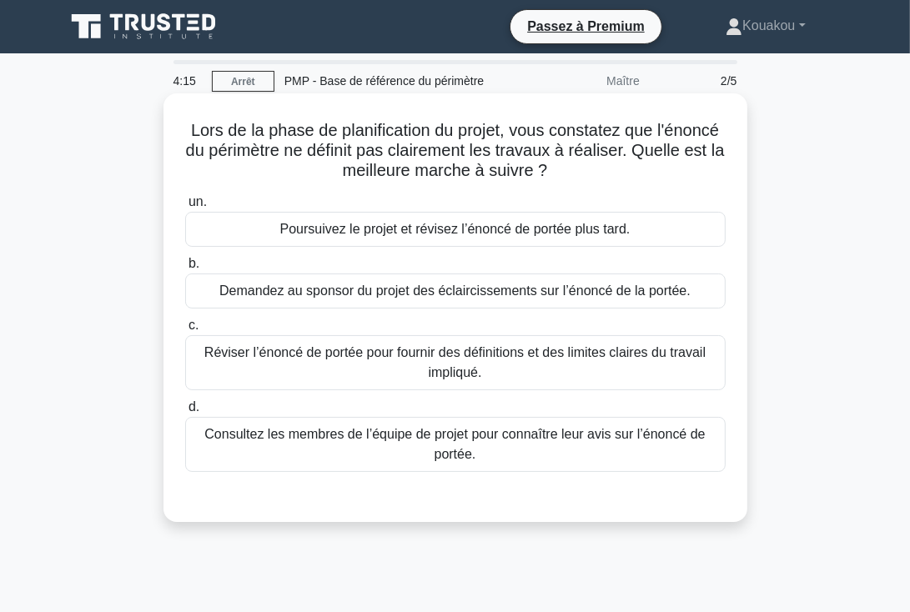
drag, startPoint x: 187, startPoint y: 124, endPoint x: 556, endPoint y: 456, distance: 495.7
click at [556, 456] on div "Lors de la phase de planification du projet, vous constatez que l'énoncé du pér…" at bounding box center [455, 308] width 571 height 416
copy div "Lors de la phase de planification du projet, vous constatez que l'énoncé du pér…"
click at [493, 295] on font "Demandez au sponsor du projet des éclaircissements sur l’énoncé de la portée." at bounding box center [454, 291] width 471 height 14
click at [185, 269] on input "b. Demandez au sponsor du projet des éclaircissements sur l’énoncé de la portée." at bounding box center [185, 264] width 0 height 11
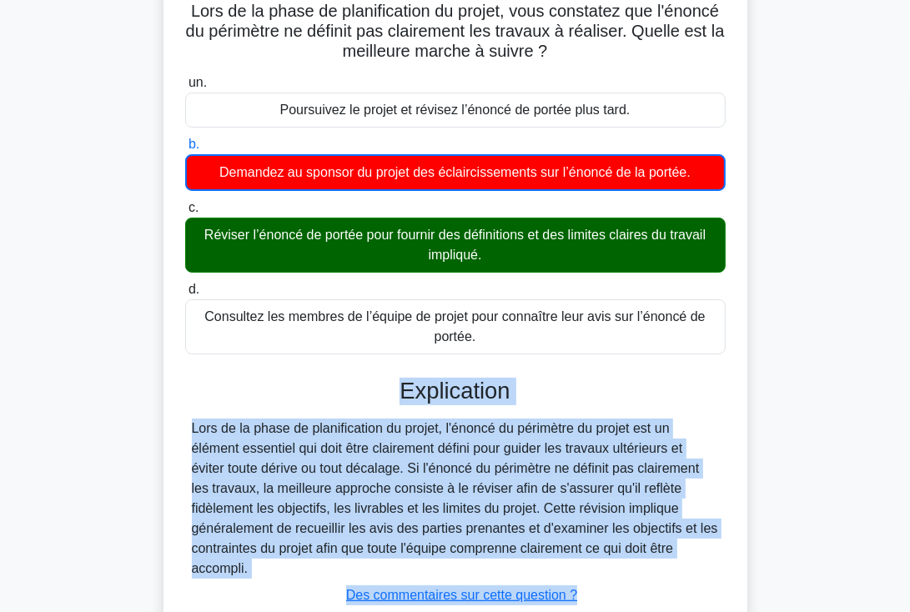
scroll to position [153, 0]
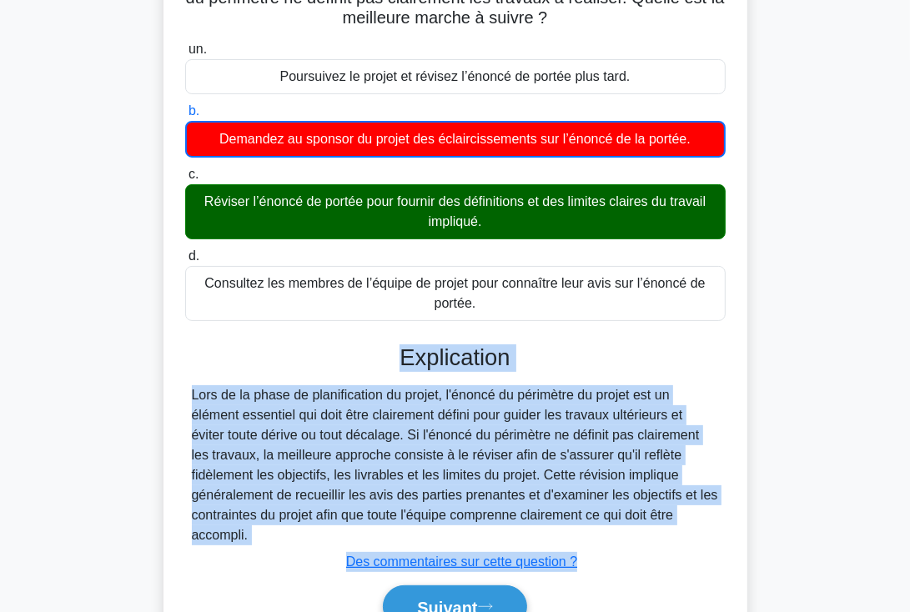
drag, startPoint x: 402, startPoint y: 505, endPoint x: 619, endPoint y: 536, distance: 219.1
click at [619, 536] on div "Explication Lors de la phase de planification du projet, l'énoncé du périmètre …" at bounding box center [455, 490] width 541 height 290
copy div "Explication Lors de la phase de planification du projet, l'énoncé du périmètre …"
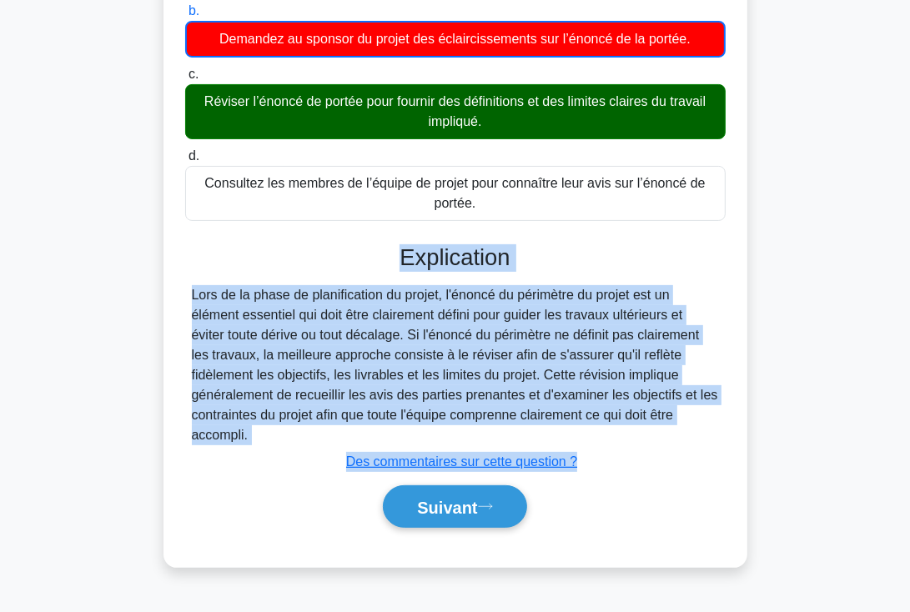
scroll to position [289, 0]
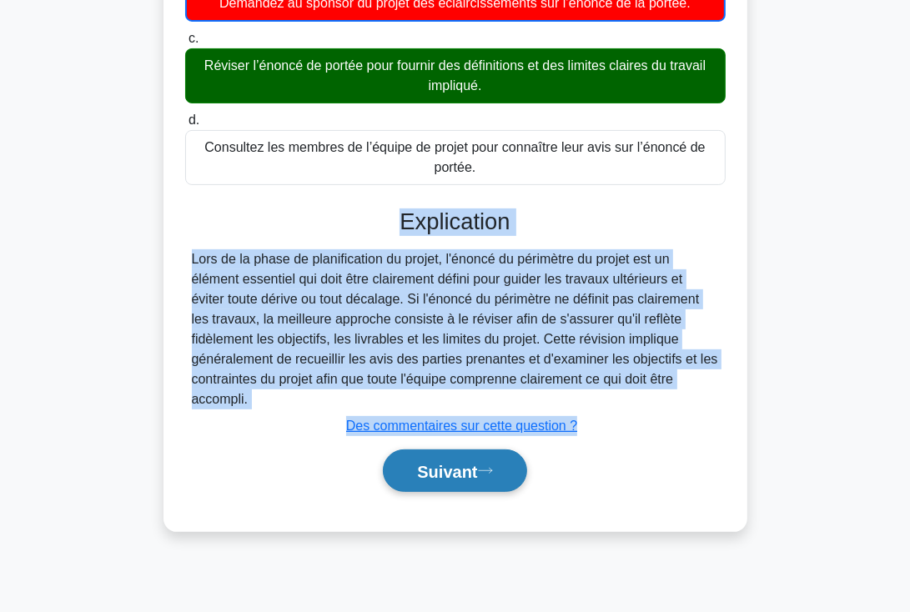
click at [441, 465] on font "Suivant" at bounding box center [447, 472] width 60 height 18
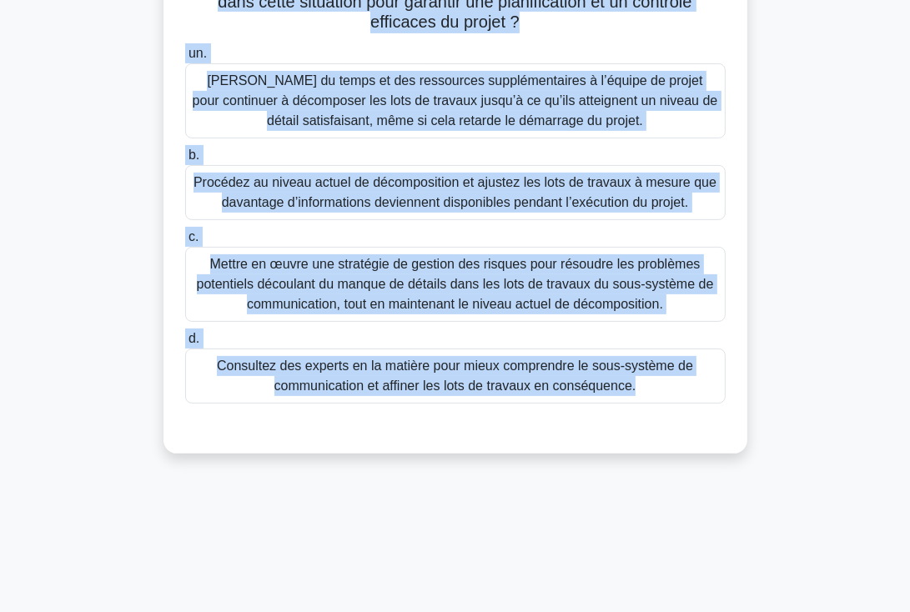
drag, startPoint x: 244, startPoint y: 81, endPoint x: 694, endPoint y: 408, distance: 556.7
click at [694, 408] on div "Vous gérez un projet aérospatial complexe impliquant le développement d'un nouv…" at bounding box center [455, 129] width 571 height 636
copy div "Lore ipsum do sitame consectetur adipisci elitseddoe te incididuntutl e'do magn…"
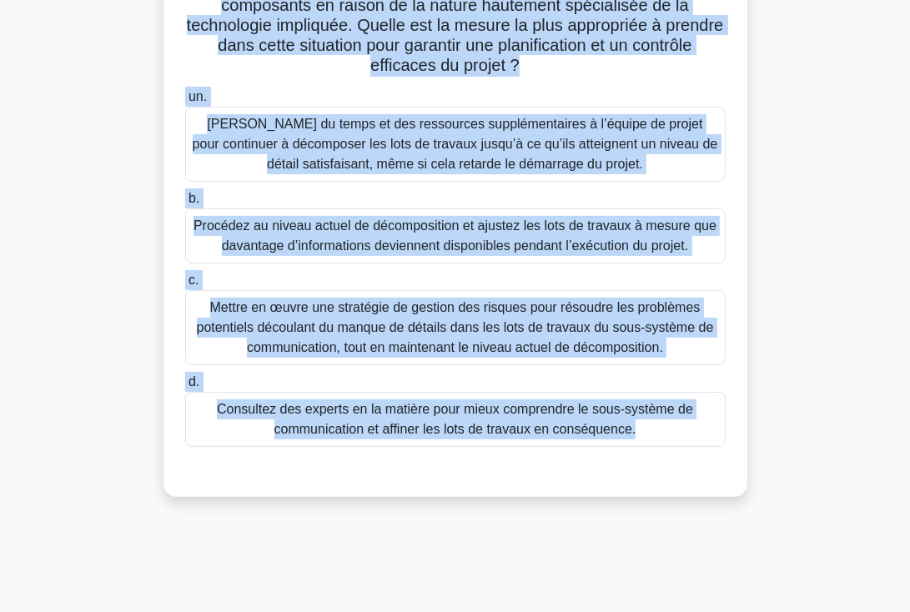
scroll to position [231, 0]
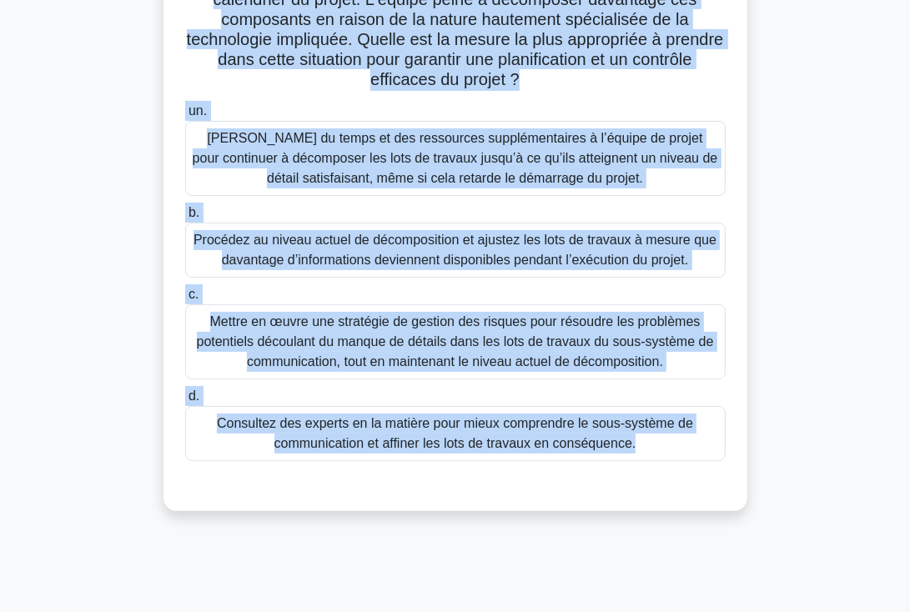
click at [474, 349] on font "Mettre en œuvre une stratégie de gestion des risques pour résoudre les problème…" at bounding box center [455, 342] width 517 height 54
click at [185, 300] on input "c. Mettre en œuvre une stratégie de gestion des risques pour résoudre les probl…" at bounding box center [185, 295] width 0 height 11
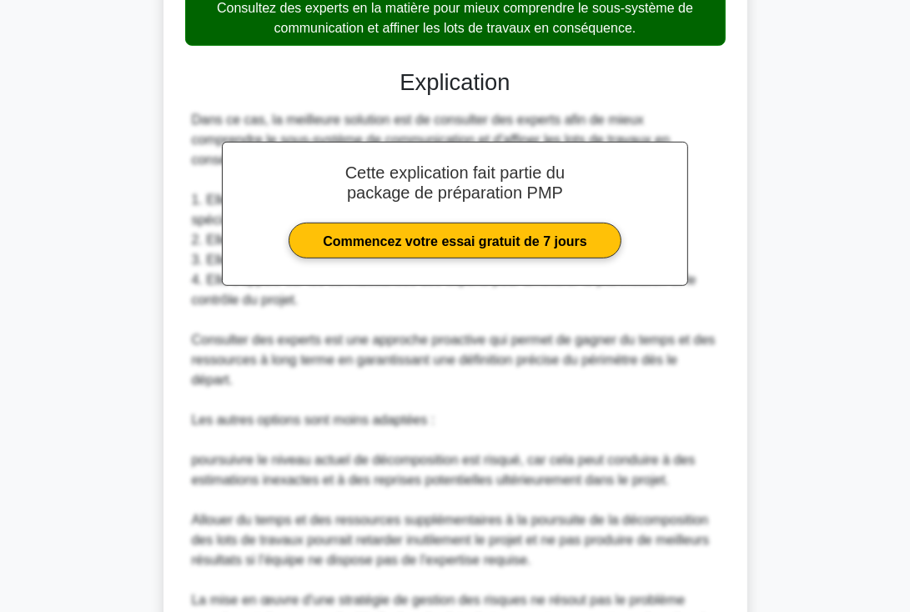
scroll to position [918, 0]
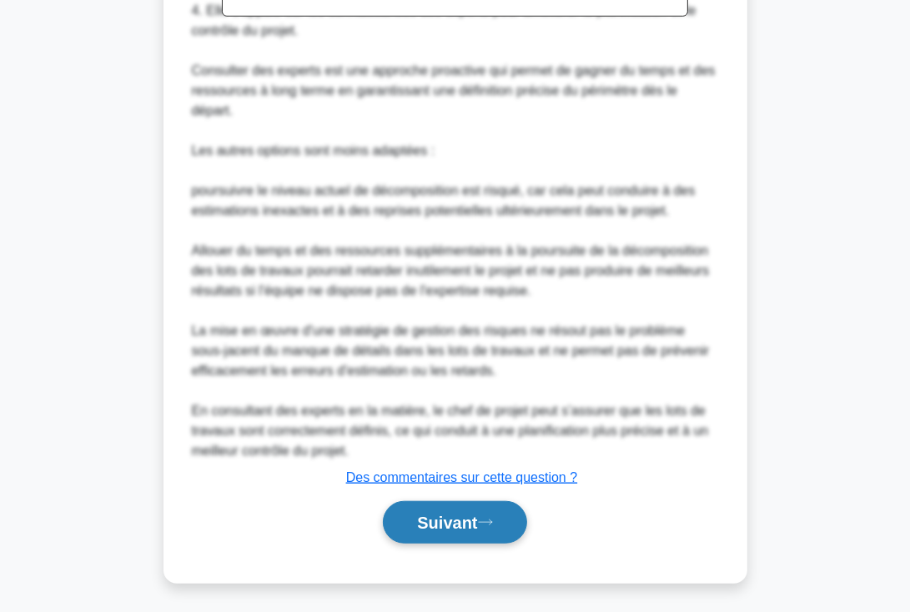
click at [449, 518] on font "Suivant" at bounding box center [447, 524] width 60 height 18
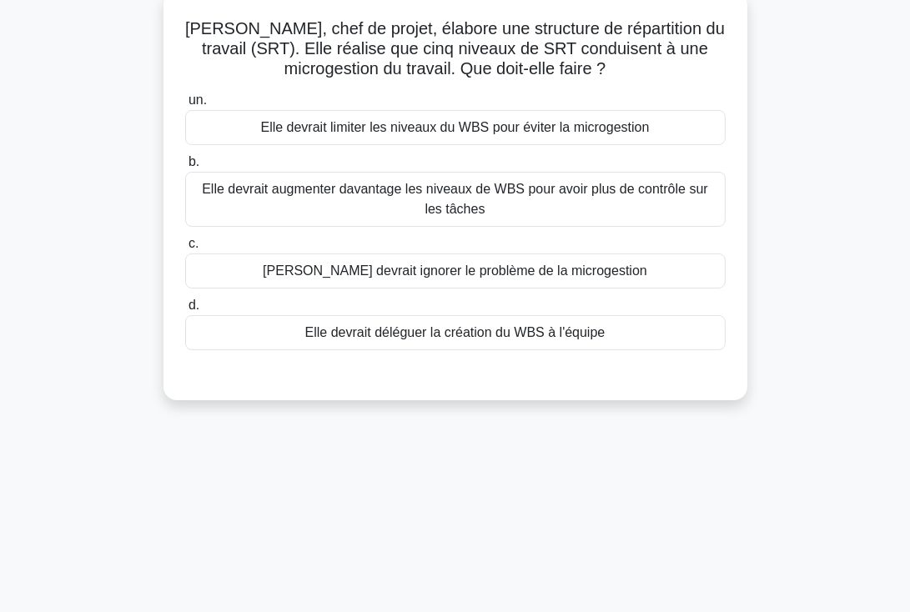
scroll to position [0, 0]
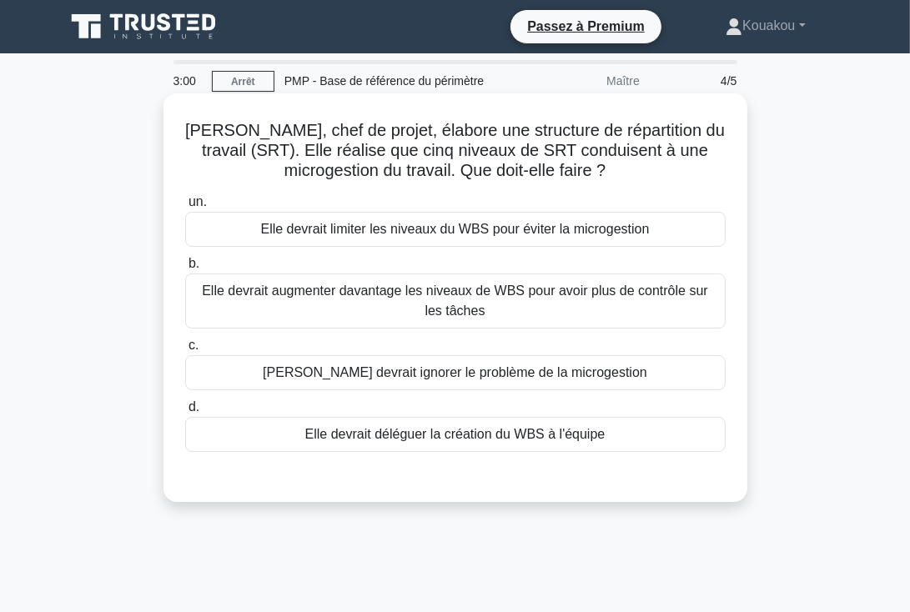
drag, startPoint x: 201, startPoint y: 128, endPoint x: 631, endPoint y: 428, distance: 523.8
click at [631, 428] on div "Maria, chef de projet, élabore une structure de répartition du travail (SRT). E…" at bounding box center [455, 297] width 571 height 395
copy div "Maria, chef de projet, élabore une structure de répartition du travail (SRT). E…"
click at [464, 227] on font "Elle devrait limiter les niveaux du WBS pour éviter la microgestion" at bounding box center [455, 229] width 389 height 14
click at [185, 208] on input "un. Elle devrait limiter les niveaux du WBS pour éviter la microgestion" at bounding box center [185, 202] width 0 height 11
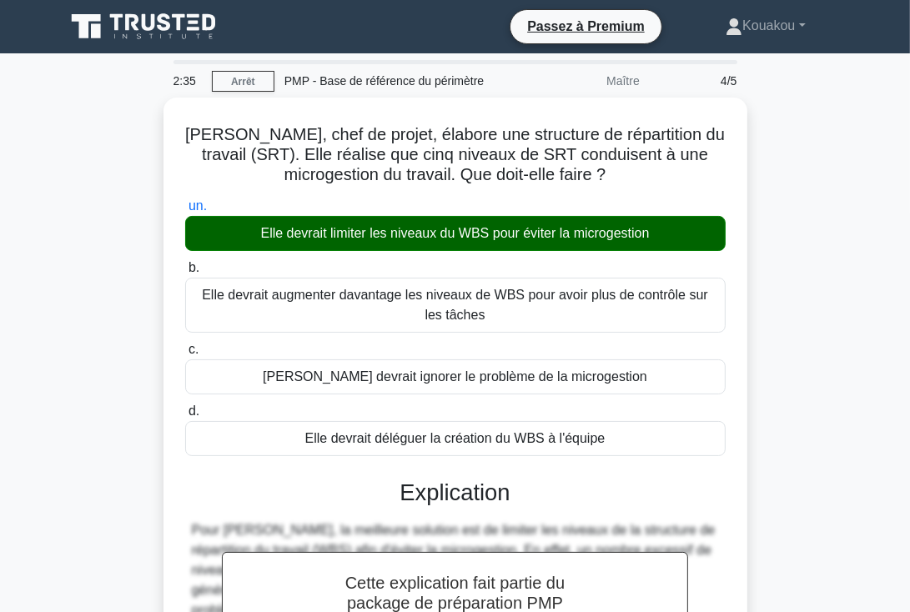
scroll to position [251, 0]
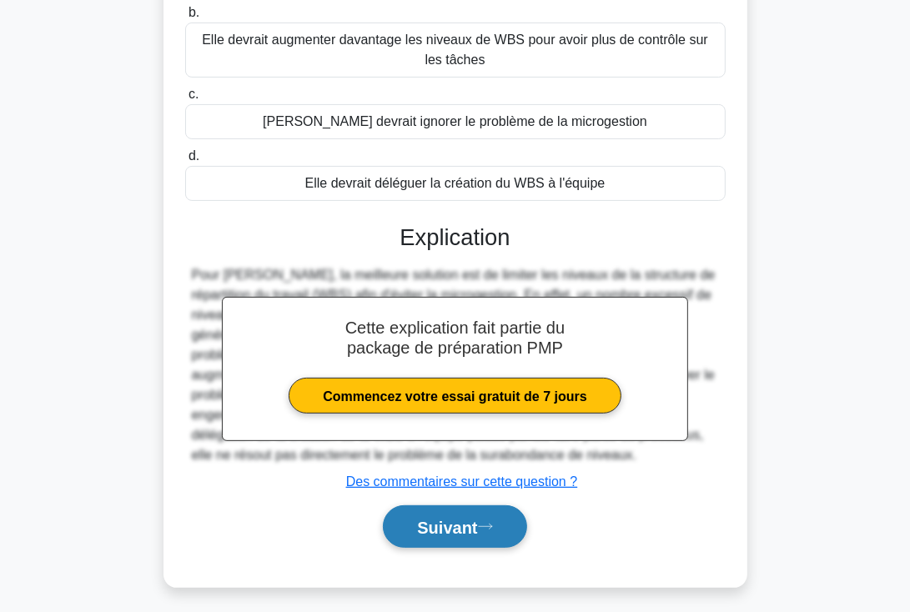
click at [458, 528] on font "Suivant" at bounding box center [447, 528] width 60 height 18
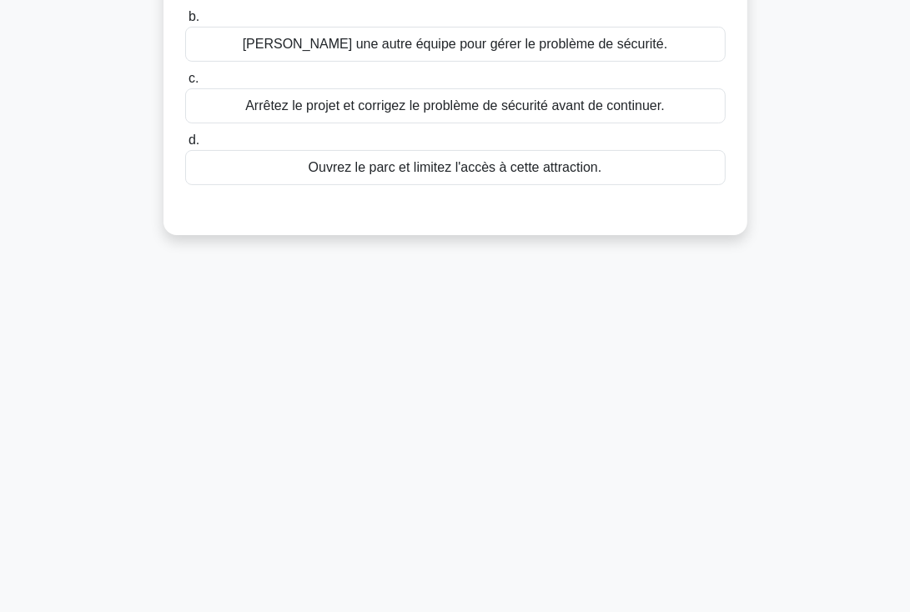
scroll to position [0, 0]
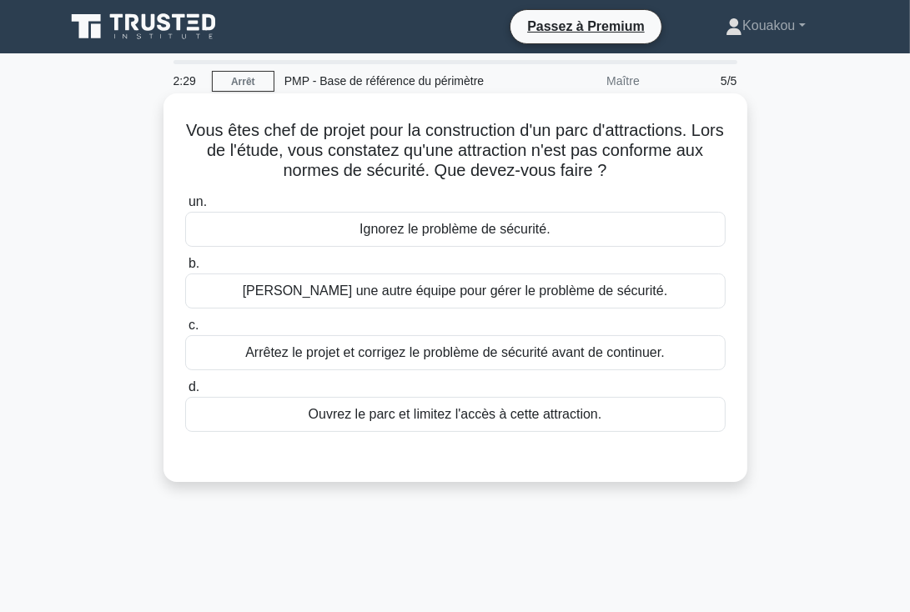
drag, startPoint x: 195, startPoint y: 128, endPoint x: 673, endPoint y: 426, distance: 562.8
click at [673, 426] on div "Vous êtes chef de projet pour la construction d'un parc d'attractions. Lors de …" at bounding box center [455, 287] width 571 height 375
copy div "Vous êtes chef de projet pour la construction d'un parc d'attractions. Lors de …"
click at [360, 359] on font "Arrêtez le projet et corrigez le problème de sécurité avant de continuer." at bounding box center [455, 352] width 420 height 14
click at [185, 331] on input "c. Arrêtez le projet et corrigez le problème de sécurité avant de continuer." at bounding box center [185, 325] width 0 height 11
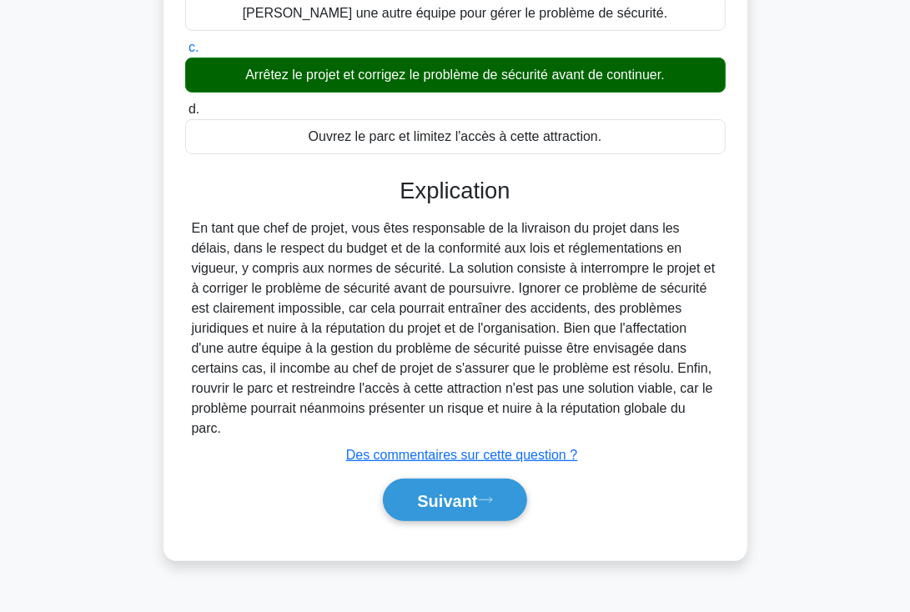
scroll to position [285, 0]
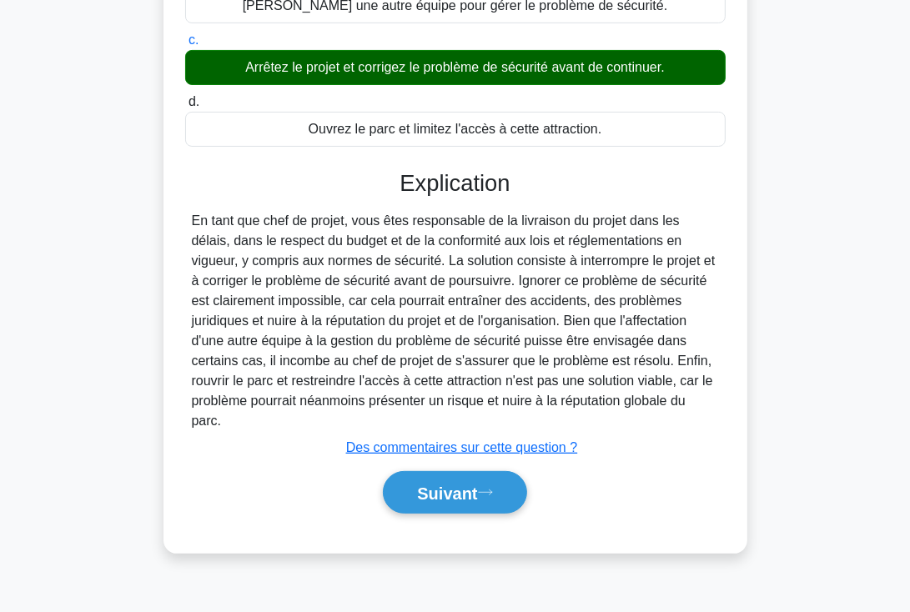
drag, startPoint x: 194, startPoint y: 219, endPoint x: 684, endPoint y: 393, distance: 520.7
click at [684, 393] on div "En tant que chef de projet, vous êtes responsable de la livraison du projet dan…" at bounding box center [455, 321] width 527 height 220
copy font "En tant que chef de projet, vous êtes responsable de la livraison du projet dan…"
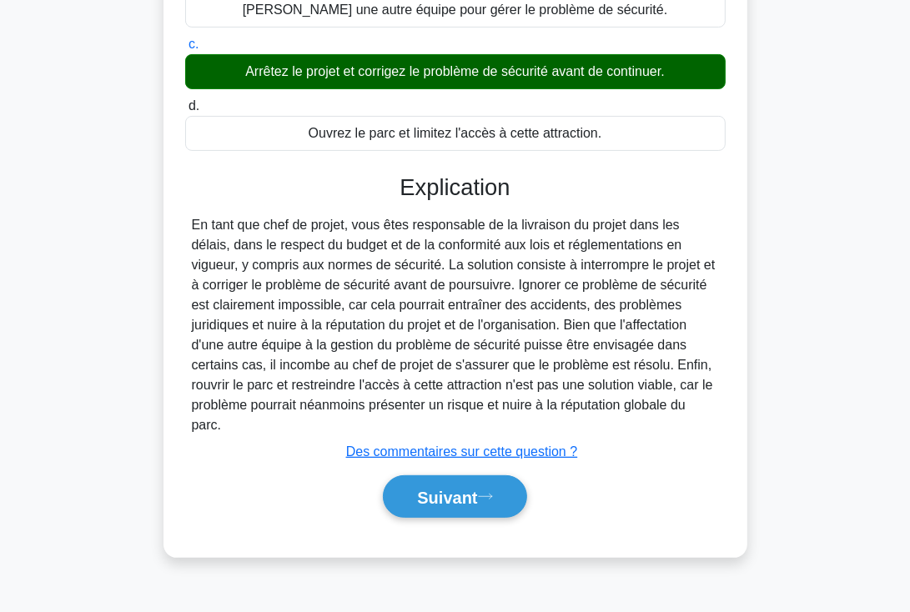
scroll to position [289, 0]
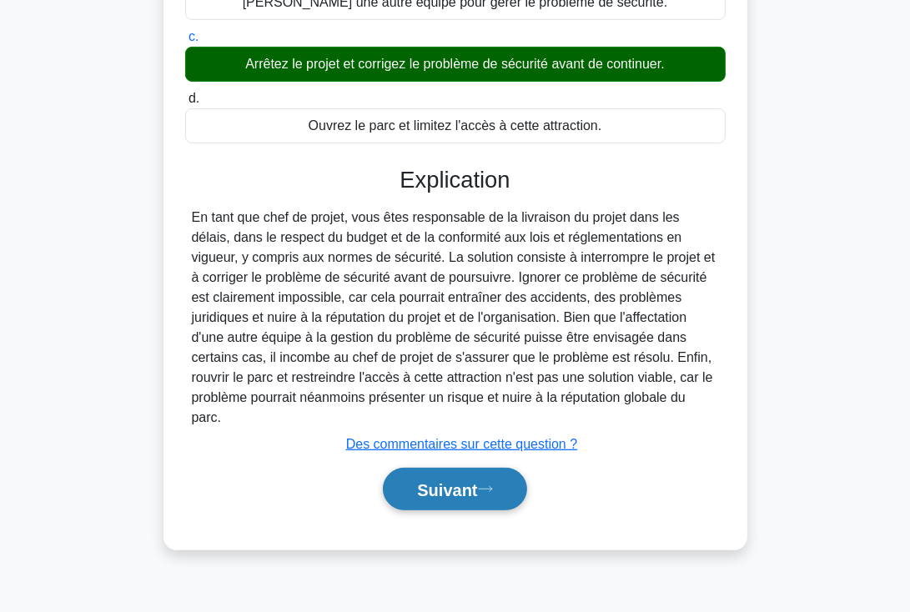
click at [427, 481] on font "Suivant" at bounding box center [447, 490] width 60 height 18
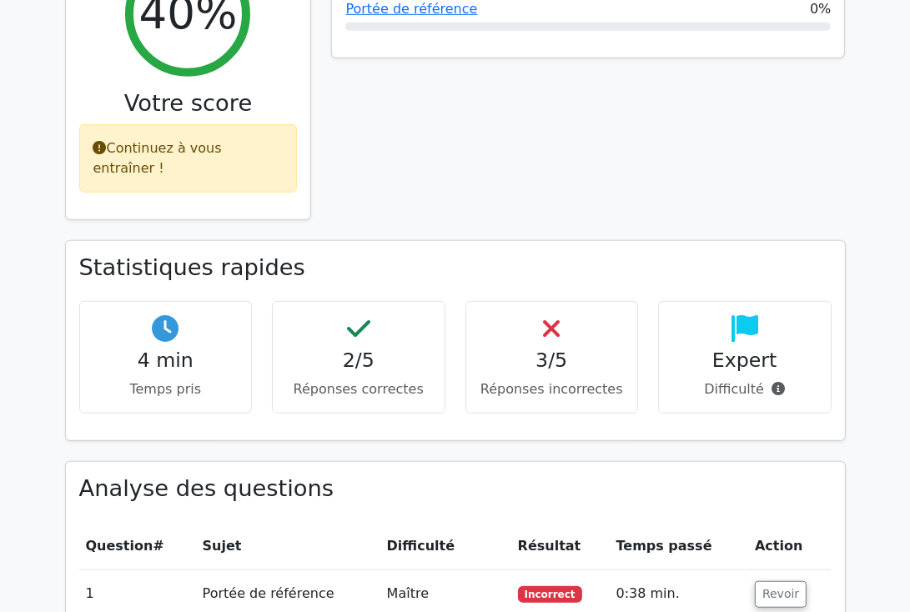
scroll to position [838, 0]
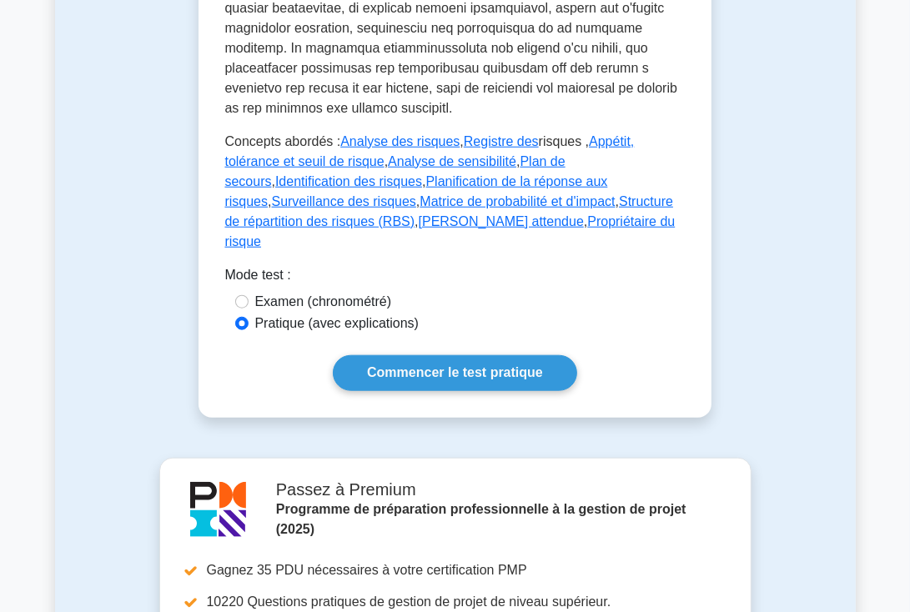
scroll to position [1046, 0]
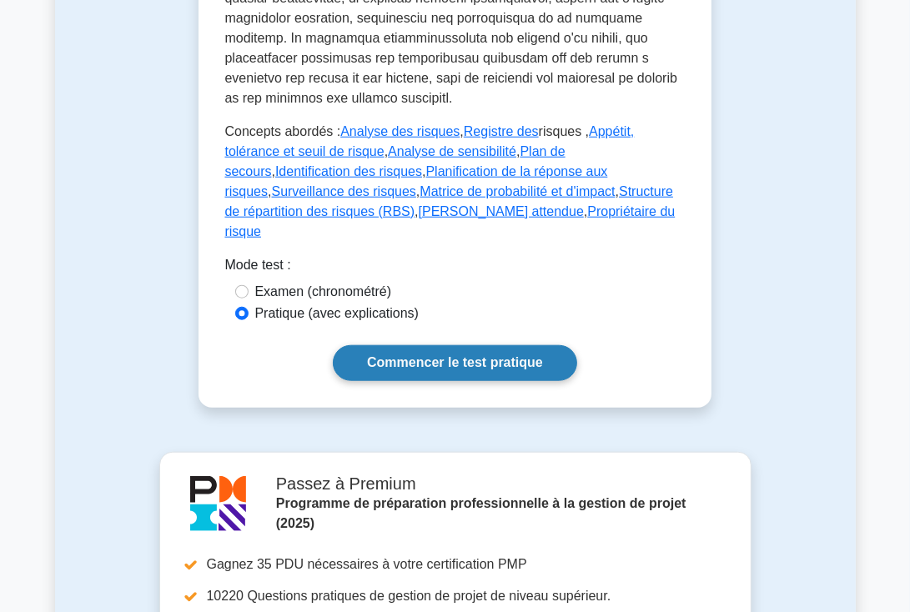
click at [482, 356] on font "Commencer le test pratique" at bounding box center [455, 363] width 176 height 14
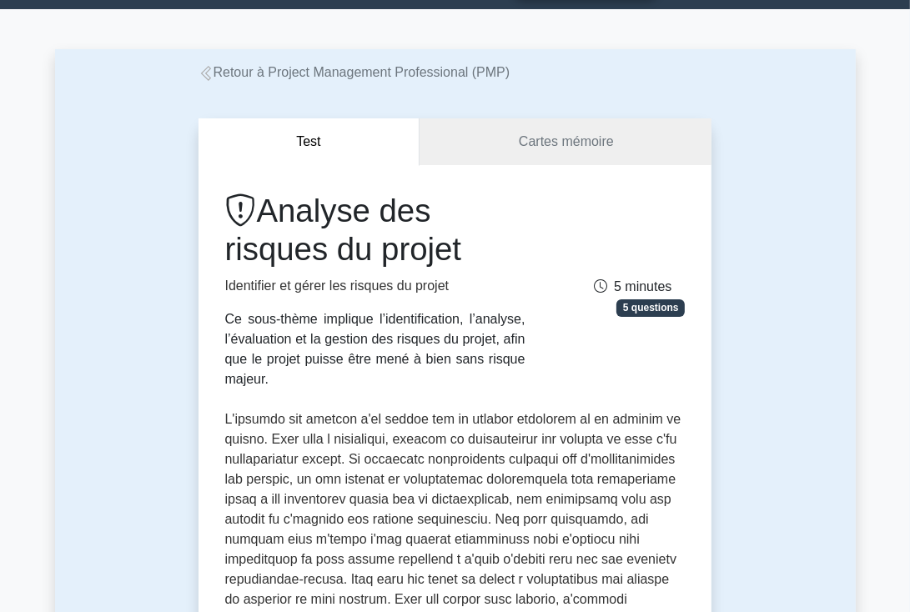
scroll to position [0, 0]
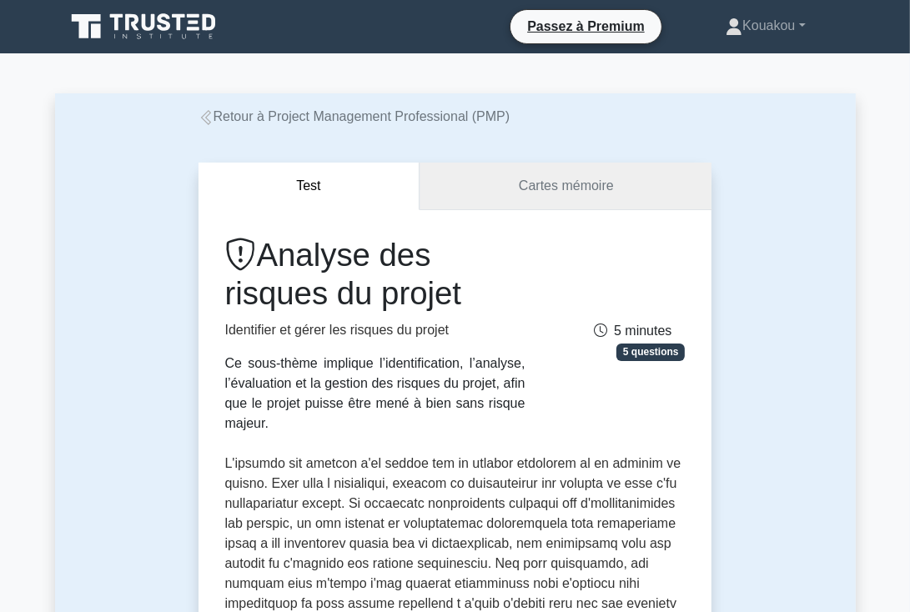
click at [542, 185] on font "Cartes mémoire" at bounding box center [566, 186] width 95 height 14
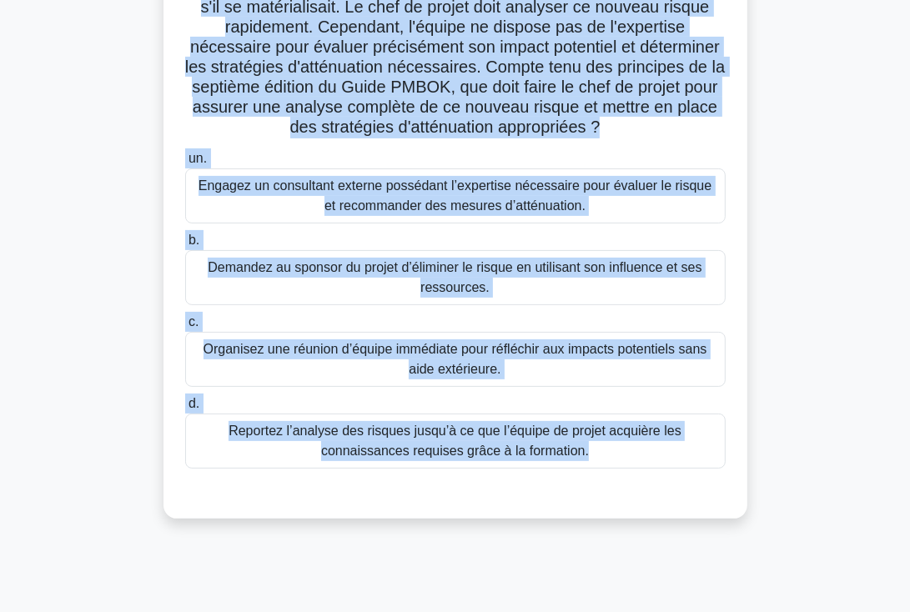
scroll to position [289, 0]
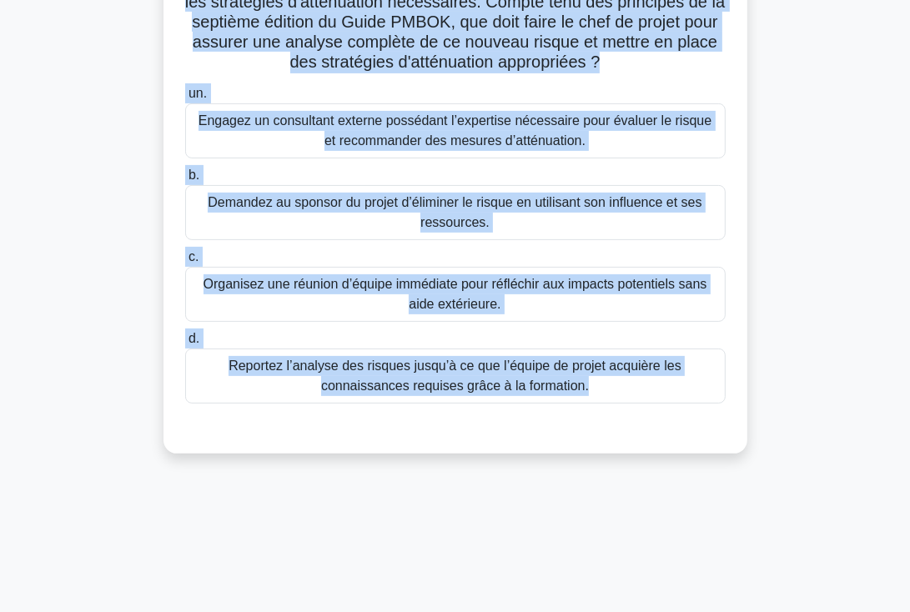
drag, startPoint x: 182, startPoint y: 124, endPoint x: 621, endPoint y: 415, distance: 526.2
click at [621, 415] on div "Lors de la gestion d'un projet d'infrastructure critique, un chef de projet est…" at bounding box center [455, 129] width 571 height 636
copy div "Lors de la gestion d'un projet d'infrastructure critique, un chef de projet est…"
click at [452, 205] on font "Demandez au sponsor du projet d’éliminer le risque en utilisant son influence e…" at bounding box center [455, 212] width 494 height 34
click at [185, 181] on input "b. Demandez au sponsor du projet d’éliminer le risque en utilisant son influenc…" at bounding box center [185, 175] width 0 height 11
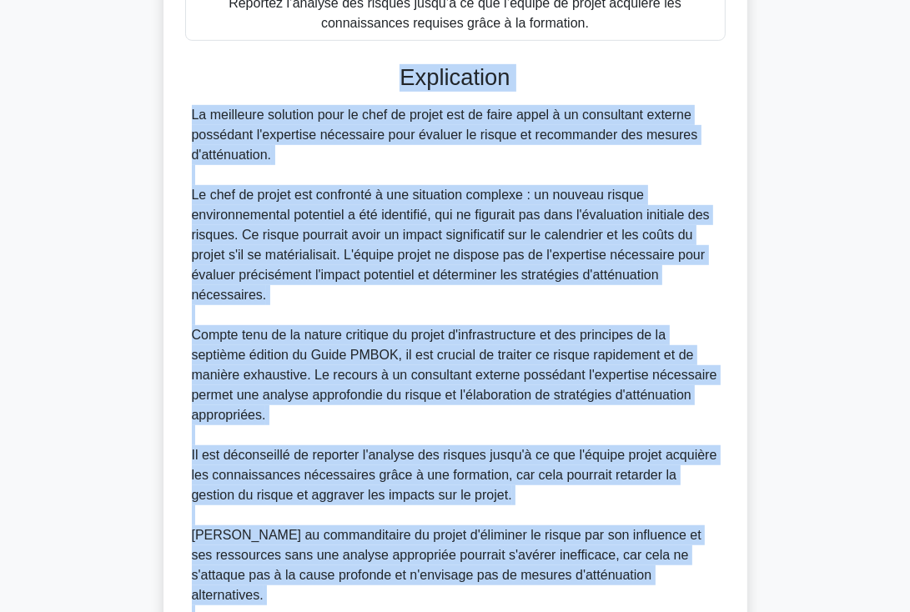
scroll to position [858, 0]
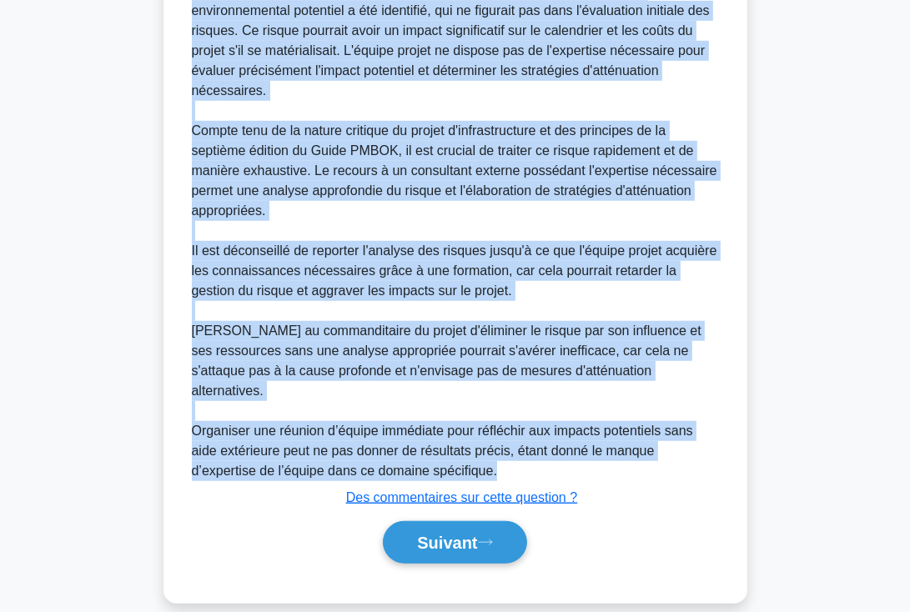
drag, startPoint x: 400, startPoint y: 185, endPoint x: 684, endPoint y: 447, distance: 386.8
click at [684, 447] on div "Explication La meilleure solution pour le chef de projet est de faire appel à u…" at bounding box center [455, 215] width 541 height 710
copy div "Explication La meilleure solution pour le chef de projet est de faire appel à u…"
click at [470, 535] on font "Suivant" at bounding box center [447, 544] width 60 height 18
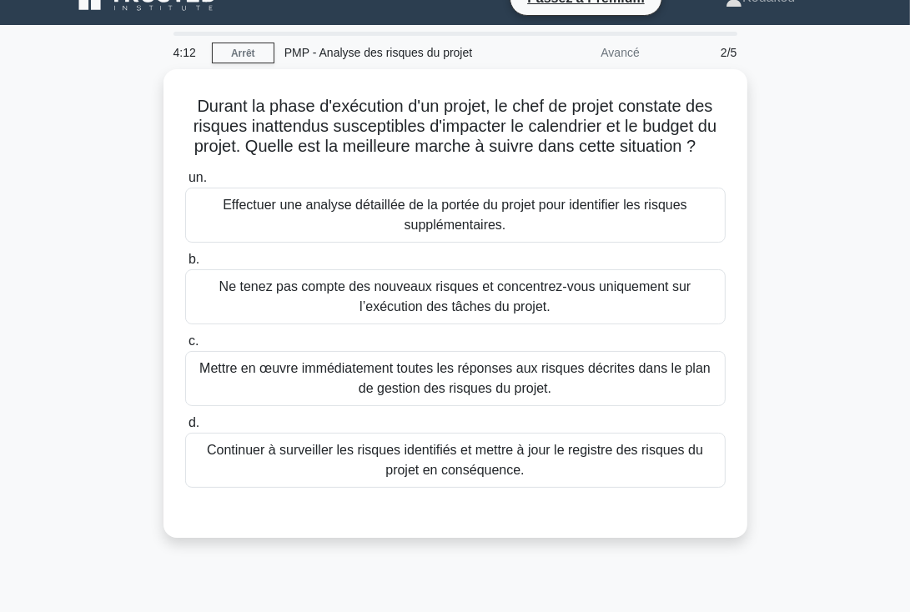
scroll to position [0, 0]
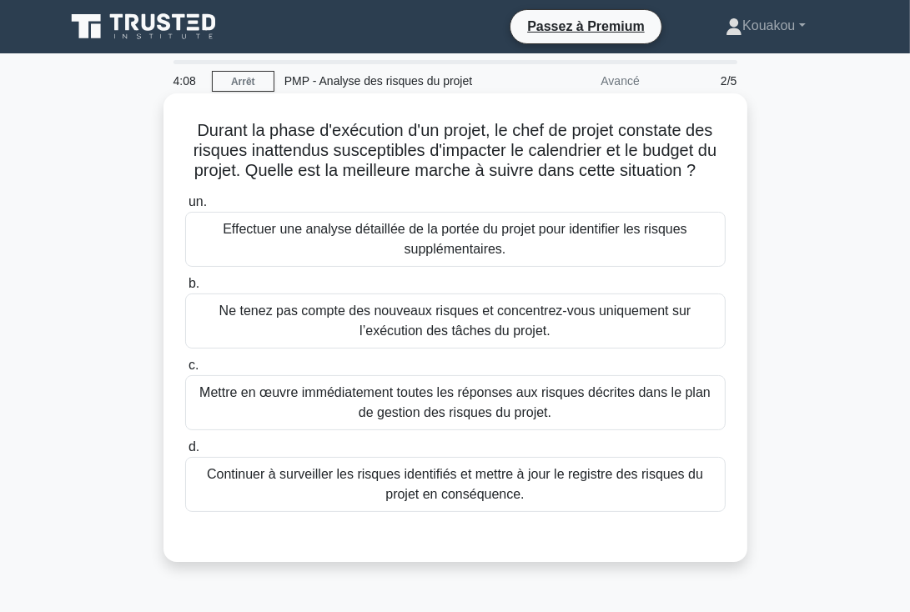
drag, startPoint x: 187, startPoint y: 125, endPoint x: 652, endPoint y: 495, distance: 593.8
click at [652, 495] on div "Durant la phase d'exécution d'un projet, le chef de projet constate des risques…" at bounding box center [455, 328] width 571 height 456
copy div "Durant la phase d'exécution d'un projet, le chef de projet constate des risques…"
click at [455, 477] on font "Continuer à surveiller les risques identifiés et mettre à jour le registre des …" at bounding box center [455, 484] width 496 height 34
click at [185, 453] on input "d. Continuer à surveiller les risques identifiés et mettre à jour le registre d…" at bounding box center [185, 447] width 0 height 11
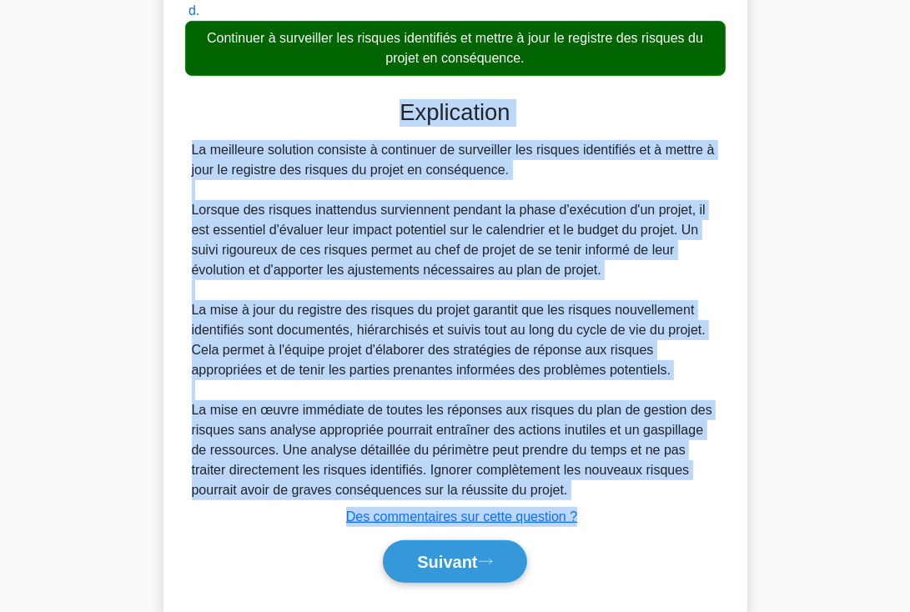
scroll to position [476, 0]
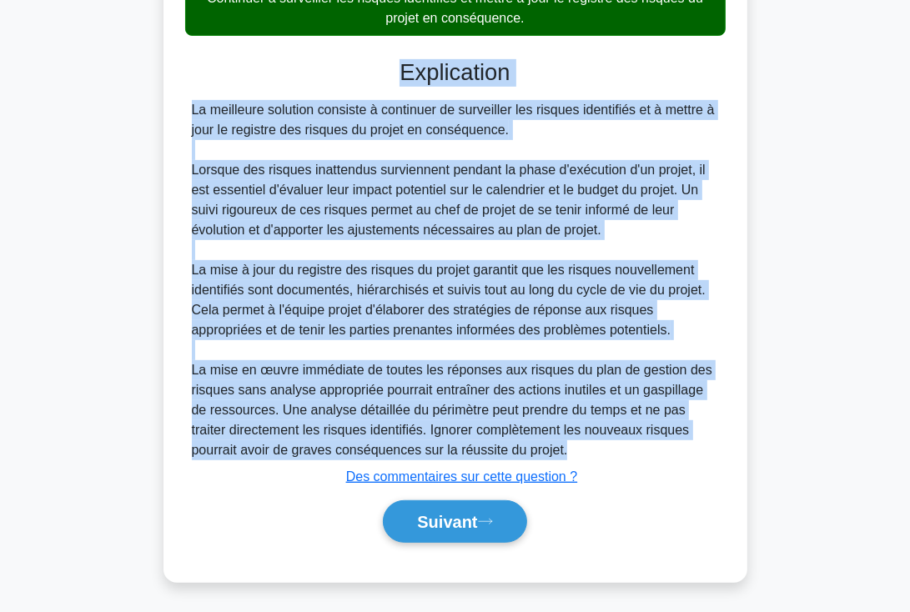
drag, startPoint x: 398, startPoint y: 543, endPoint x: 631, endPoint y: 446, distance: 252.4
click at [631, 446] on div "Explication La meilleure solution consiste à continuer de surveiller les risque…" at bounding box center [455, 304] width 541 height 490
copy div "Explication La meilleure solution consiste à continuer de surveiller les risque…"
click at [452, 523] on font "Suivant" at bounding box center [447, 523] width 60 height 18
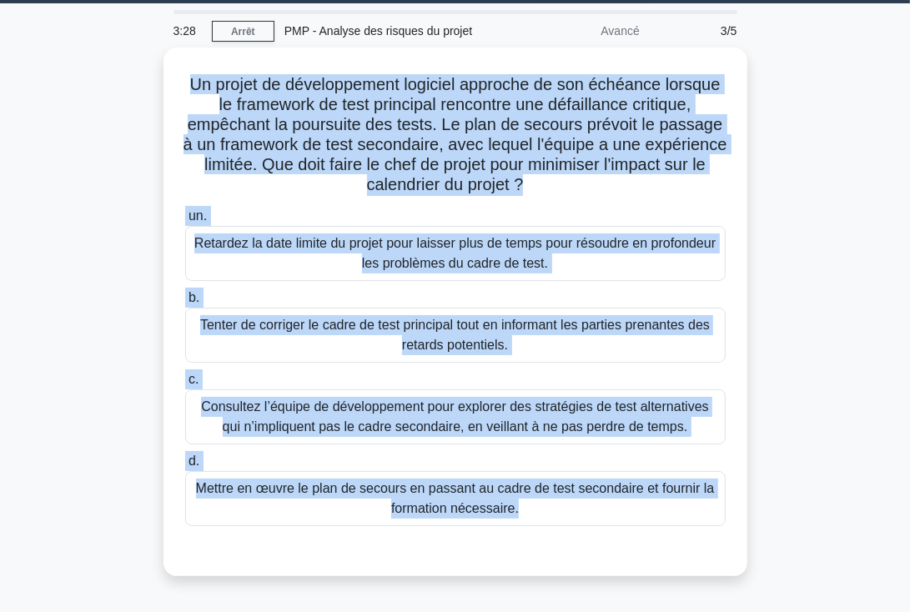
scroll to position [94, 0]
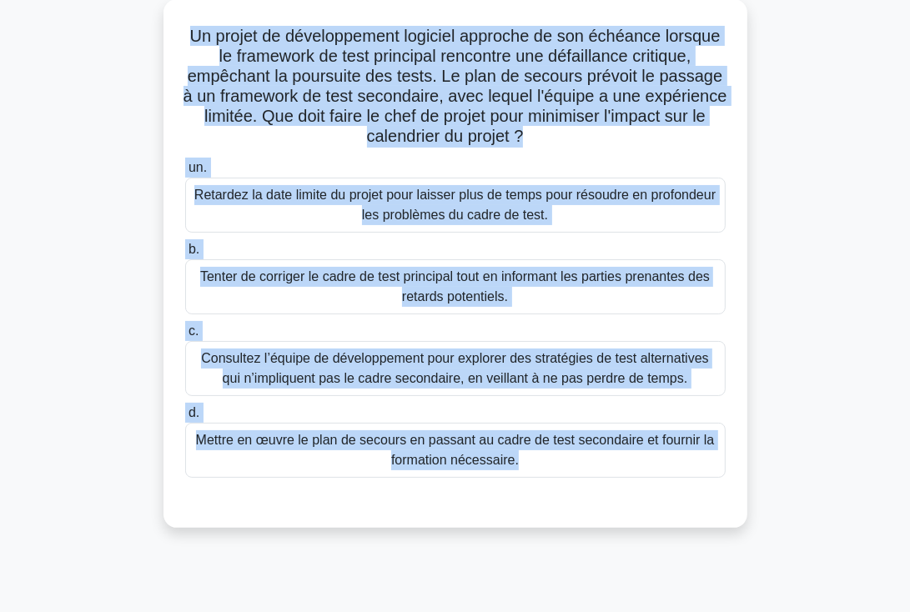
drag, startPoint x: 186, startPoint y: 127, endPoint x: 570, endPoint y: 483, distance: 523.7
click at [570, 483] on div "Un projet de développement logiciel approche de son échéance lorsque le framewo…" at bounding box center [455, 264] width 571 height 516
copy div "Un projet de développement logiciel approche de son échéance lorsque le framewo…"
click at [451, 445] on font "Mettre en œuvre le plan de secours en passant au cadre de test secondaire et fo…" at bounding box center [455, 450] width 519 height 34
click at [185, 419] on input "d. Mettre en œuvre le plan de secours en passant au cadre de test secondaire et…" at bounding box center [185, 413] width 0 height 11
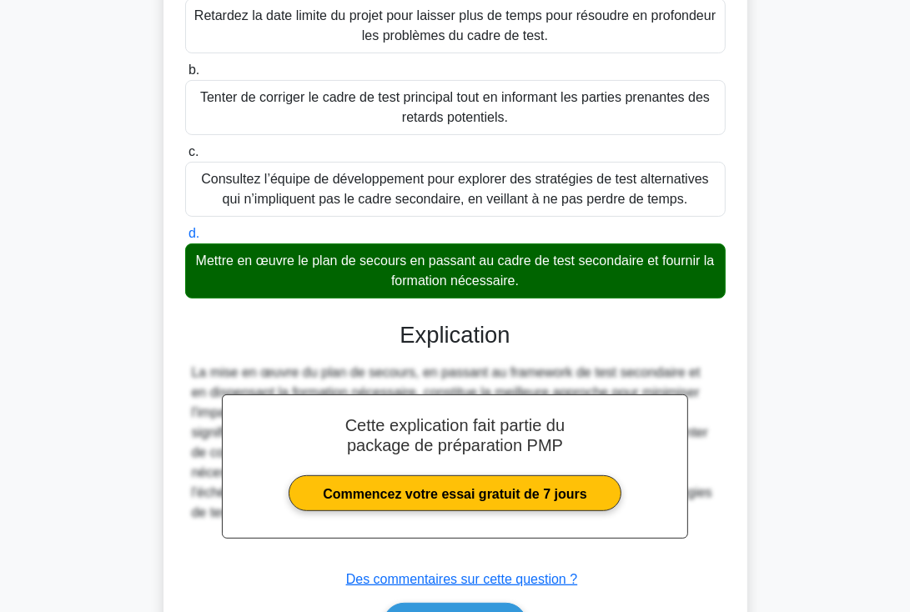
scroll to position [324, 0]
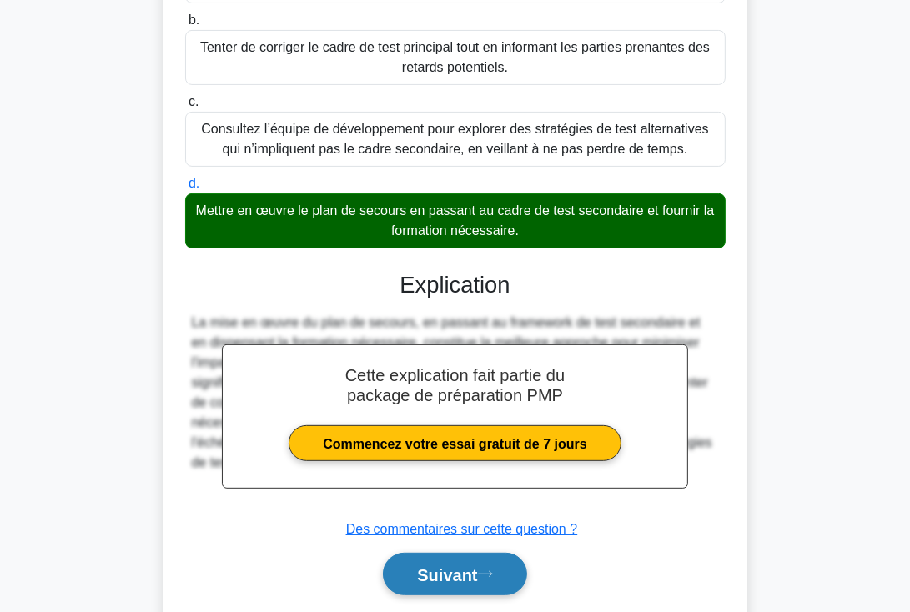
click at [477, 570] on font "Suivant" at bounding box center [447, 576] width 60 height 18
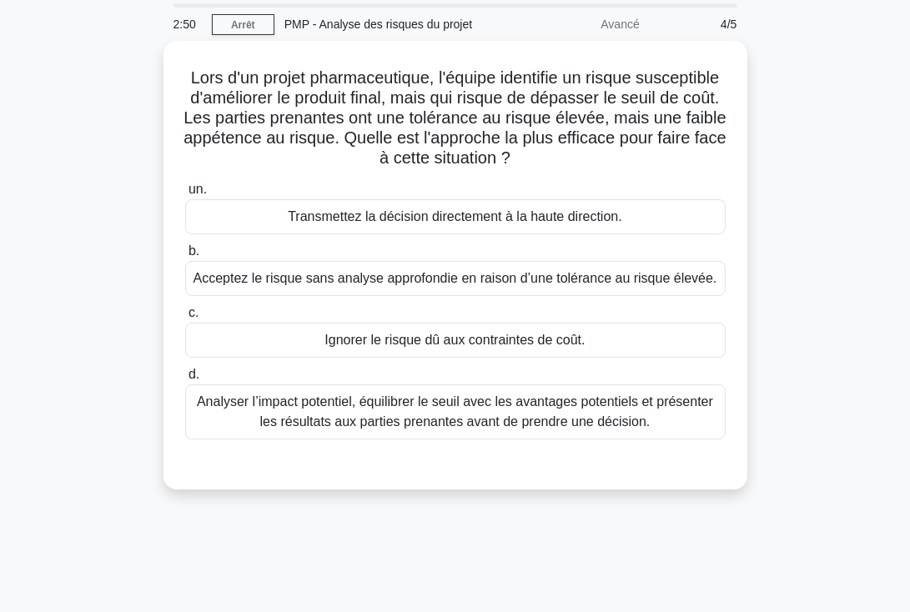
scroll to position [53, 0]
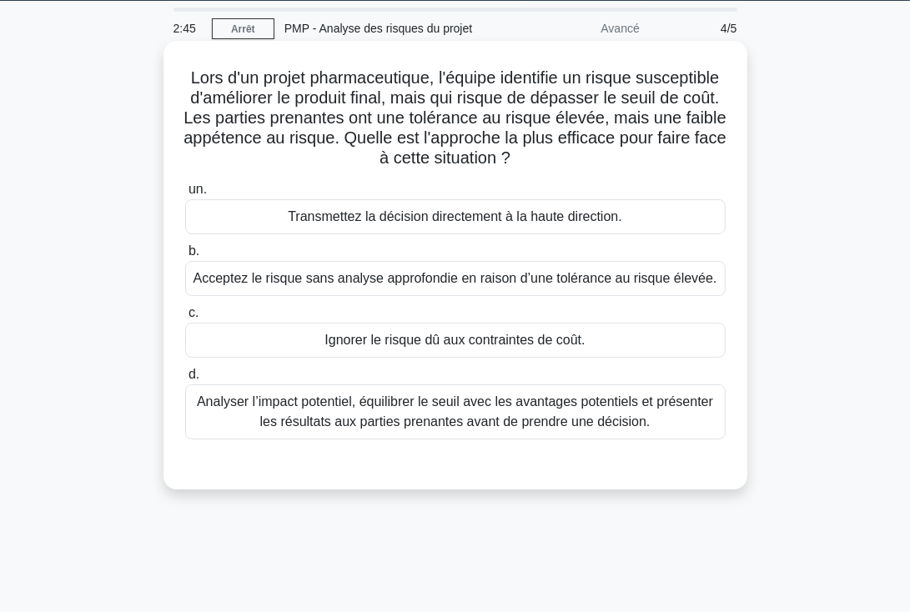
drag, startPoint x: 225, startPoint y: 78, endPoint x: 645, endPoint y: 439, distance: 553.8
click at [645, 439] on div "Lors d'un projet pharmaceutique, l'équipe identifie un risque susceptible d'amé…" at bounding box center [455, 266] width 571 height 436
copy div "Lors d'un projet pharmaceutique, l'équipe identifie un risque susceptible d'amé…"
click at [461, 414] on font "Analyser l’impact potentiel, équilibrer le seuil avec les avantages potentiels …" at bounding box center [455, 412] width 516 height 34
click at [185, 380] on input "d. Analyser l’impact potentiel, équilibrer le seuil avec les avantages potentie…" at bounding box center [185, 375] width 0 height 11
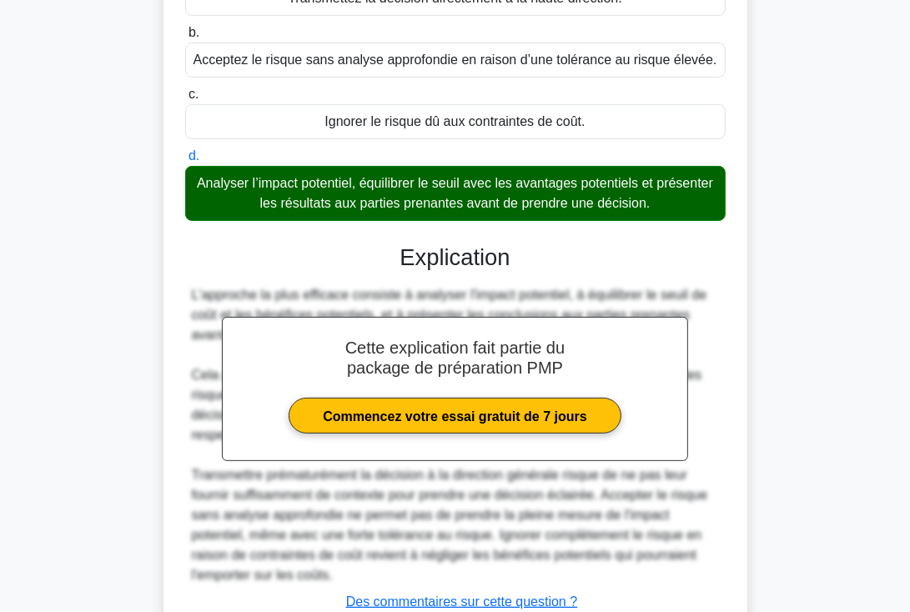
scroll to position [396, 0]
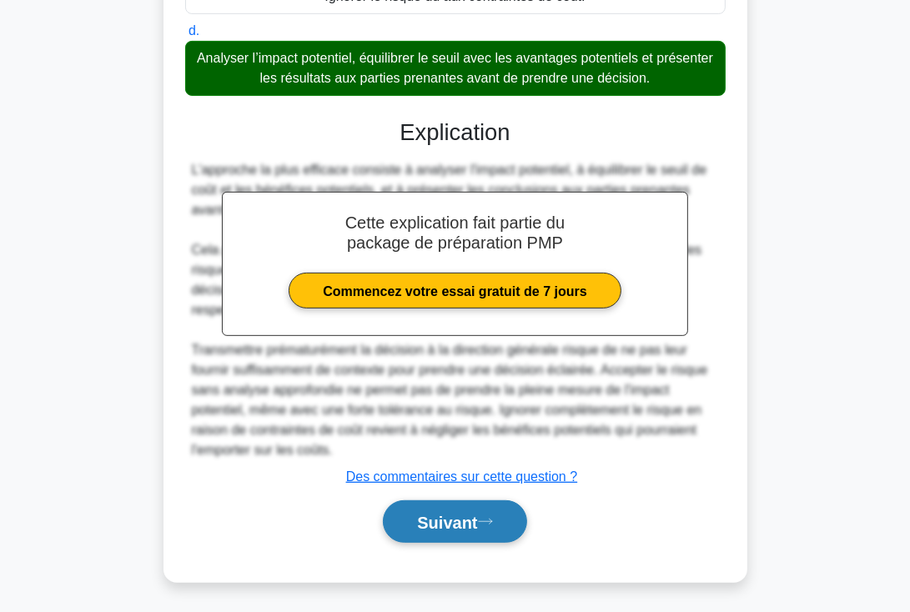
click at [427, 525] on font "Suivant" at bounding box center [447, 523] width 60 height 18
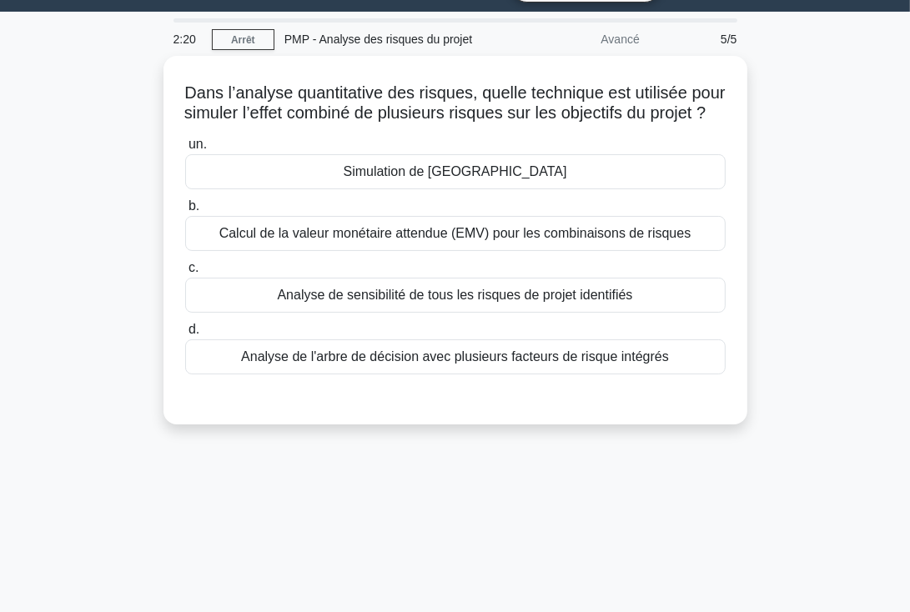
scroll to position [0, 0]
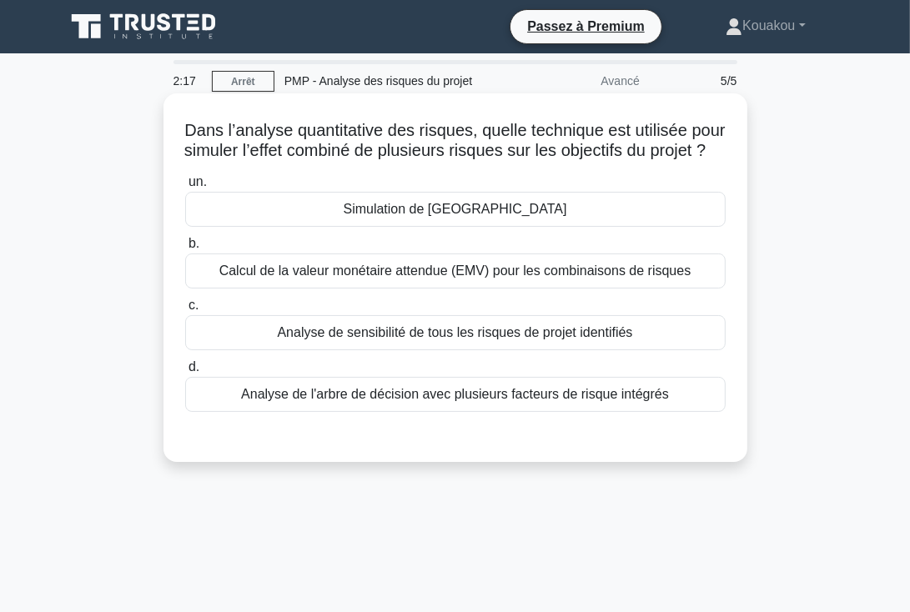
drag, startPoint x: 198, startPoint y: 132, endPoint x: 665, endPoint y: 410, distance: 543.6
click at [665, 410] on div "Dans l’analyse quantitative des risques, quelle technique est utilisée pour sim…" at bounding box center [455, 277] width 571 height 355
copy div "Dans l’analyse quantitative des risques, quelle technique est utilisée pour sim…"
click at [473, 401] on font "Analyse de l'arbre de décision avec plusieurs facteurs de risque intégrés" at bounding box center [455, 394] width 428 height 14
click at [185, 373] on input "d. Analyse de l'arbre de décision avec plusieurs facteurs de risque intégrés" at bounding box center [185, 367] width 0 height 11
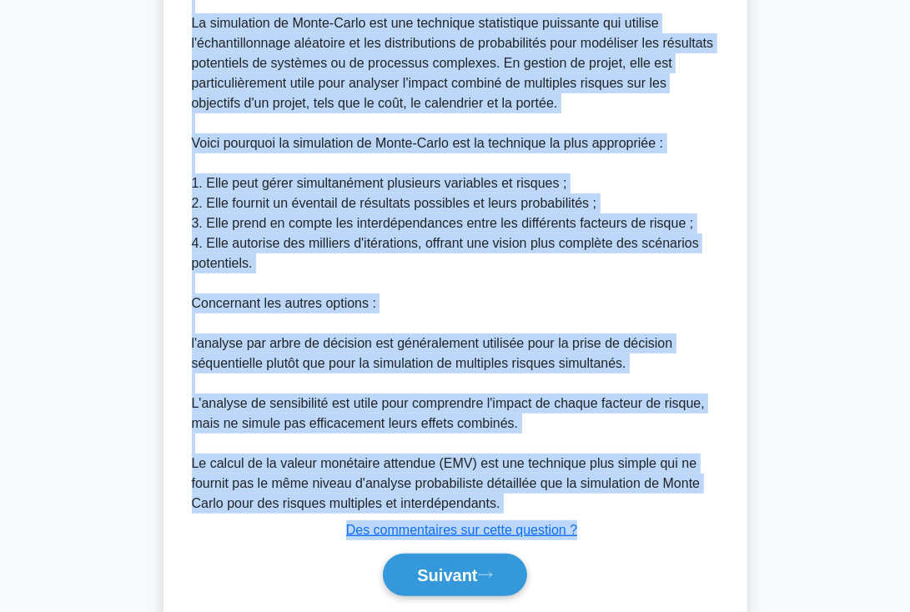
scroll to position [547, 0]
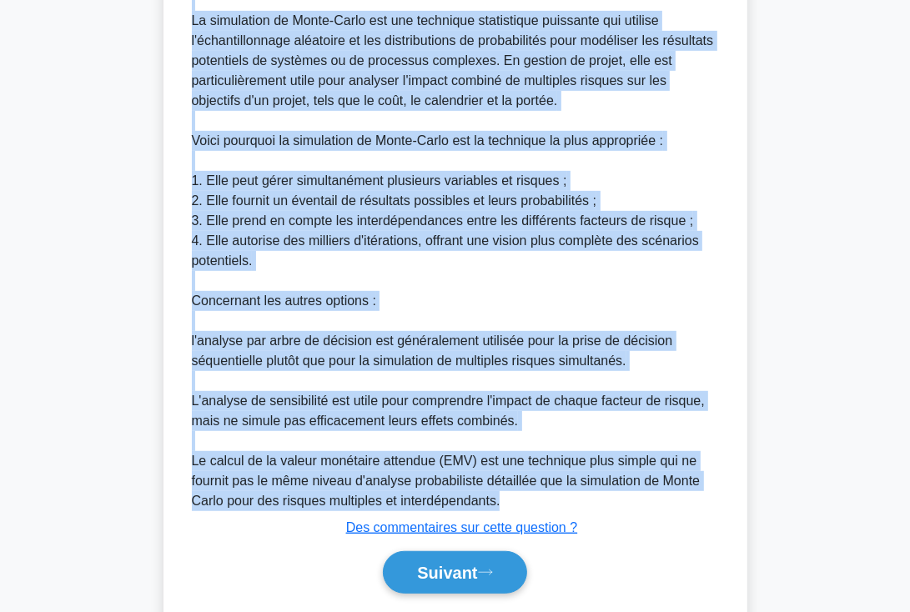
drag, startPoint x: 401, startPoint y: 471, endPoint x: 639, endPoint y: 525, distance: 243.7
click at [639, 525] on div "Explication La simulation de Monte-Carlo est la meilleure solution pour simuler…" at bounding box center [455, 245] width 541 height 710
copy div "Explication La simulation de Monte-Carlo est la meilleure solution pour simuler…"
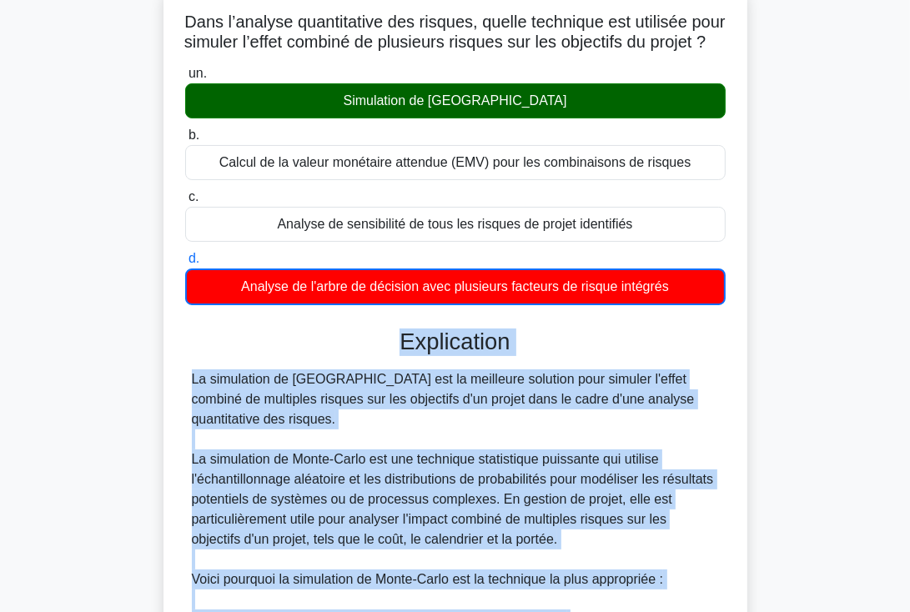
scroll to position [0, 0]
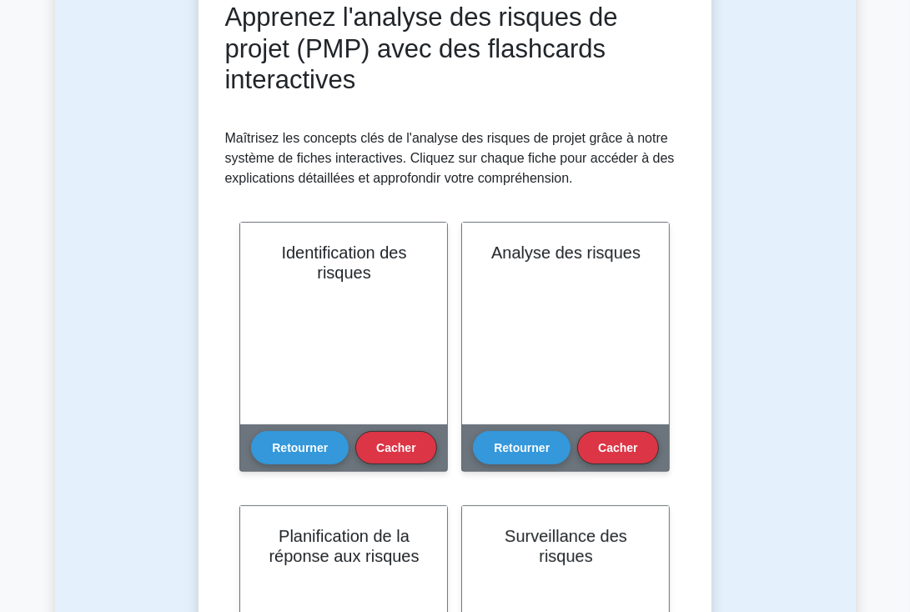
scroll to position [266, 0]
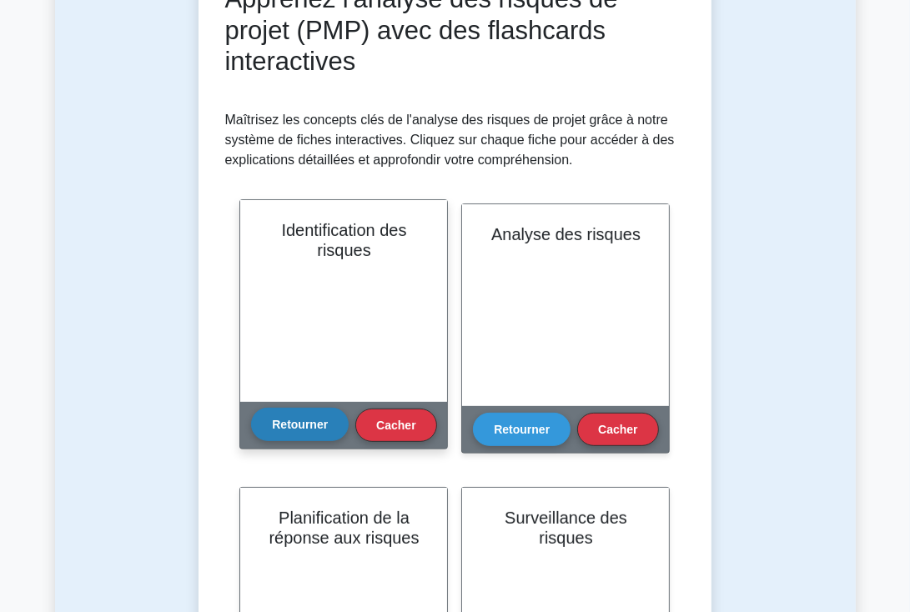
click at [294, 415] on button "Retourner" at bounding box center [300, 424] width 98 height 33
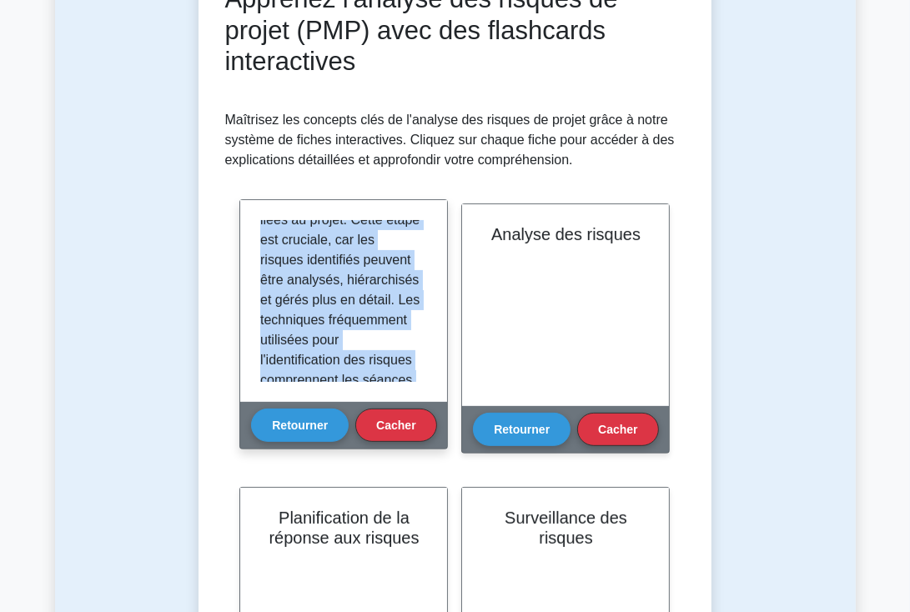
scroll to position [632, 0]
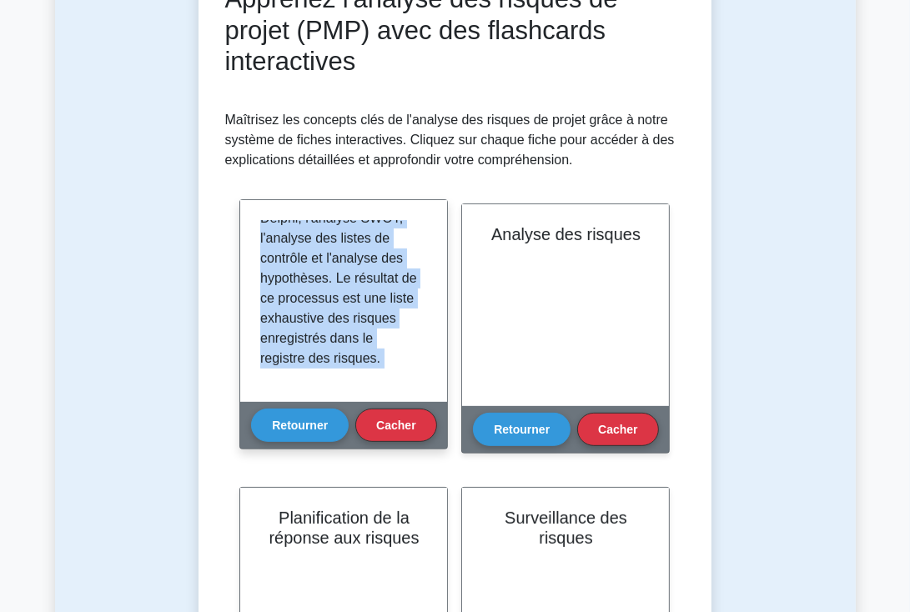
drag, startPoint x: 260, startPoint y: 224, endPoint x: 441, endPoint y: 421, distance: 267.5
click at [441, 421] on div "Identification des risques Retourner Cacher" at bounding box center [343, 324] width 209 height 250
copy div "L'identification des risques est le processus de découverte, d'identification e…"
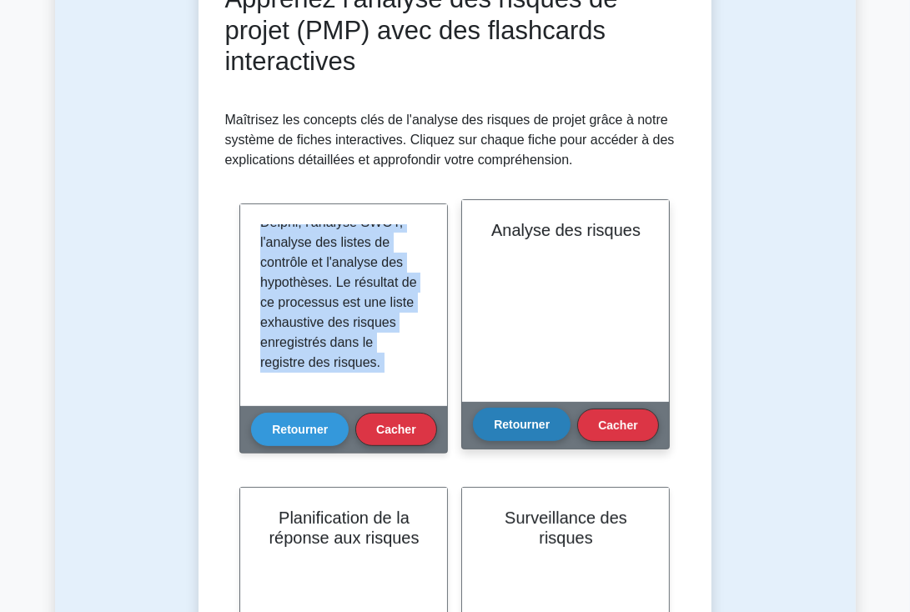
click at [515, 426] on font "Retourner" at bounding box center [522, 424] width 56 height 13
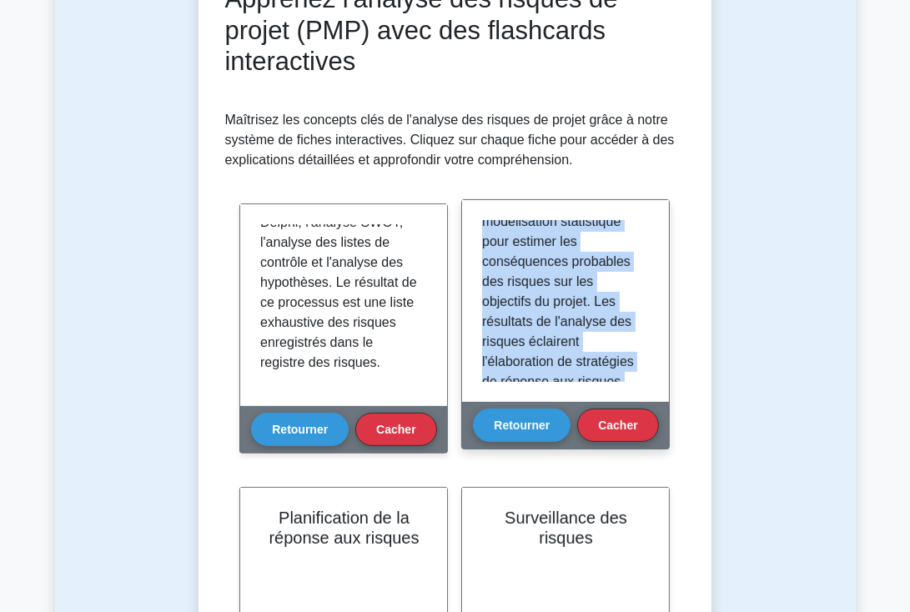
scroll to position [592, 0]
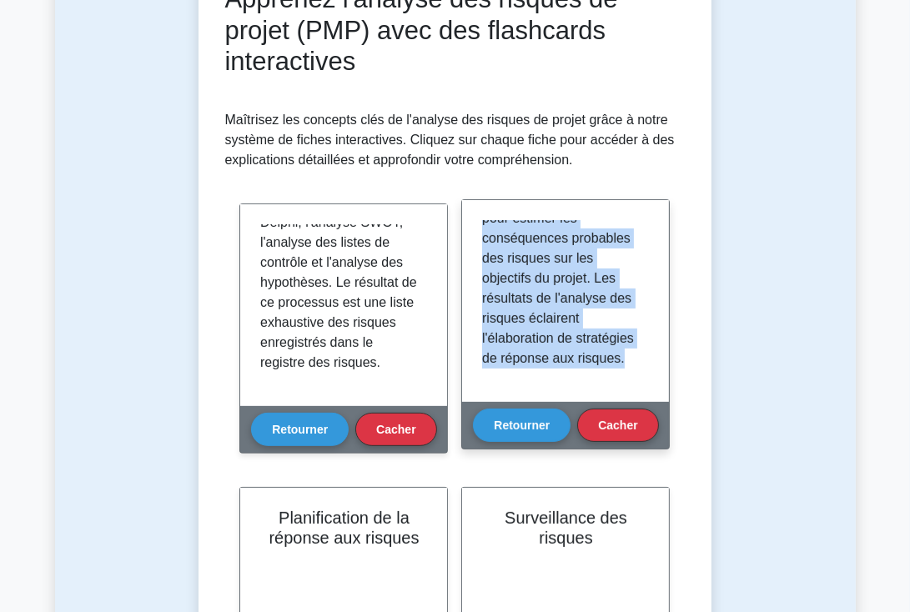
drag, startPoint x: 481, startPoint y: 225, endPoint x: 639, endPoint y: 395, distance: 232.6
click at [639, 395] on div "L'analyse des risques évalue la probabilité et l'impact potentiel des risques i…" at bounding box center [565, 301] width 207 height 202
copy font "L'analyse des risques évalue la probabilité et l'impact potentiel des risques i…"
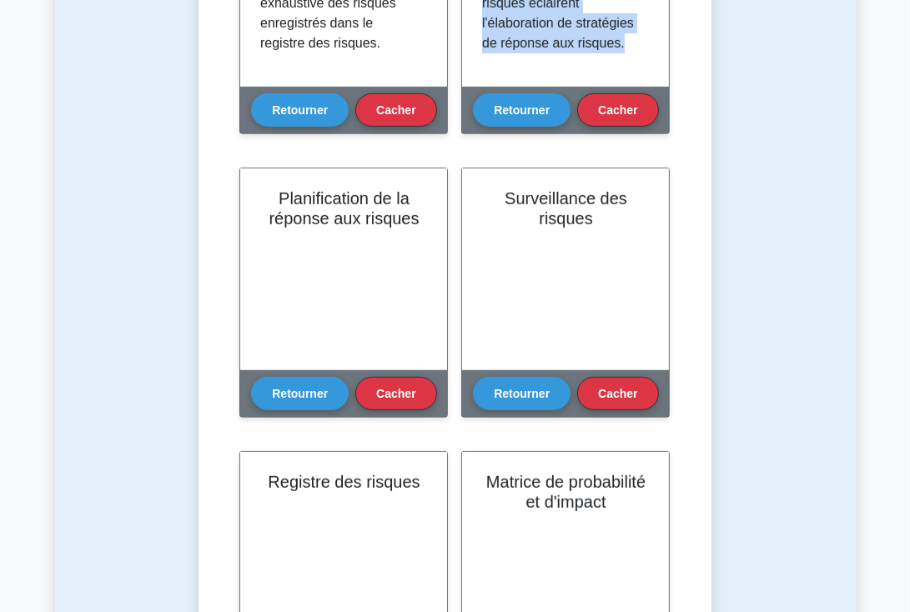
scroll to position [625, 0]
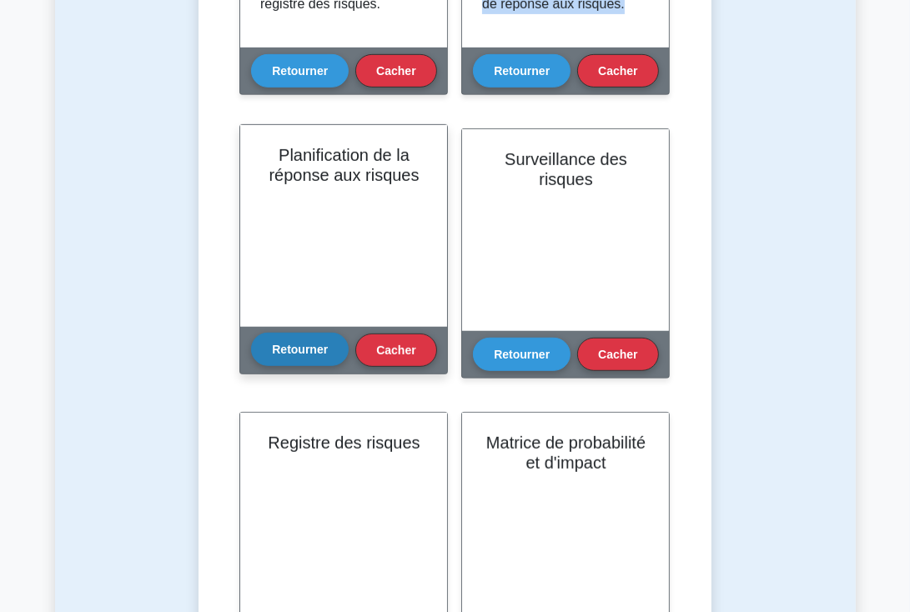
click at [306, 342] on font "Retourner" at bounding box center [300, 348] width 56 height 13
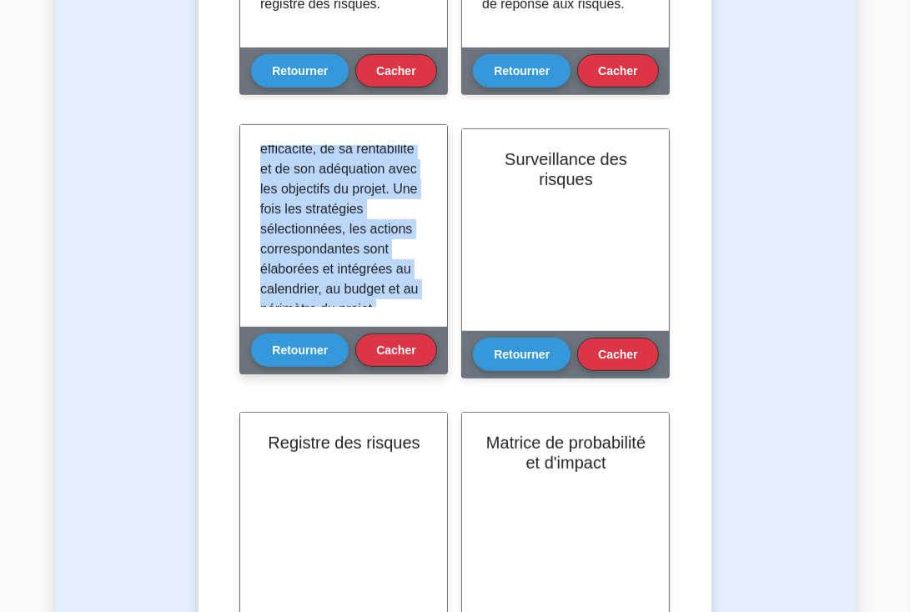
scroll to position [511, 0]
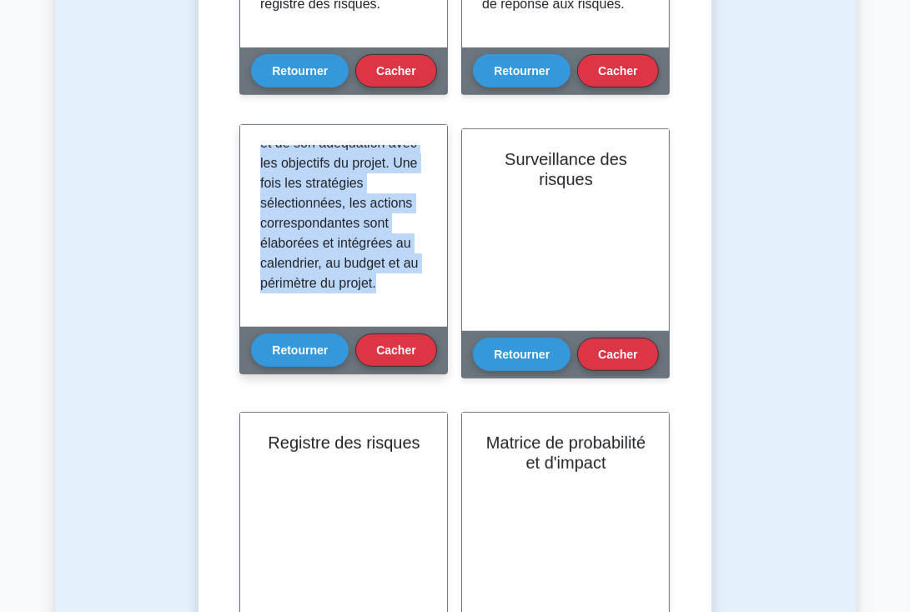
drag, startPoint x: 260, startPoint y: 150, endPoint x: 400, endPoint y: 322, distance: 221.3
click at [400, 322] on div "La planification de la réponse aux risques implique l'élaboration de stratégies…" at bounding box center [343, 226] width 207 height 202
copy font "La planification de la réponse aux risques implique l'élaboration de stratégies…"
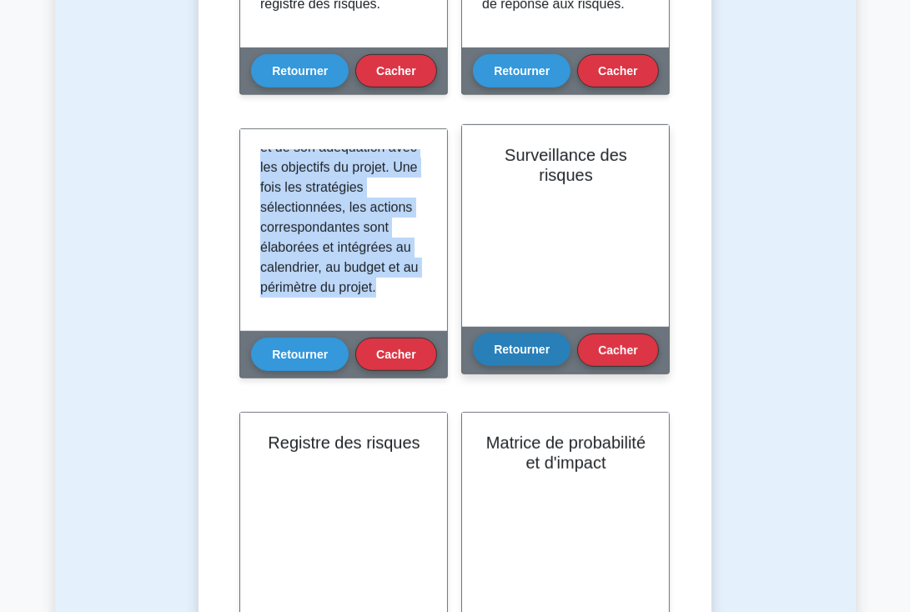
click at [514, 360] on button "Retourner" at bounding box center [522, 349] width 98 height 33
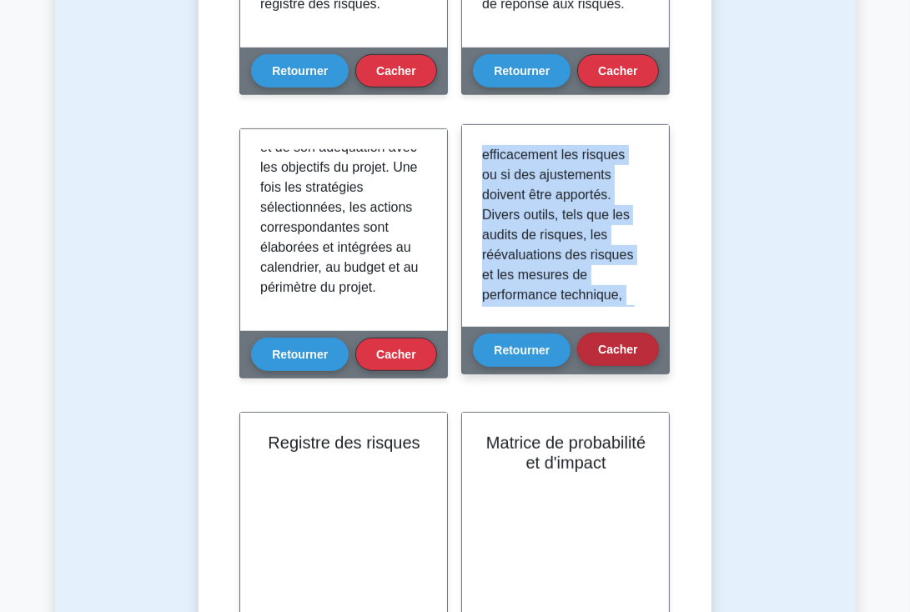
scroll to position [612, 0]
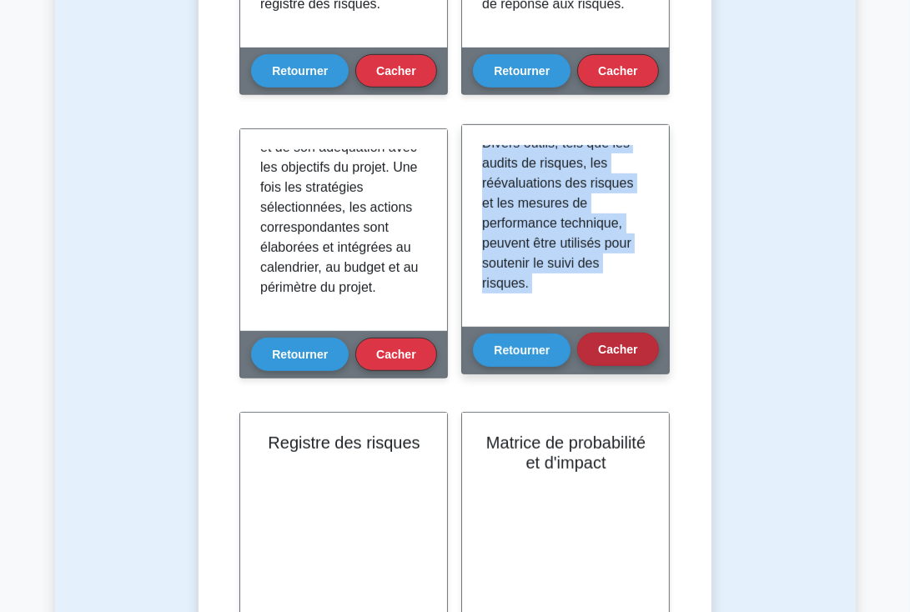
drag, startPoint x: 481, startPoint y: 153, endPoint x: 637, endPoint y: 345, distance: 248.0
click at [637, 345] on div "Surveillance des risques Retourner Cacher" at bounding box center [565, 249] width 209 height 250
copy div "Le suivi des risques est un processus continu de suivi des risques identifiés, …"
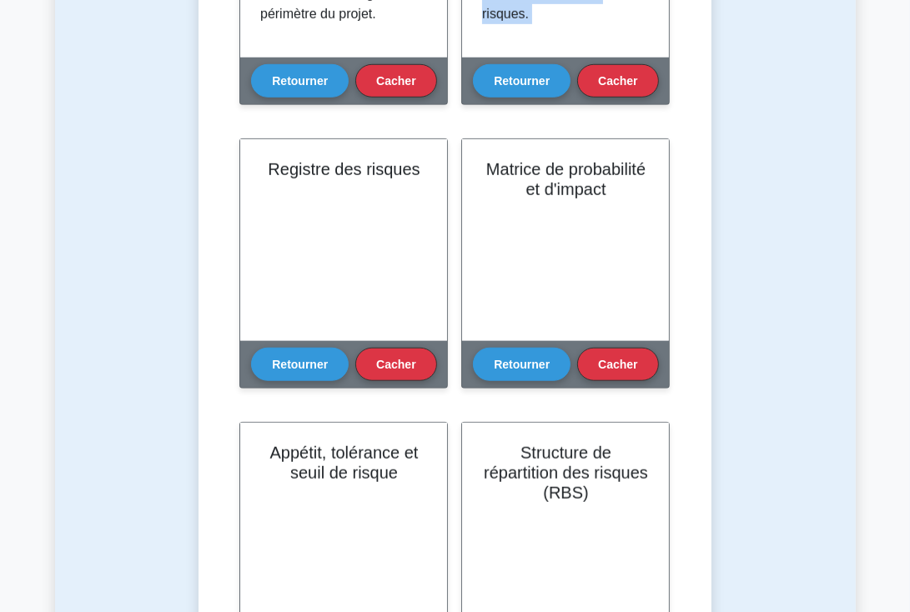
scroll to position [909, 0]
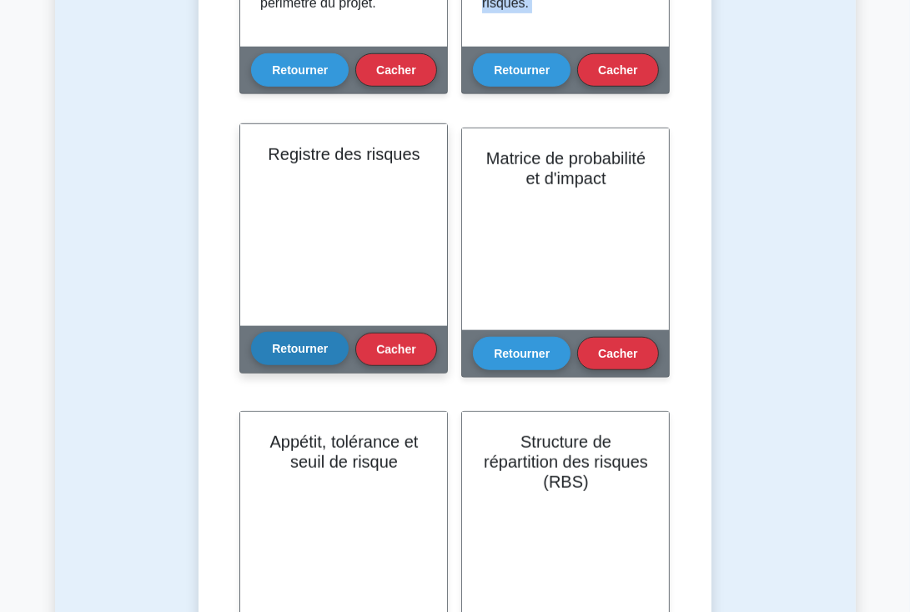
click at [290, 350] on font "Retourner" at bounding box center [300, 348] width 56 height 13
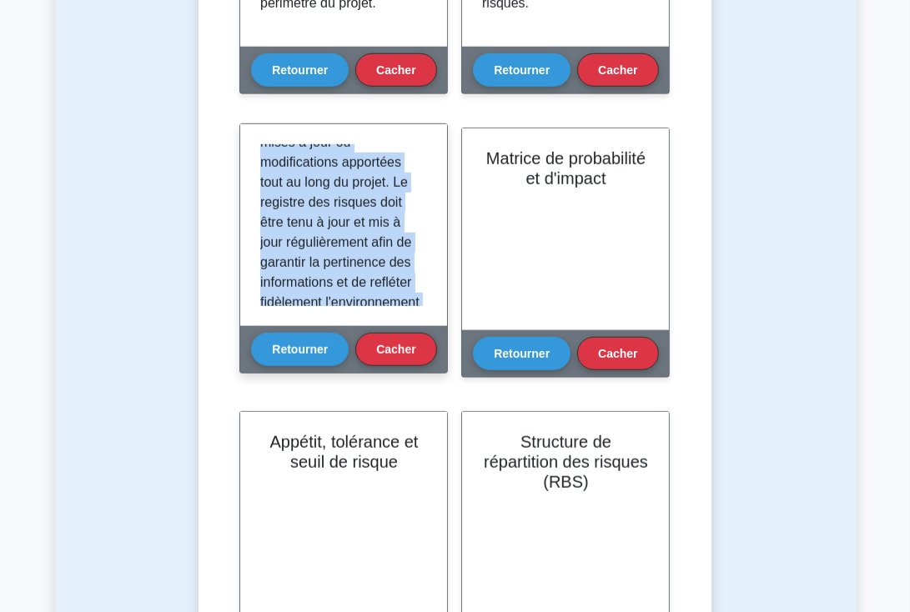
scroll to position [572, 0]
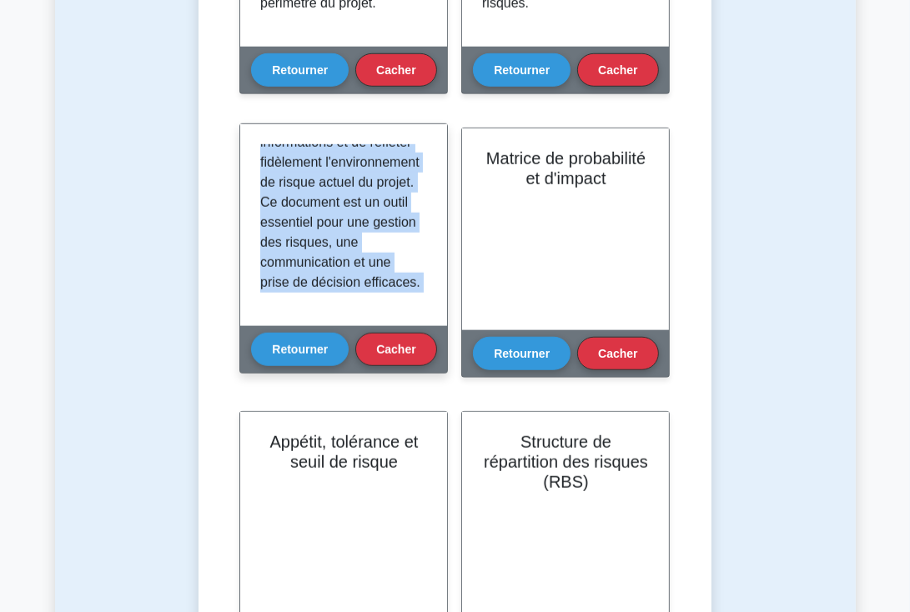
drag, startPoint x: 261, startPoint y: 151, endPoint x: 394, endPoint y: 327, distance: 220.4
click at [394, 327] on div "Registre des risques Retourner Cacher" at bounding box center [343, 248] width 209 height 250
copy div "Le registre des risques est un document complet qui centralise tous les risques…"
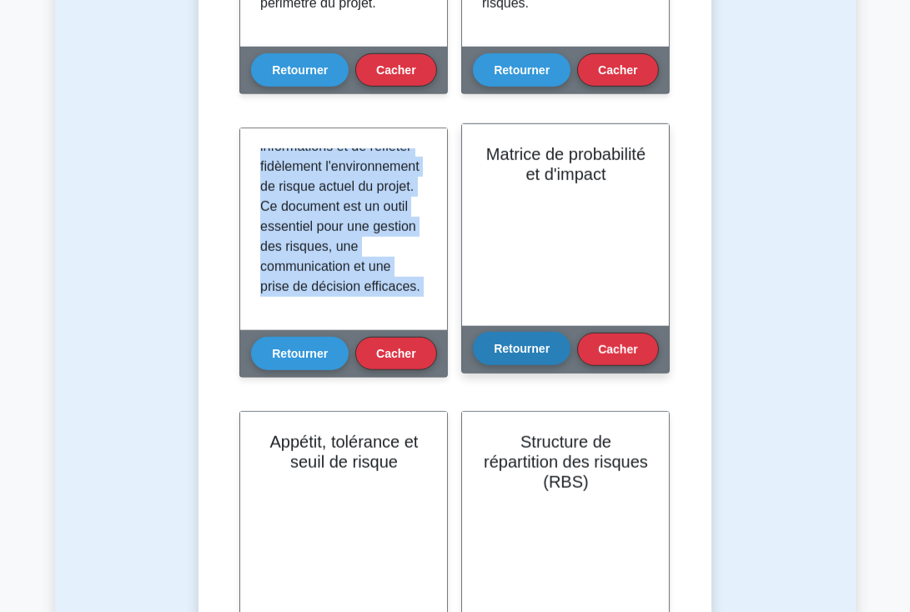
click at [514, 349] on font "Retourner" at bounding box center [522, 348] width 56 height 13
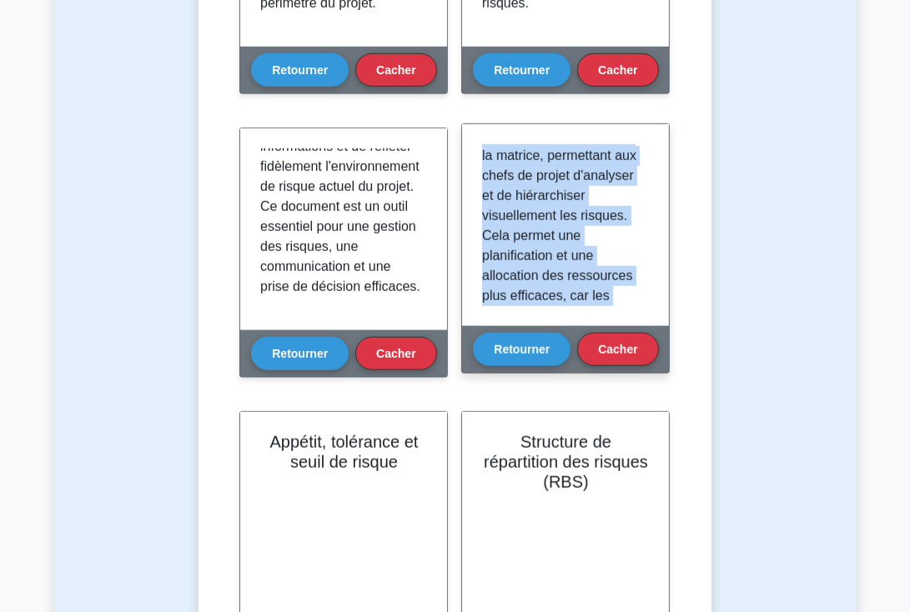
scroll to position [592, 0]
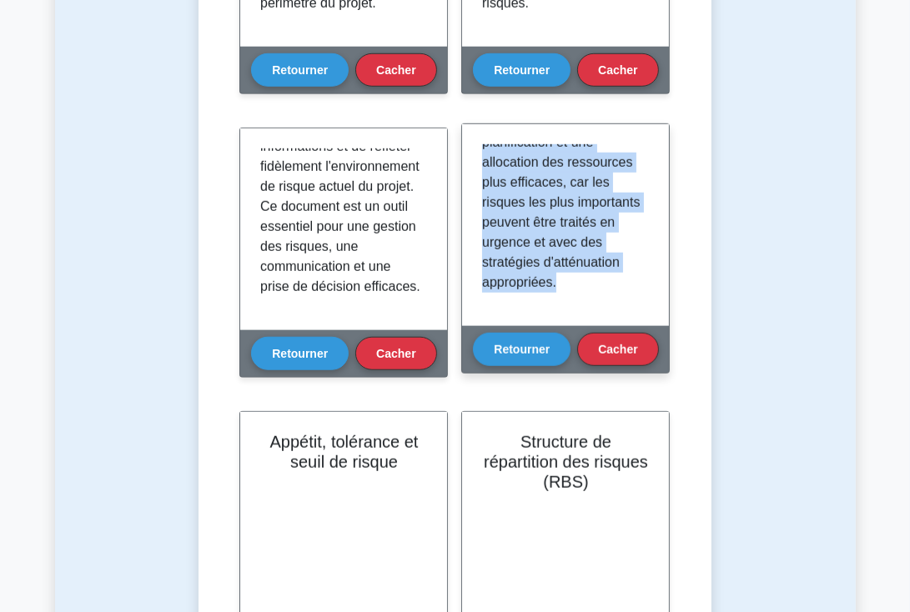
drag, startPoint x: 479, startPoint y: 149, endPoint x: 624, endPoint y: 325, distance: 228.8
click at [624, 325] on div "La matrice de probabilité et d'impact est un outil essentiel de l'analyse des r…" at bounding box center [565, 225] width 207 height 202
copy font "La matrice de probabilité et d'impact est un outil essentiel de l'analyse des r…"
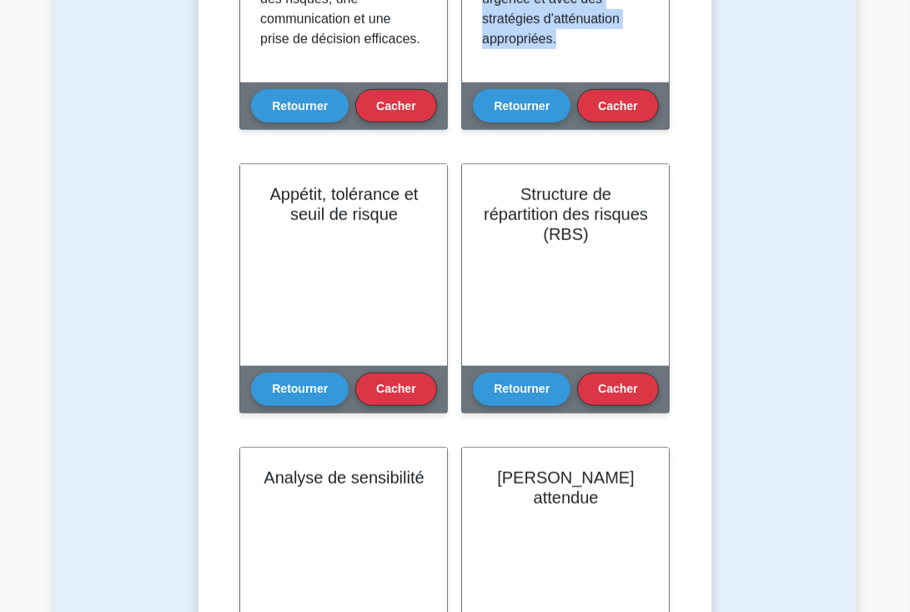
scroll to position [1169, 0]
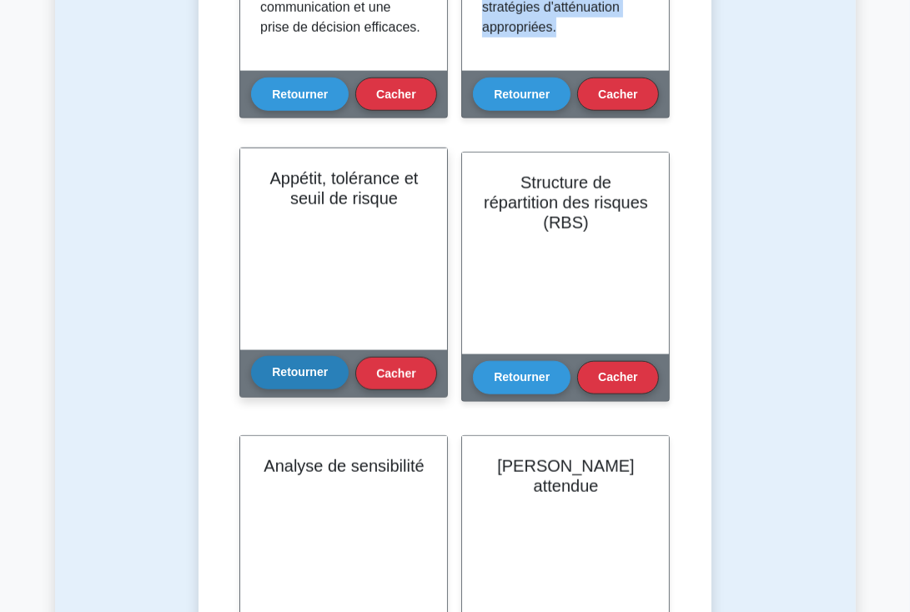
click at [289, 368] on font "Retourner" at bounding box center [300, 372] width 56 height 13
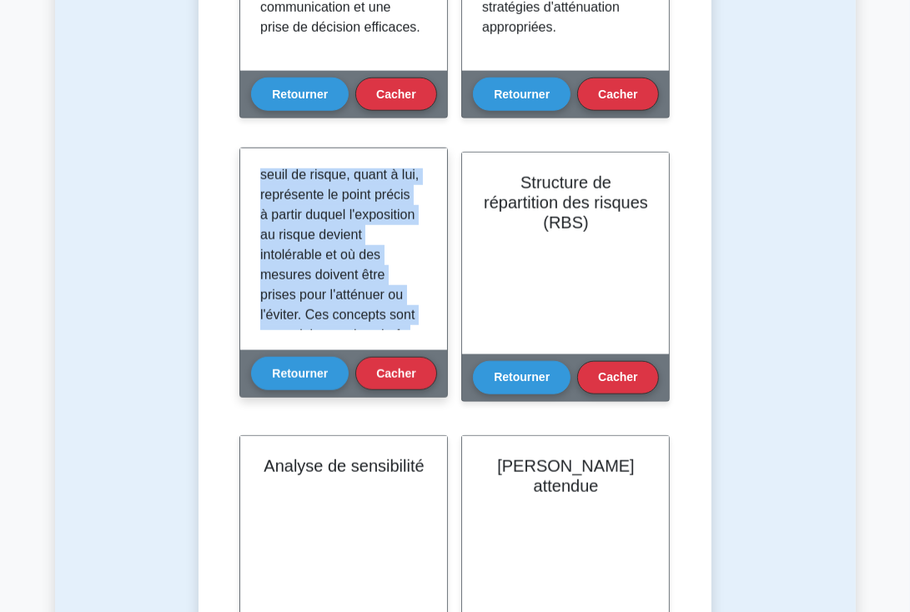
scroll to position [672, 0]
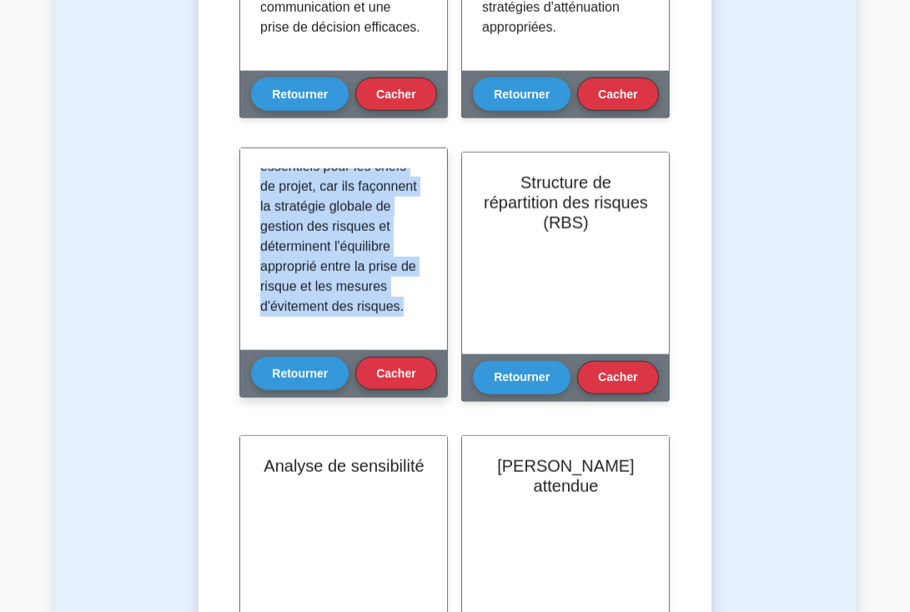
drag, startPoint x: 259, startPoint y: 174, endPoint x: 400, endPoint y: 345, distance: 221.6
click at [400, 345] on div at bounding box center [343, 250] width 207 height 202
copy font "L'appétence au risque, la tolérance au risque et le seuil de risque sont trois …"
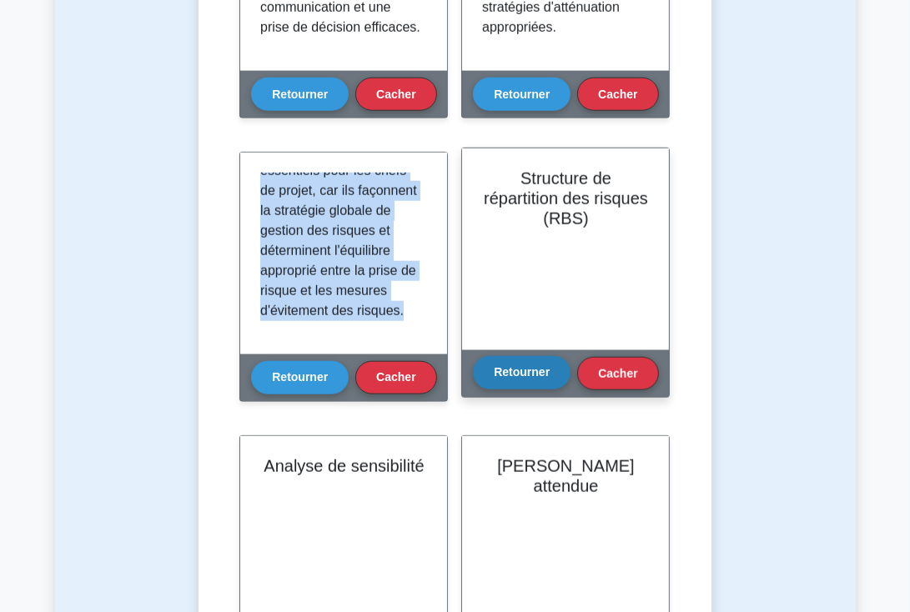
click at [531, 375] on font "Retourner" at bounding box center [522, 372] width 56 height 13
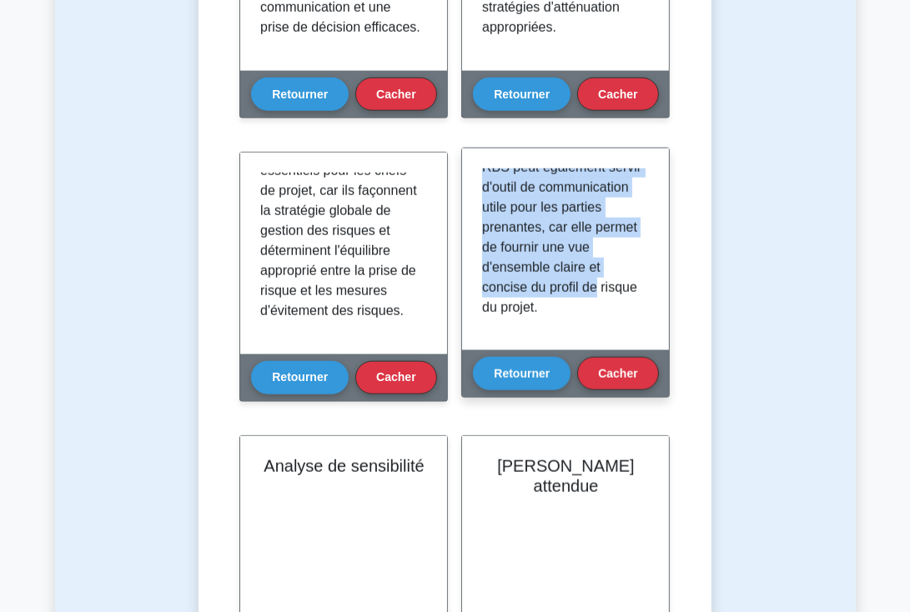
scroll to position [592, 0]
drag, startPoint x: 481, startPoint y: 175, endPoint x: 625, endPoint y: 336, distance: 216.3
click at [625, 336] on div "La structure de répartition des risques (RBS) est une représentation hiérarchiq…" at bounding box center [565, 250] width 207 height 202
copy font "La structure de répartition des risques (RBS) est une représentation hiérarchiq…"
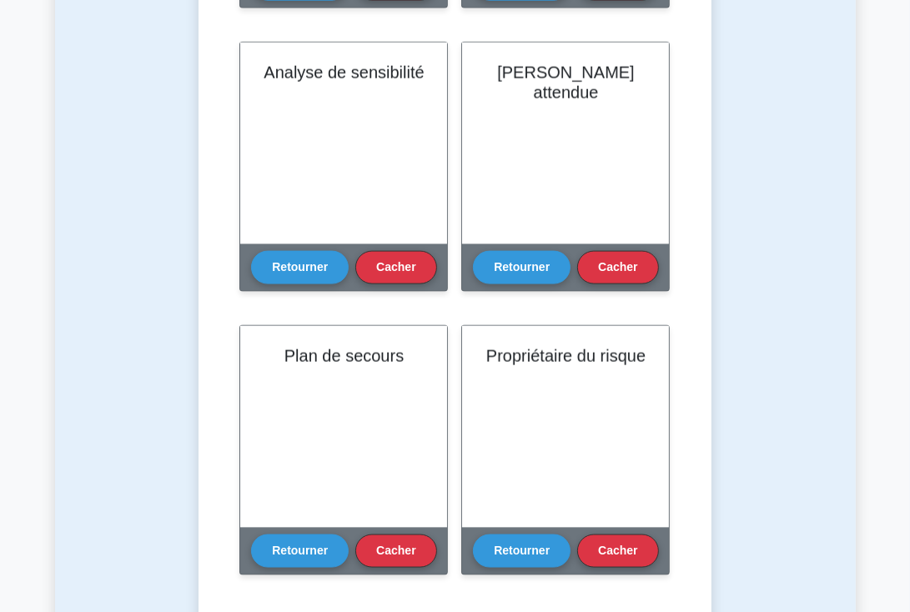
scroll to position [1574, 0]
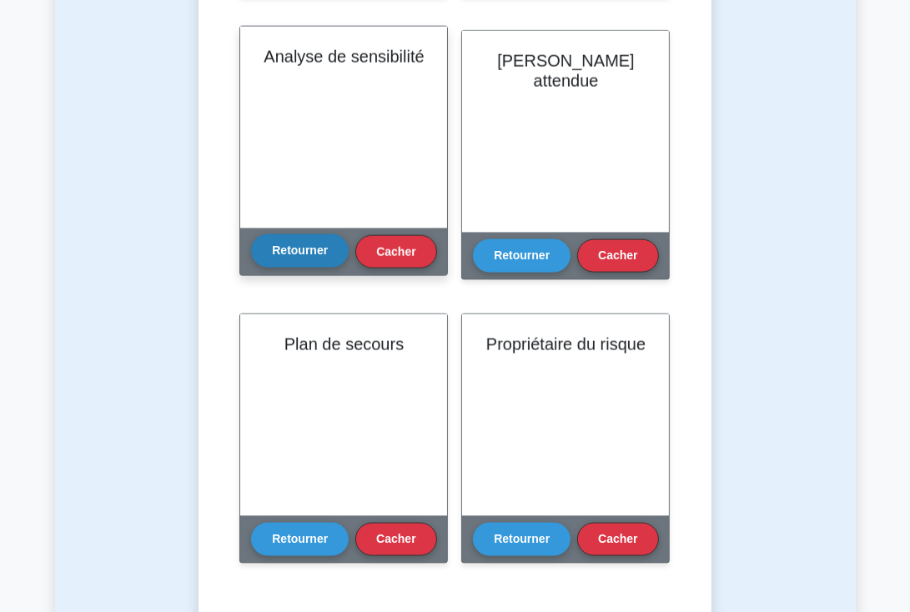
click at [289, 252] on font "Retourner" at bounding box center [300, 250] width 56 height 13
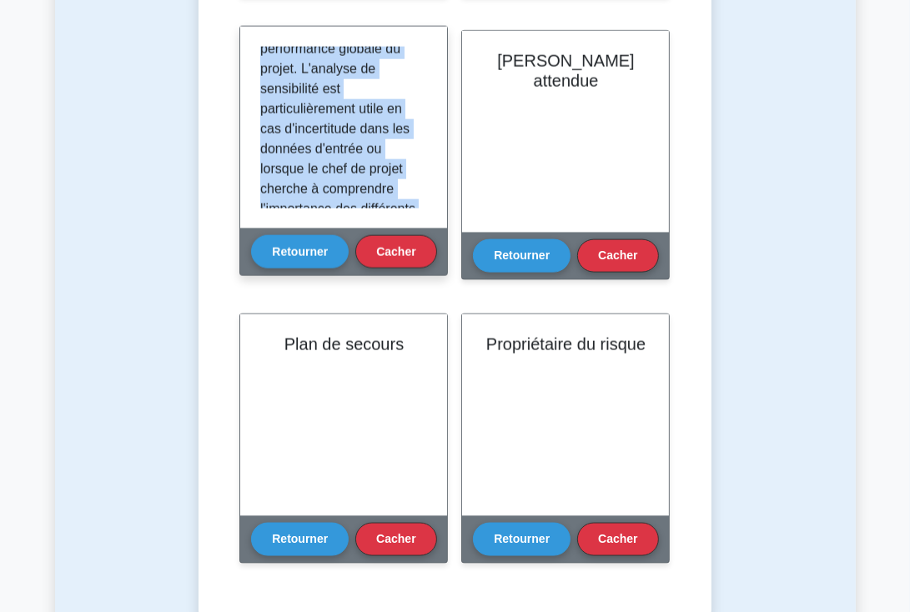
scroll to position [451, 0]
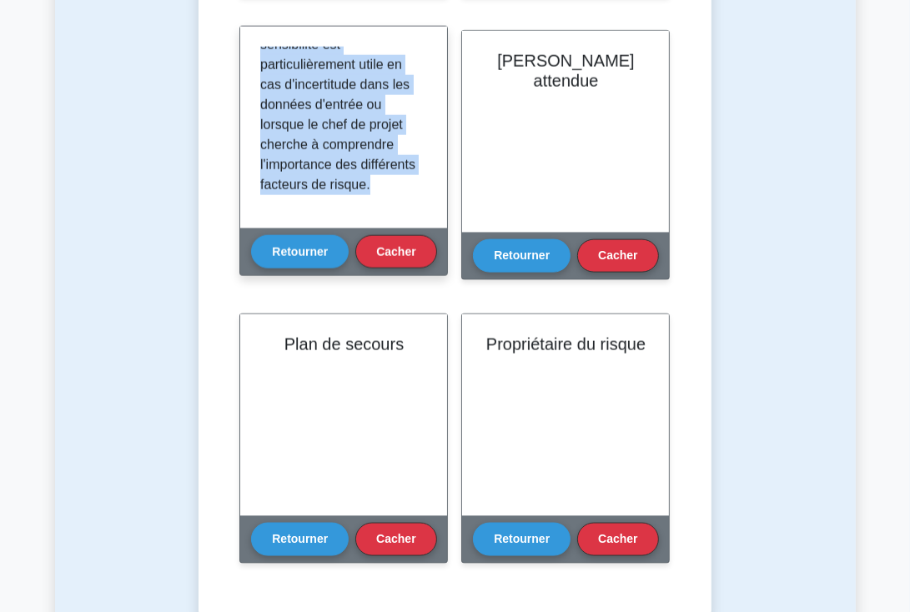
drag, startPoint x: 259, startPoint y: 51, endPoint x: 403, endPoint y: 215, distance: 218.2
click at [403, 215] on div "L'analyse de sensibilité est une technique utilisée pour évaluer l'impact des v…" at bounding box center [343, 128] width 207 height 202
copy font "L'analyse de sensibilité est une technique utilisée pour évaluer l'impact des v…"
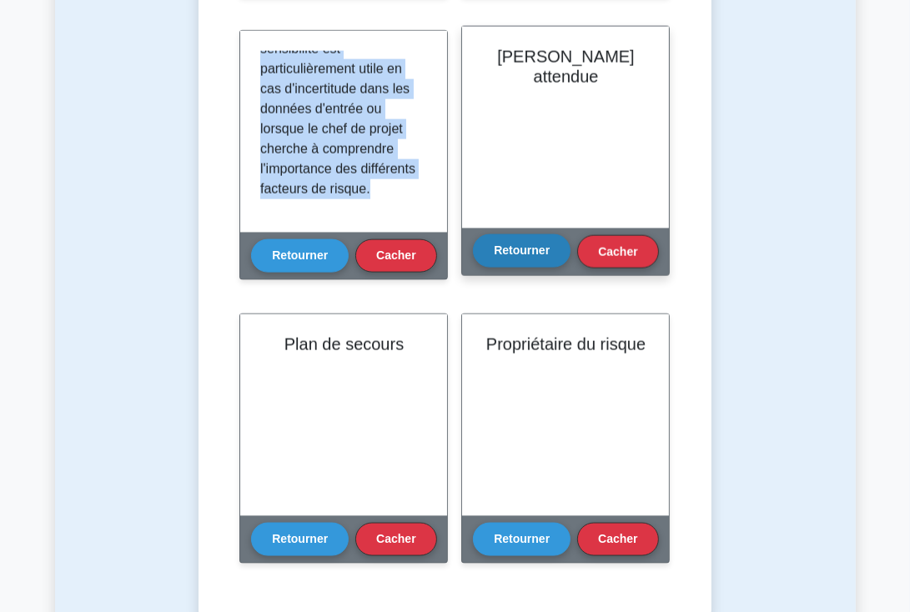
click at [523, 247] on font "Retourner" at bounding box center [522, 250] width 56 height 13
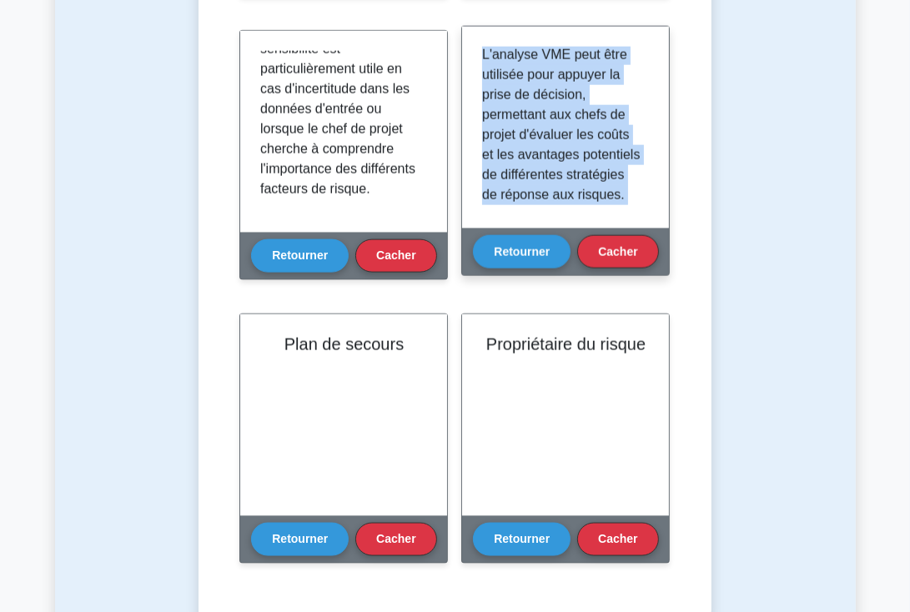
scroll to position [411, 0]
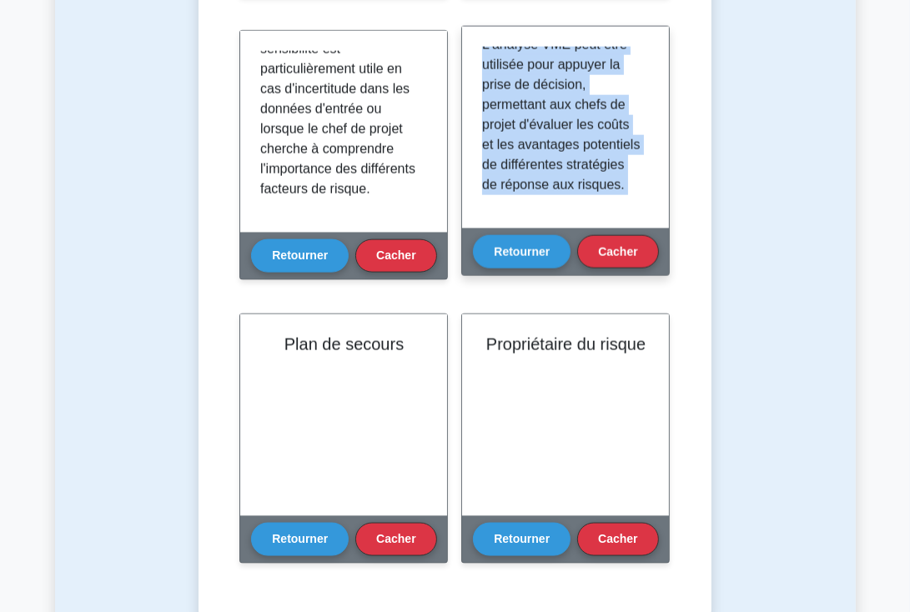
drag, startPoint x: 481, startPoint y: 58, endPoint x: 650, endPoint y: 230, distance: 241.3
click at [650, 230] on div "Valeur monétaire attendue Retourner Cacher" at bounding box center [565, 151] width 209 height 250
copy div "La valeur monétaire attendue (VME) est une technique d'analyse quantitative des…"
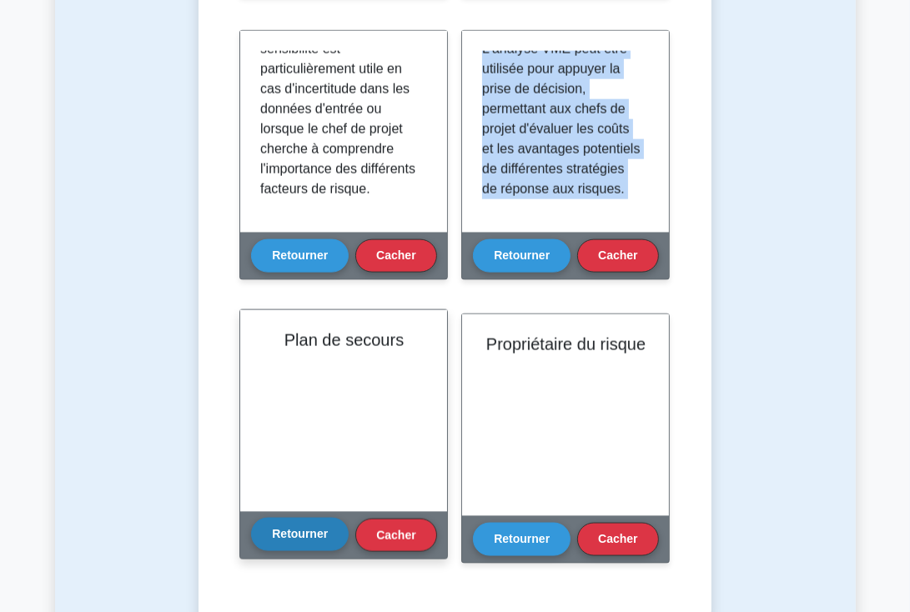
click at [305, 536] on font "Retourner" at bounding box center [300, 534] width 56 height 13
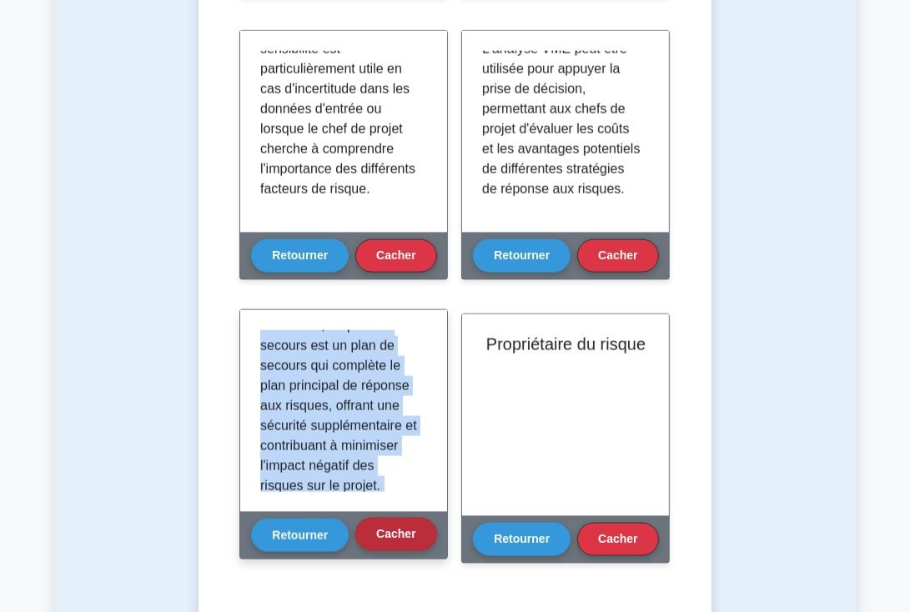
scroll to position [431, 0]
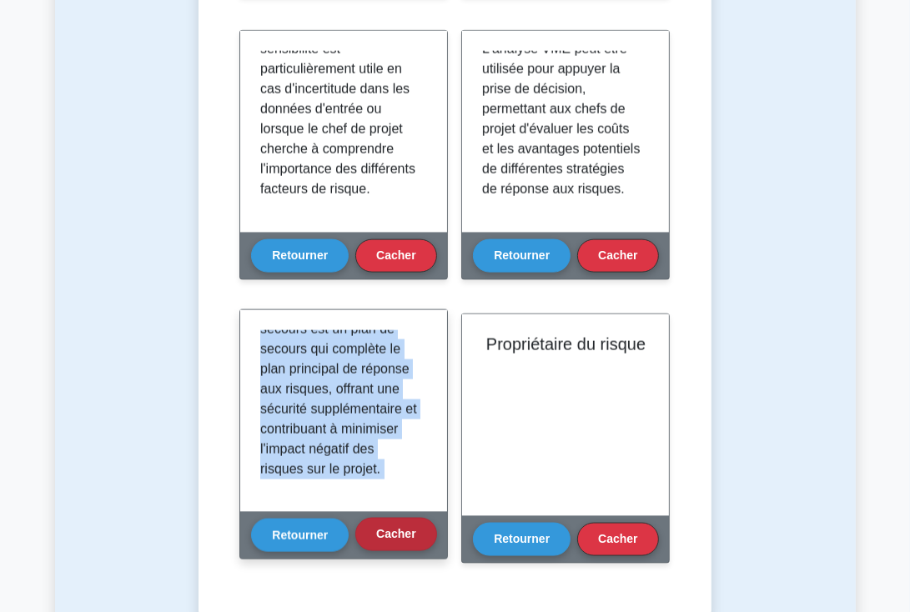
drag, startPoint x: 258, startPoint y: 337, endPoint x: 426, endPoint y: 527, distance: 253.6
click at [426, 527] on div "Plan de secours Retourner Cacher" at bounding box center [343, 435] width 209 height 250
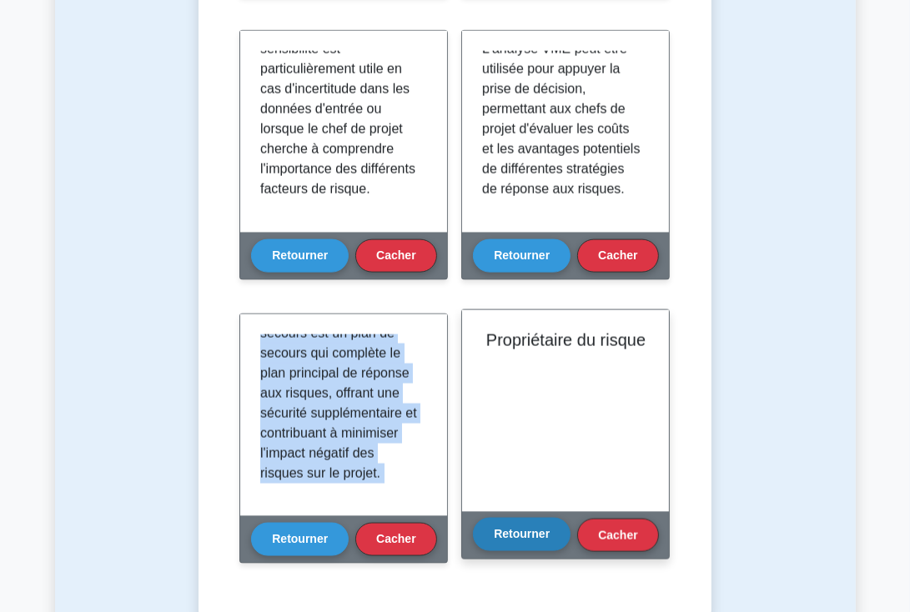
click at [529, 535] on font "Retourner" at bounding box center [522, 534] width 56 height 13
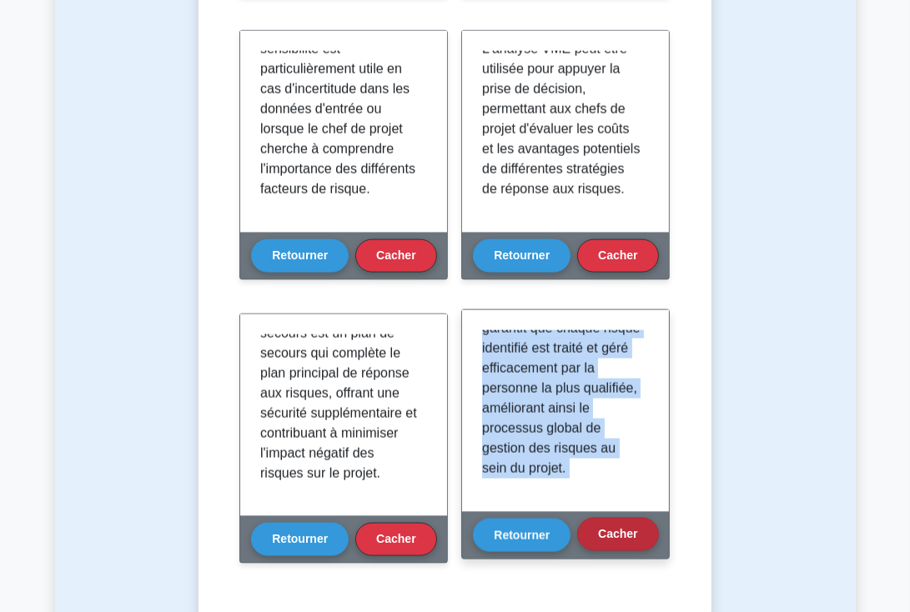
drag, startPoint x: 484, startPoint y: 338, endPoint x: 632, endPoint y: 536, distance: 246.8
click at [632, 536] on div "Propriétaire du risque Retourner Cacher" at bounding box center [565, 435] width 209 height 250
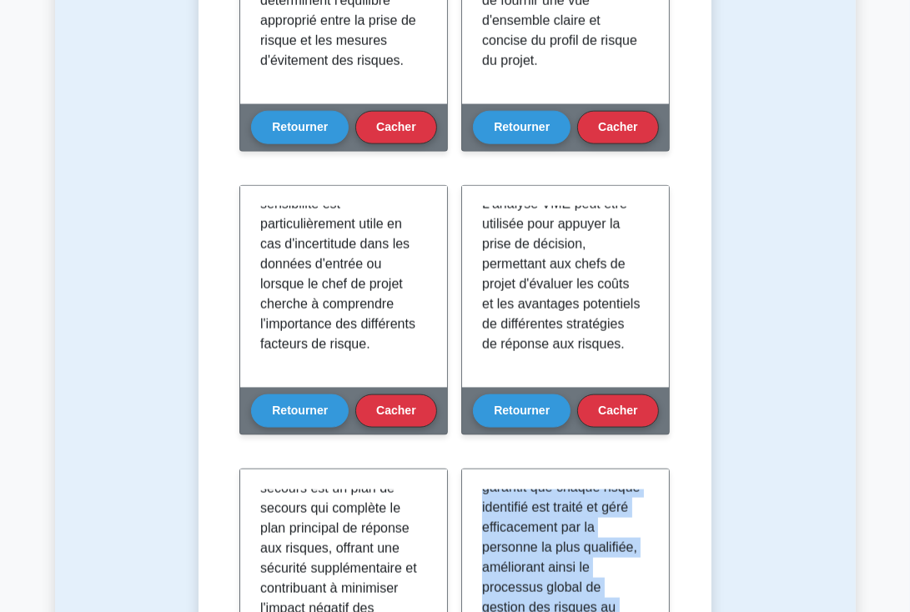
scroll to position [1391, 0]
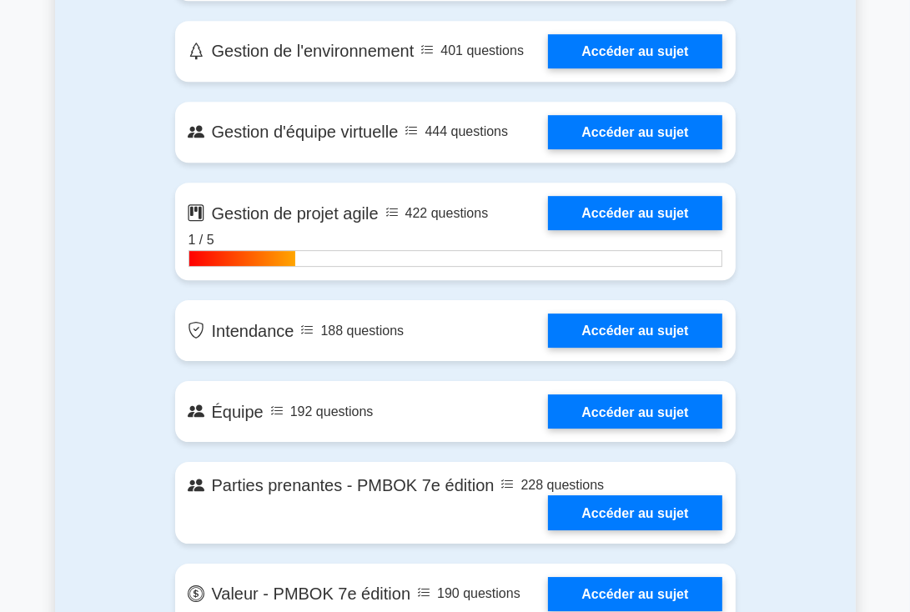
scroll to position [3679, 0]
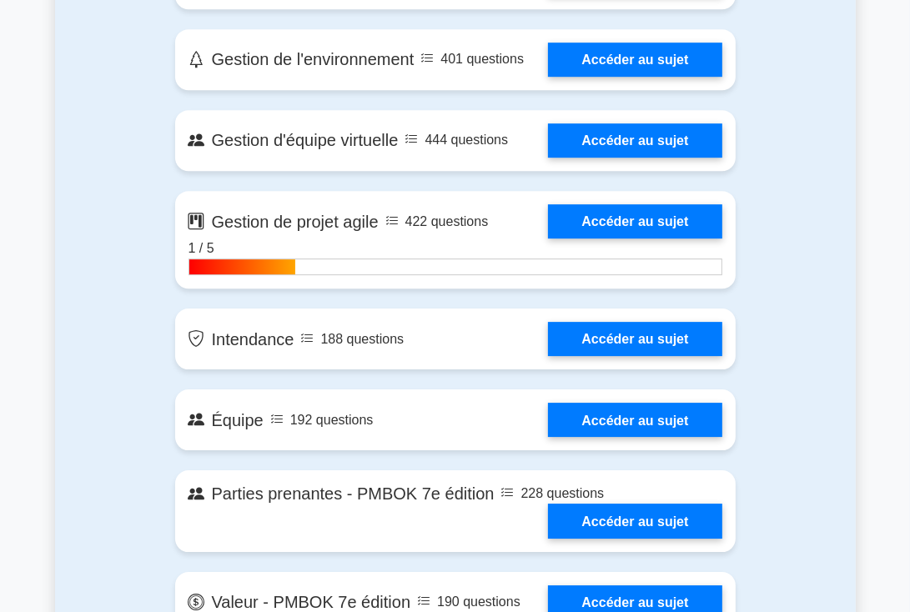
drag, startPoint x: 907, startPoint y: 335, endPoint x: 907, endPoint y: 358, distance: 23.4
click at [907, 358] on main "Professionnel de la gestion de projet Personnalisez votre prochain test pratiqu…" at bounding box center [455, 26] width 910 height 7305
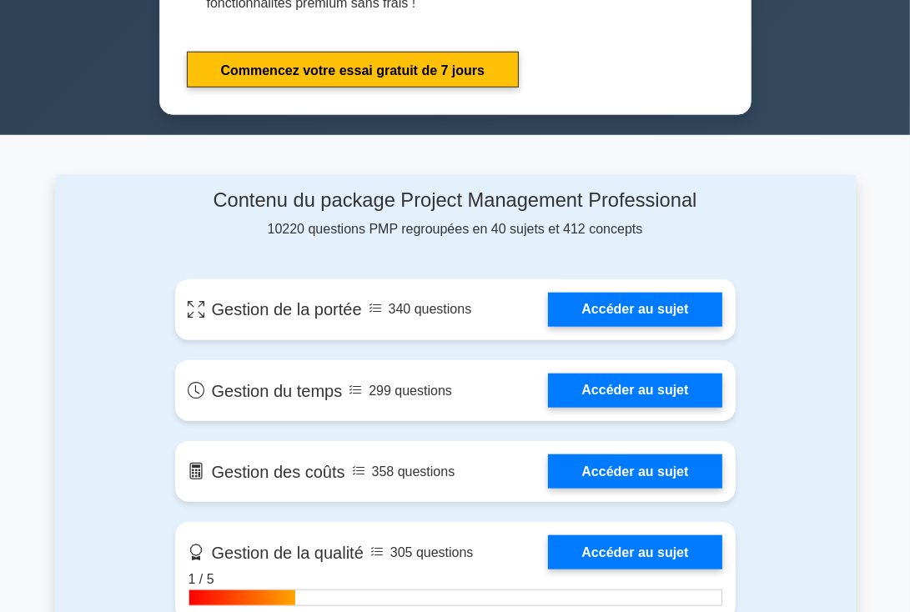
scroll to position [0, 0]
